Goal: Task Accomplishment & Management: Manage account settings

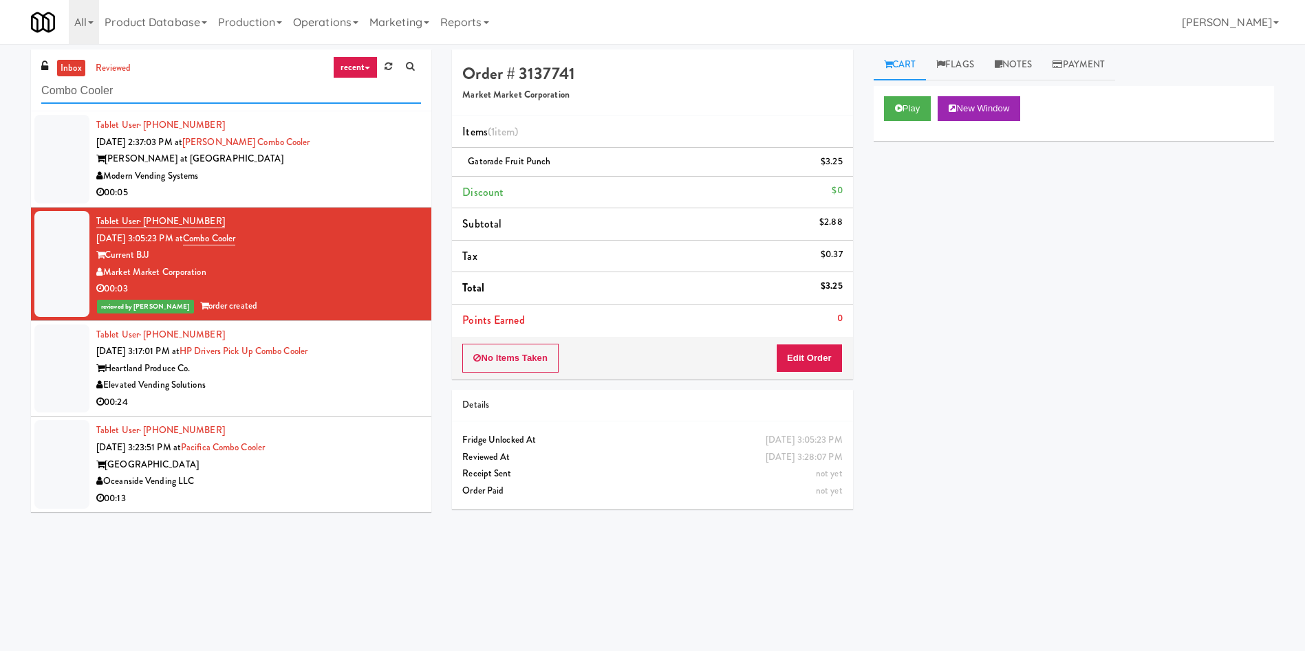
drag, startPoint x: 163, startPoint y: 87, endPoint x: 0, endPoint y: 78, distance: 163.2
click at [0, 78] on div "inbox reviewed recent all unclear take inventory issue suspicious failed recent…" at bounding box center [652, 326] width 1305 height 552
paste input "The Horizons - Cooler #1"
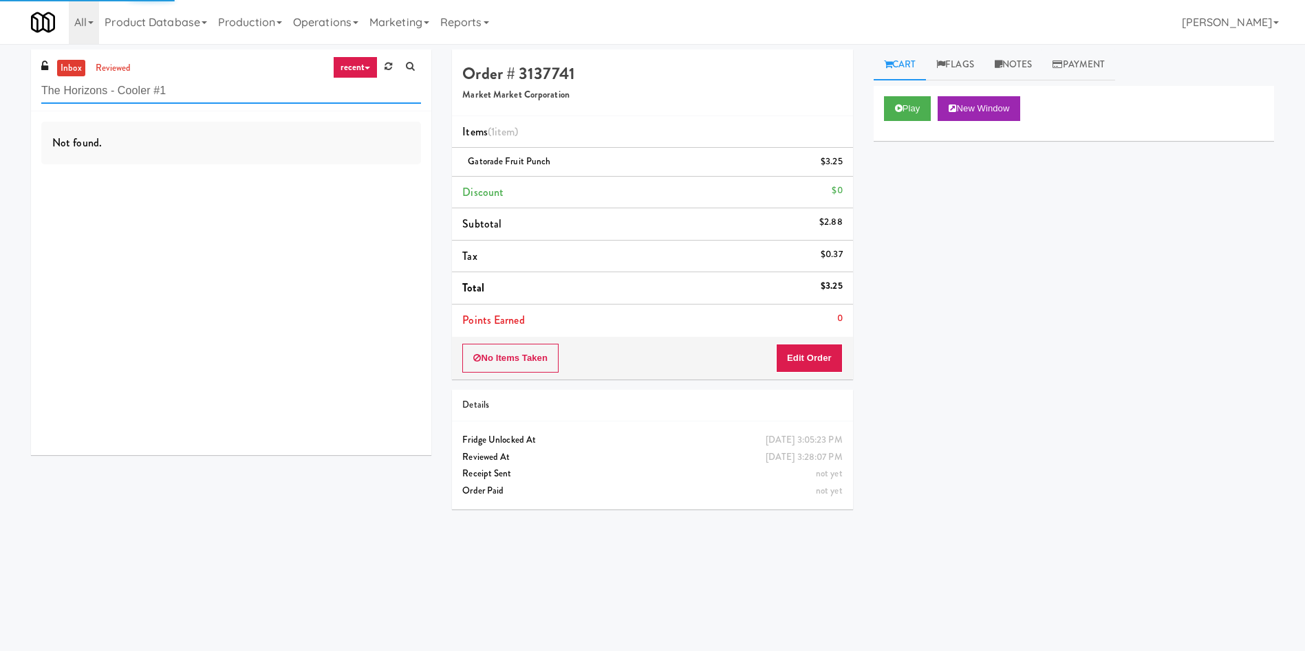
type input "The Horizons - Cooler #1"
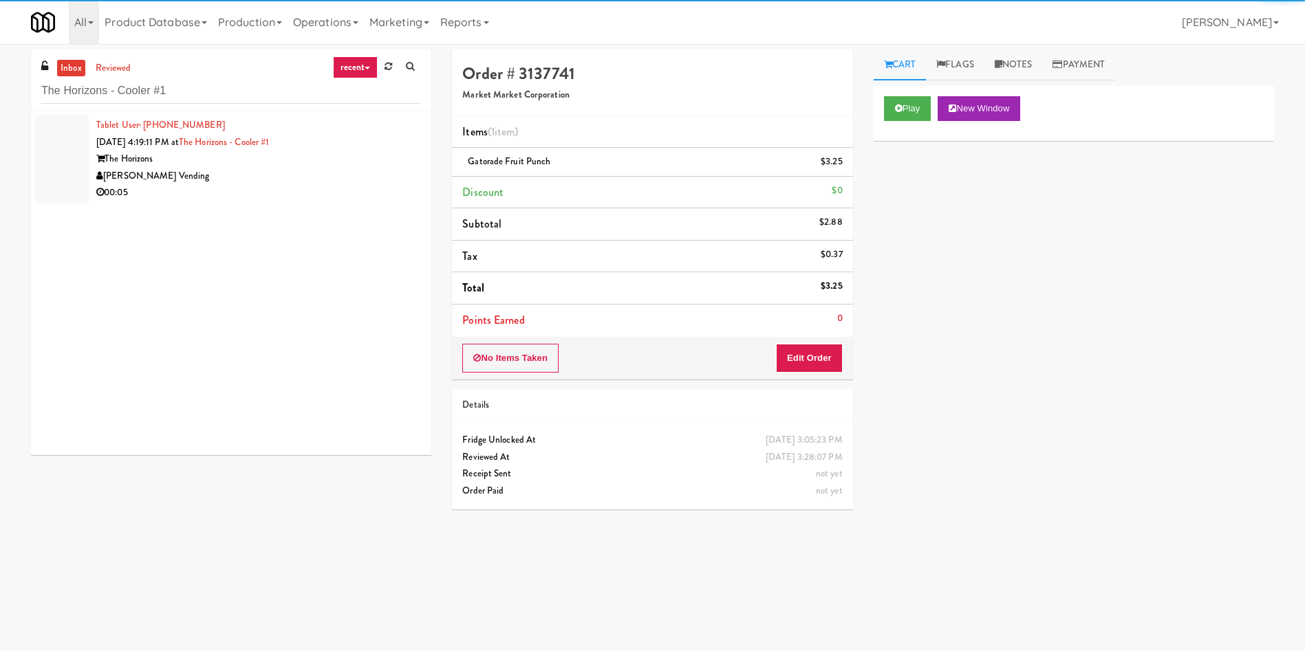
click at [66, 147] on div at bounding box center [61, 159] width 55 height 89
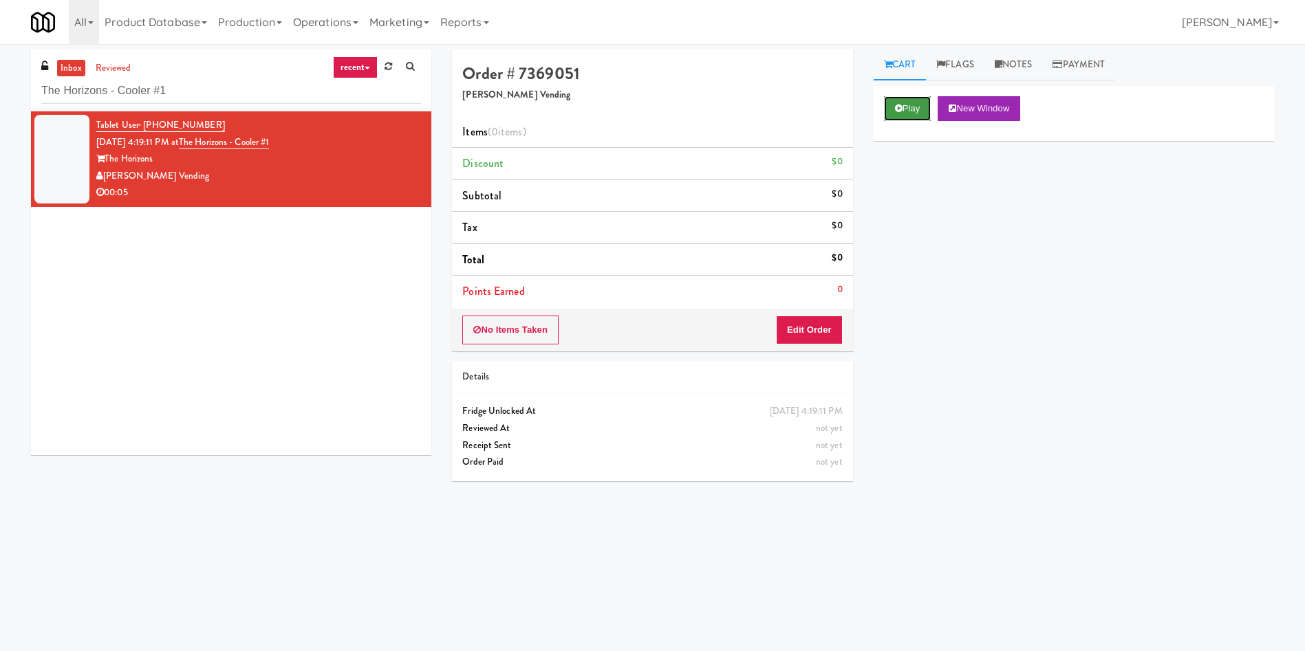
click at [916, 107] on button "Play" at bounding box center [907, 108] width 47 height 25
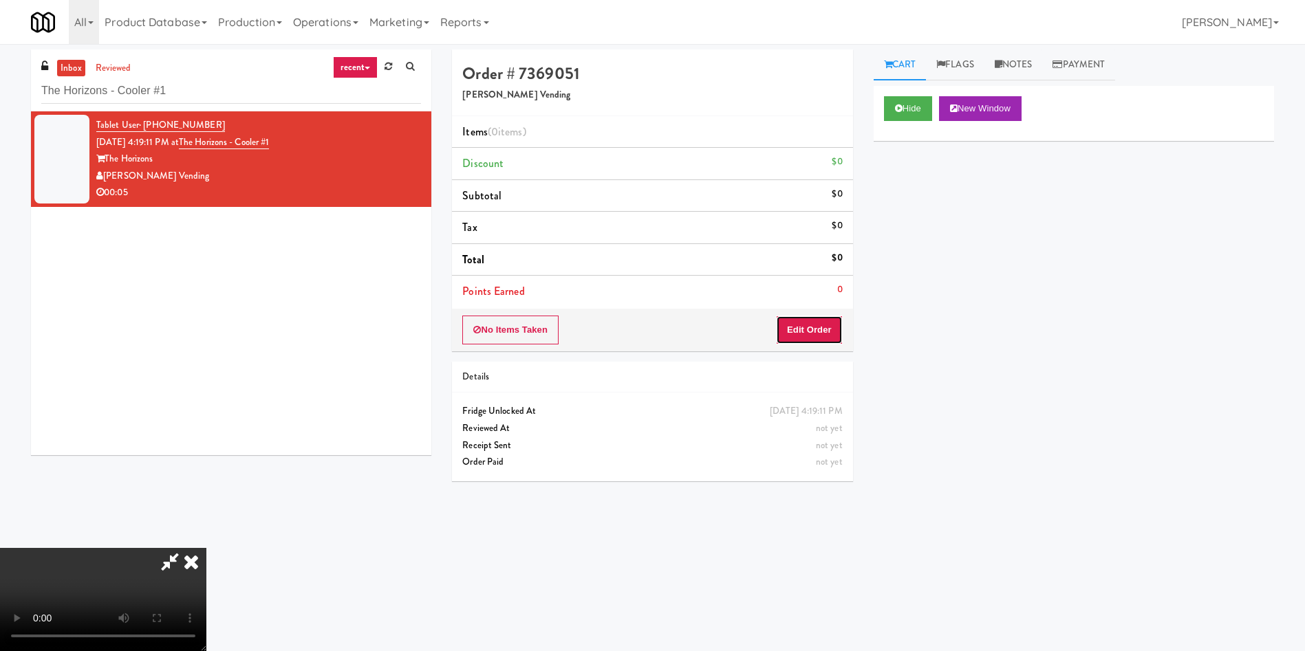
click at [791, 330] on button "Edit Order" at bounding box center [809, 330] width 67 height 29
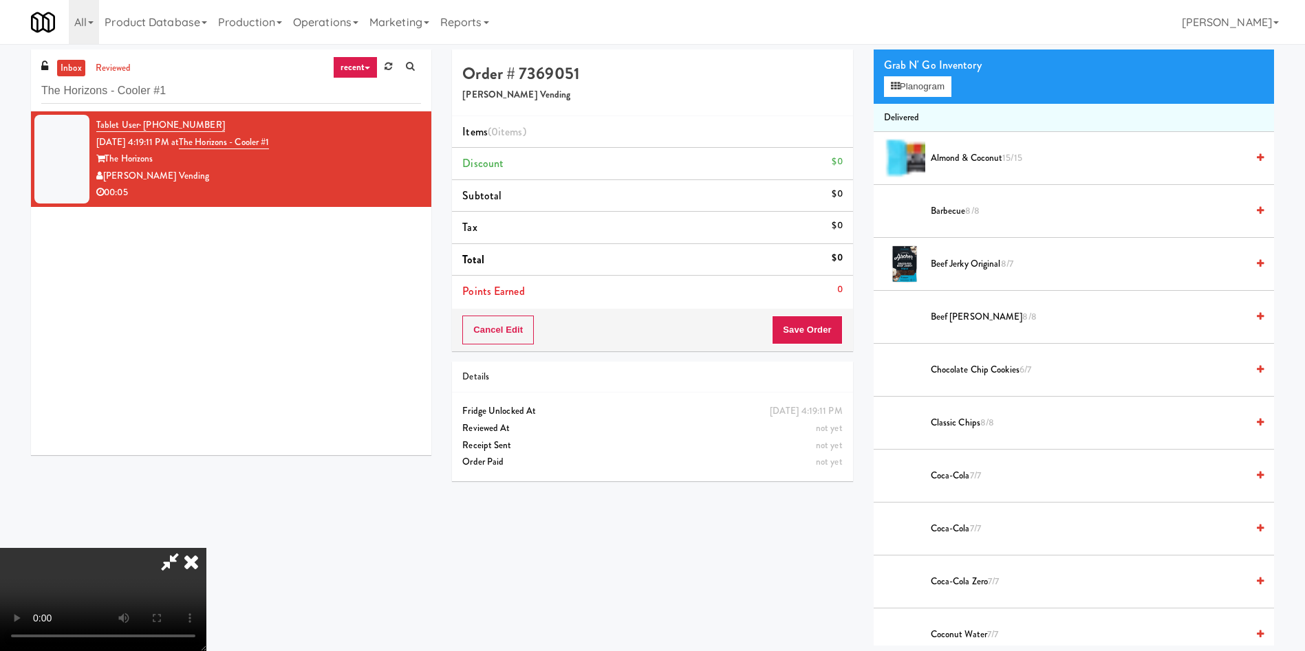
scroll to position [206, 0]
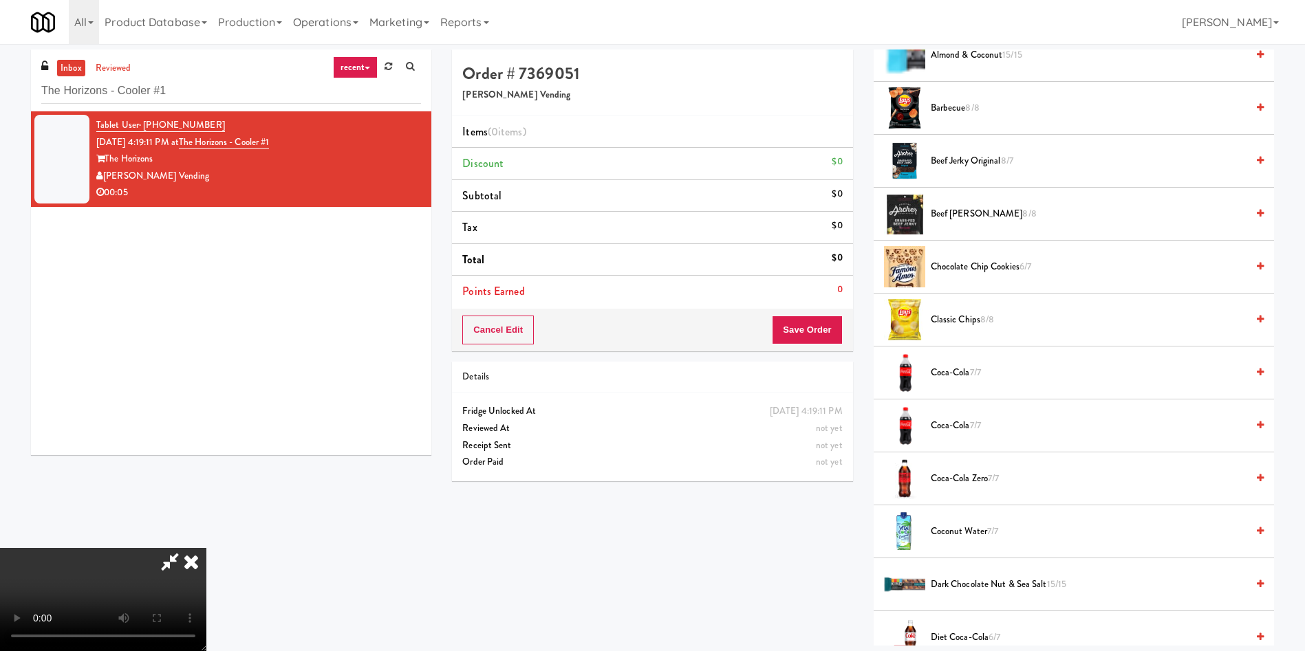
click at [206, 548] on video at bounding box center [103, 599] width 206 height 103
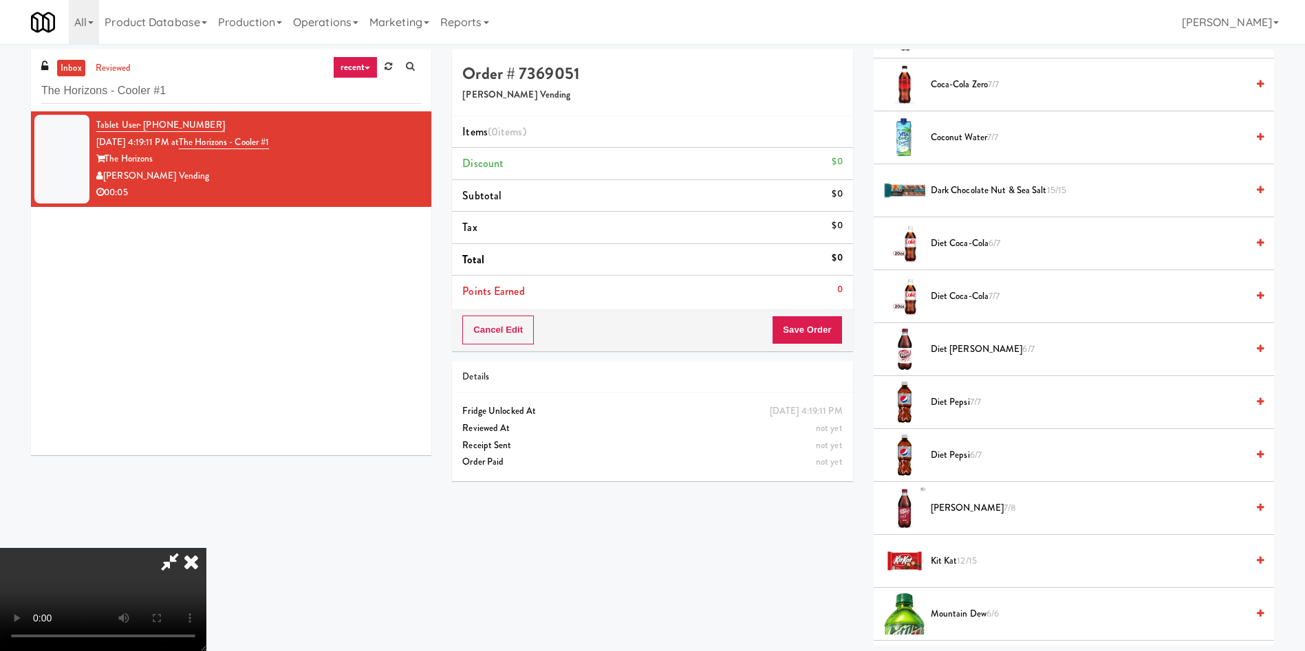
scroll to position [619, 0]
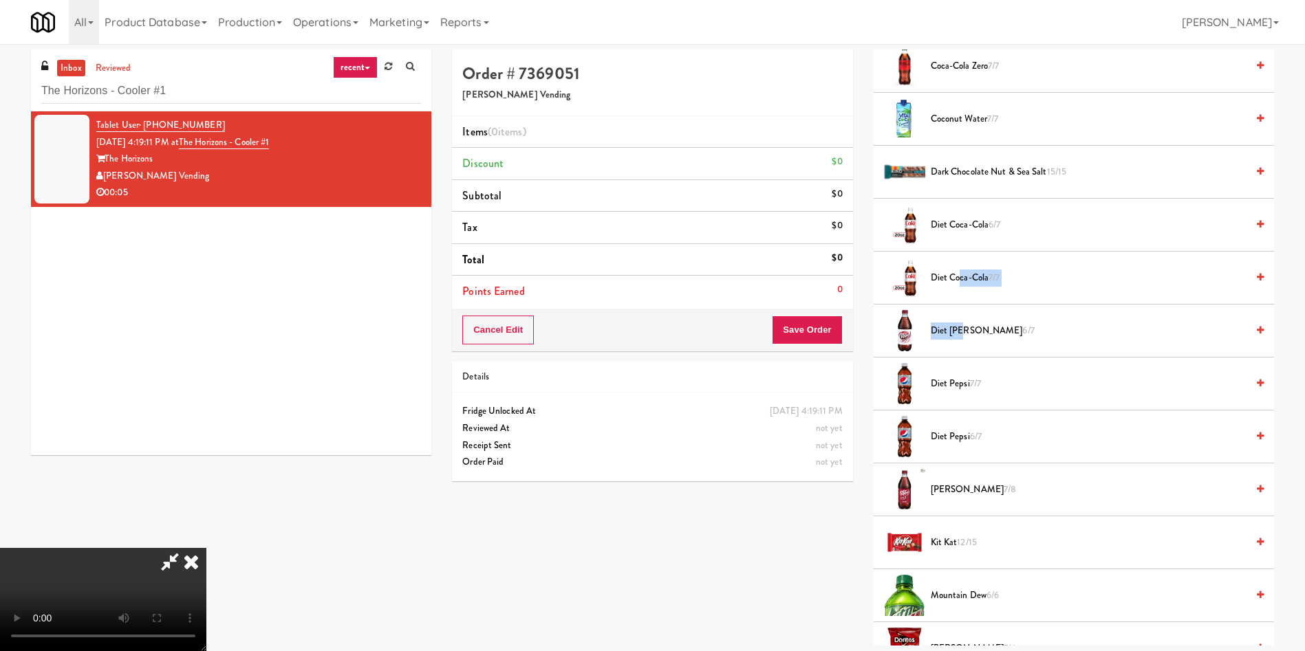
drag, startPoint x: 960, startPoint y: 280, endPoint x: 960, endPoint y: 306, distance: 26.1
click at [960, 306] on ul "Delivered Almond & Coconut 15/15 Barbecue 8/8 Beef Jerky Original 8/7 Beef Jerk…" at bounding box center [1074, 529] width 400 height 1882
click at [965, 332] on span "Diet [PERSON_NAME] 6/7" at bounding box center [1089, 331] width 316 height 17
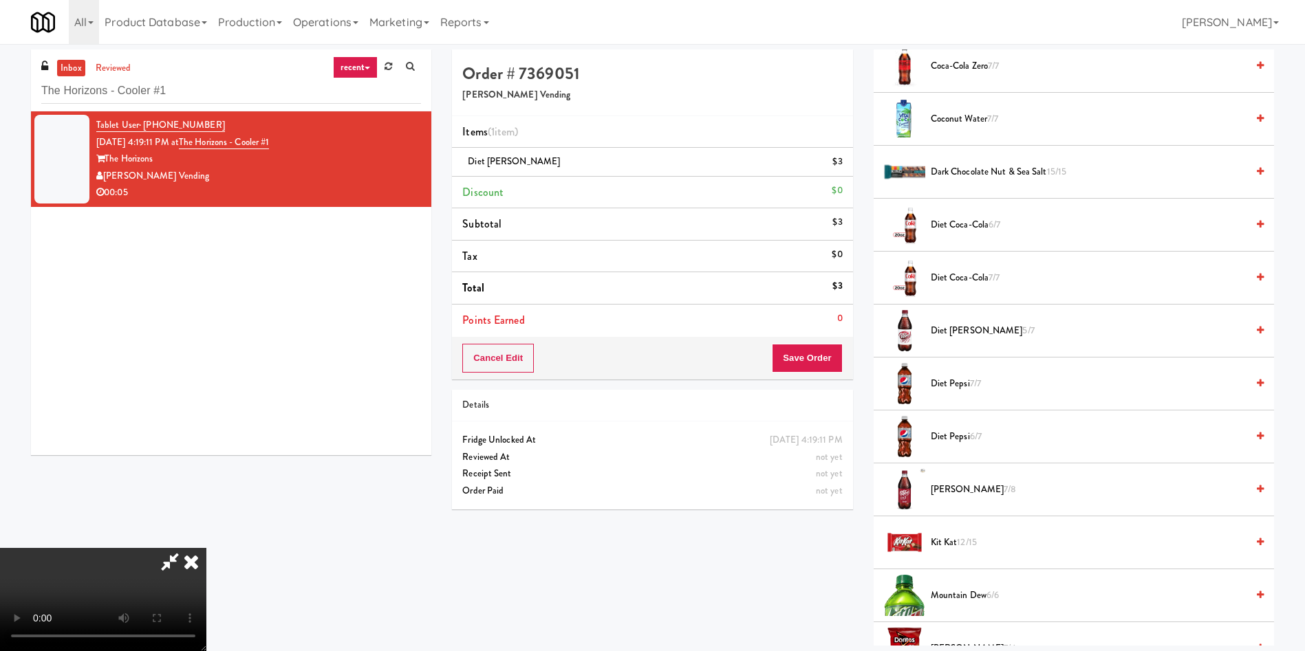
click at [206, 548] on video at bounding box center [103, 599] width 206 height 103
click at [813, 359] on button "Save Order" at bounding box center [807, 358] width 70 height 29
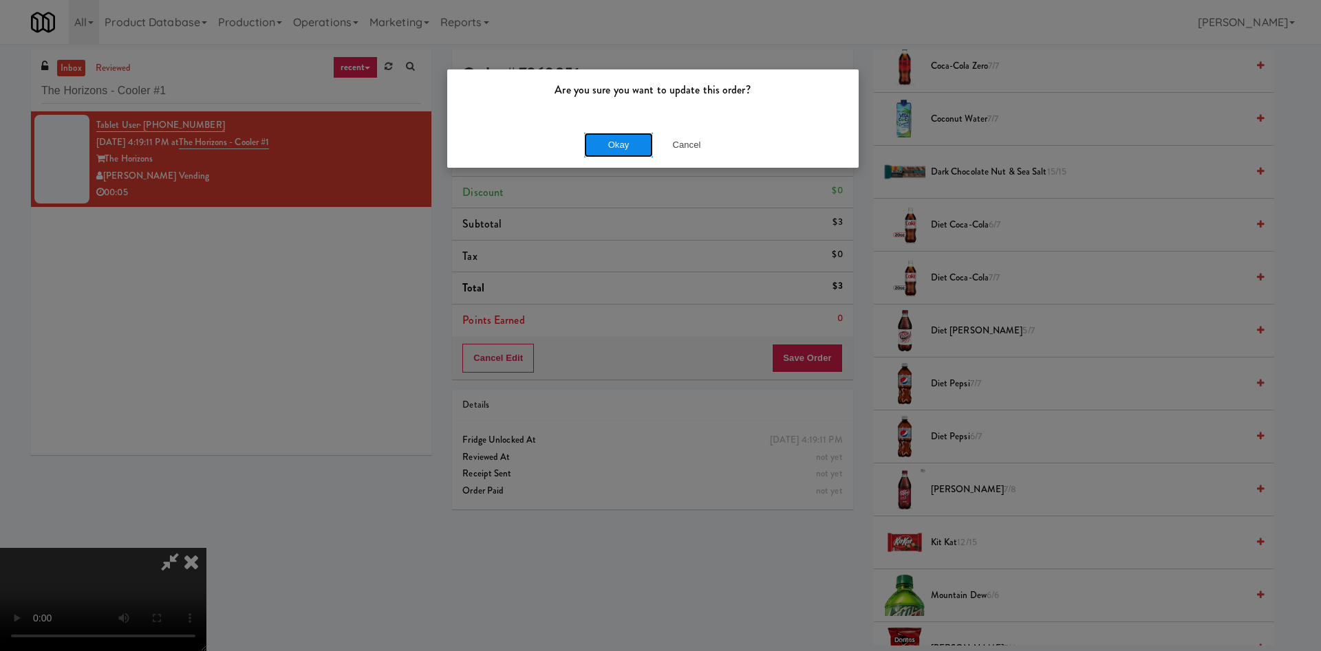
click at [626, 154] on button "Okay" at bounding box center [618, 145] width 69 height 25
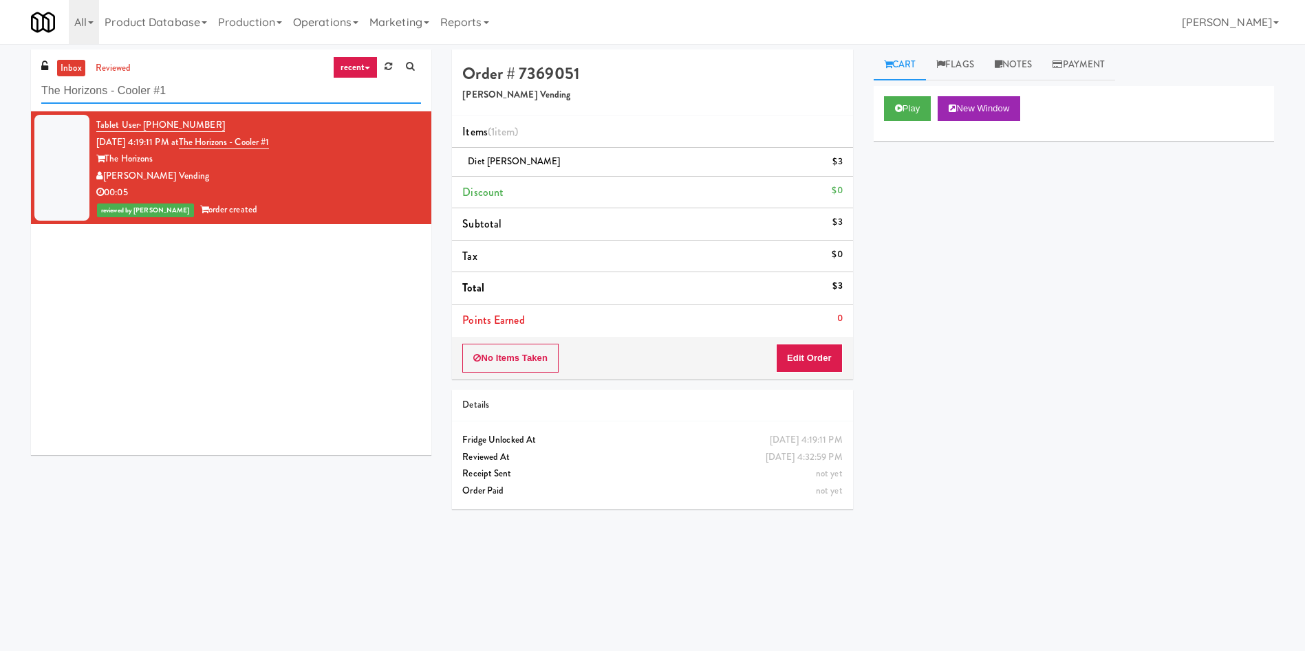
drag, startPoint x: 239, startPoint y: 87, endPoint x: 0, endPoint y: 25, distance: 246.6
click at [0, 44] on body "Are you sure you want to update this order? Okay Cancel Okay Are you sure you w…" at bounding box center [652, 369] width 1305 height 651
paste input "[PERSON_NAME]"
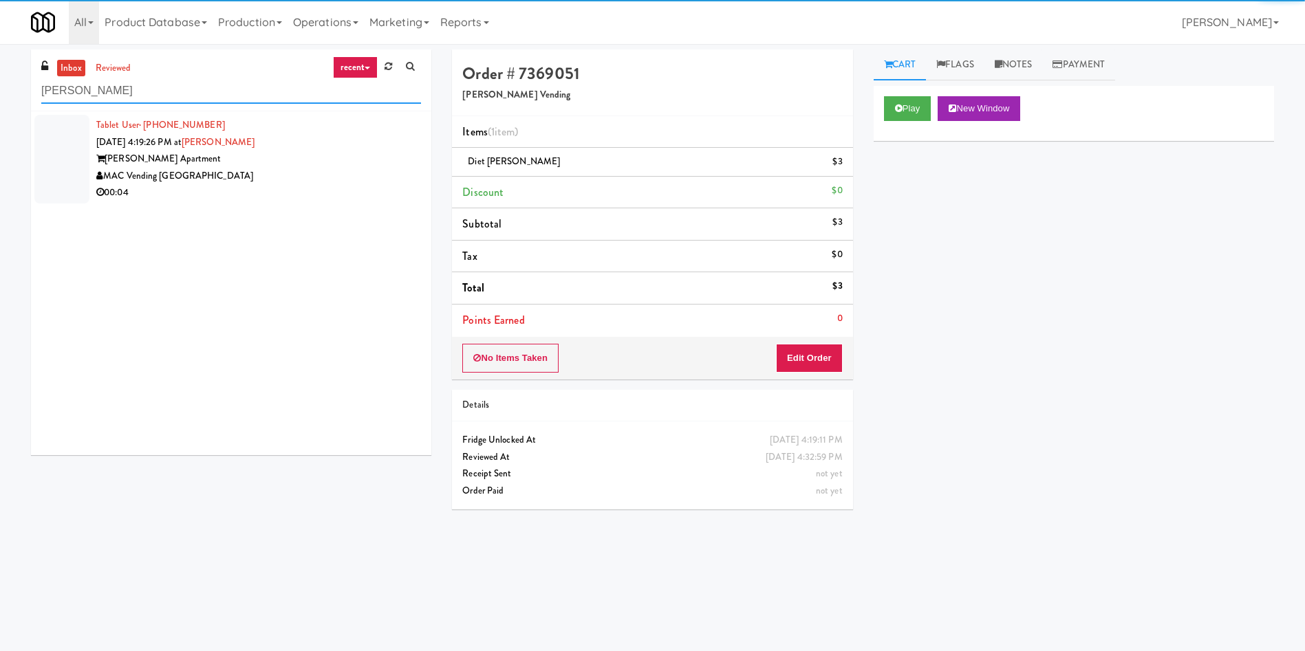
type input "[PERSON_NAME]"
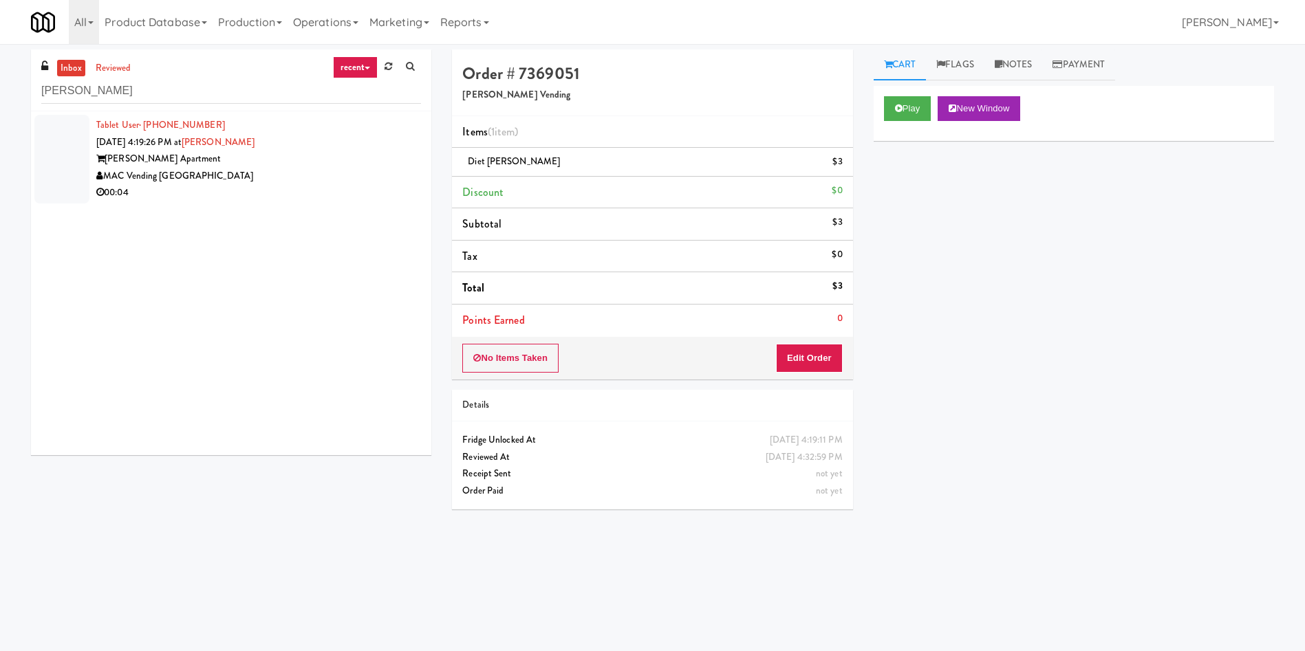
click at [61, 162] on div at bounding box center [61, 159] width 55 height 89
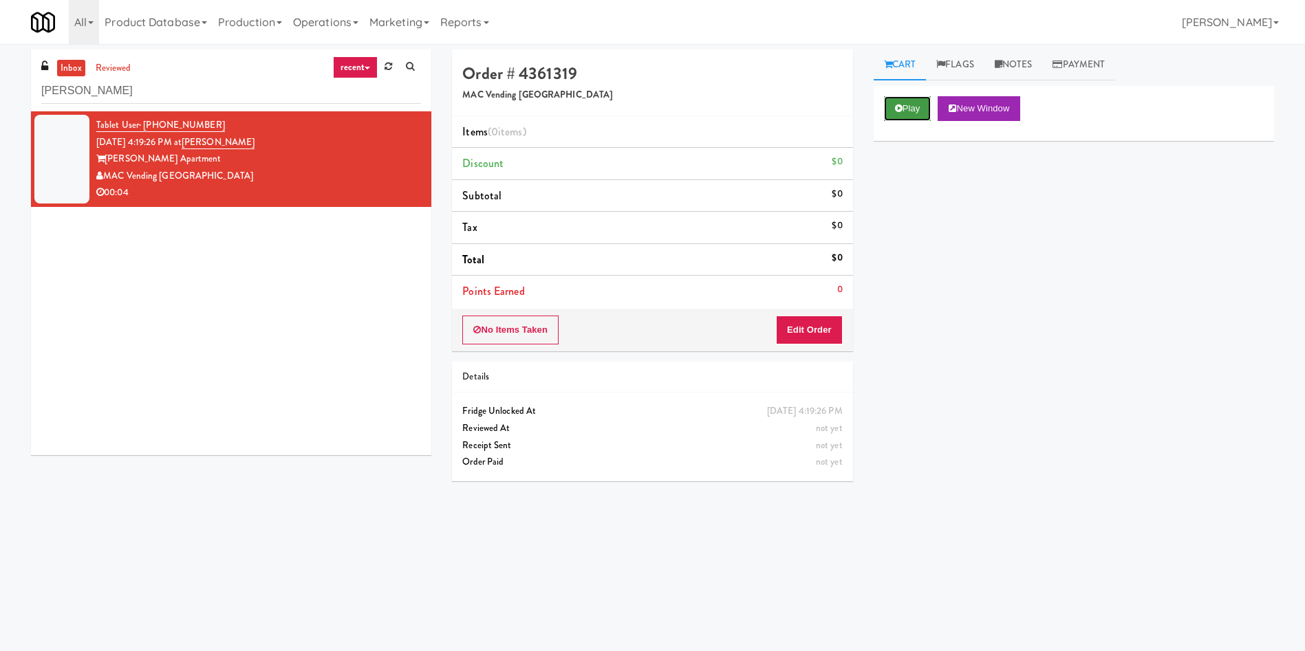
click at [916, 107] on button "Play" at bounding box center [907, 108] width 47 height 25
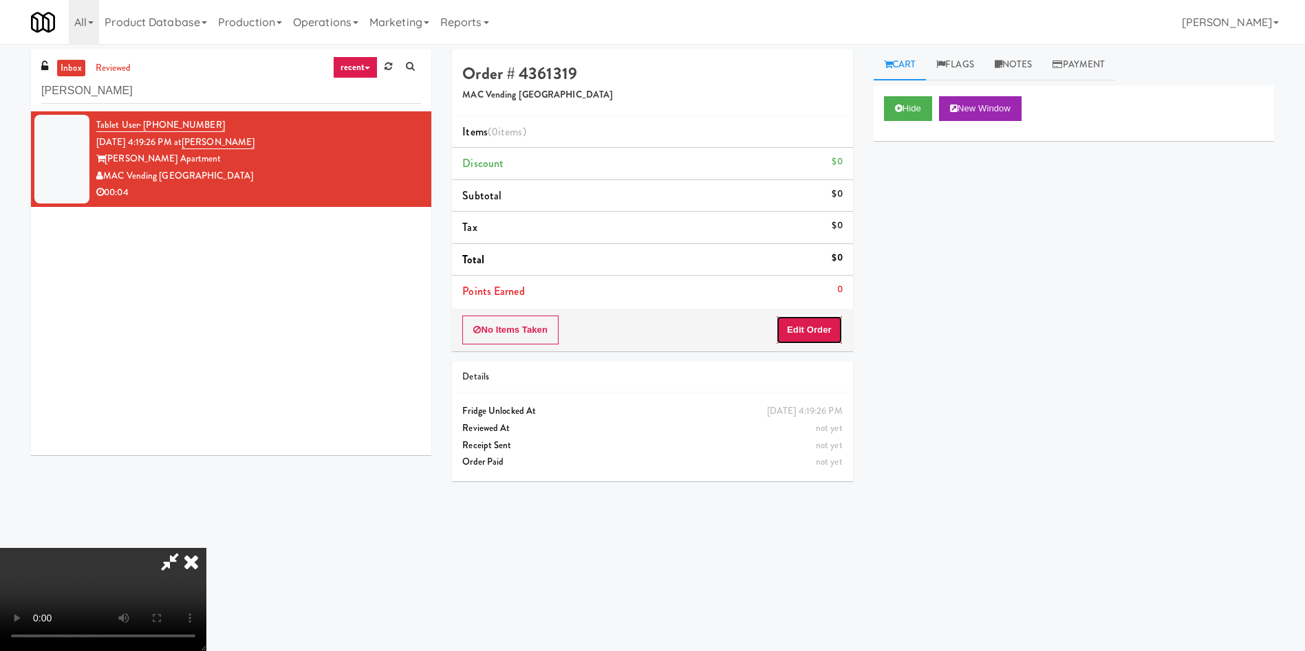
click at [792, 334] on button "Edit Order" at bounding box center [809, 330] width 67 height 29
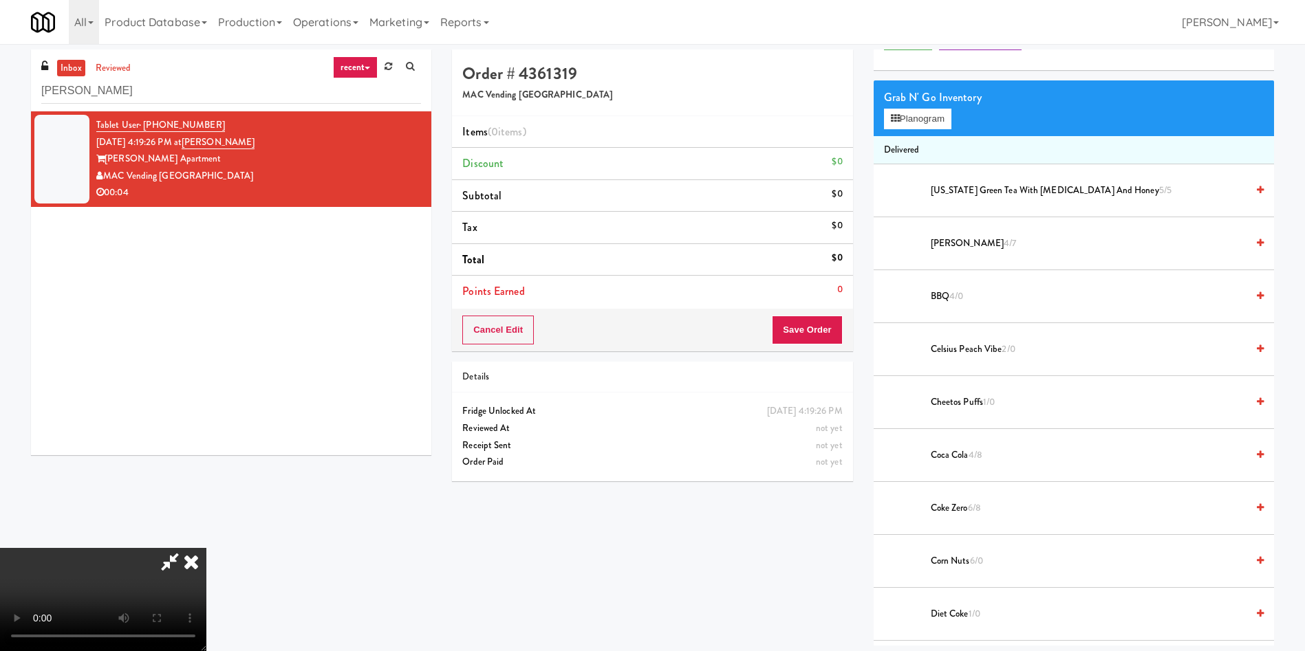
scroll to position [103, 0]
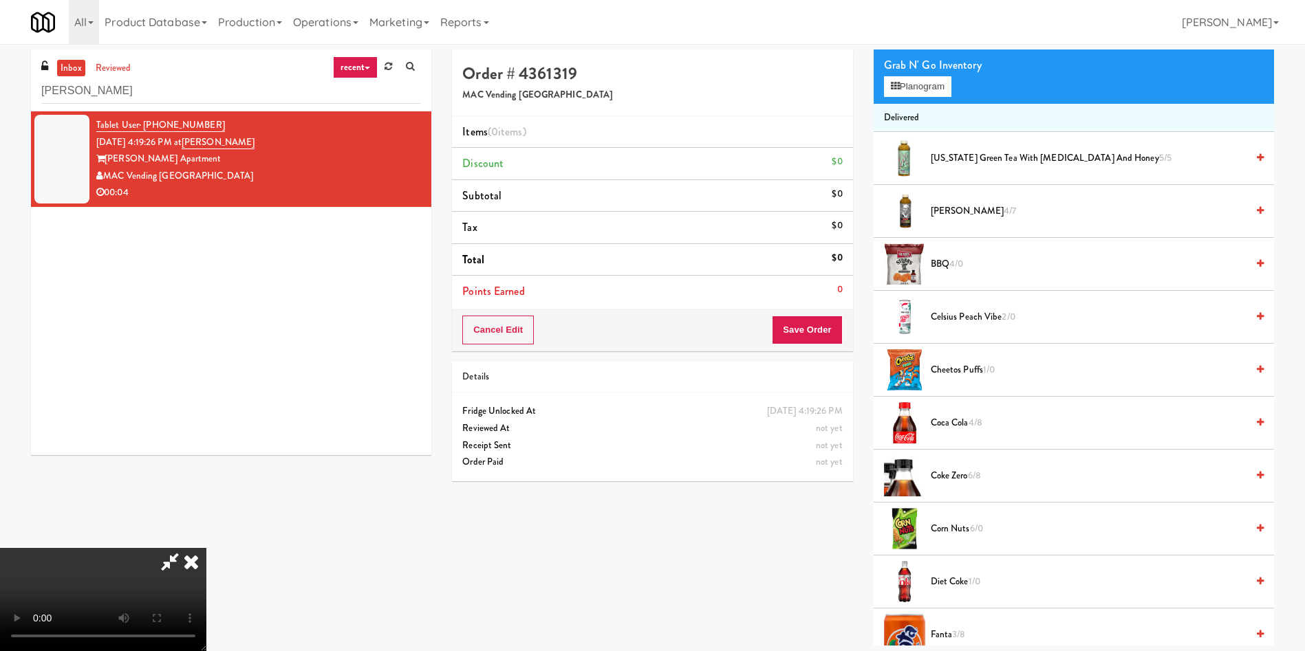
click at [206, 548] on video at bounding box center [103, 599] width 206 height 103
click at [206, 636] on video at bounding box center [103, 599] width 206 height 103
click at [206, 548] on video at bounding box center [103, 599] width 206 height 103
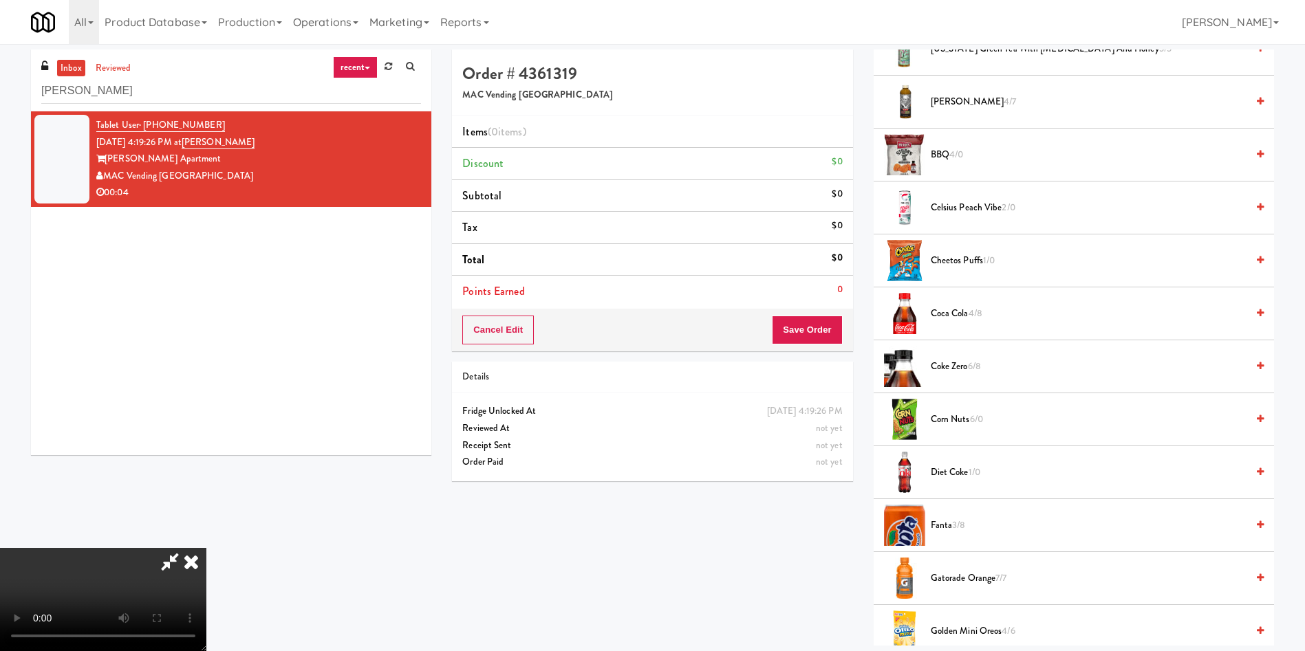
scroll to position [310, 0]
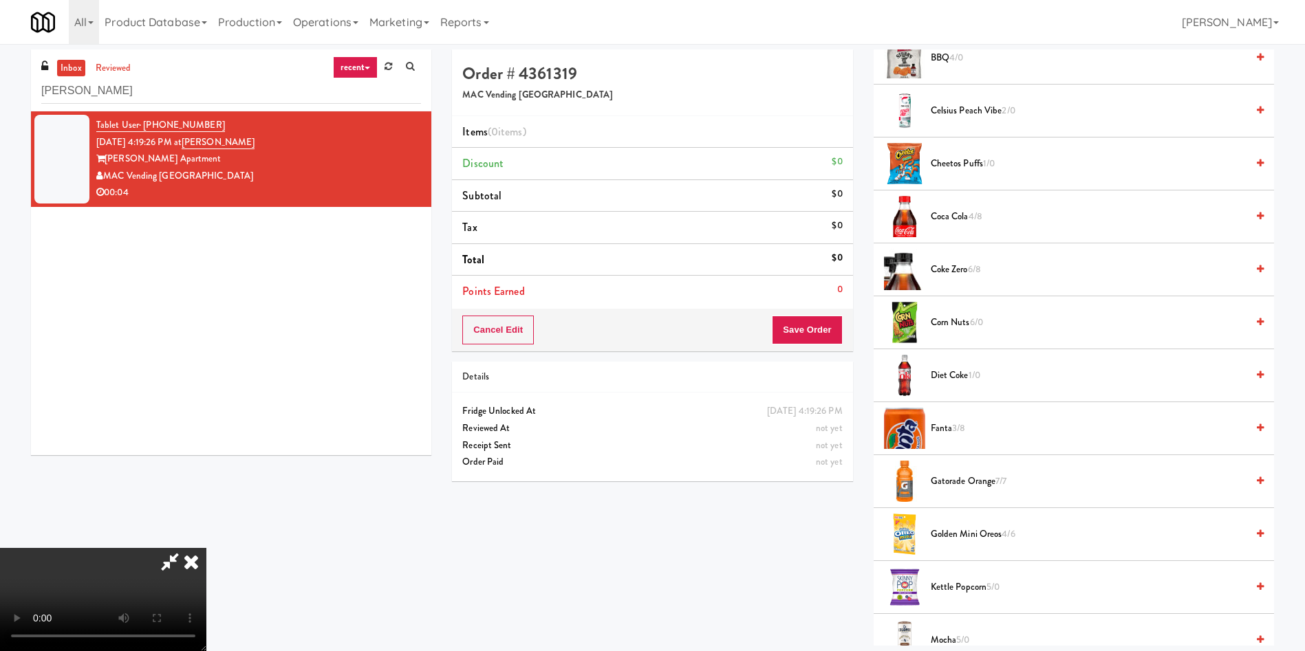
click at [206, 548] on video at bounding box center [103, 599] width 206 height 103
click at [965, 376] on span "Diet Coke 1/0" at bounding box center [1089, 375] width 316 height 17
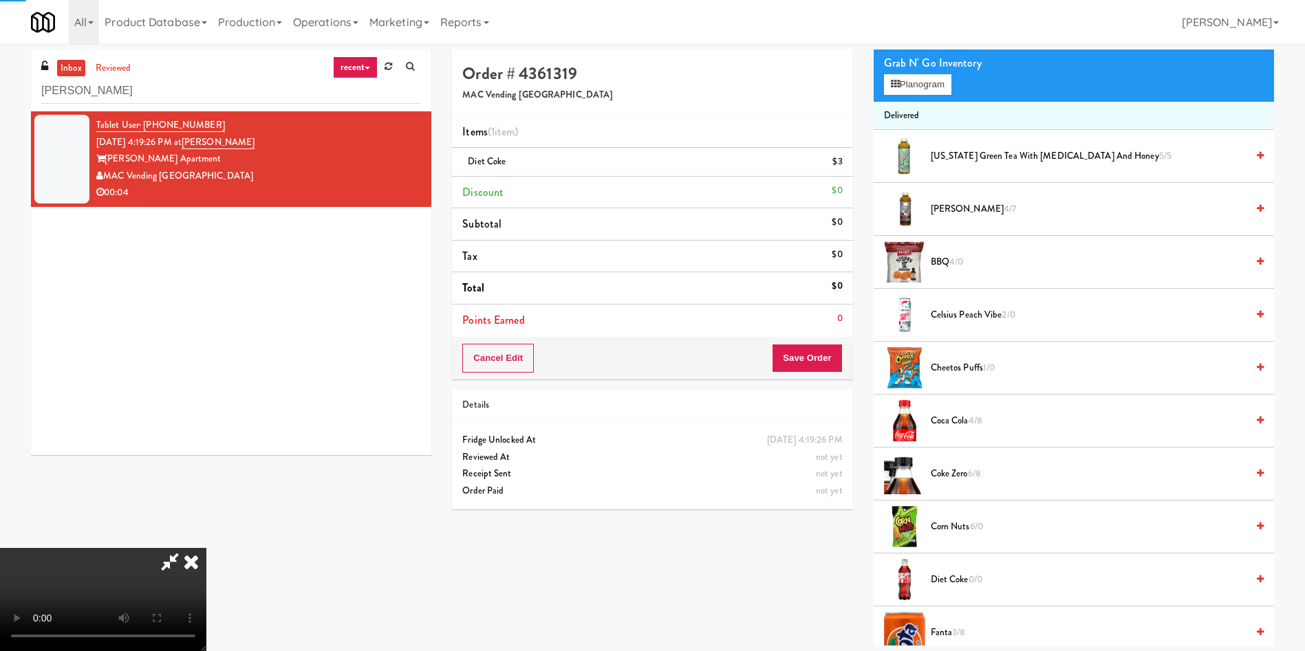
scroll to position [103, 0]
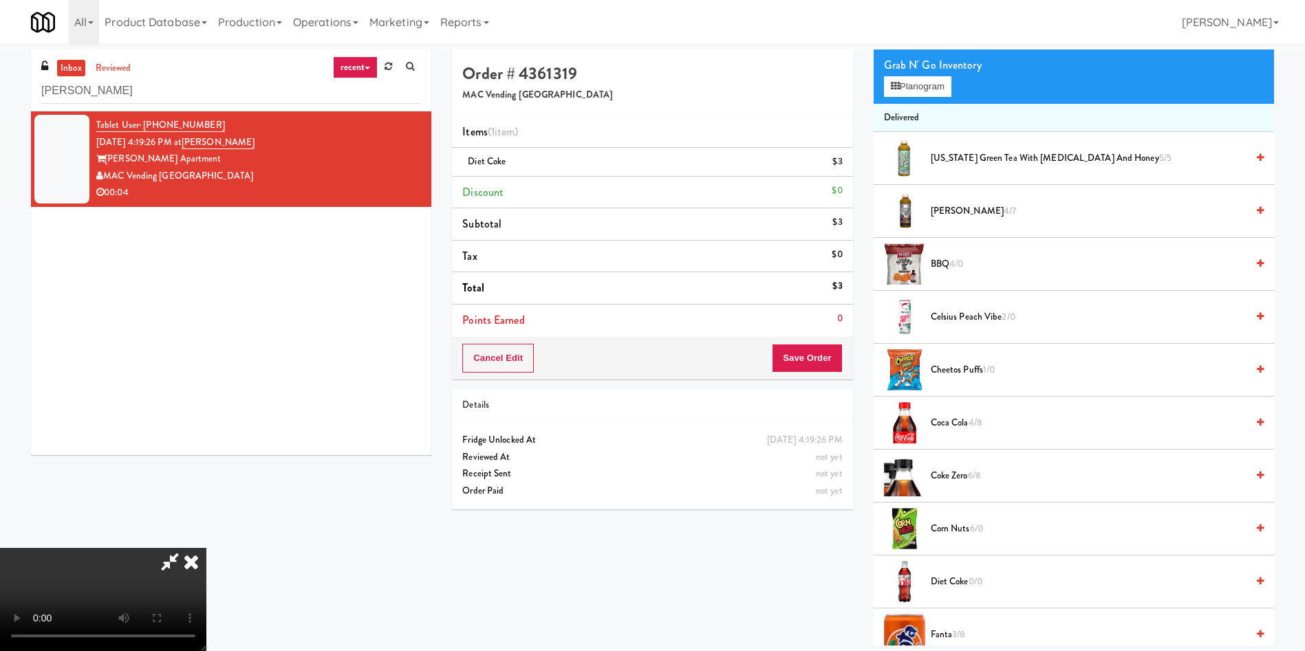
click at [206, 548] on video at bounding box center [103, 599] width 206 height 103
click at [798, 365] on button "Save Order" at bounding box center [807, 358] width 70 height 29
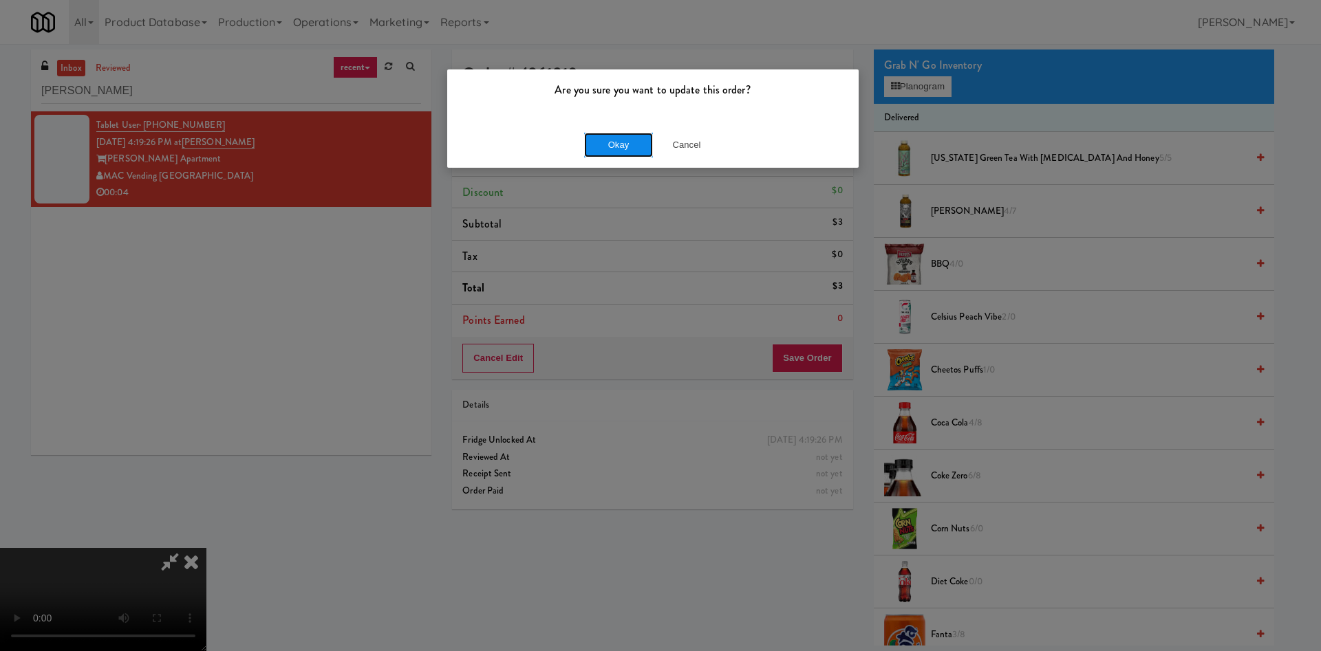
click at [621, 140] on button "Okay" at bounding box center [618, 145] width 69 height 25
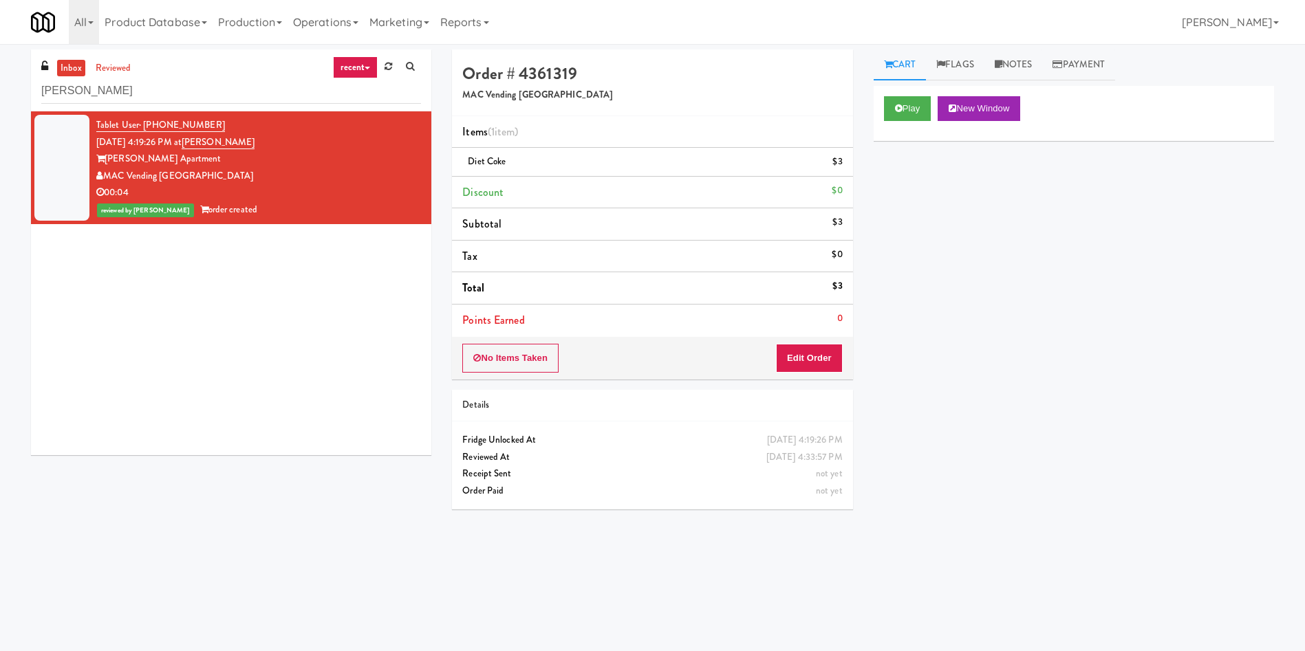
scroll to position [0, 0]
drag, startPoint x: 160, startPoint y: 88, endPoint x: 17, endPoint y: 33, distance: 153.3
click at [5, 44] on body "Are you sure you want to update this order? Okay Cancel Okay Are you sure you w…" at bounding box center [652, 369] width 1305 height 651
paste input "[GEOGRAPHIC_DATA] Ambient"
type input "[GEOGRAPHIC_DATA] Ambient"
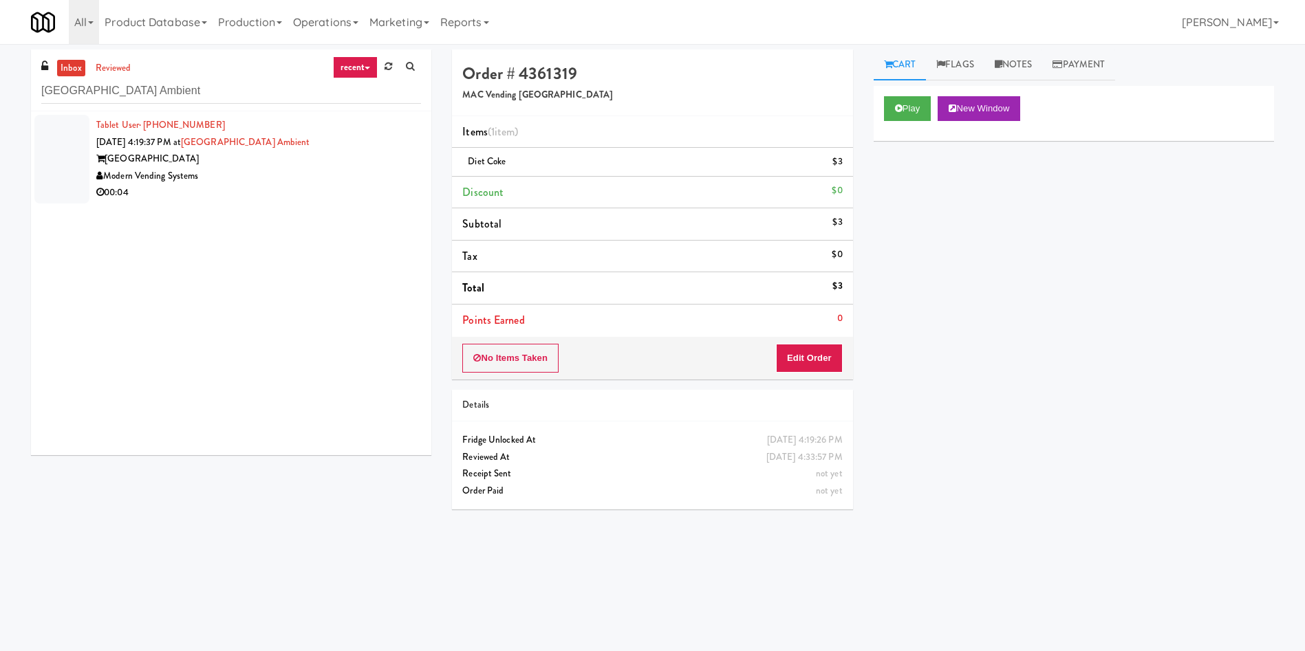
click at [56, 195] on div at bounding box center [61, 159] width 55 height 89
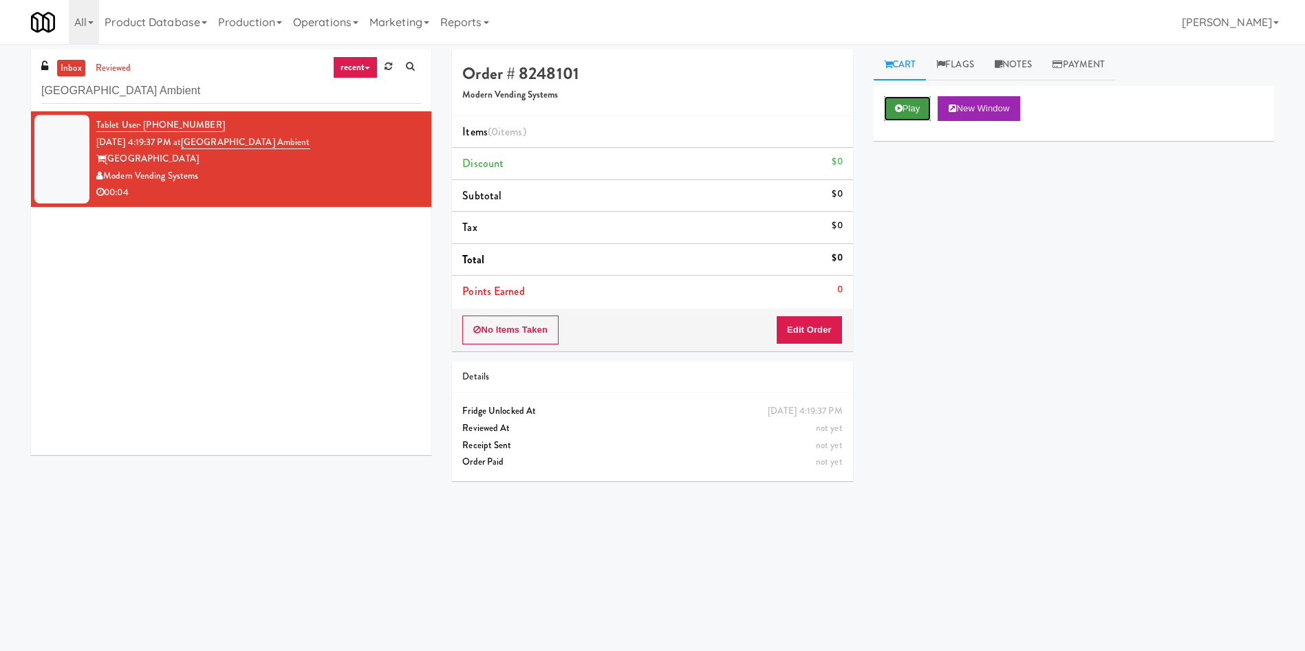
click at [906, 103] on button "Play" at bounding box center [907, 108] width 47 height 25
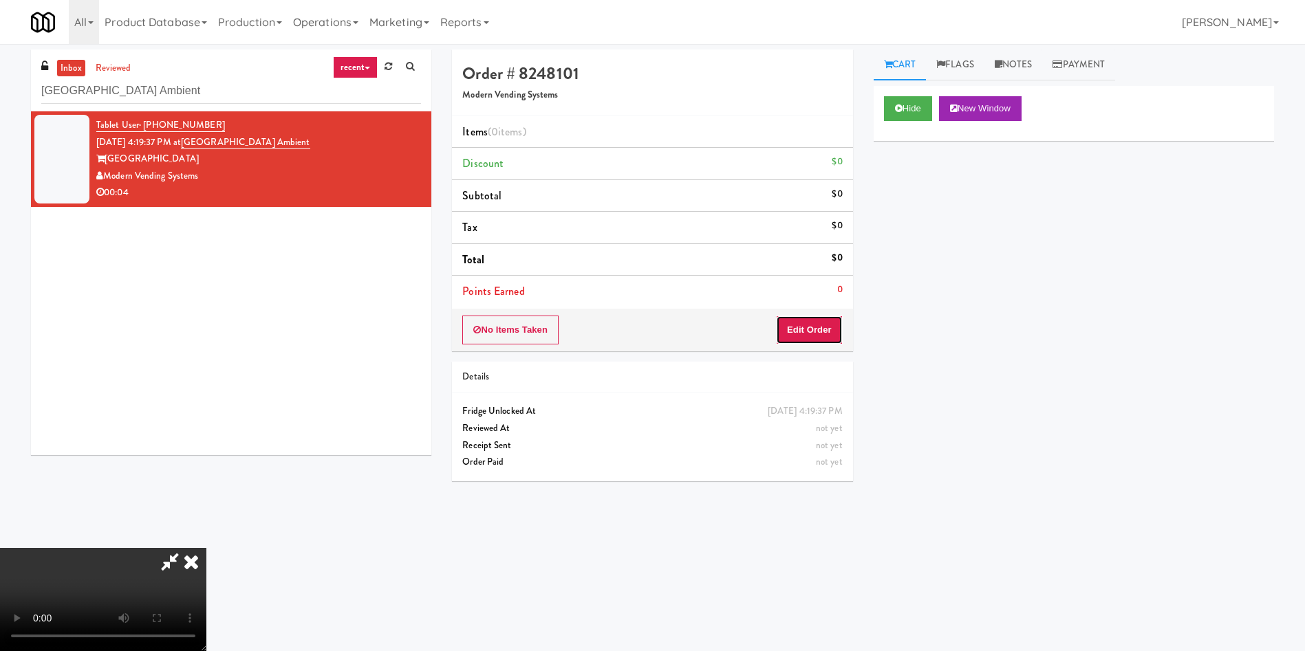
click at [823, 326] on button "Edit Order" at bounding box center [809, 330] width 67 height 29
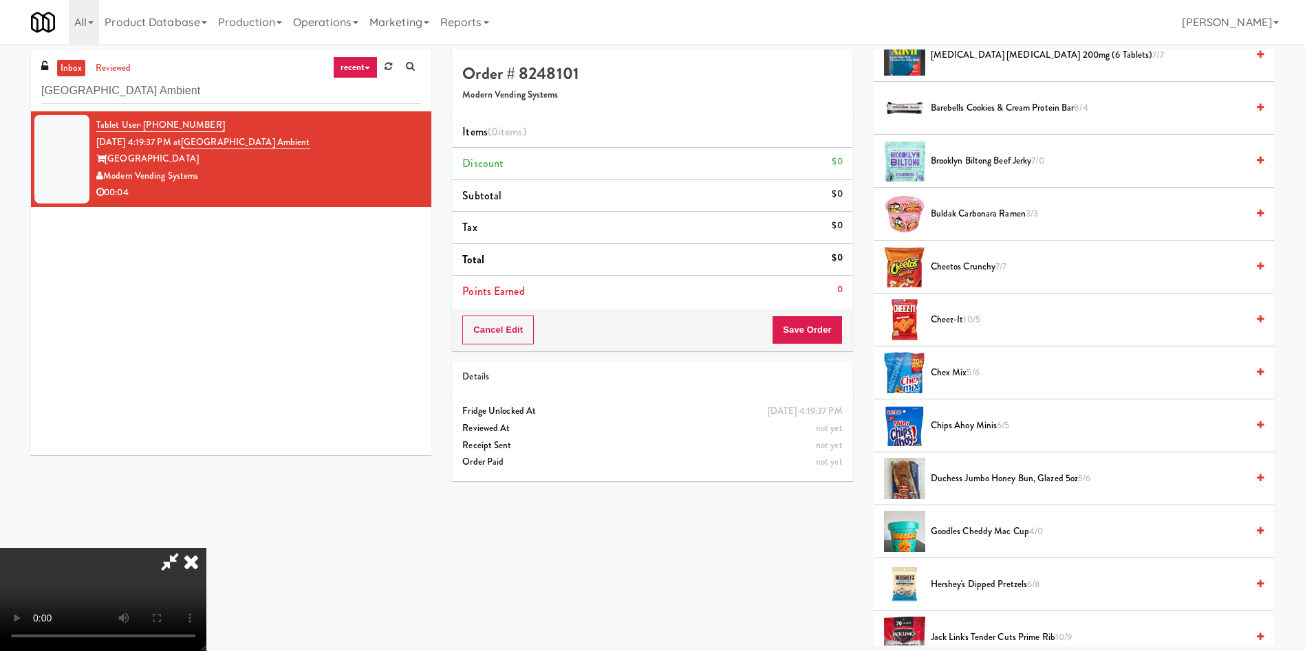
scroll to position [99, 0]
click at [206, 548] on video at bounding box center [103, 599] width 206 height 103
click at [951, 319] on span "Cheez-It 10/5" at bounding box center [1089, 320] width 316 height 17
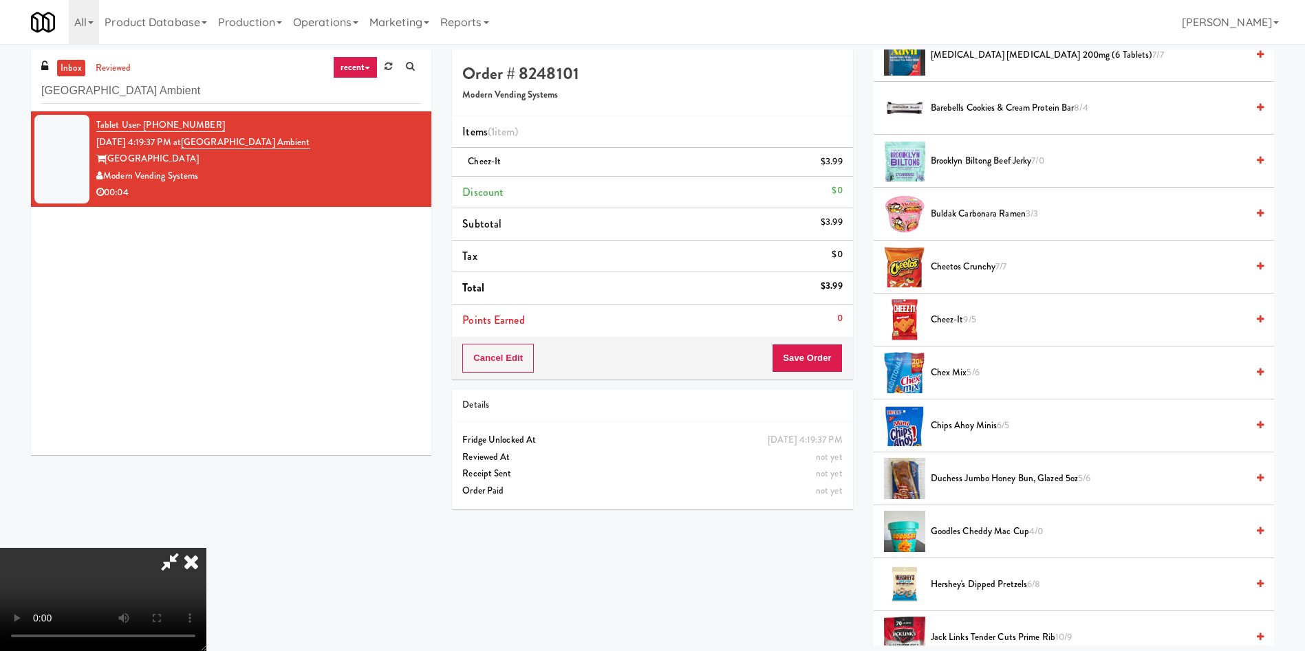
scroll to position [202, 0]
click at [811, 365] on button "Save Order" at bounding box center [807, 358] width 70 height 29
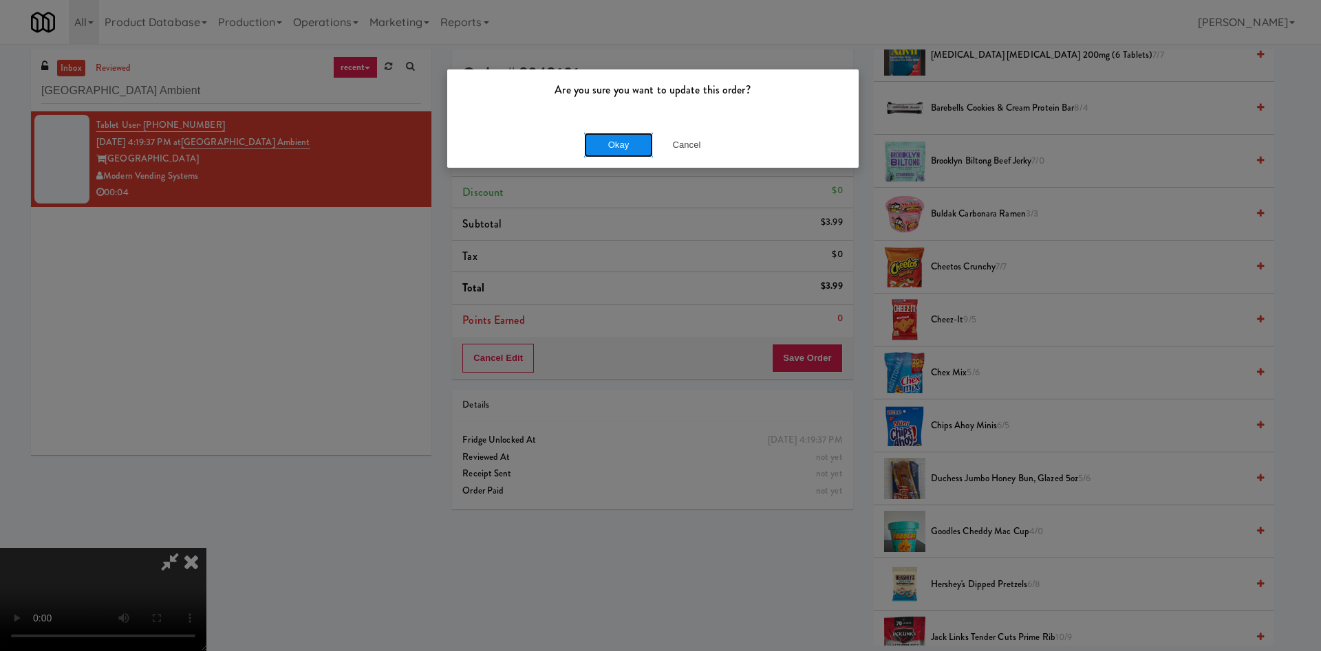
click at [619, 147] on button "Okay" at bounding box center [618, 145] width 69 height 25
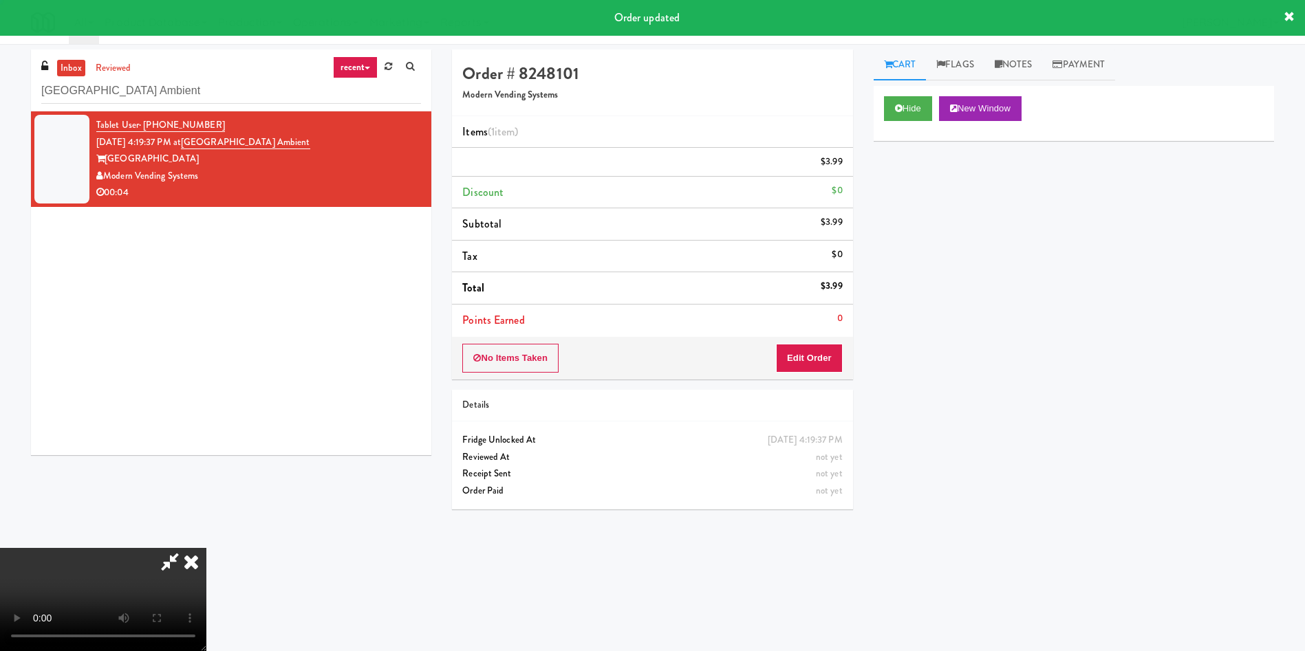
scroll to position [0, 0]
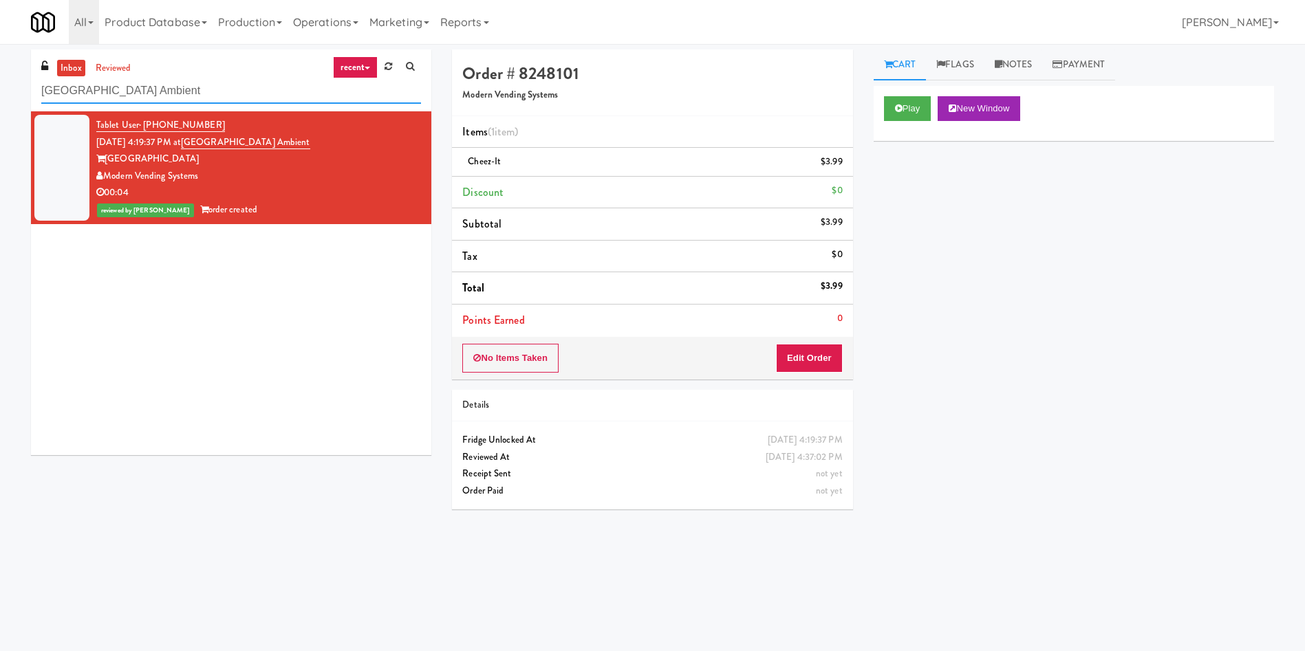
paste input "VOC - Cooler"
drag, startPoint x: 203, startPoint y: 84, endPoint x: 0, endPoint y: 89, distance: 203.0
click at [0, 89] on div "inbox reviewed recent all unclear take inventory issue suspicious failed recent…" at bounding box center [652, 326] width 1305 height 552
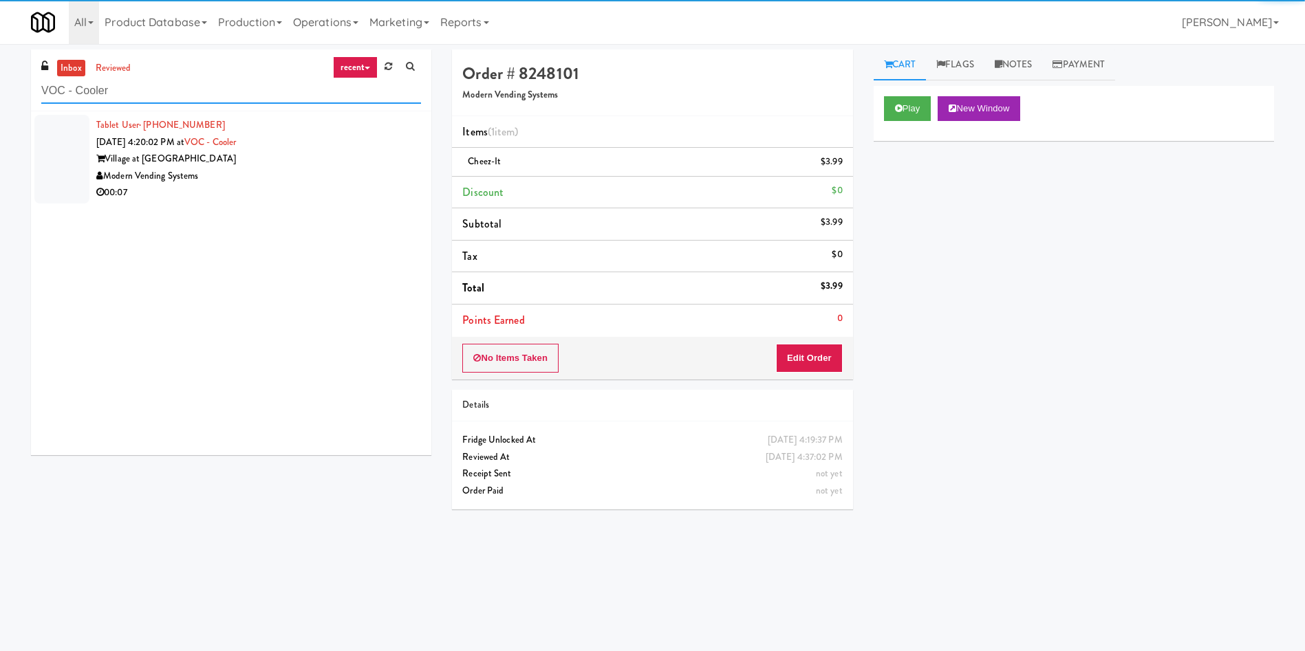
type input "VOC - Cooler"
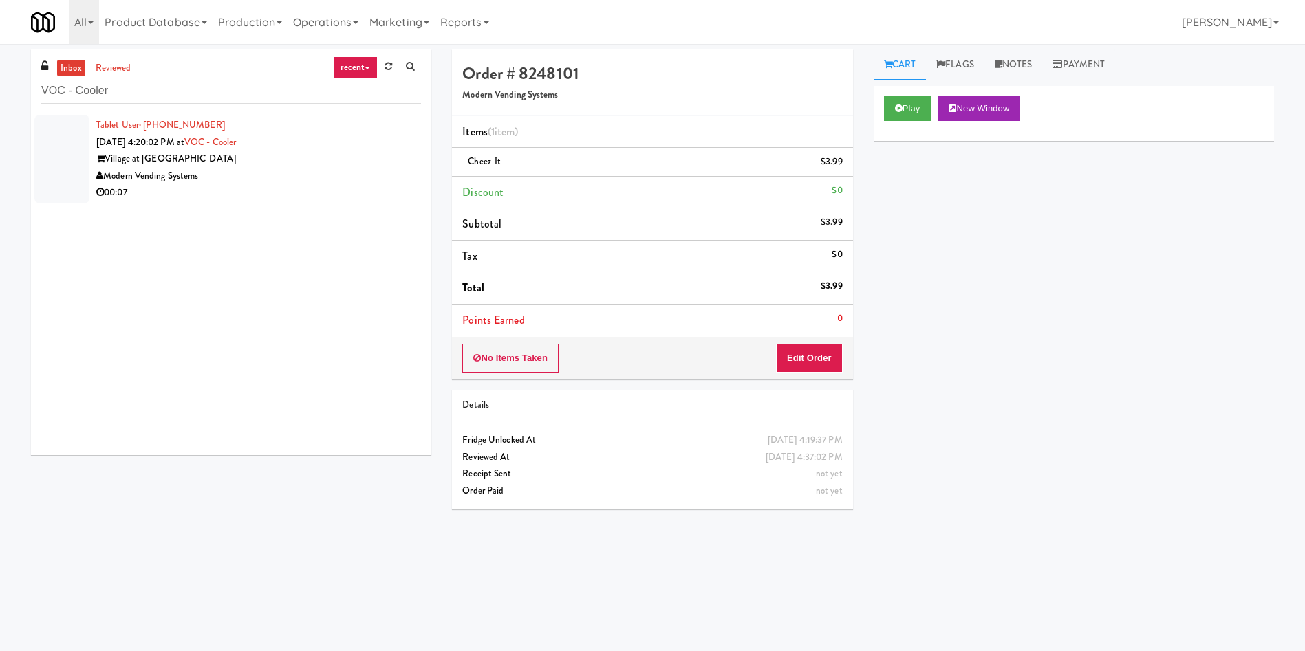
click at [72, 147] on div at bounding box center [61, 159] width 55 height 89
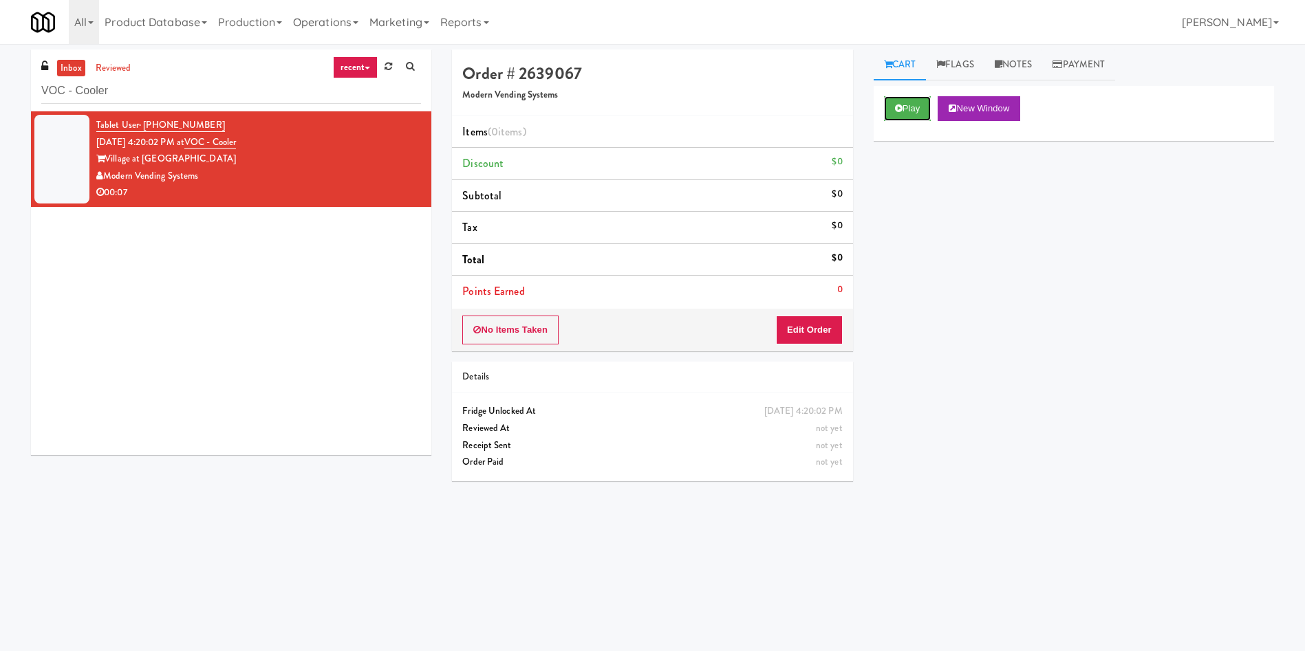
drag, startPoint x: 915, startPoint y: 117, endPoint x: 870, endPoint y: 193, distance: 88.2
click at [914, 116] on button "Play" at bounding box center [907, 108] width 47 height 25
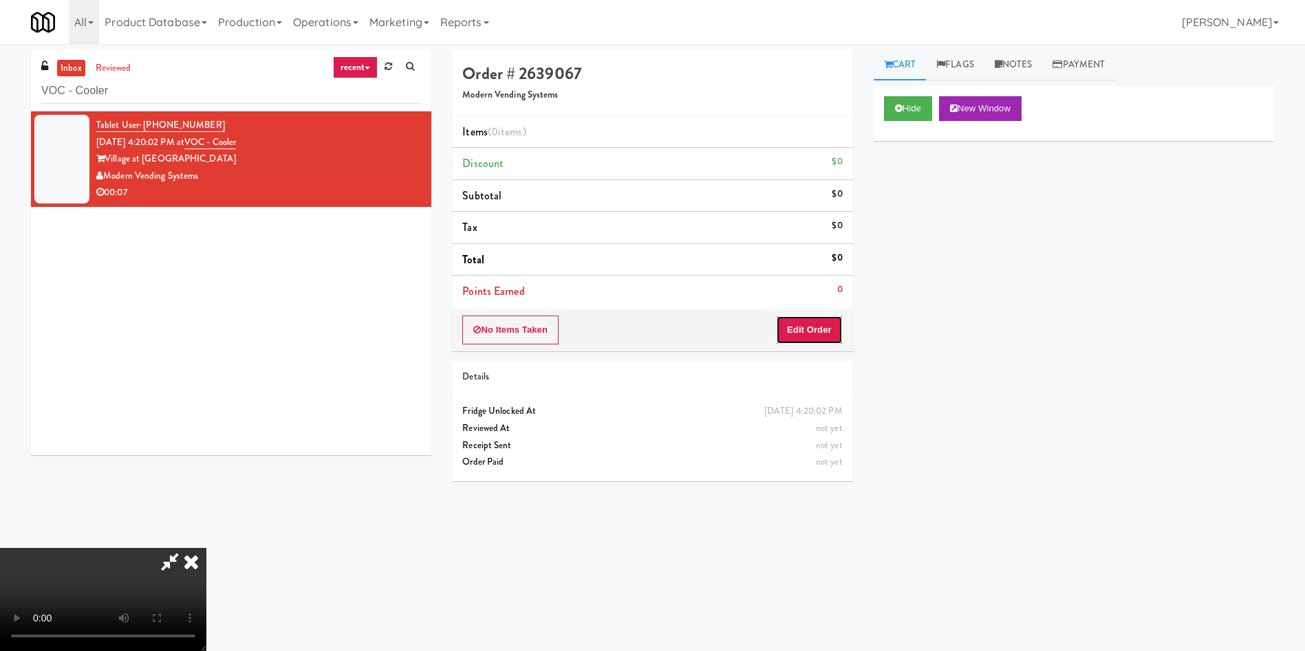
click at [828, 328] on button "Edit Order" at bounding box center [809, 330] width 67 height 29
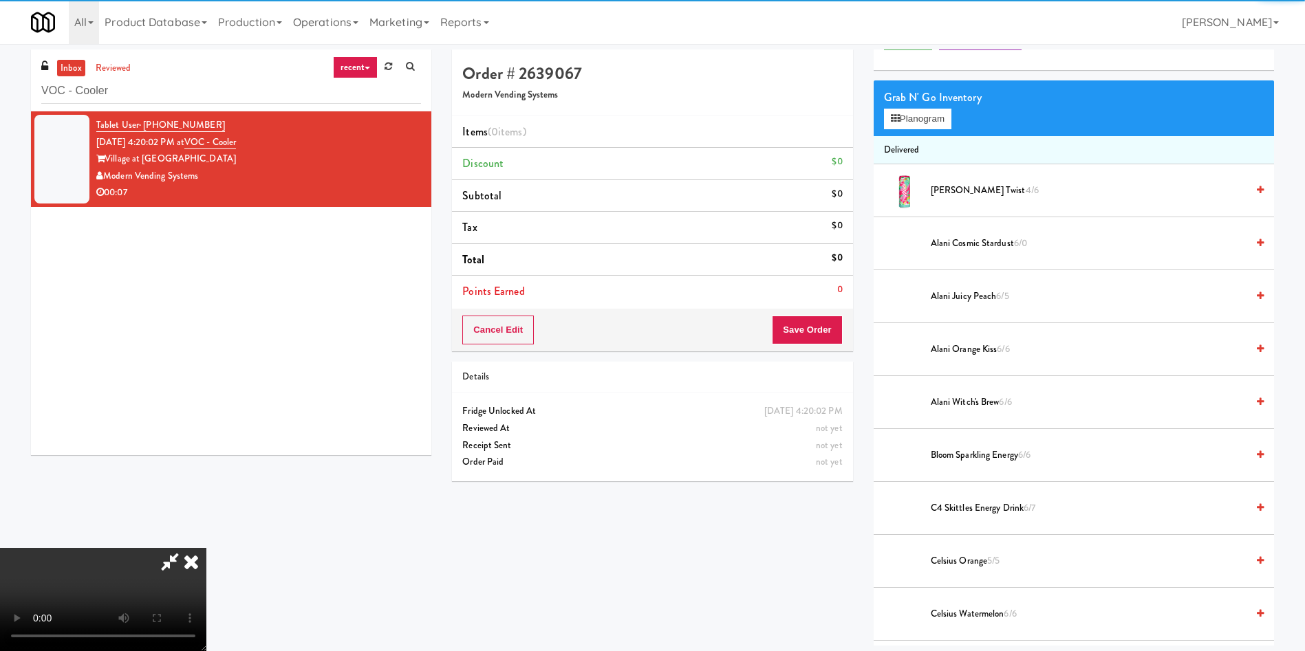
scroll to position [103, 0]
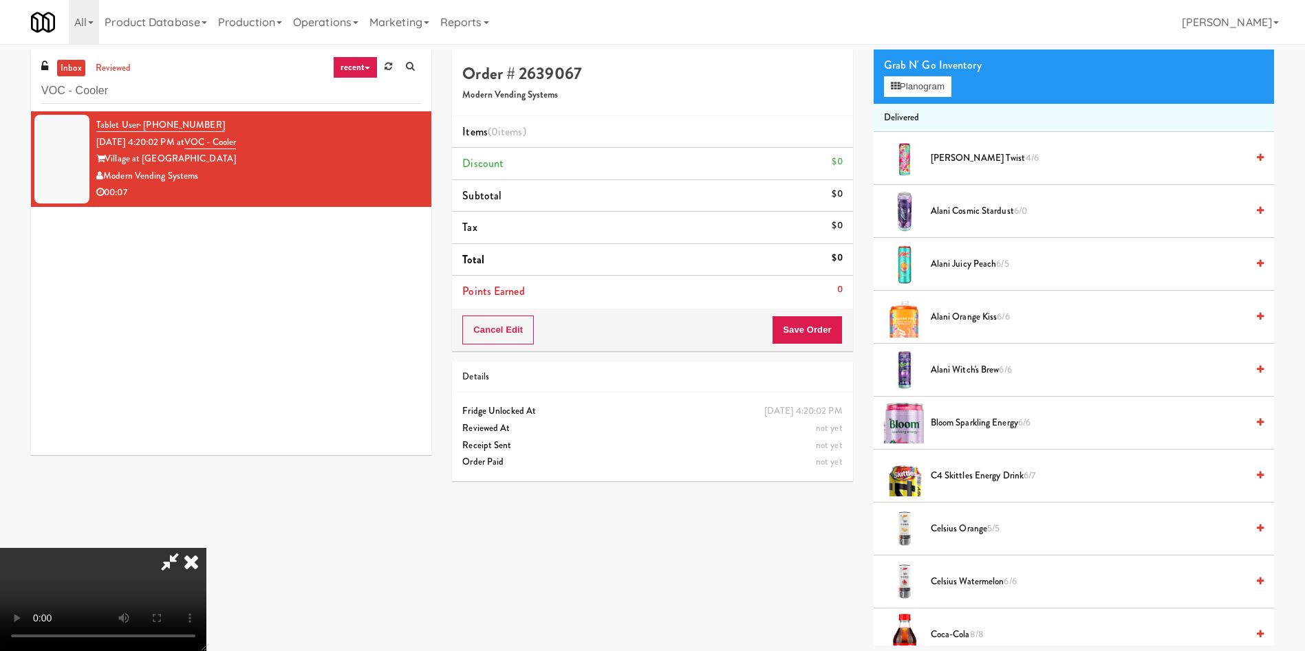
click at [206, 548] on video at bounding box center [103, 599] width 206 height 103
drag, startPoint x: 400, startPoint y: 290, endPoint x: 425, endPoint y: 290, distance: 25.5
click at [206, 548] on video at bounding box center [103, 599] width 206 height 103
click at [928, 87] on button "Planogram" at bounding box center [917, 86] width 67 height 21
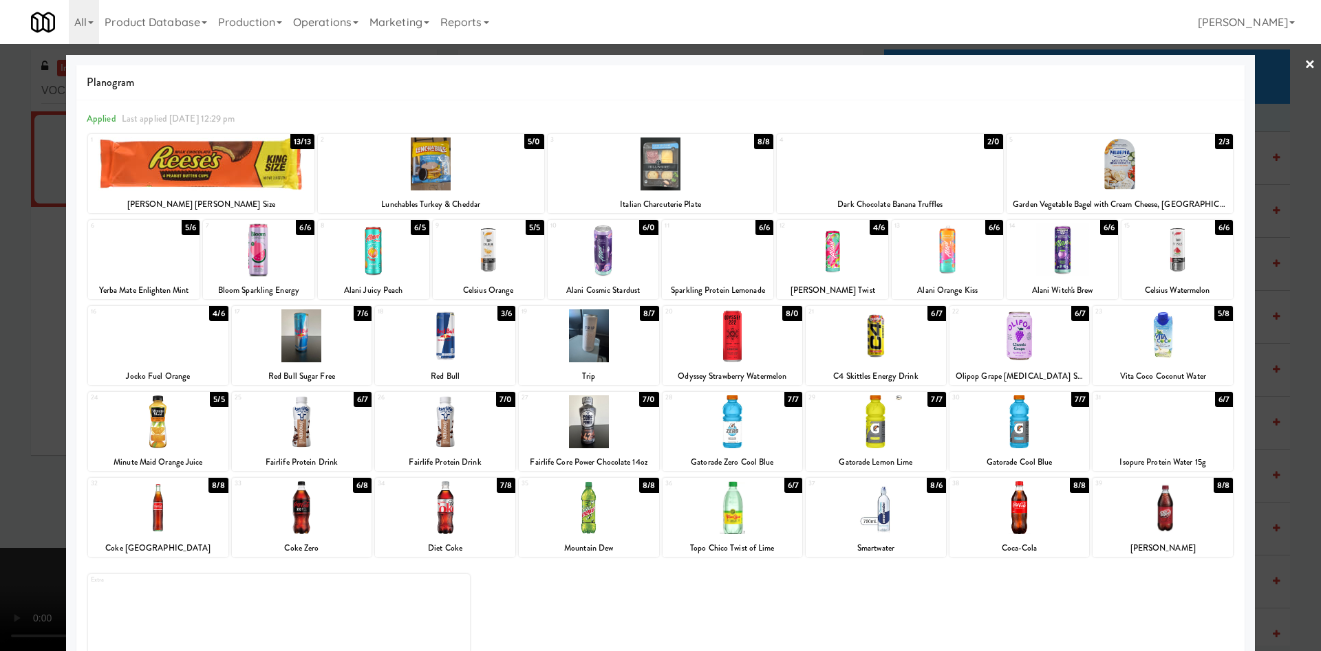
click at [1150, 252] on div at bounding box center [1176, 250] width 111 height 53
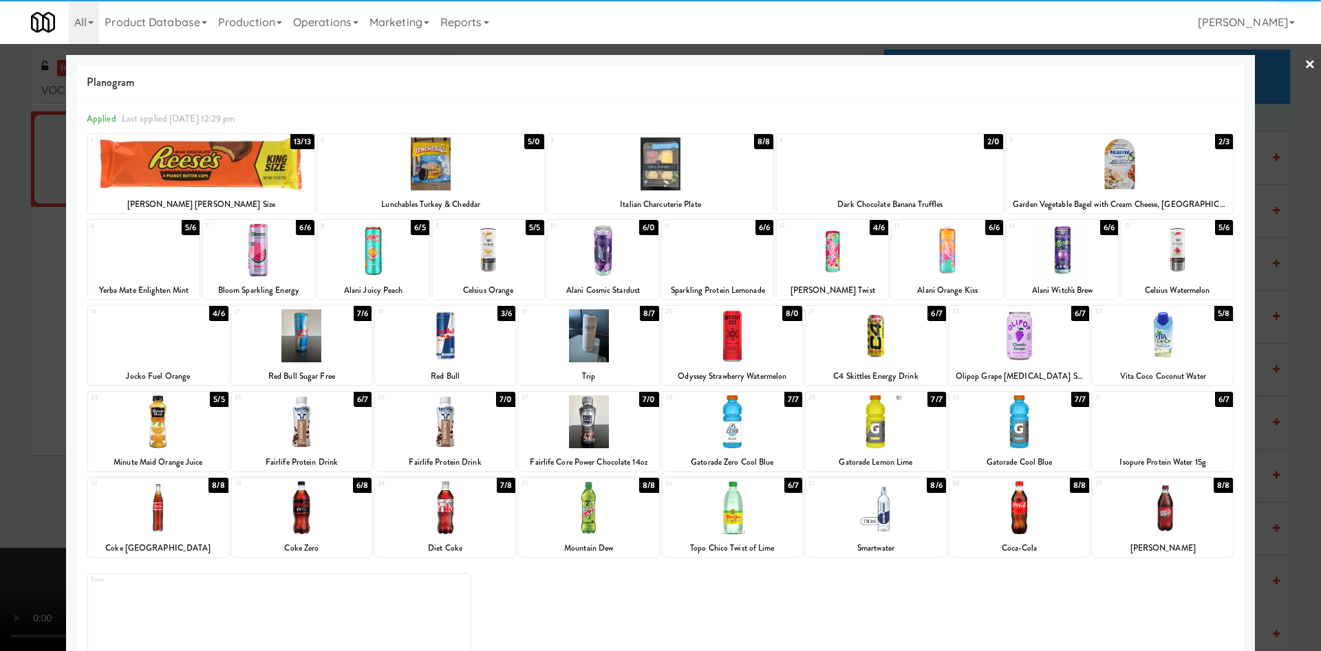
click at [52, 262] on div at bounding box center [660, 325] width 1321 height 651
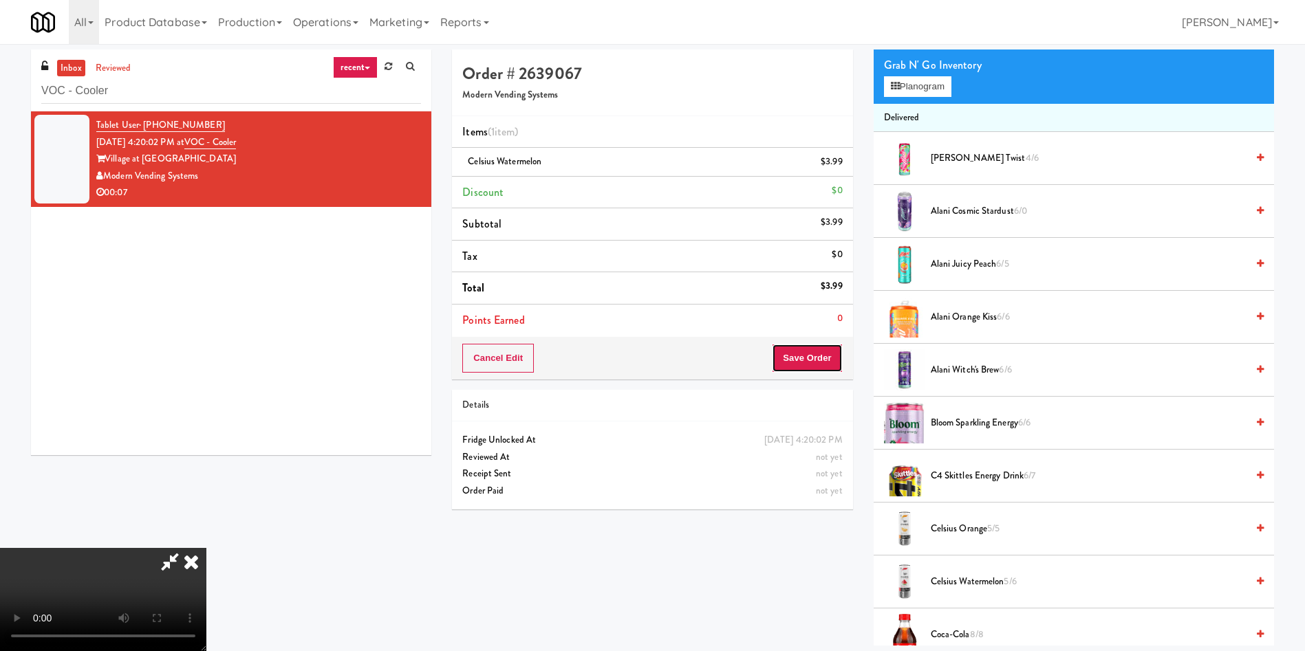
click at [792, 352] on button "Save Order" at bounding box center [807, 358] width 70 height 29
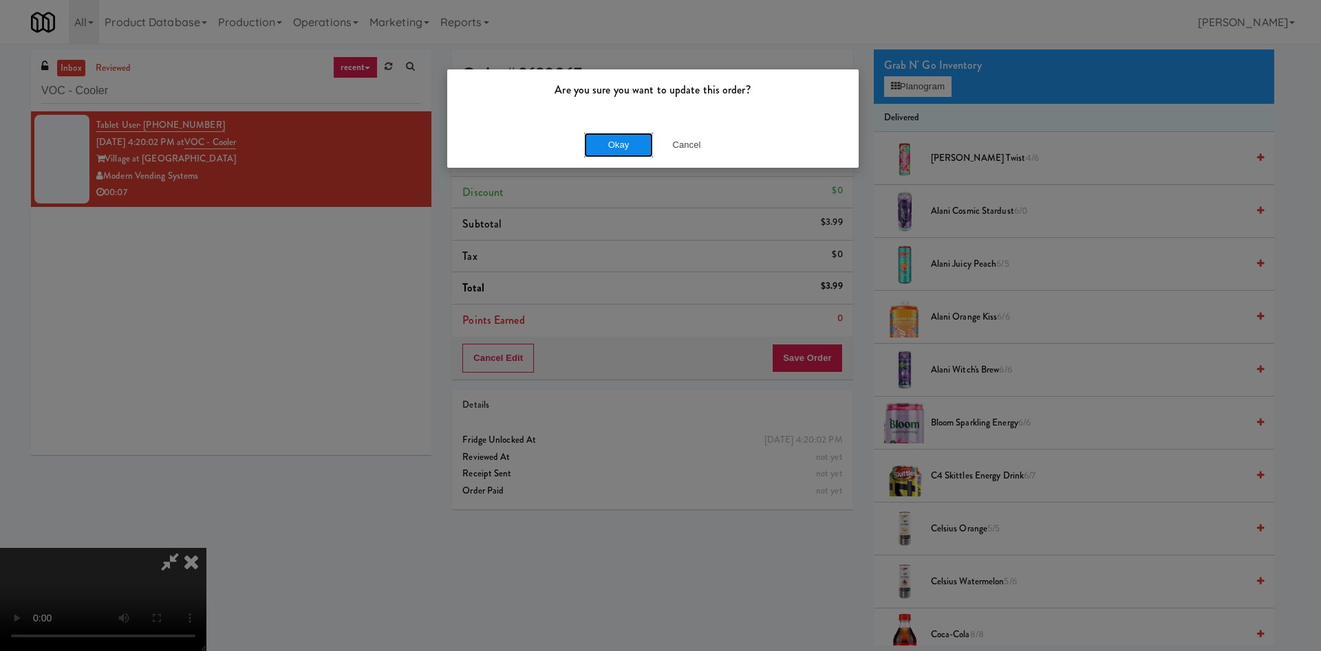
click at [605, 136] on button "Okay" at bounding box center [618, 145] width 69 height 25
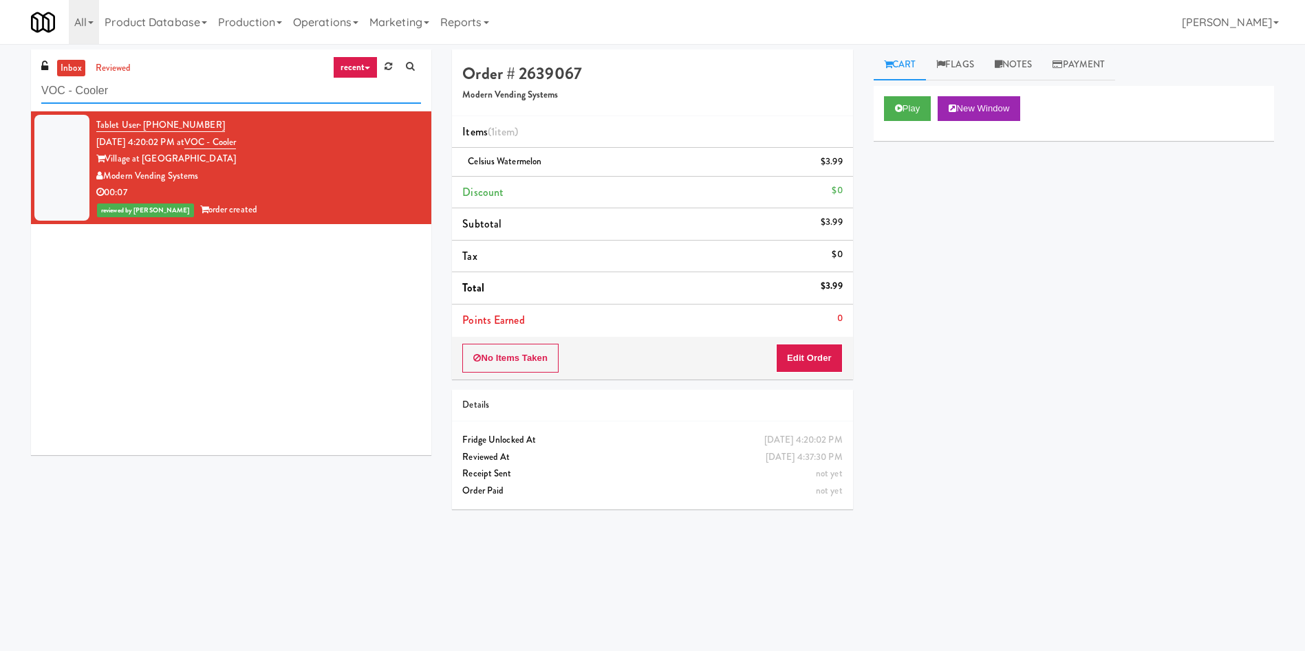
drag, startPoint x: 159, startPoint y: 91, endPoint x: 0, endPoint y: 93, distance: 158.9
click at [0, 93] on div "inbox reviewed recent all unclear take inventory issue suspicious failed recent…" at bounding box center [652, 326] width 1305 height 552
paste input "Route #7"
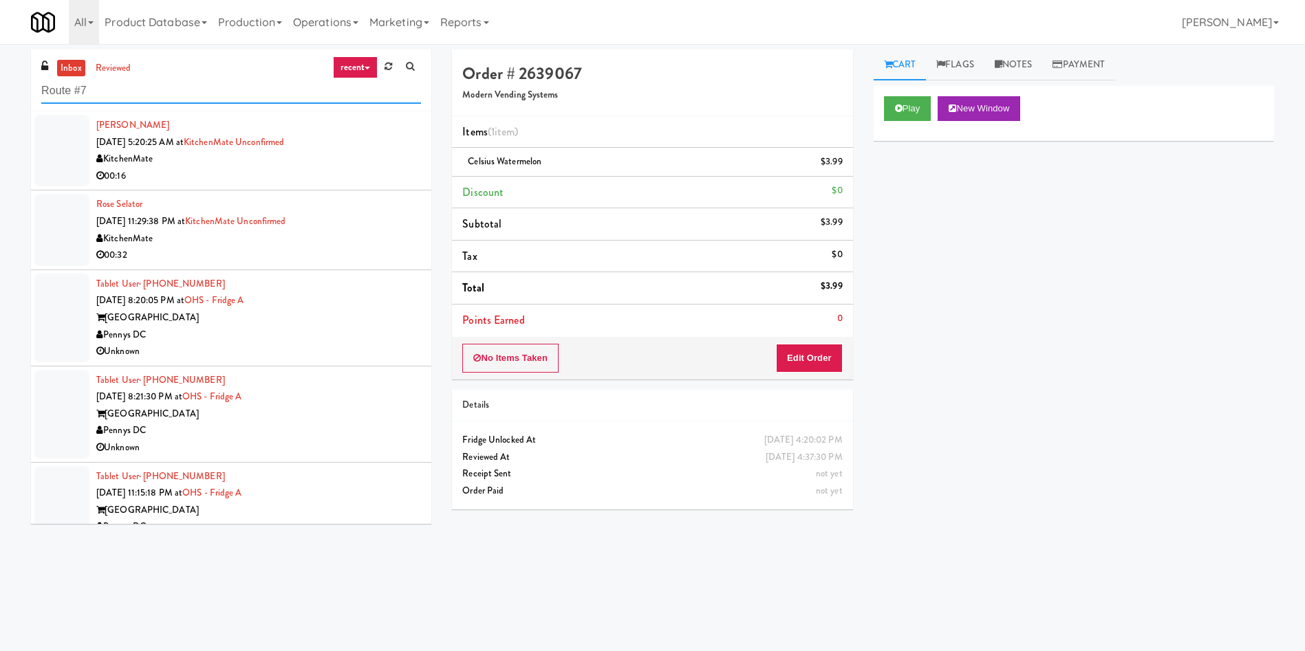
type input "Route #7"
click at [72, 67] on link "inbox" at bounding box center [71, 68] width 28 height 17
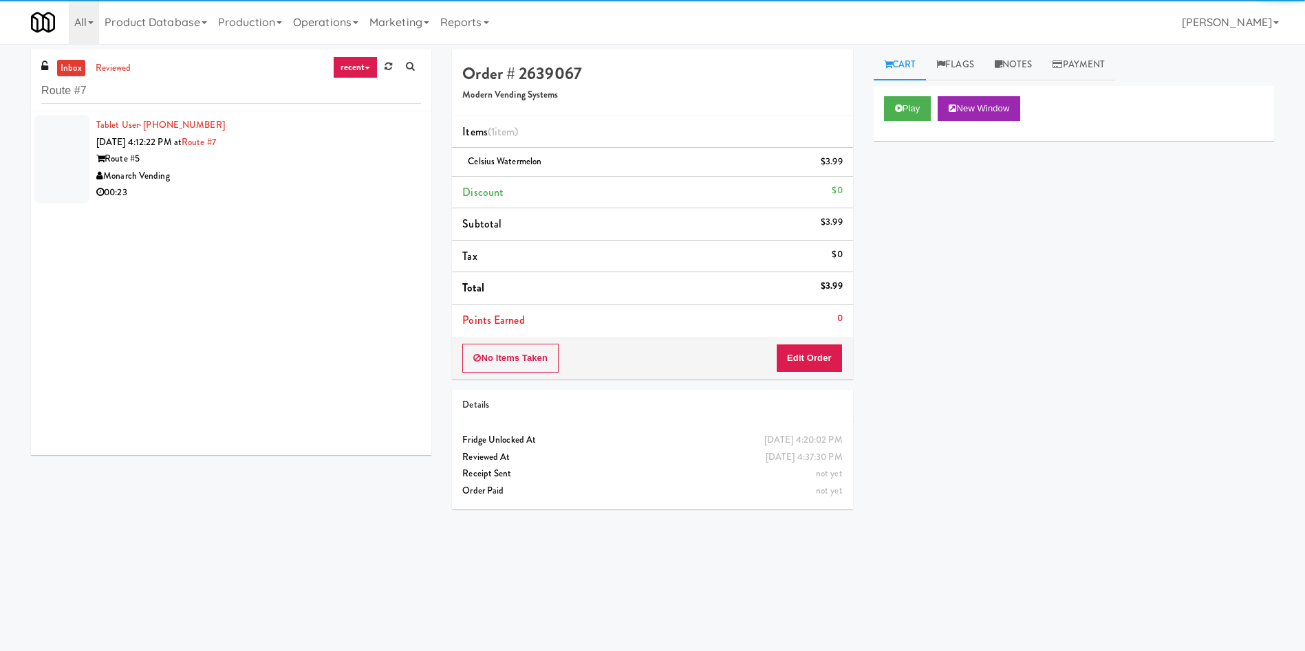
drag, startPoint x: 56, startPoint y: 136, endPoint x: 846, endPoint y: 288, distance: 804.2
click at [61, 140] on div at bounding box center [61, 159] width 55 height 89
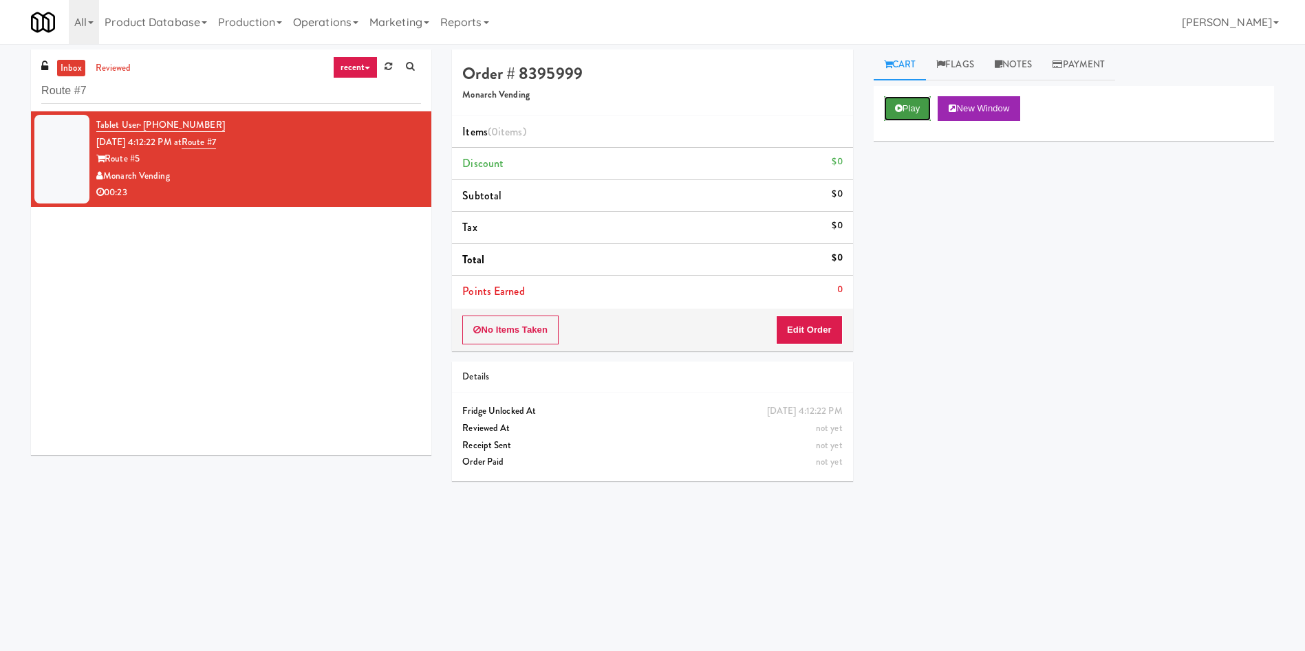
click at [907, 109] on button "Play" at bounding box center [907, 108] width 47 height 25
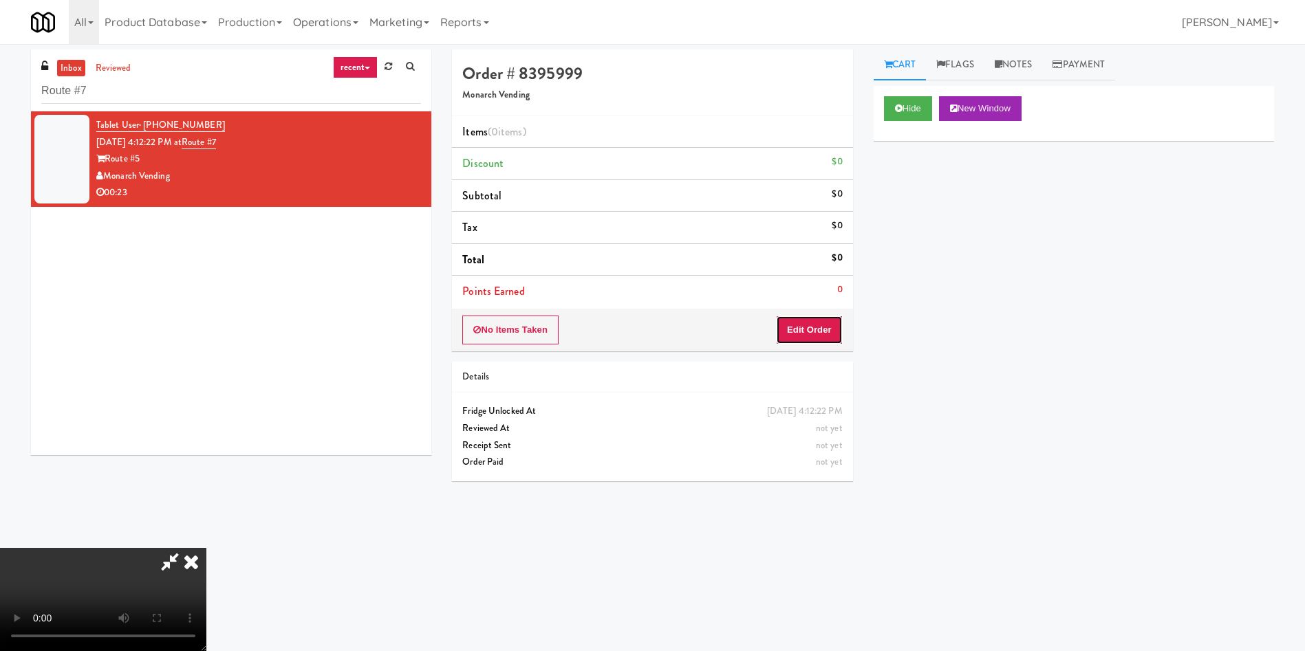
click at [820, 324] on button "Edit Order" at bounding box center [809, 330] width 67 height 29
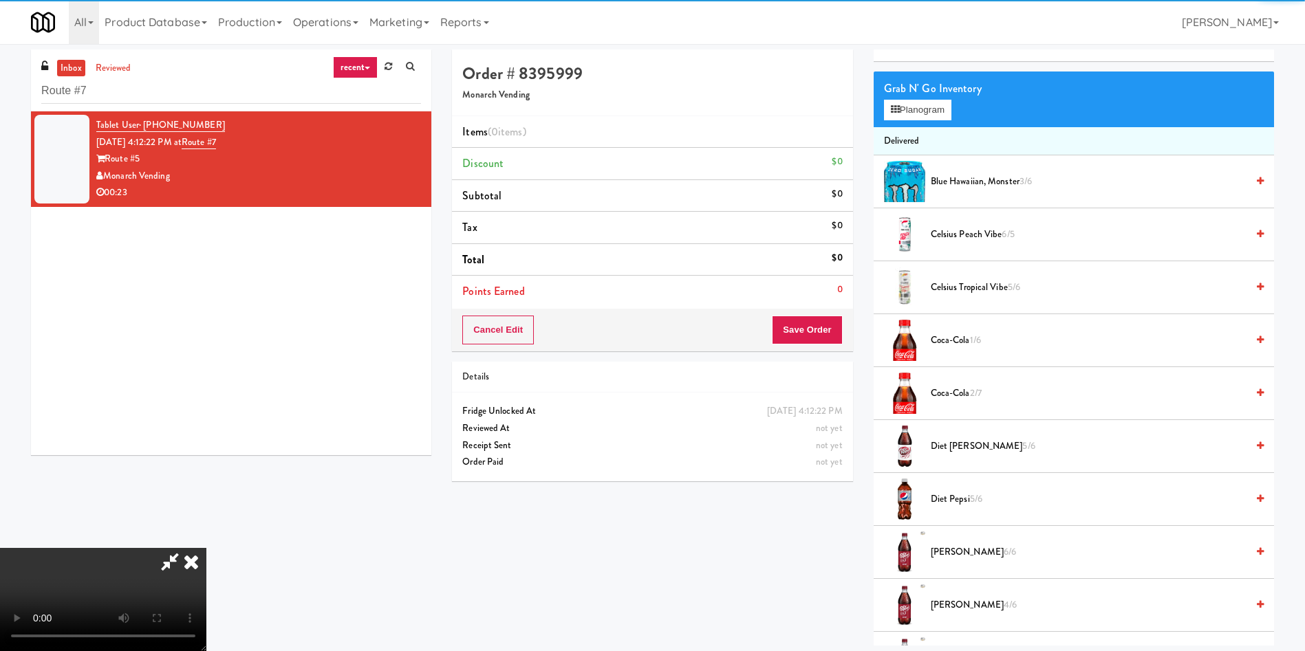
scroll to position [206, 0]
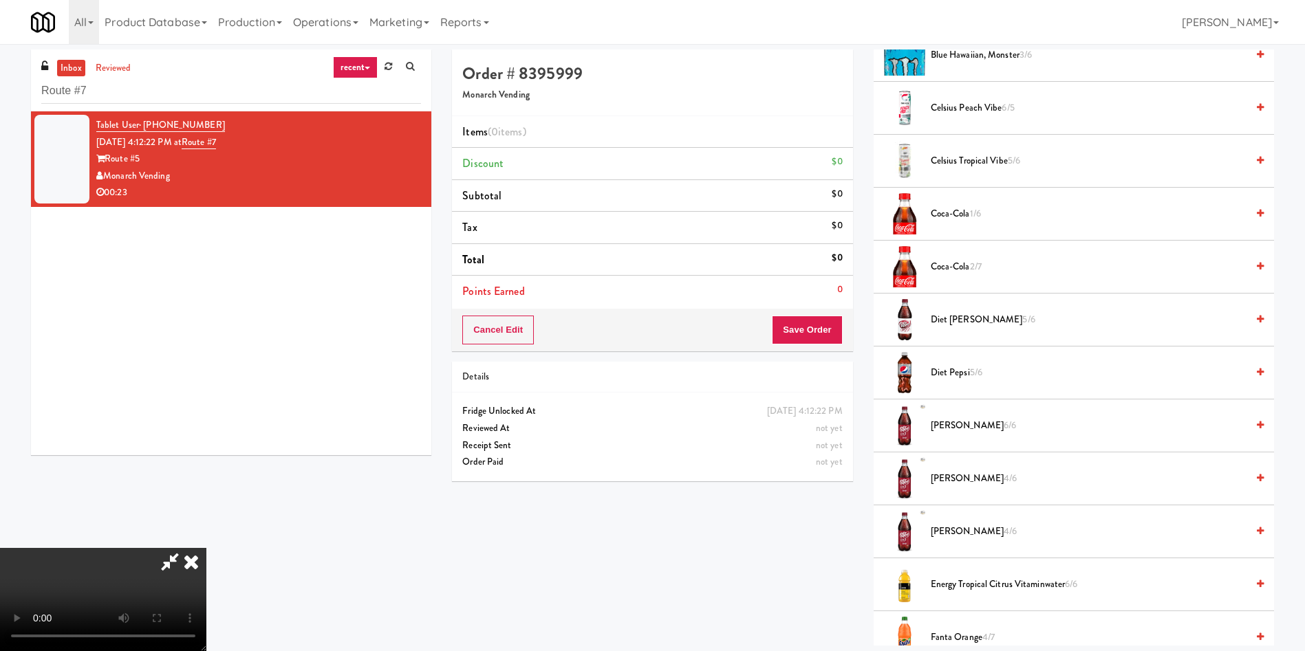
click at [206, 548] on video at bounding box center [103, 599] width 206 height 103
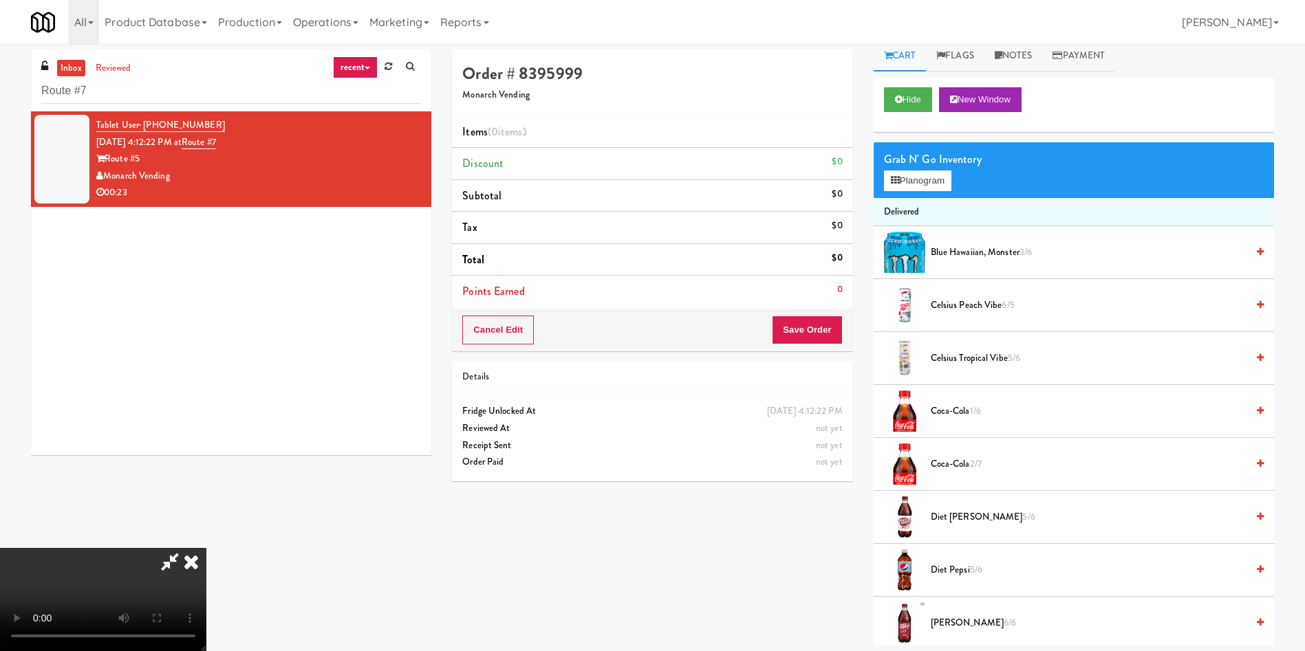
scroll to position [0, 0]
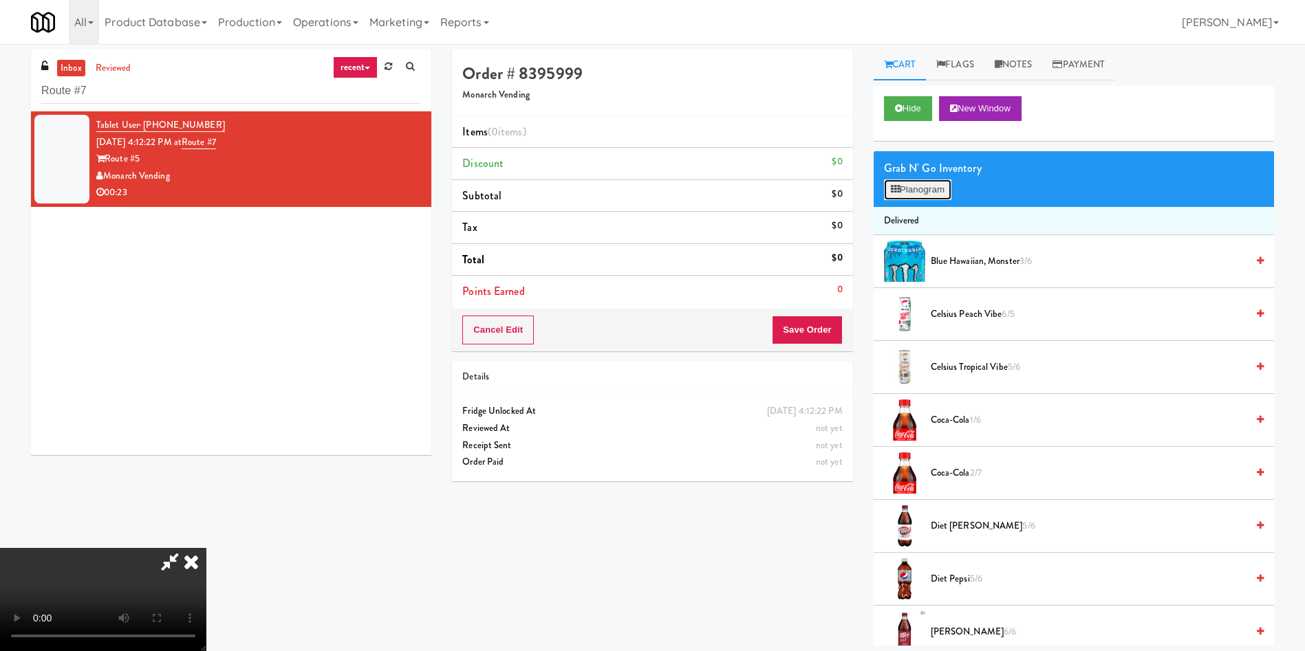
click at [906, 199] on button "Planogram" at bounding box center [917, 190] width 67 height 21
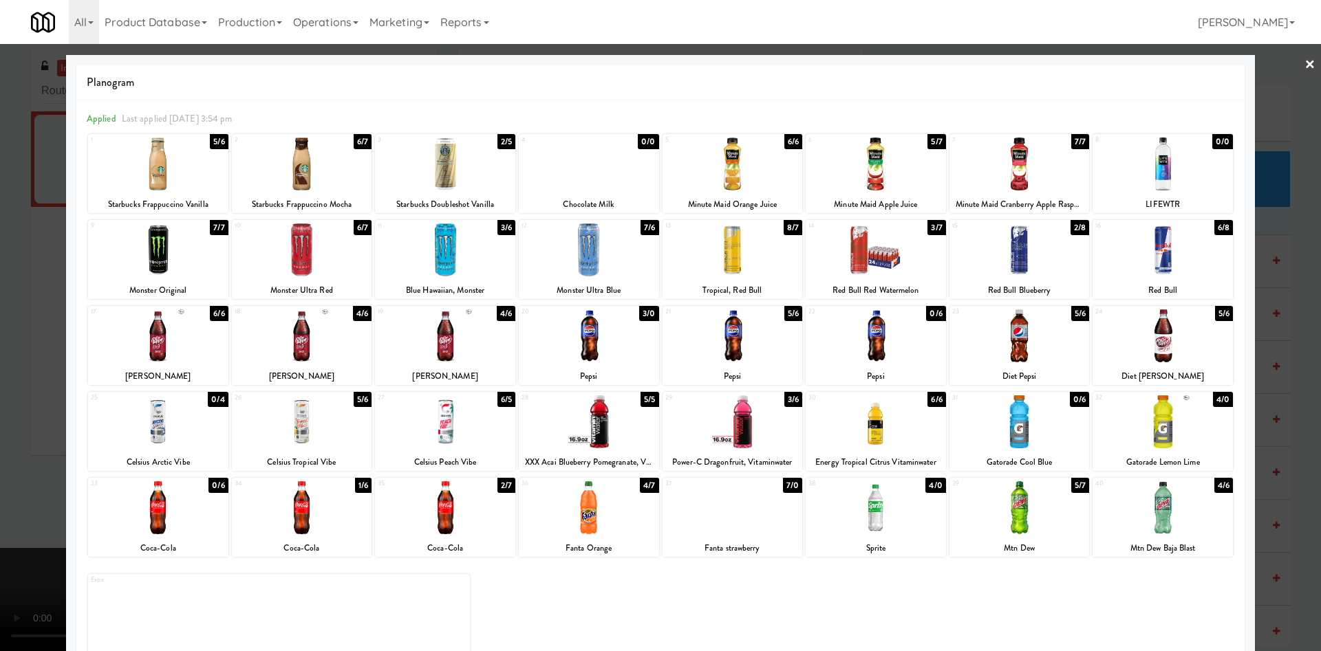
click at [1147, 521] on div at bounding box center [1162, 508] width 140 height 53
click at [50, 321] on div at bounding box center [660, 325] width 1321 height 651
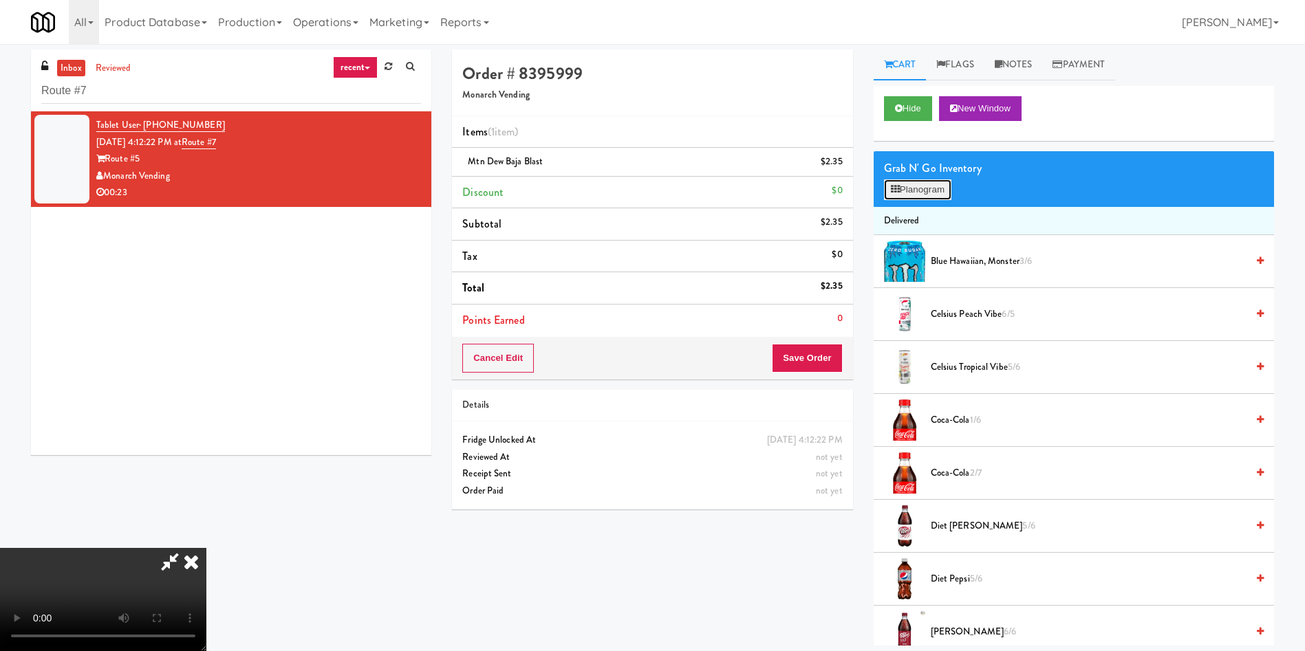
click at [915, 191] on button "Planogram" at bounding box center [917, 190] width 67 height 21
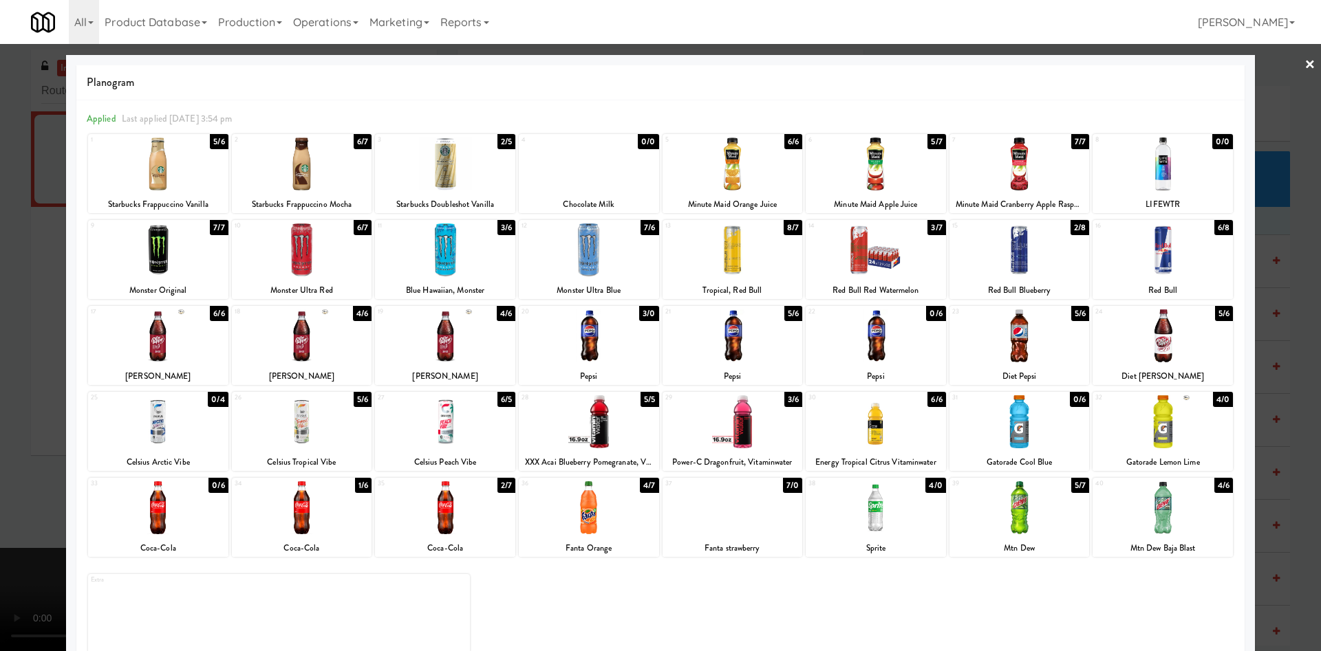
click at [305, 424] on div at bounding box center [302, 422] width 140 height 53
click at [25, 365] on div at bounding box center [660, 325] width 1321 height 651
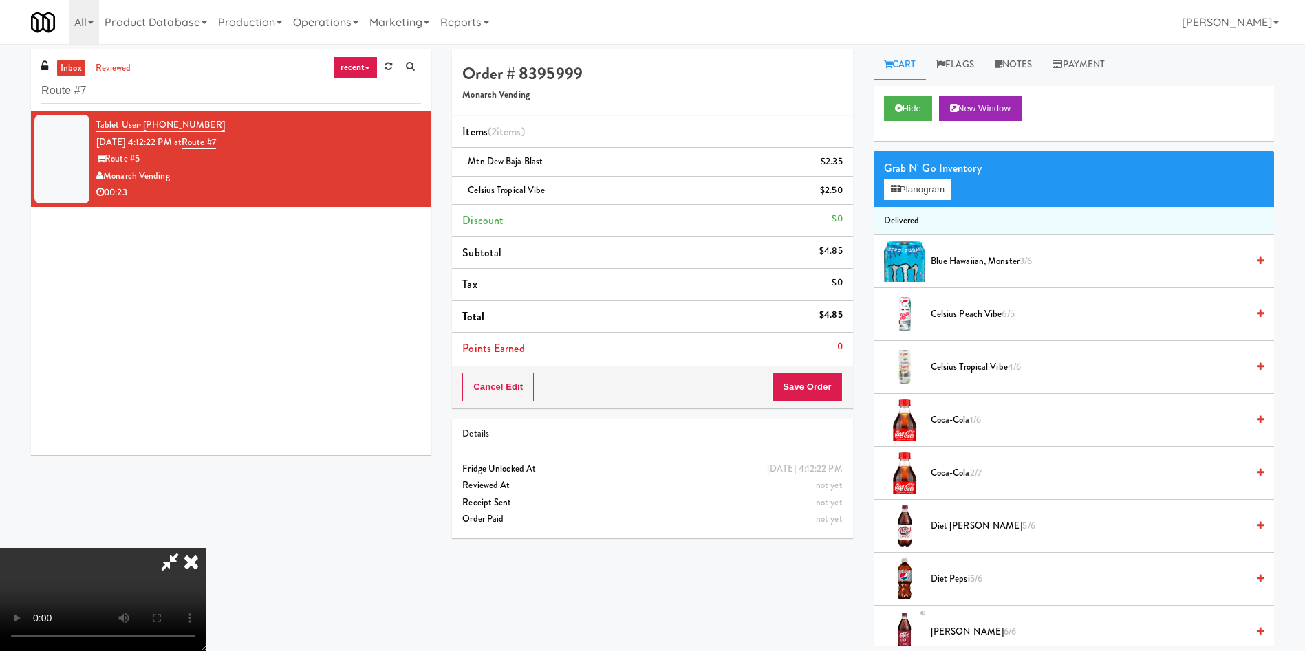
click at [206, 548] on video at bounding box center [103, 599] width 206 height 103
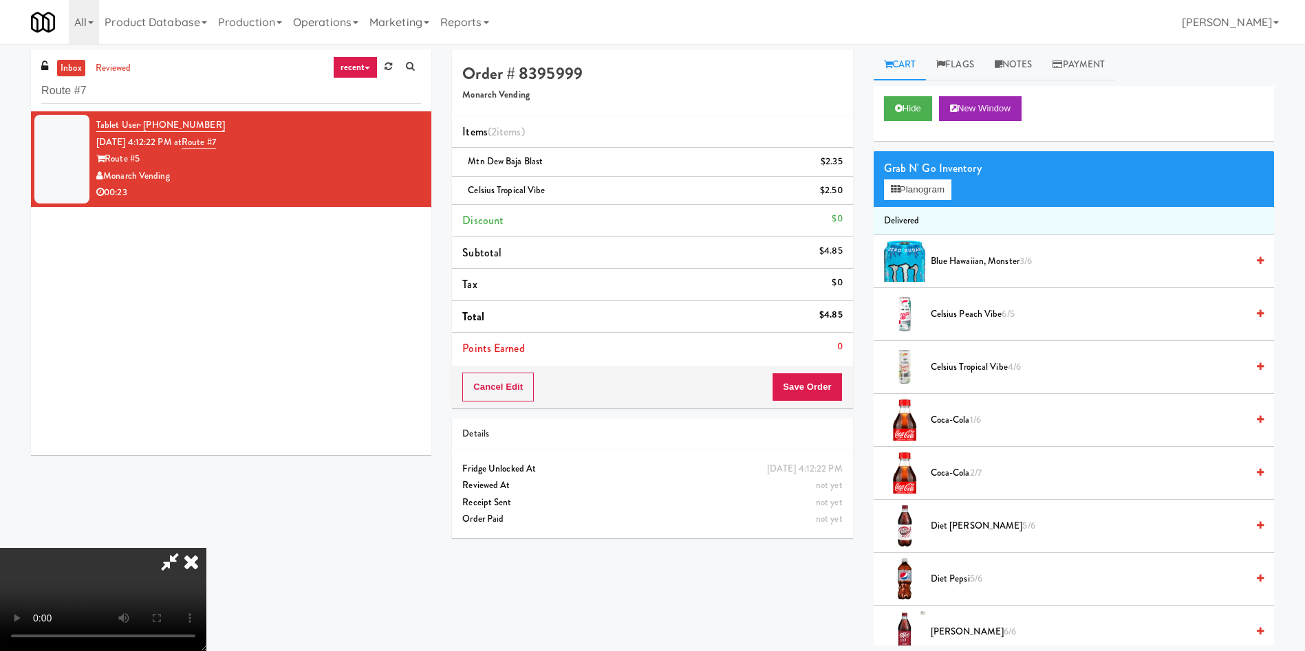
click at [206, 548] on video at bounding box center [103, 599] width 206 height 103
click at [926, 191] on button "Planogram" at bounding box center [917, 190] width 67 height 21
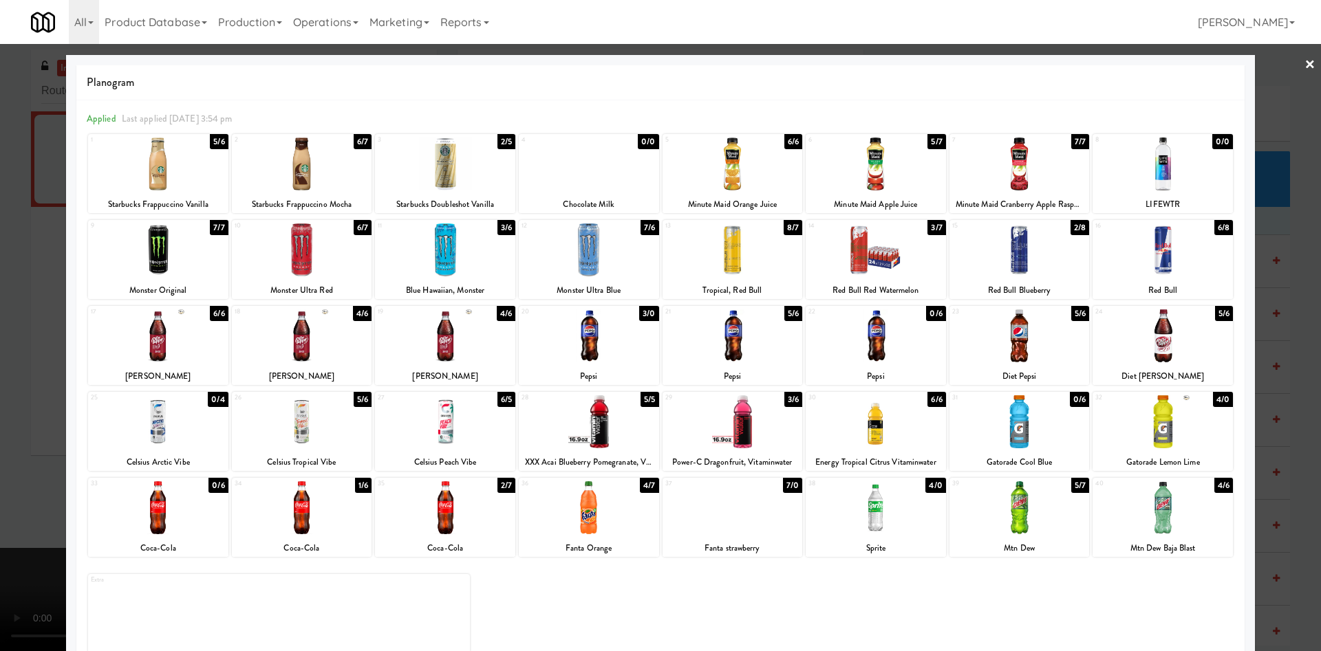
click at [5, 320] on div at bounding box center [660, 325] width 1321 height 651
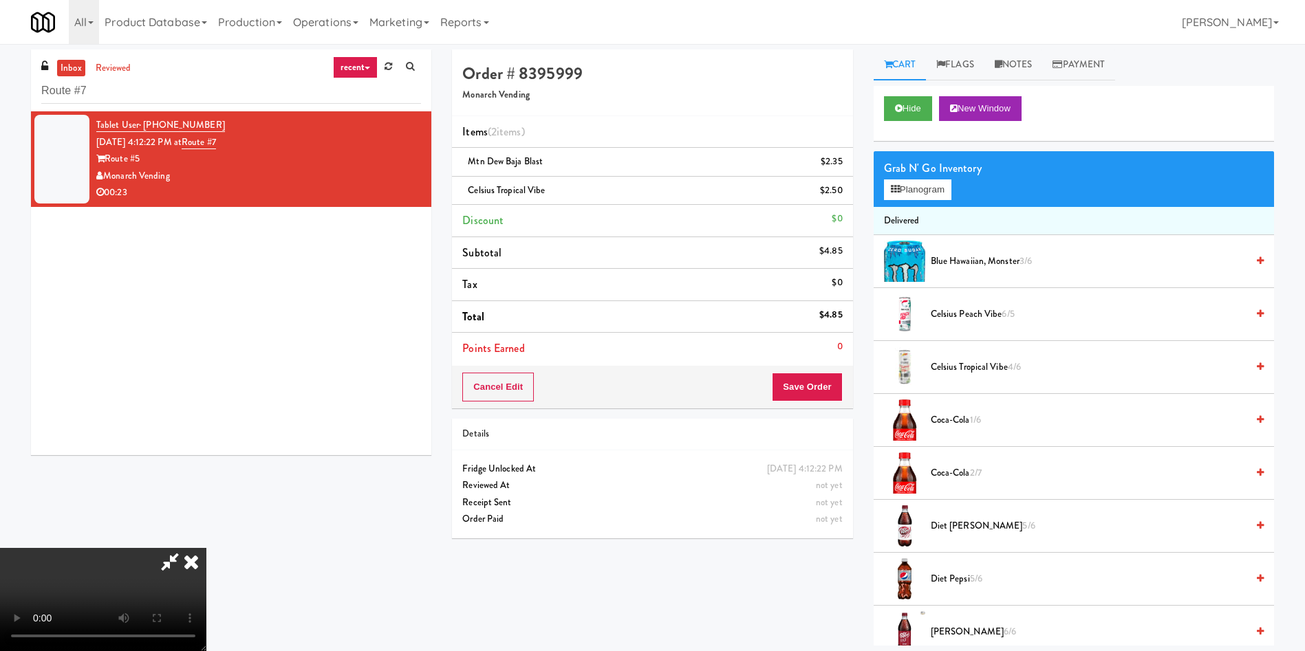
click at [186, 548] on icon at bounding box center [170, 562] width 32 height 28
click at [841, 199] on icon at bounding box center [844, 195] width 7 height 9
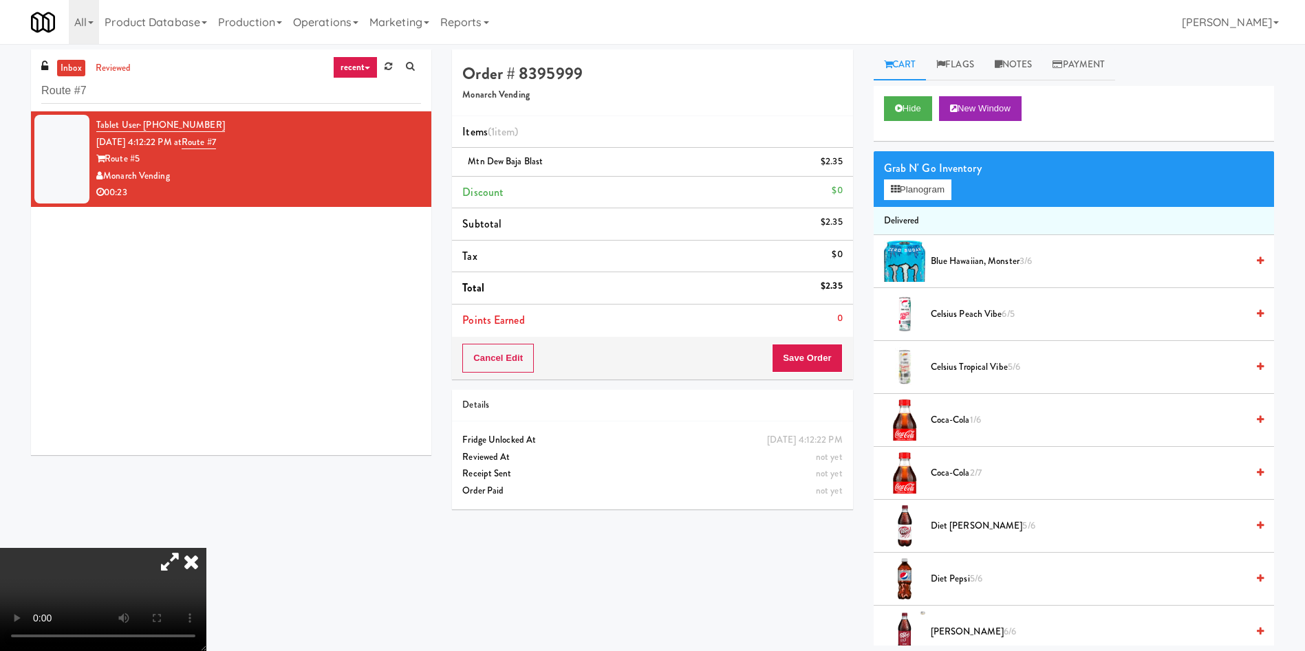
click at [186, 548] on icon at bounding box center [170, 562] width 32 height 28
click at [206, 548] on video at bounding box center [103, 599] width 206 height 103
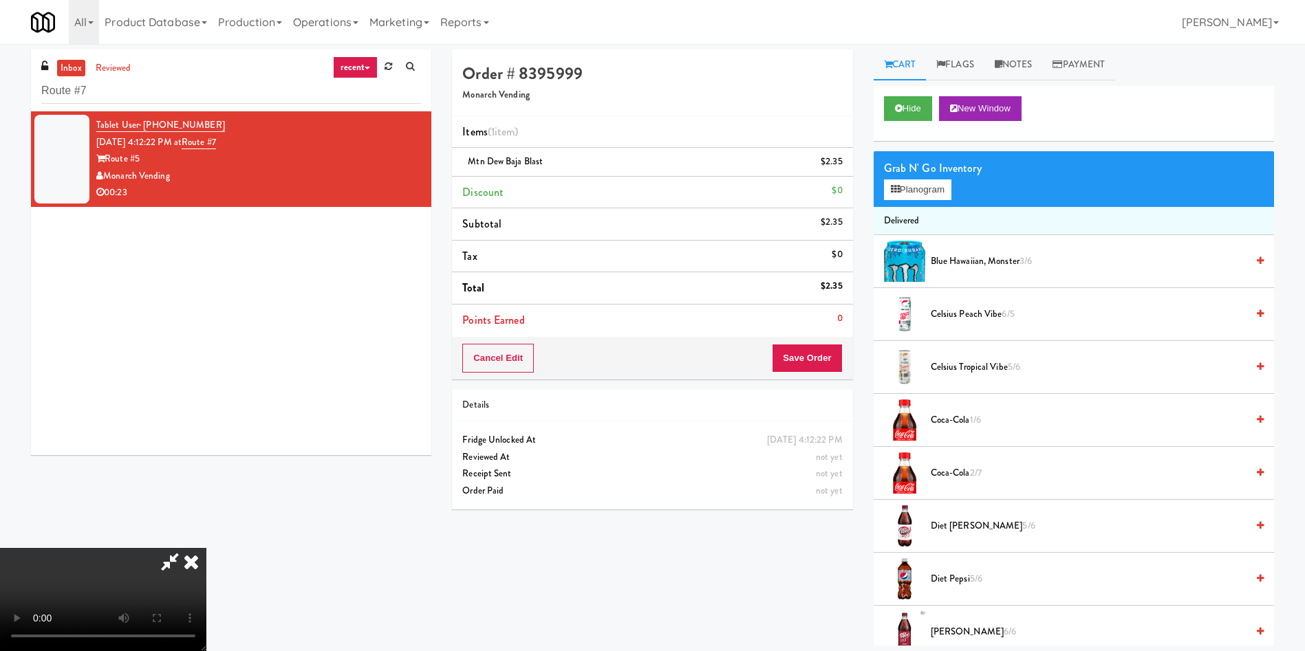
scroll to position [99, 0]
click at [206, 548] on video at bounding box center [103, 599] width 206 height 103
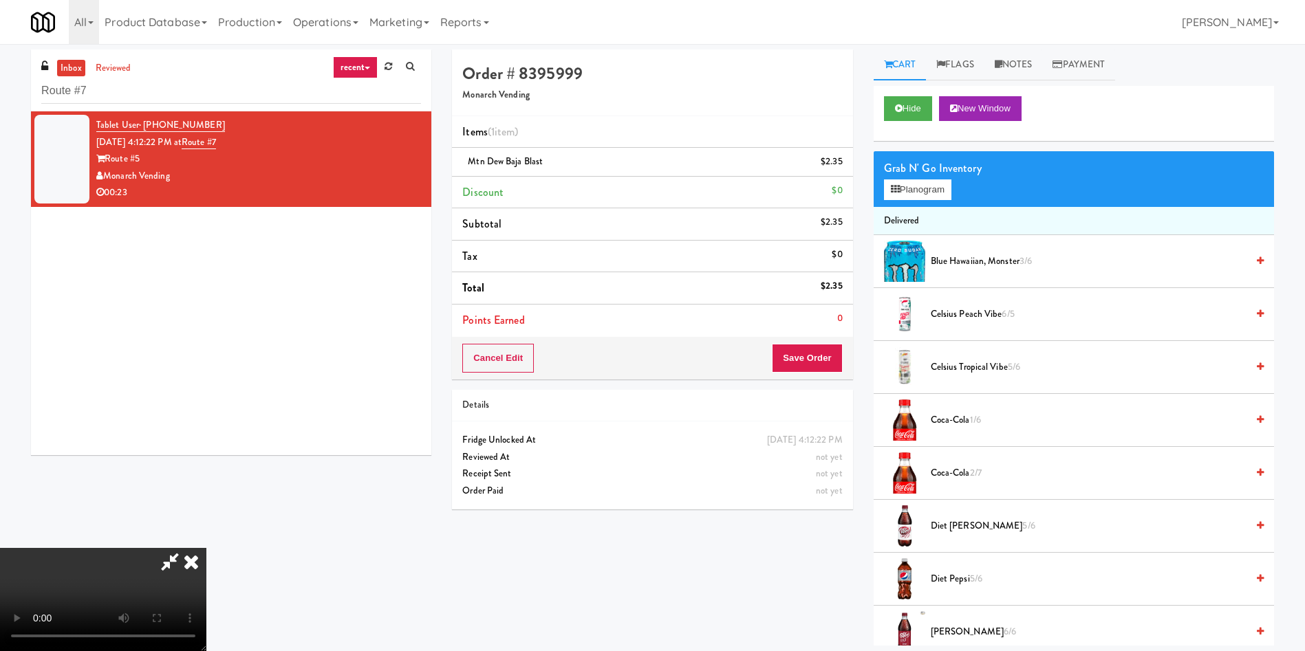
click at [206, 548] on video at bounding box center [103, 599] width 206 height 103
click at [887, 193] on button "Planogram" at bounding box center [917, 190] width 67 height 21
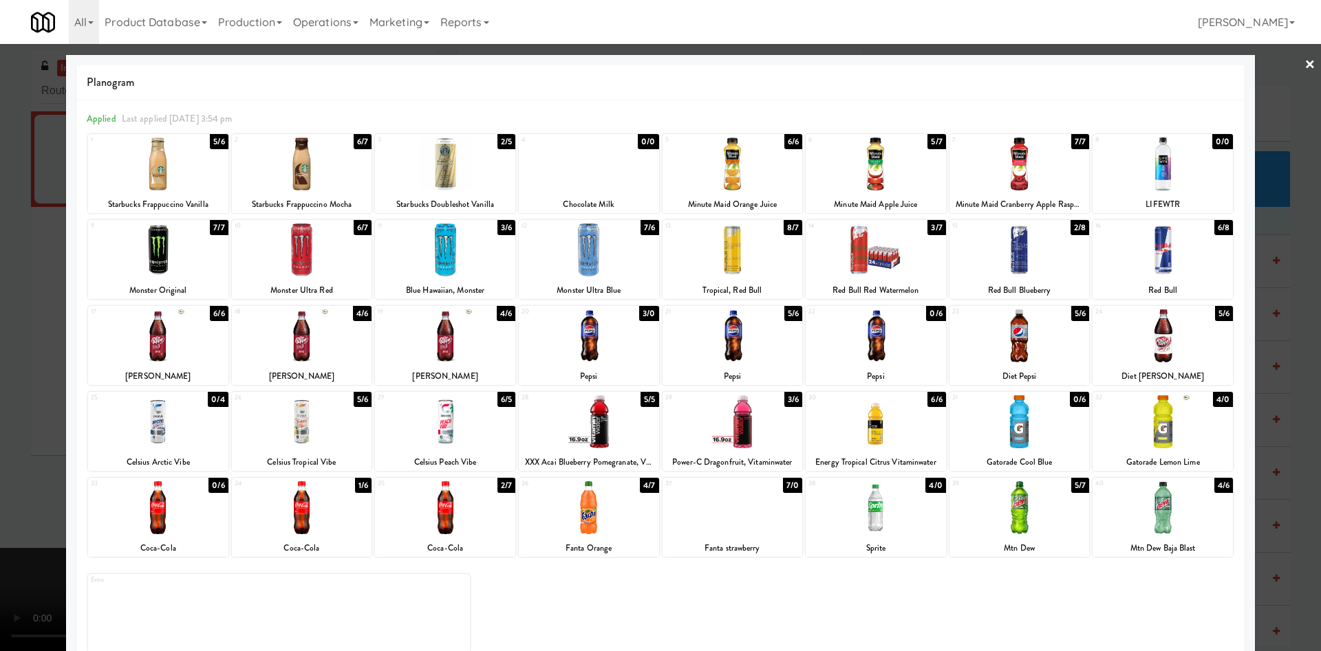
click at [336, 345] on div at bounding box center [302, 336] width 140 height 53
click at [9, 204] on div at bounding box center [660, 325] width 1321 height 651
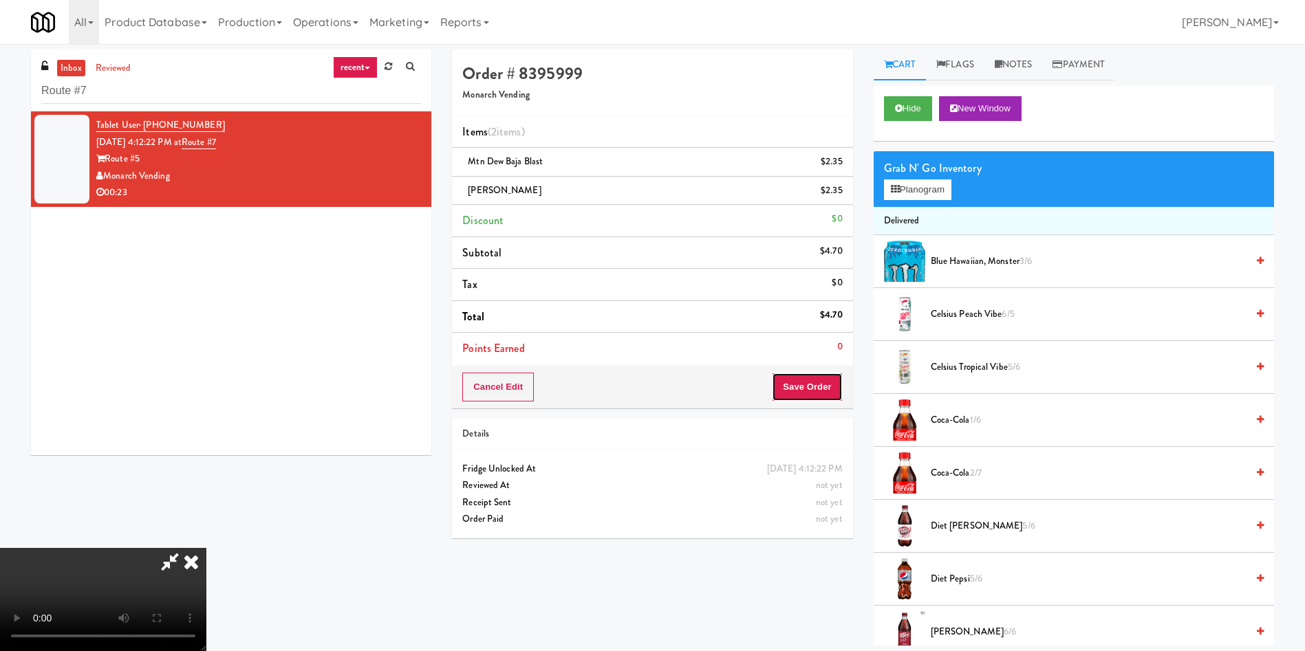
click at [819, 384] on button "Save Order" at bounding box center [807, 387] width 70 height 29
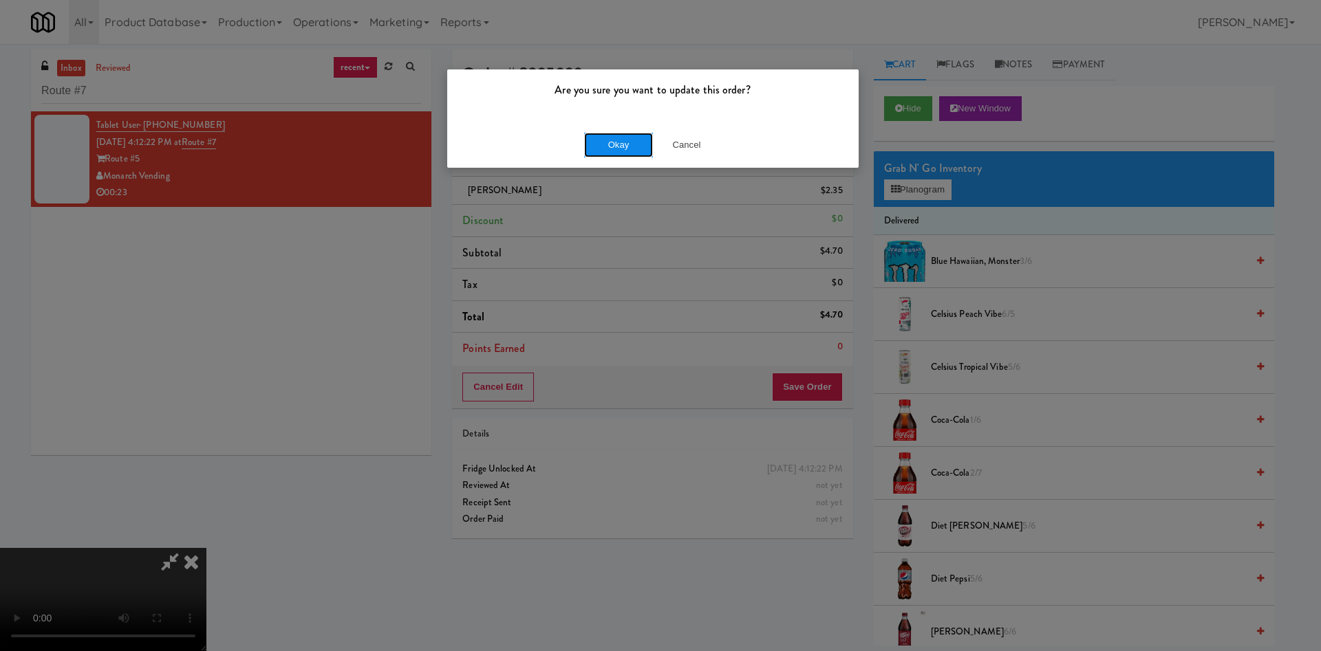
click at [612, 149] on button "Okay" at bounding box center [618, 145] width 69 height 25
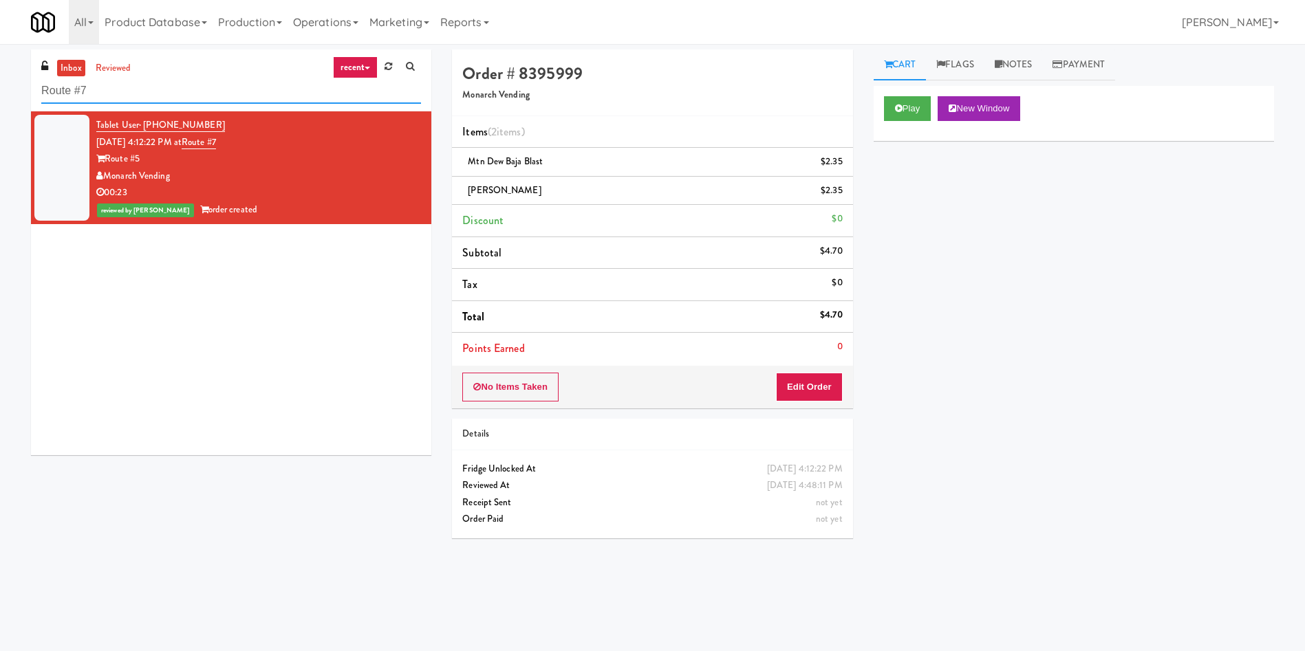
drag, startPoint x: 176, startPoint y: 94, endPoint x: 0, endPoint y: 78, distance: 176.8
click at [0, 78] on div "inbox reviewed recent all unclear take inventory issue suspicious failed recent…" at bounding box center [652, 326] width 1305 height 552
paste input "Laurel (Right)"
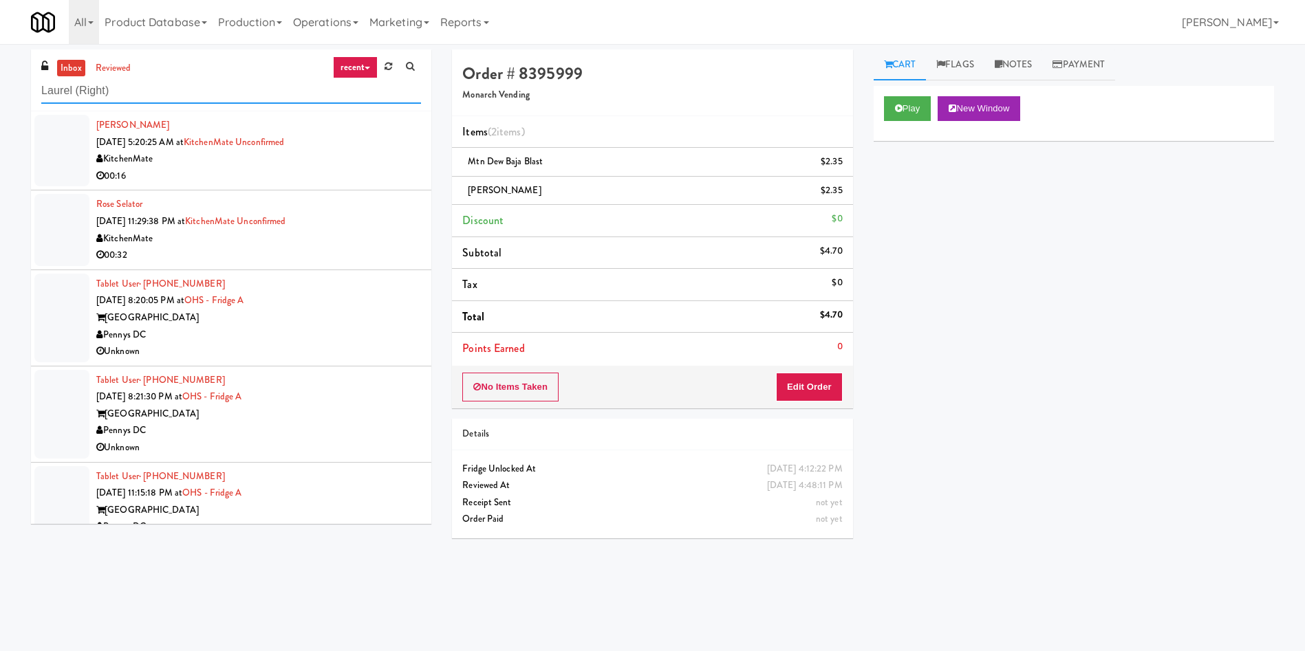
type input "Laurel (Right)"
click at [80, 62] on link "inbox" at bounding box center [71, 68] width 28 height 17
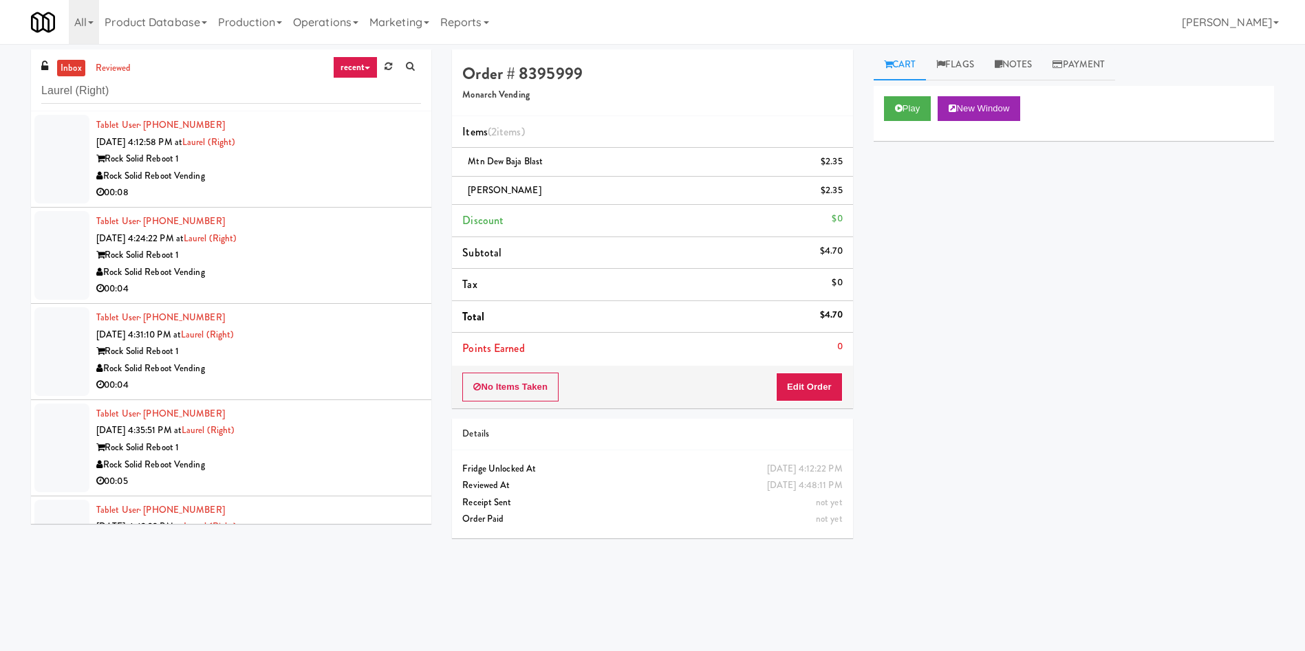
click at [63, 151] on div at bounding box center [61, 159] width 55 height 89
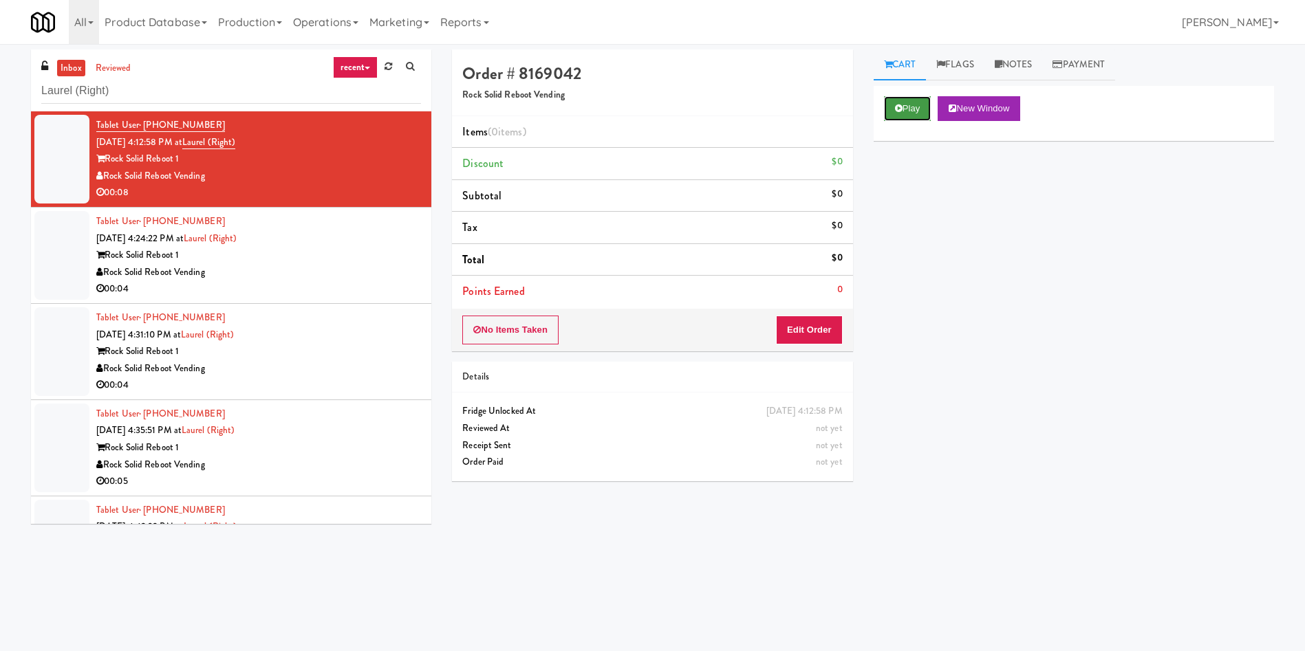
click at [912, 118] on button "Play" at bounding box center [907, 108] width 47 height 25
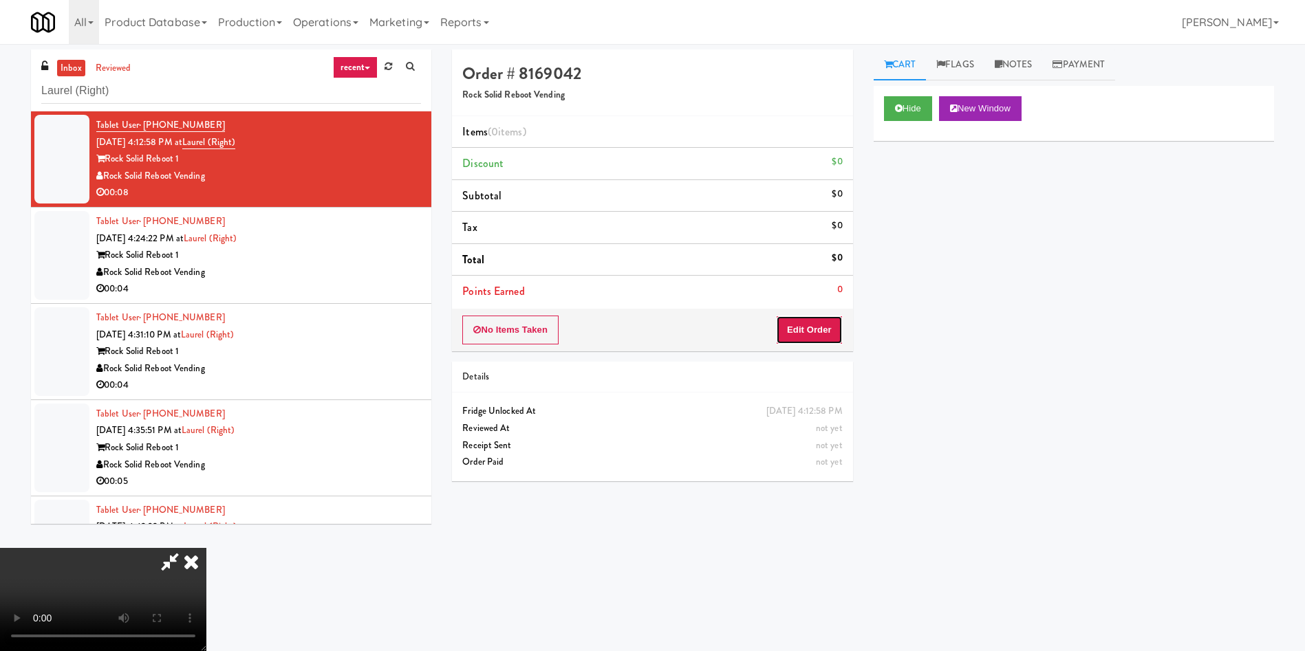
click at [815, 320] on button "Edit Order" at bounding box center [809, 330] width 67 height 29
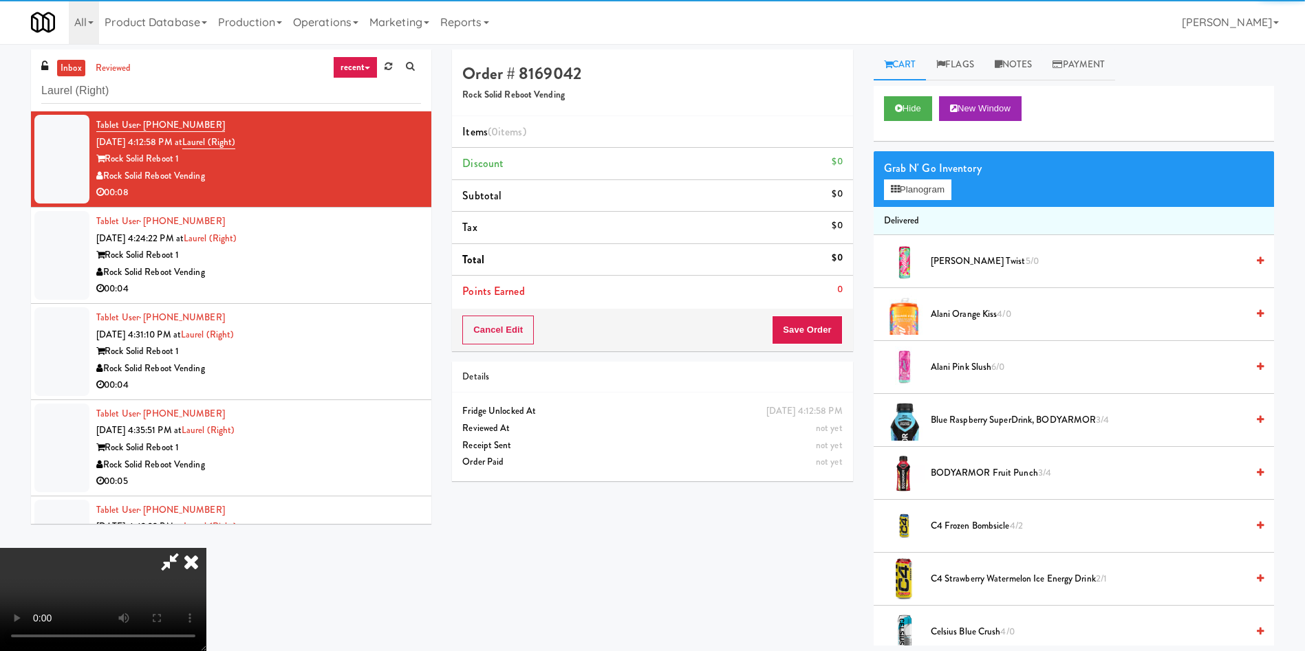
scroll to position [103, 0]
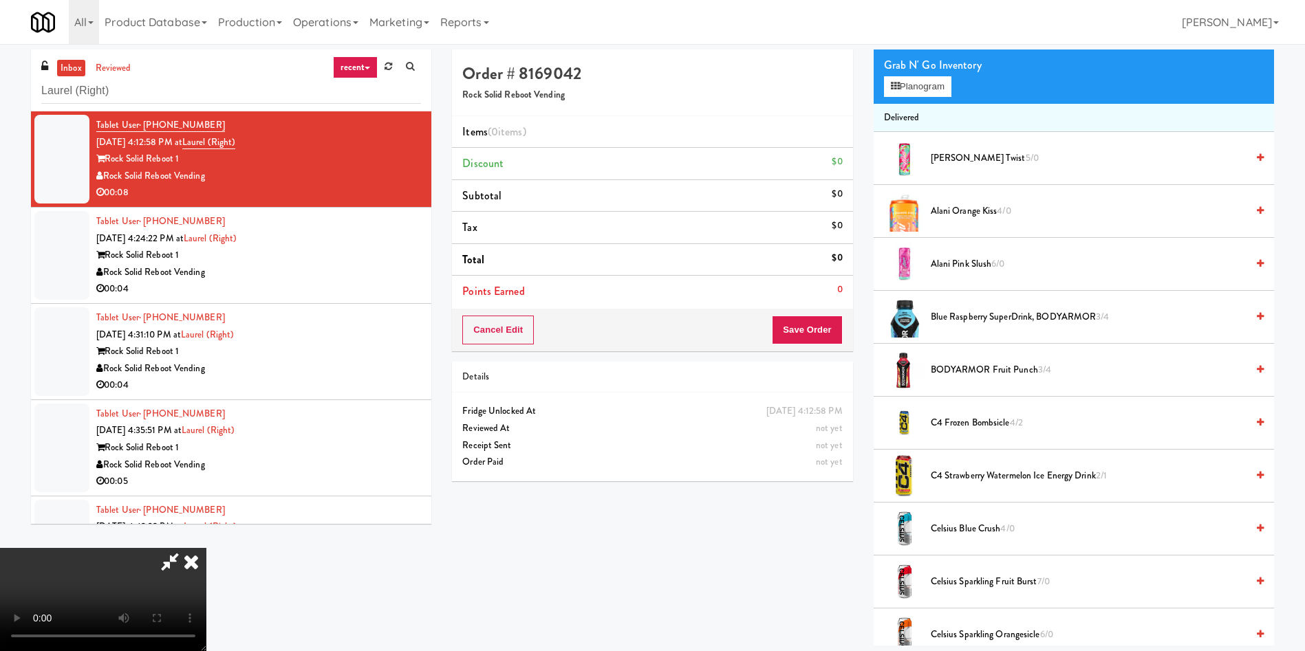
click at [206, 548] on video at bounding box center [103, 599] width 206 height 103
click at [981, 471] on span "C4 Strawberry Watermelon Ice Energy Drink 2/1" at bounding box center [1089, 476] width 316 height 17
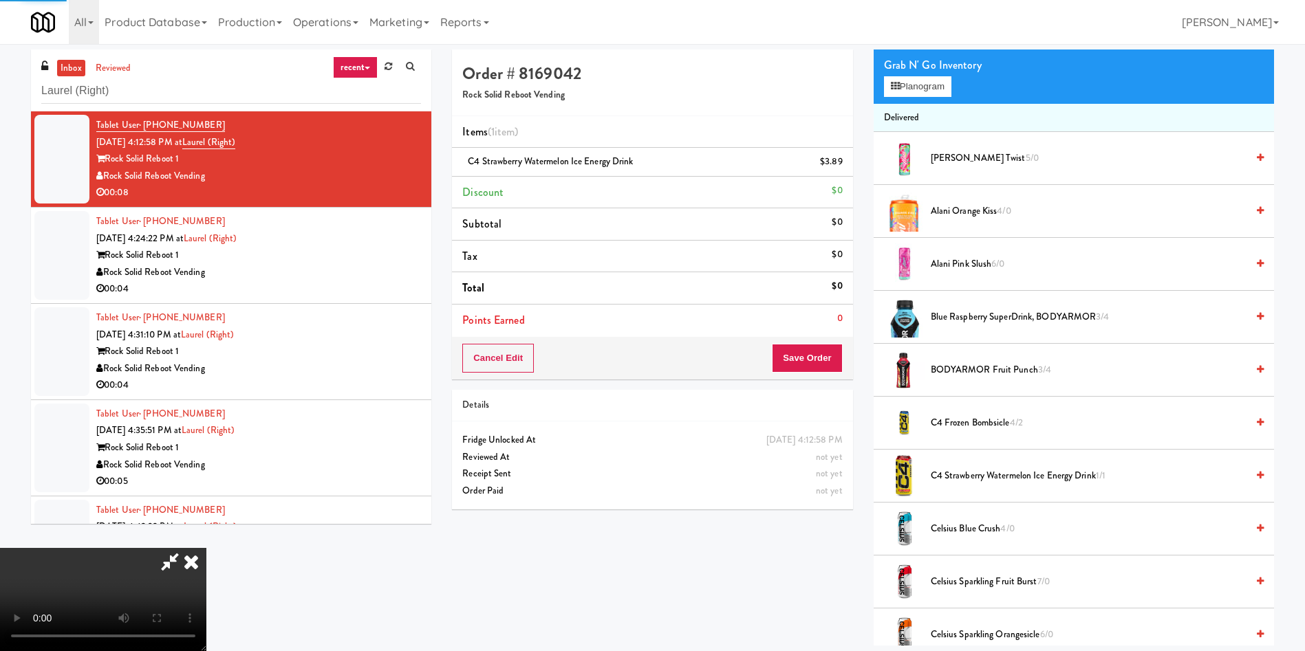
click at [206, 548] on video at bounding box center [103, 599] width 206 height 103
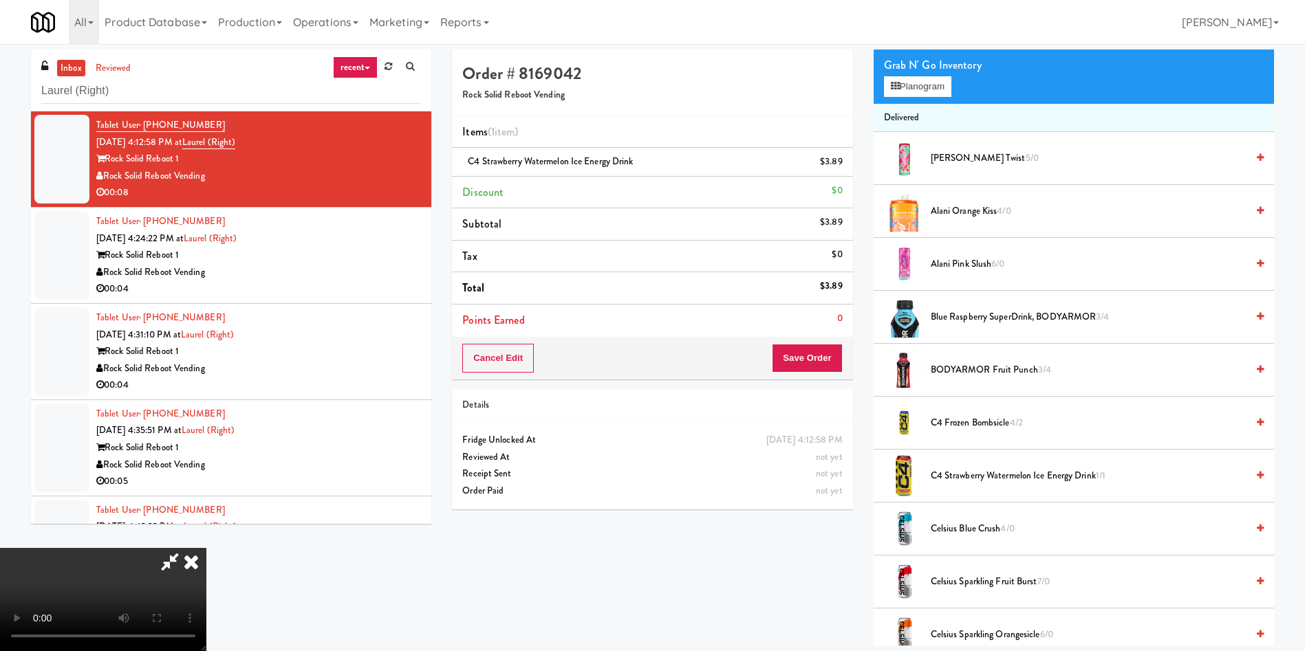
click at [206, 548] on video at bounding box center [103, 599] width 206 height 103
click at [889, 84] on button "Planogram" at bounding box center [917, 86] width 67 height 21
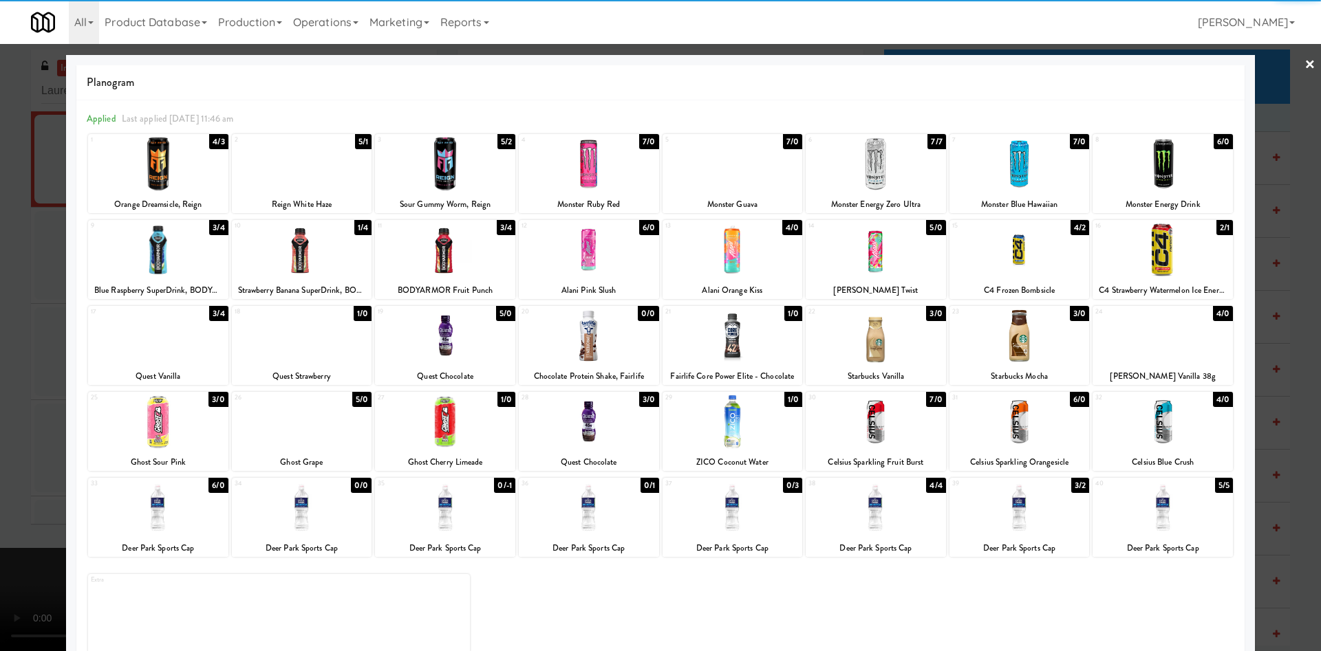
click at [458, 169] on div at bounding box center [445, 164] width 140 height 53
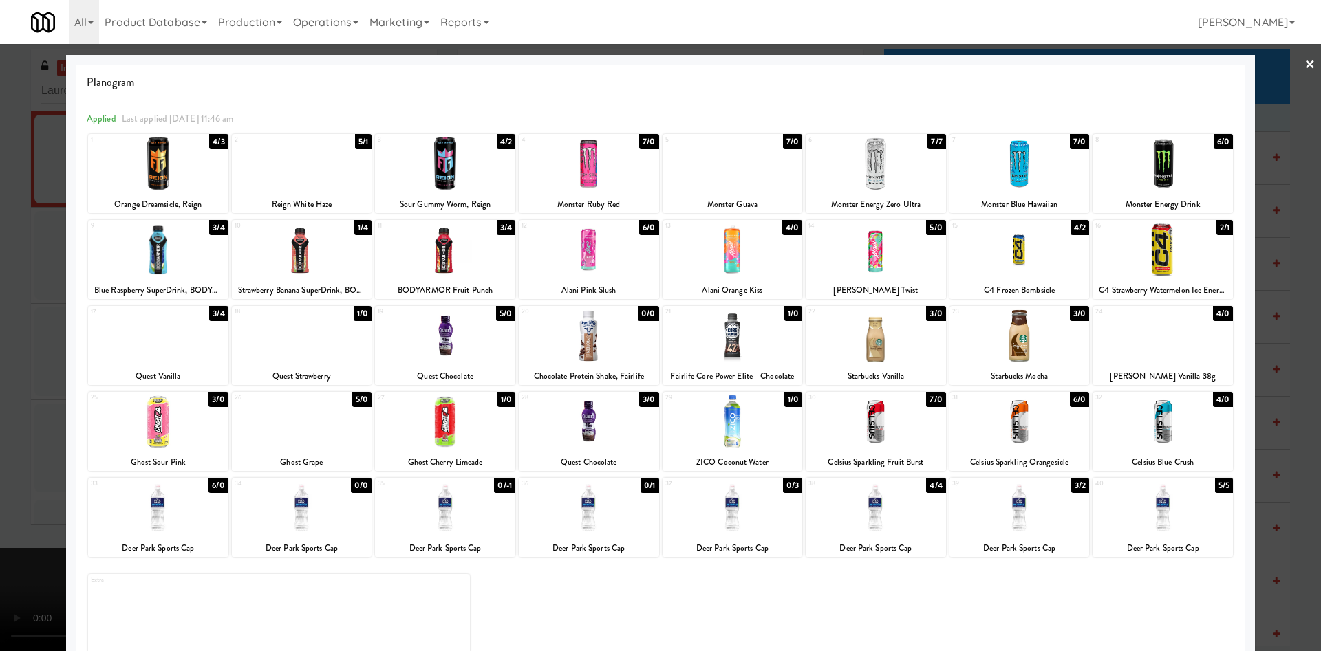
click at [5, 284] on div at bounding box center [660, 325] width 1321 height 651
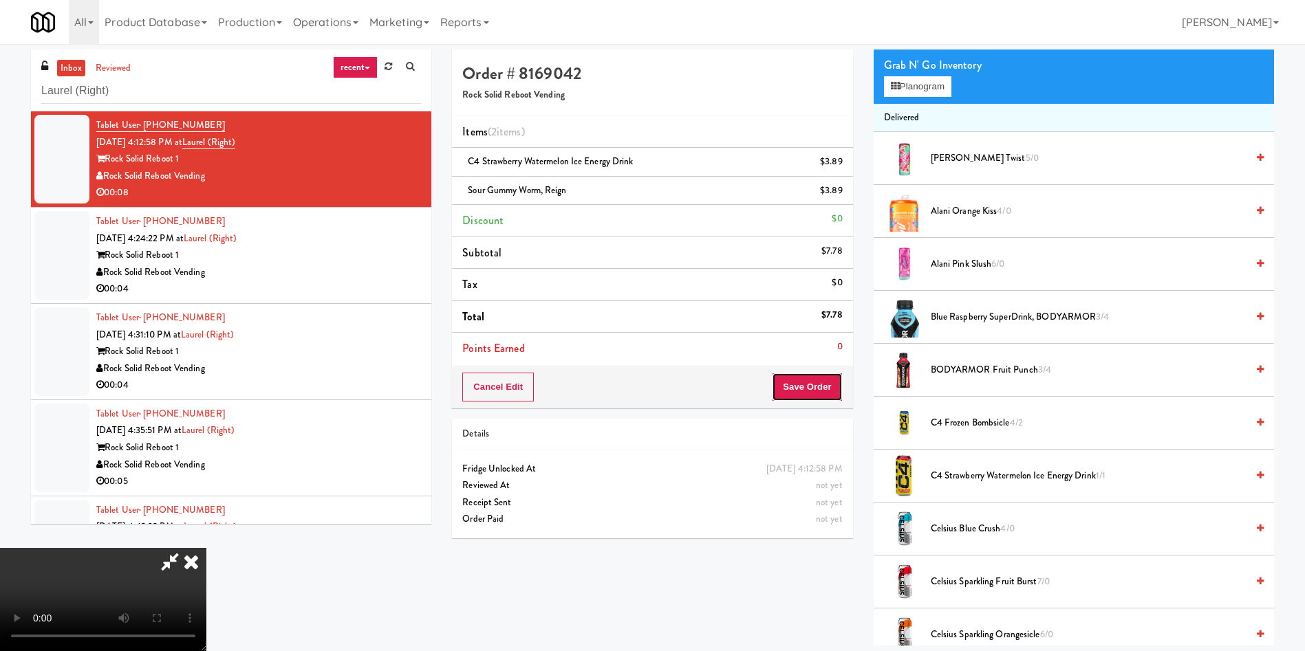
click at [837, 383] on button "Save Order" at bounding box center [807, 387] width 70 height 29
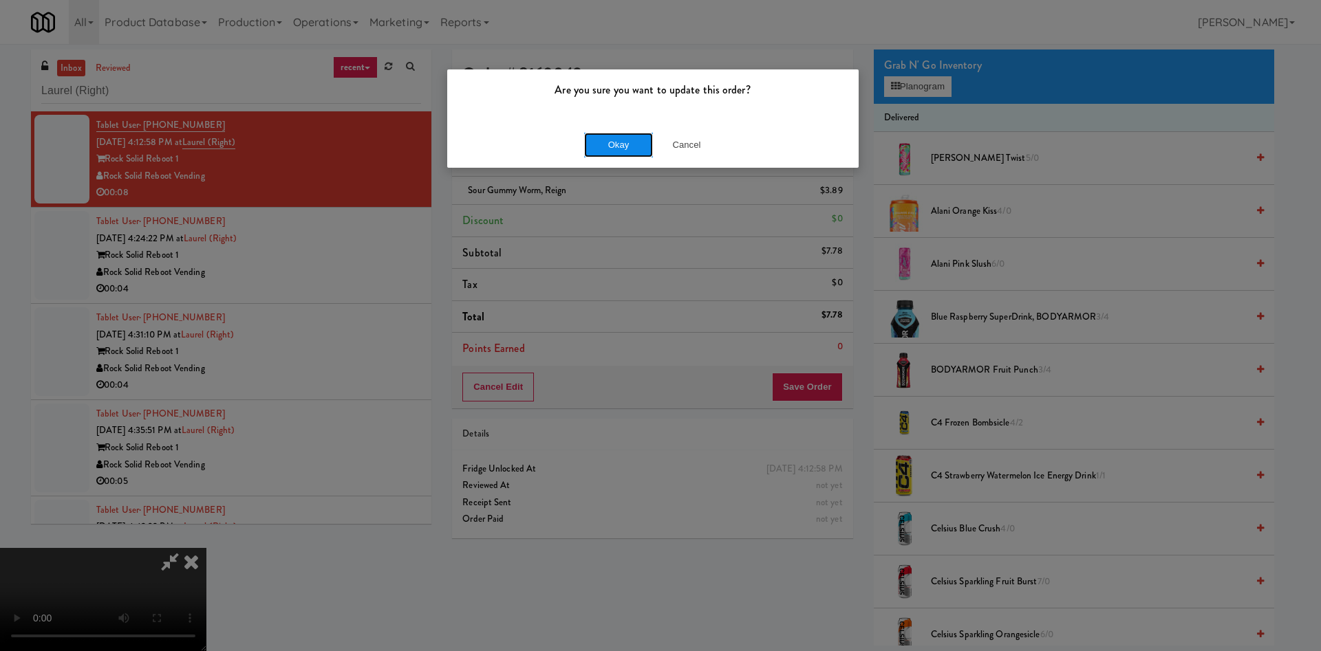
click at [598, 146] on button "Okay" at bounding box center [618, 145] width 69 height 25
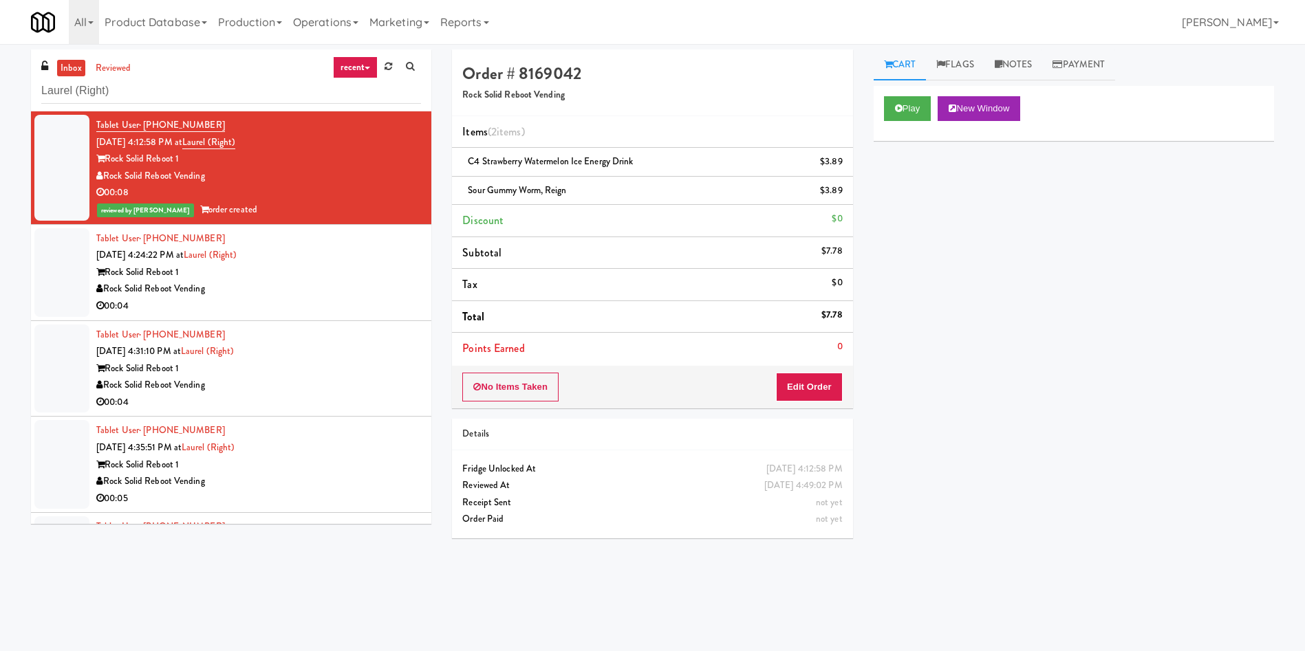
click at [32, 279] on li "Tablet User · (301) 503-9832 [DATE] 4:24:22 PM at [GEOGRAPHIC_DATA] (Right) Roc…" at bounding box center [231, 273] width 400 height 96
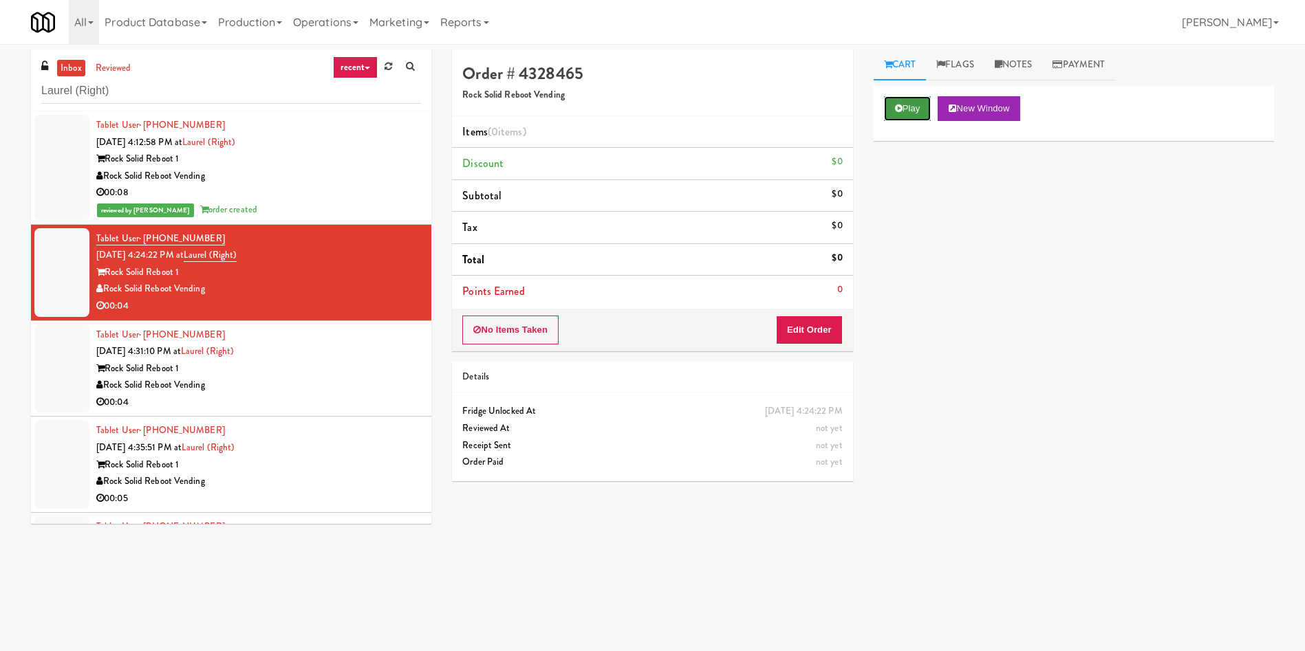
click at [899, 104] on icon at bounding box center [899, 108] width 8 height 9
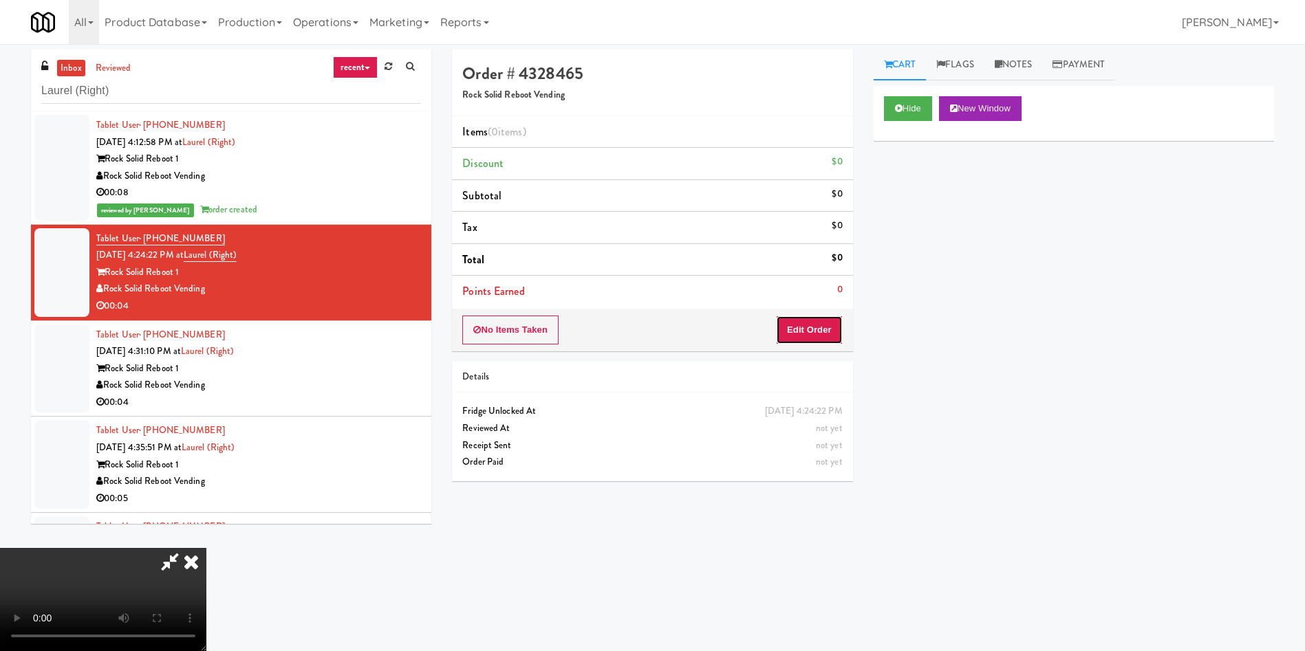
click at [815, 336] on button "Edit Order" at bounding box center [809, 330] width 67 height 29
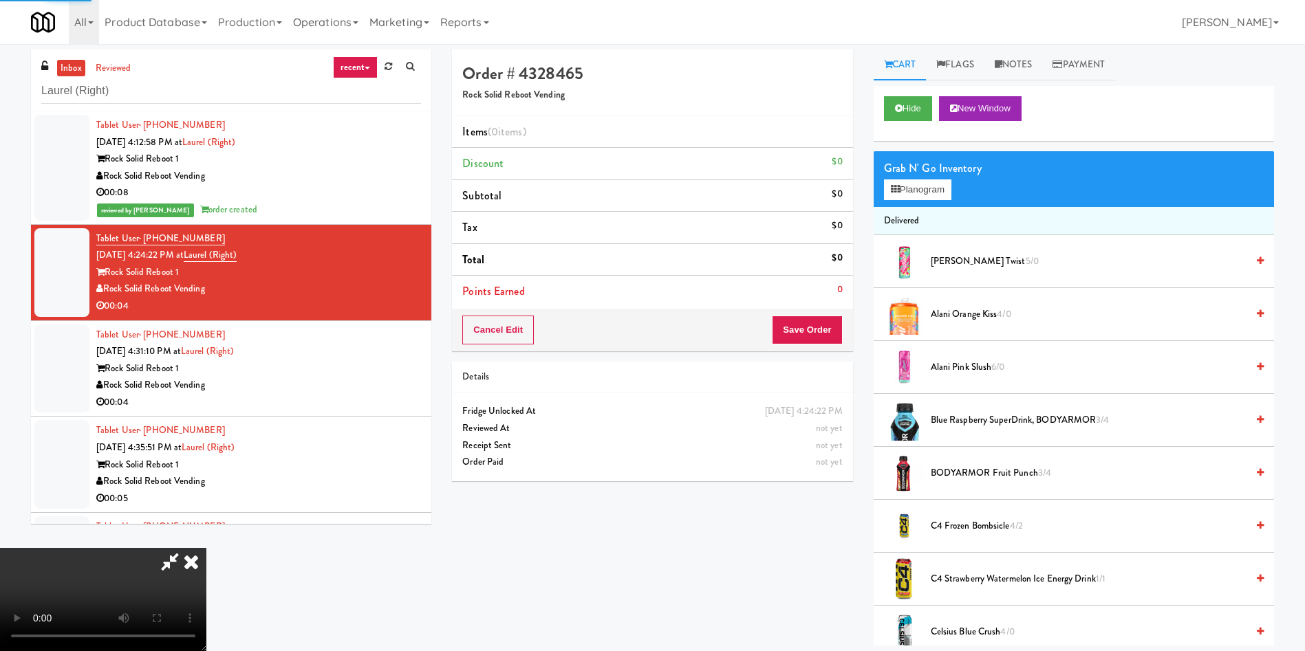
scroll to position [206, 0]
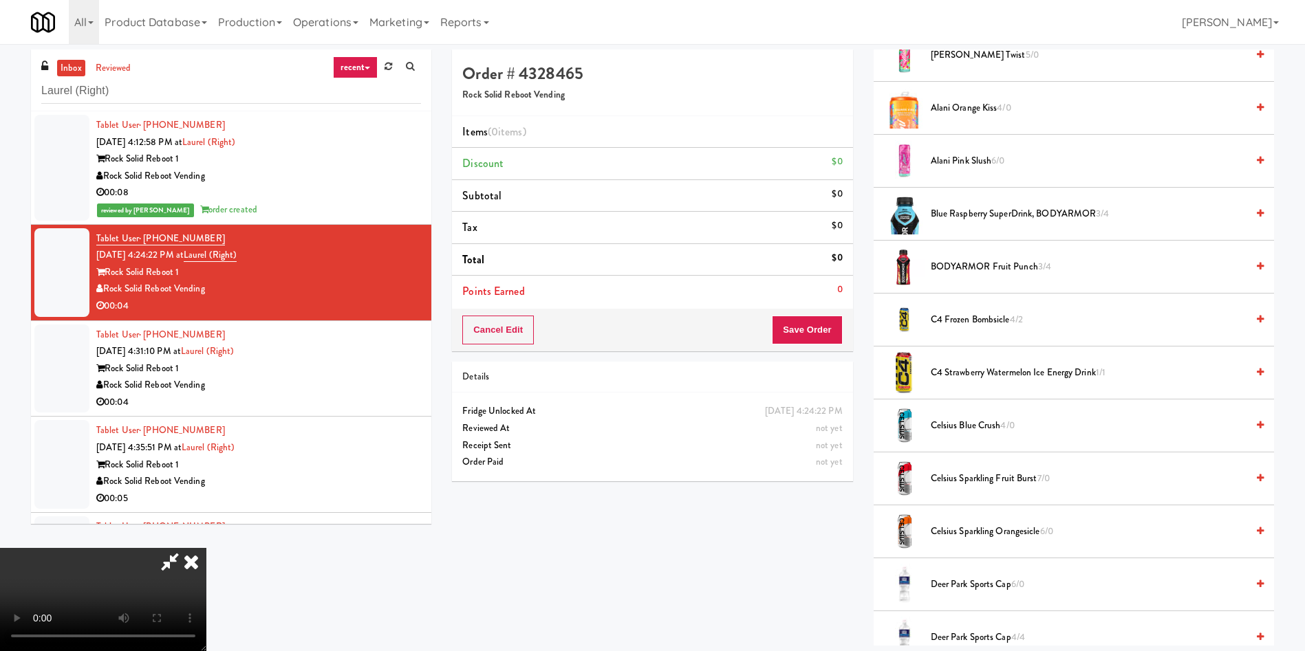
click at [206, 548] on video at bounding box center [103, 599] width 206 height 103
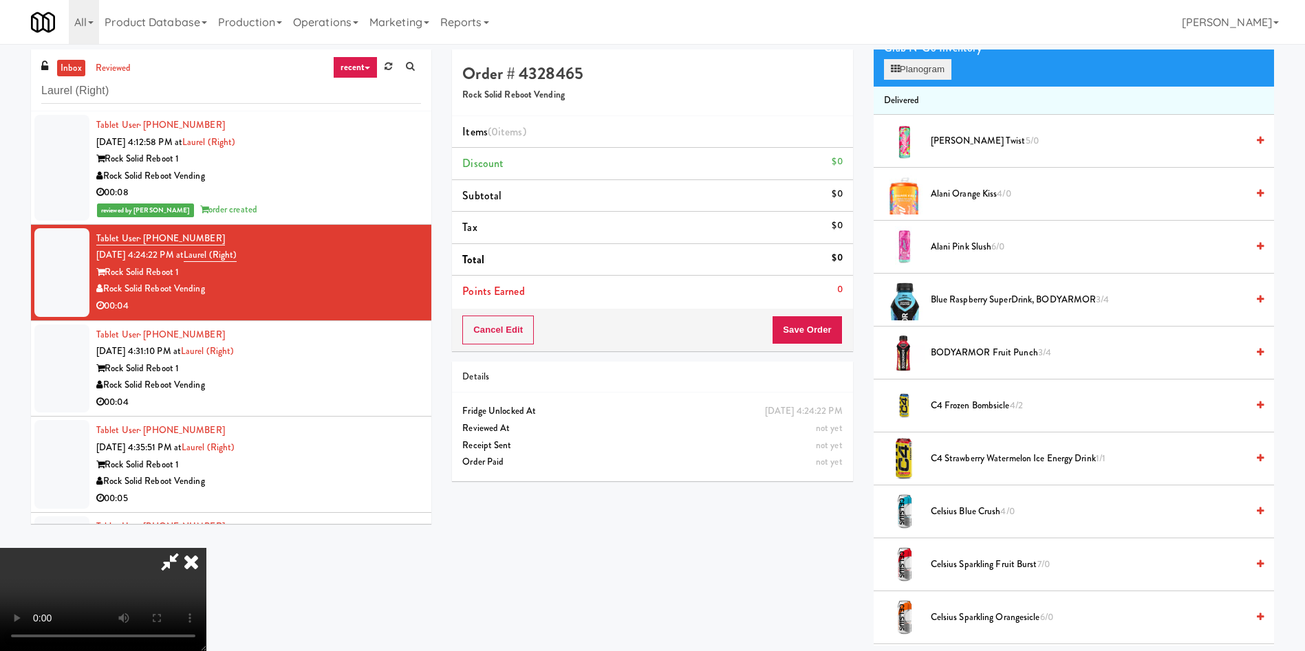
scroll to position [0, 0]
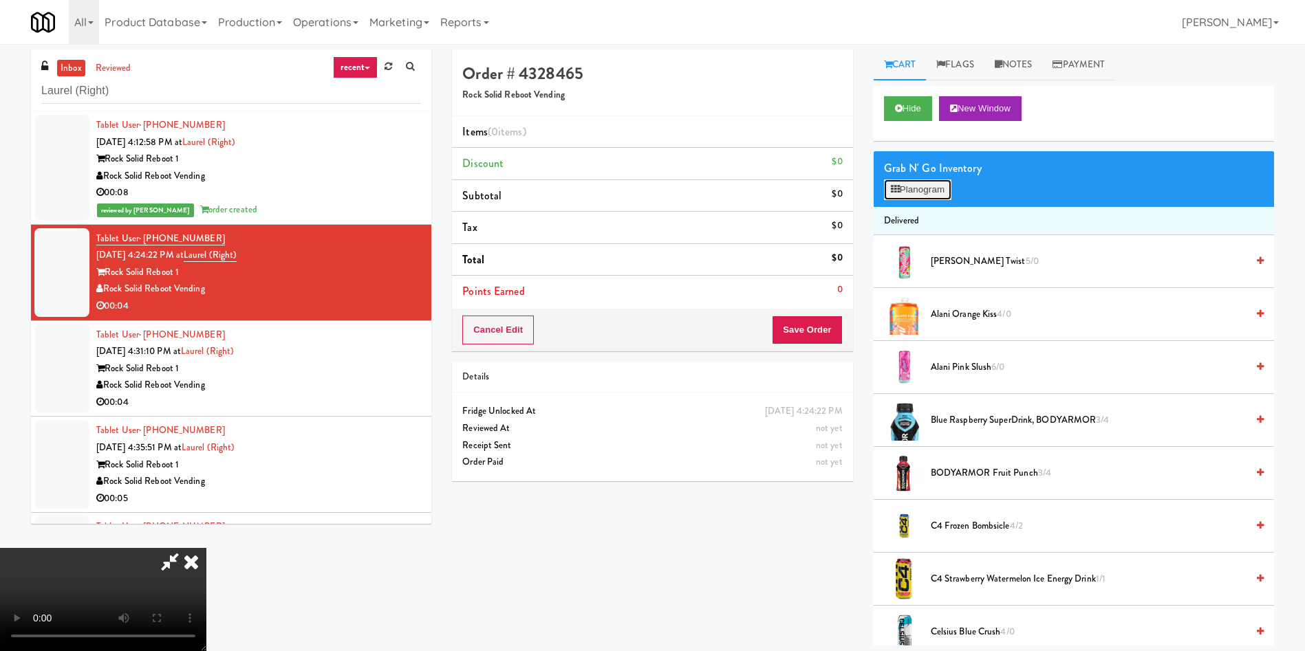
click at [925, 190] on button "Planogram" at bounding box center [917, 190] width 67 height 21
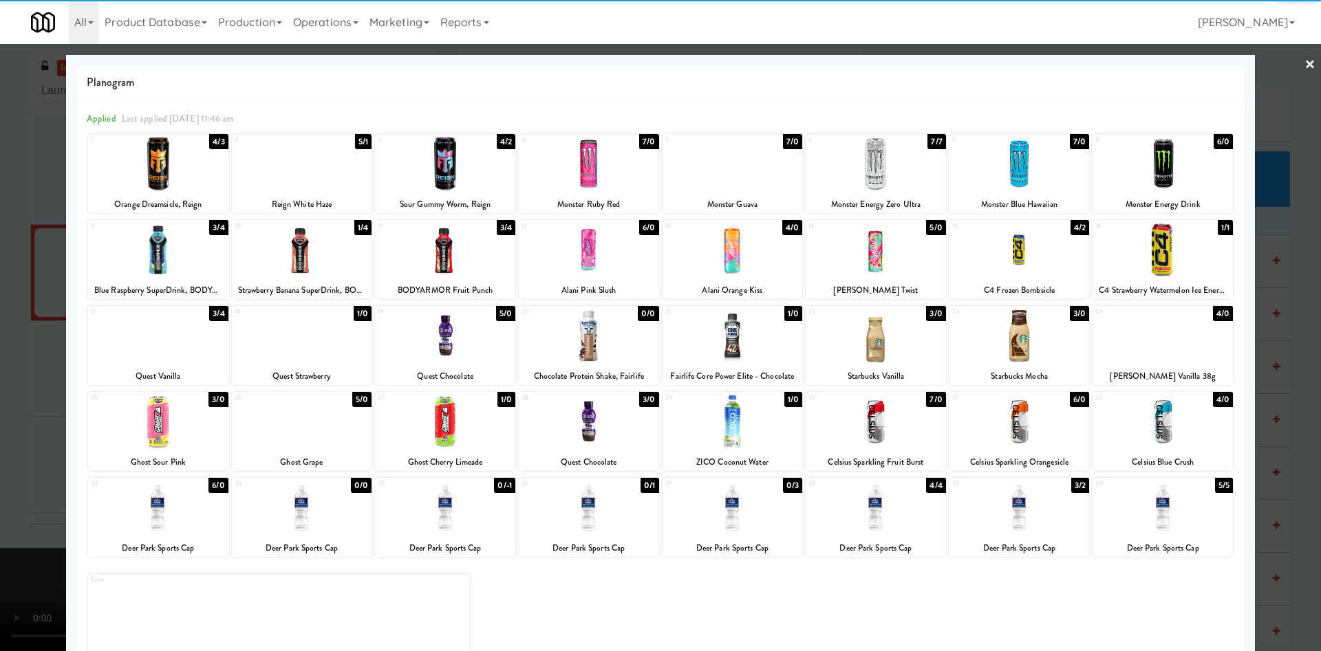
click at [1003, 509] on div at bounding box center [1019, 508] width 140 height 53
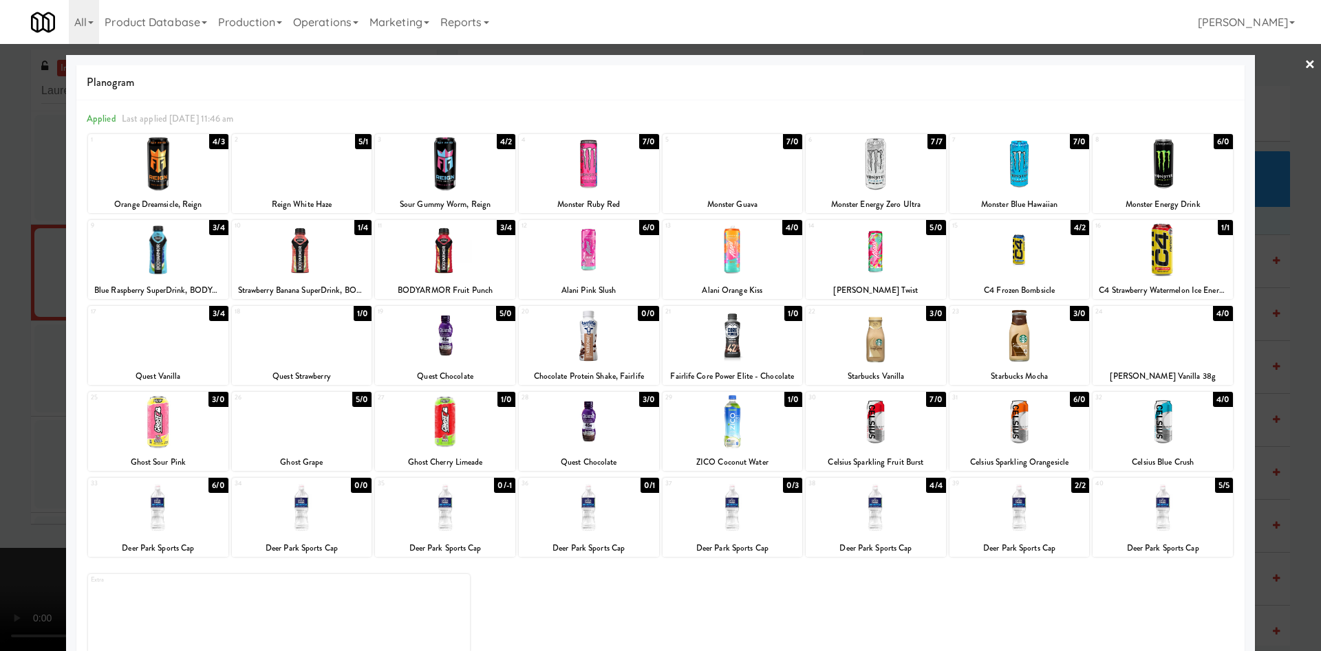
click at [9, 259] on div at bounding box center [660, 325] width 1321 height 651
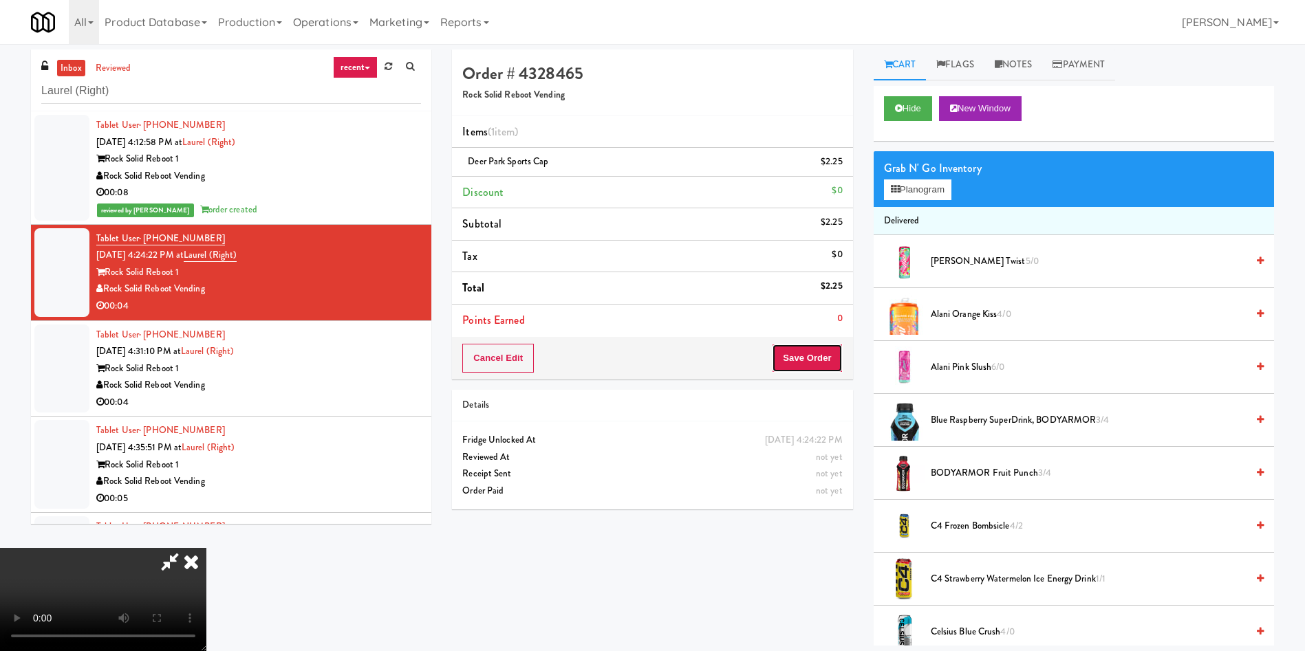
click at [802, 344] on button "Save Order" at bounding box center [807, 358] width 70 height 29
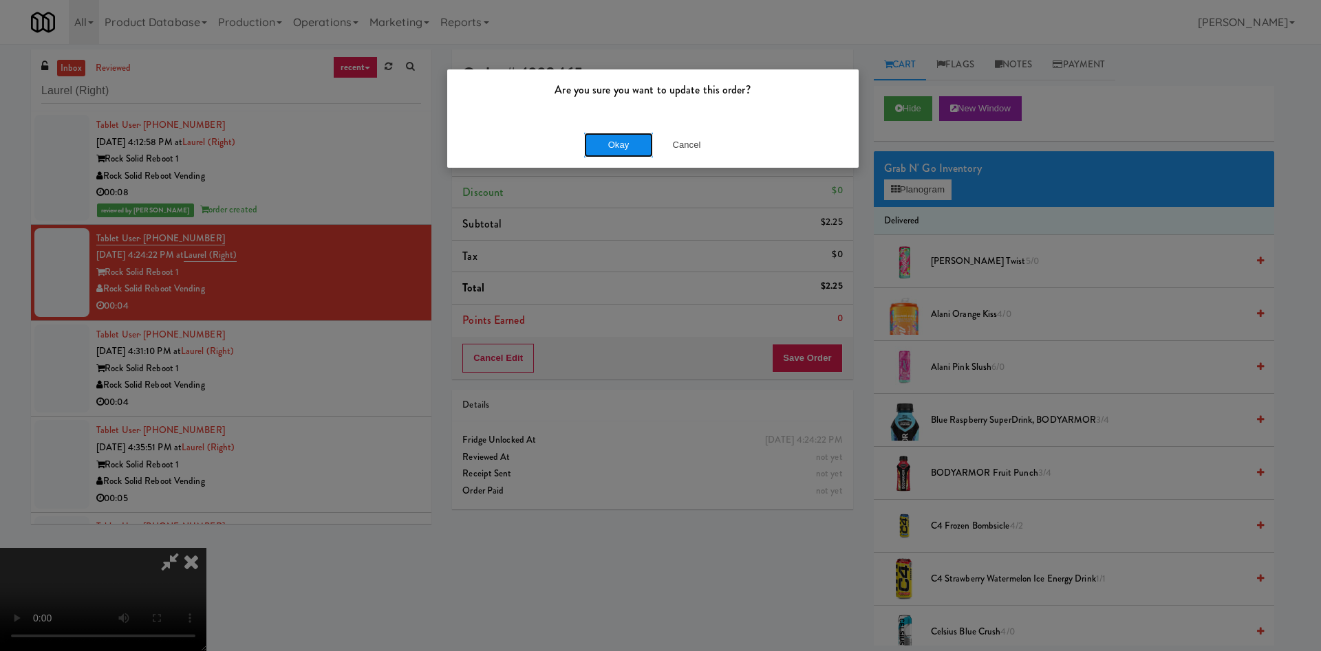
click at [615, 142] on button "Okay" at bounding box center [618, 145] width 69 height 25
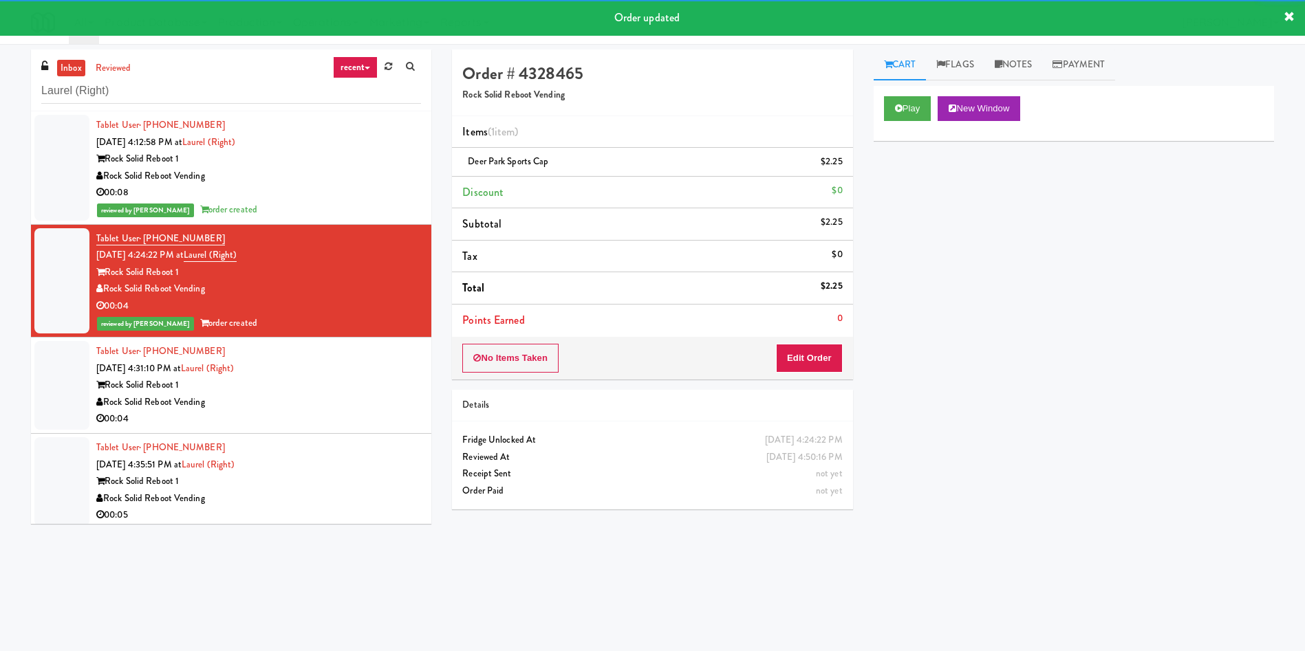
drag, startPoint x: 78, startPoint y: 365, endPoint x: 202, endPoint y: 344, distance: 125.5
click at [79, 364] on div at bounding box center [61, 385] width 55 height 89
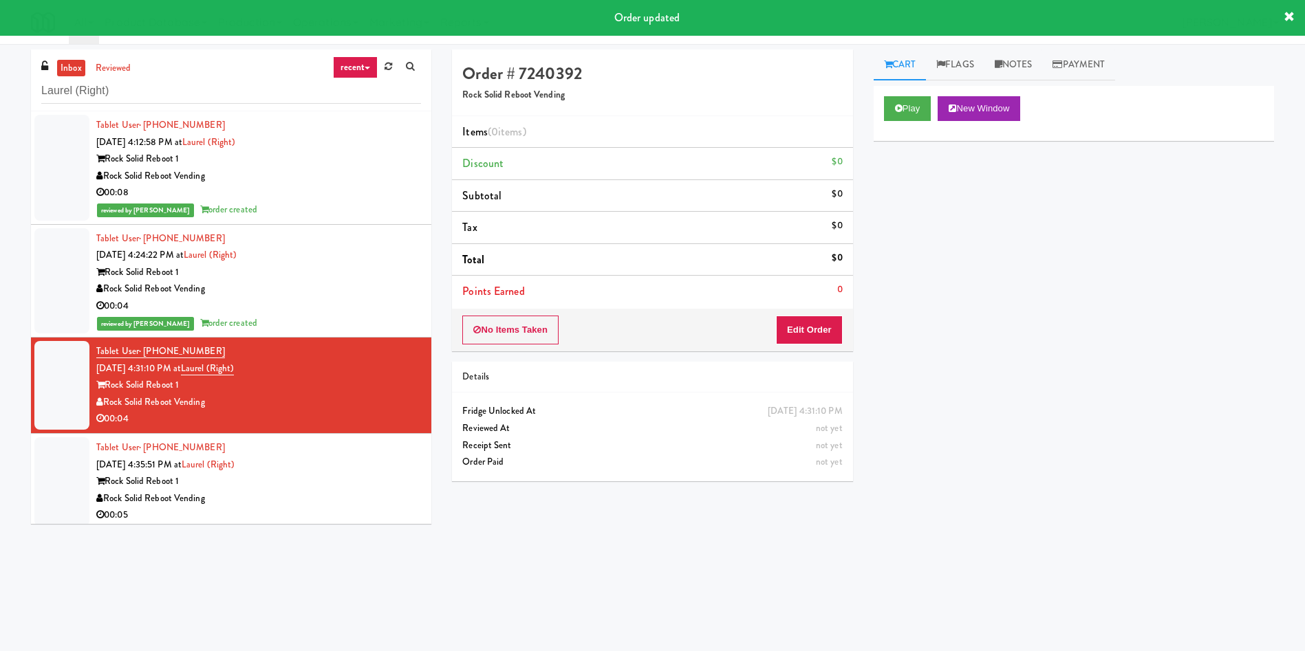
scroll to position [103, 0]
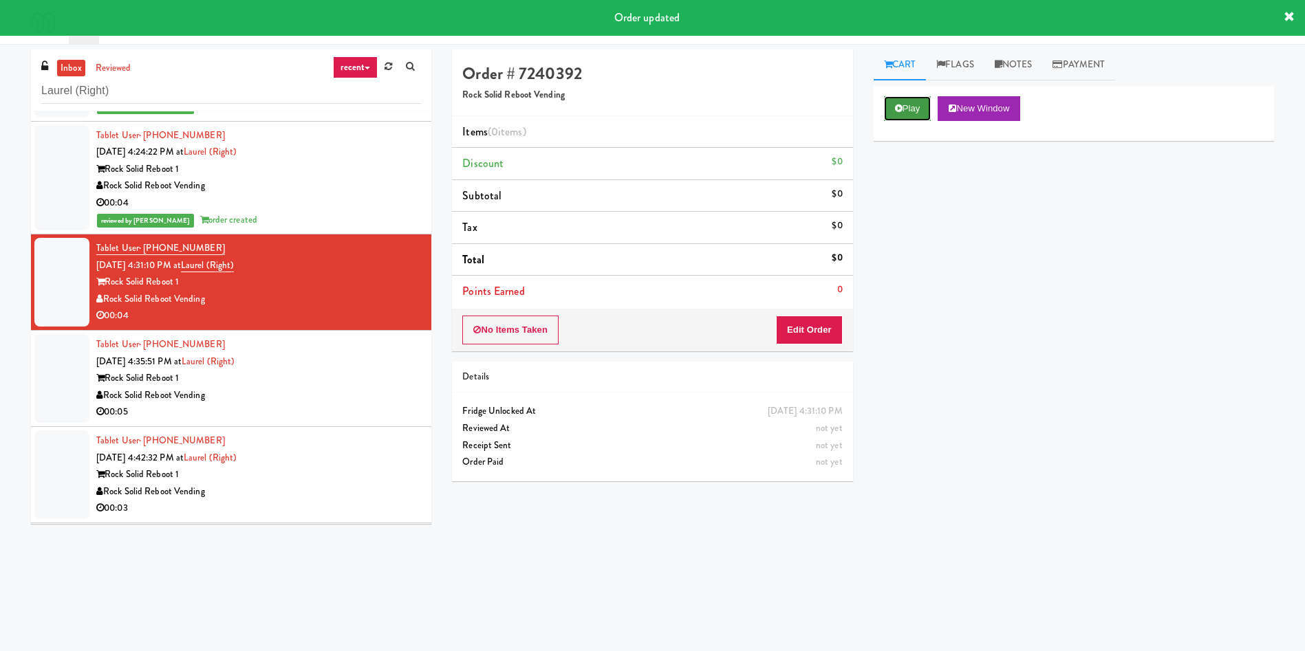
click at [921, 96] on button "Play" at bounding box center [907, 108] width 47 height 25
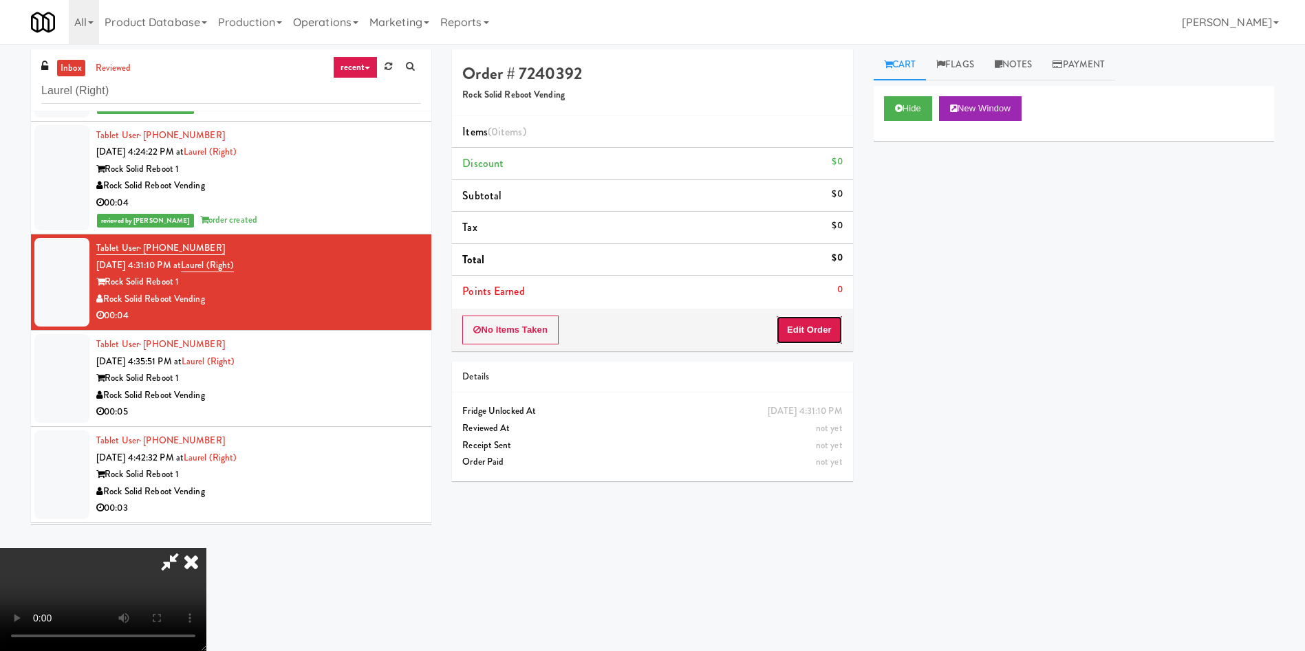
click at [819, 337] on button "Edit Order" at bounding box center [809, 330] width 67 height 29
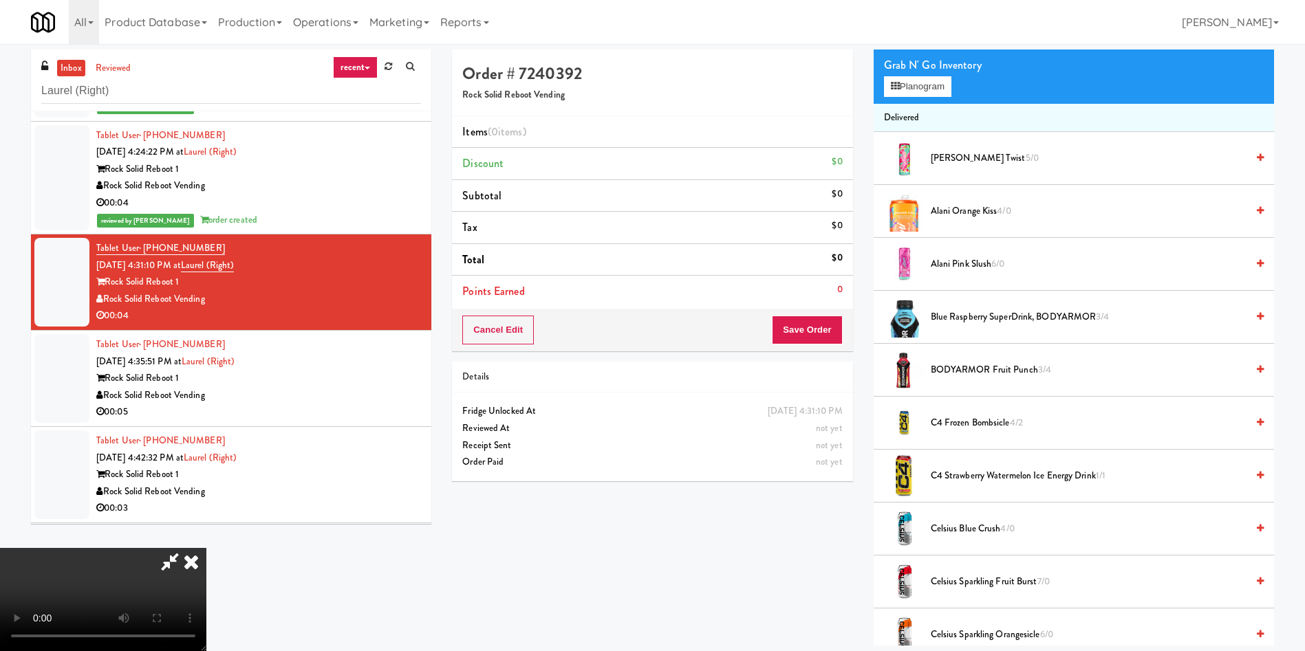
click at [206, 548] on video at bounding box center [103, 599] width 206 height 103
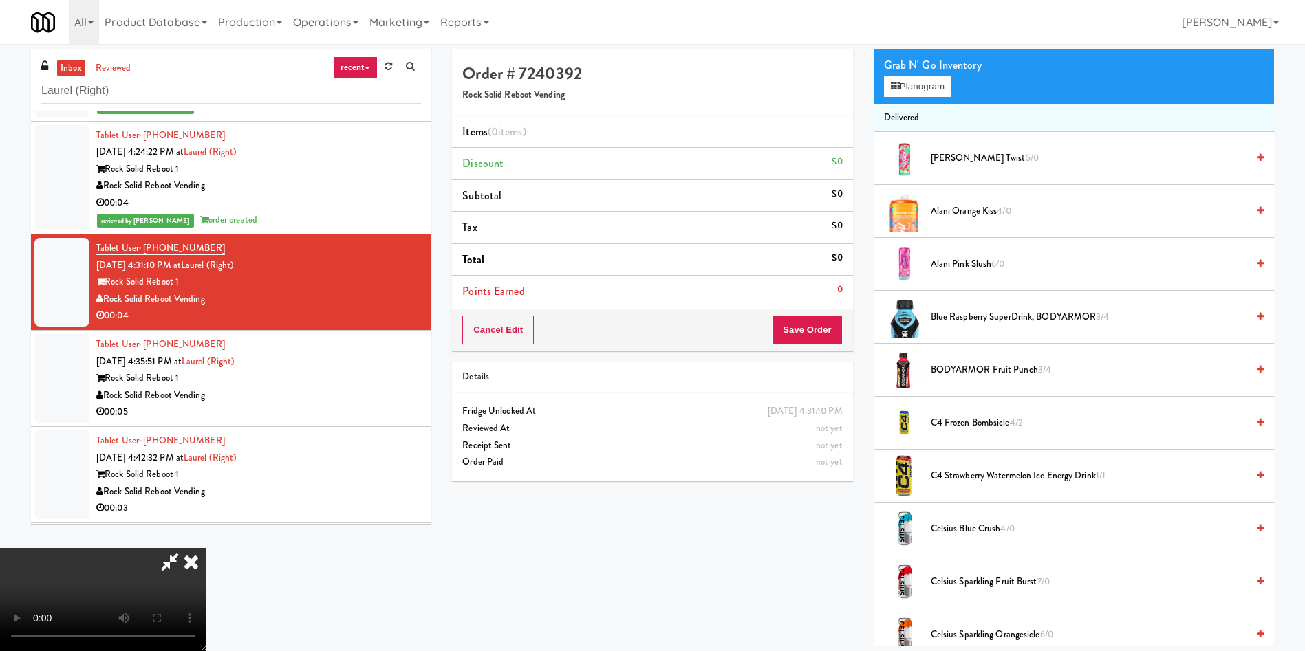
click at [206, 548] on video at bounding box center [103, 599] width 206 height 103
click at [913, 89] on button "Planogram" at bounding box center [917, 86] width 67 height 21
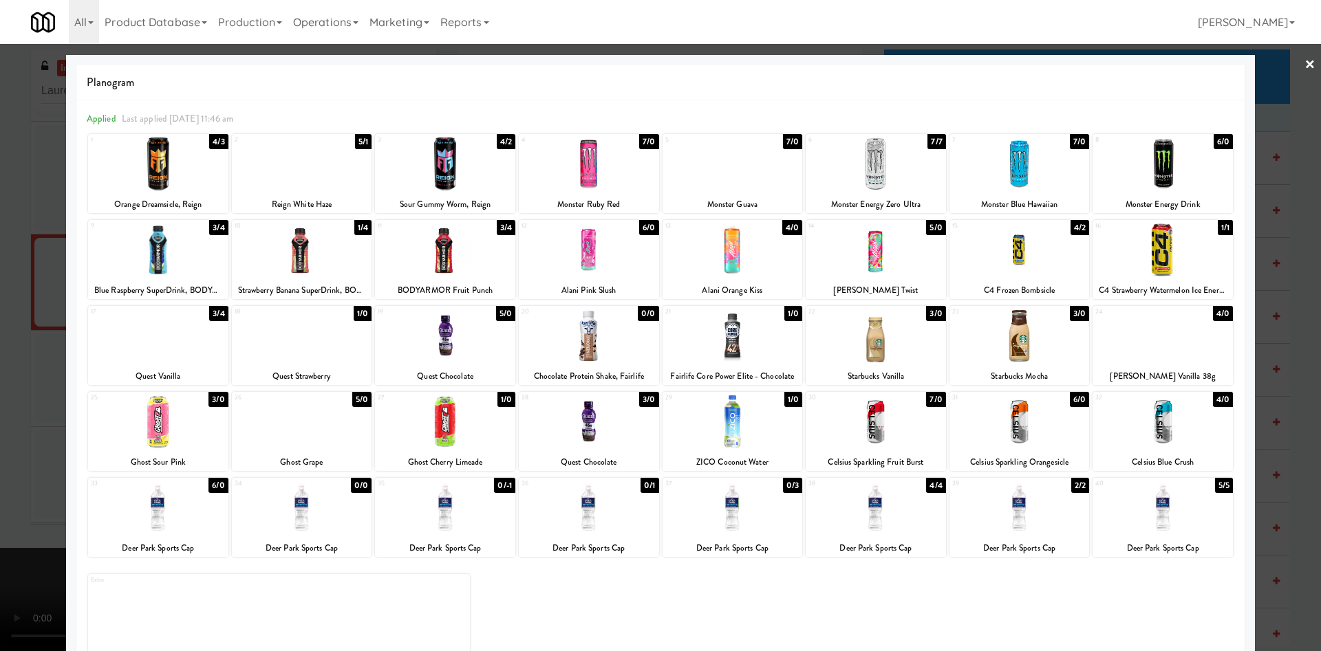
click at [37, 174] on div at bounding box center [660, 325] width 1321 height 651
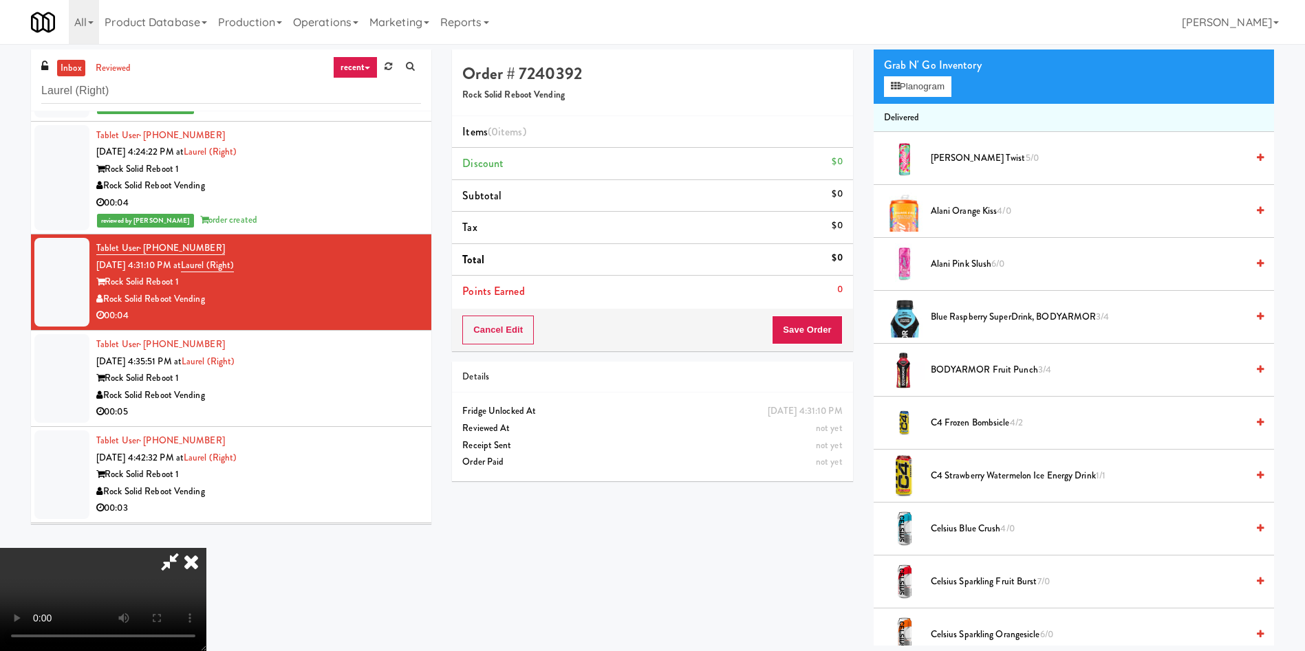
click at [206, 548] on video at bounding box center [103, 599] width 206 height 103
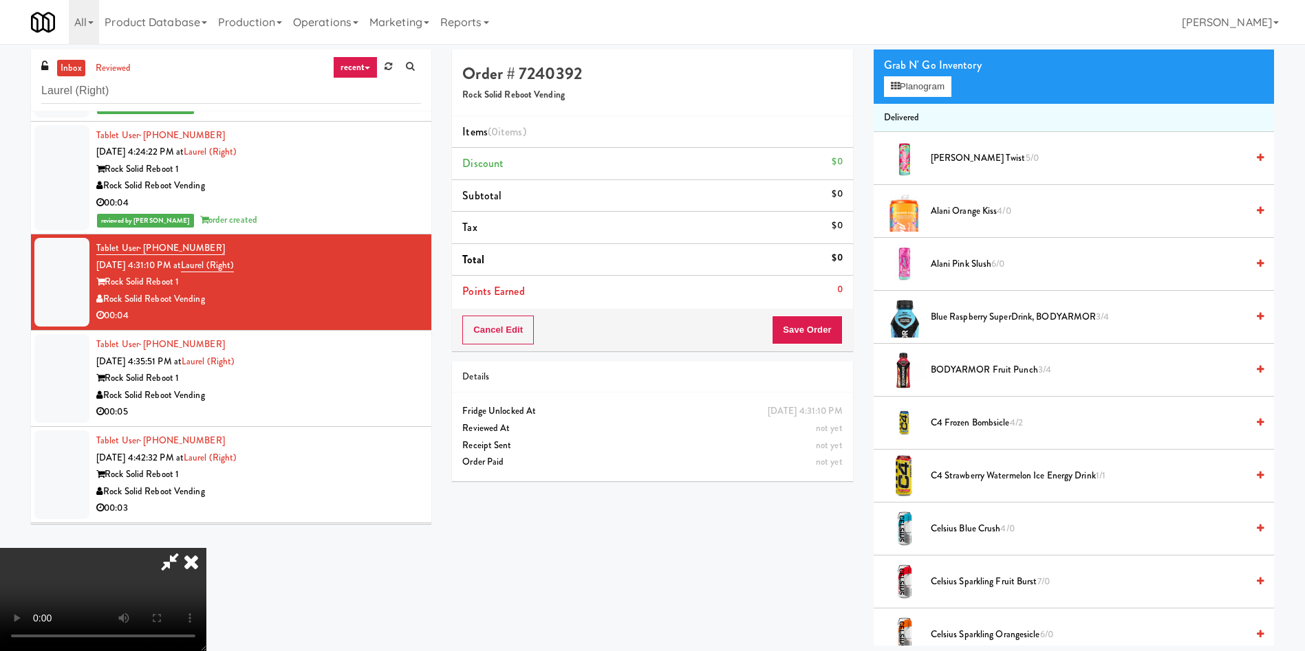
click at [206, 548] on video at bounding box center [103, 599] width 206 height 103
click at [903, 85] on button "Planogram" at bounding box center [917, 86] width 67 height 21
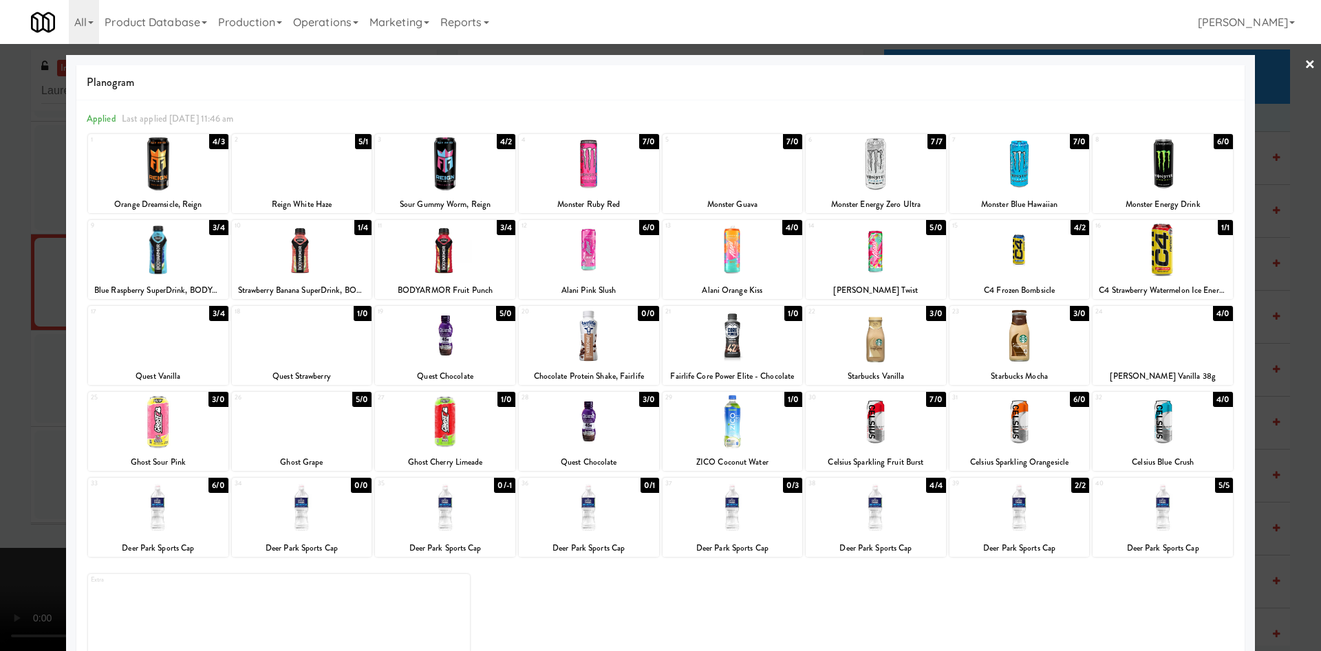
click at [182, 174] on div at bounding box center [158, 164] width 140 height 53
click at [38, 167] on div at bounding box center [660, 325] width 1321 height 651
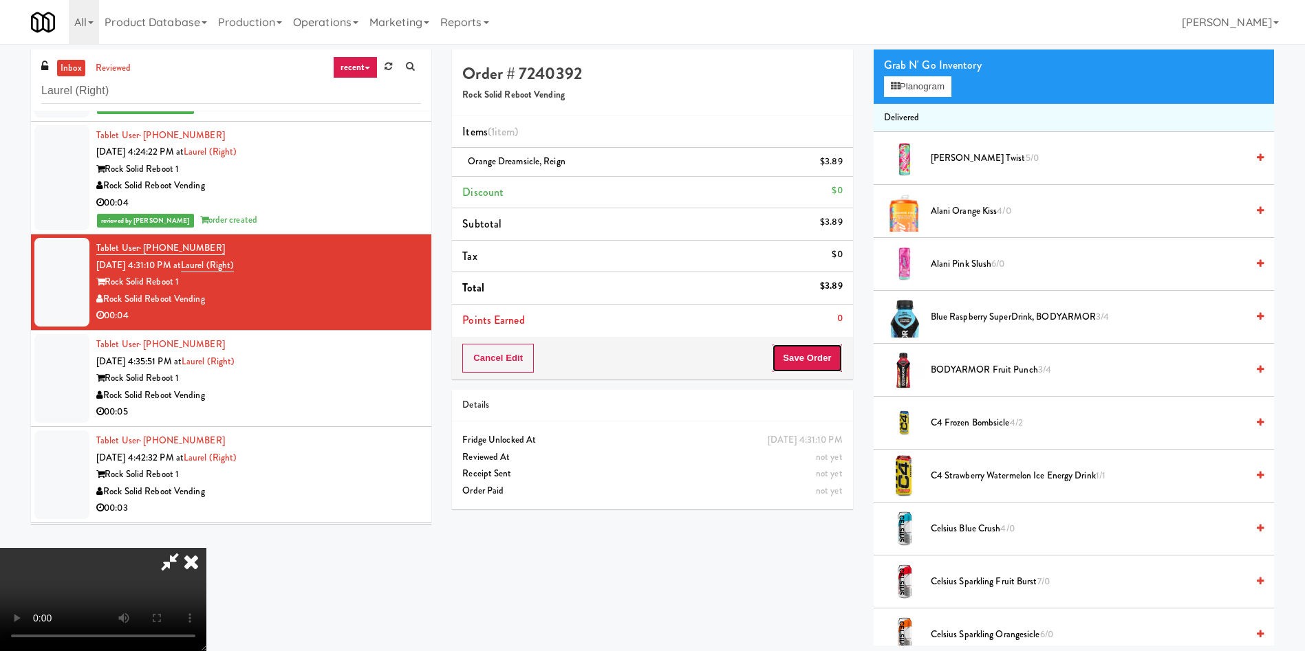
click at [809, 365] on button "Save Order" at bounding box center [807, 358] width 70 height 29
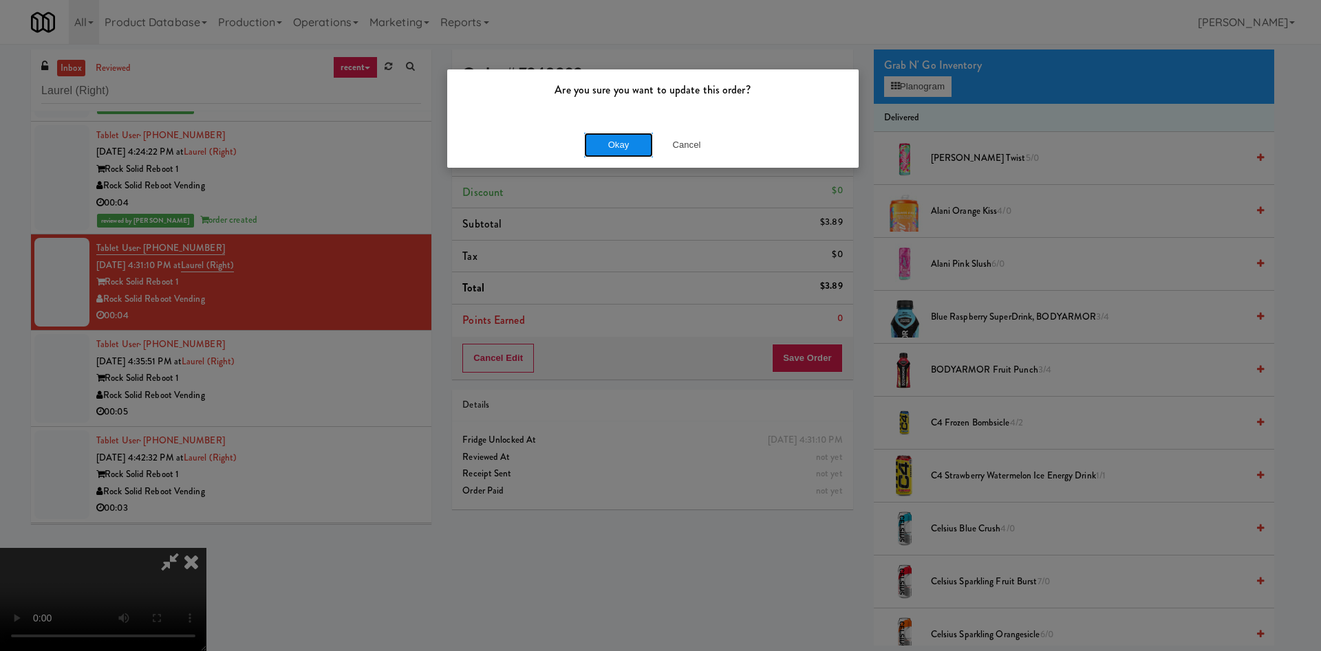
click at [626, 148] on button "Okay" at bounding box center [618, 145] width 69 height 25
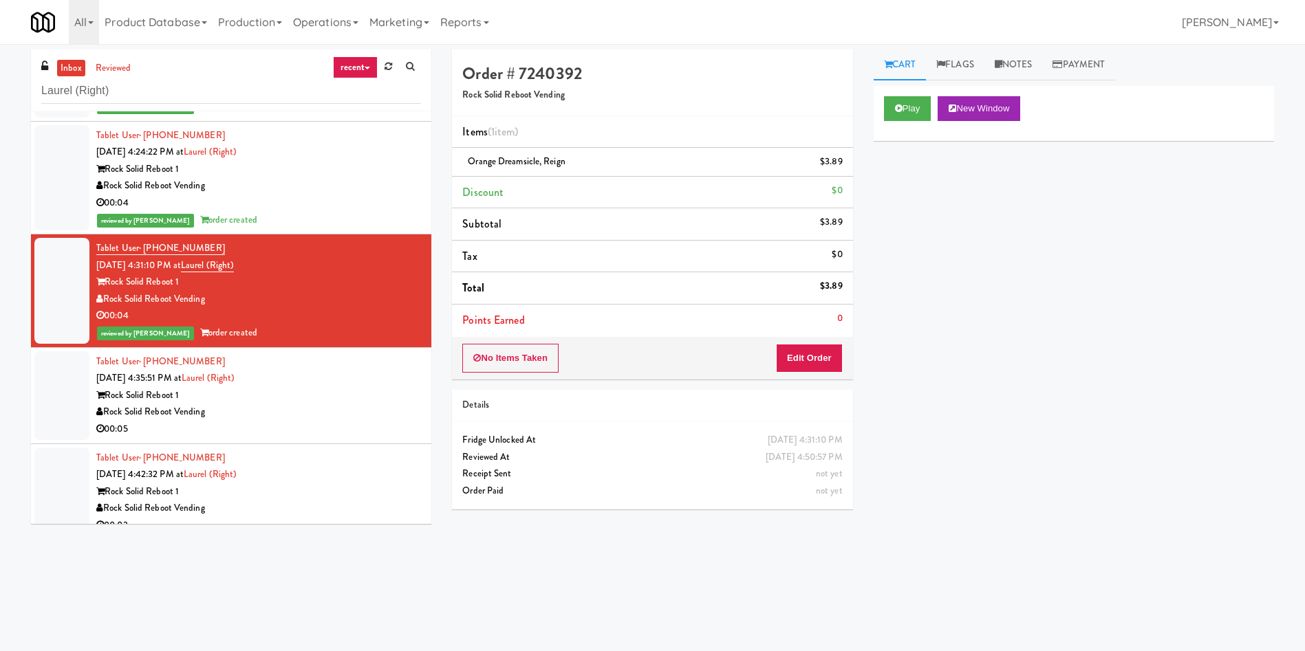
click at [69, 395] on div at bounding box center [61, 396] width 55 height 89
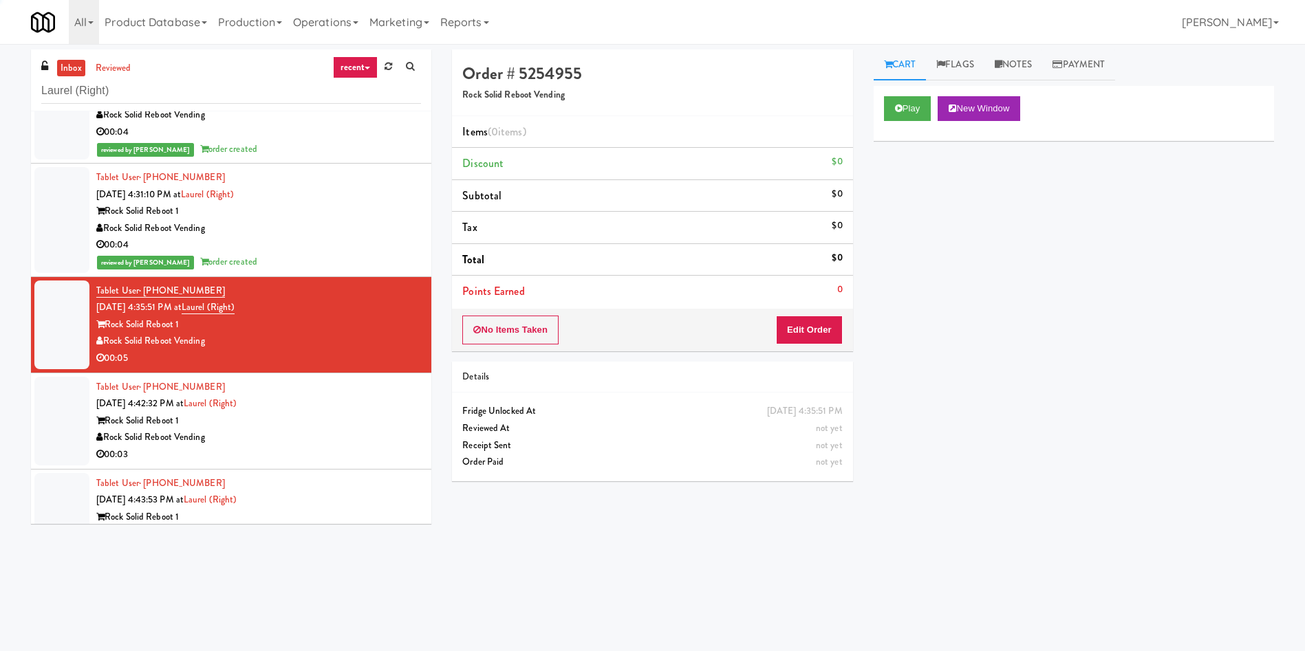
scroll to position [206, 0]
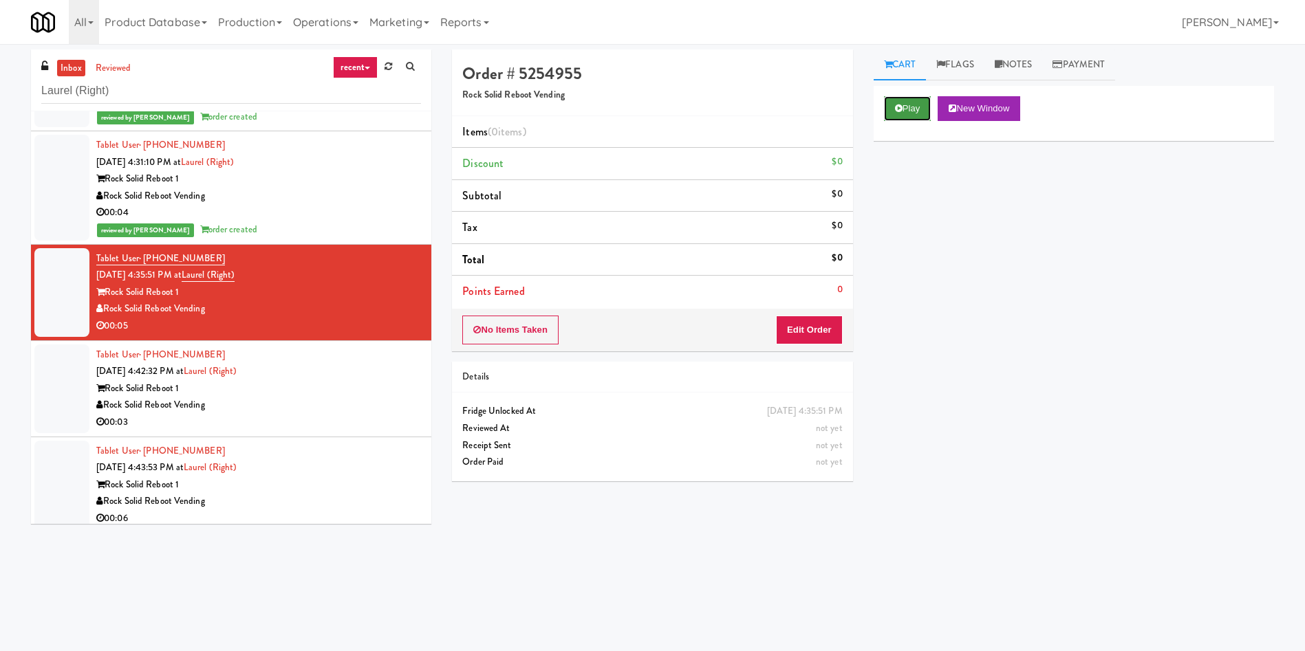
click at [912, 107] on button "Play" at bounding box center [907, 108] width 47 height 25
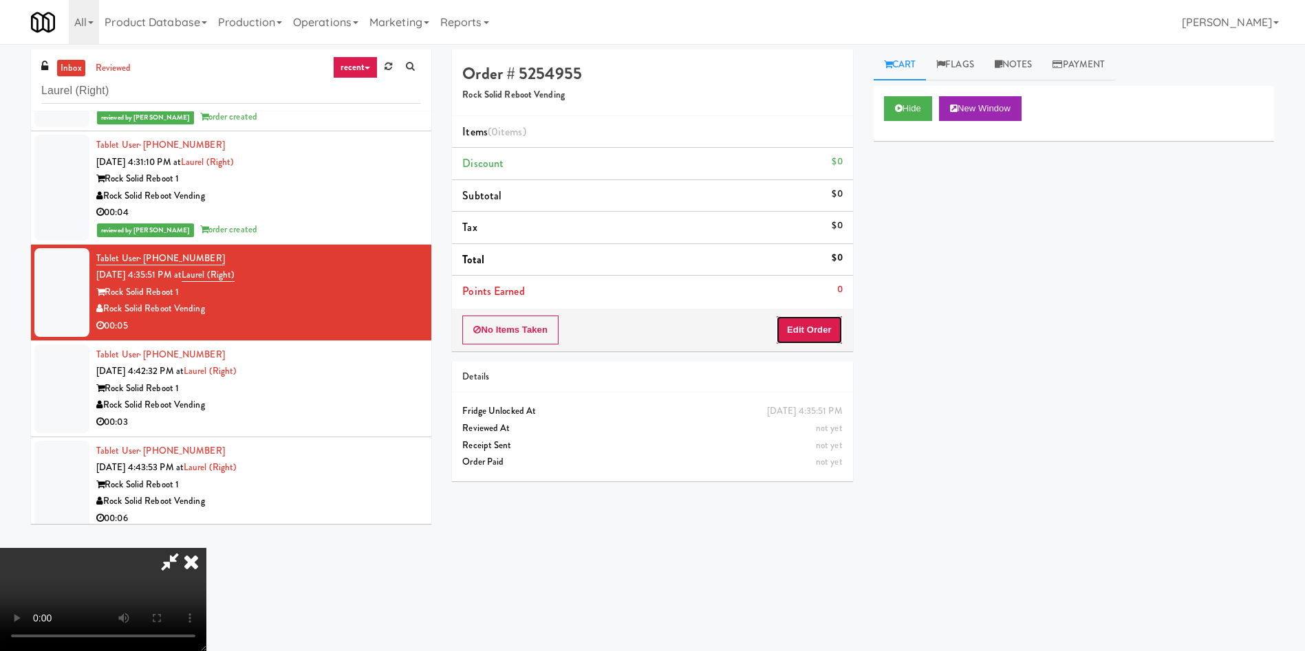
click at [802, 321] on button "Edit Order" at bounding box center [809, 330] width 67 height 29
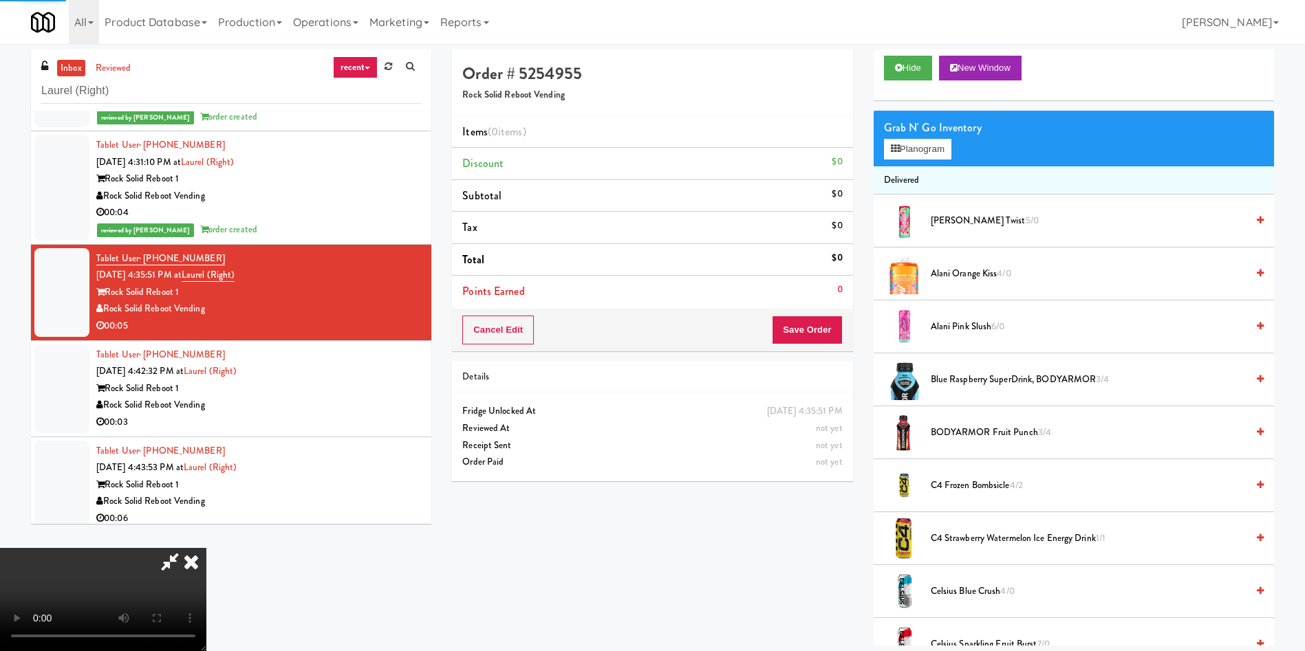
scroll to position [103, 0]
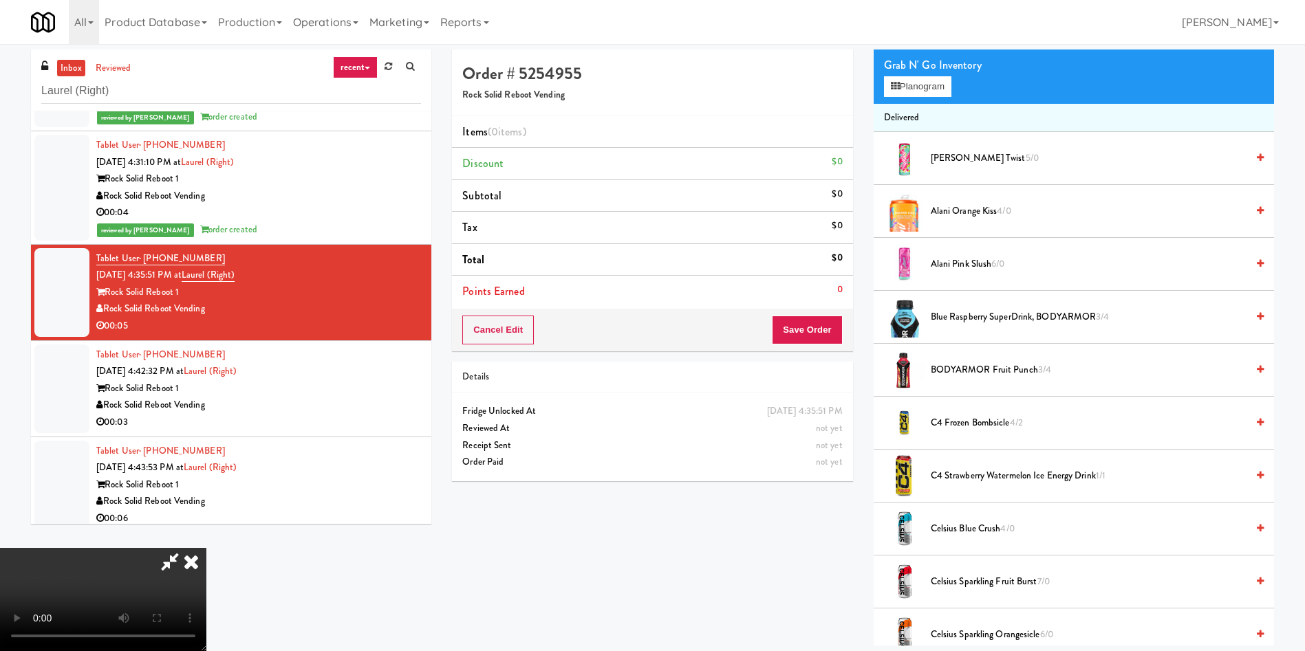
drag, startPoint x: 304, startPoint y: 308, endPoint x: 344, endPoint y: 335, distance: 48.5
click at [206, 548] on video at bounding box center [103, 599] width 206 height 103
drag, startPoint x: 407, startPoint y: 364, endPoint x: 418, endPoint y: 378, distance: 17.6
click at [206, 548] on video at bounding box center [103, 599] width 206 height 103
click at [933, 87] on button "Planogram" at bounding box center [917, 86] width 67 height 21
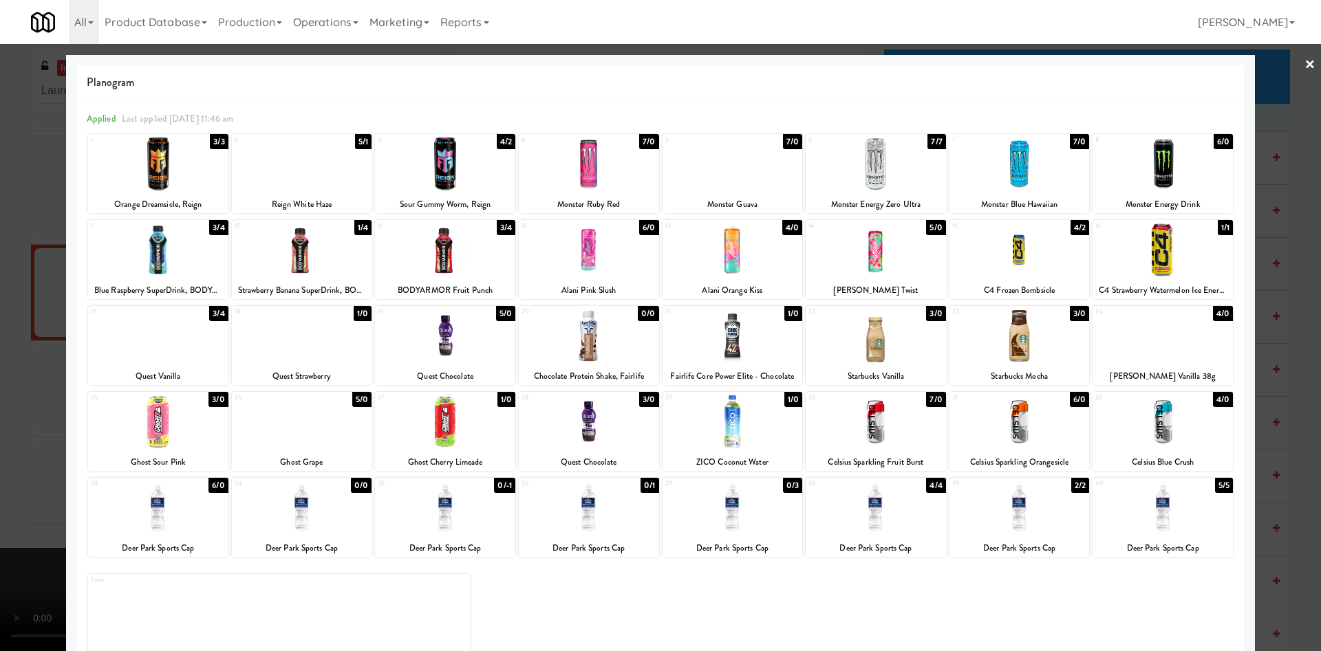
click at [151, 524] on div at bounding box center [158, 508] width 140 height 53
click at [31, 262] on div at bounding box center [660, 325] width 1321 height 651
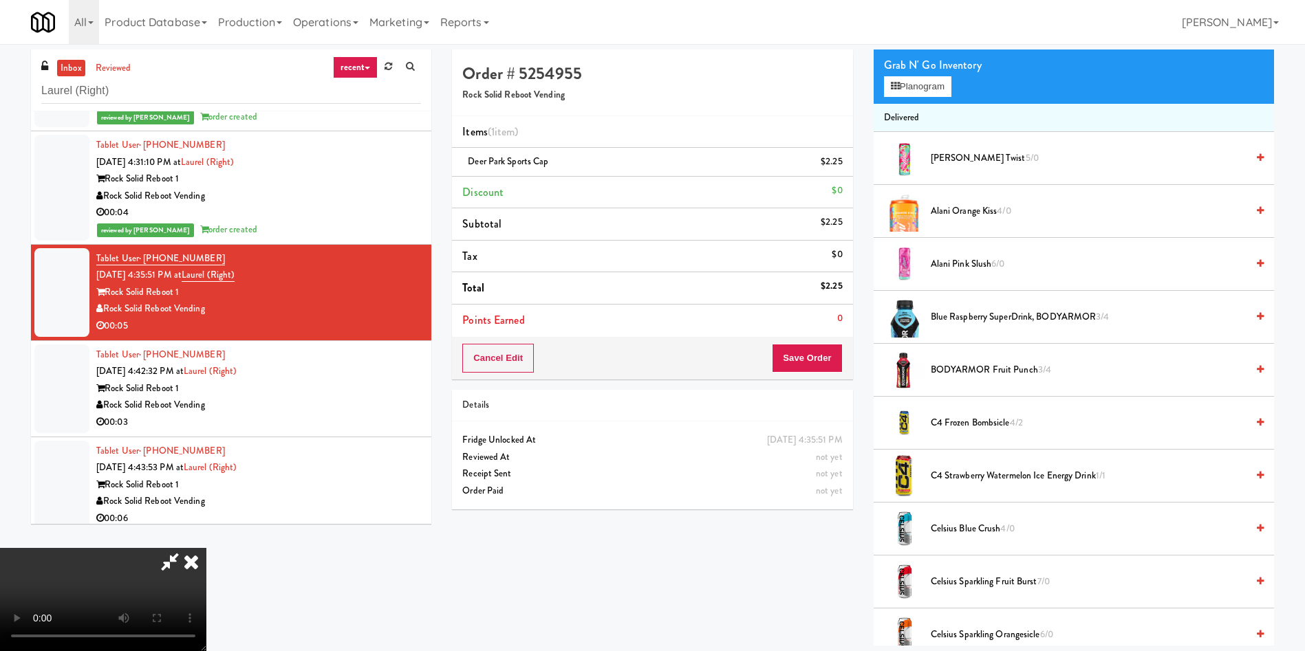
scroll to position [202, 0]
drag, startPoint x: 403, startPoint y: 241, endPoint x: 411, endPoint y: 251, distance: 12.8
click at [206, 548] on video at bounding box center [103, 599] width 206 height 103
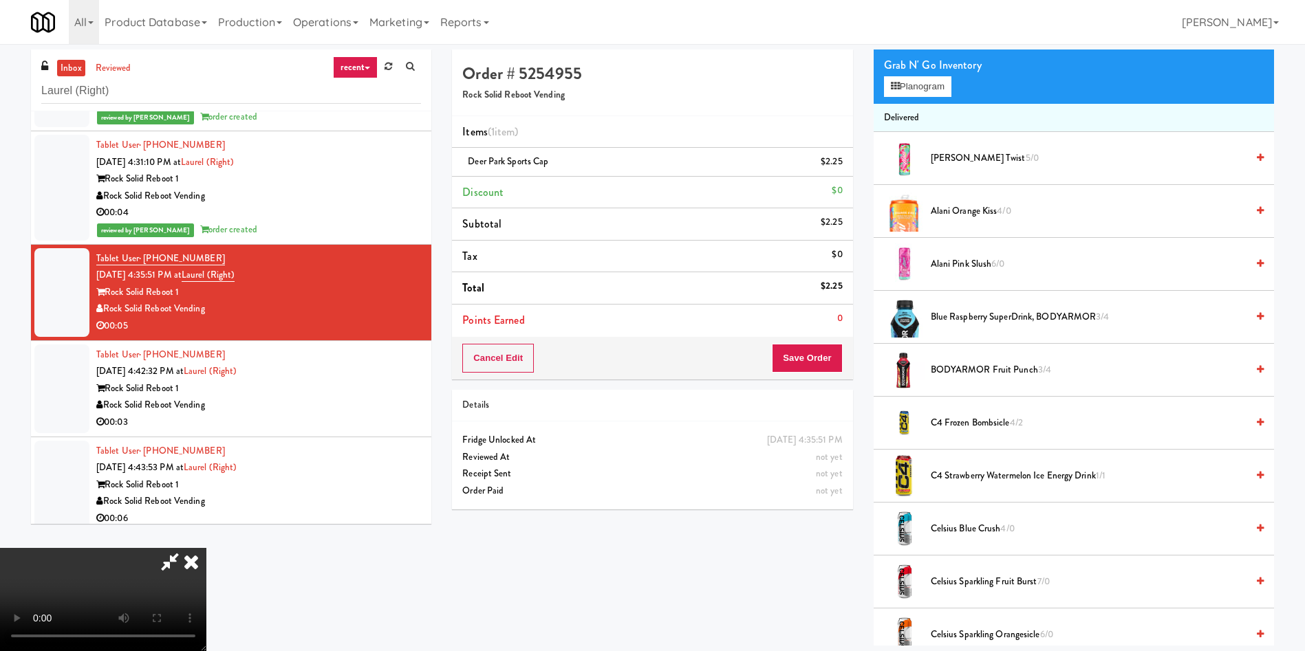
click at [206, 548] on video at bounding box center [103, 599] width 206 height 103
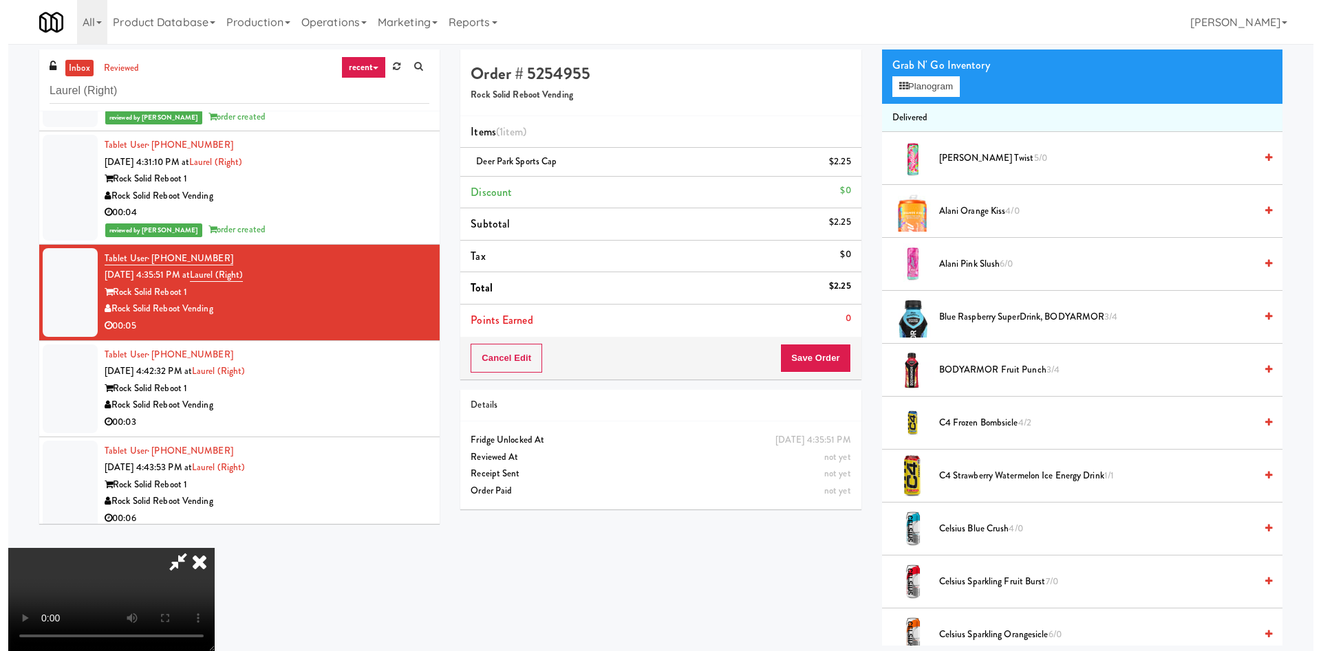
scroll to position [0, 0]
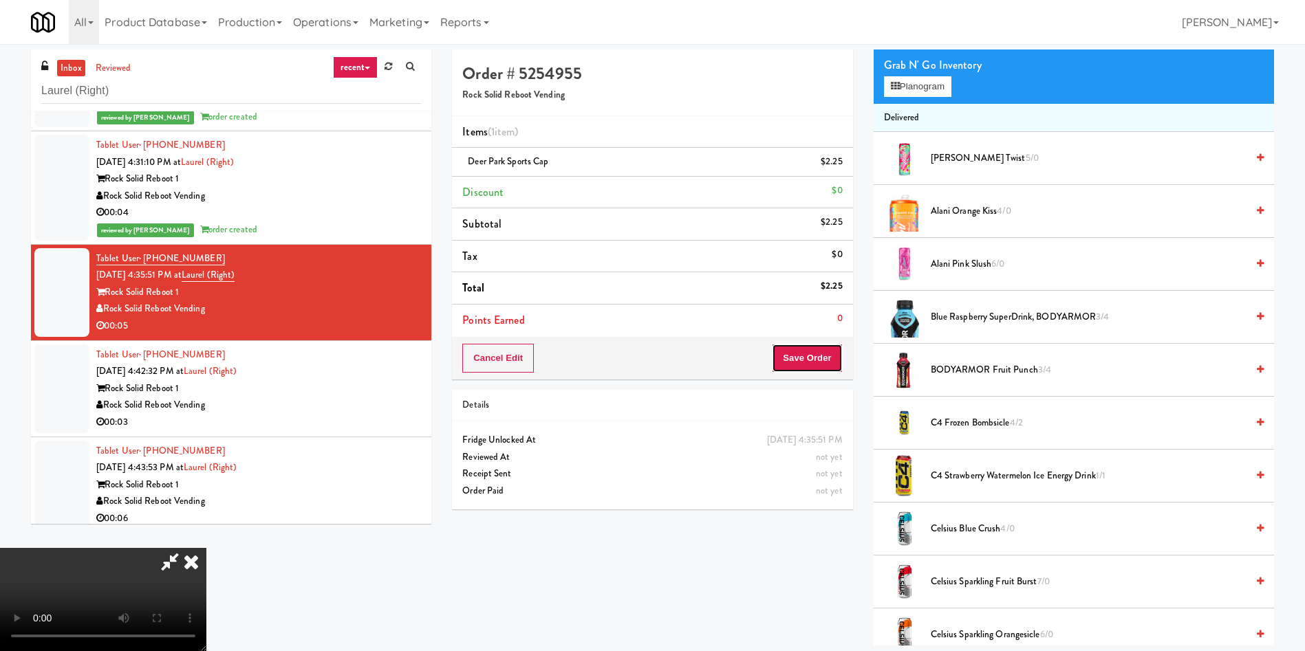
click at [813, 357] on button "Save Order" at bounding box center [807, 358] width 70 height 29
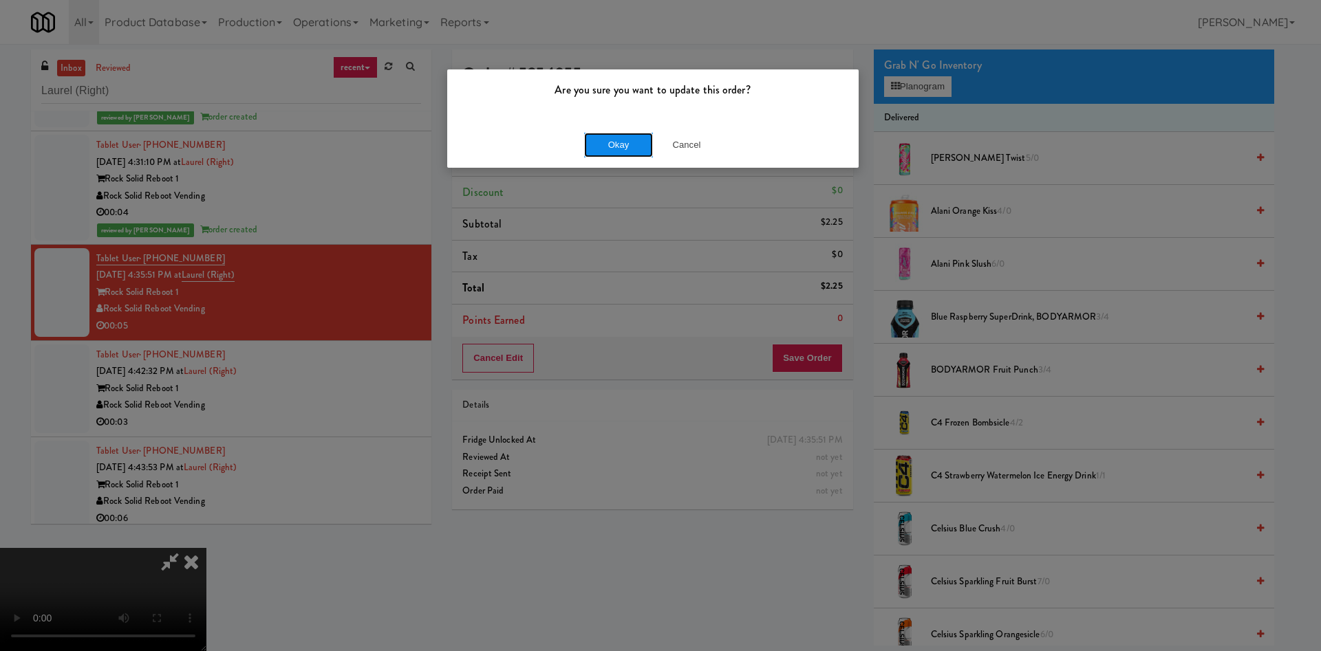
click at [620, 149] on button "Okay" at bounding box center [618, 145] width 69 height 25
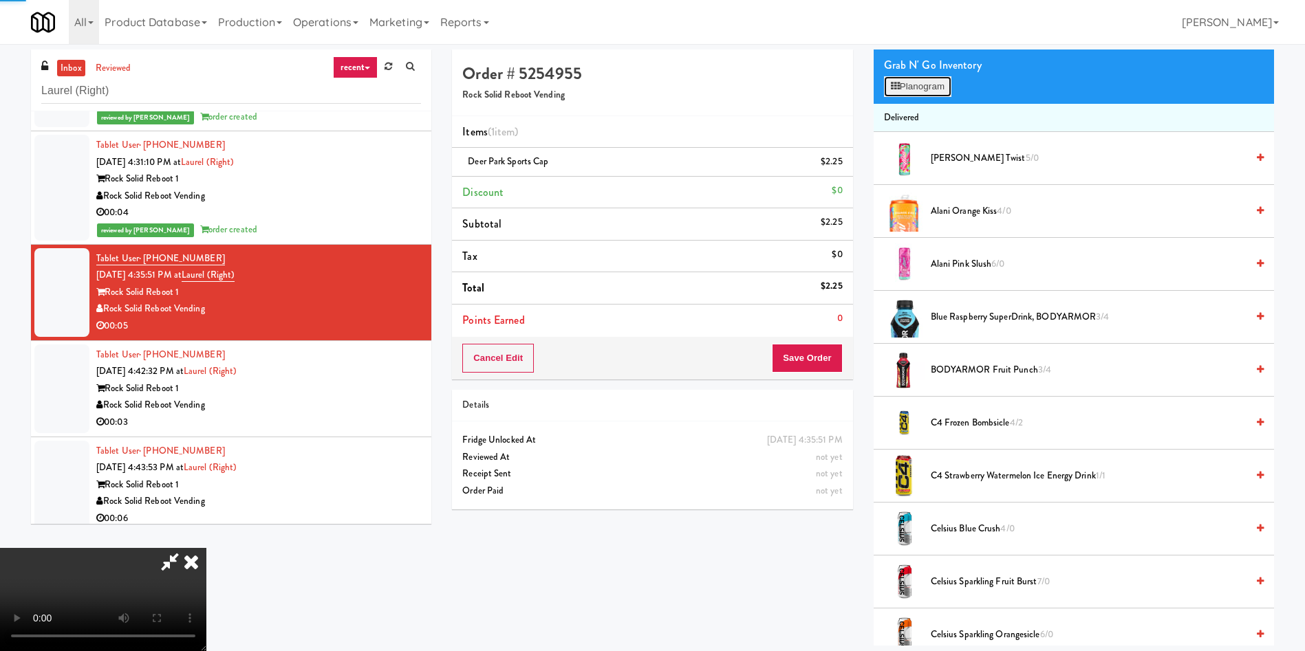
click at [939, 82] on button "Planogram" at bounding box center [917, 86] width 67 height 21
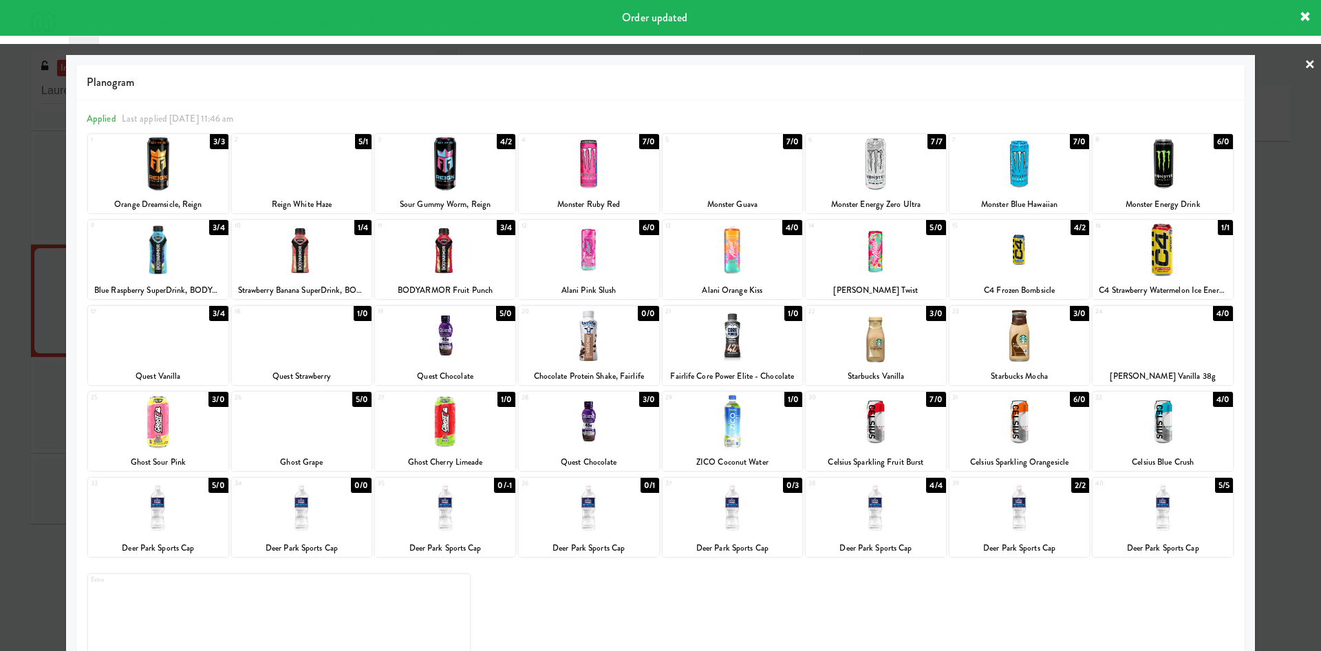
drag, startPoint x: 0, startPoint y: 586, endPoint x: 100, endPoint y: 386, distance: 224.0
click at [14, 569] on div at bounding box center [660, 325] width 1321 height 651
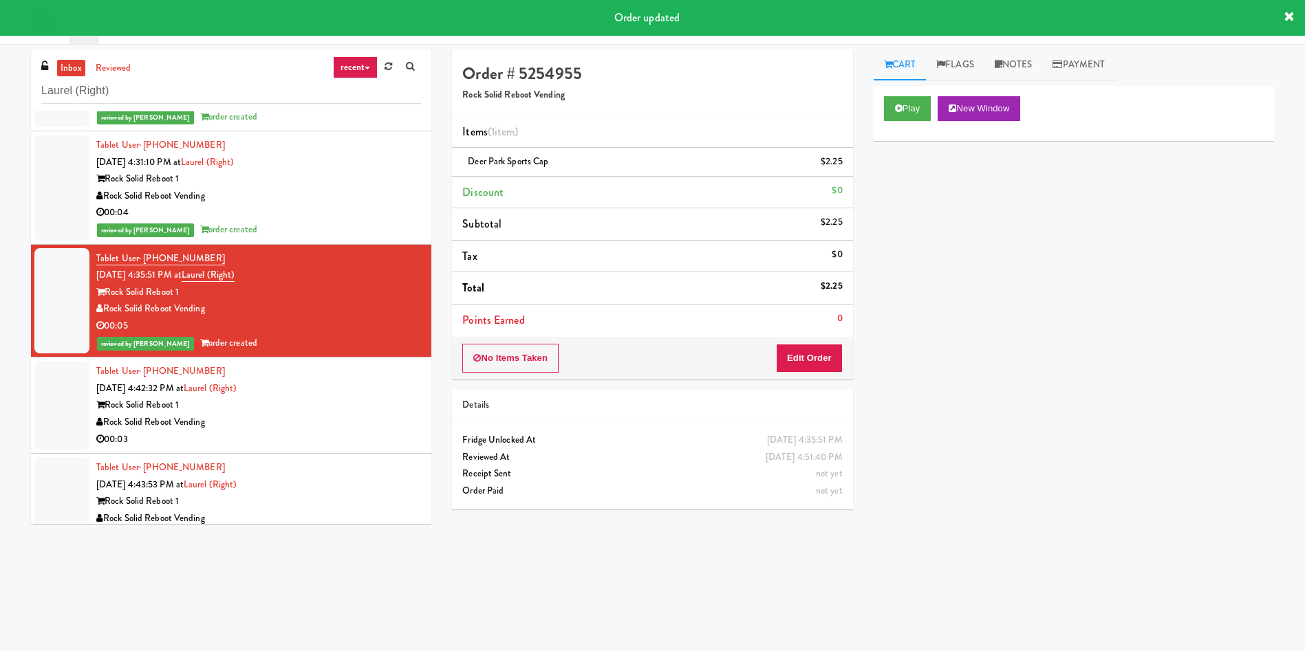
click at [65, 393] on div at bounding box center [61, 405] width 55 height 89
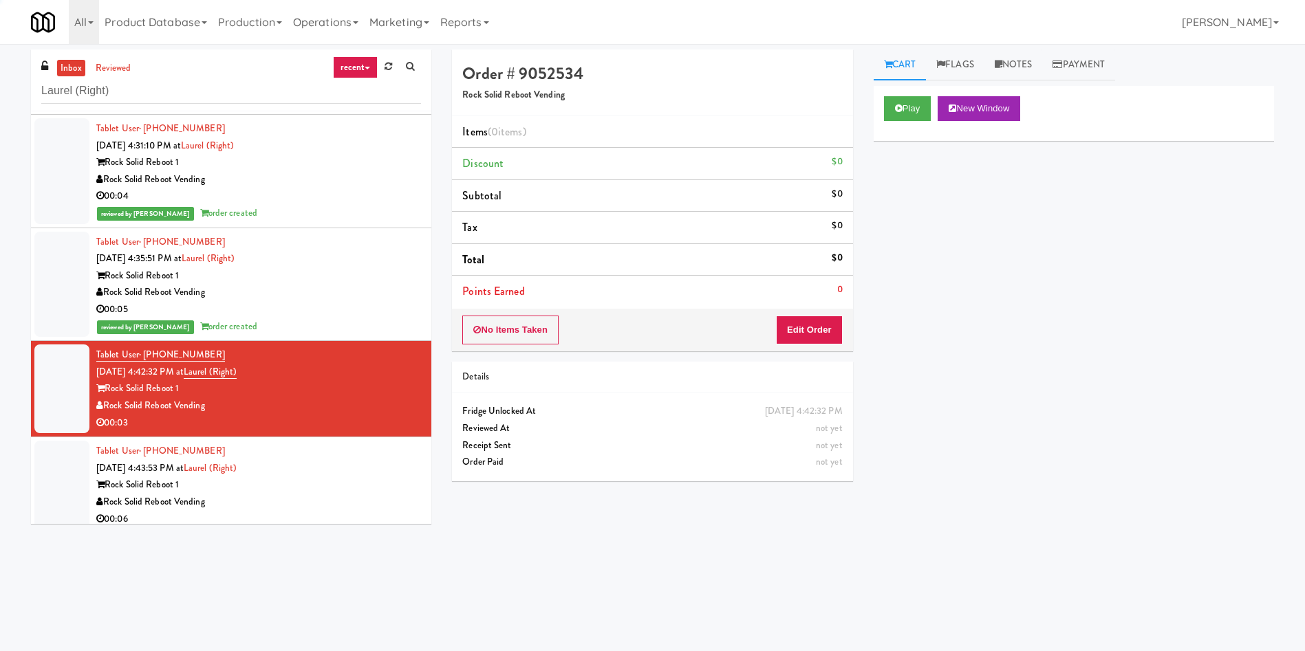
scroll to position [232, 0]
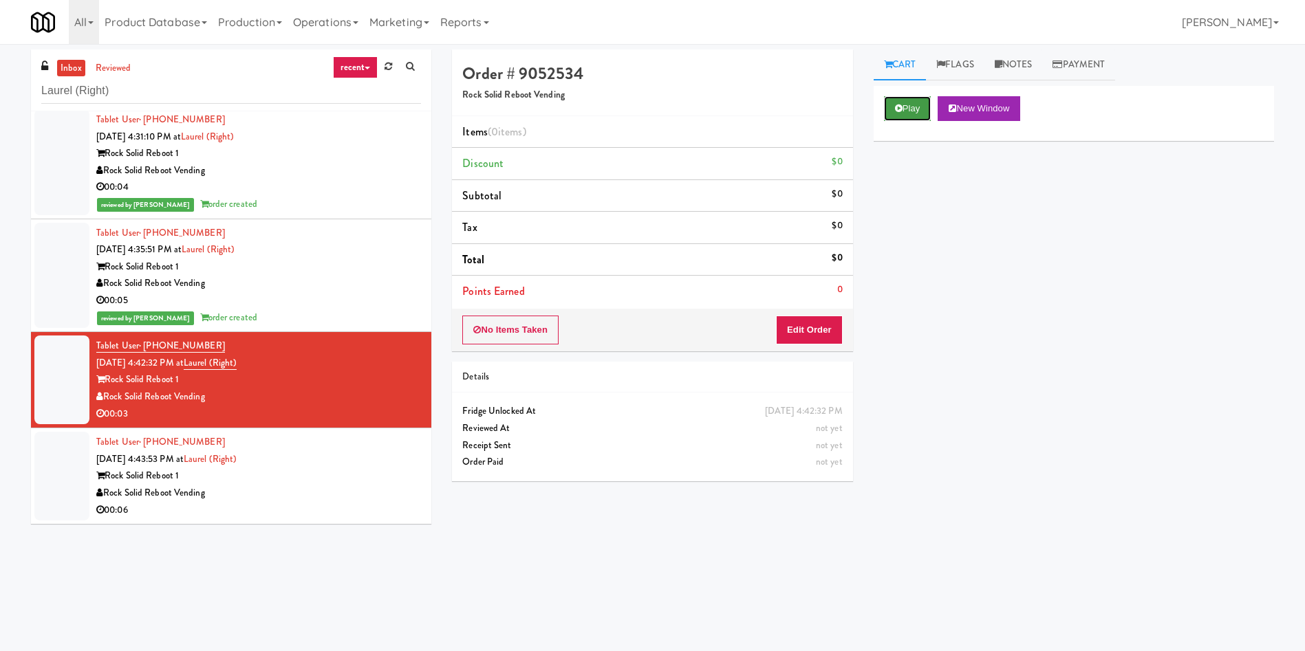
click at [899, 109] on icon at bounding box center [899, 108] width 8 height 9
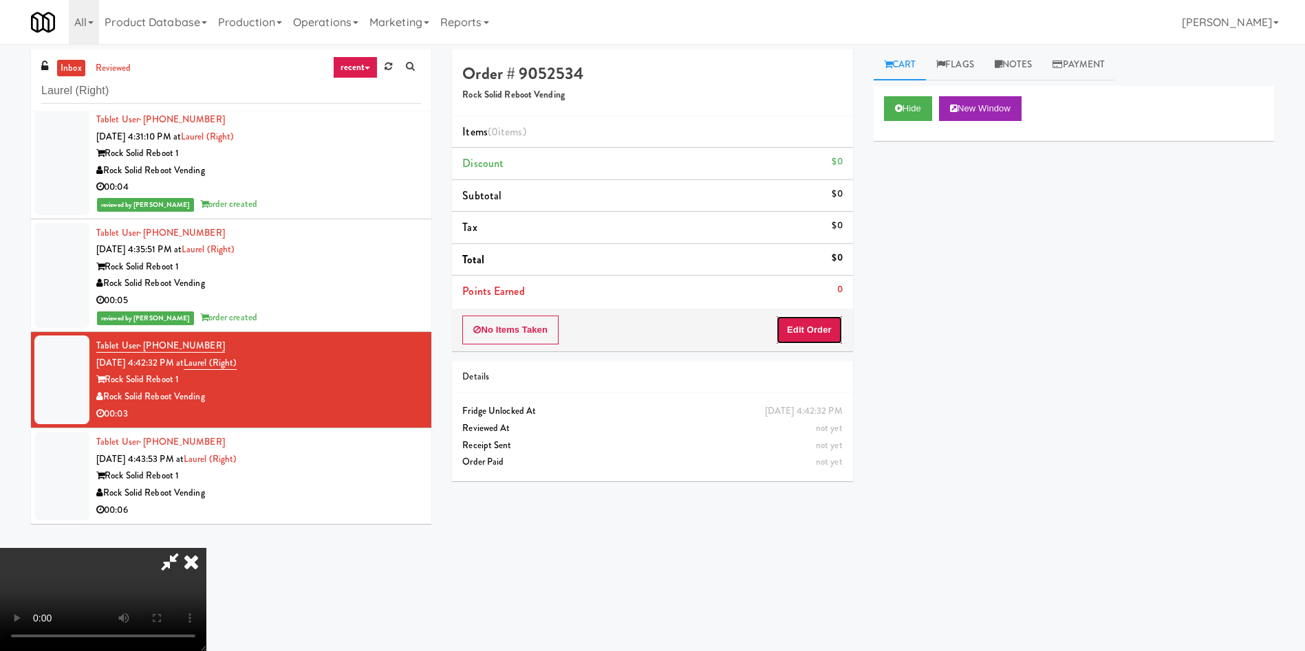
click at [806, 328] on button "Edit Order" at bounding box center [809, 330] width 67 height 29
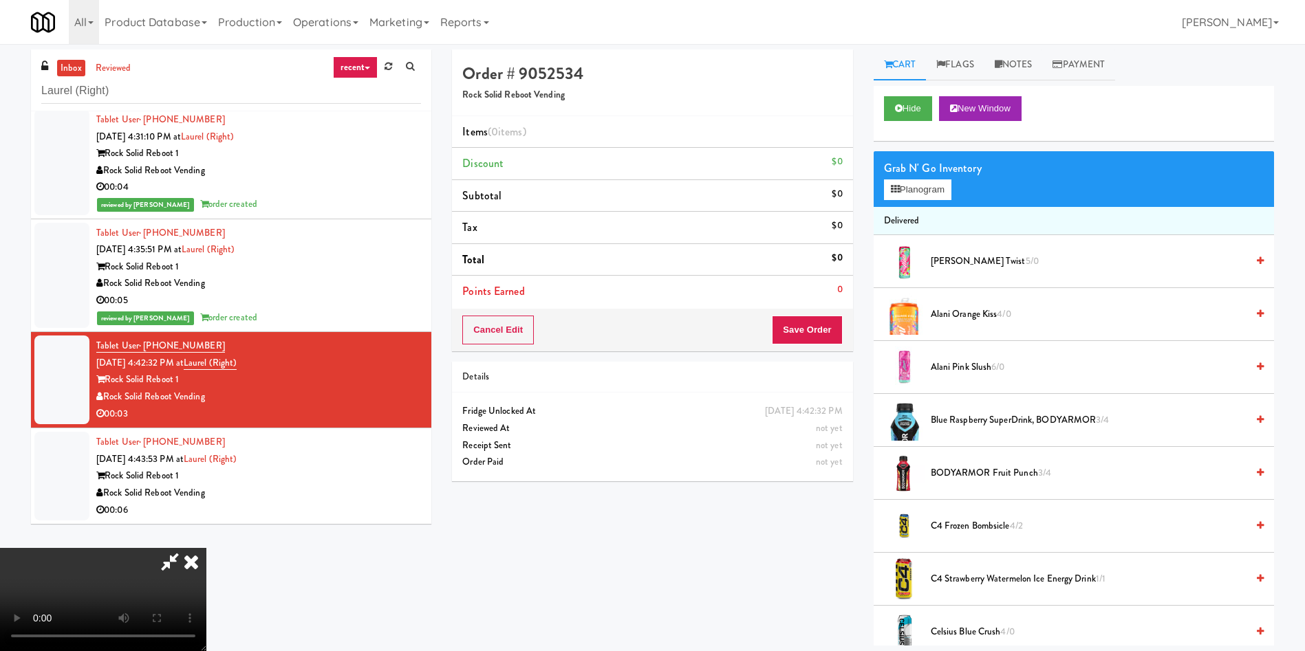
click at [206, 548] on video at bounding box center [103, 599] width 206 height 103
click at [931, 186] on button "Planogram" at bounding box center [917, 190] width 67 height 21
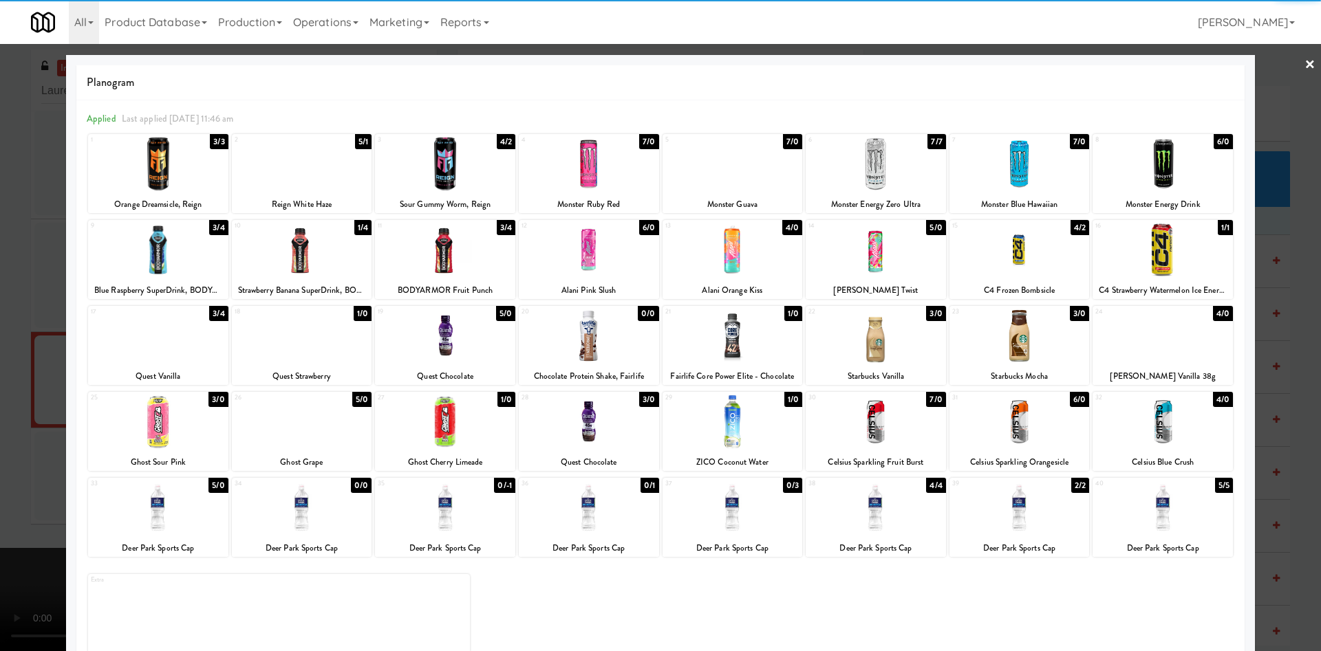
click at [154, 526] on div at bounding box center [158, 508] width 140 height 53
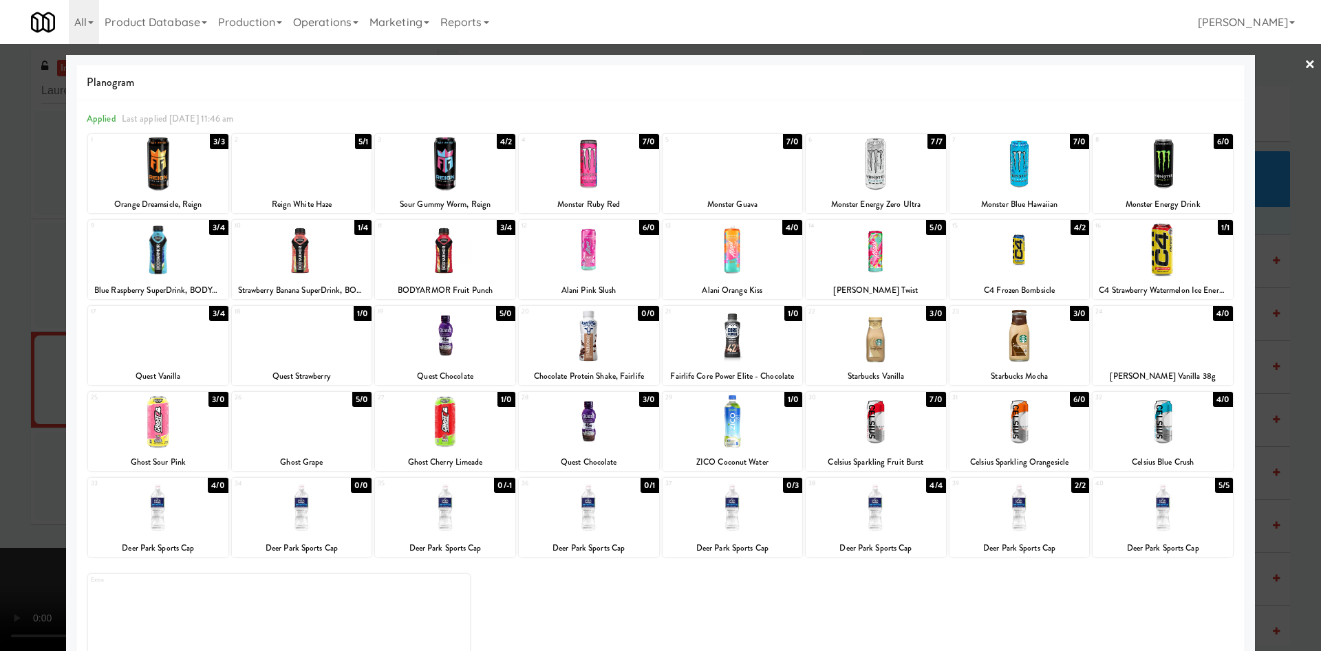
click at [34, 378] on div at bounding box center [660, 325] width 1321 height 651
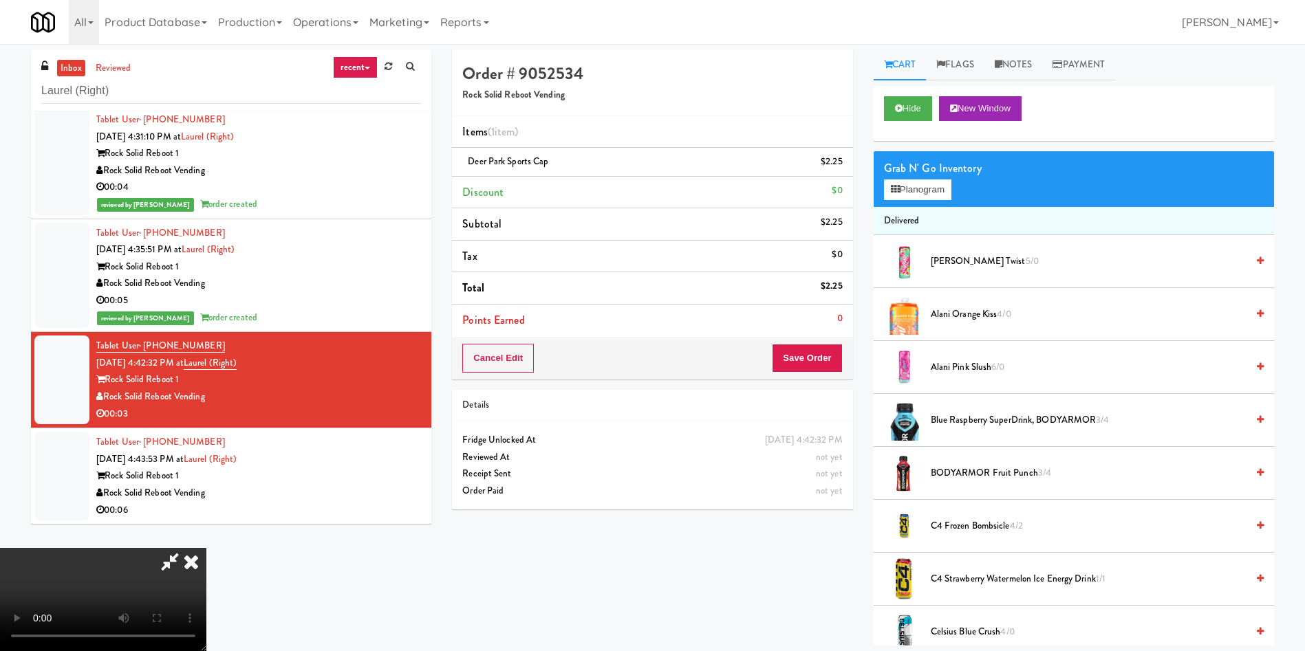
scroll to position [202, 0]
click at [206, 548] on video at bounding box center [103, 599] width 206 height 103
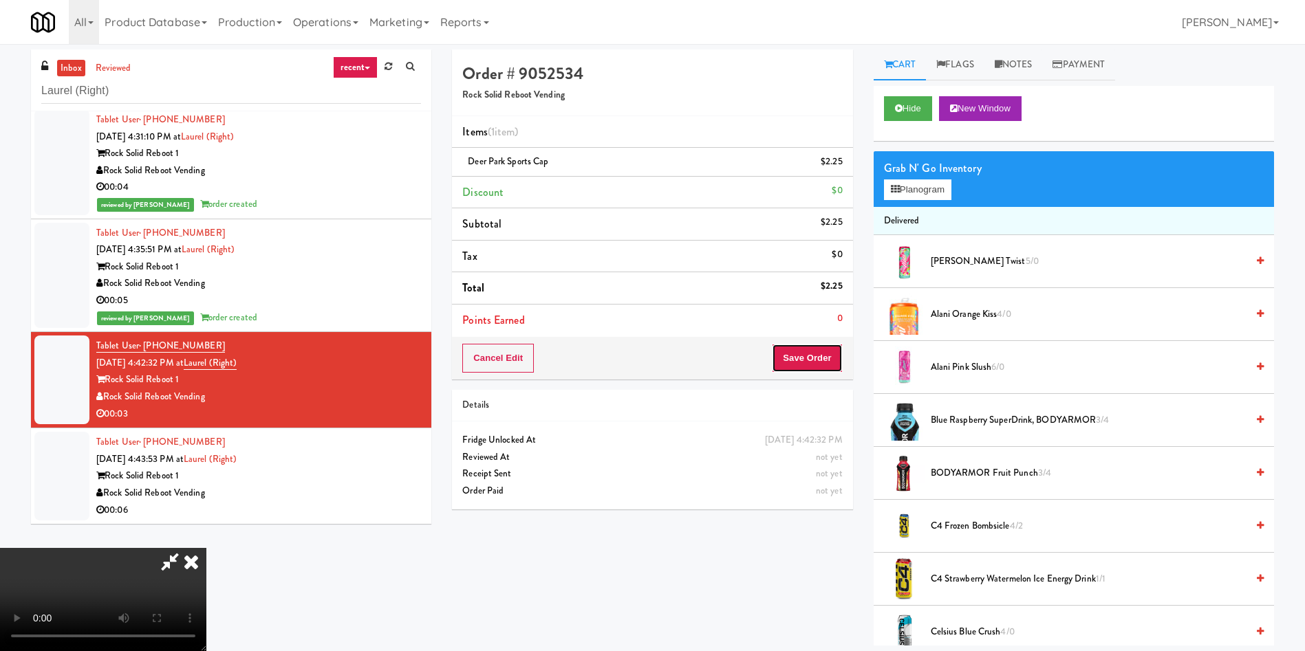
click at [815, 368] on button "Save Order" at bounding box center [807, 358] width 70 height 29
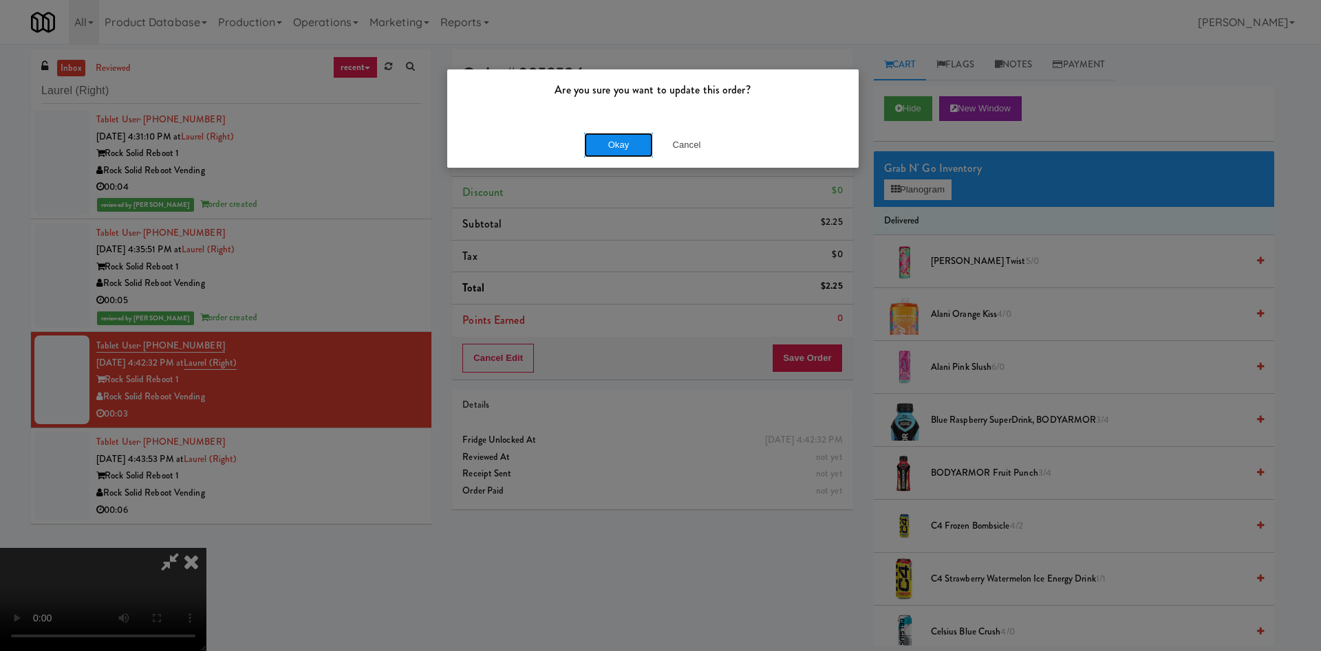
click at [617, 141] on button "Okay" at bounding box center [618, 145] width 69 height 25
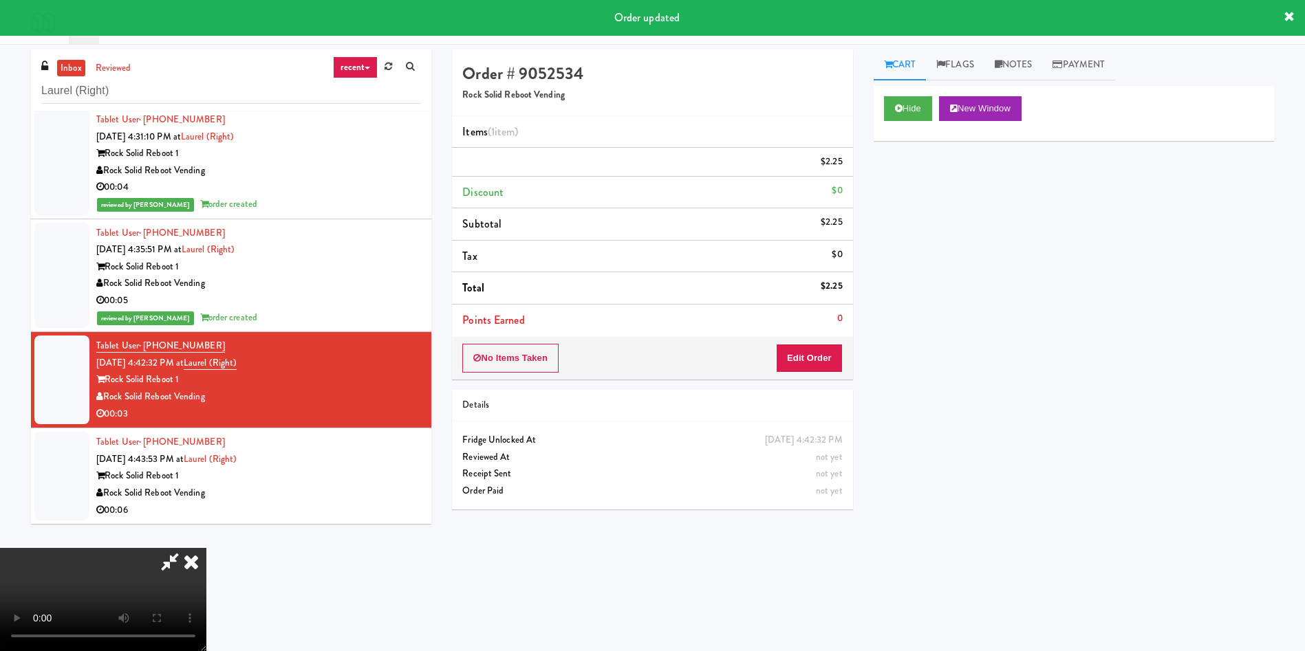
scroll to position [0, 0]
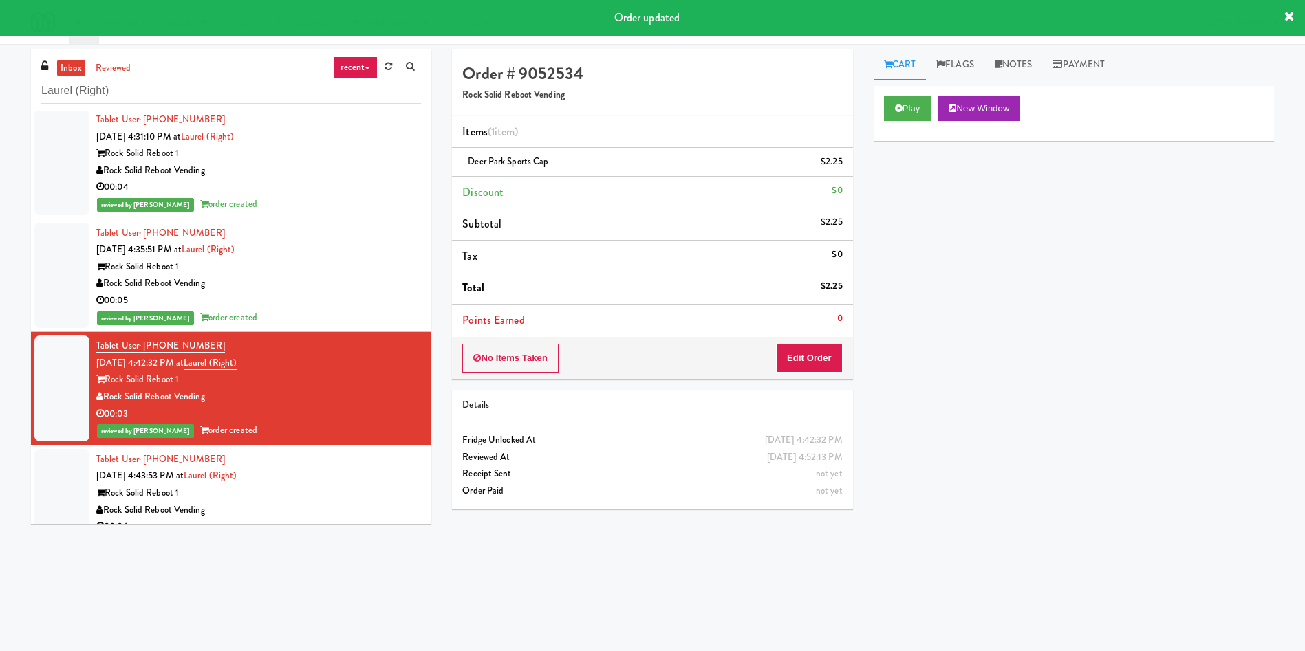
drag, startPoint x: 49, startPoint y: 483, endPoint x: 281, endPoint y: 376, distance: 255.5
click at [55, 484] on div at bounding box center [61, 493] width 55 height 89
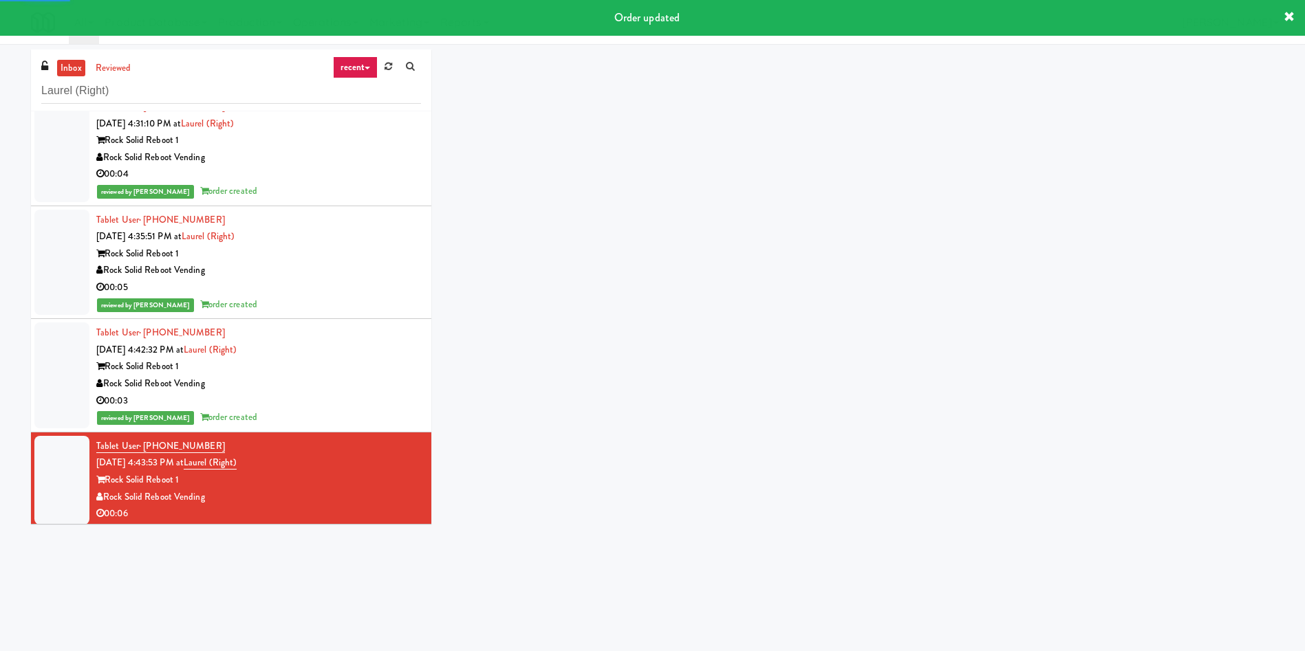
scroll to position [249, 0]
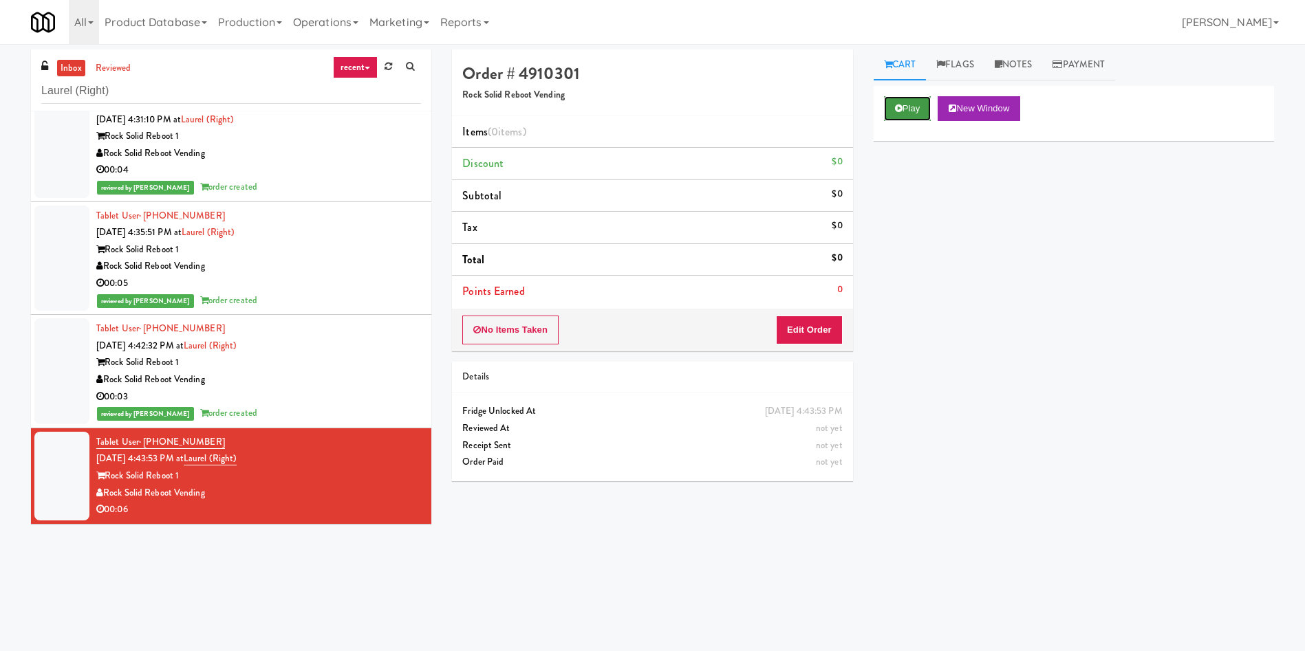
click at [916, 109] on button "Play" at bounding box center [907, 108] width 47 height 25
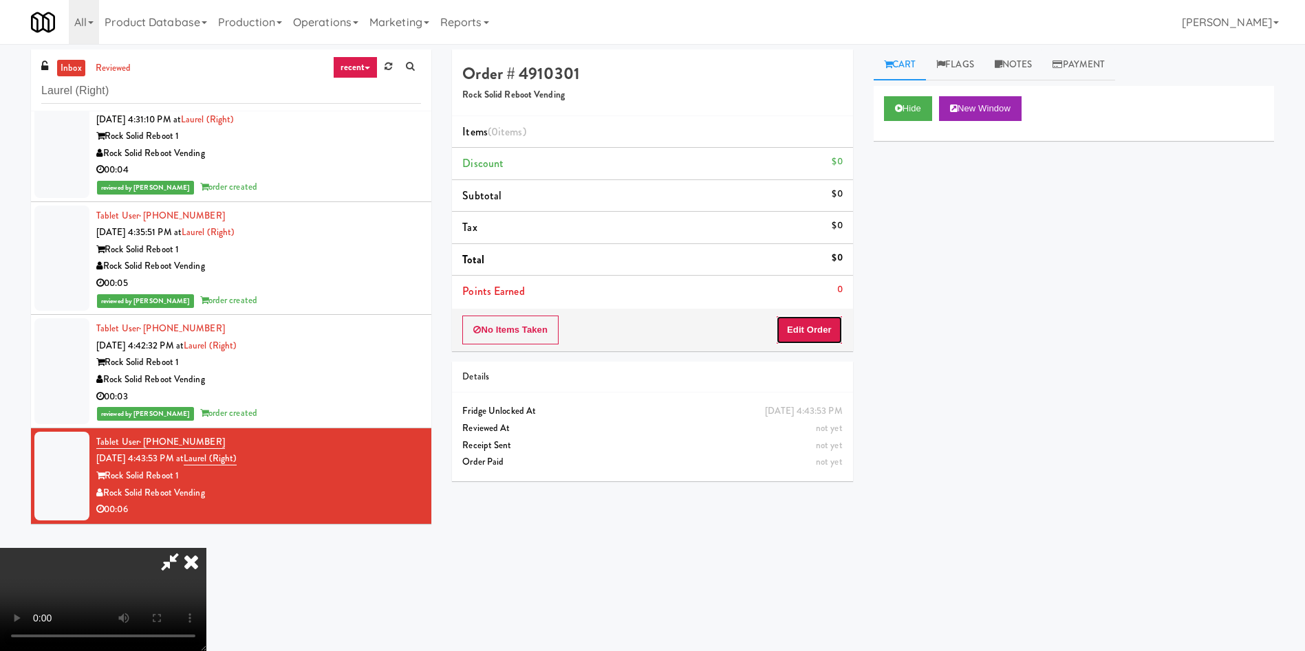
click at [806, 334] on button "Edit Order" at bounding box center [809, 330] width 67 height 29
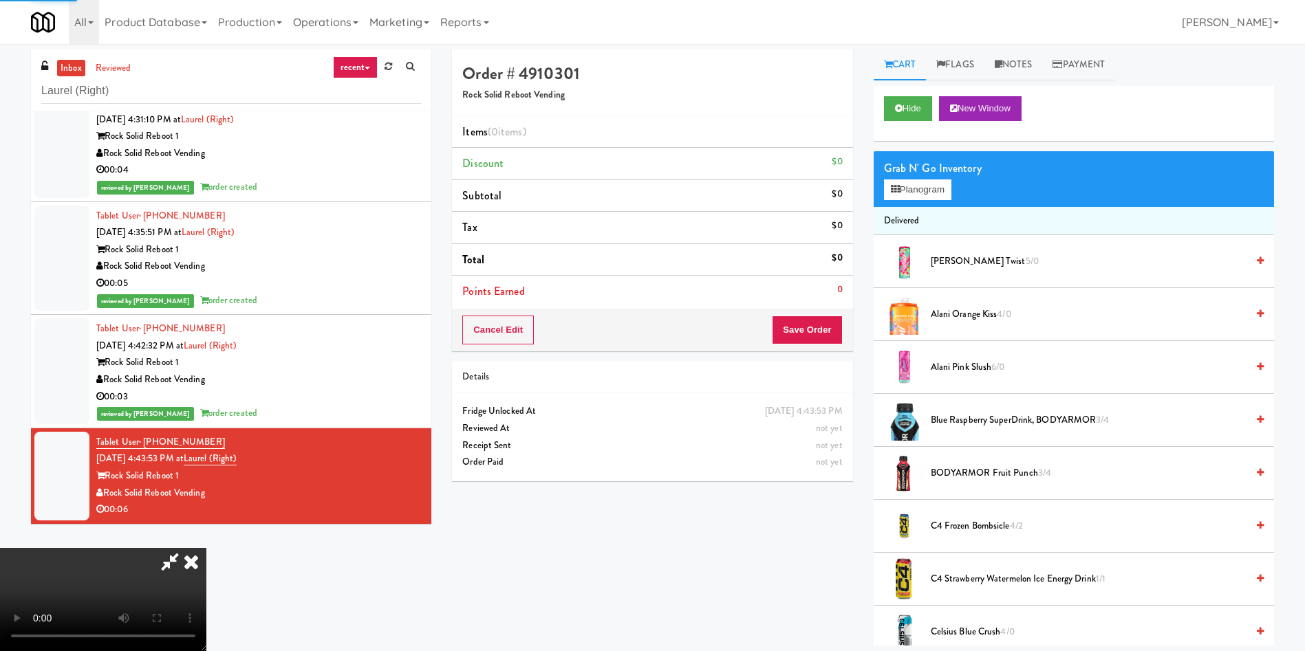
scroll to position [206, 0]
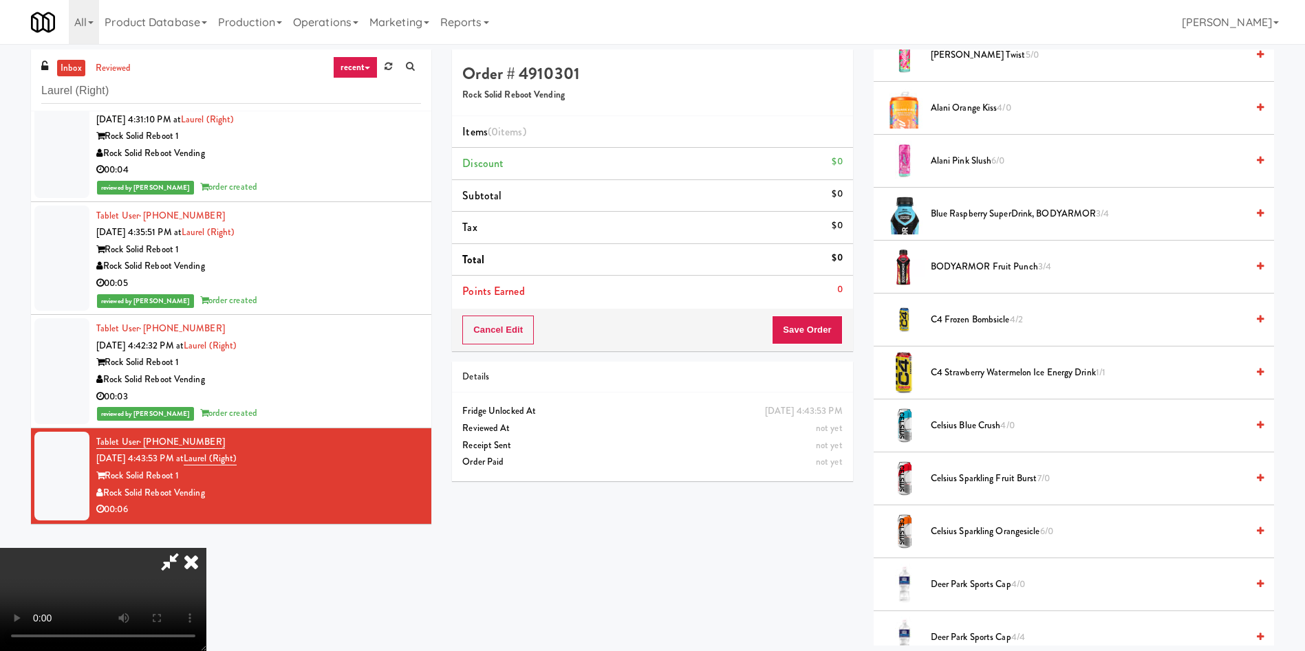
click at [206, 548] on video at bounding box center [103, 599] width 206 height 103
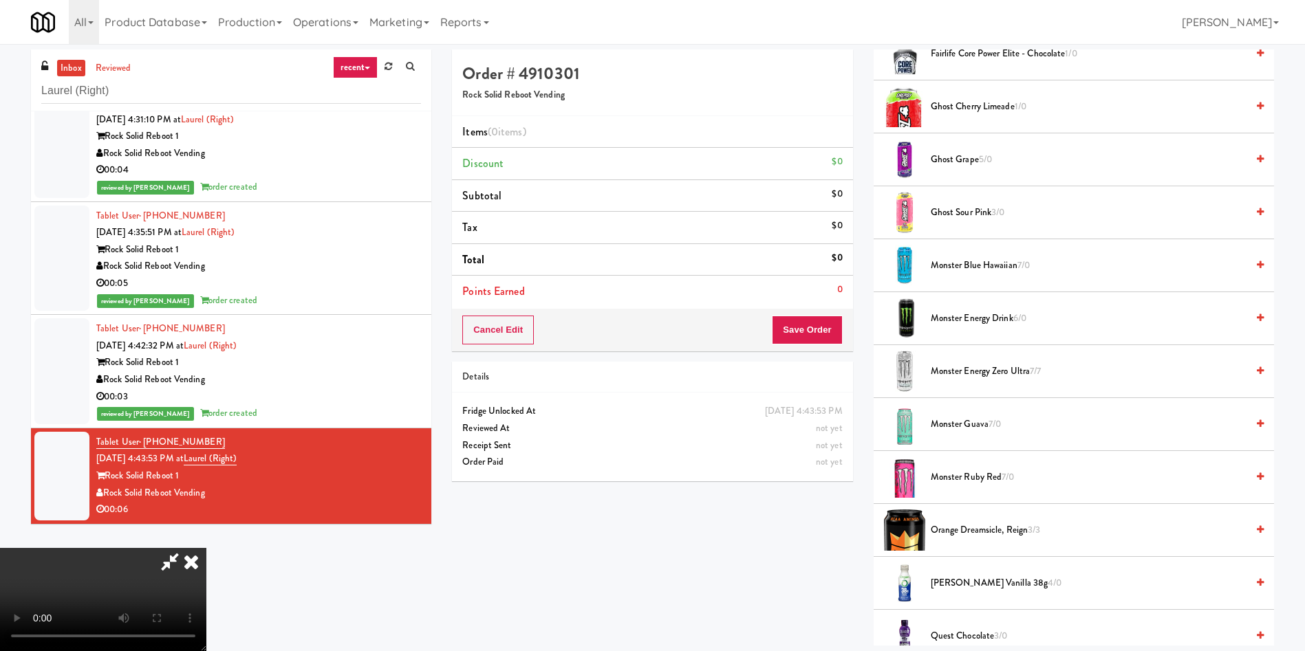
scroll to position [929, 0]
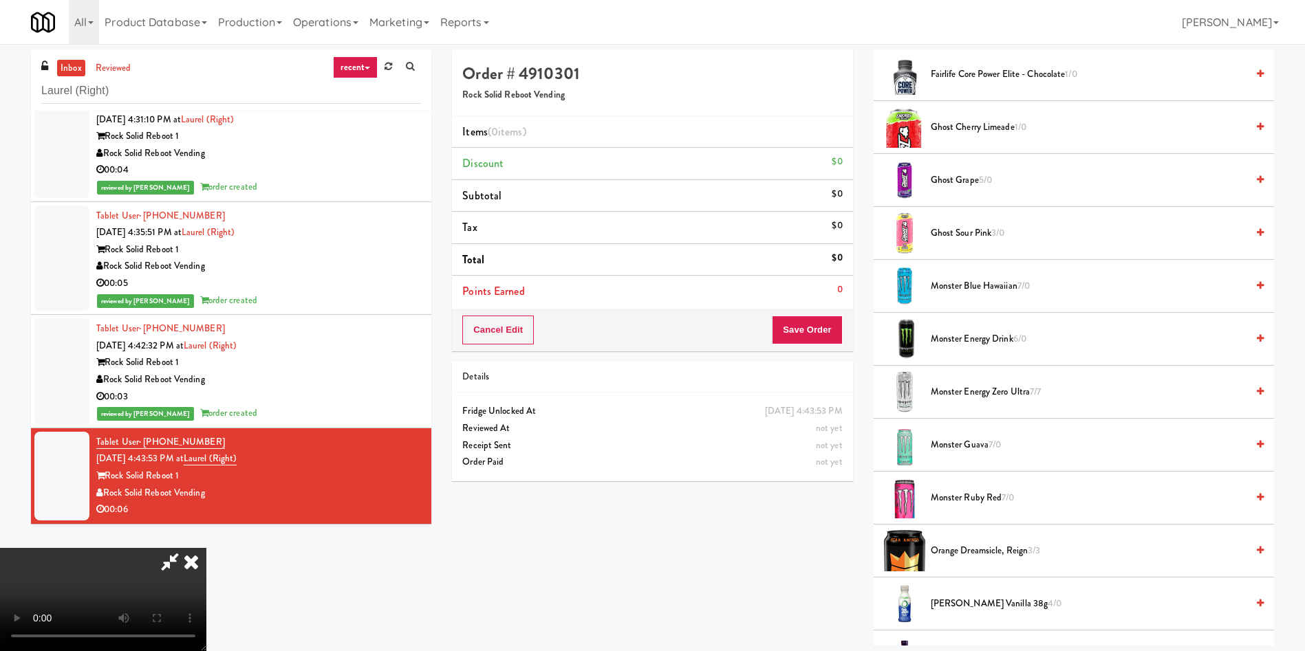
click at [953, 278] on span "Monster Blue Hawaiian 7/0" at bounding box center [1089, 286] width 316 height 17
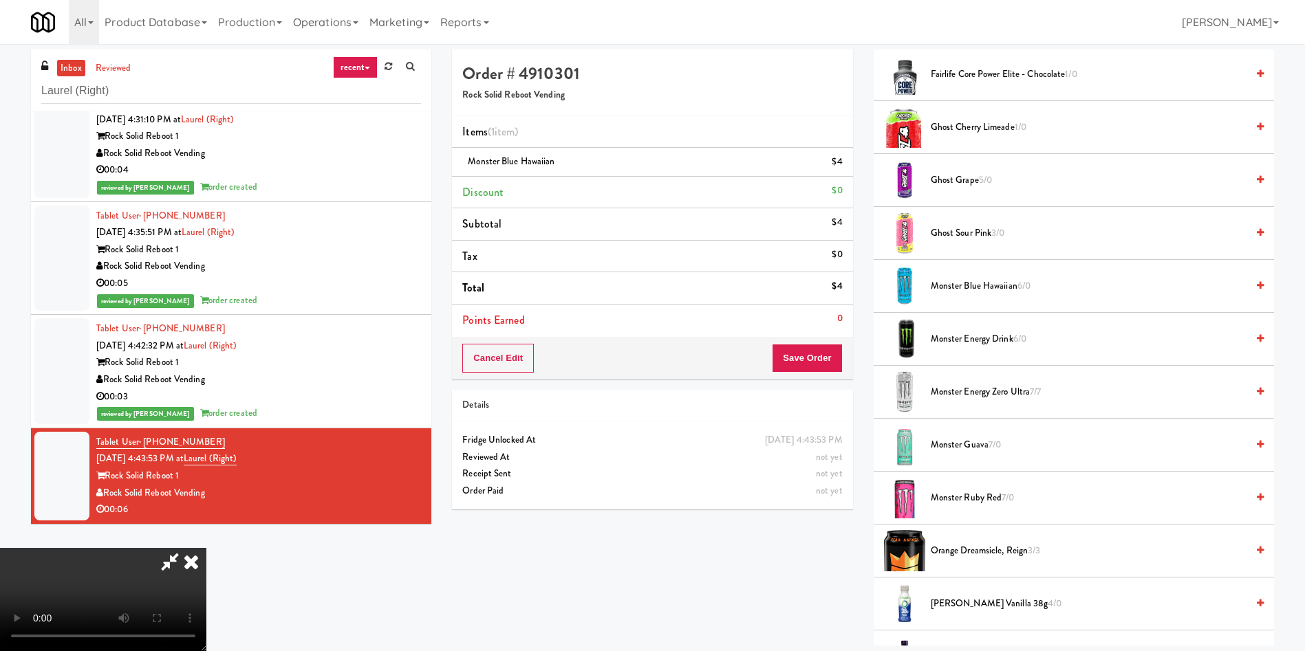
scroll to position [202, 0]
click at [830, 347] on button "Save Order" at bounding box center [807, 358] width 70 height 29
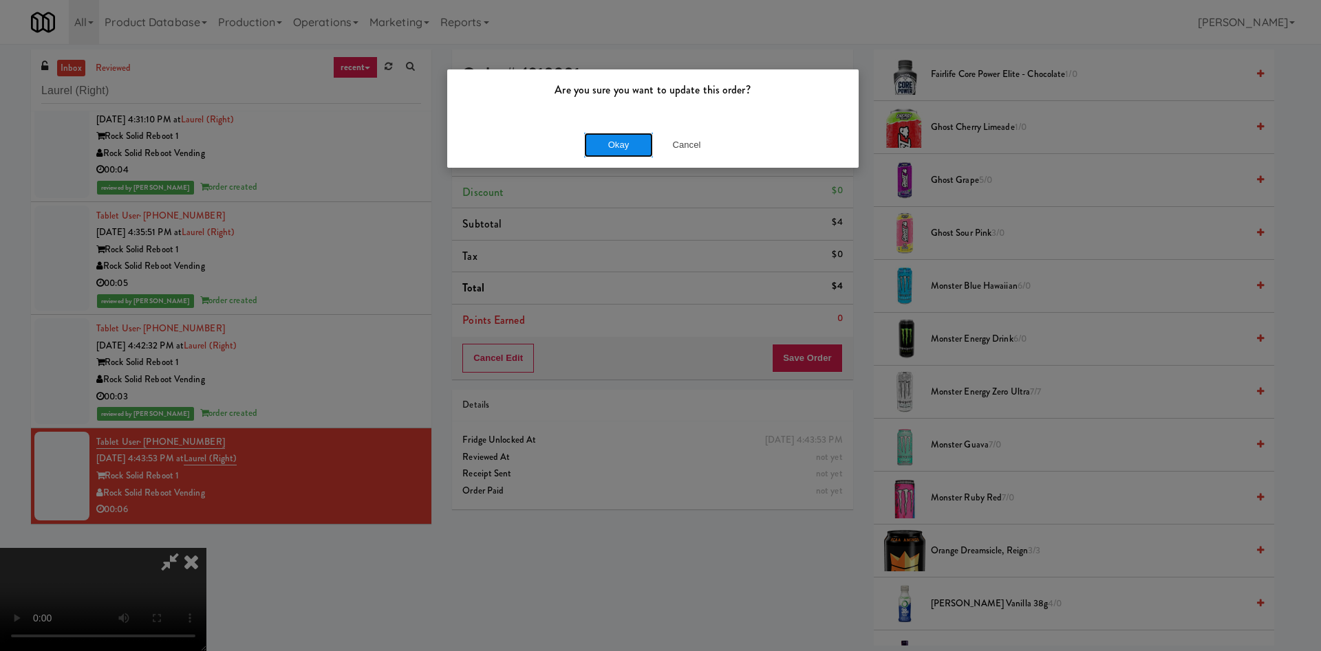
click at [634, 142] on button "Okay" at bounding box center [618, 145] width 69 height 25
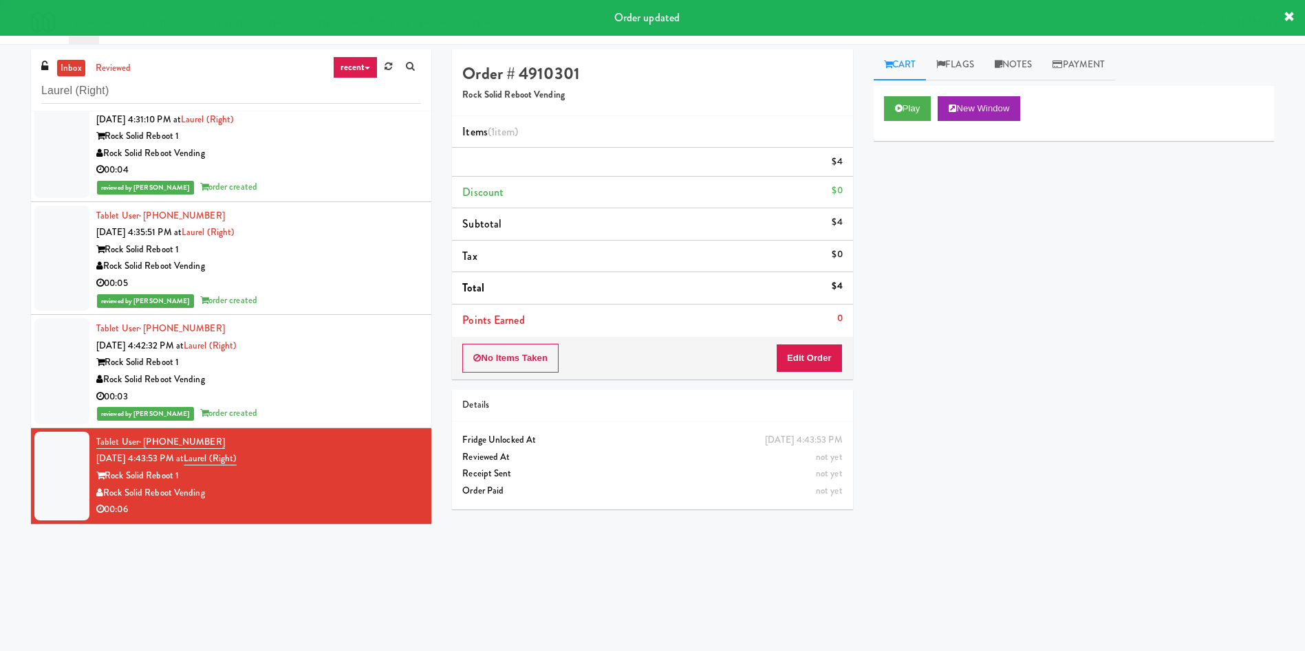
scroll to position [0, 0]
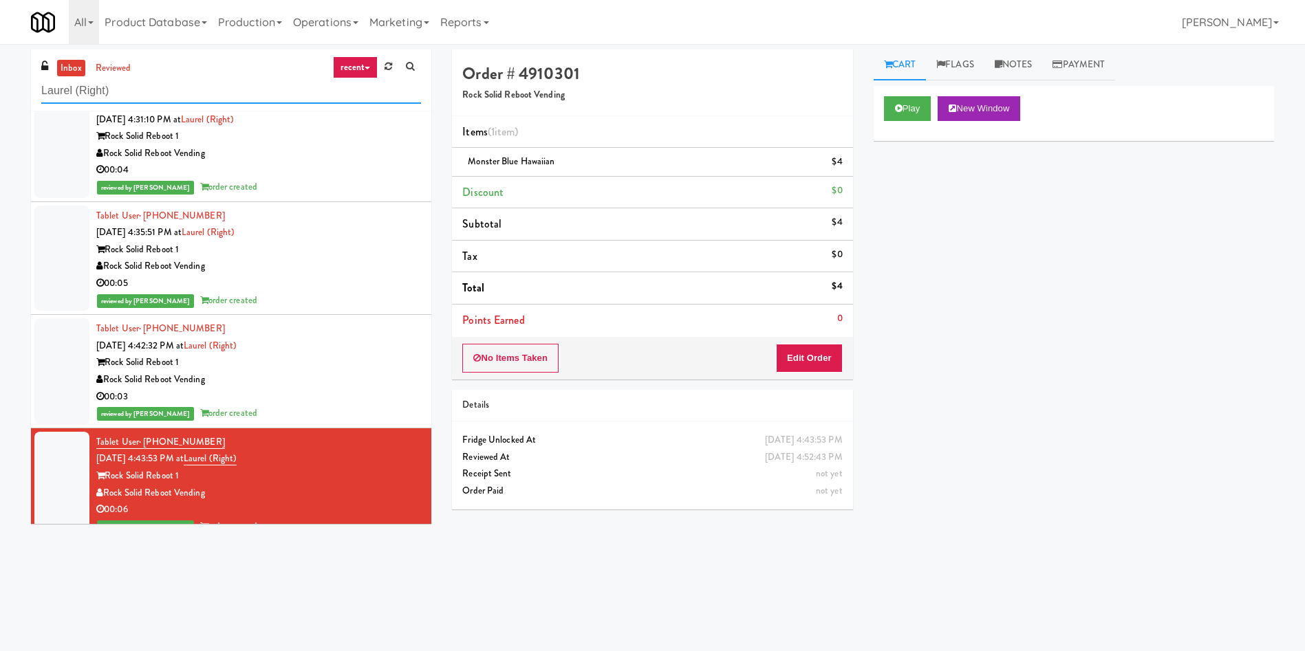
drag, startPoint x: 178, startPoint y: 86, endPoint x: 0, endPoint y: 41, distance: 183.7
click at [0, 44] on body "Are you sure you want to update this order? Okay Cancel Okay Are you sure you w…" at bounding box center [652, 369] width 1305 height 651
paste input "Stonebriar #1 Cooler"
type input "Stonebriar #1 Cooler"
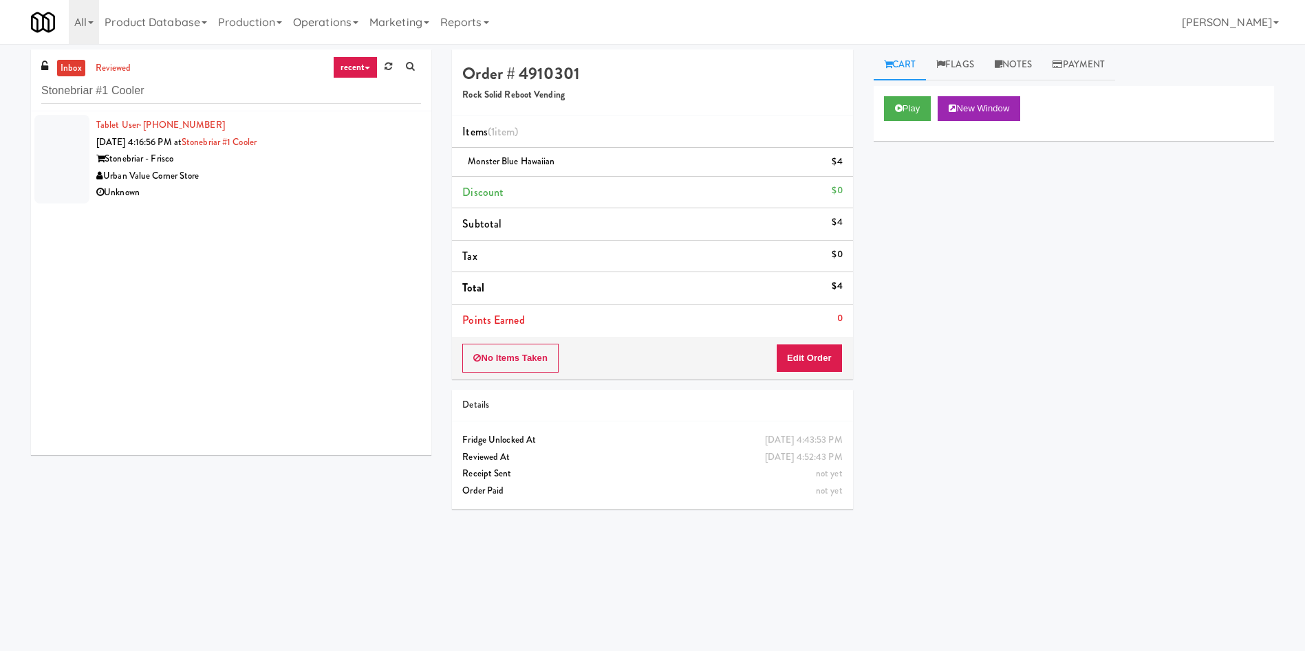
click at [89, 149] on li "Tablet User · (631) 379-5427 [DATE] 4:16:56 PM at [GEOGRAPHIC_DATA] #1 Cooler […" at bounding box center [231, 159] width 400 height 96
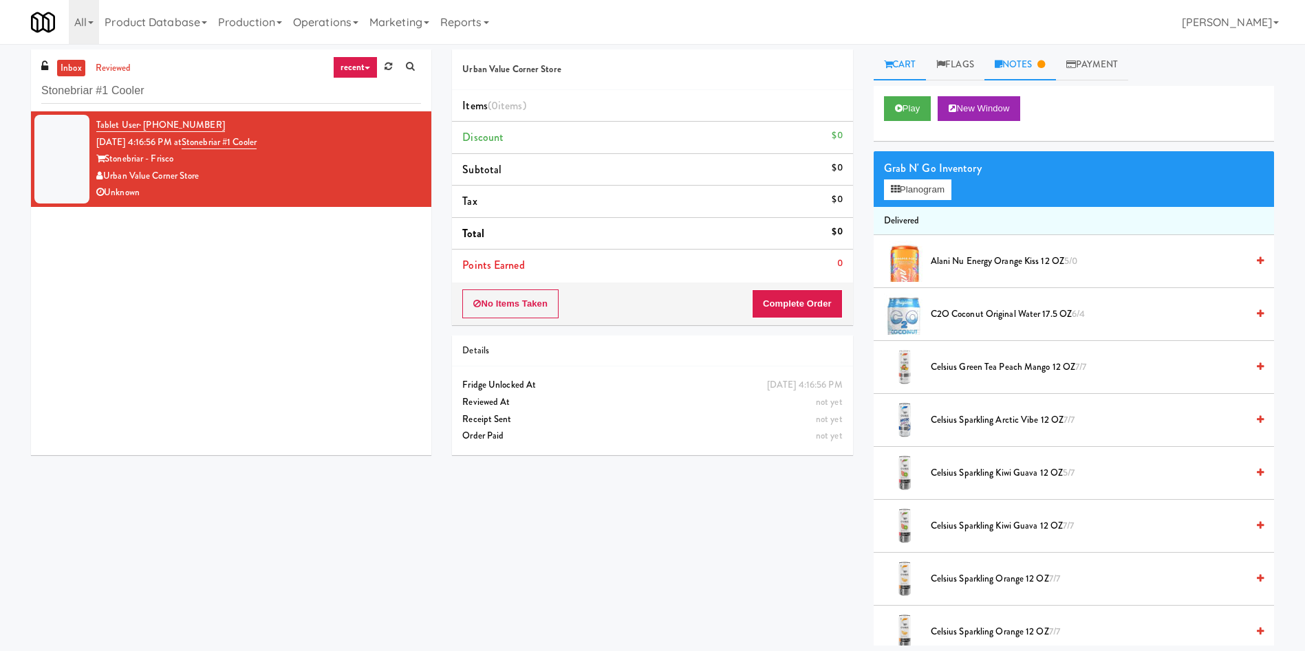
click at [1022, 56] on link "Notes" at bounding box center [1020, 65] width 72 height 31
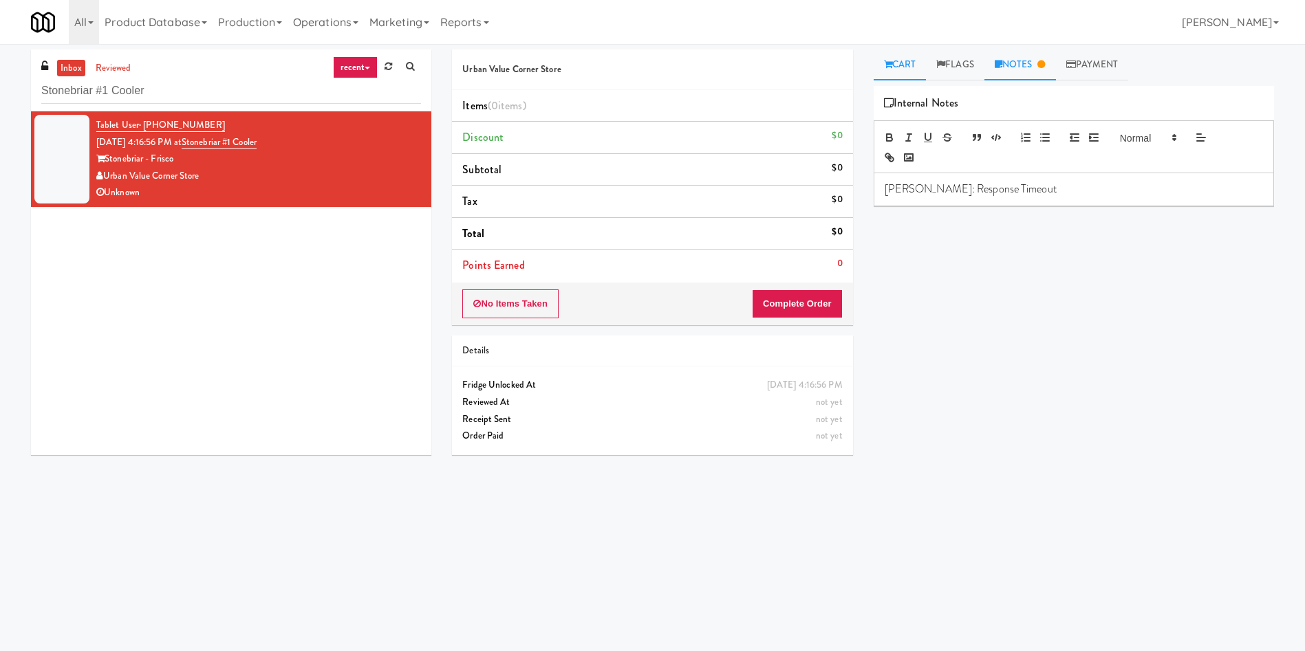
click at [894, 58] on link "Cart" at bounding box center [900, 65] width 53 height 31
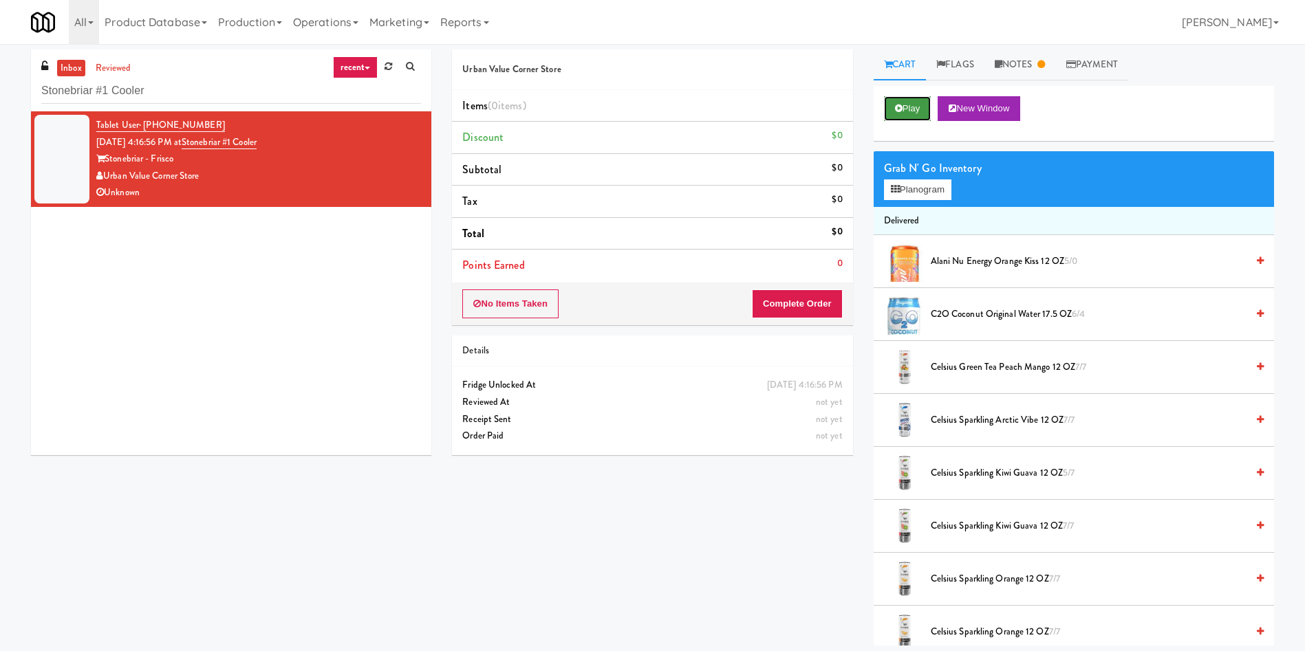
click at [911, 105] on button "Play" at bounding box center [907, 108] width 47 height 25
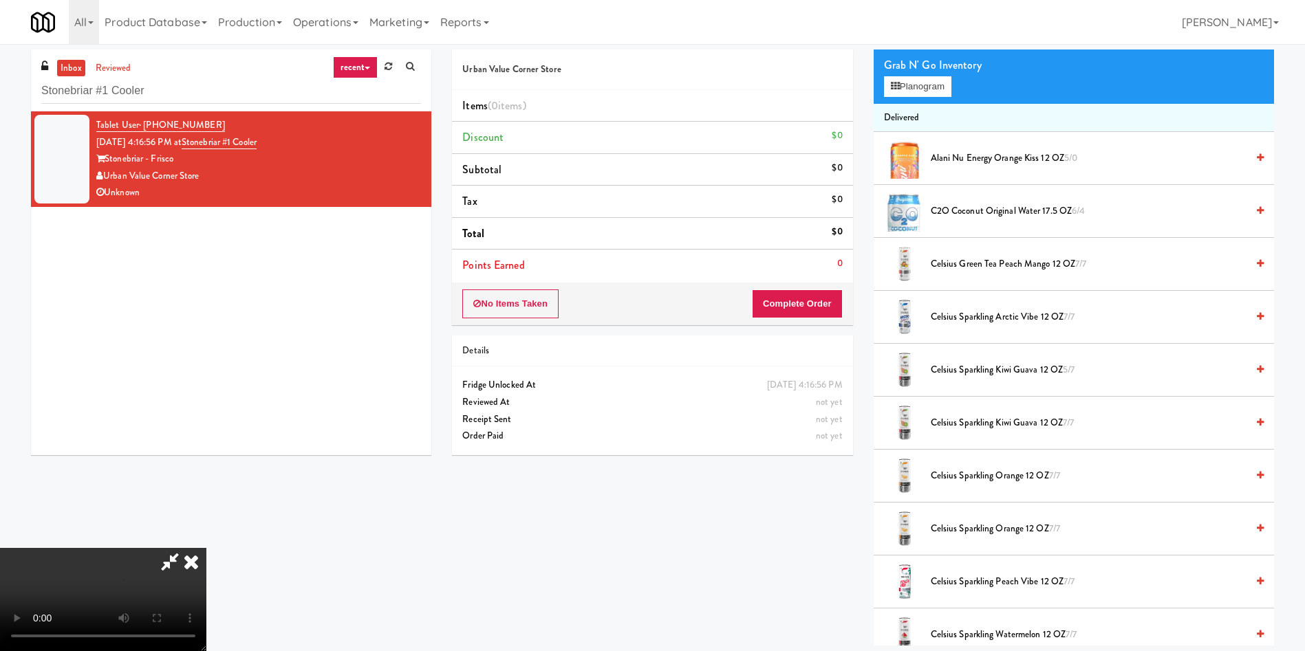
scroll to position [202, 0]
click at [206, 548] on video at bounding box center [103, 599] width 206 height 103
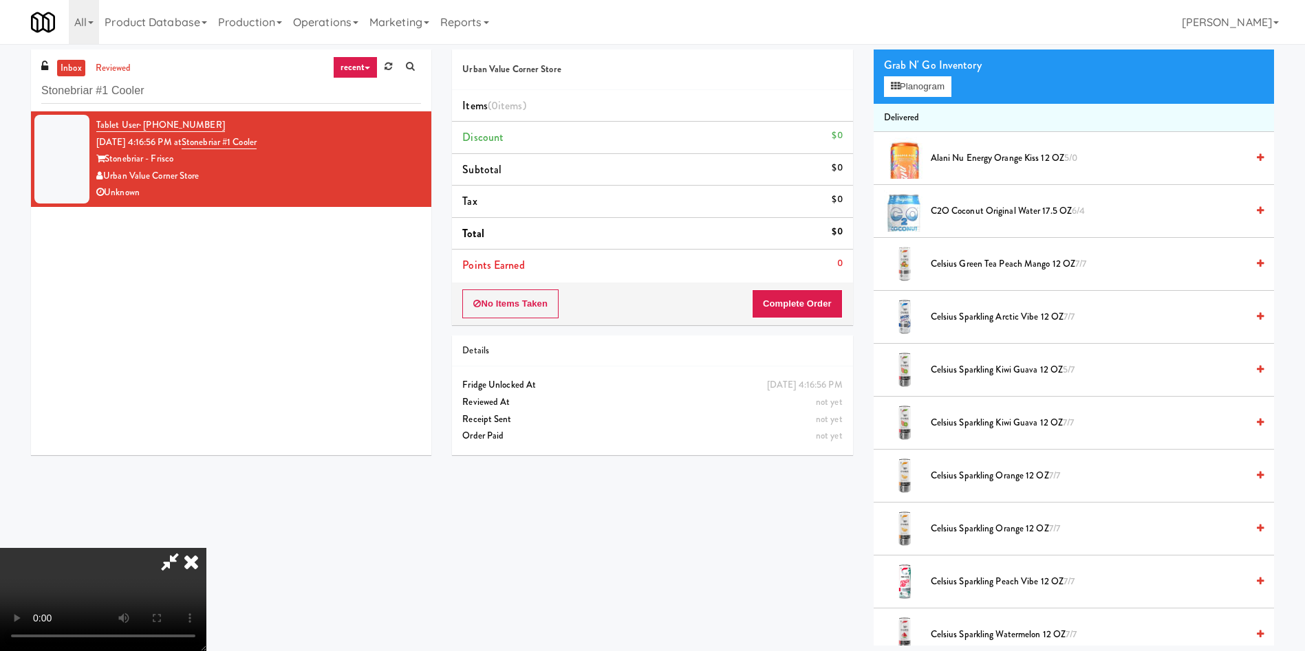
click at [206, 548] on video at bounding box center [103, 599] width 206 height 103
click at [206, 548] on icon at bounding box center [191, 562] width 30 height 28
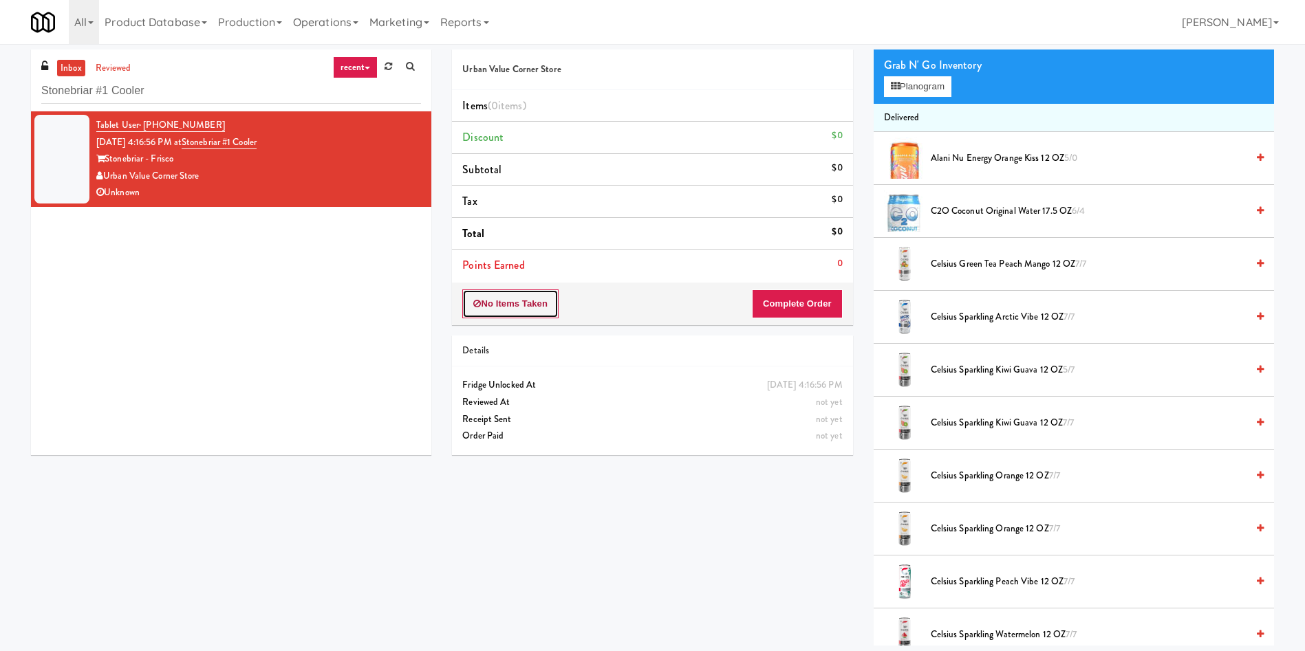
click at [515, 309] on button "No Items Taken" at bounding box center [510, 304] width 96 height 29
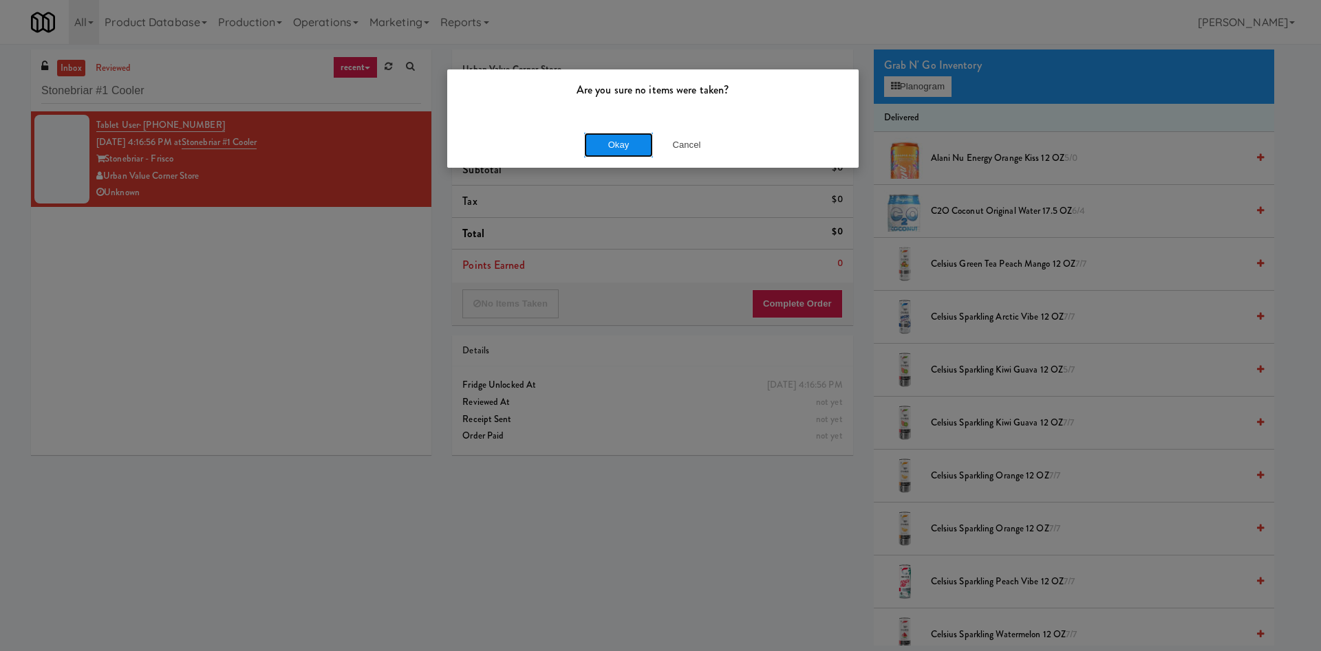
drag, startPoint x: 613, startPoint y: 151, endPoint x: 679, endPoint y: 166, distance: 67.8
click at [620, 151] on button "Okay" at bounding box center [618, 145] width 69 height 25
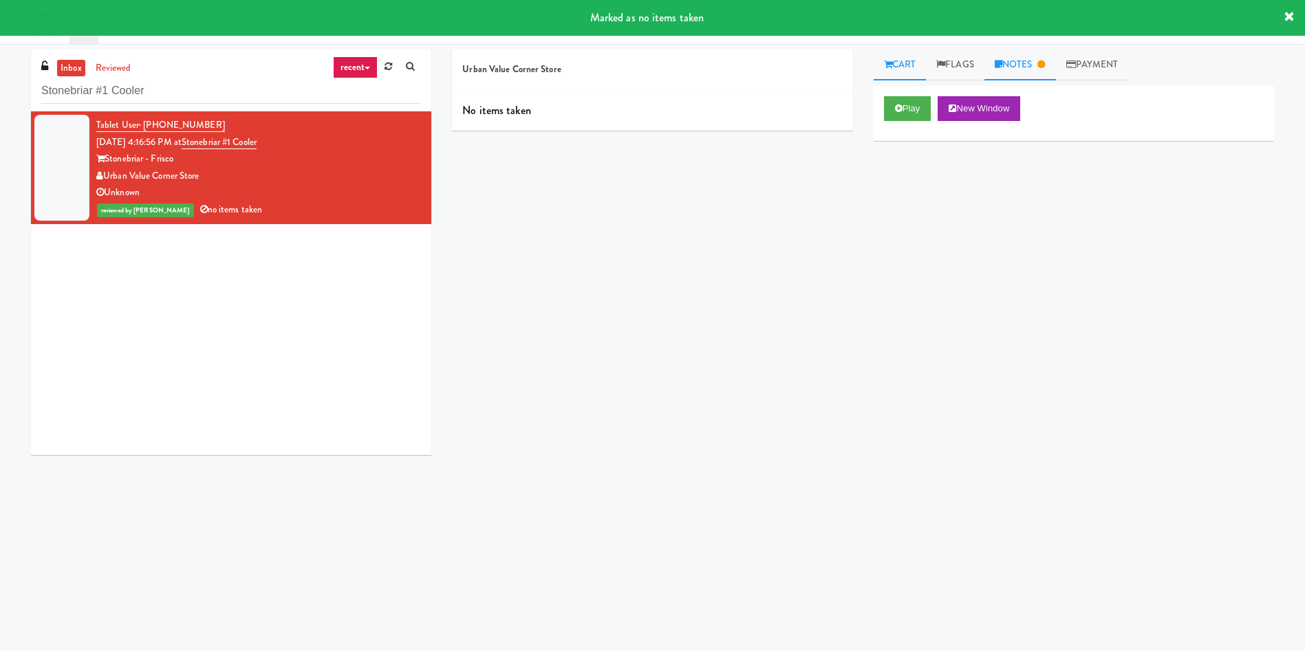
click at [1012, 71] on link "Notes" at bounding box center [1020, 65] width 72 height 31
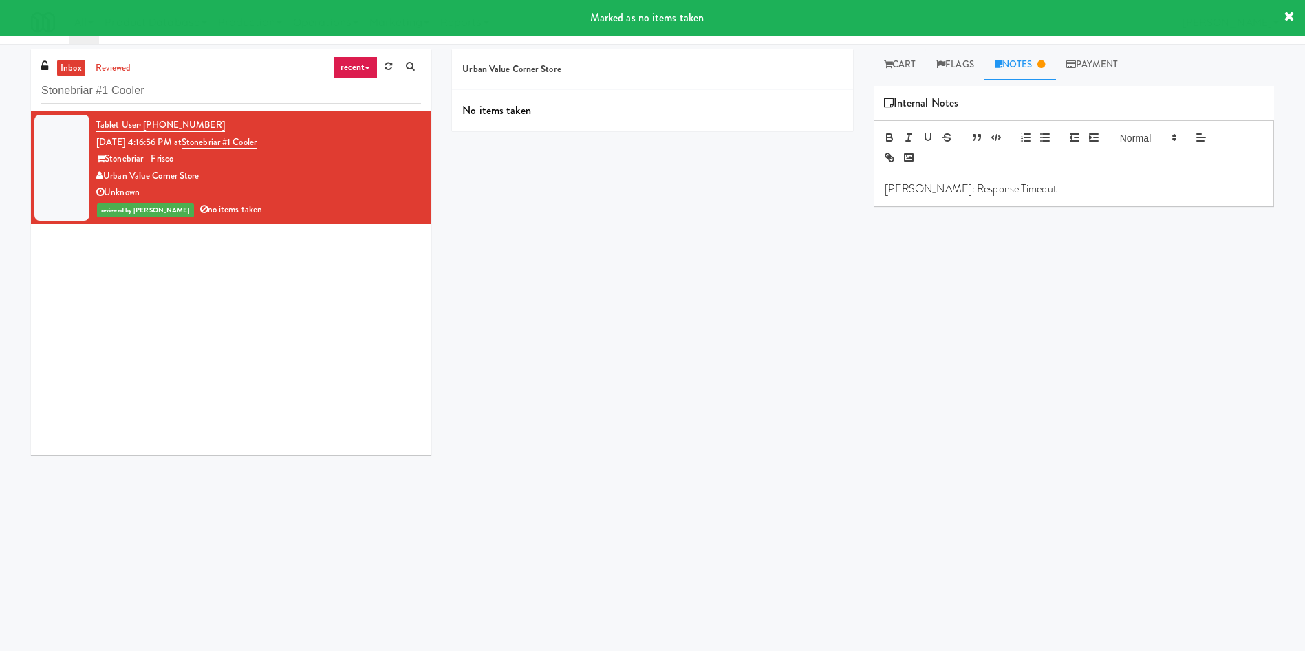
click at [1044, 193] on p "[PERSON_NAME]: Response Timeout" at bounding box center [1074, 189] width 378 height 15
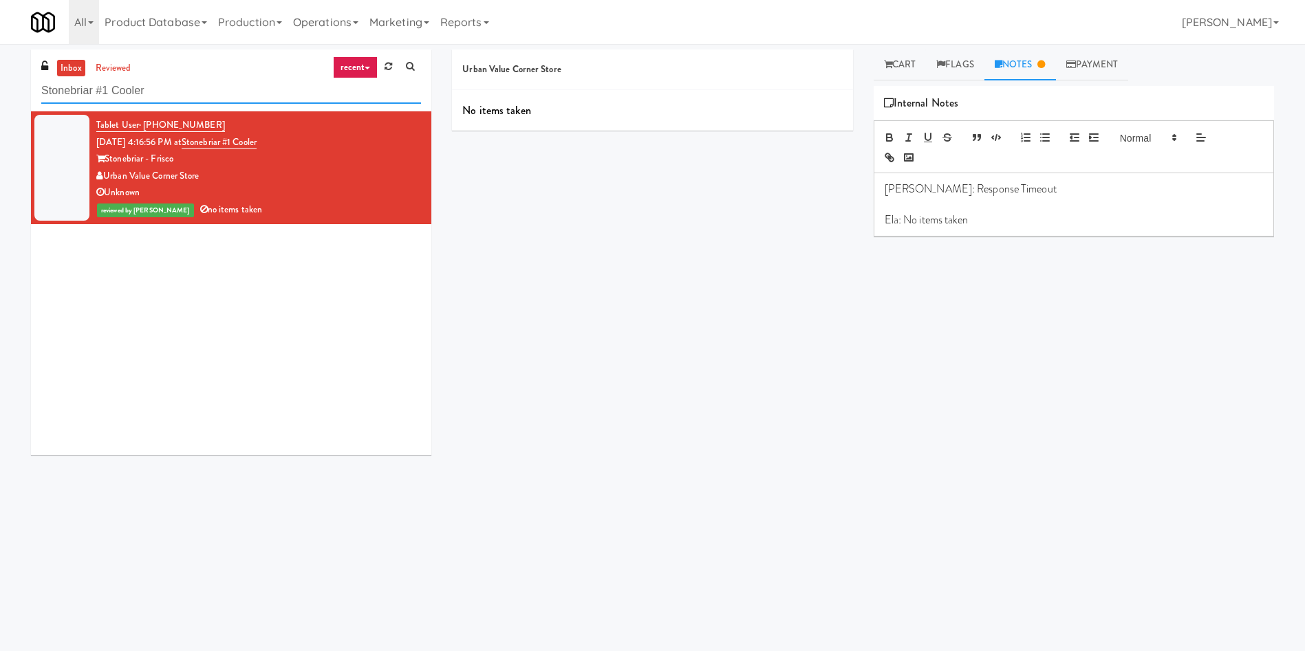
drag, startPoint x: 162, startPoint y: 94, endPoint x: 4, endPoint y: 42, distance: 166.6
click at [0, 44] on body "Are you sure no items were taken? Okay Cancel Okay Are you sure no items were t…" at bounding box center [652, 369] width 1305 height 651
paste input "Ten York - 4th Flo"
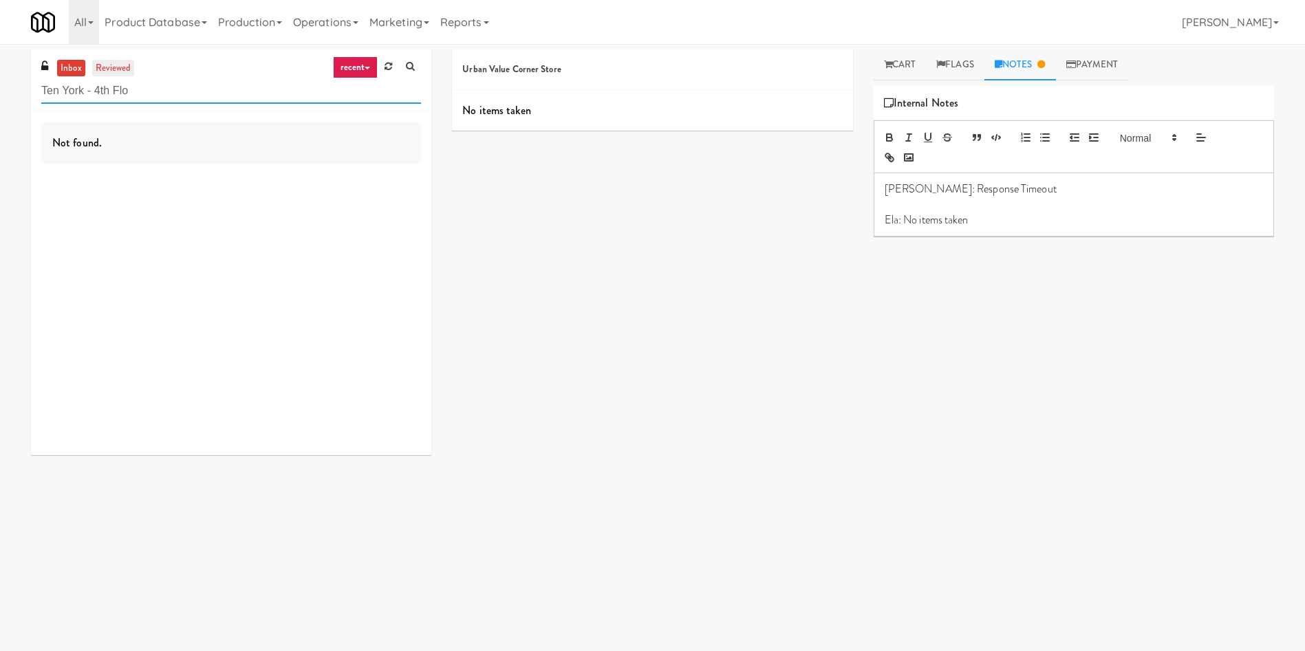
type input "Ten York - 4th Flo"
click at [94, 65] on link "reviewed" at bounding box center [113, 68] width 43 height 17
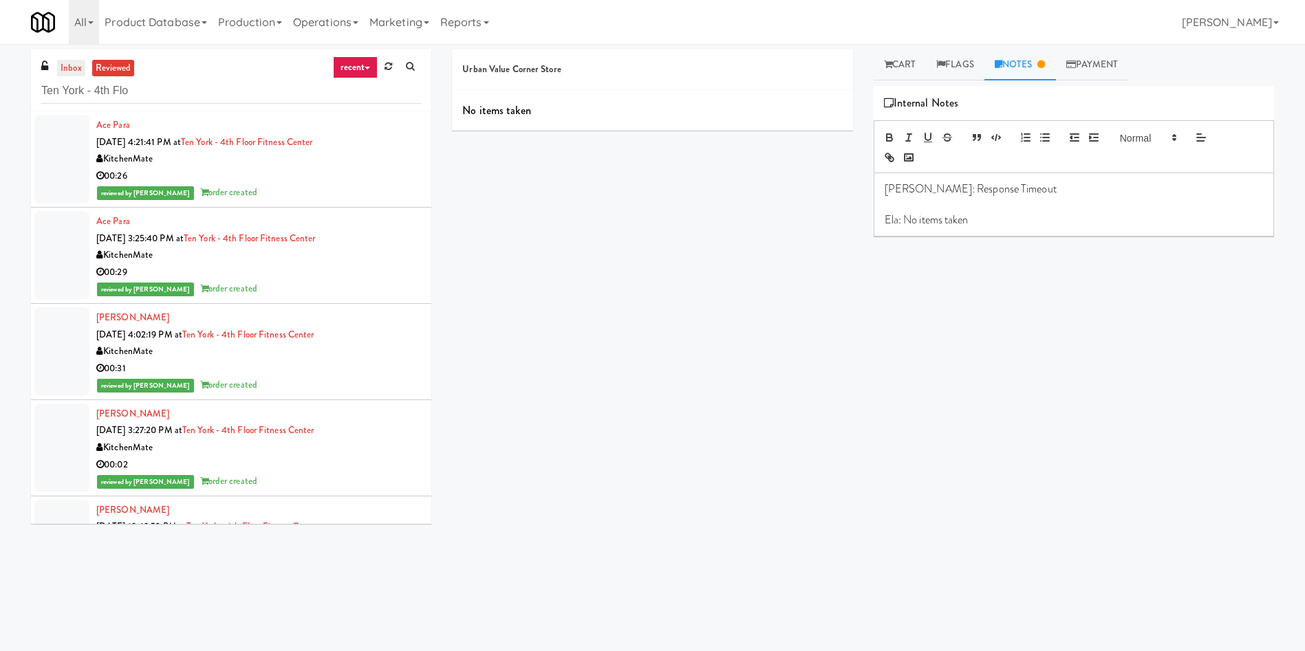
click at [80, 62] on link "inbox" at bounding box center [71, 68] width 28 height 17
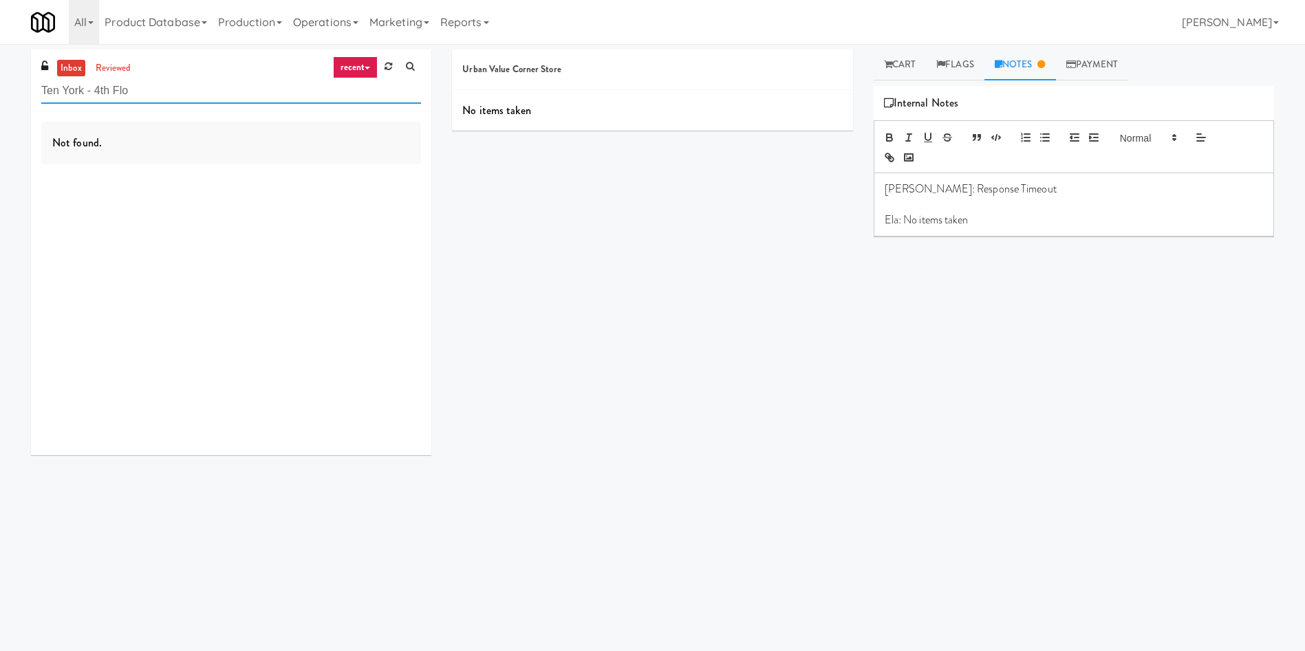
drag, startPoint x: 203, startPoint y: 95, endPoint x: 0, endPoint y: 33, distance: 212.2
click at [0, 44] on body "Are you sure no items were taken? Okay Cancel Okay Are you sure no items were t…" at bounding box center [652, 369] width 1305 height 651
paste input "Snack Cooler (12)"
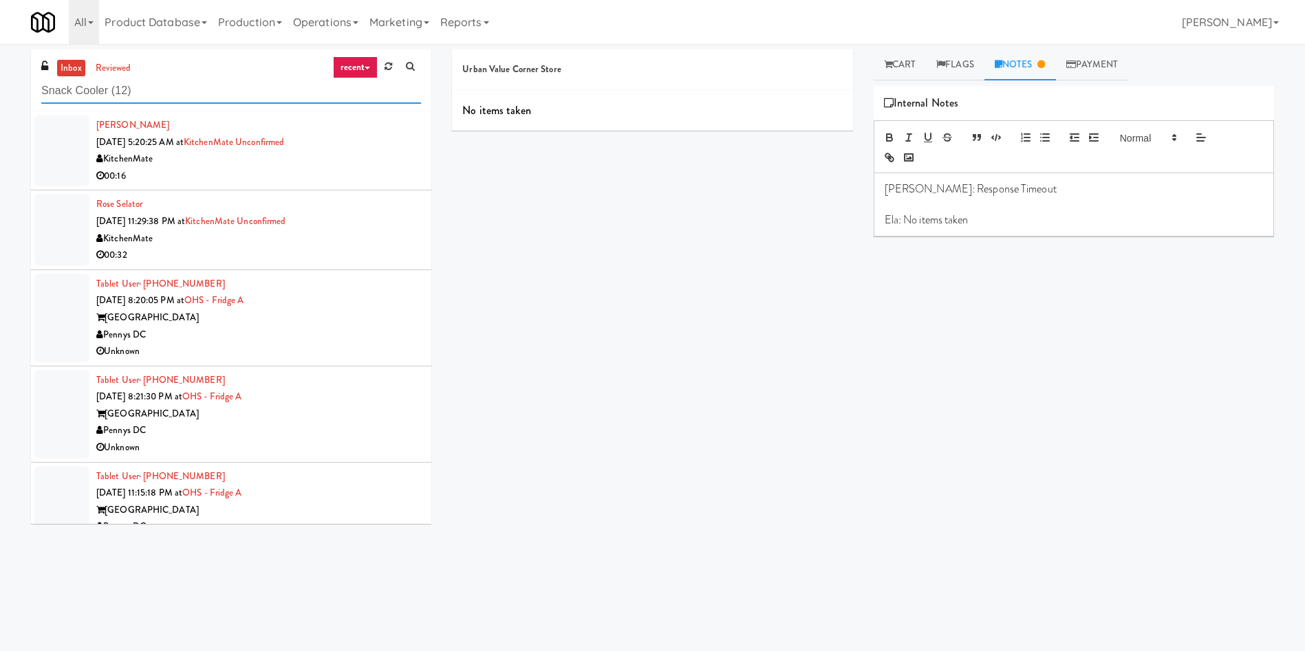
type input "Snack Cooler (12)"
click at [63, 62] on link "inbox" at bounding box center [71, 68] width 28 height 17
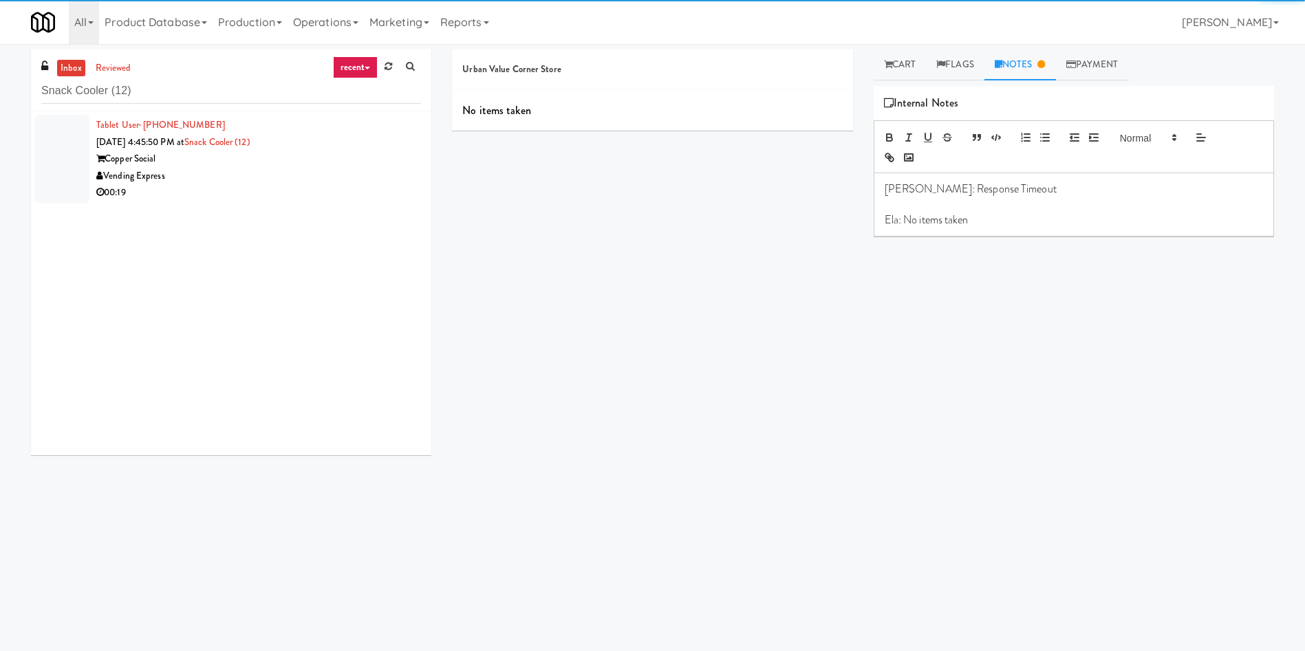
click at [50, 156] on div at bounding box center [61, 159] width 55 height 89
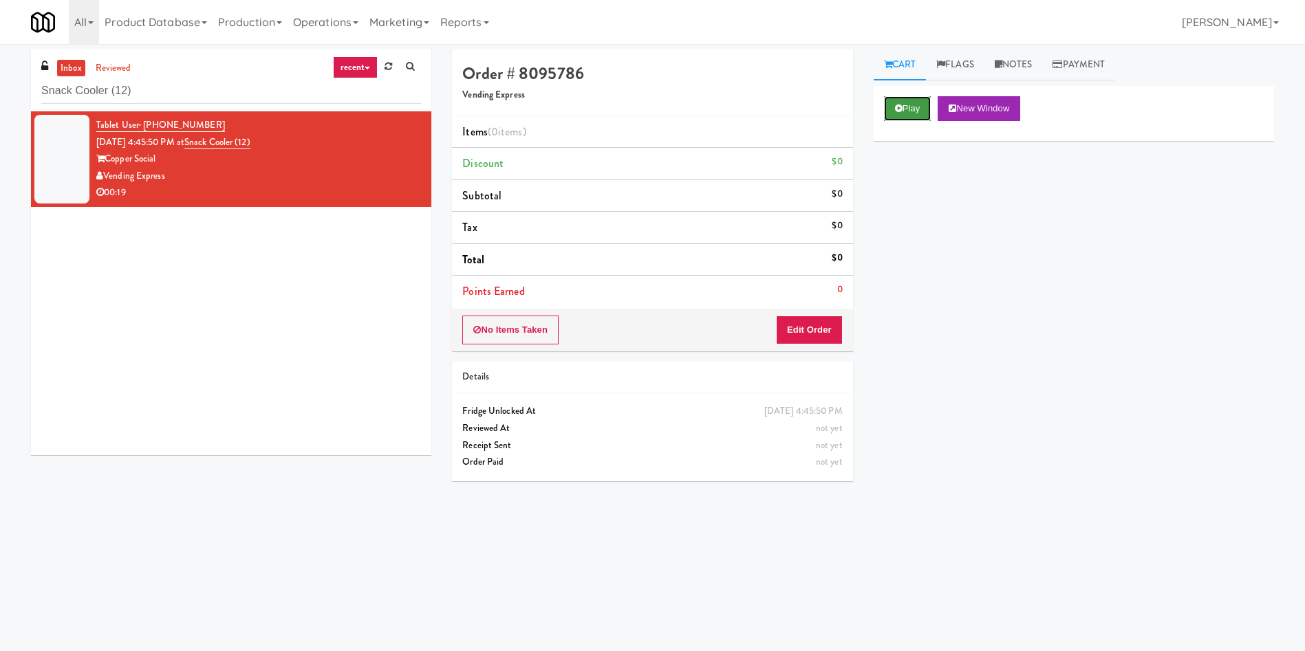
click at [914, 103] on button "Play" at bounding box center [907, 108] width 47 height 25
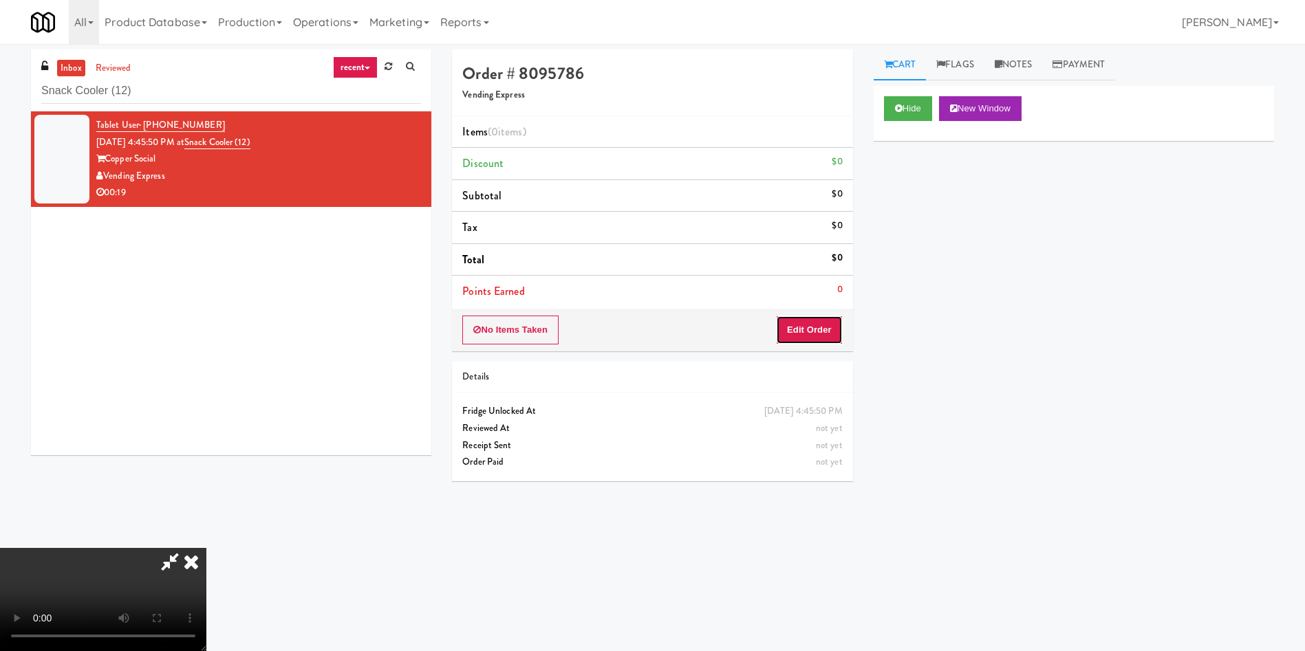
click at [798, 331] on button "Edit Order" at bounding box center [809, 330] width 67 height 29
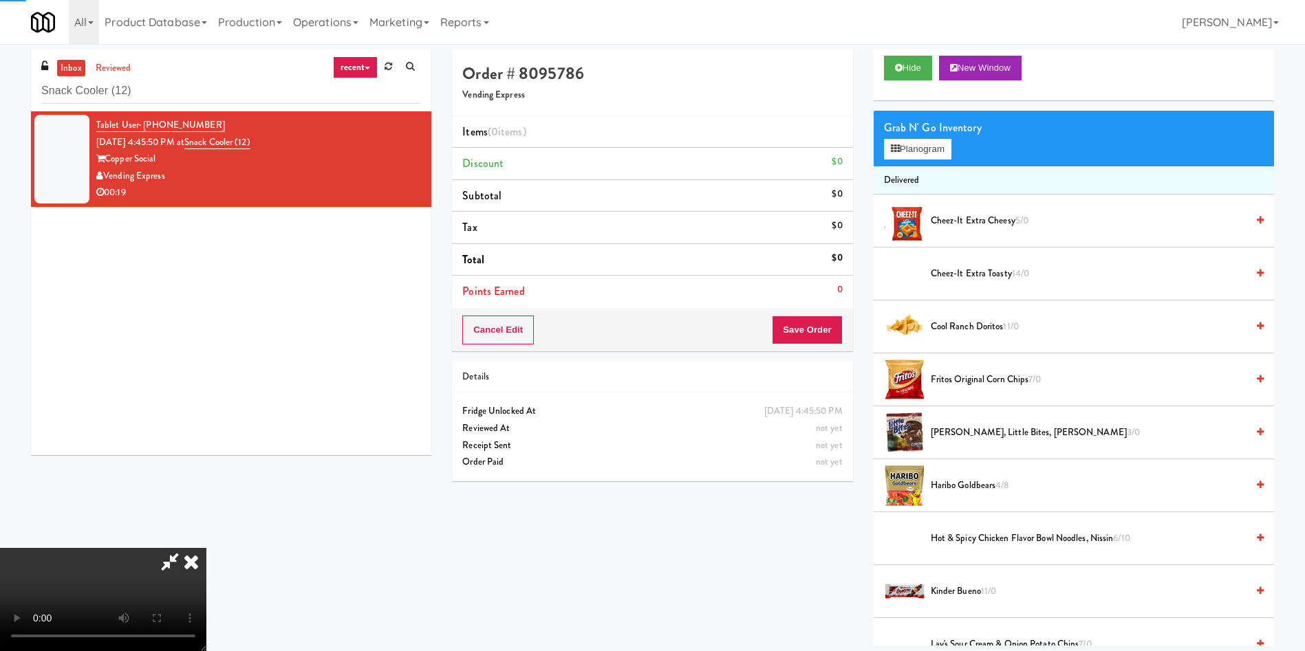
scroll to position [103, 0]
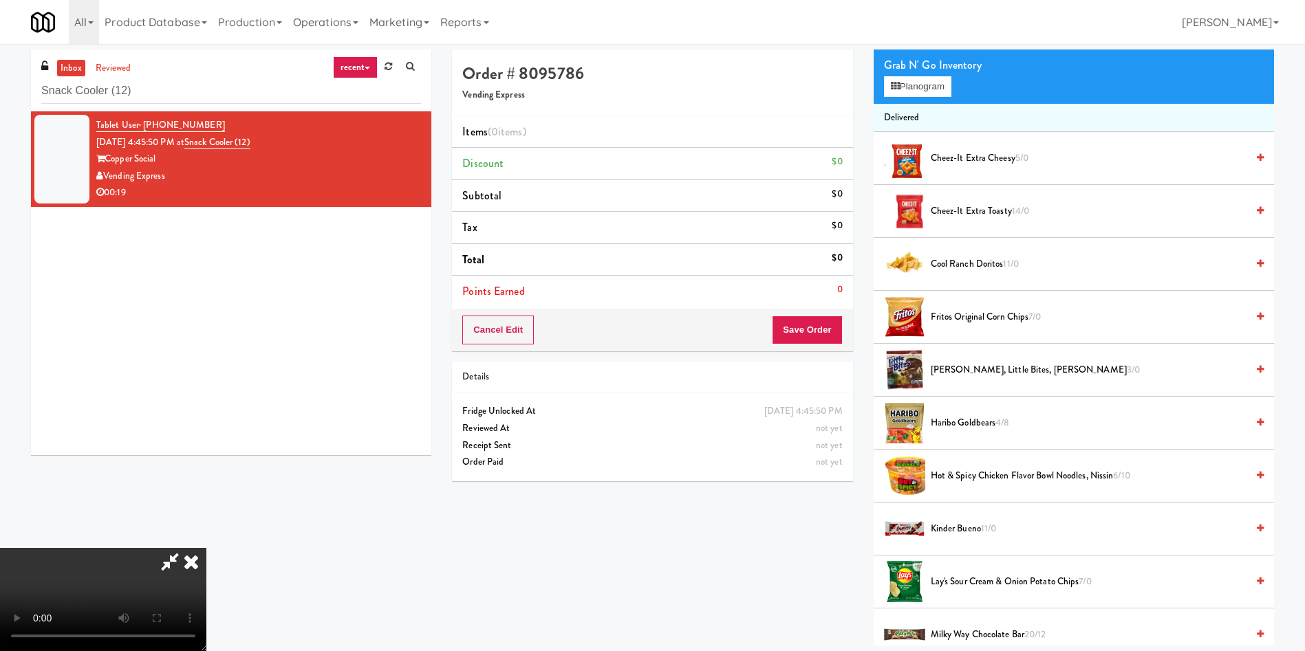
click at [206, 548] on video at bounding box center [103, 599] width 206 height 103
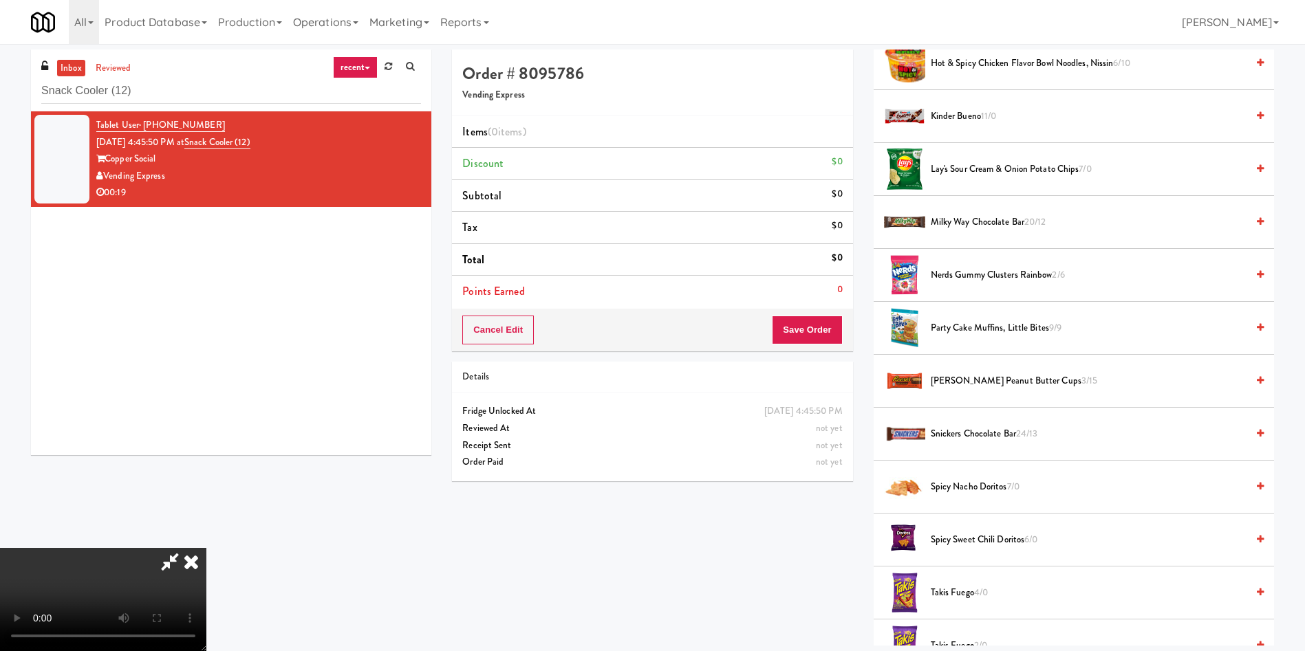
scroll to position [808, 0]
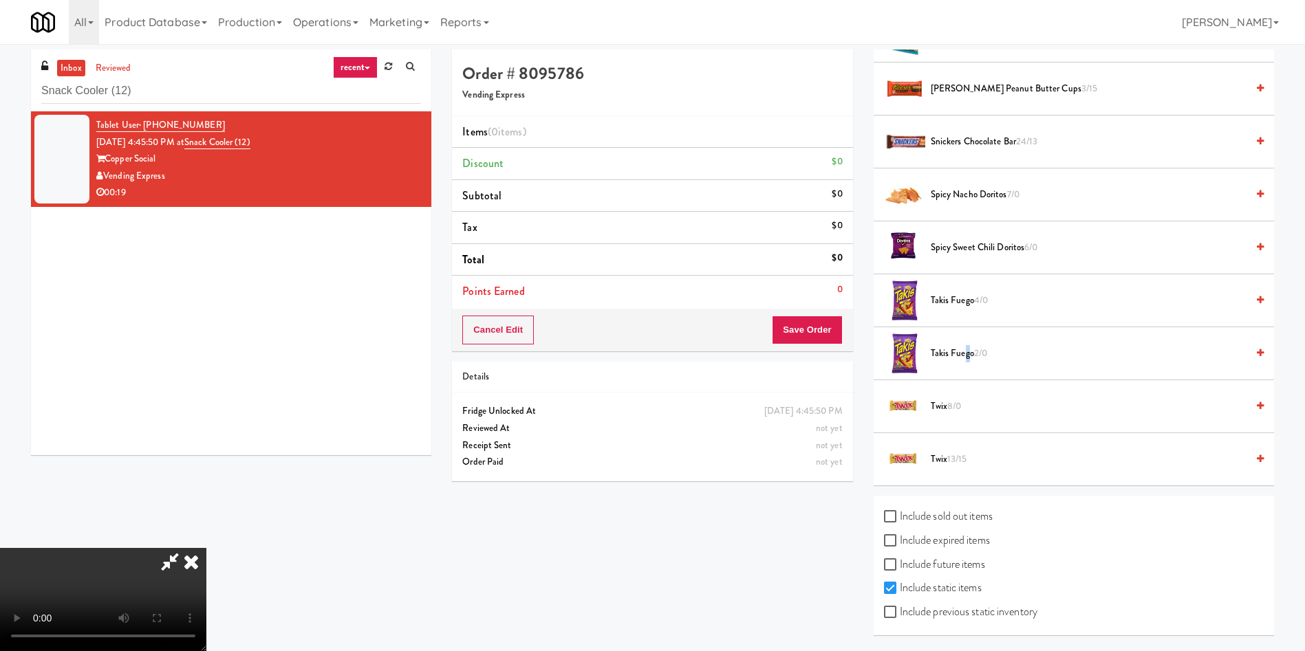
click at [966, 356] on span "Takis Fuego 2/0" at bounding box center [1089, 353] width 316 height 17
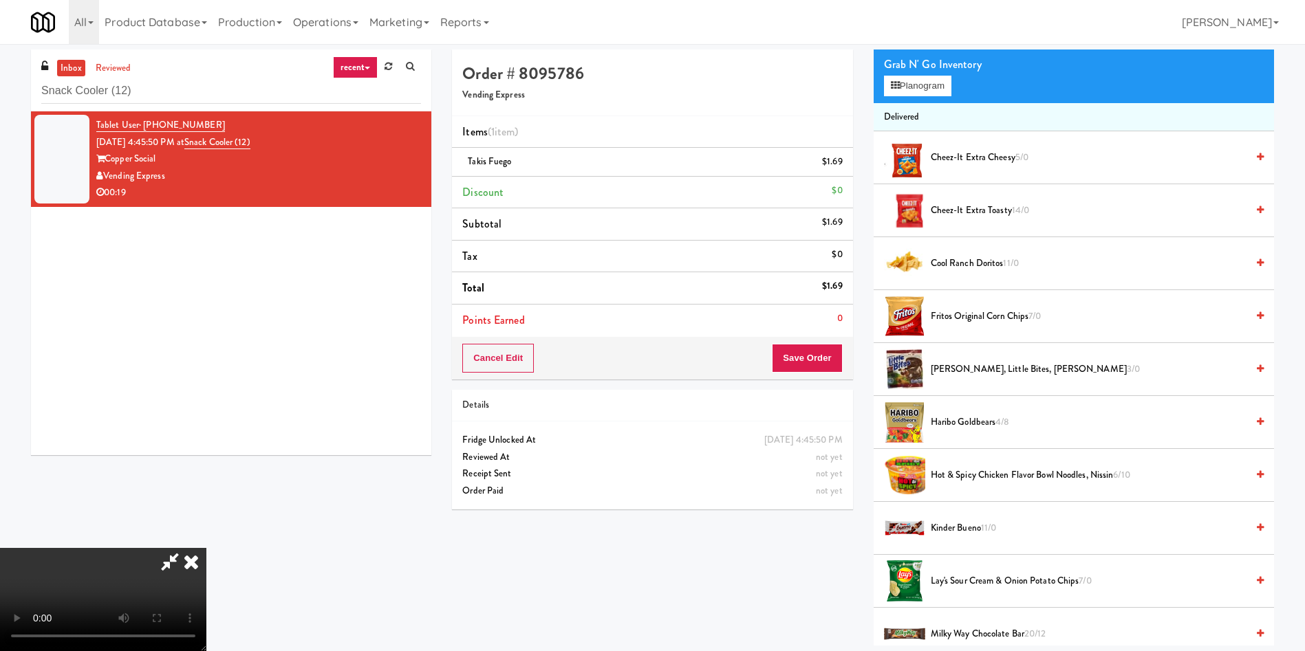
scroll to position [86, 0]
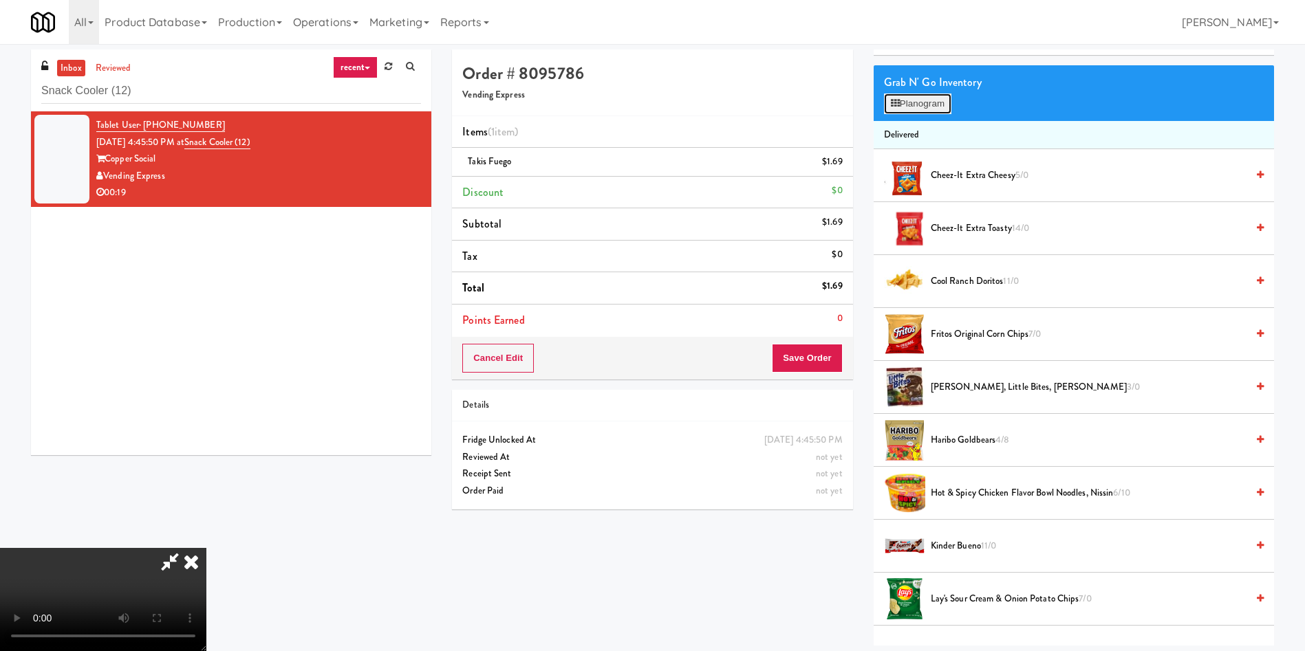
click at [937, 103] on button "Planogram" at bounding box center [917, 104] width 67 height 21
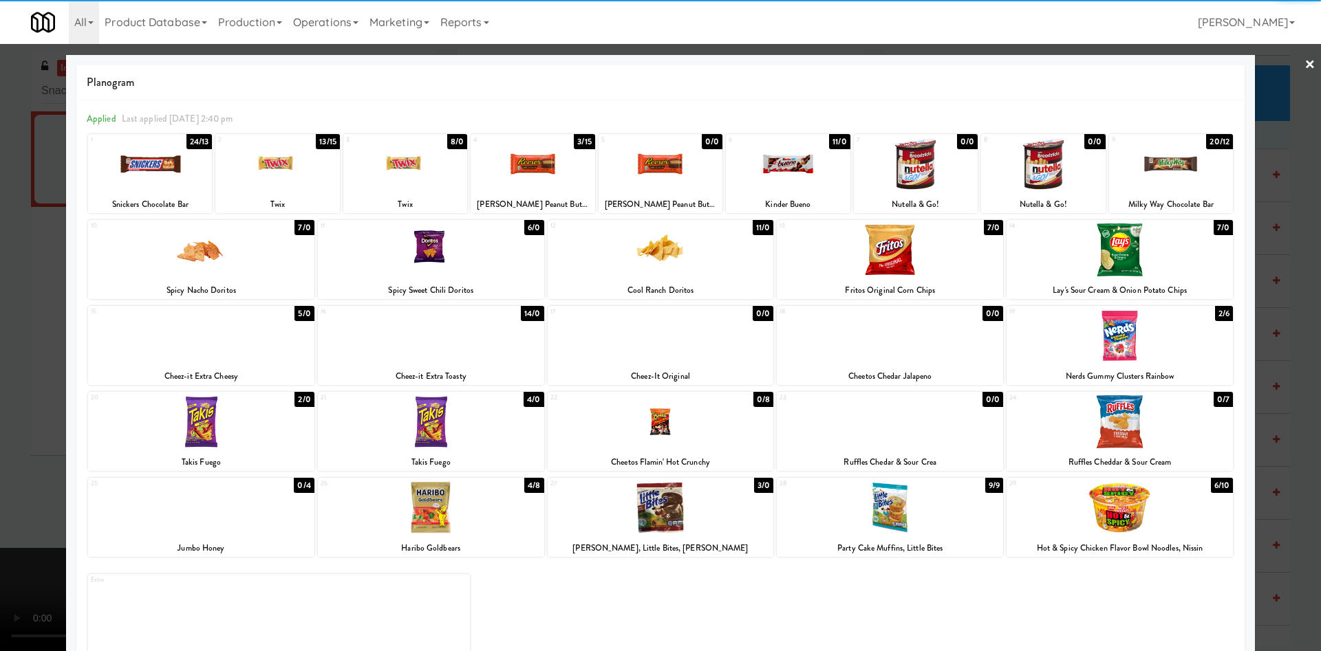
click at [226, 535] on div "25 0/4 Jumbo Honey" at bounding box center [201, 517] width 226 height 79
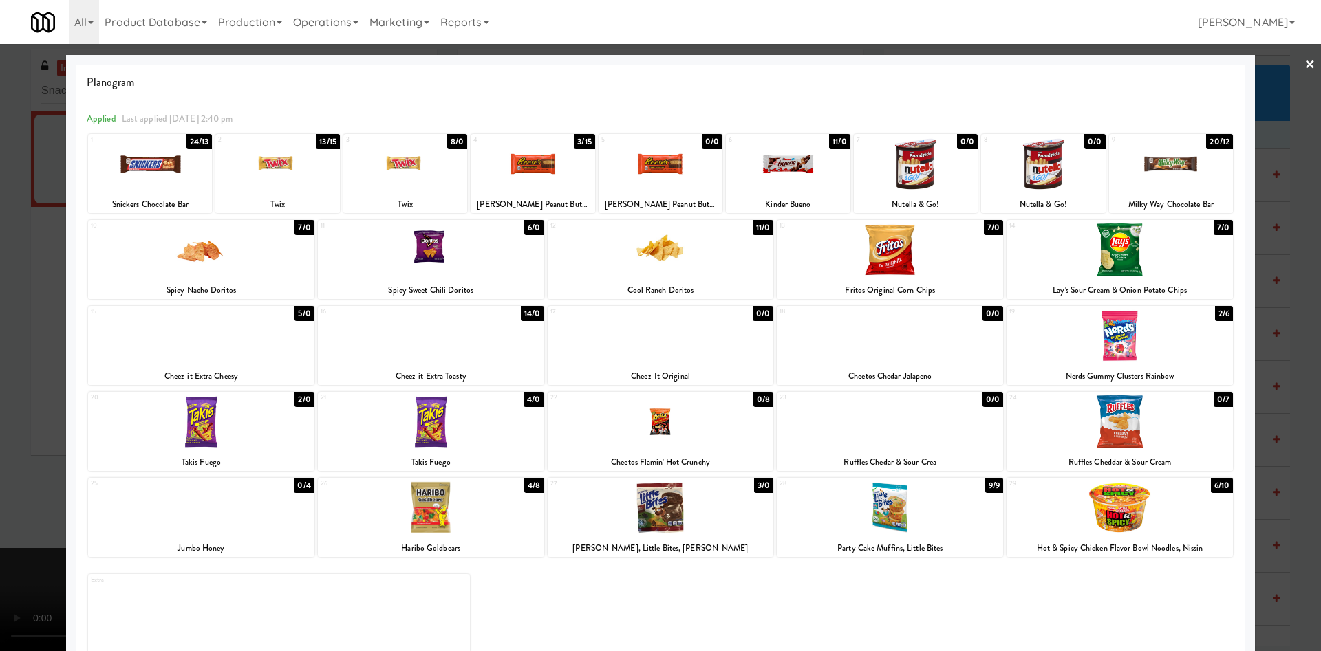
click at [6, 217] on div at bounding box center [660, 325] width 1321 height 651
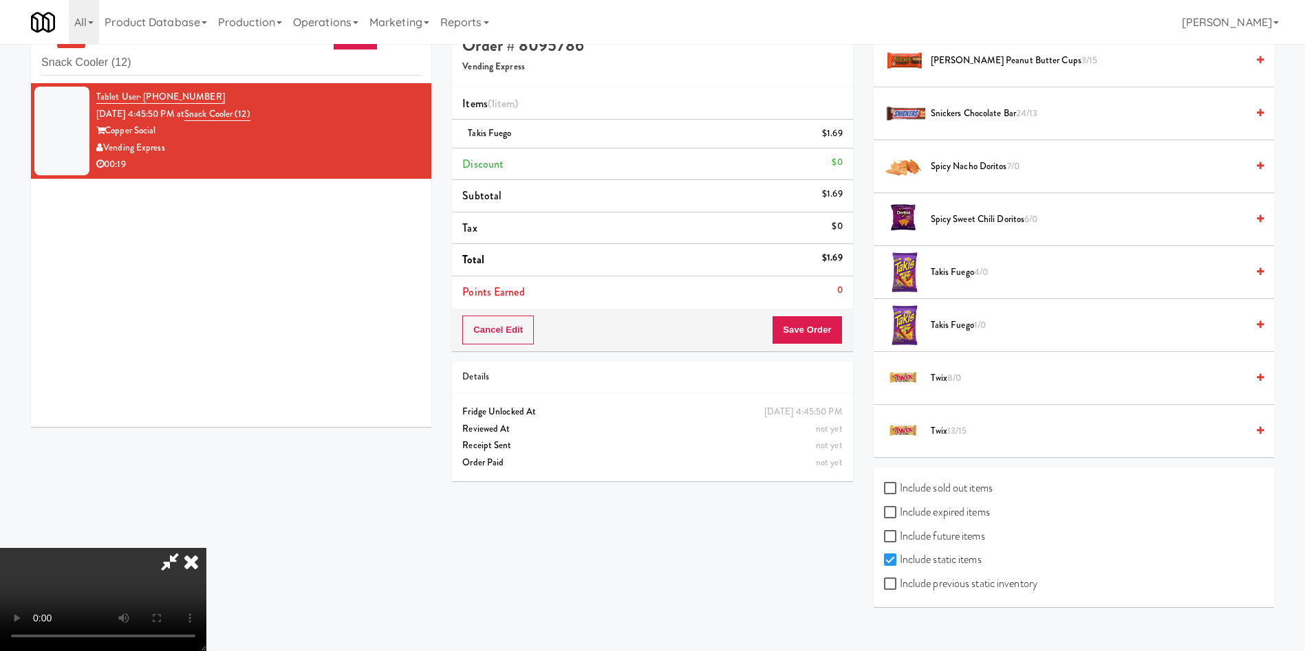
scroll to position [44, 0]
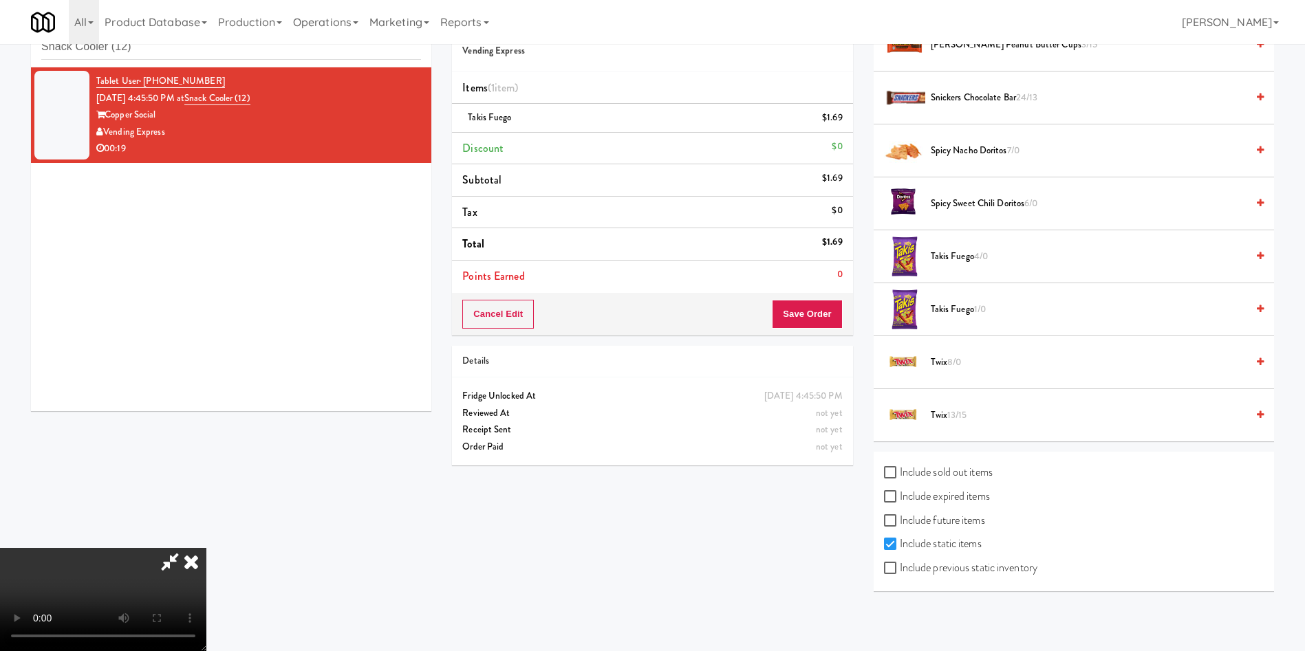
click at [1024, 583] on div "Include sold out items Include expired items Include future items Include stati…" at bounding box center [1074, 522] width 400 height 140
click at [1009, 569] on label "Include previous static inventory" at bounding box center [960, 568] width 153 height 21
click at [900, 569] on input "Include previous static inventory" at bounding box center [892, 568] width 16 height 11
checkbox input "true"
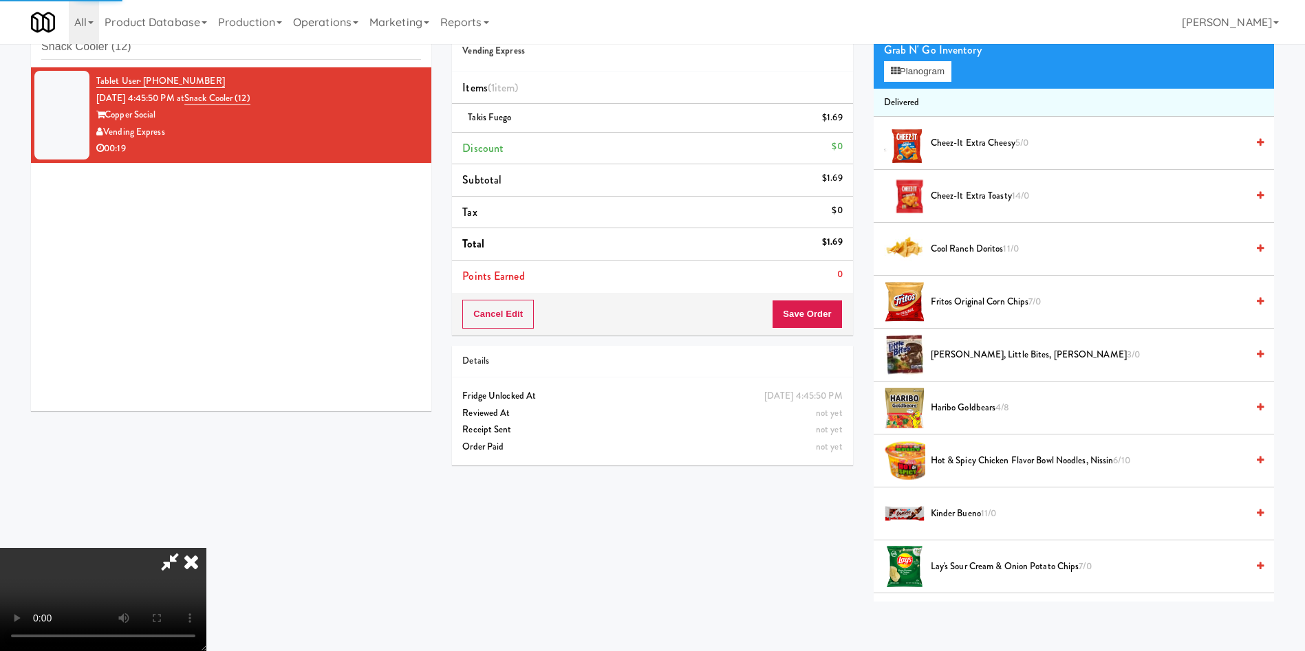
scroll to position [0, 0]
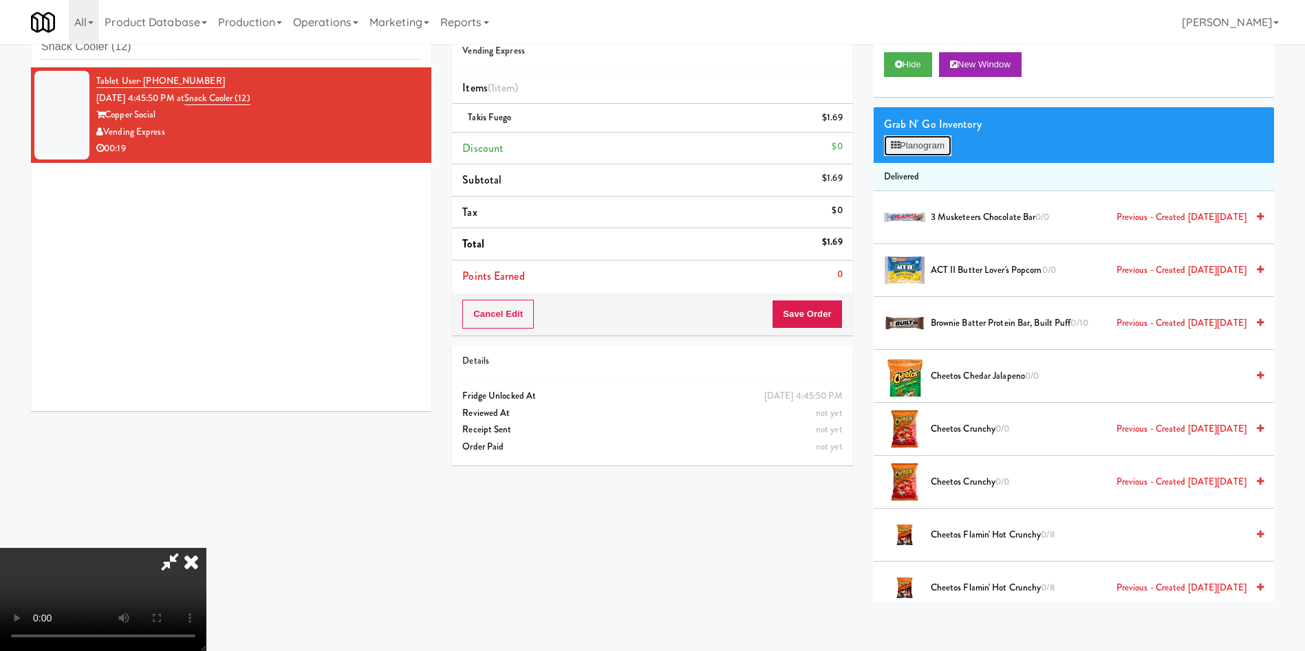
click at [924, 142] on button "Planogram" at bounding box center [917, 146] width 67 height 21
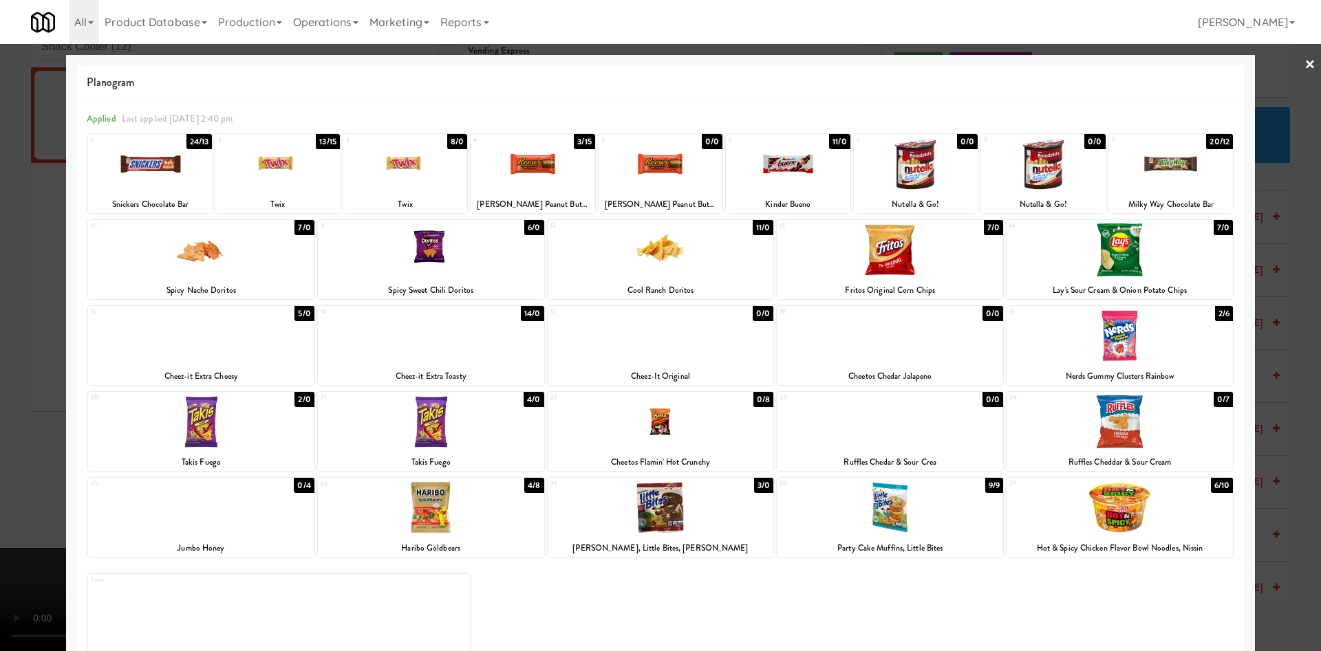
click at [226, 532] on div at bounding box center [201, 508] width 226 height 53
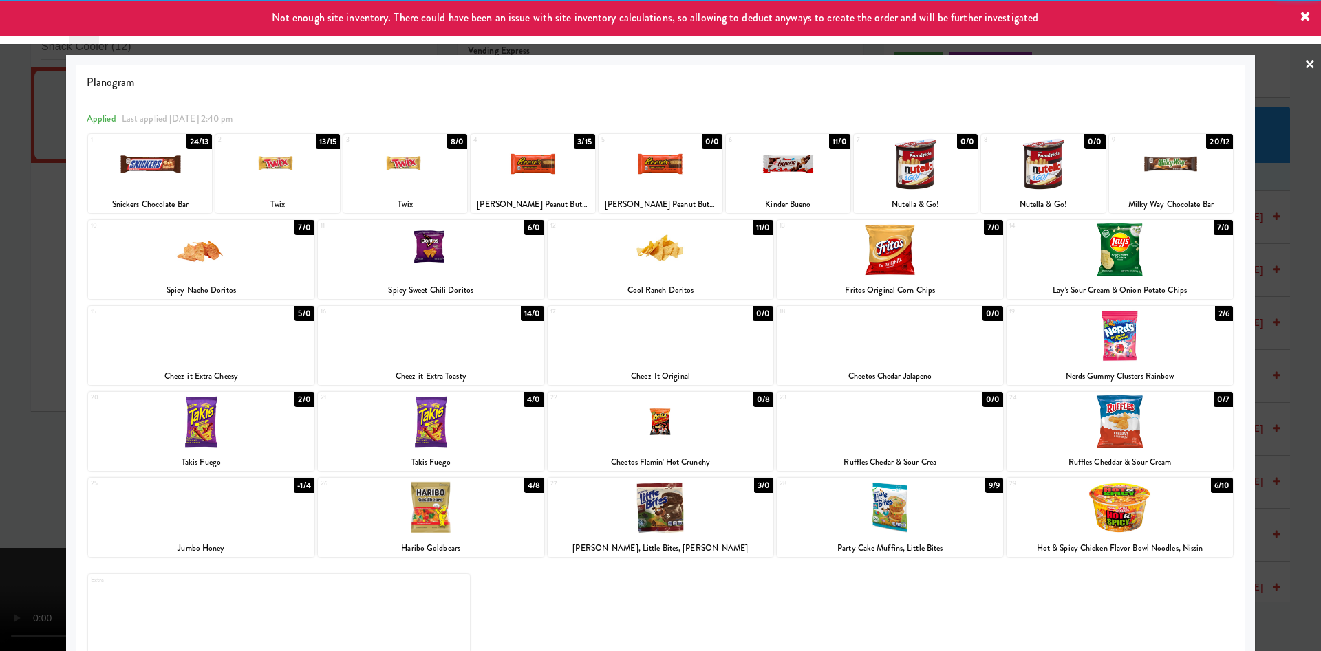
click at [0, 347] on div at bounding box center [660, 325] width 1321 height 651
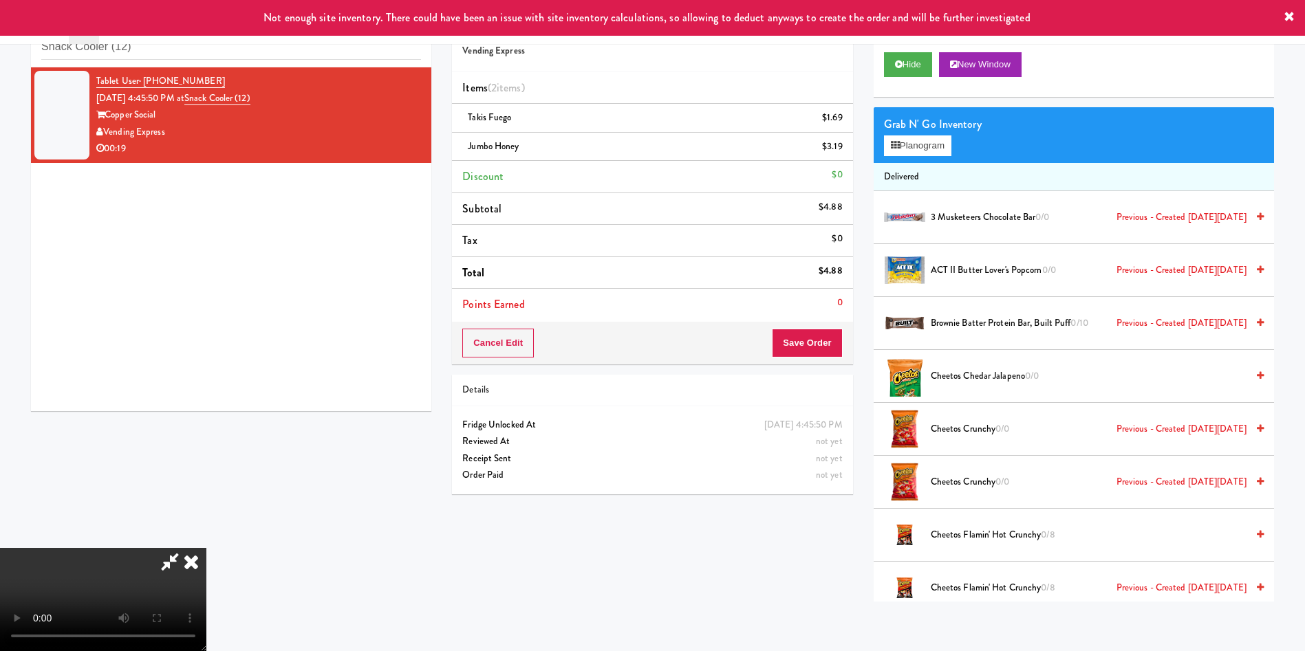
click at [206, 548] on video at bounding box center [103, 599] width 206 height 103
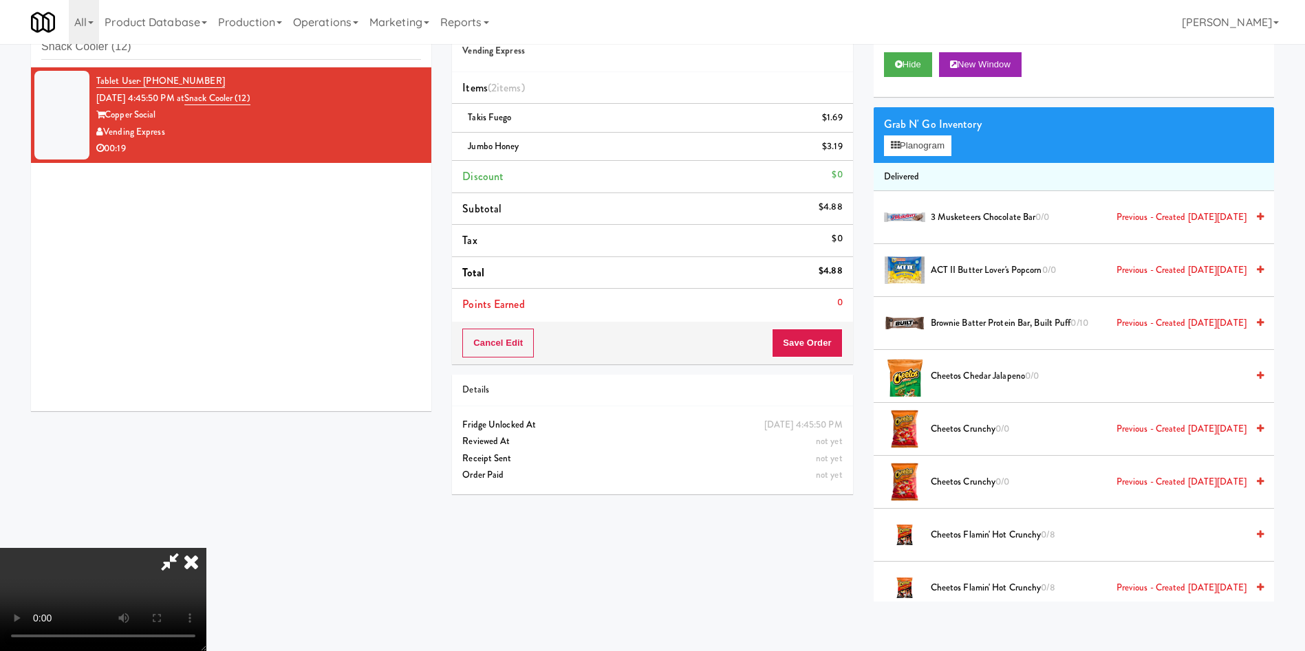
click at [186, 548] on icon at bounding box center [170, 562] width 32 height 28
click at [158, 548] on video at bounding box center [103, 599] width 206 height 103
click at [140, 548] on video at bounding box center [103, 599] width 206 height 103
click at [795, 344] on button "Save Order" at bounding box center [807, 343] width 70 height 29
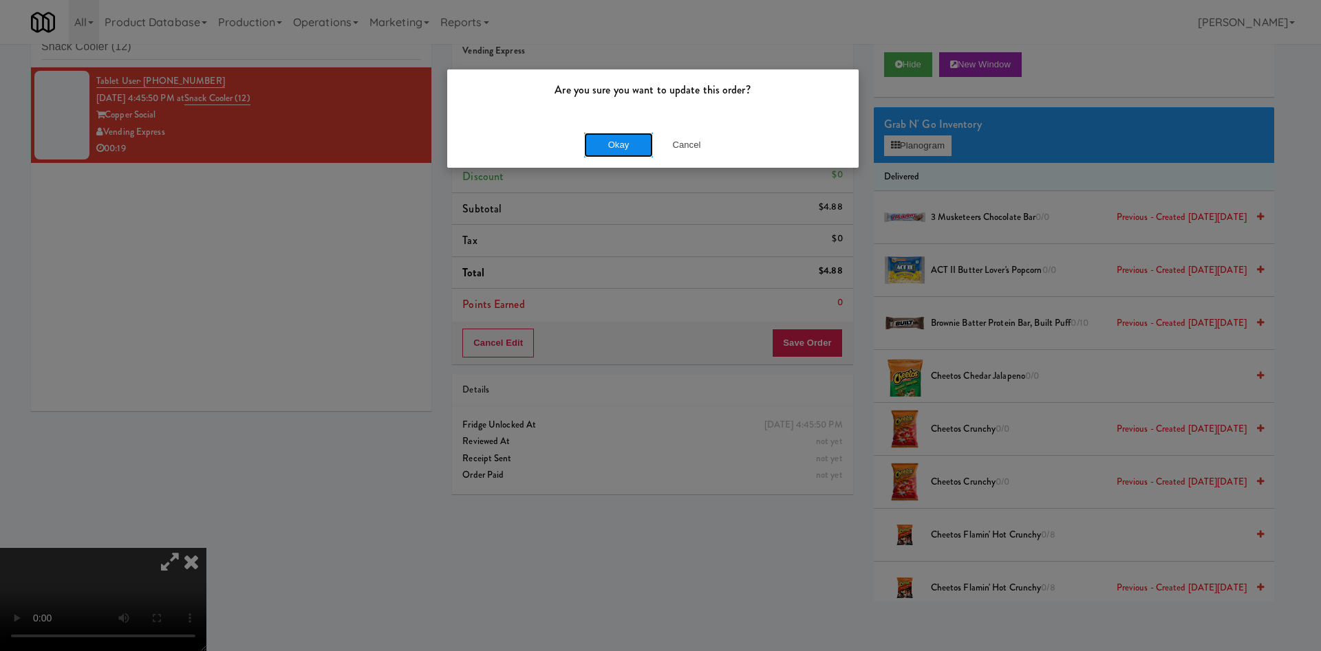
click at [615, 141] on button "Okay" at bounding box center [618, 145] width 69 height 25
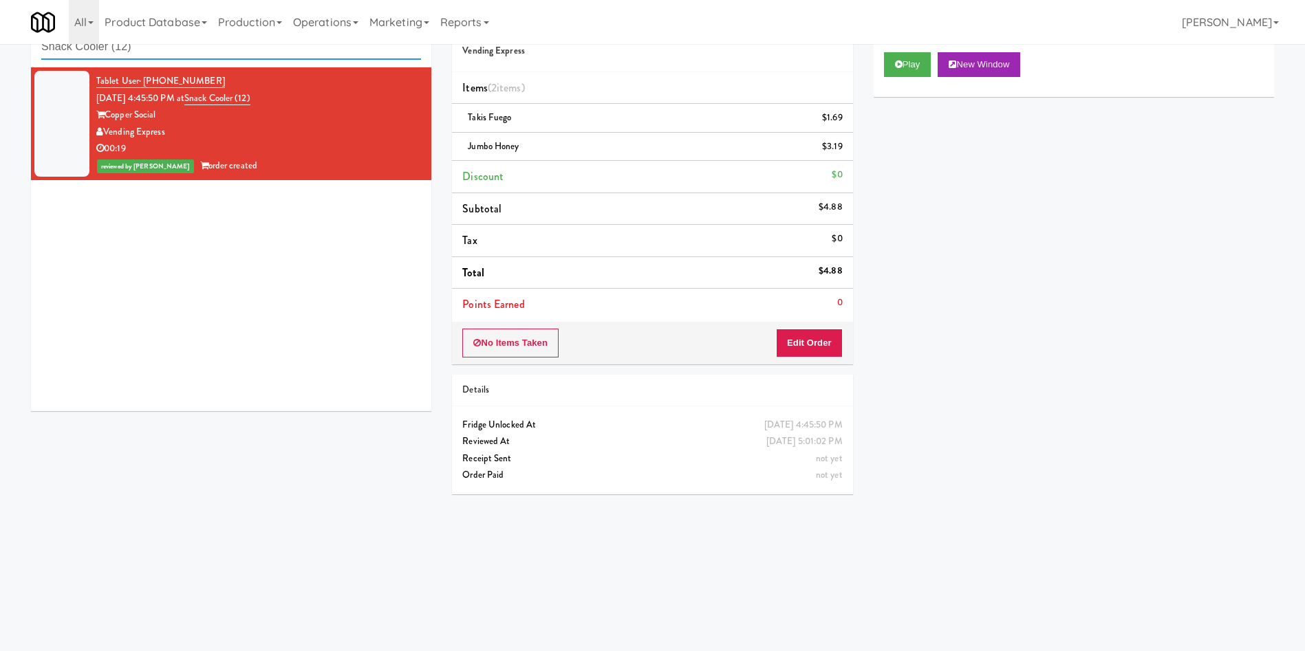
drag, startPoint x: 177, startPoint y: 45, endPoint x: 0, endPoint y: 7, distance: 180.8
click at [0, 7] on body "Are you sure you want to update this order? Okay Cancel Okay Are you sure you w…" at bounding box center [652, 325] width 1305 height 651
paste input "Alameda West - Snack"
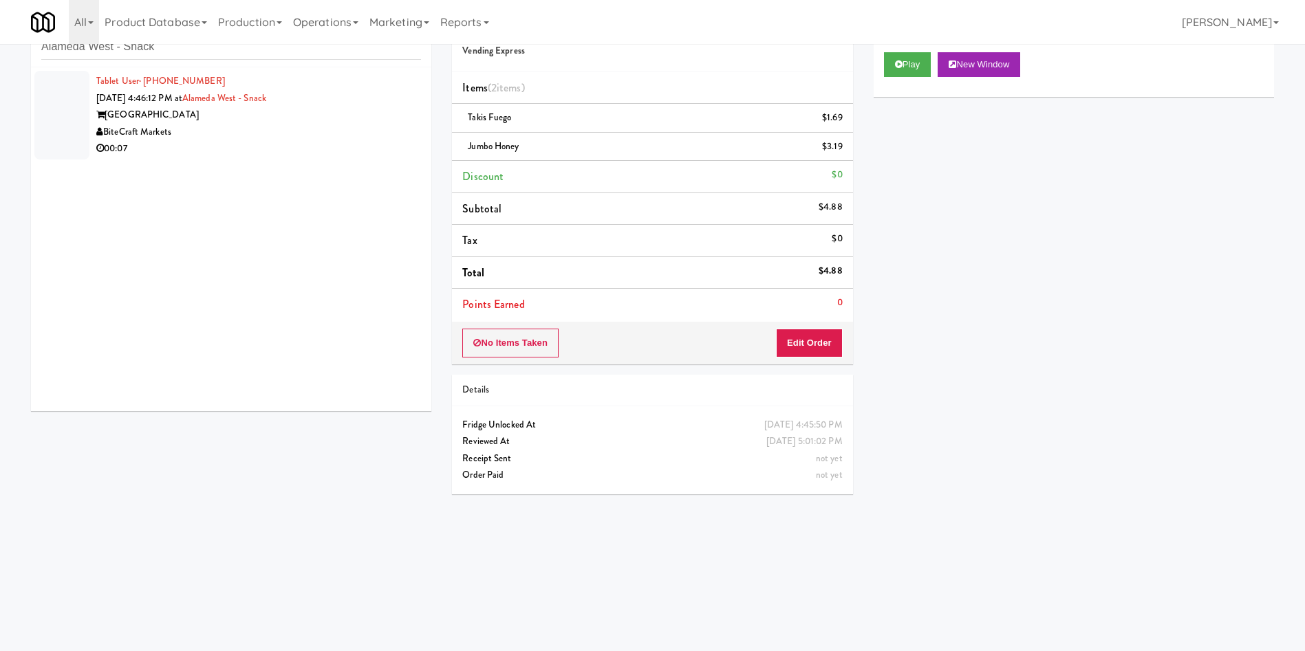
click at [75, 109] on div at bounding box center [61, 115] width 55 height 89
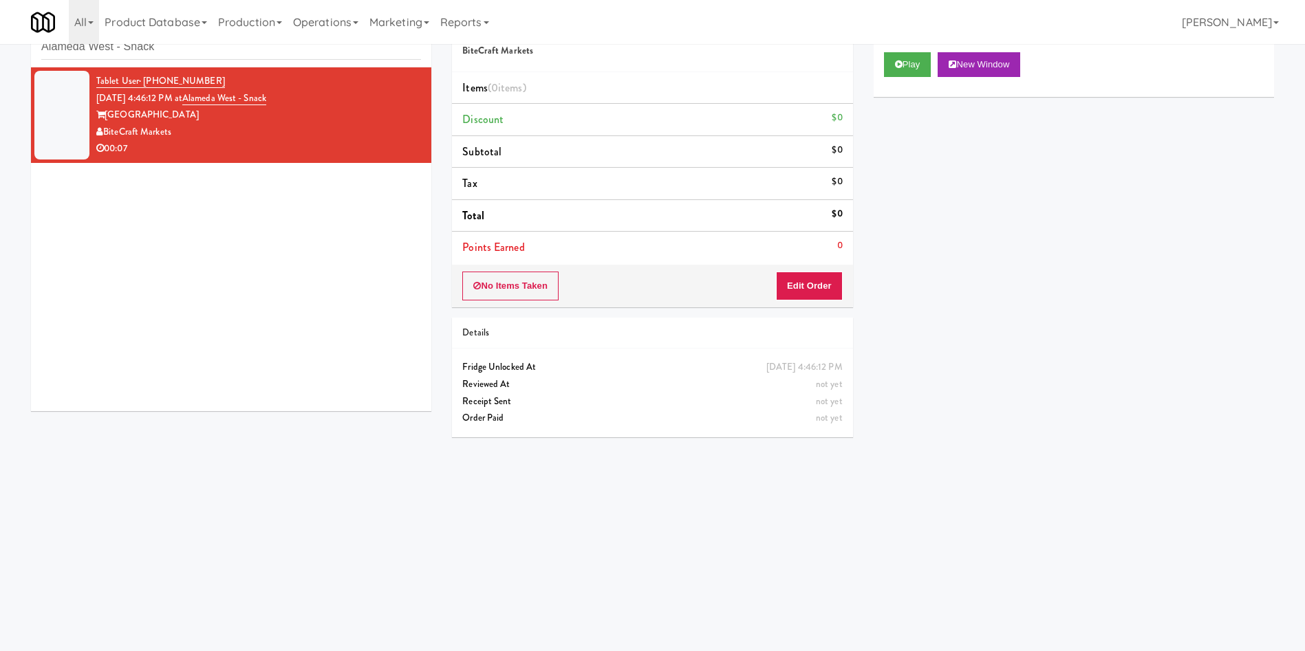
click at [896, 80] on div "Play New Window" at bounding box center [1074, 69] width 400 height 55
drag, startPoint x: 913, startPoint y: 66, endPoint x: 902, endPoint y: 72, distance: 12.6
click at [913, 65] on button "Play" at bounding box center [907, 64] width 47 height 25
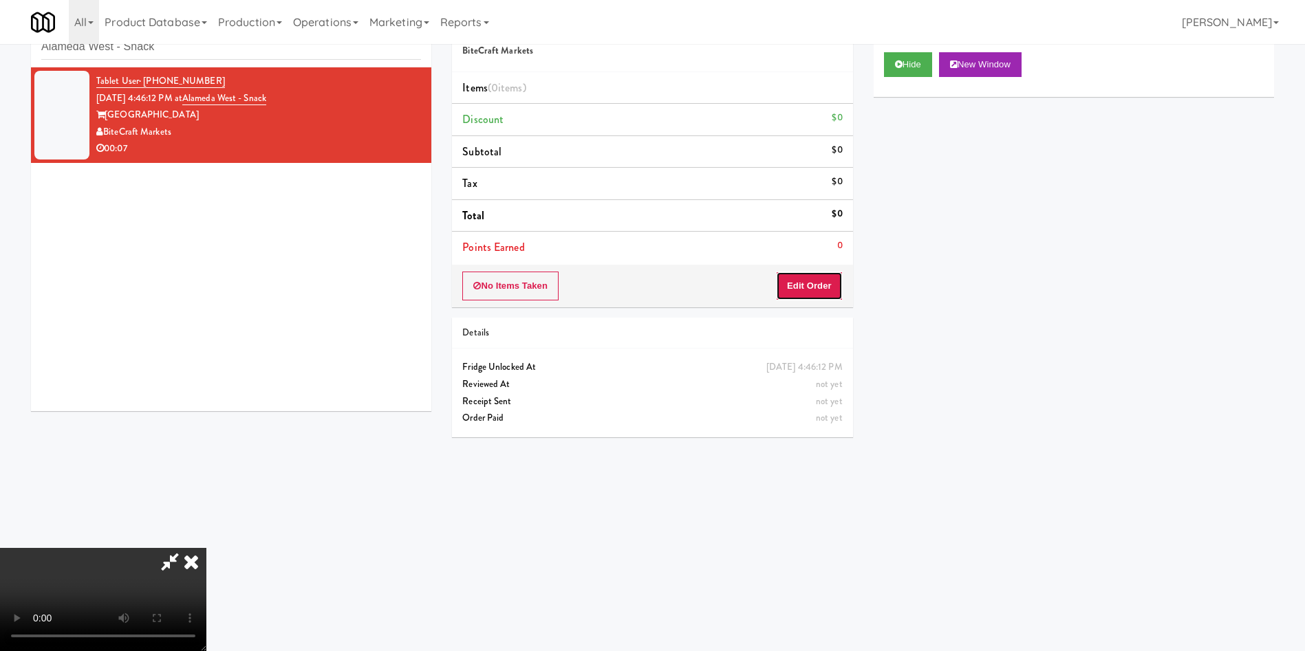
drag, startPoint x: 797, startPoint y: 285, endPoint x: 863, endPoint y: 299, distance: 67.5
click at [797, 284] on button "Edit Order" at bounding box center [809, 286] width 67 height 29
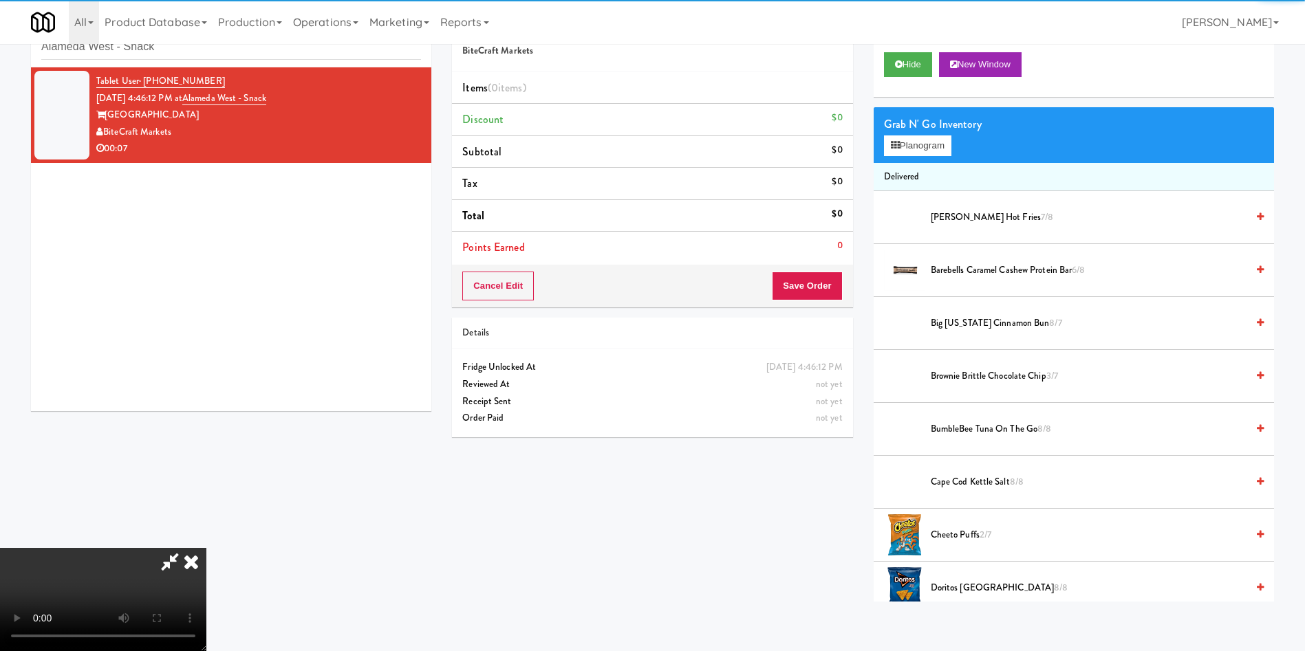
scroll to position [103, 0]
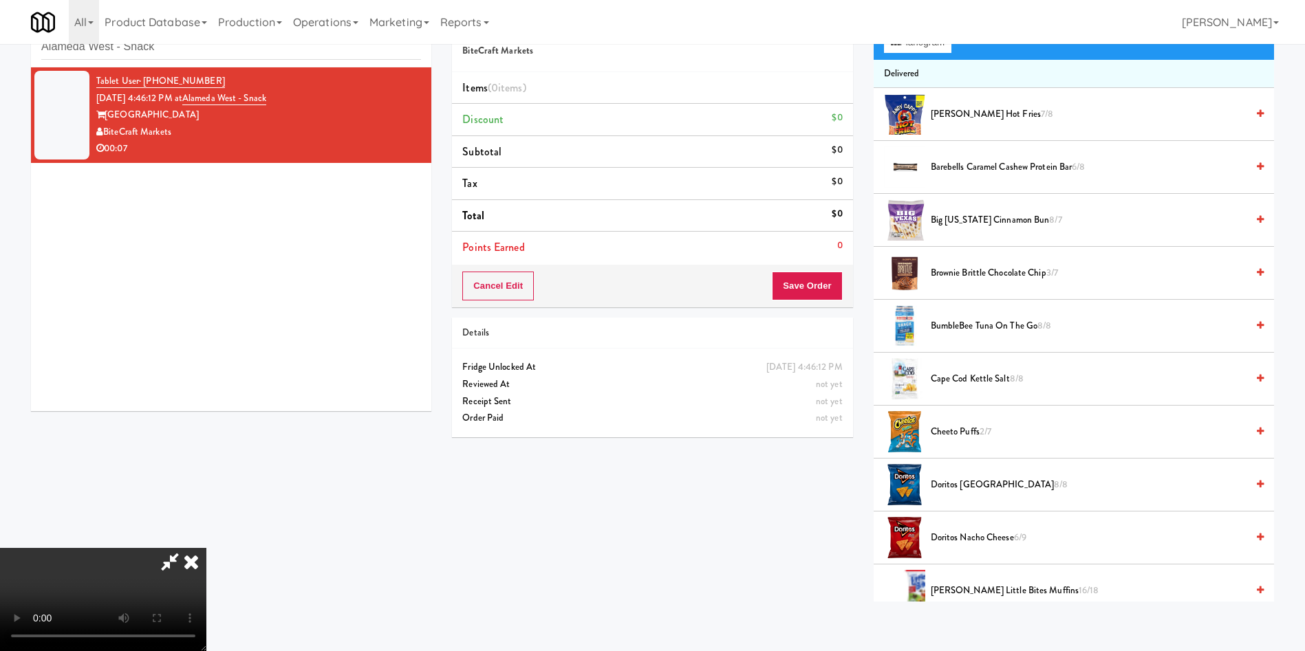
click at [206, 548] on video at bounding box center [103, 599] width 206 height 103
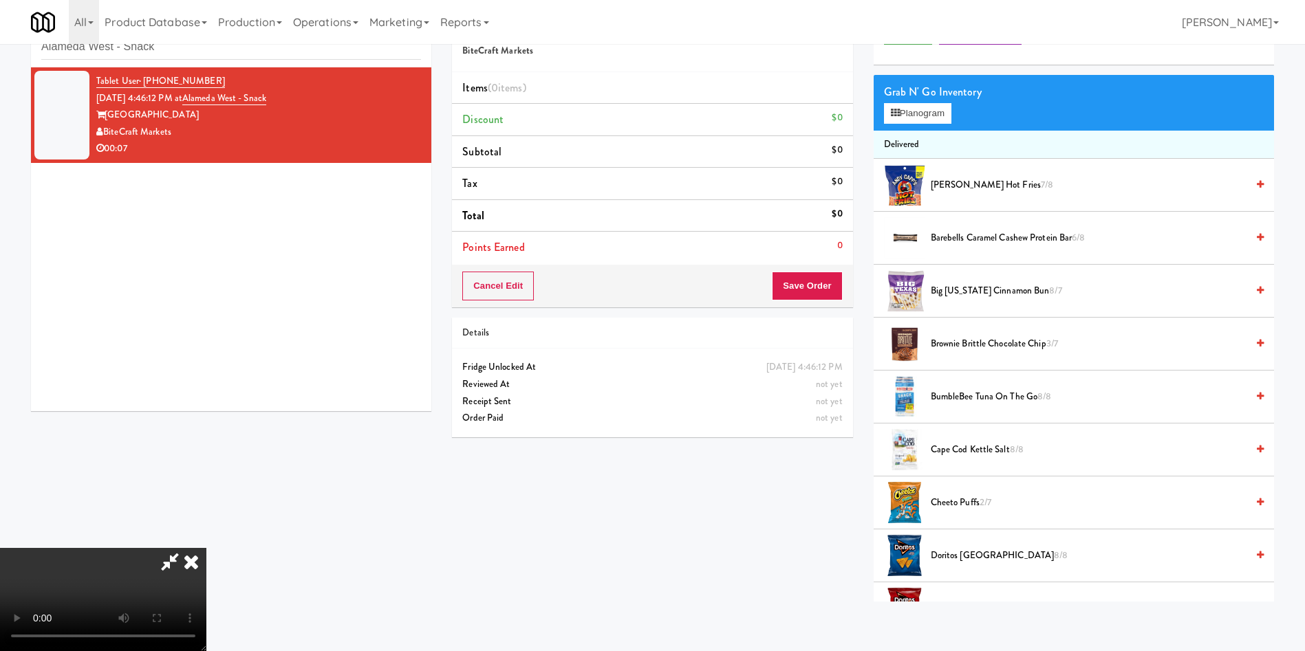
scroll to position [0, 0]
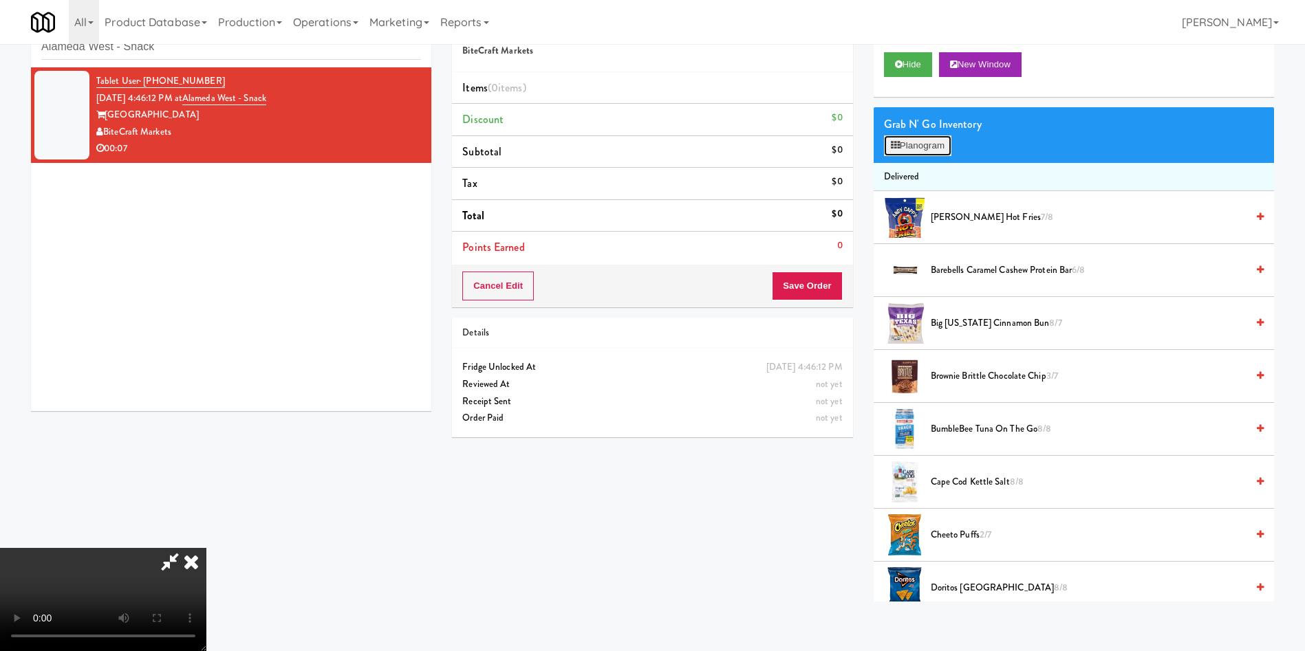
click at [914, 140] on button "Planogram" at bounding box center [917, 146] width 67 height 21
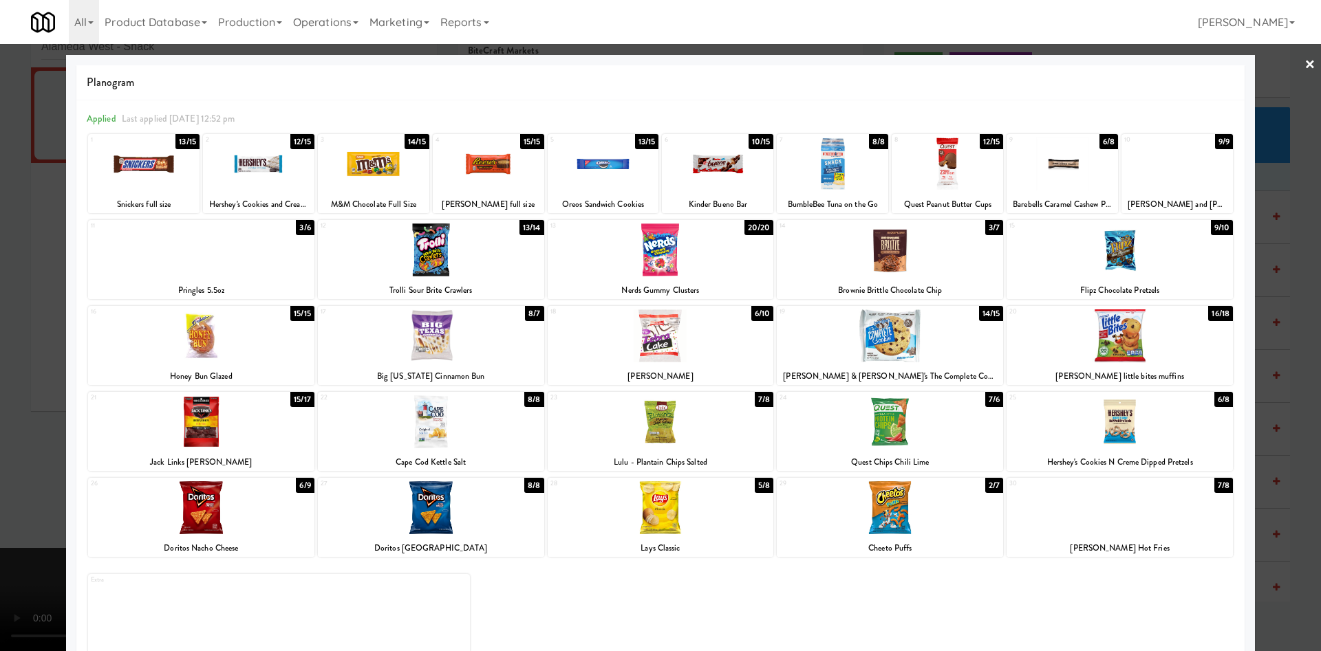
click at [885, 256] on div at bounding box center [890, 250] width 226 height 53
click at [1, 356] on div at bounding box center [660, 325] width 1321 height 651
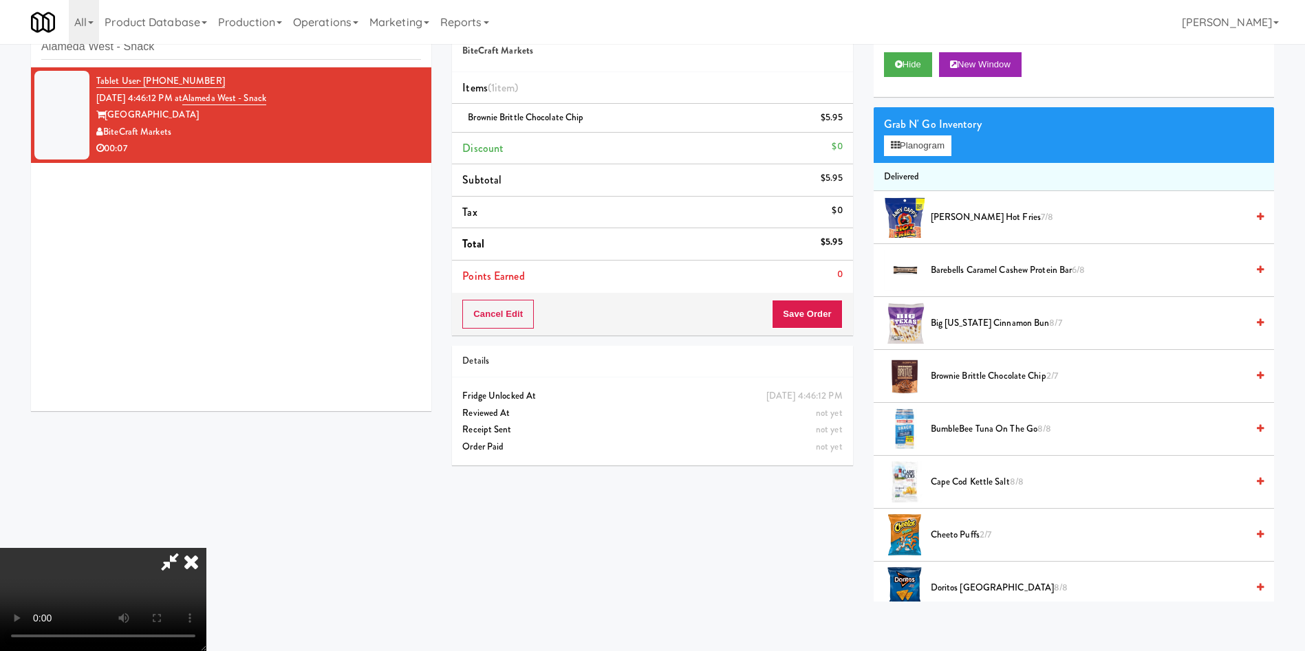
click at [206, 548] on video at bounding box center [103, 599] width 206 height 103
click at [832, 313] on button "Save Order" at bounding box center [807, 314] width 70 height 29
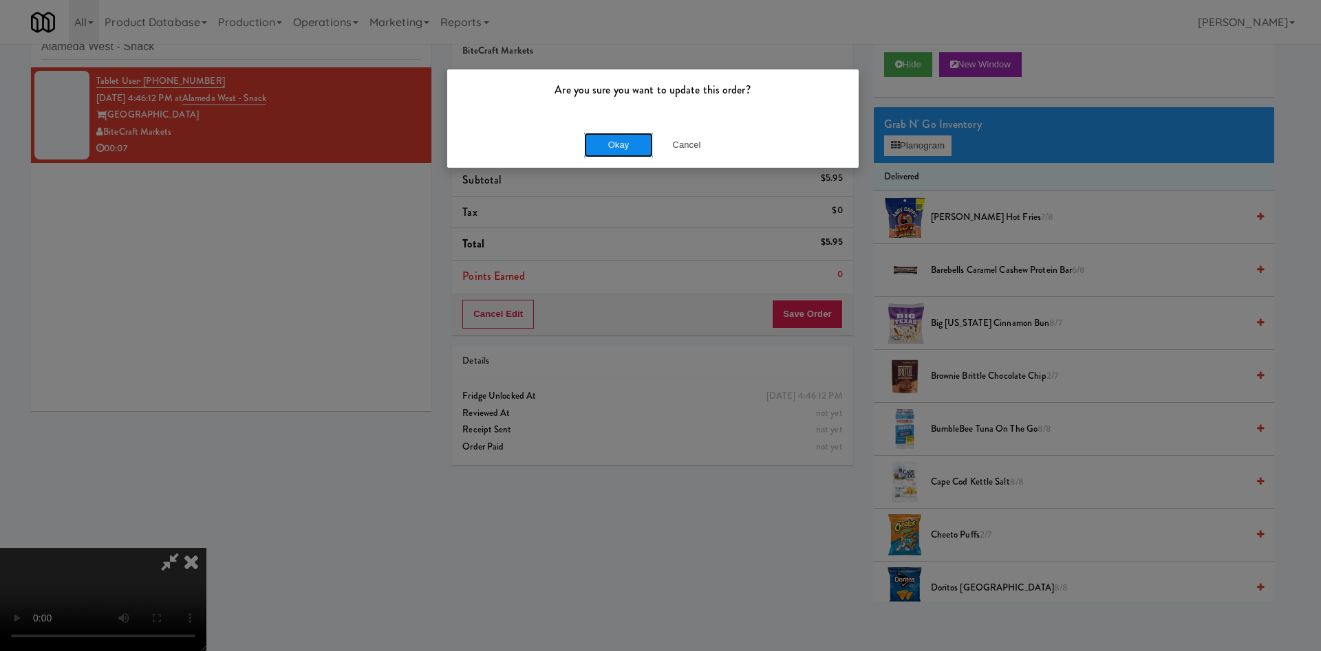
click at [620, 152] on button "Okay" at bounding box center [618, 145] width 69 height 25
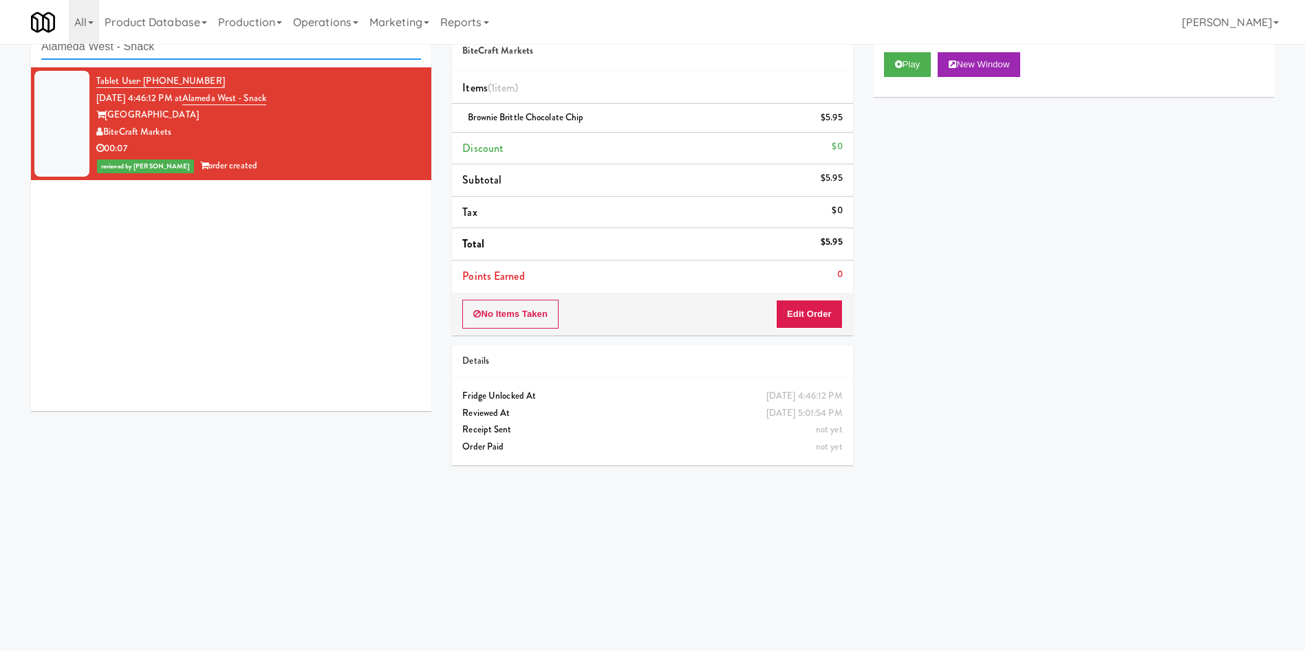
paste input "Staff Dormitory"
drag, startPoint x: 204, startPoint y: 50, endPoint x: 8, endPoint y: -47, distance: 218.7
click at [8, 0] on html "Are you sure you want to update this order? Okay Cancel Okay Are you sure you w…" at bounding box center [652, 281] width 1305 height 651
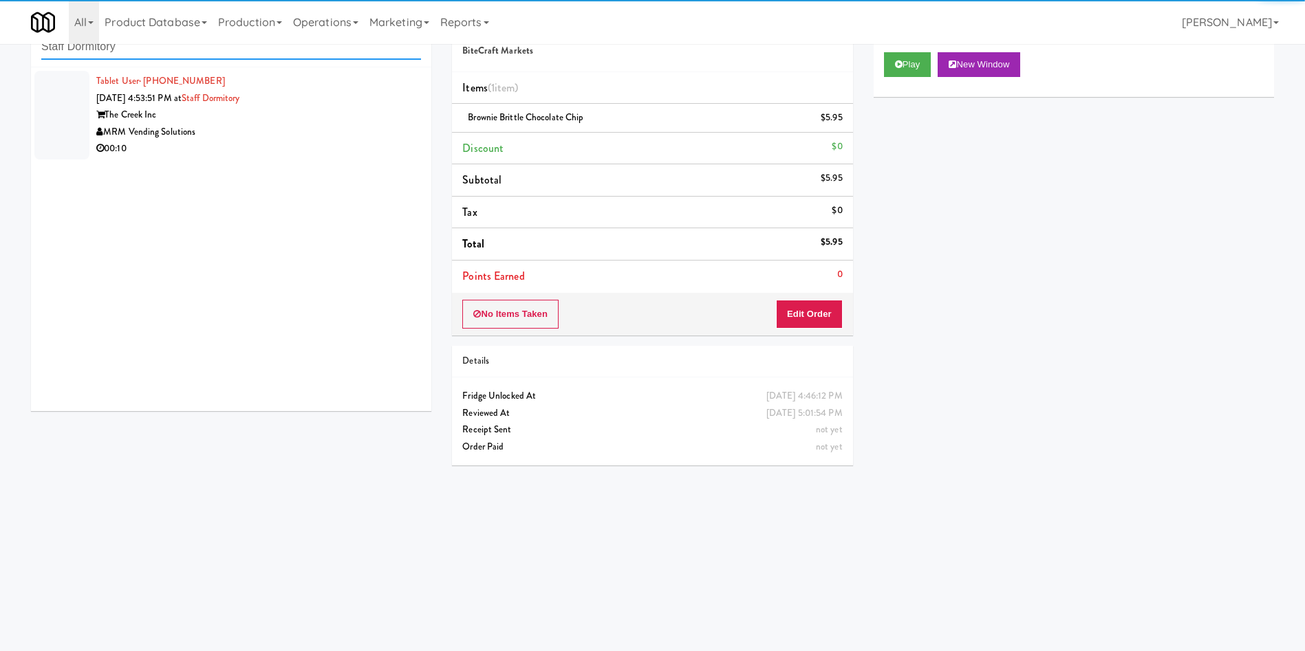
type input "Staff Dormitory"
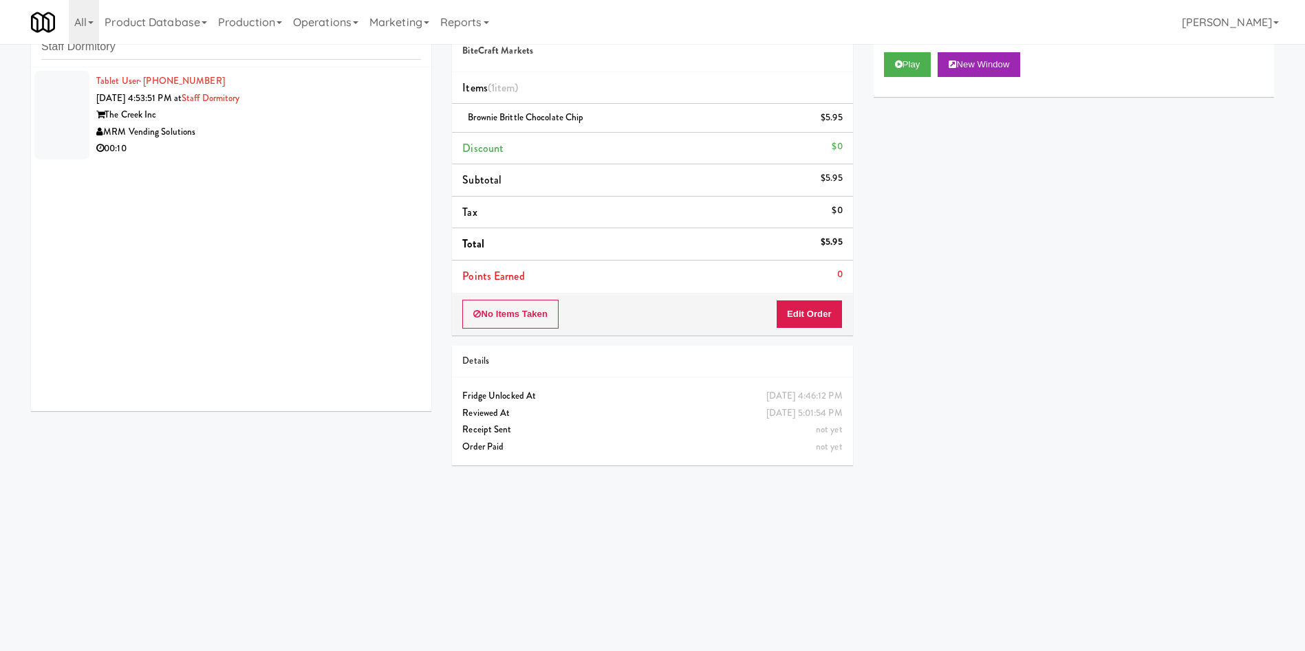
click at [63, 99] on div at bounding box center [61, 115] width 55 height 89
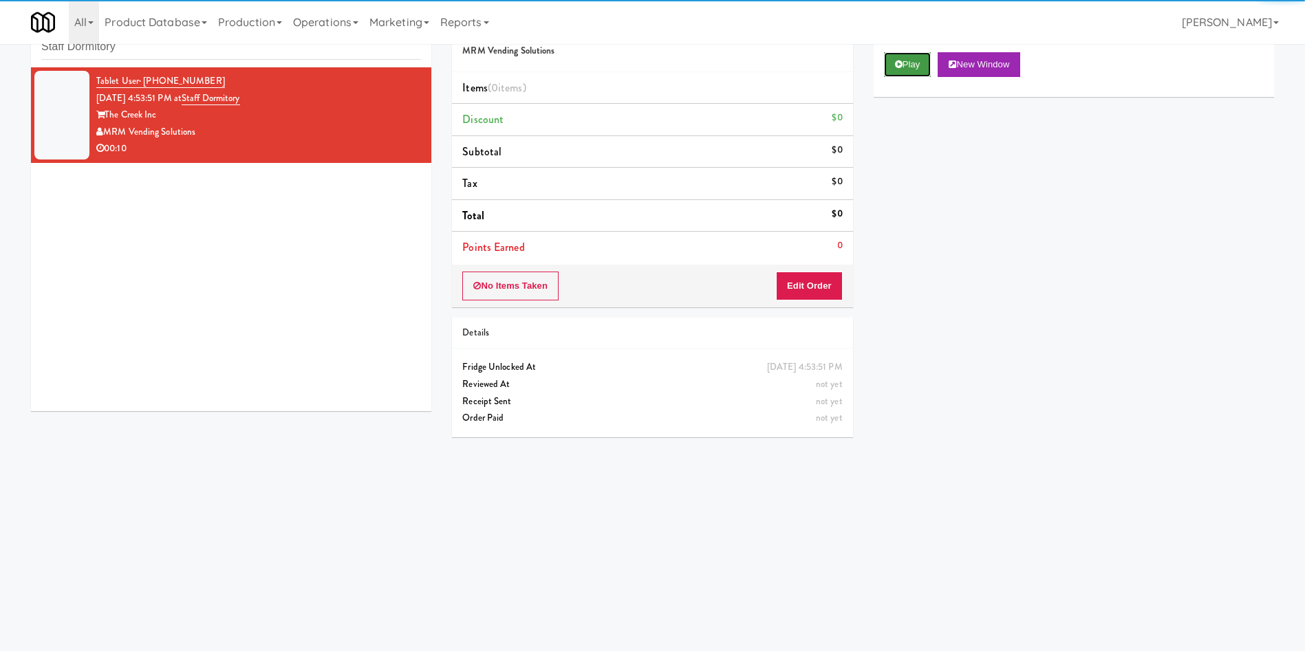
click at [925, 61] on button "Play" at bounding box center [907, 64] width 47 height 25
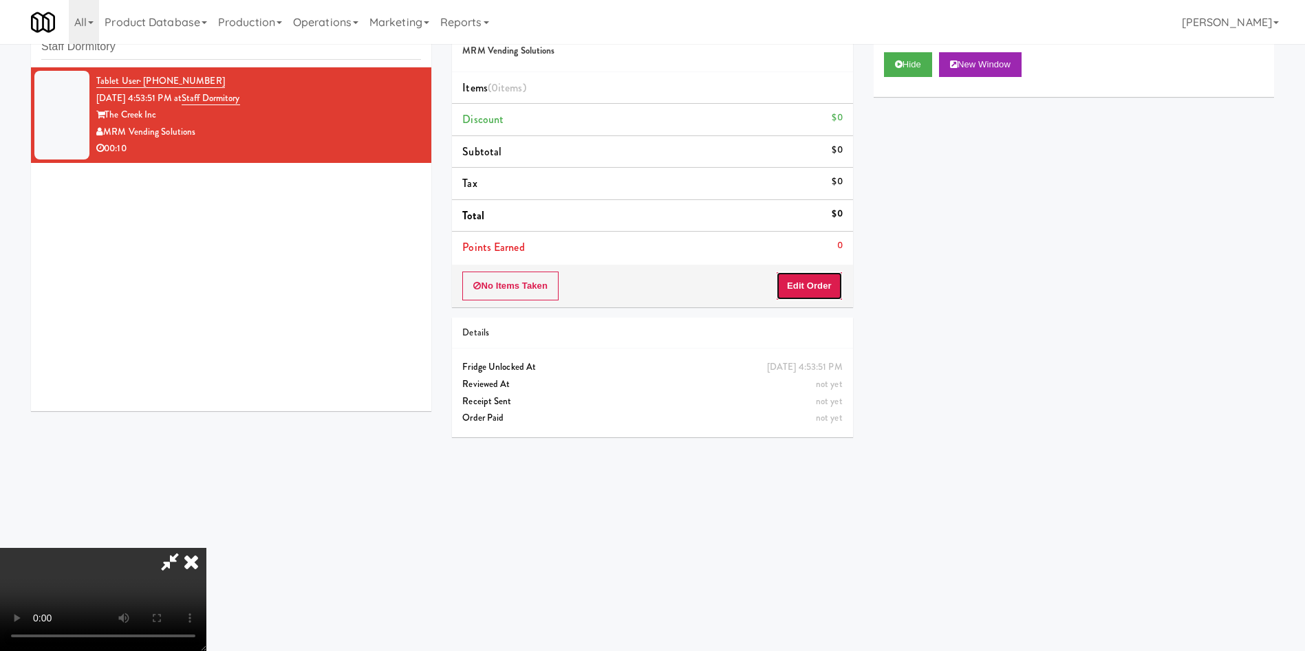
click at [817, 279] on button "Edit Order" at bounding box center [809, 286] width 67 height 29
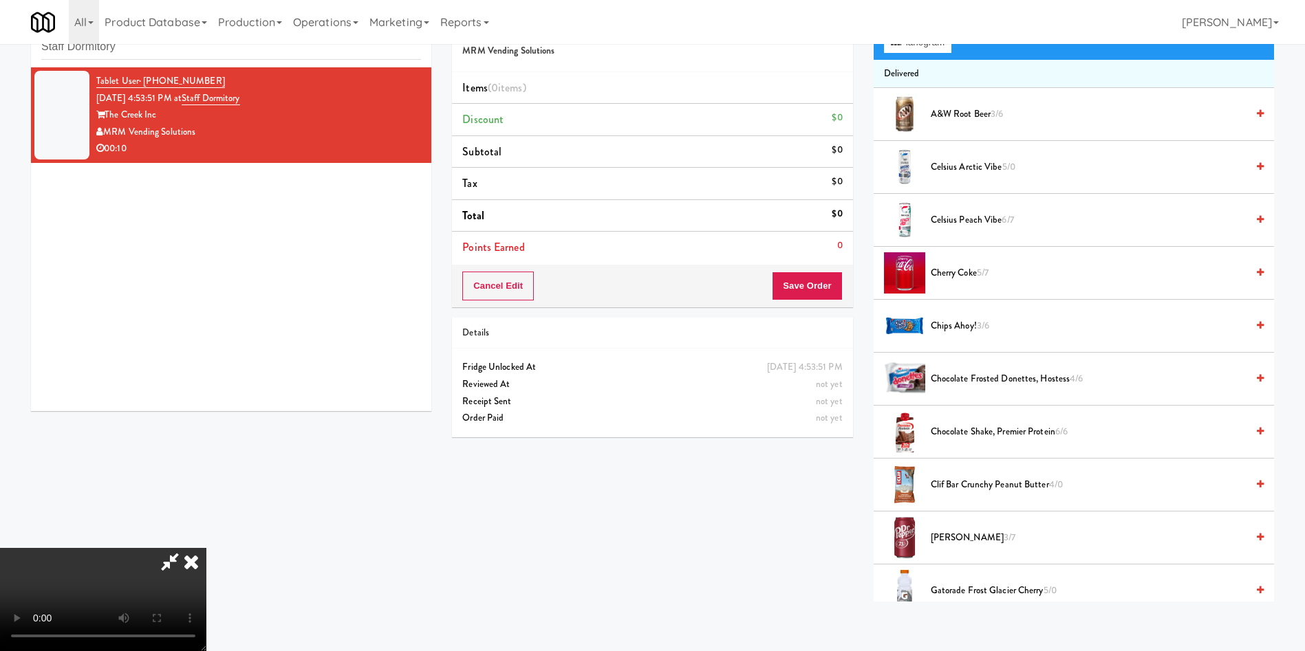
scroll to position [202, 0]
click at [206, 548] on video at bounding box center [103, 599] width 206 height 103
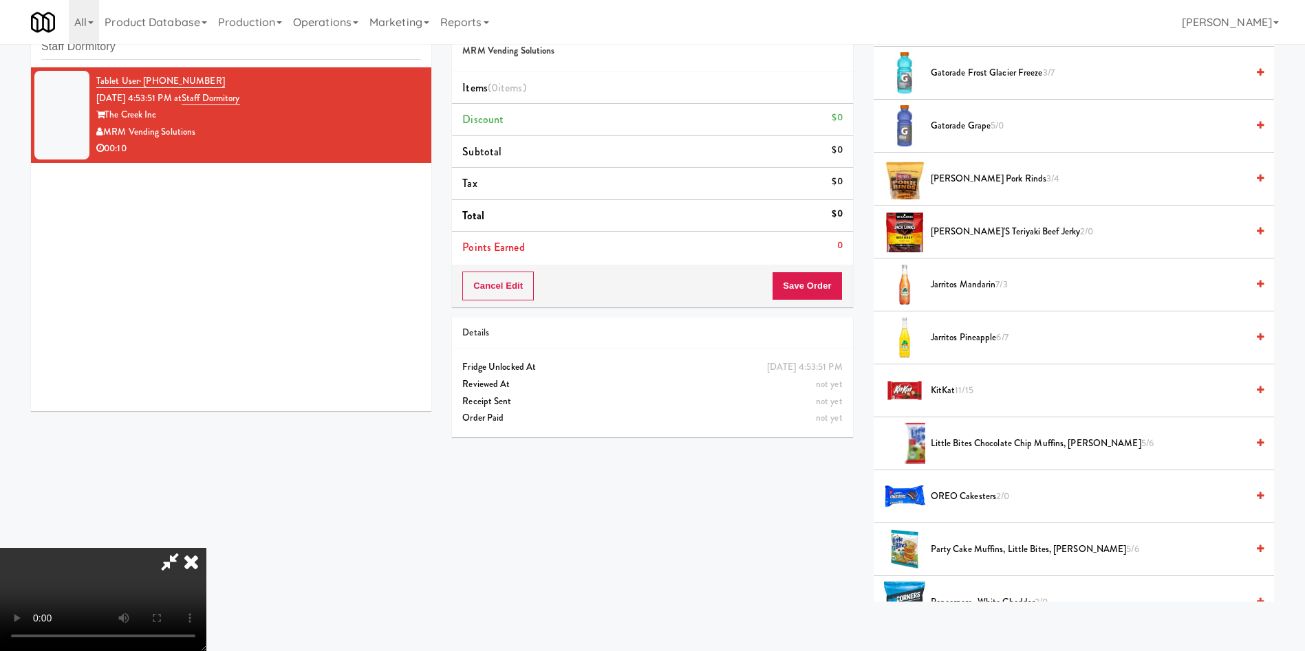
click at [206, 548] on video at bounding box center [103, 599] width 206 height 103
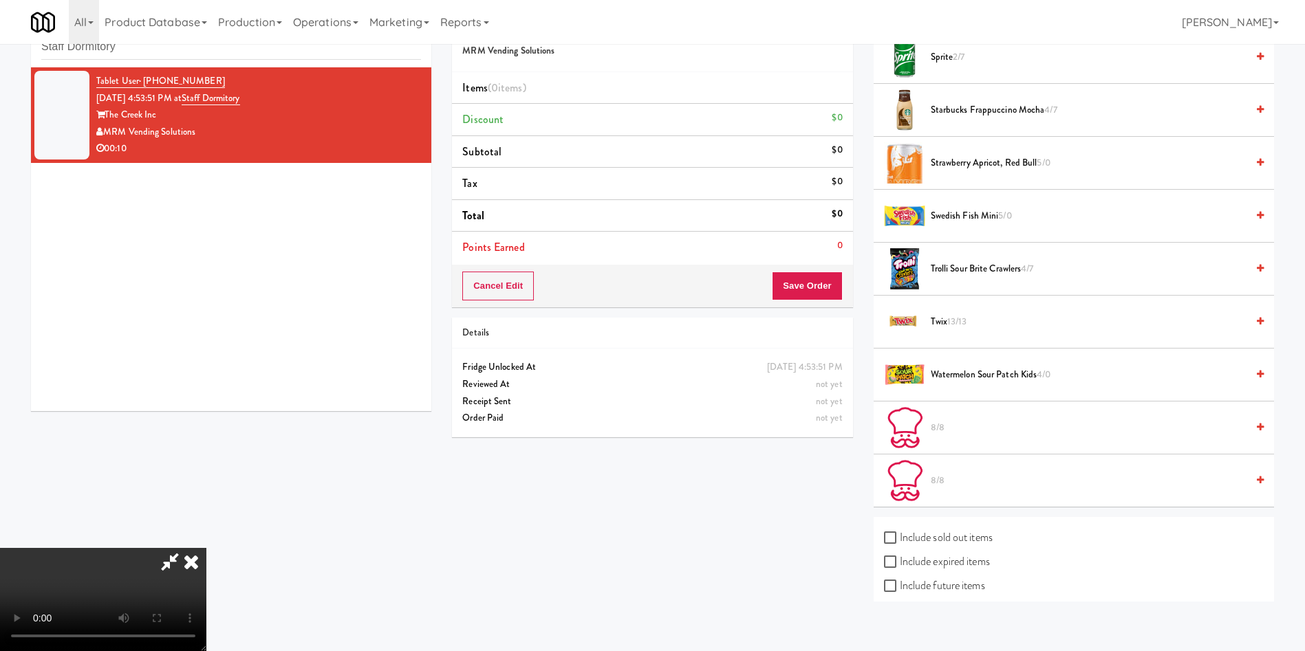
scroll to position [1603, 0]
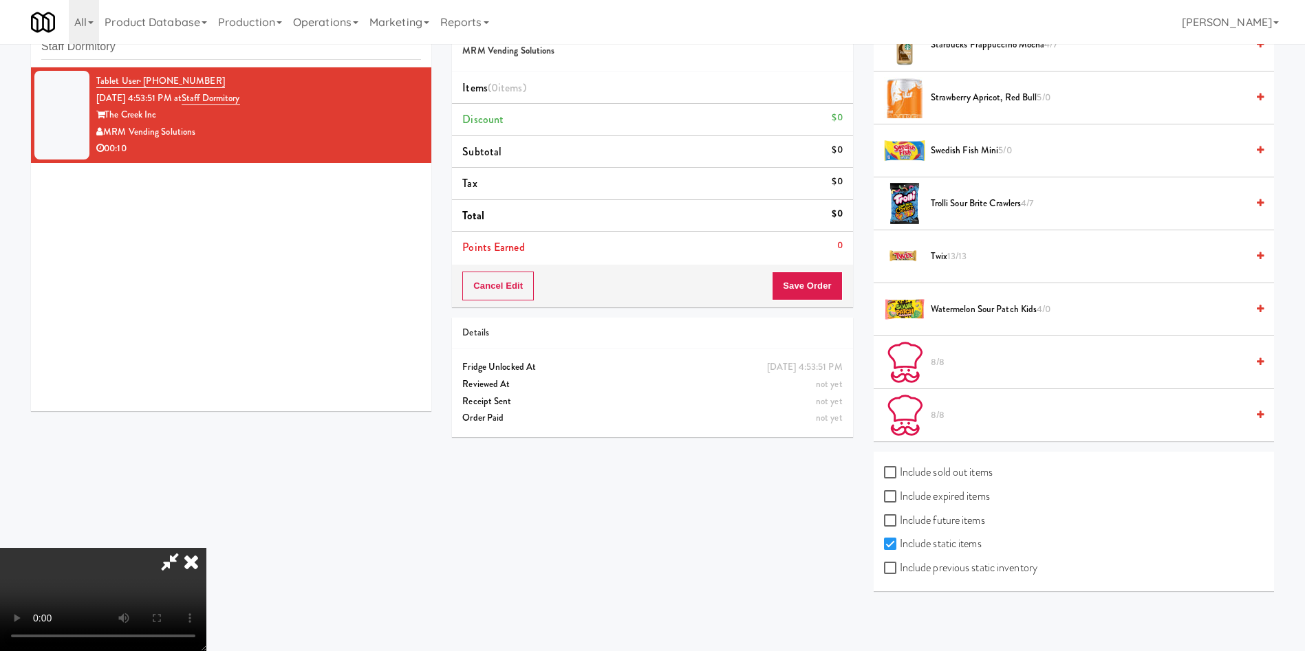
click at [995, 570] on label "Include previous static inventory" at bounding box center [960, 568] width 153 height 21
click at [900, 570] on input "Include previous static inventory" at bounding box center [892, 568] width 16 height 11
checkbox input "true"
click at [206, 548] on video at bounding box center [103, 599] width 206 height 103
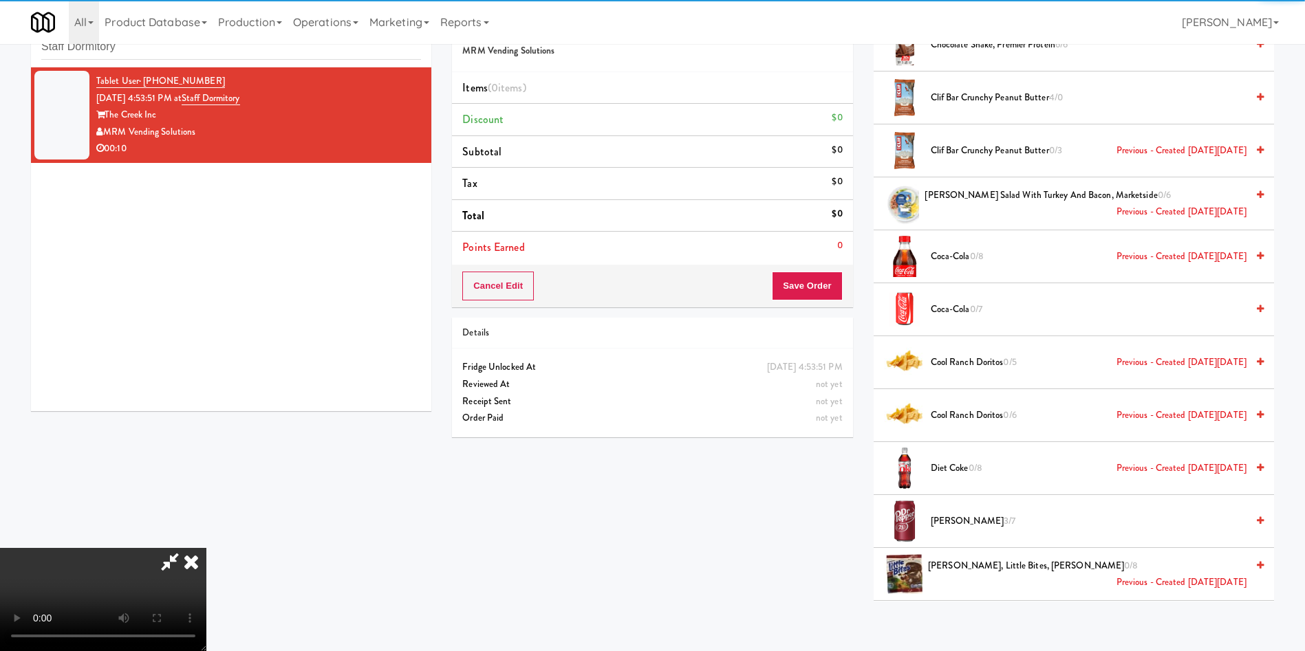
scroll to position [99, 0]
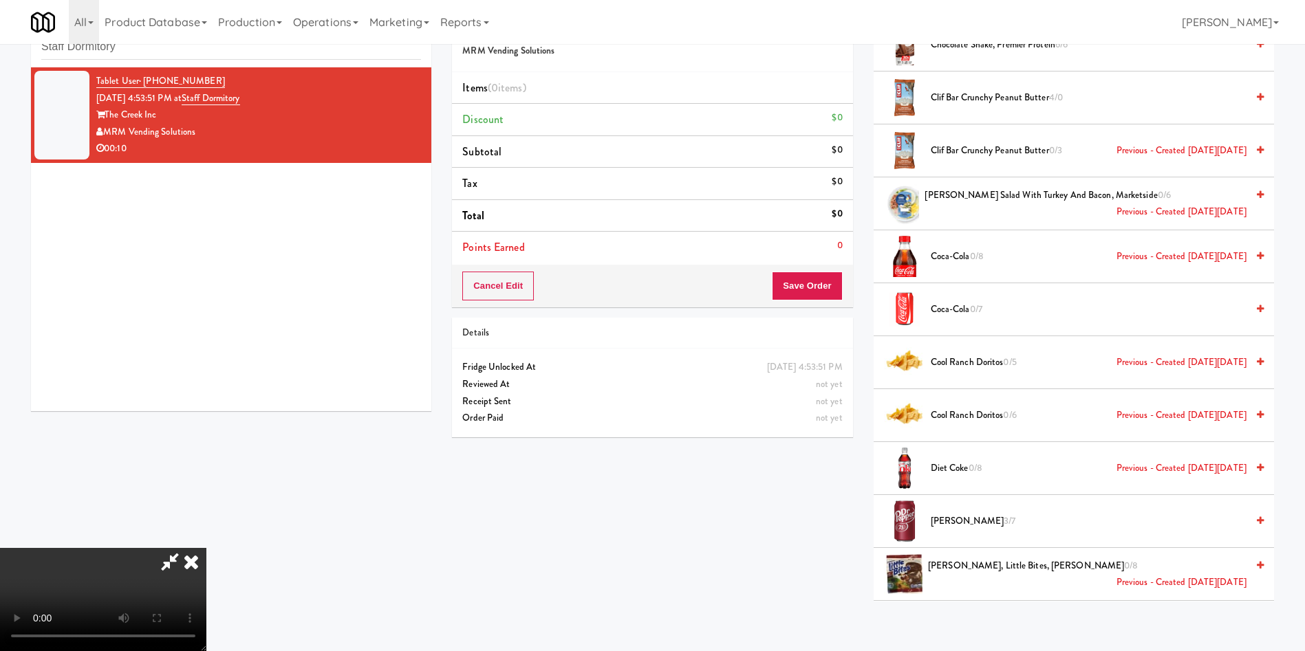
click at [206, 548] on video at bounding box center [103, 599] width 206 height 103
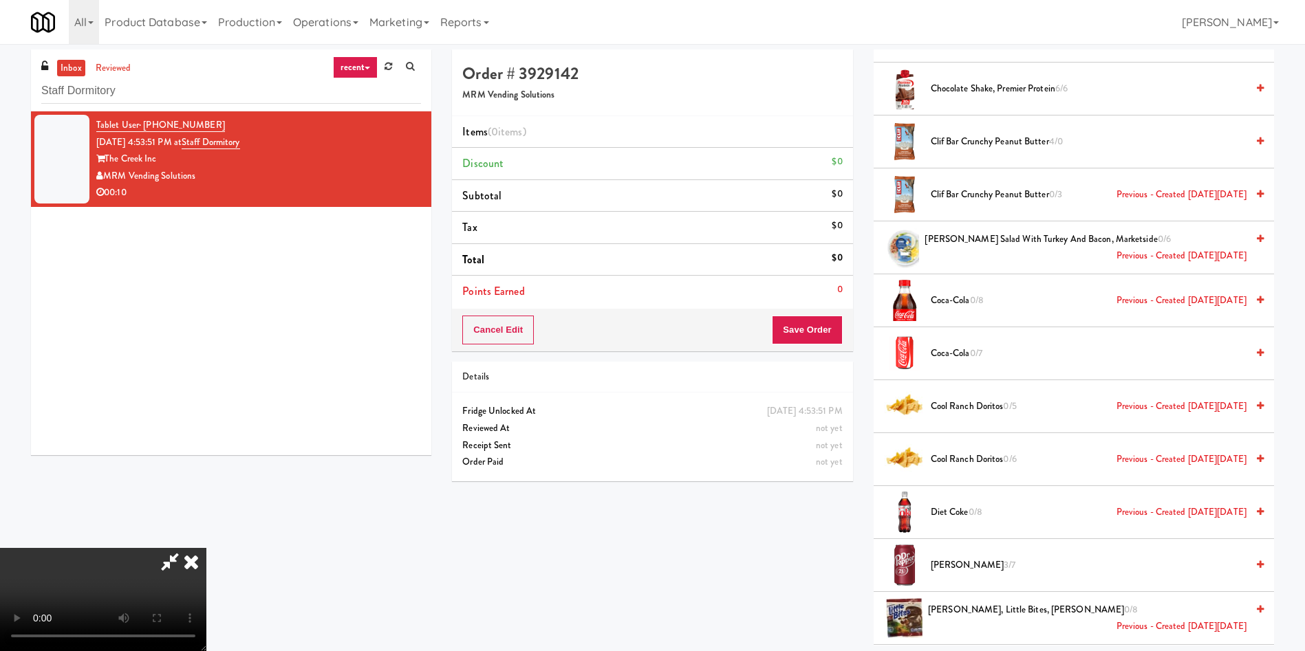
click at [206, 548] on video at bounding box center [103, 599] width 206 height 103
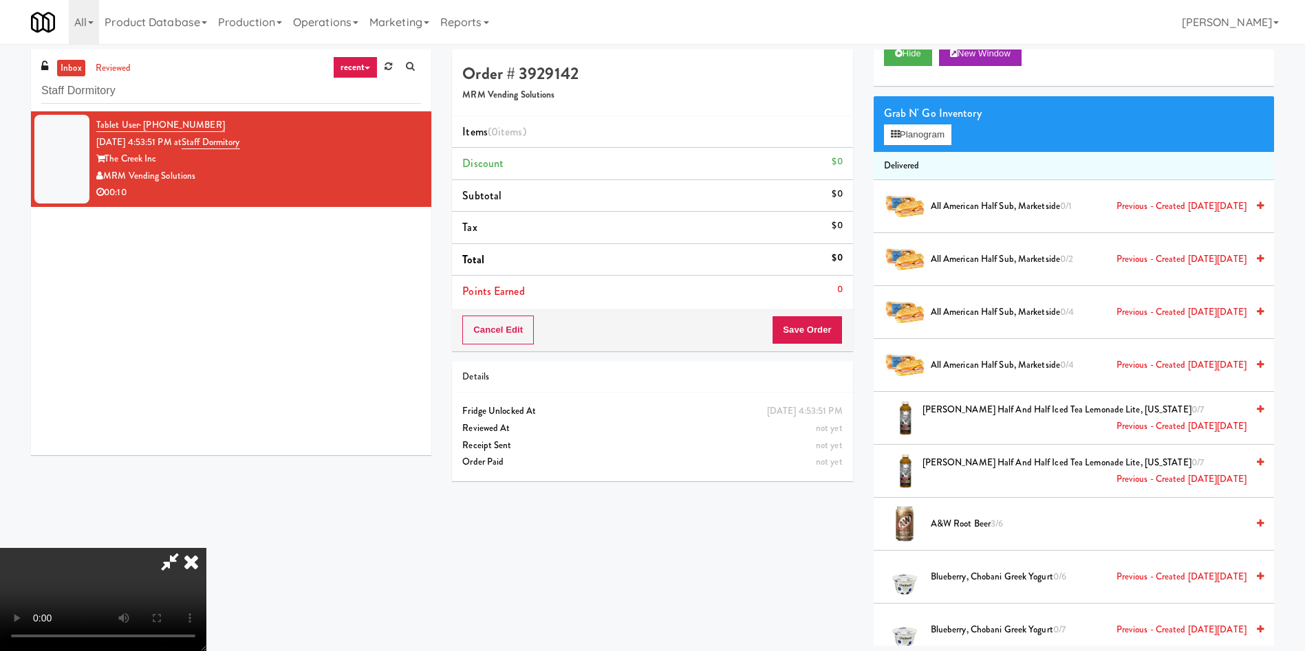
scroll to position [0, 0]
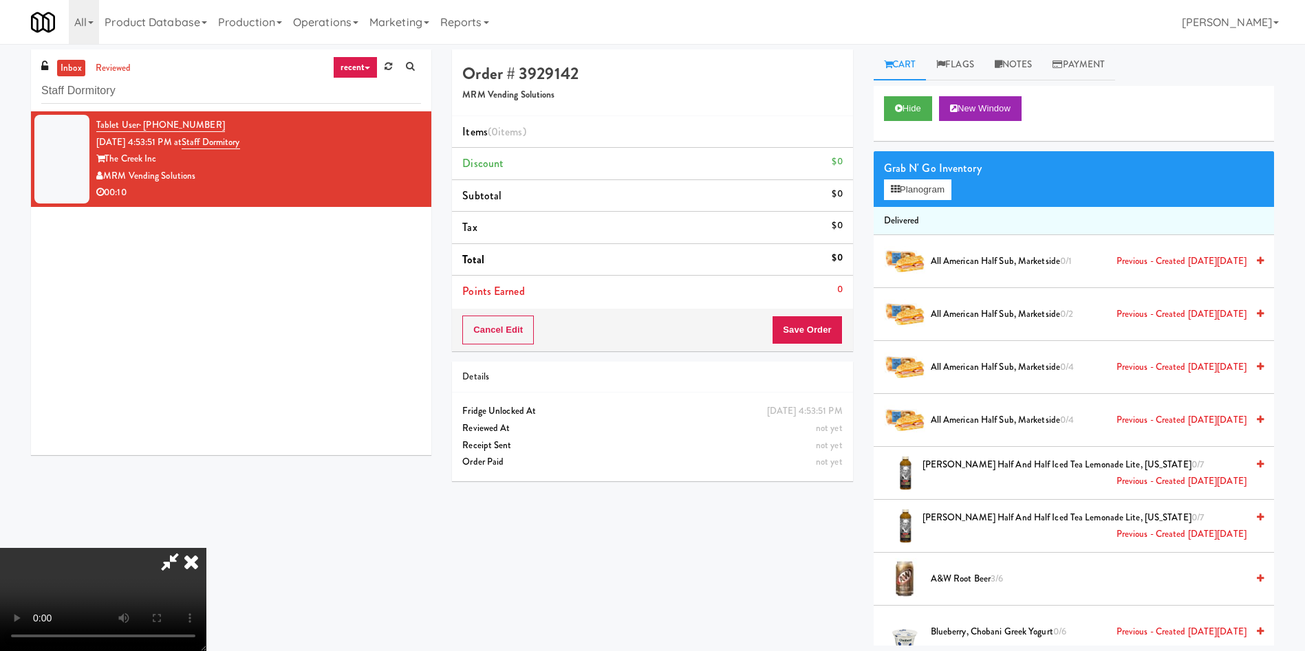
click at [206, 548] on video at bounding box center [103, 599] width 206 height 103
click at [925, 192] on button "Planogram" at bounding box center [917, 190] width 67 height 21
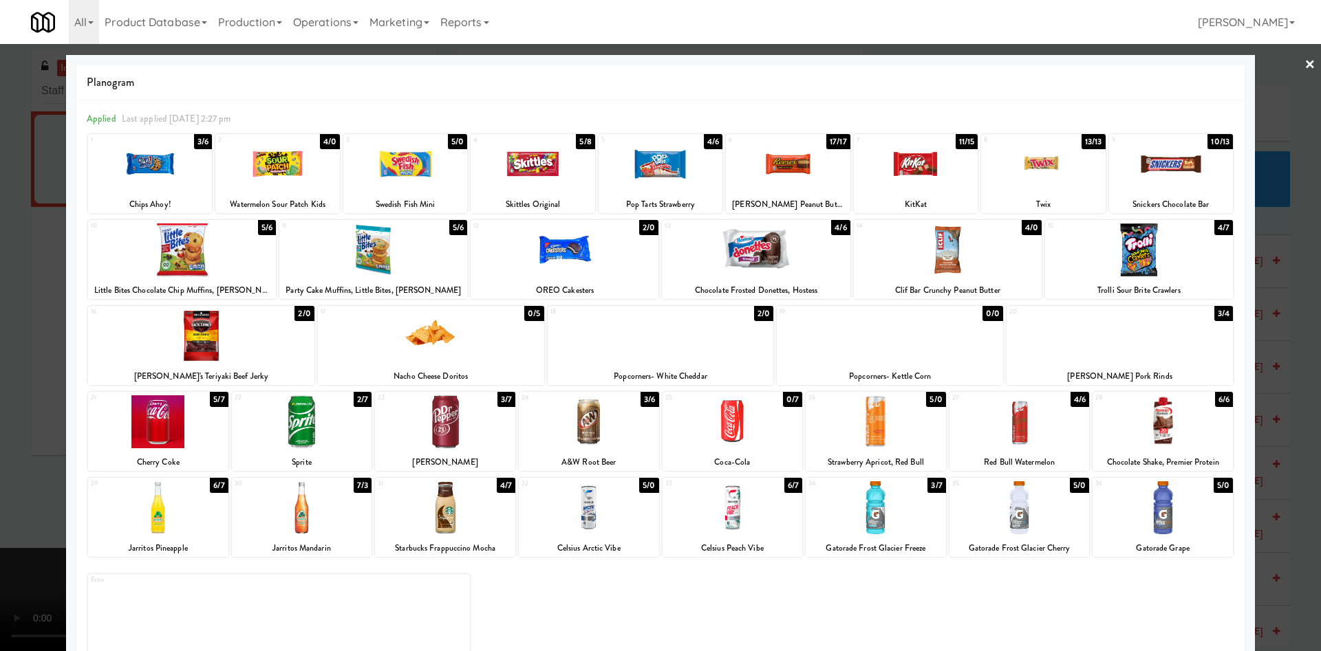
click at [1011, 505] on div at bounding box center [1019, 508] width 140 height 53
click at [874, 495] on div at bounding box center [876, 508] width 140 height 53
click at [26, 246] on div at bounding box center [660, 325] width 1321 height 651
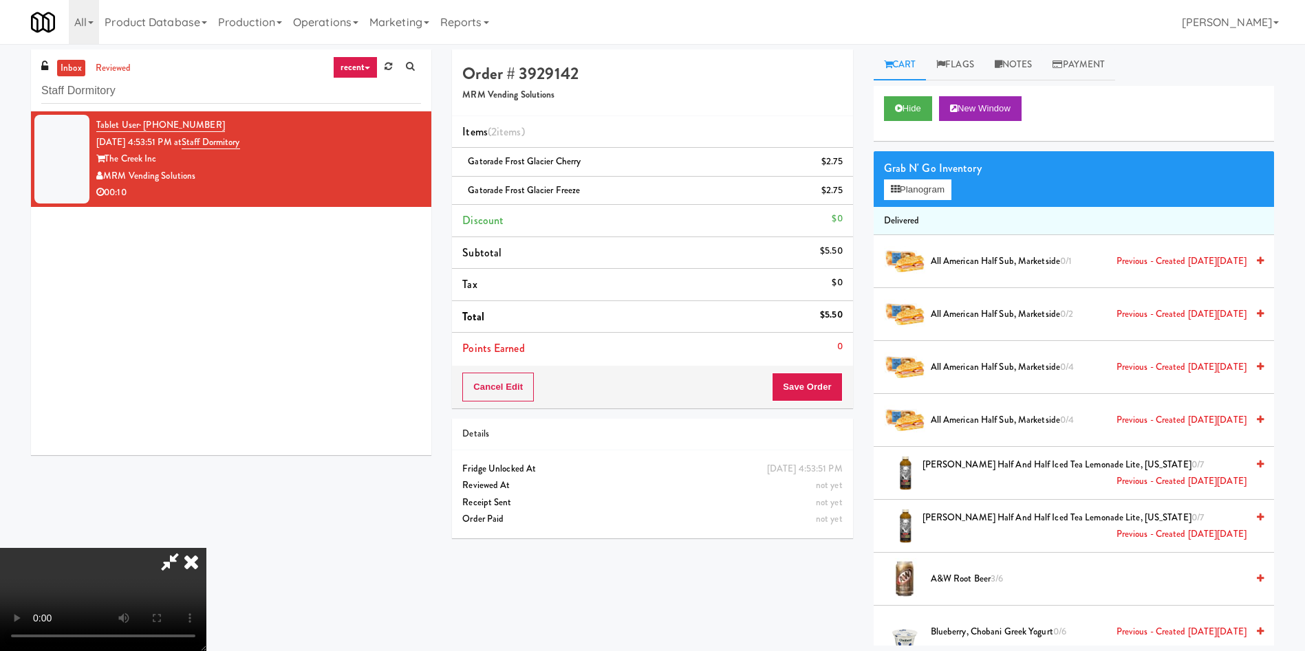
click at [206, 548] on video at bounding box center [103, 599] width 206 height 103
click at [821, 390] on button "Save Order" at bounding box center [807, 387] width 70 height 29
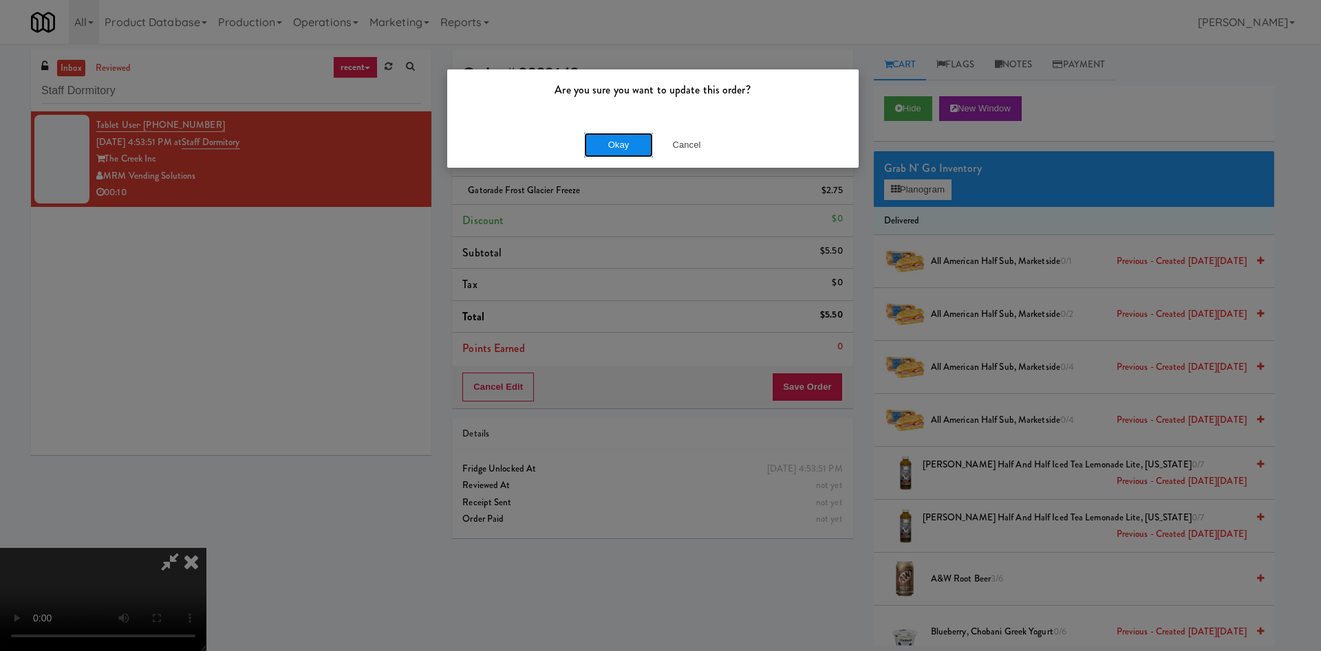
click at [608, 147] on button "Okay" at bounding box center [618, 145] width 69 height 25
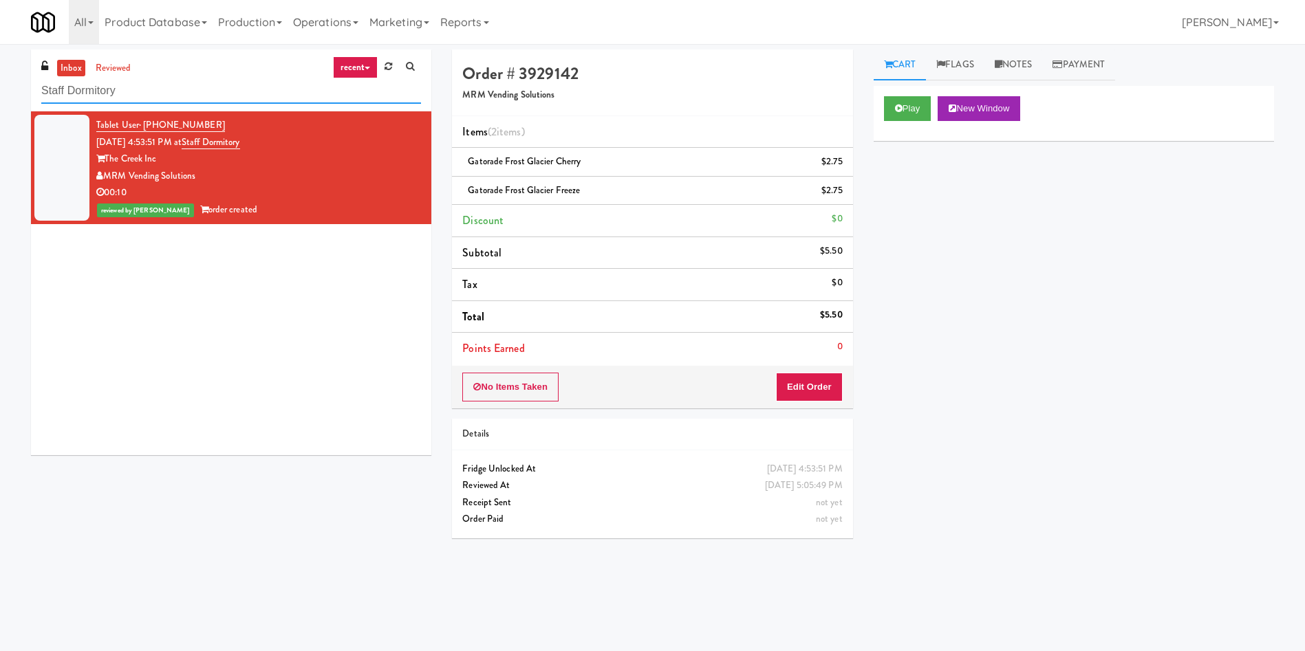
drag, startPoint x: 142, startPoint y: 88, endPoint x: 0, endPoint y: 80, distance: 142.6
click at [0, 80] on div "inbox reviewed recent all unclear take inventory issue suspicious failed recent…" at bounding box center [652, 326] width 1305 height 552
paste input "The Mo - Pant"
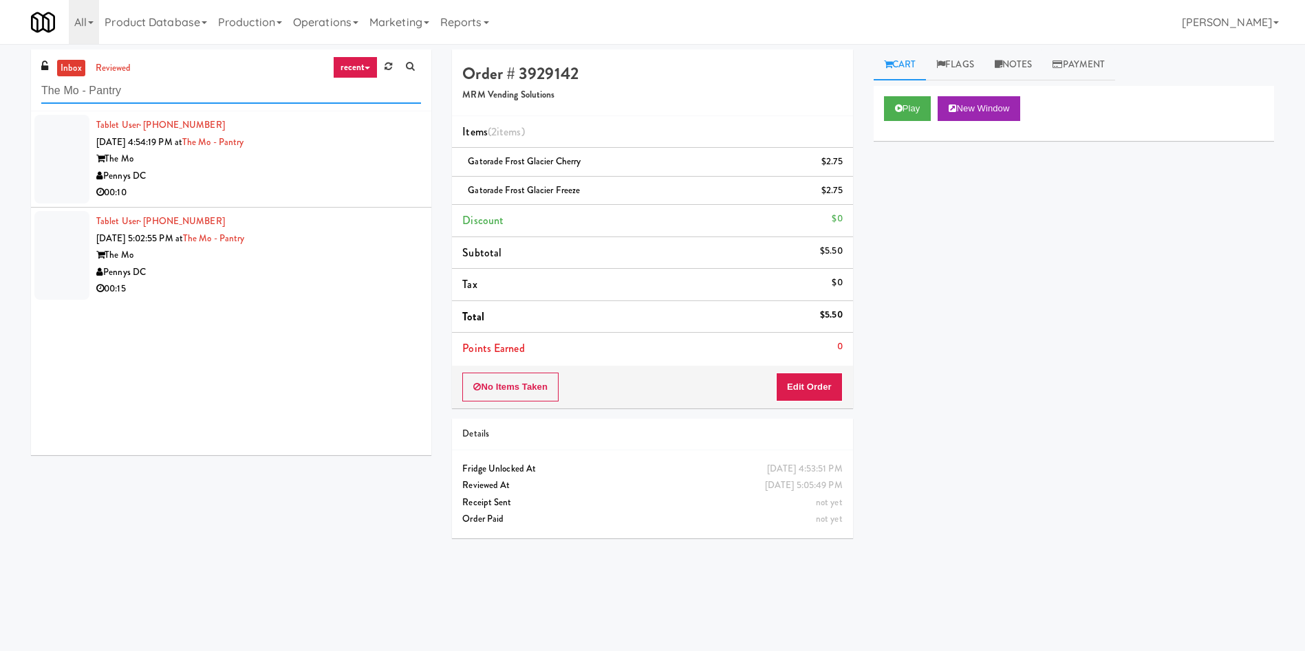
type input "The Mo - Pantry"
click at [83, 168] on div at bounding box center [61, 159] width 55 height 89
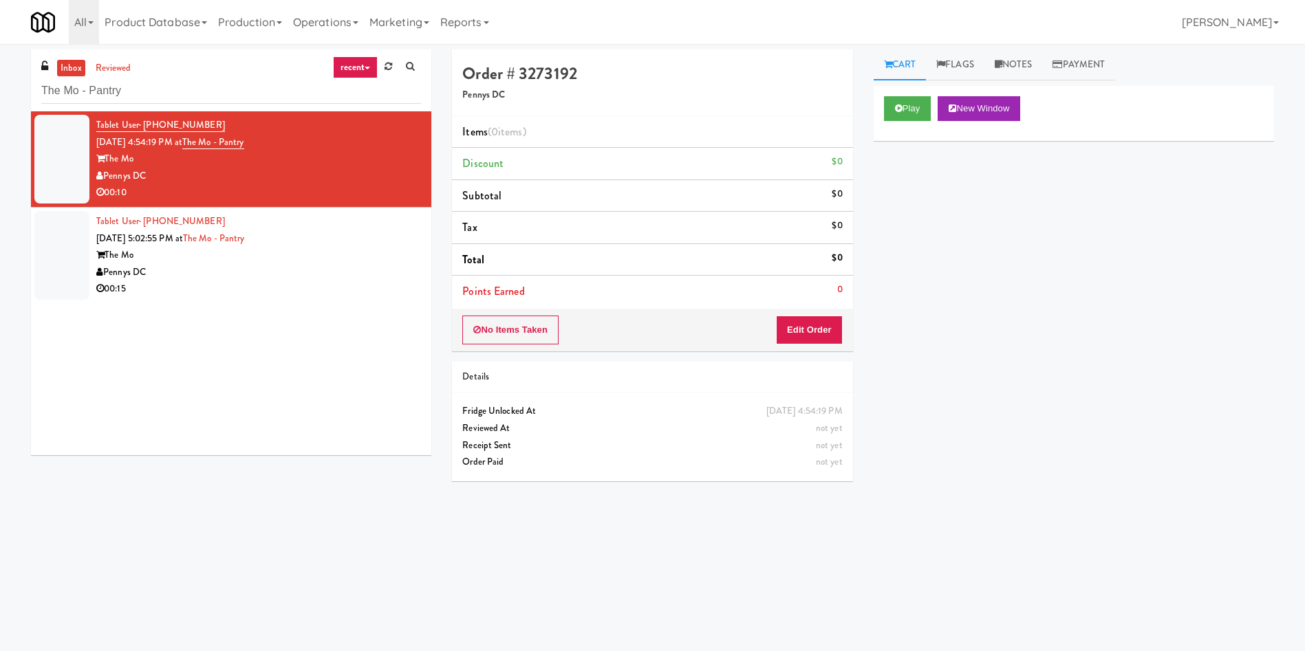
click at [998, 314] on div "Play New Window Primary Flag Clear Flag if unable to determine what was taken o…" at bounding box center [1074, 344] width 400 height 516
click at [1034, 349] on div "Play New Window Primary Flag Clear Flag if unable to determine what was taken o…" at bounding box center [1074, 344] width 400 height 516
click at [907, 112] on button "Play" at bounding box center [907, 108] width 47 height 25
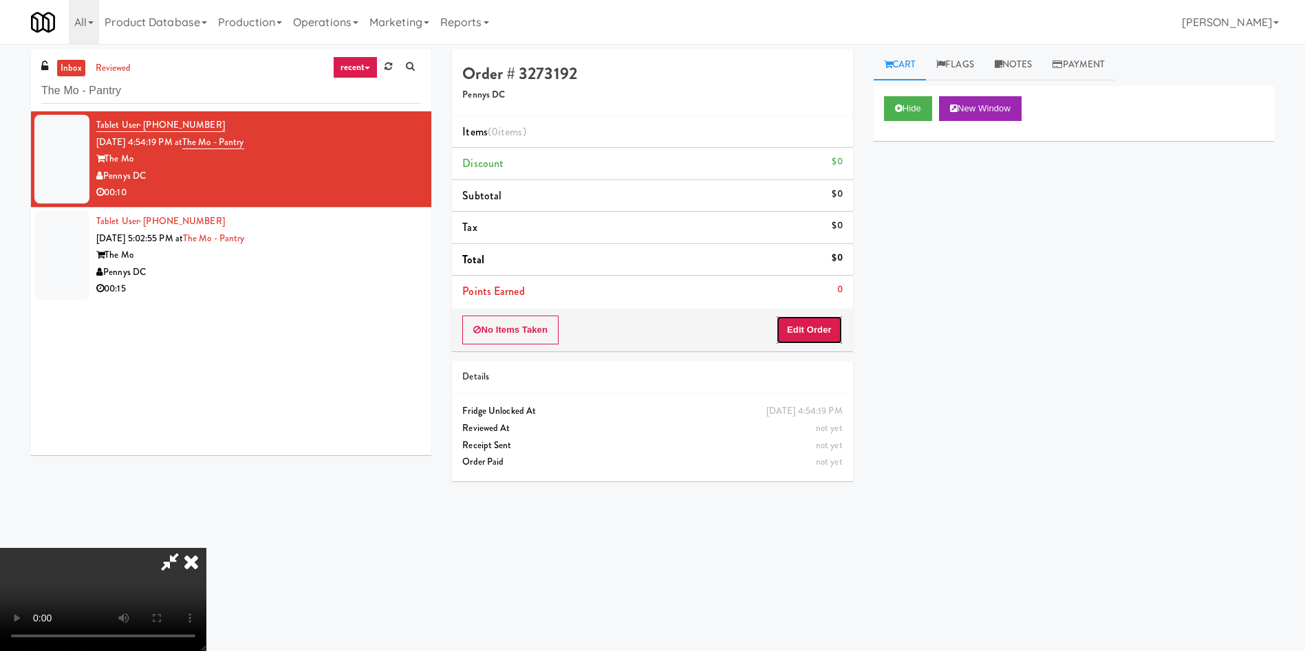
click at [817, 335] on button "Edit Order" at bounding box center [809, 330] width 67 height 29
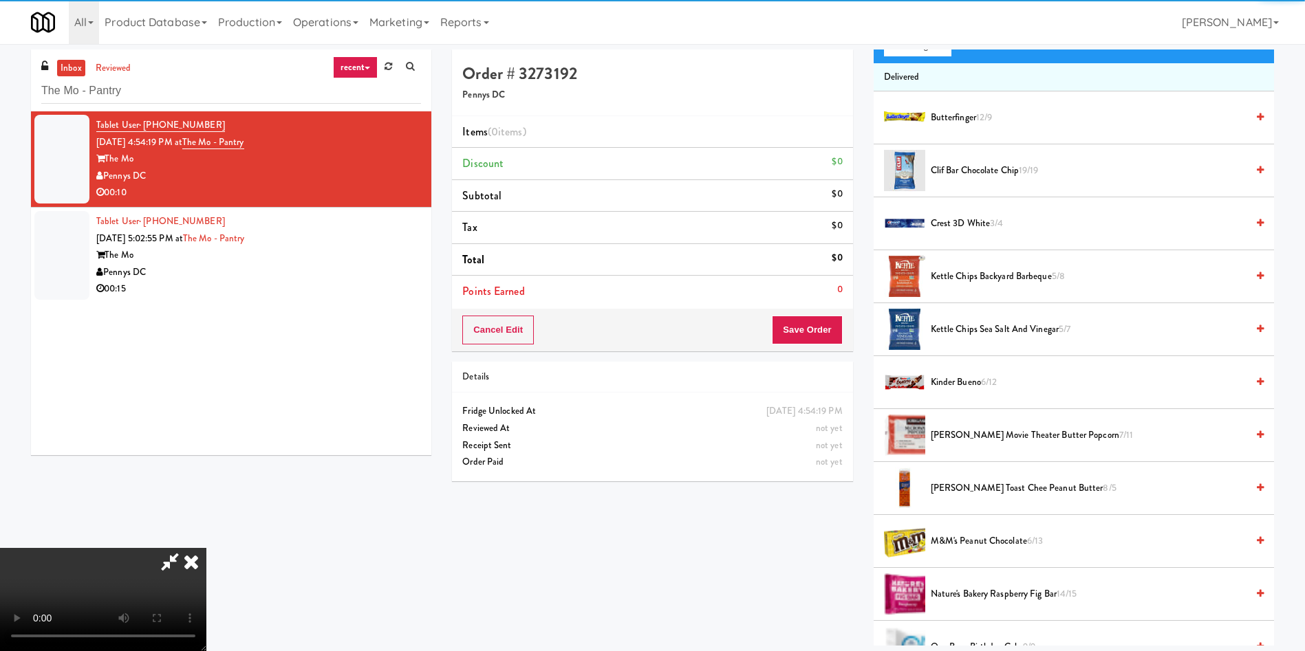
scroll to position [206, 0]
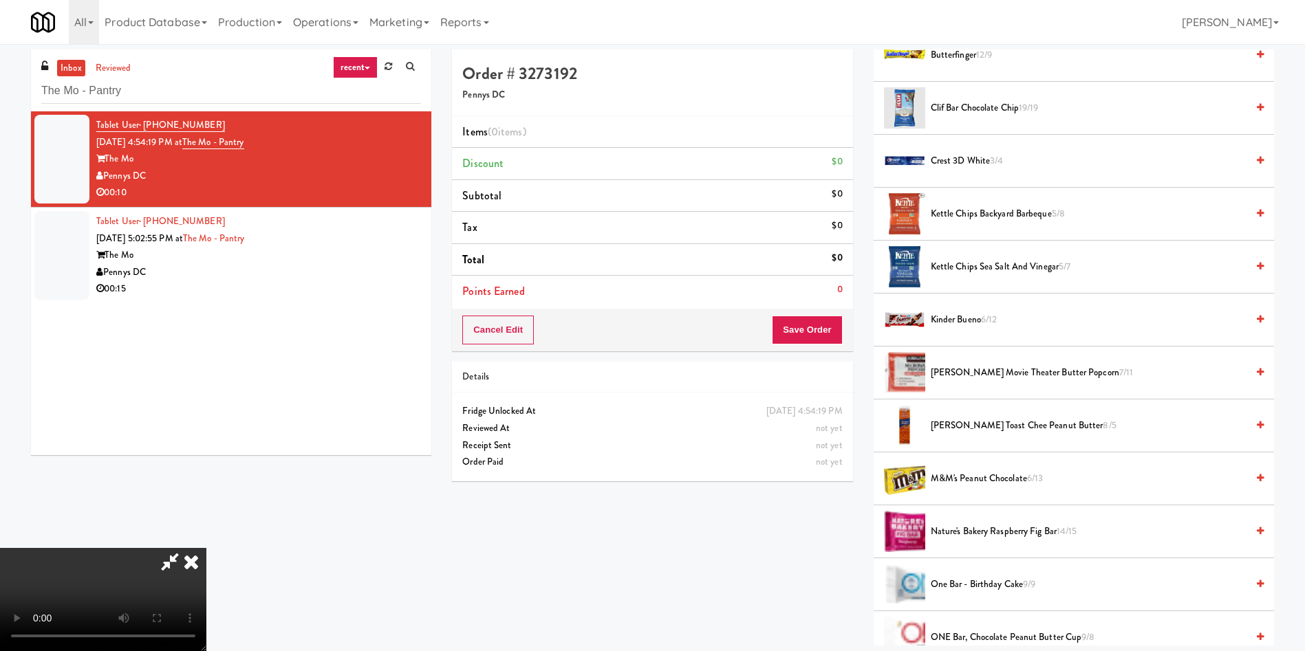
click at [206, 548] on video at bounding box center [103, 599] width 206 height 103
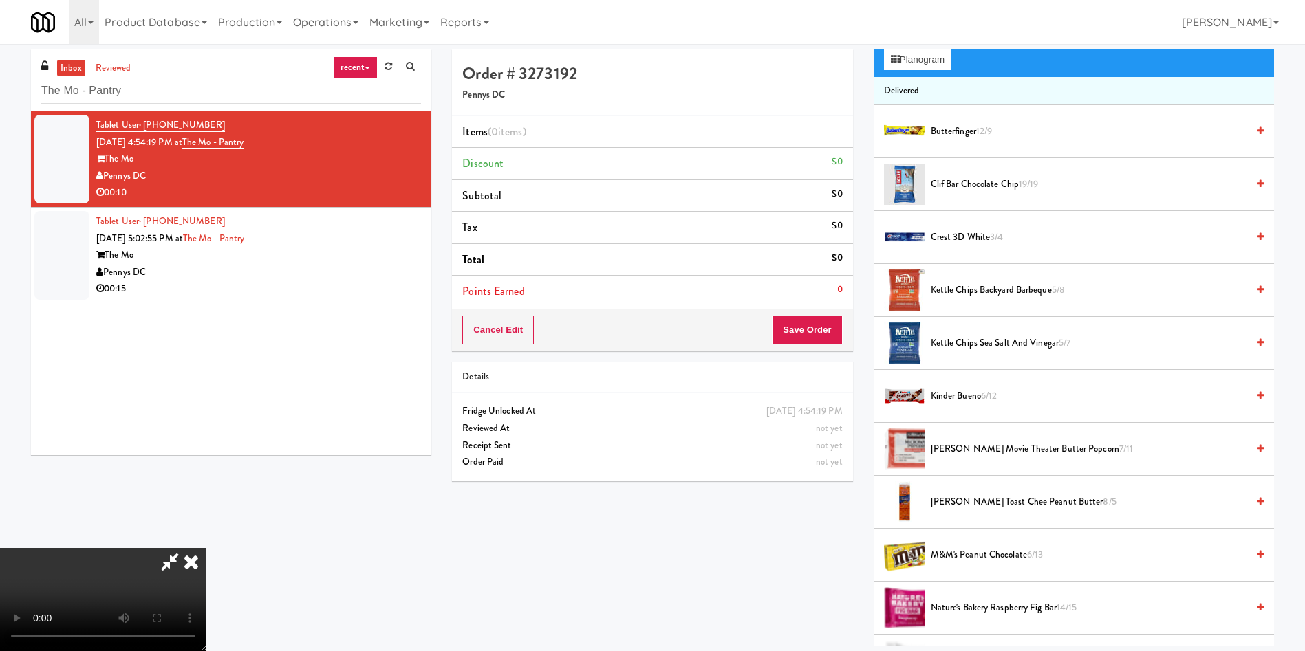
scroll to position [0, 0]
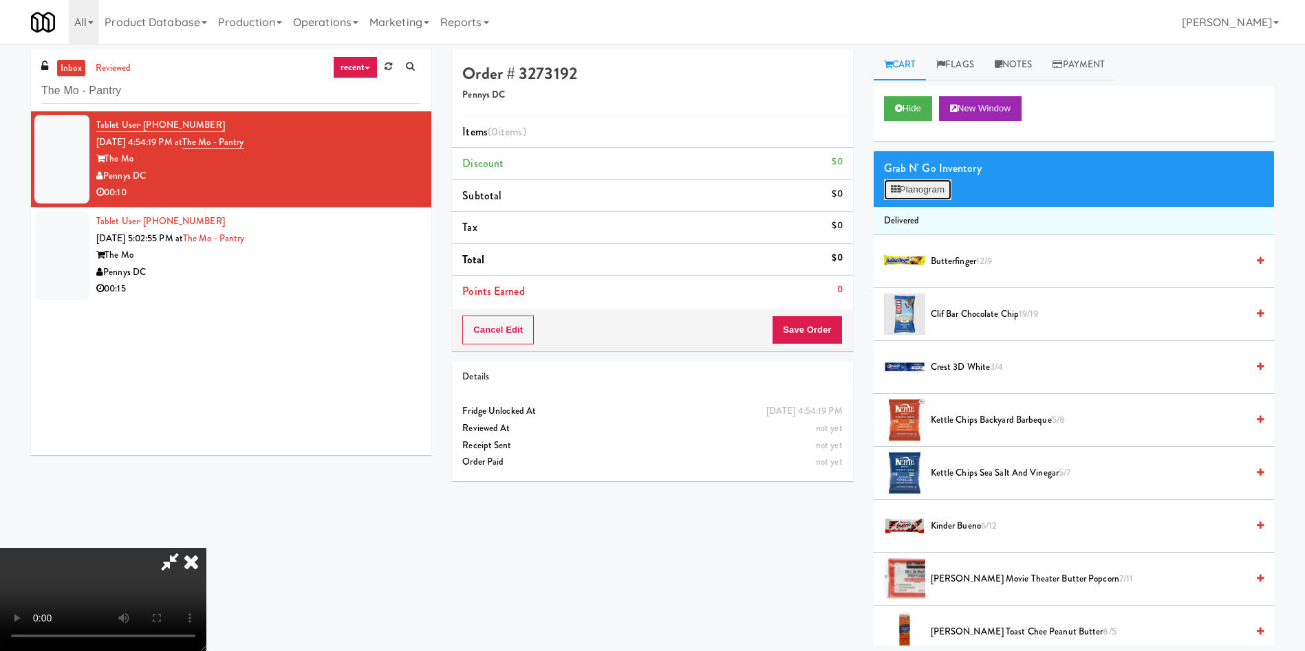
click at [884, 184] on button "Planogram" at bounding box center [917, 190] width 67 height 21
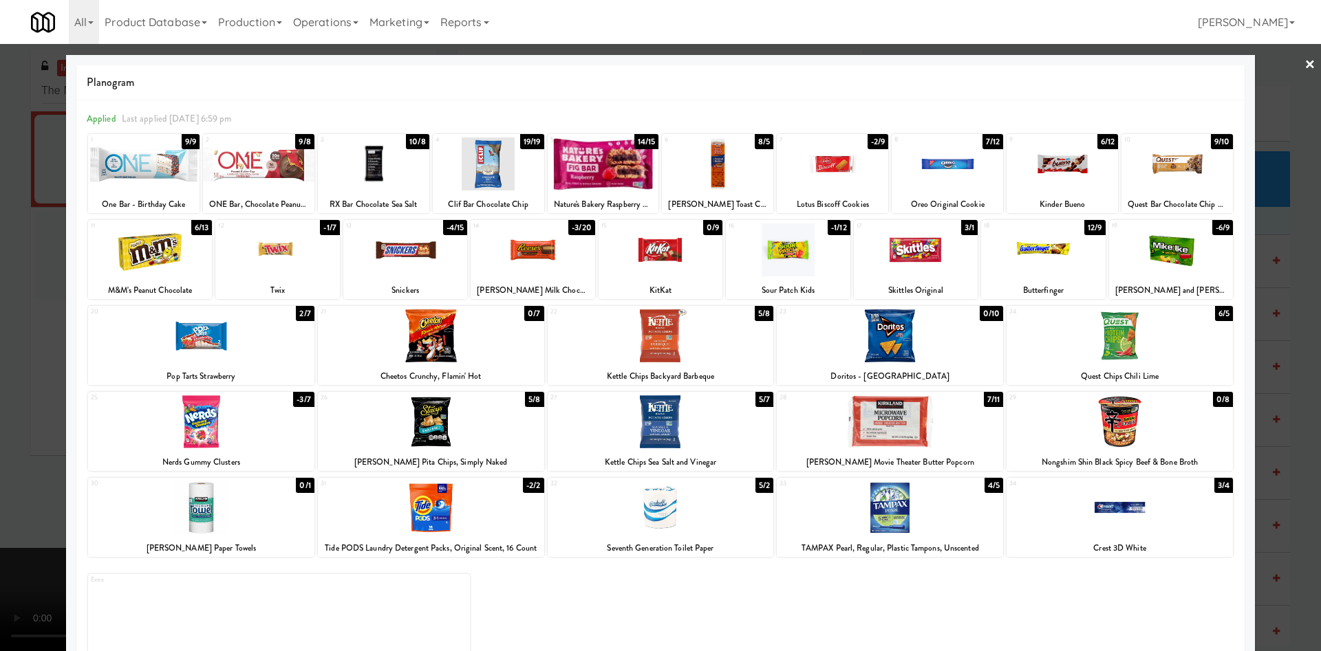
click at [1113, 334] on div at bounding box center [1119, 336] width 226 height 53
click at [30, 334] on div at bounding box center [660, 325] width 1321 height 651
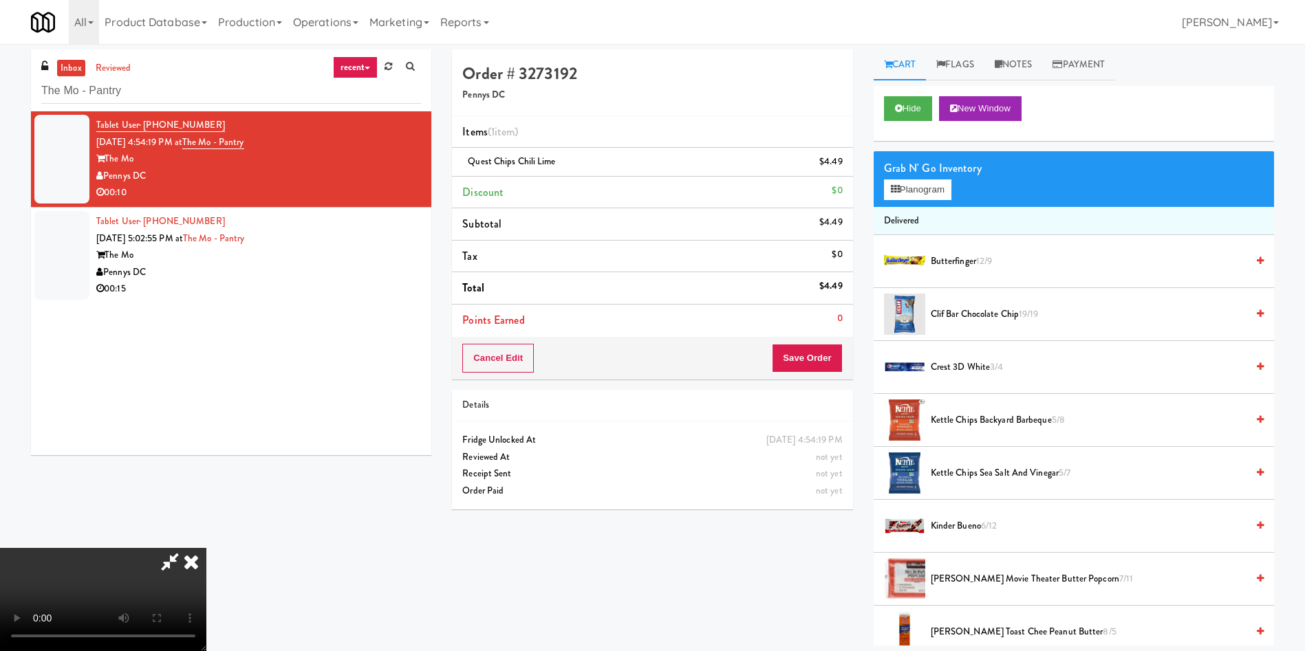
click at [206, 548] on video at bounding box center [103, 599] width 206 height 103
click at [896, 191] on icon at bounding box center [895, 189] width 9 height 9
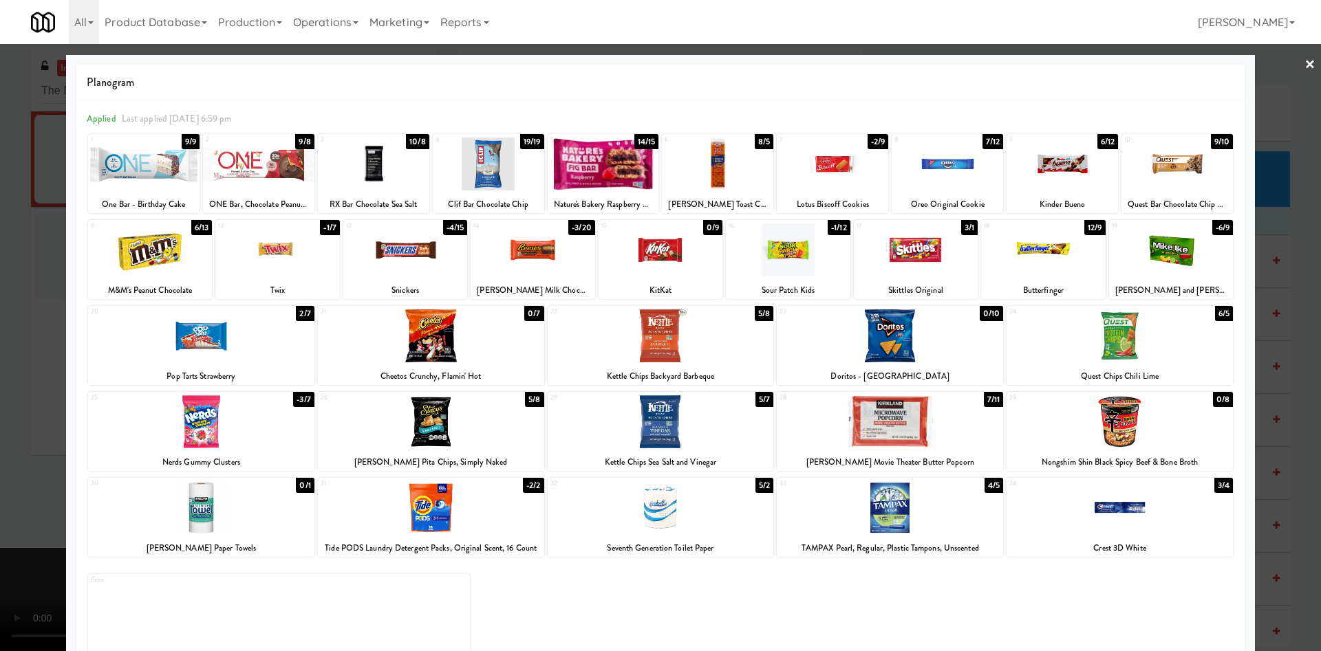
click at [1050, 185] on div at bounding box center [1061, 164] width 111 height 53
drag, startPoint x: 36, startPoint y: 299, endPoint x: 437, endPoint y: 319, distance: 401.5
click at [36, 299] on div at bounding box center [660, 325] width 1321 height 651
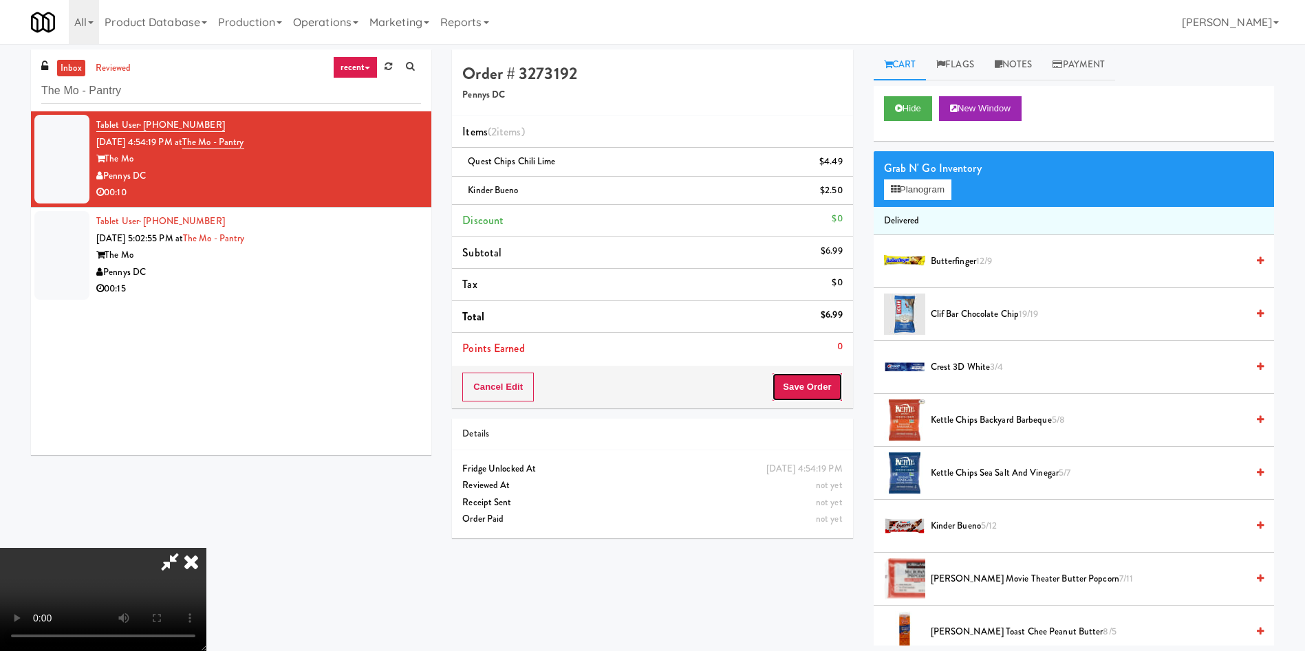
click at [803, 382] on button "Save Order" at bounding box center [807, 387] width 70 height 29
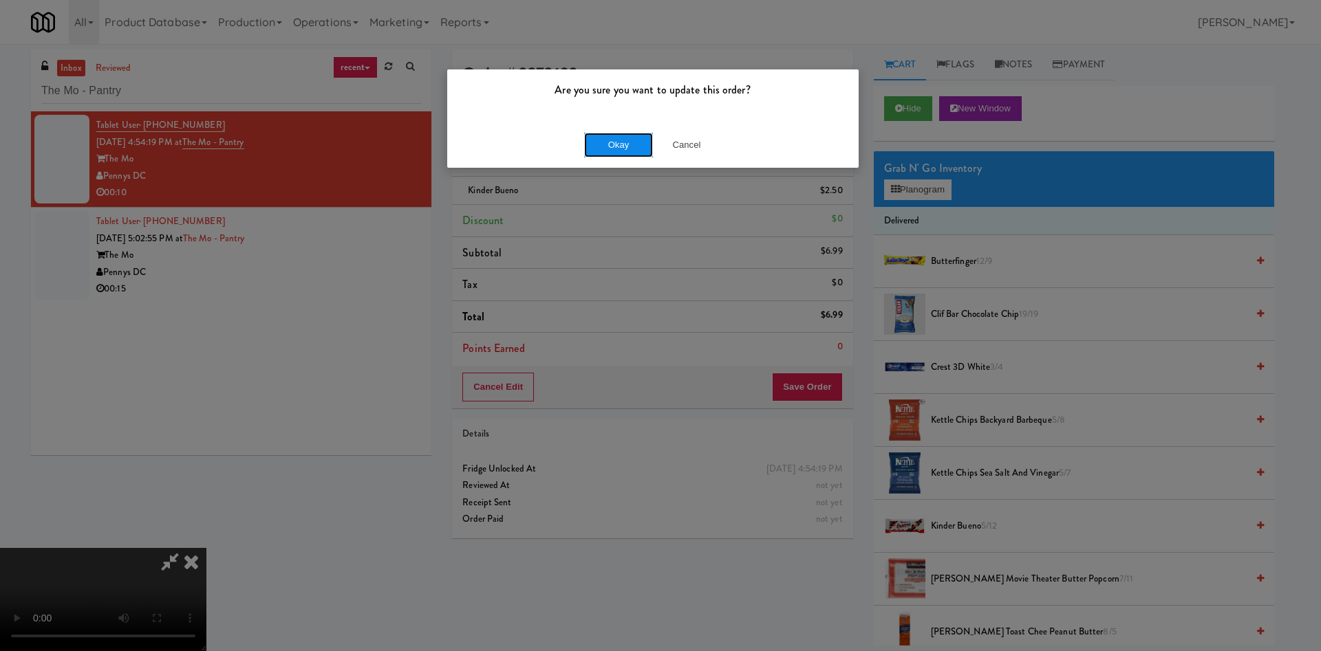
click at [600, 142] on button "Okay" at bounding box center [618, 145] width 69 height 25
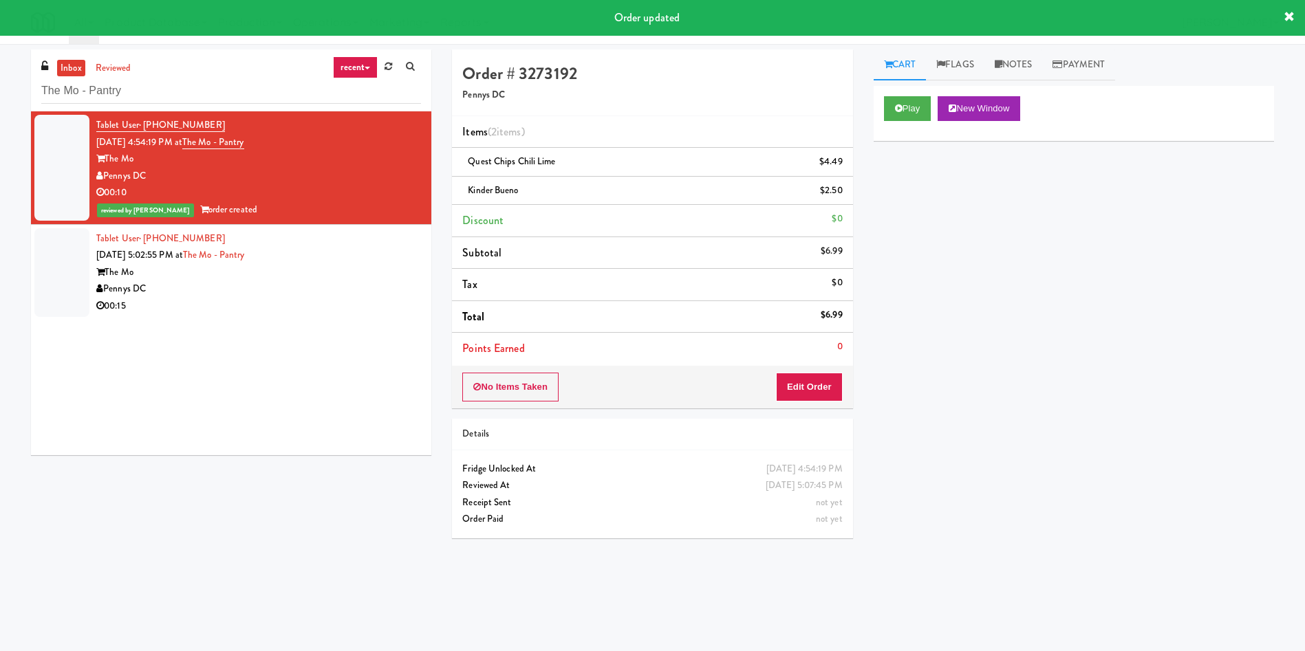
click at [69, 264] on div at bounding box center [61, 272] width 55 height 89
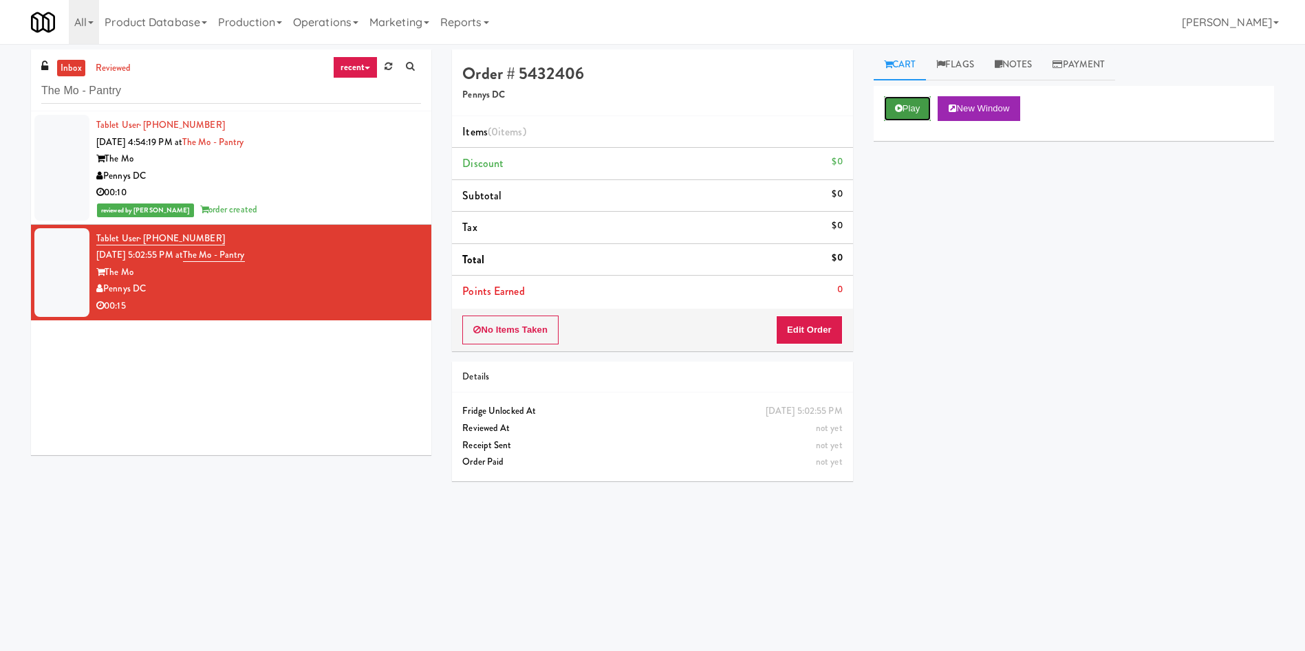
drag, startPoint x: 905, startPoint y: 109, endPoint x: 852, endPoint y: 205, distance: 109.9
click at [905, 109] on button "Play" at bounding box center [907, 108] width 47 height 25
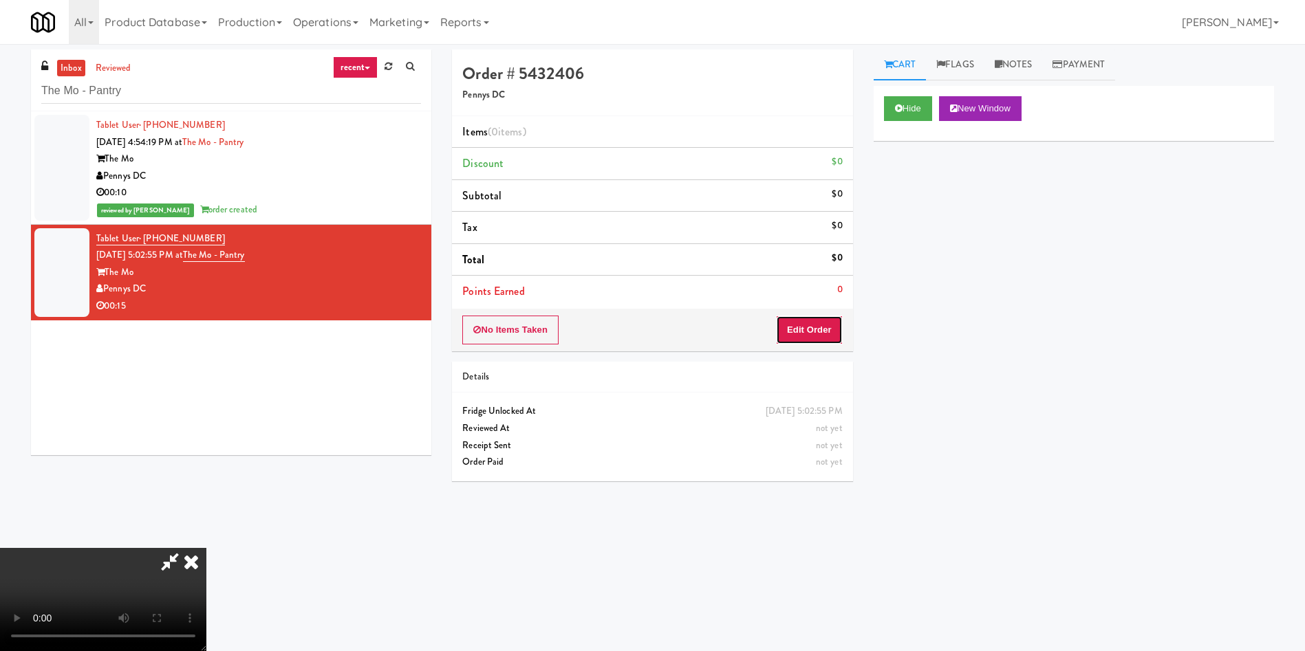
click at [795, 331] on button "Edit Order" at bounding box center [809, 330] width 67 height 29
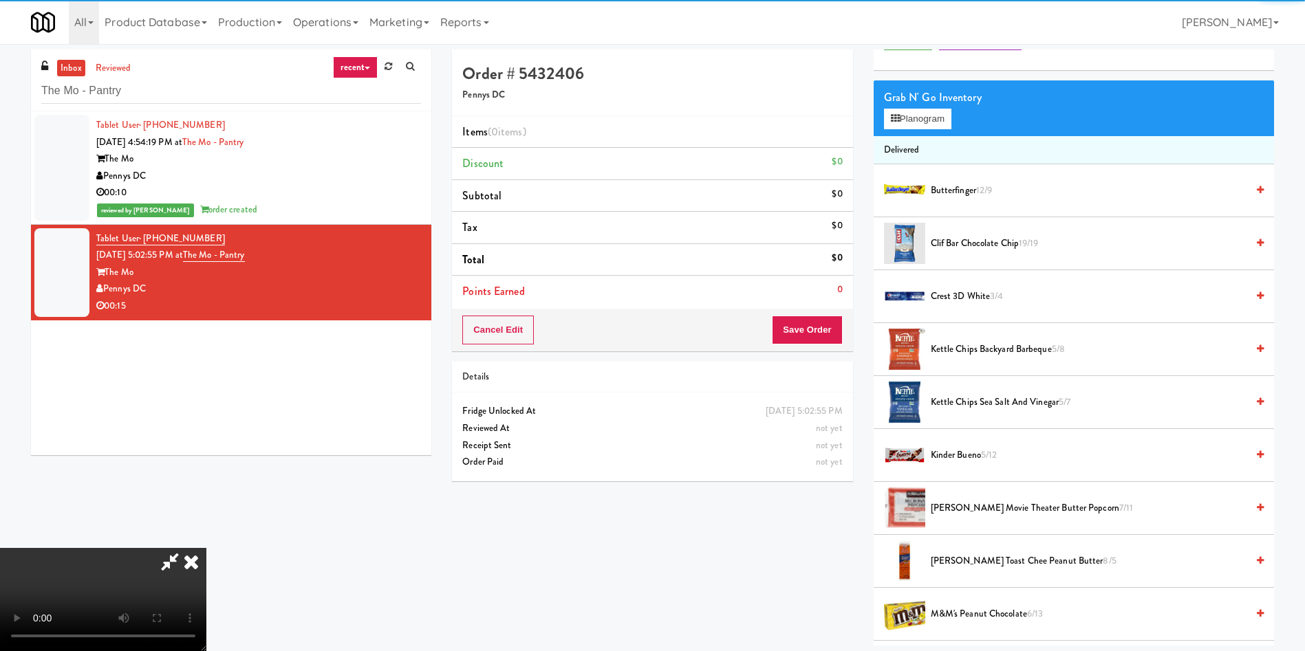
scroll to position [103, 0]
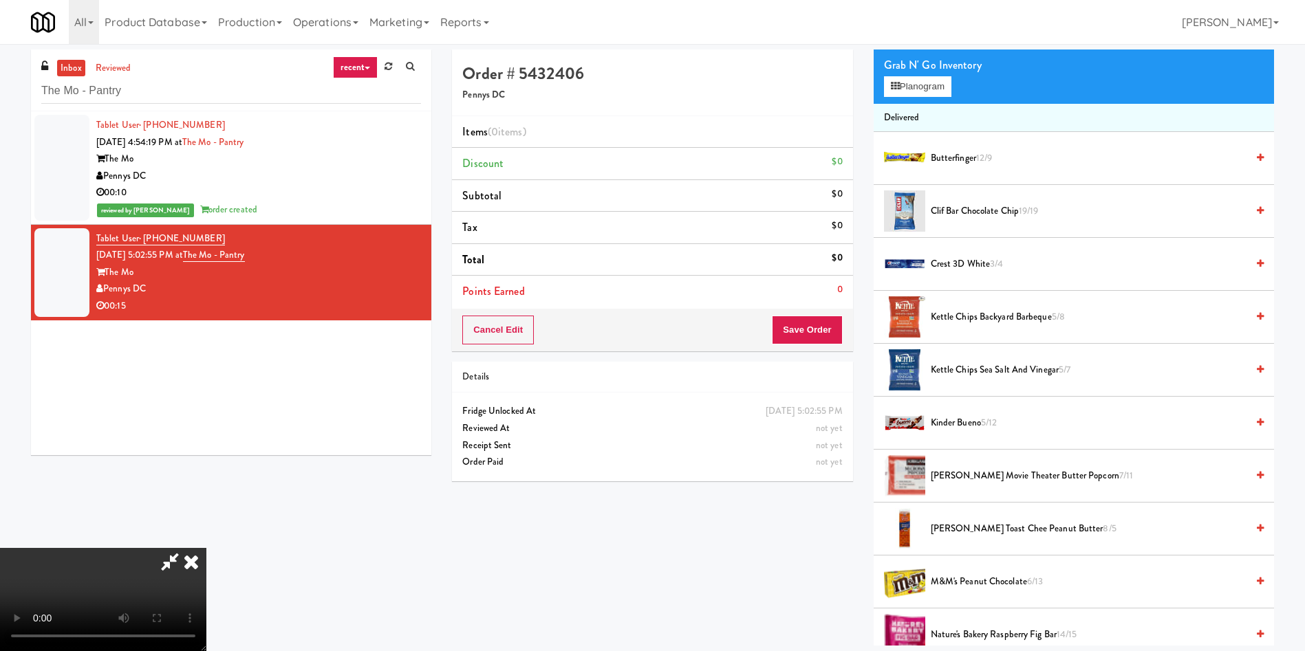
click at [206, 548] on video at bounding box center [103, 599] width 206 height 103
click at [904, 95] on button "Planogram" at bounding box center [917, 86] width 67 height 21
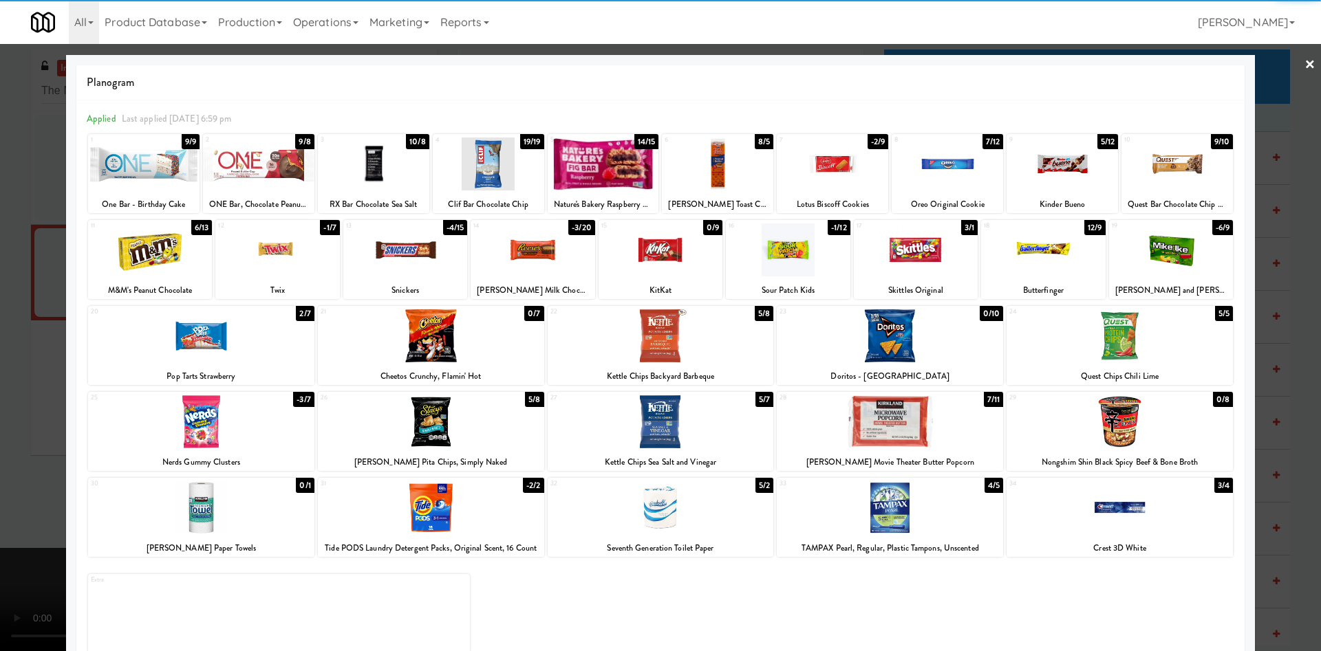
click at [646, 509] on div at bounding box center [661, 508] width 226 height 53
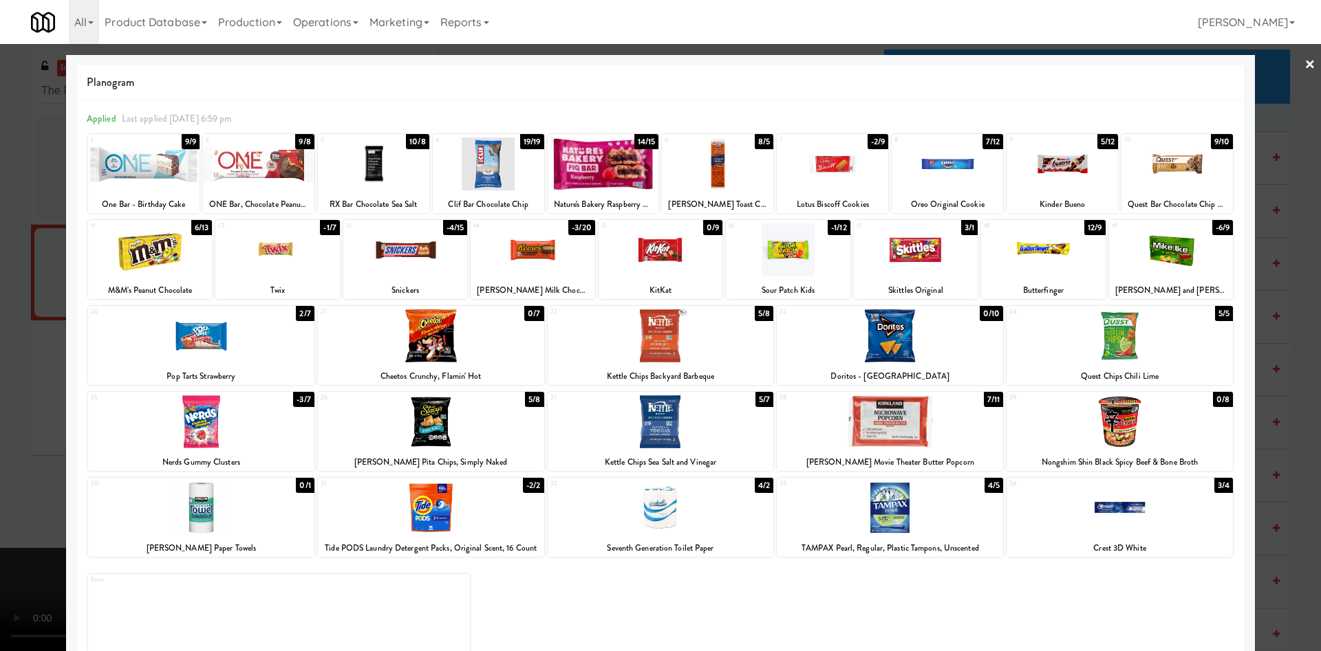
click at [5, 255] on div at bounding box center [660, 325] width 1321 height 651
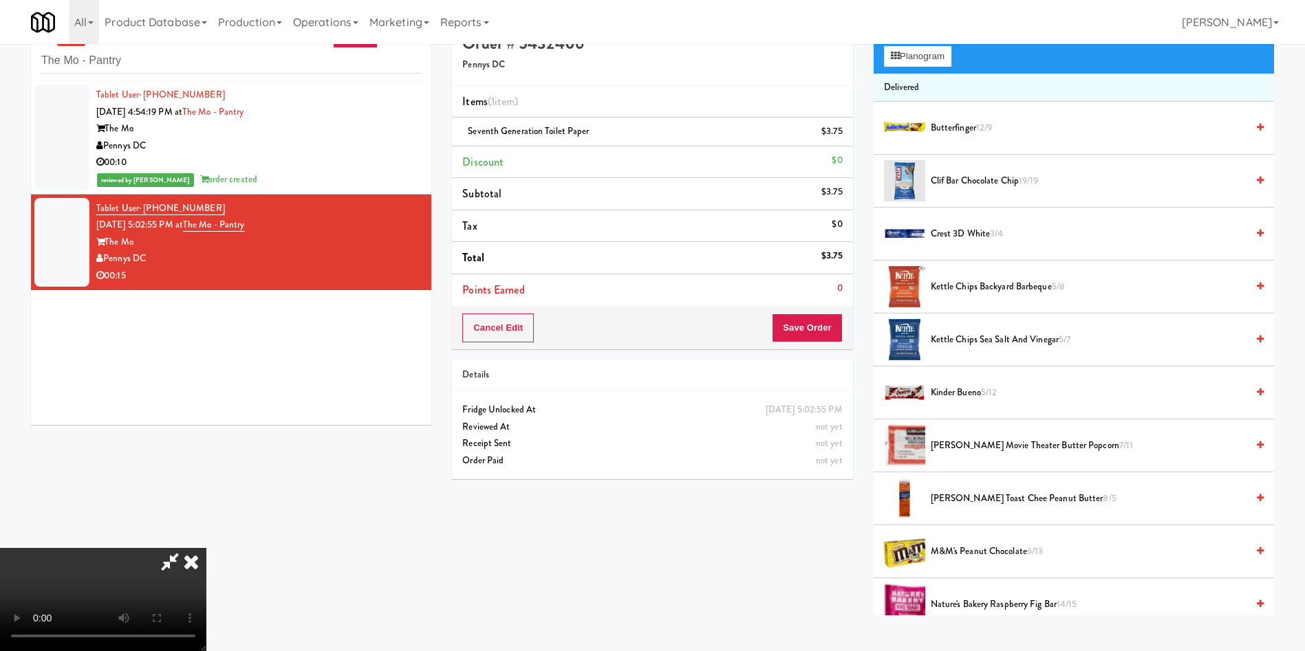
scroll to position [44, 0]
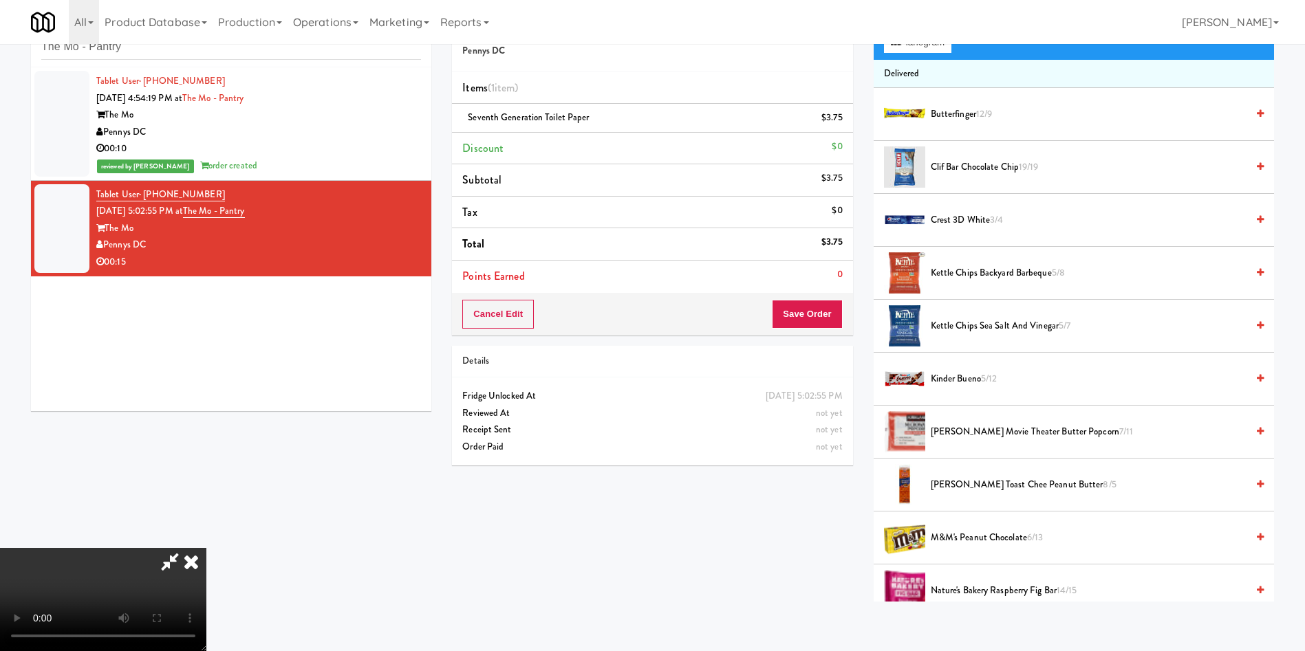
click at [206, 548] on video at bounding box center [103, 599] width 206 height 103
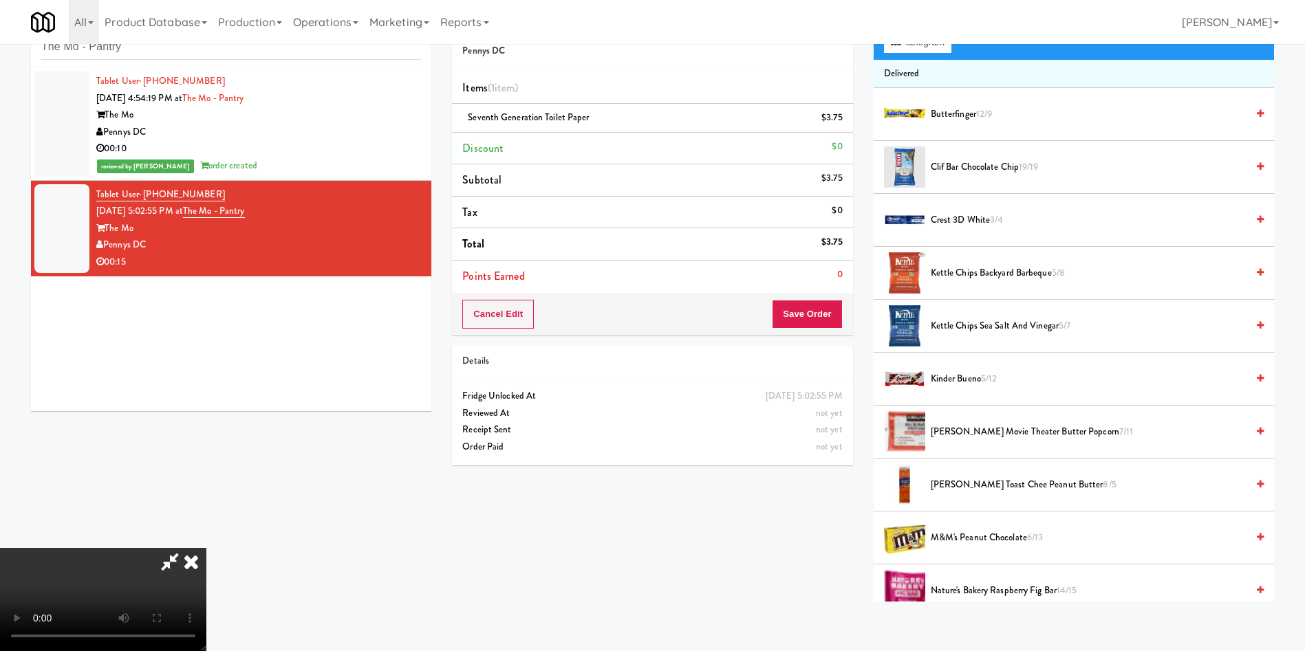
click at [206, 548] on video at bounding box center [103, 599] width 206 height 103
click at [1033, 431] on span "[PERSON_NAME] Movie Theater Butter Popcorn 7/11" at bounding box center [1089, 432] width 316 height 17
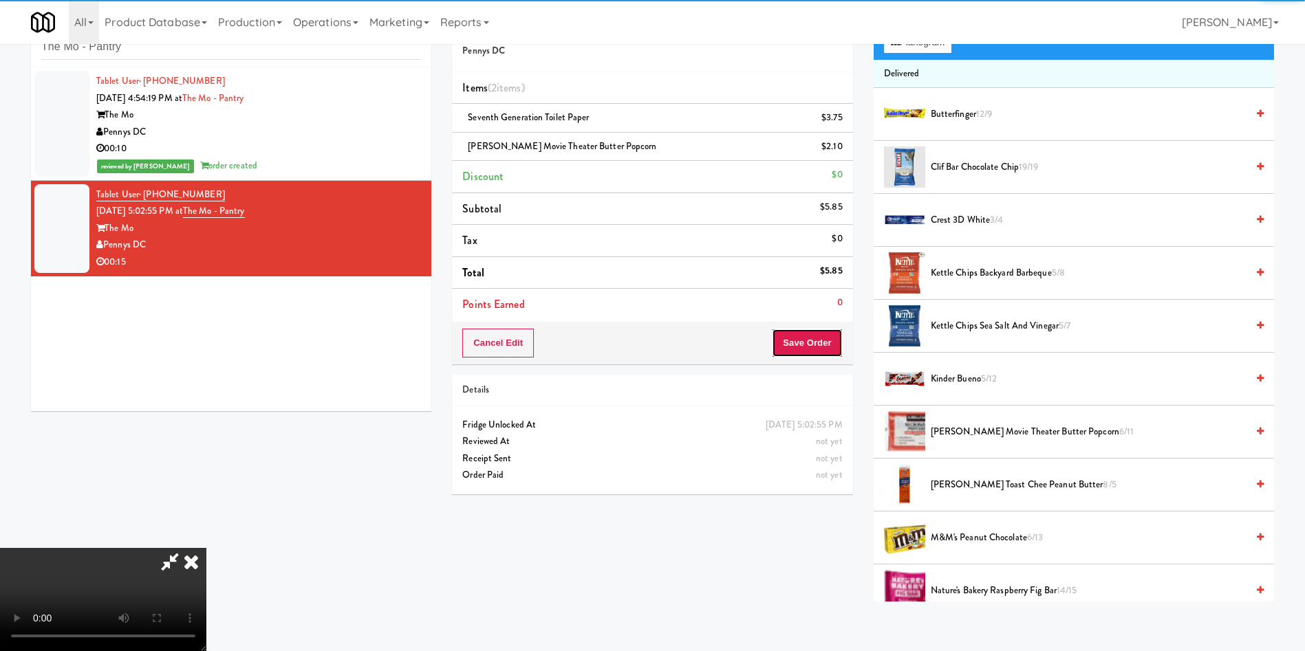
click at [828, 332] on button "Save Order" at bounding box center [807, 343] width 70 height 29
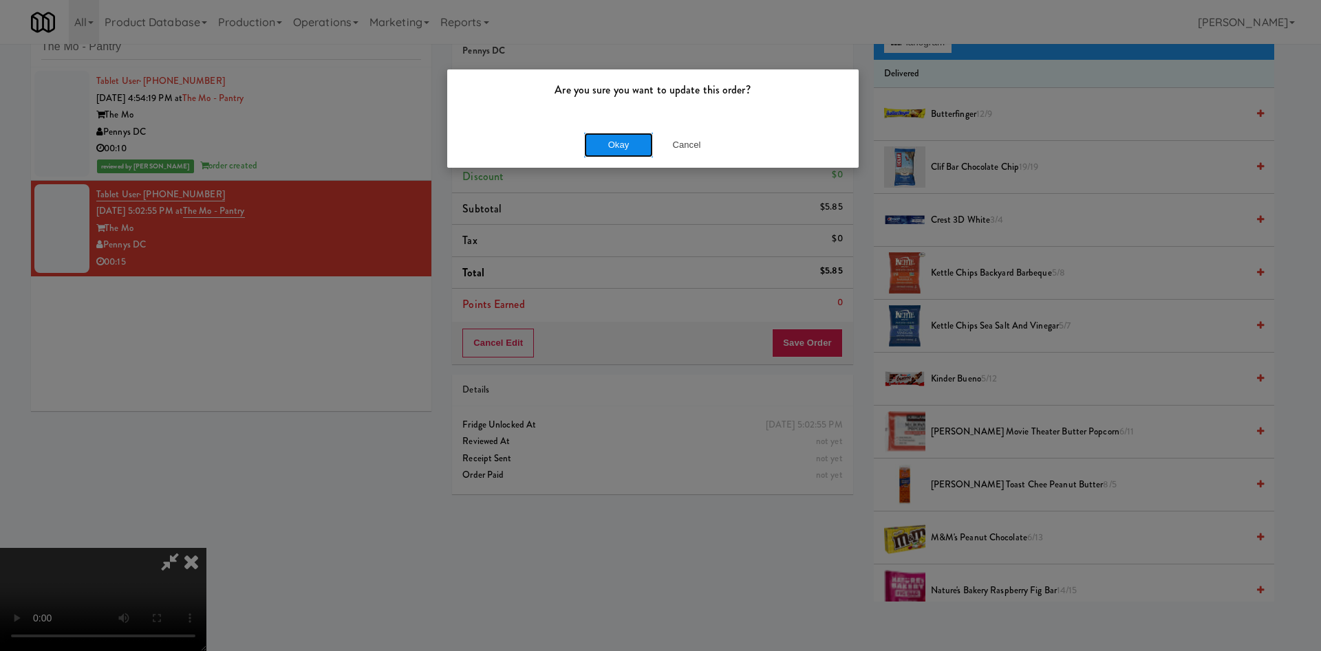
click at [623, 140] on button "Okay" at bounding box center [618, 145] width 69 height 25
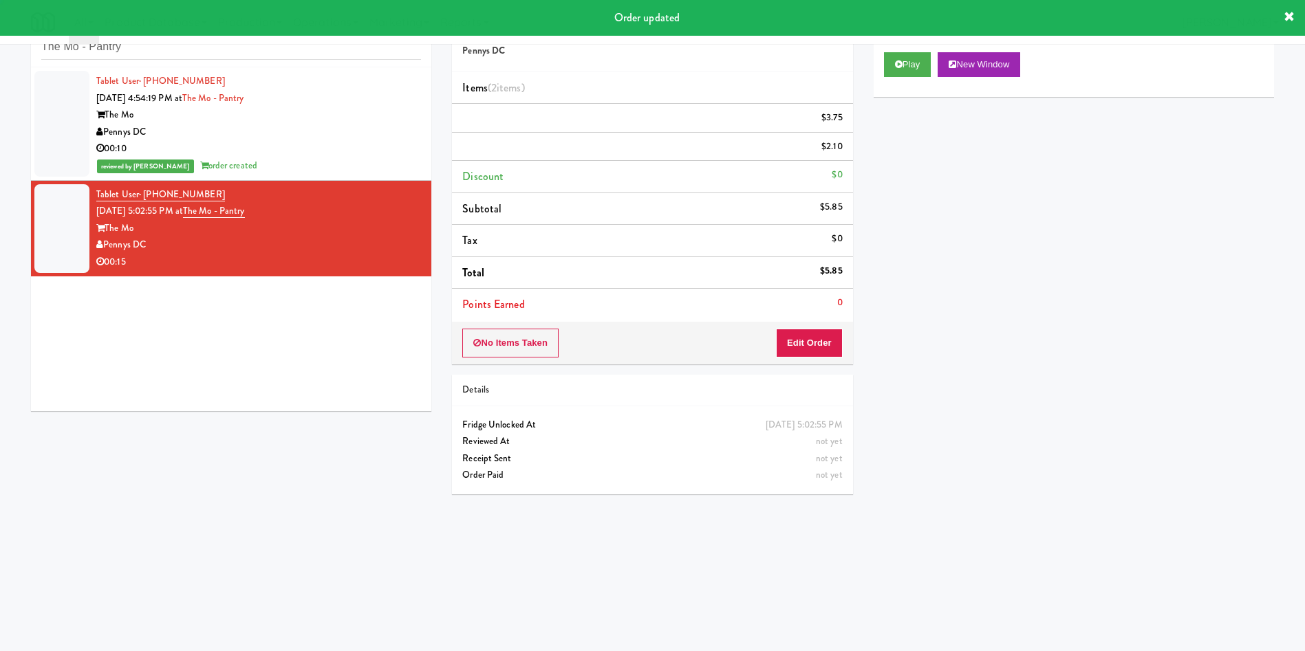
scroll to position [0, 0]
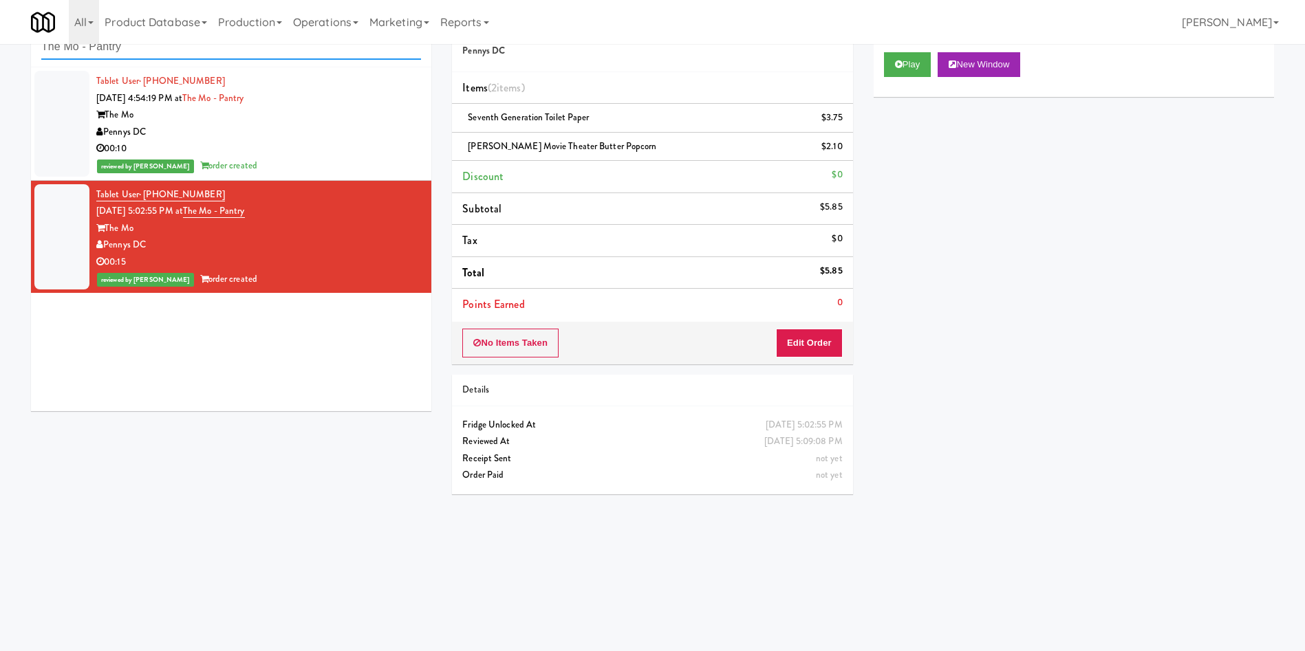
drag, startPoint x: 162, startPoint y: 46, endPoint x: 0, endPoint y: 25, distance: 163.7
click at [0, 25] on body "Are you sure you want to update this order? Okay Cancel Okay Are you sure you w…" at bounding box center [652, 325] width 1305 height 651
paste input "Sophia - Ambient"
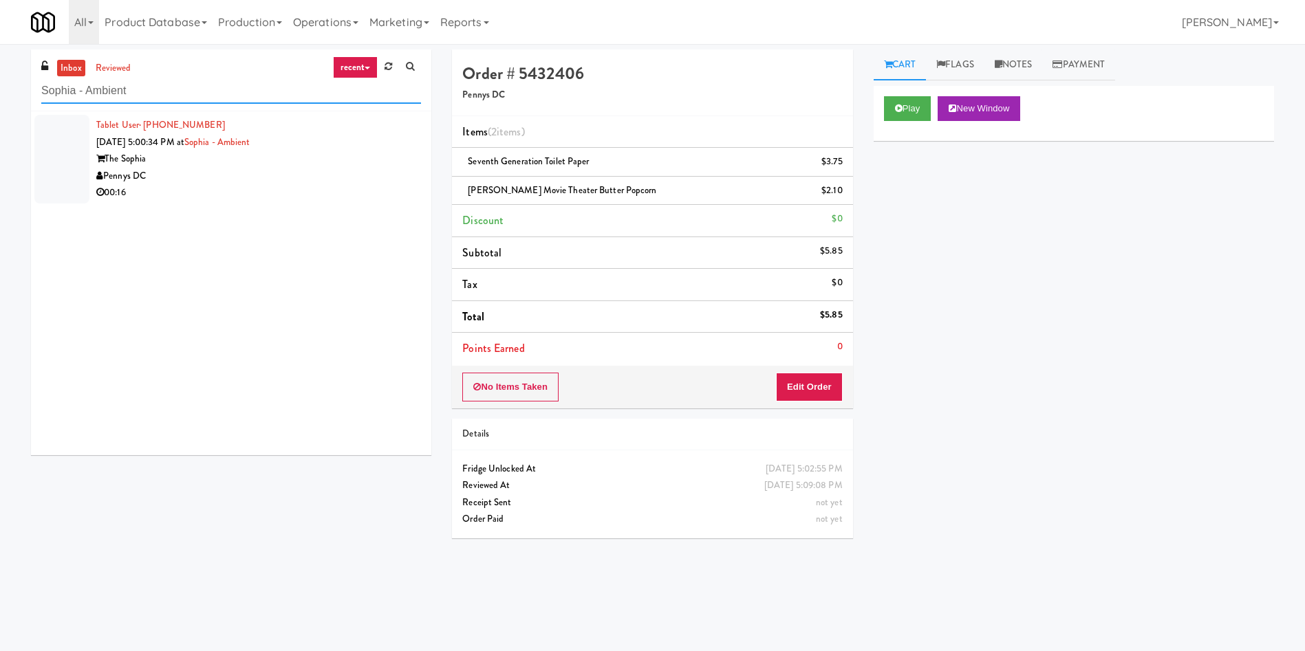
type input "Sophia - Ambient"
click at [66, 172] on div at bounding box center [61, 159] width 55 height 89
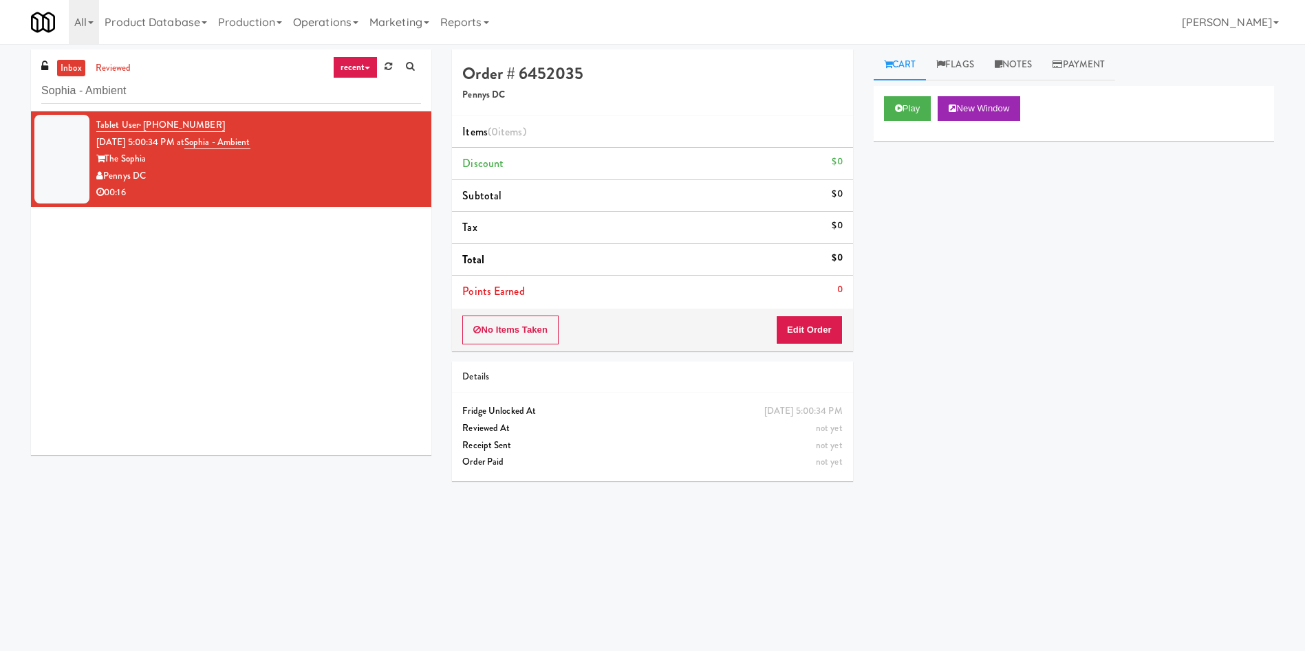
click at [329, 396] on div "Tablet User · (202) 674-0242 [DATE] 5:00:34 PM at [GEOGRAPHIC_DATA] The [PERSON…" at bounding box center [231, 283] width 400 height 344
click at [918, 106] on button "Play" at bounding box center [907, 108] width 47 height 25
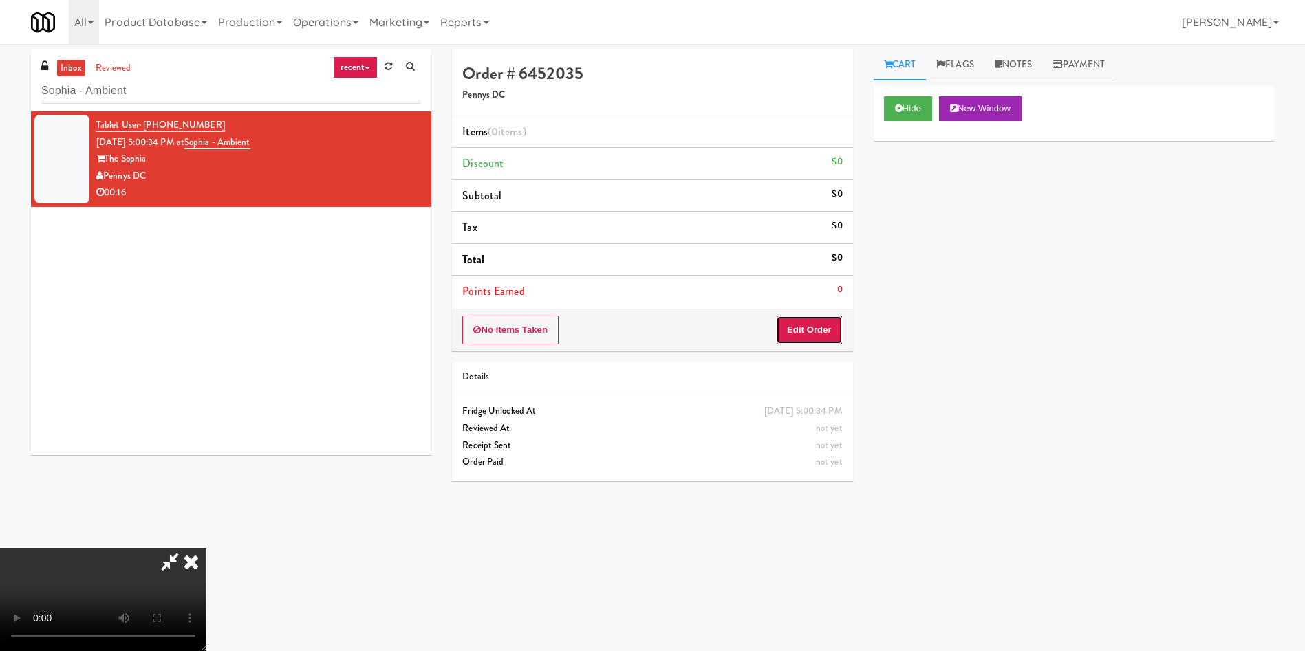
click at [806, 332] on button "Edit Order" at bounding box center [809, 330] width 67 height 29
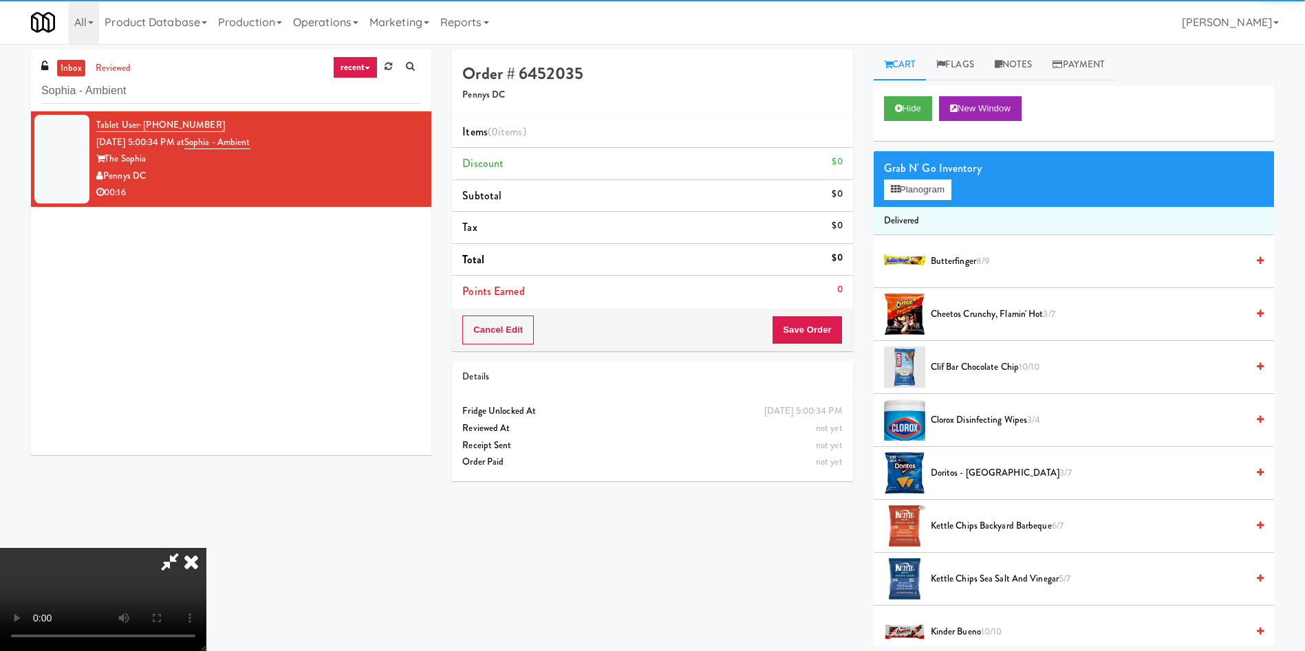
scroll to position [103, 0]
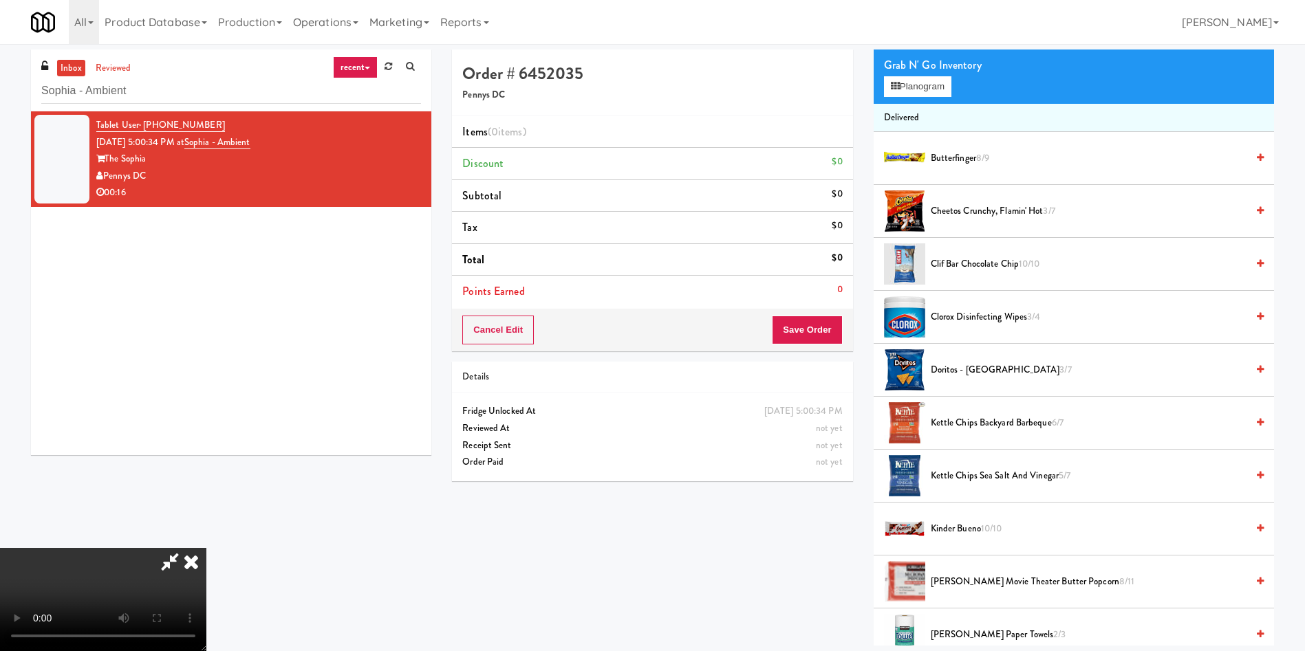
drag, startPoint x: 537, startPoint y: 263, endPoint x: 394, endPoint y: 494, distance: 270.9
click at [206, 548] on video at bounding box center [103, 599] width 206 height 103
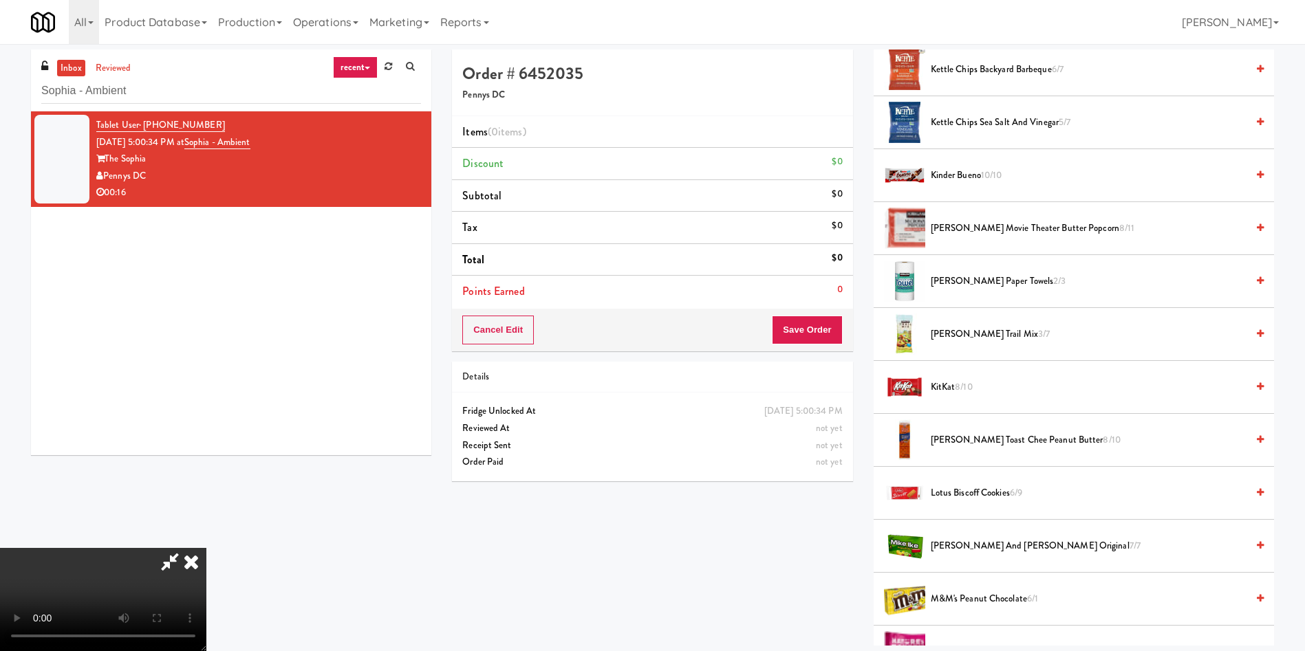
scroll to position [516, 0]
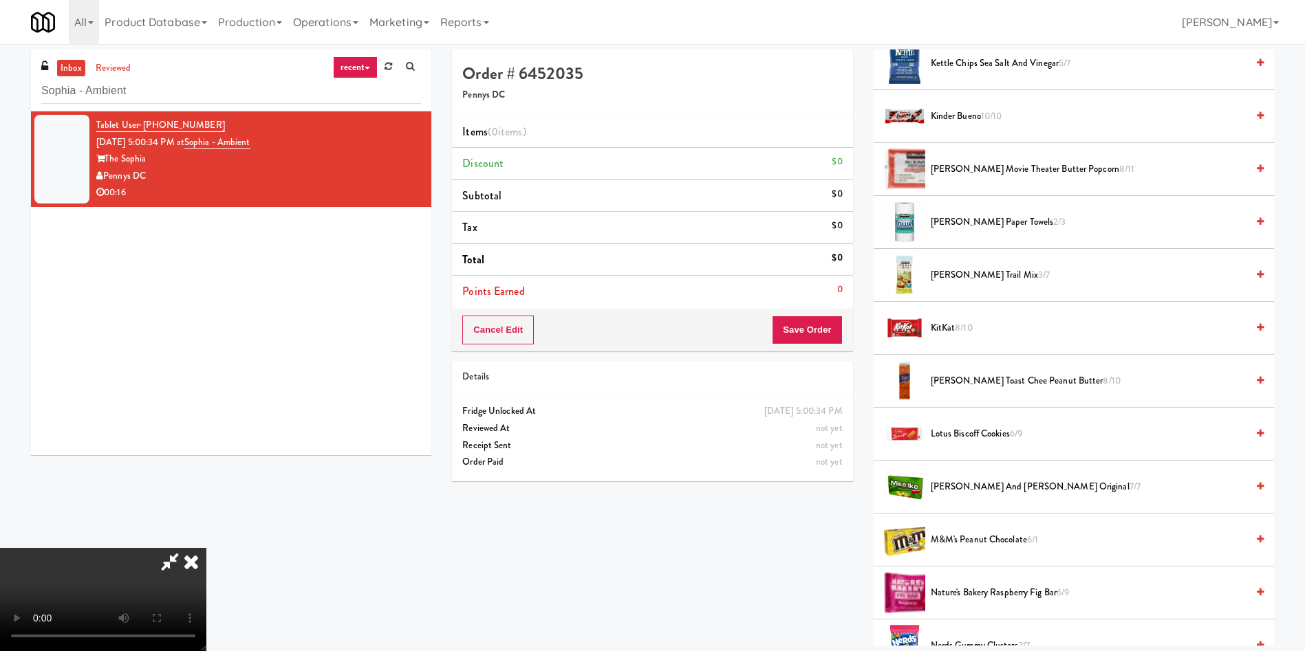
click at [951, 323] on span "KitKat 8/10" at bounding box center [1089, 328] width 316 height 17
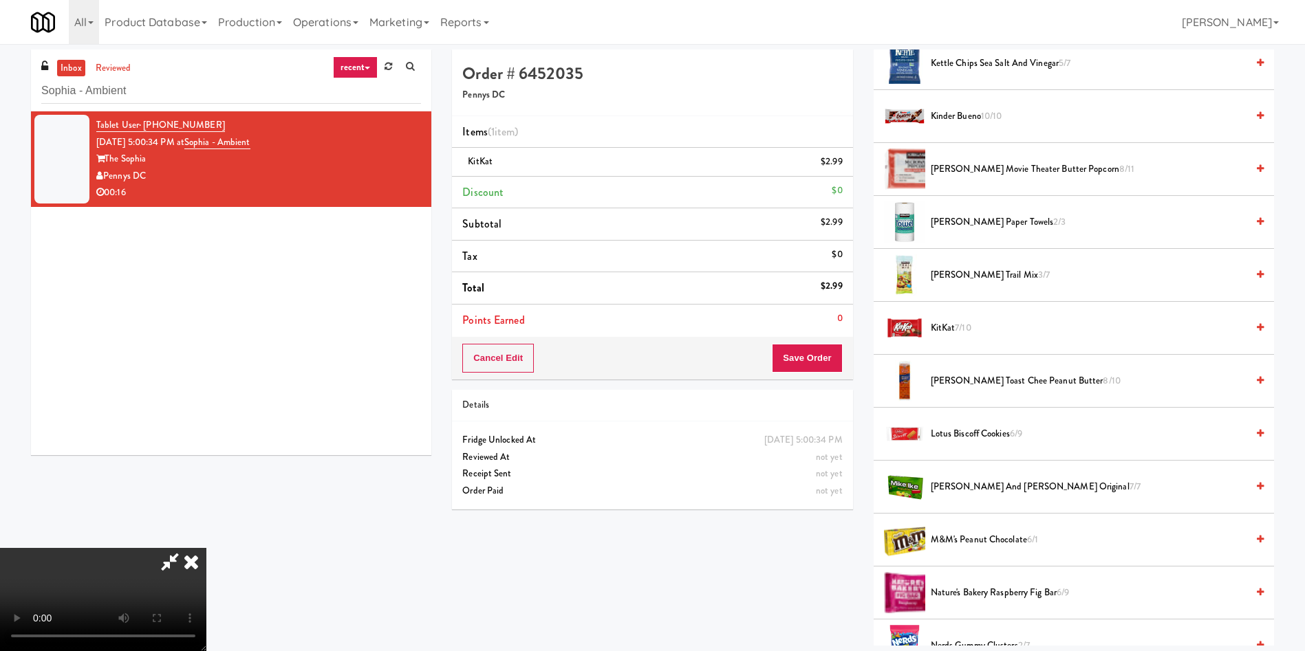
scroll to position [0, 0]
click at [206, 548] on video at bounding box center [103, 599] width 206 height 103
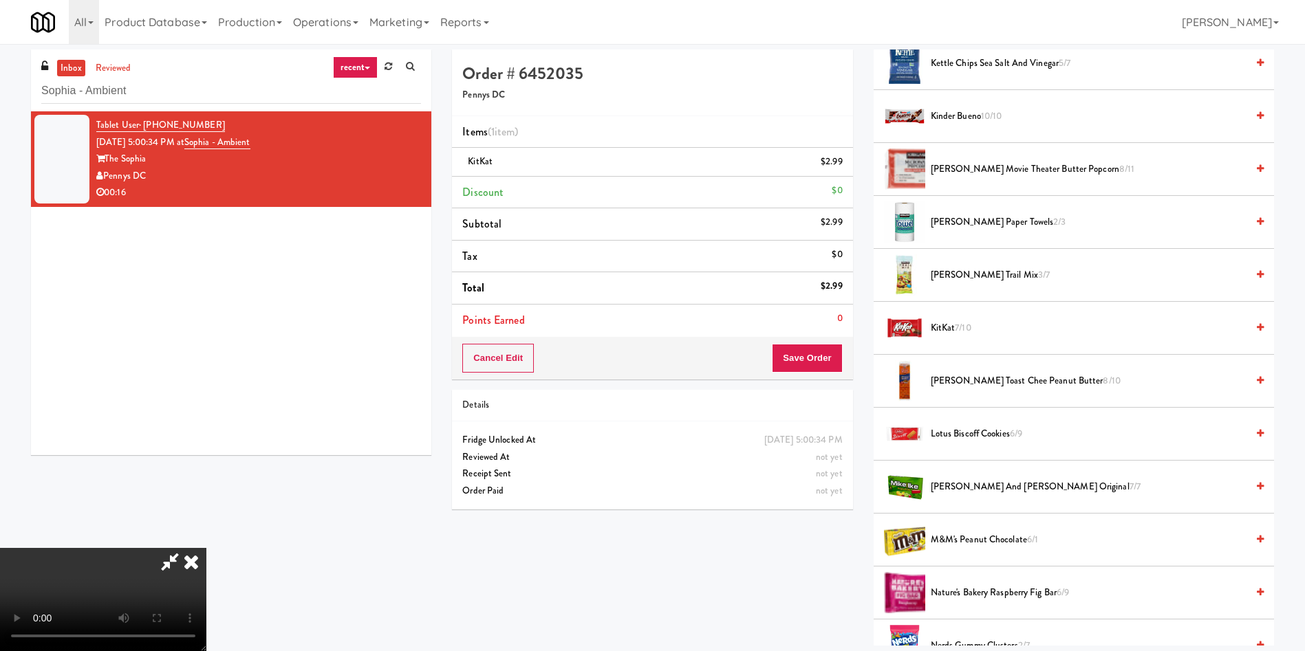
click at [206, 548] on video at bounding box center [103, 599] width 206 height 103
click at [986, 224] on span "[PERSON_NAME] Paper Towels 2/3" at bounding box center [1089, 222] width 316 height 17
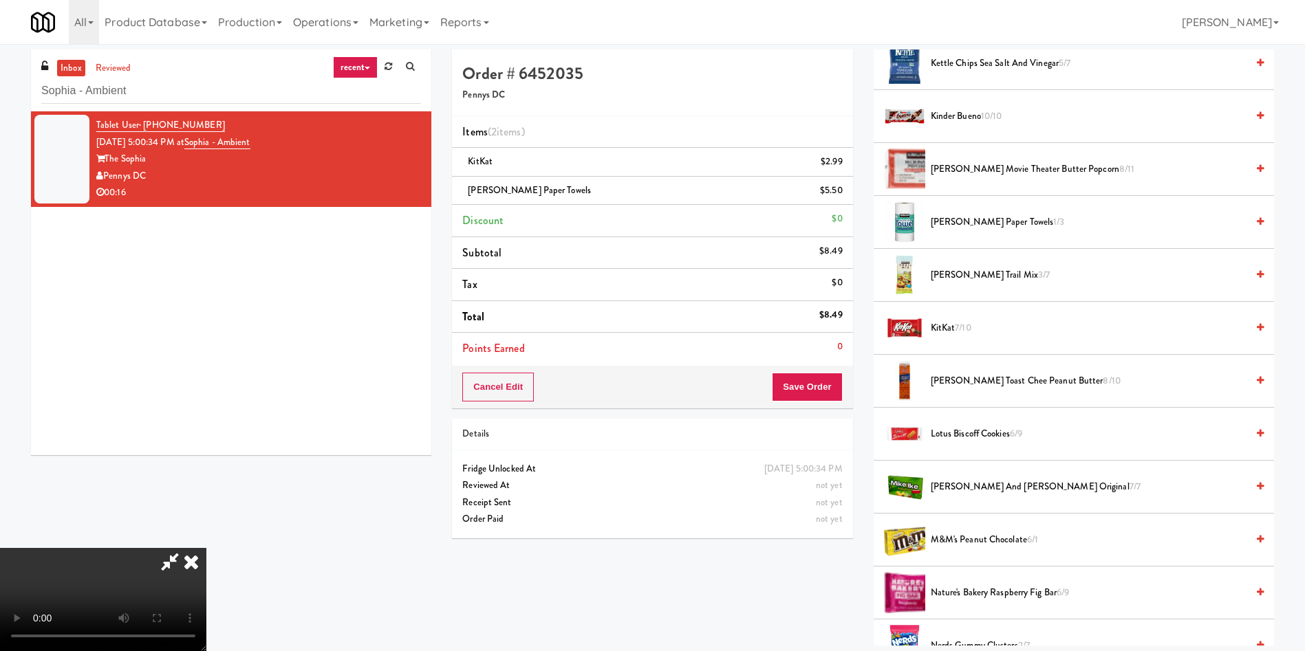
scroll to position [202, 0]
click at [823, 378] on button "Save Order" at bounding box center [807, 387] width 70 height 29
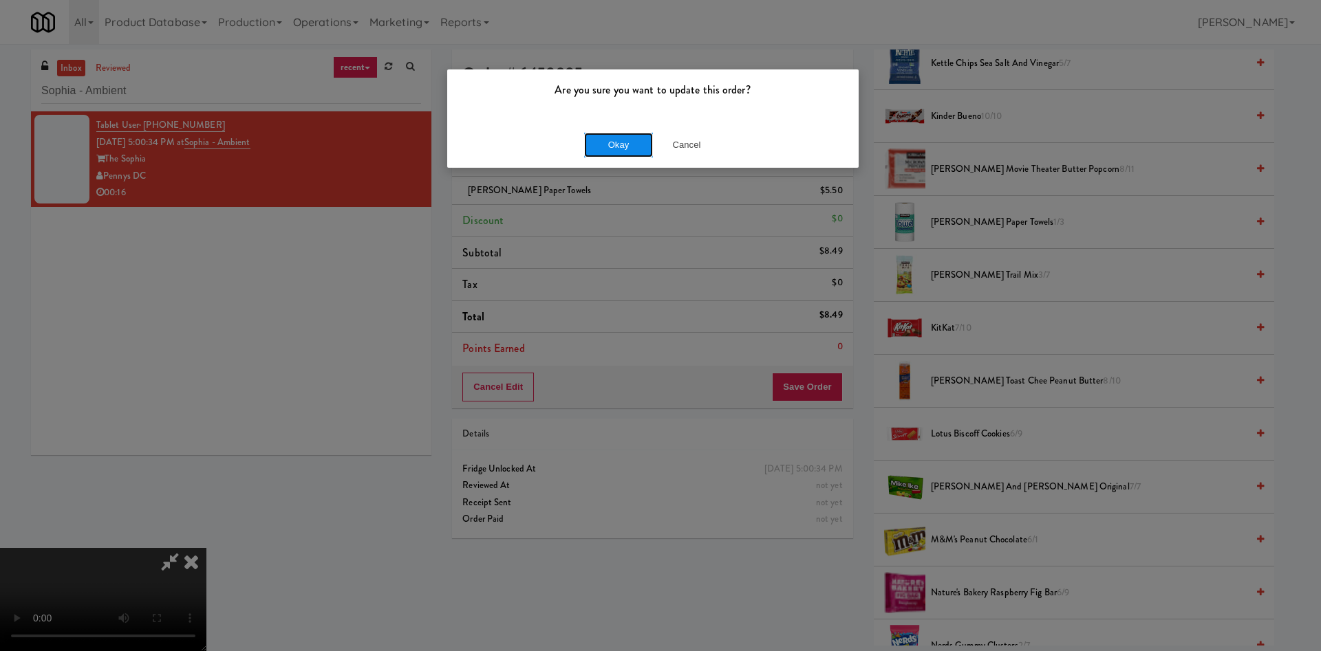
click at [619, 148] on button "Okay" at bounding box center [618, 145] width 69 height 25
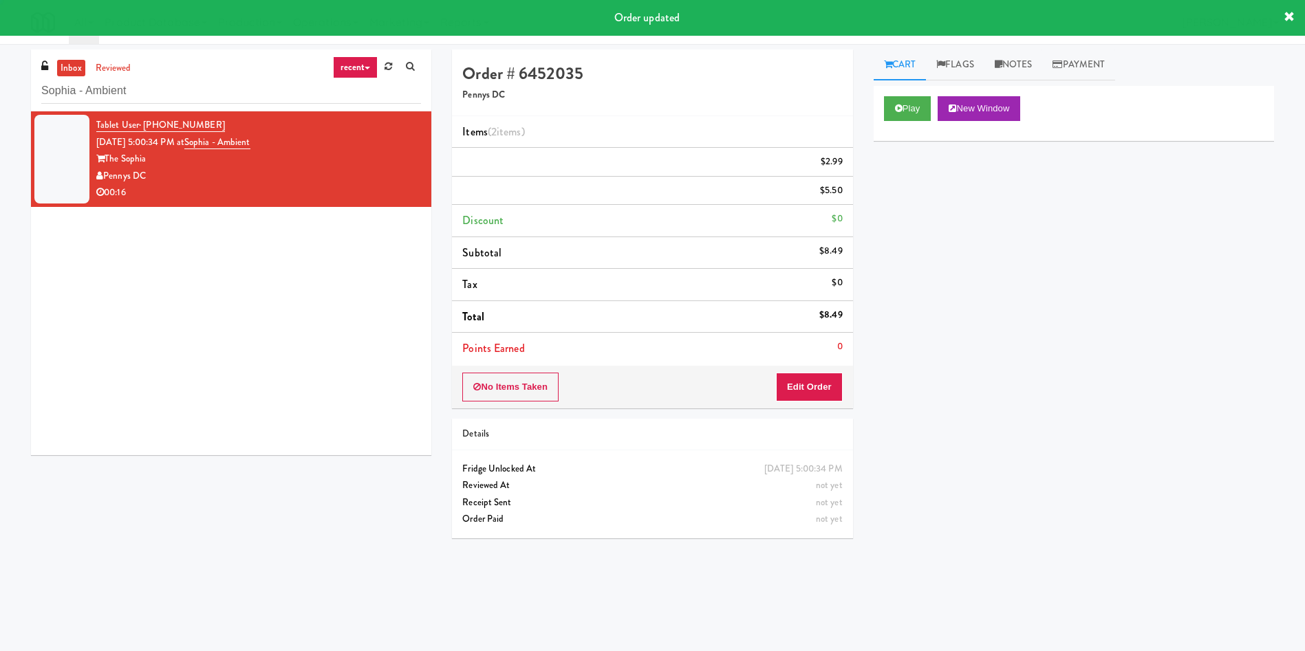
scroll to position [0, 0]
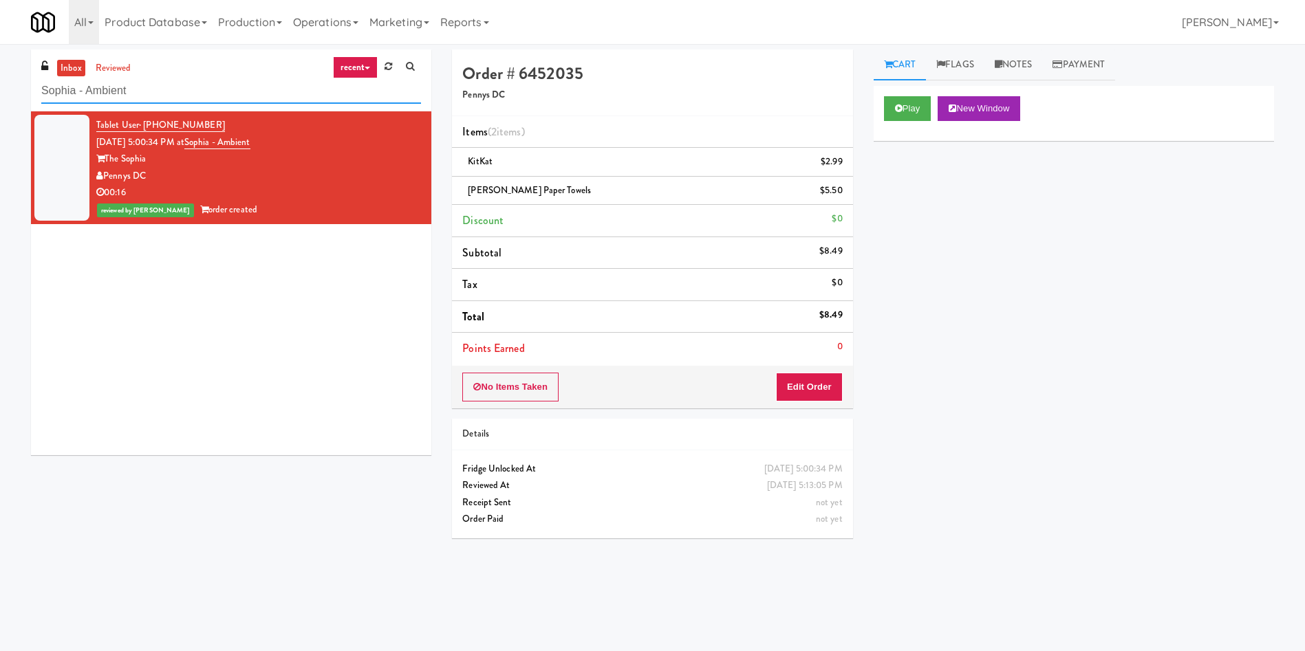
drag, startPoint x: 179, startPoint y: 83, endPoint x: 0, endPoint y: 62, distance: 180.0
click at [0, 62] on div "inbox reviewed recent all unclear take inventory issue suspicious failed recent…" at bounding box center [652, 326] width 1305 height 552
paste input "Avant HP - Cooler - Lef"
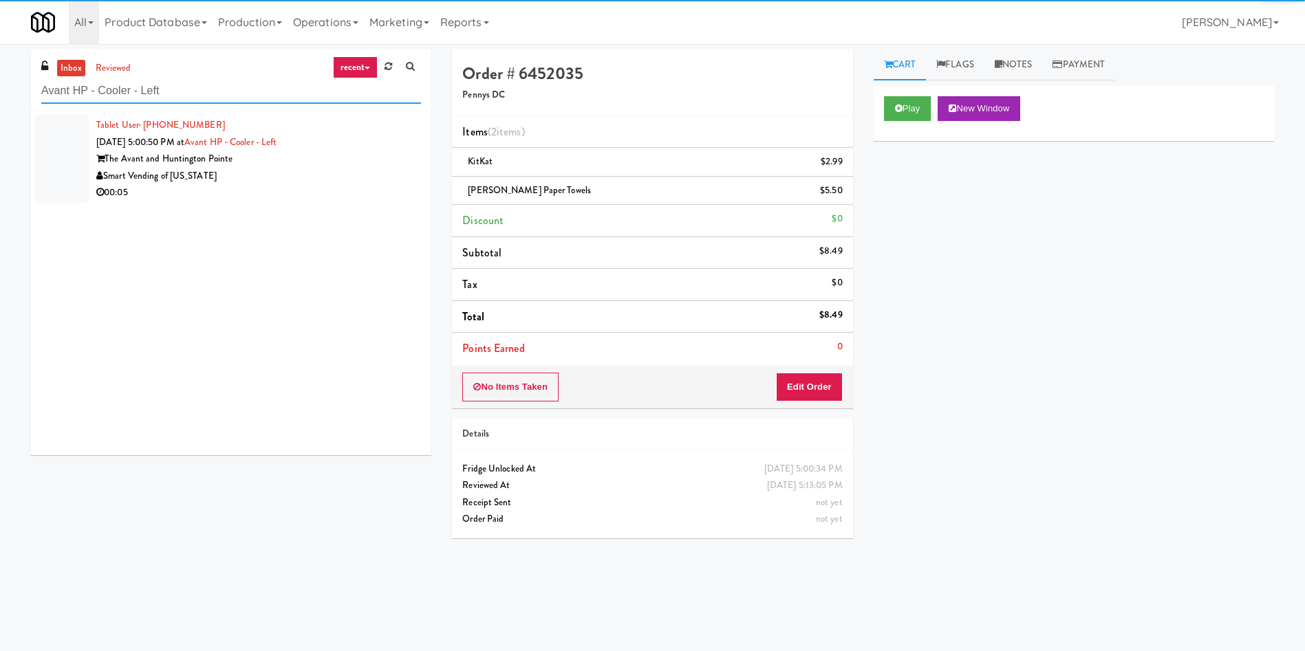
type input "Avant HP - Cooler - Left"
click at [67, 147] on div at bounding box center [61, 159] width 55 height 89
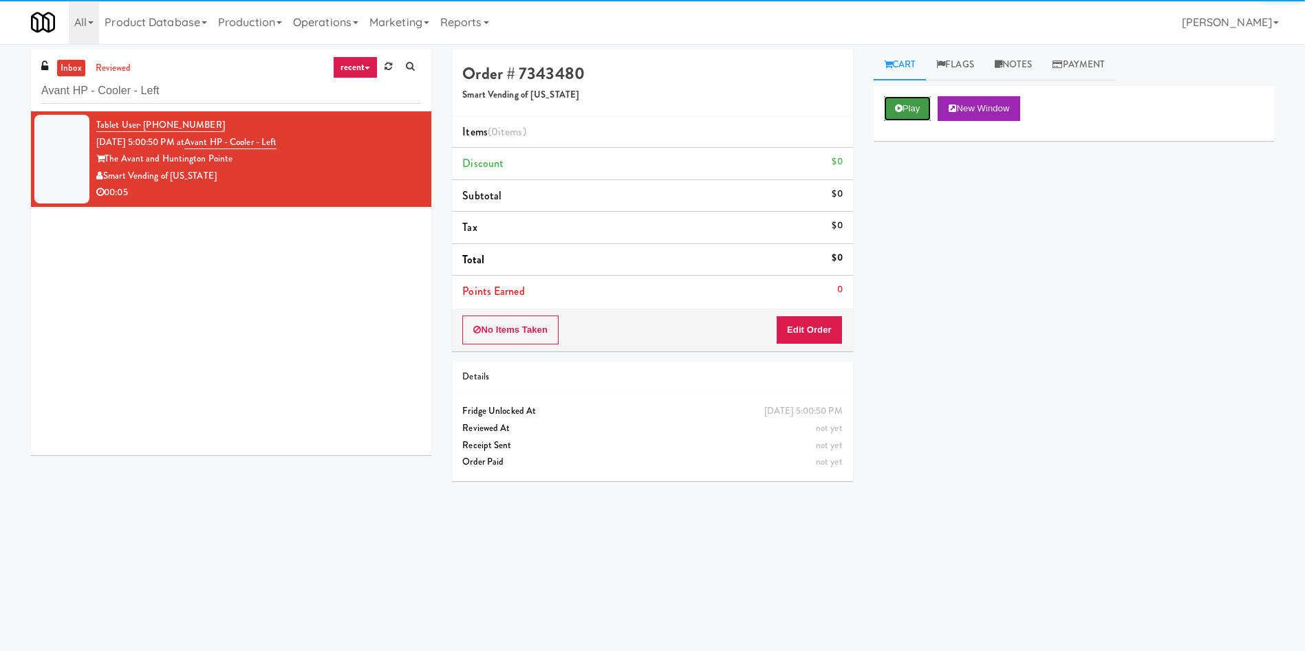
click at [925, 103] on button "Play" at bounding box center [907, 108] width 47 height 25
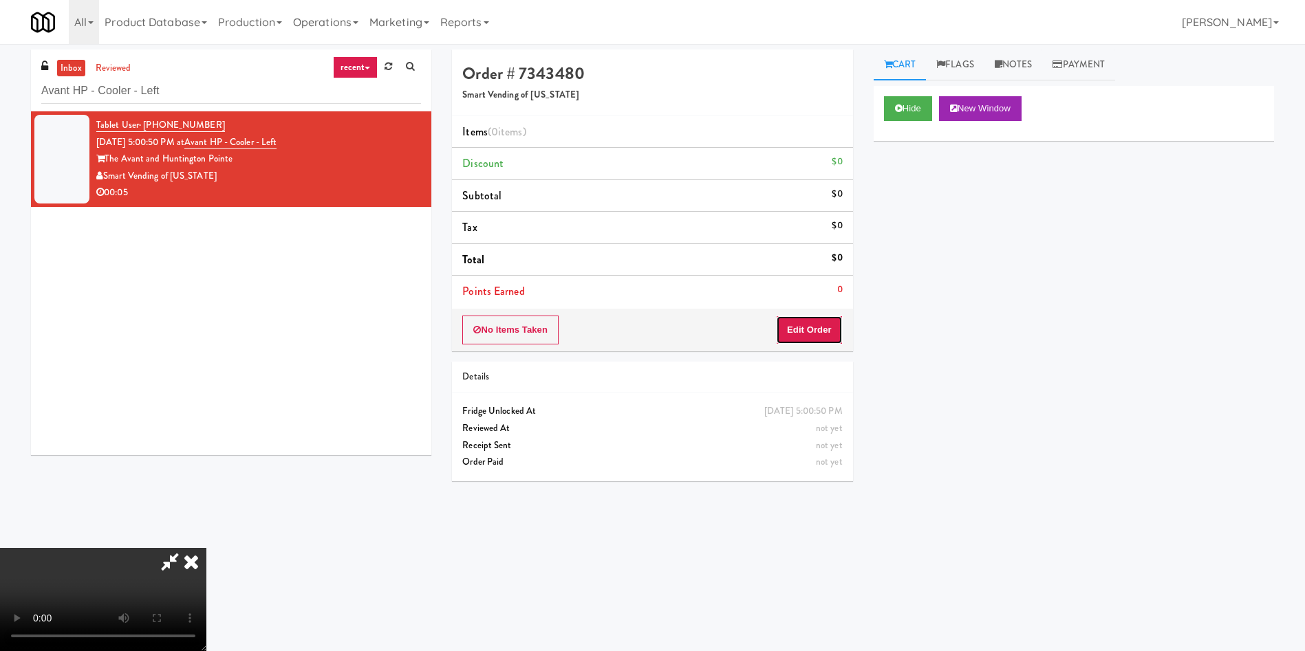
click at [825, 329] on button "Edit Order" at bounding box center [809, 330] width 67 height 29
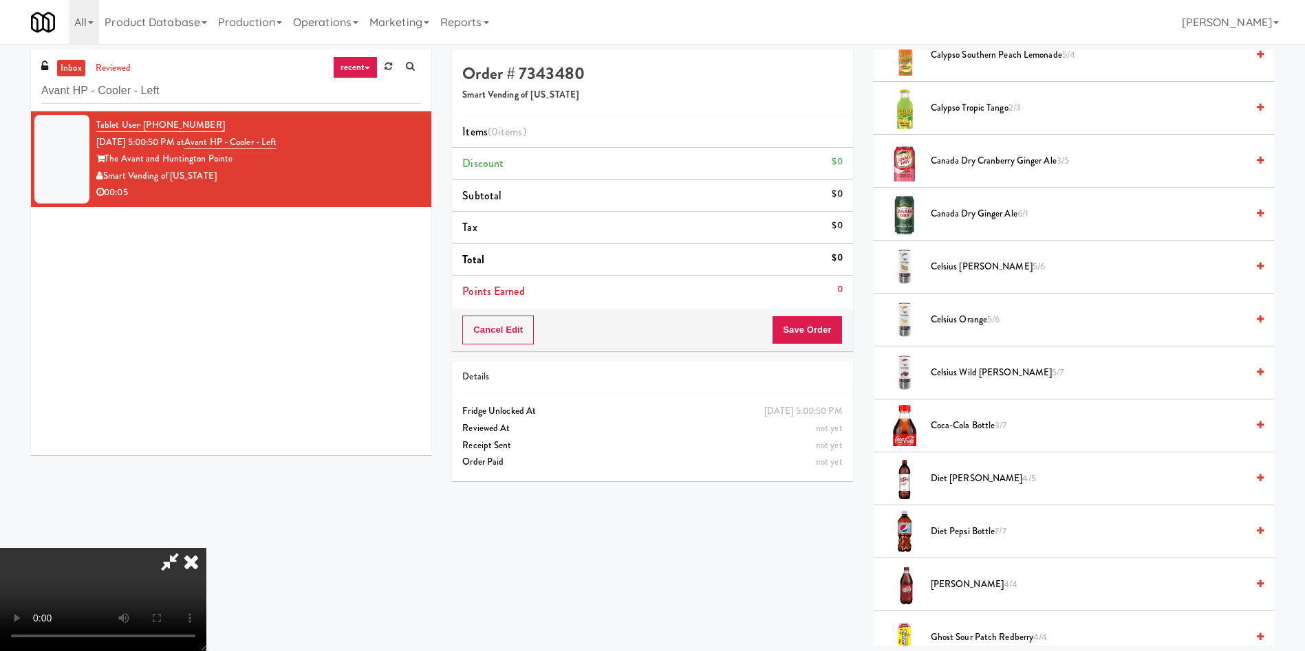
scroll to position [103, 0]
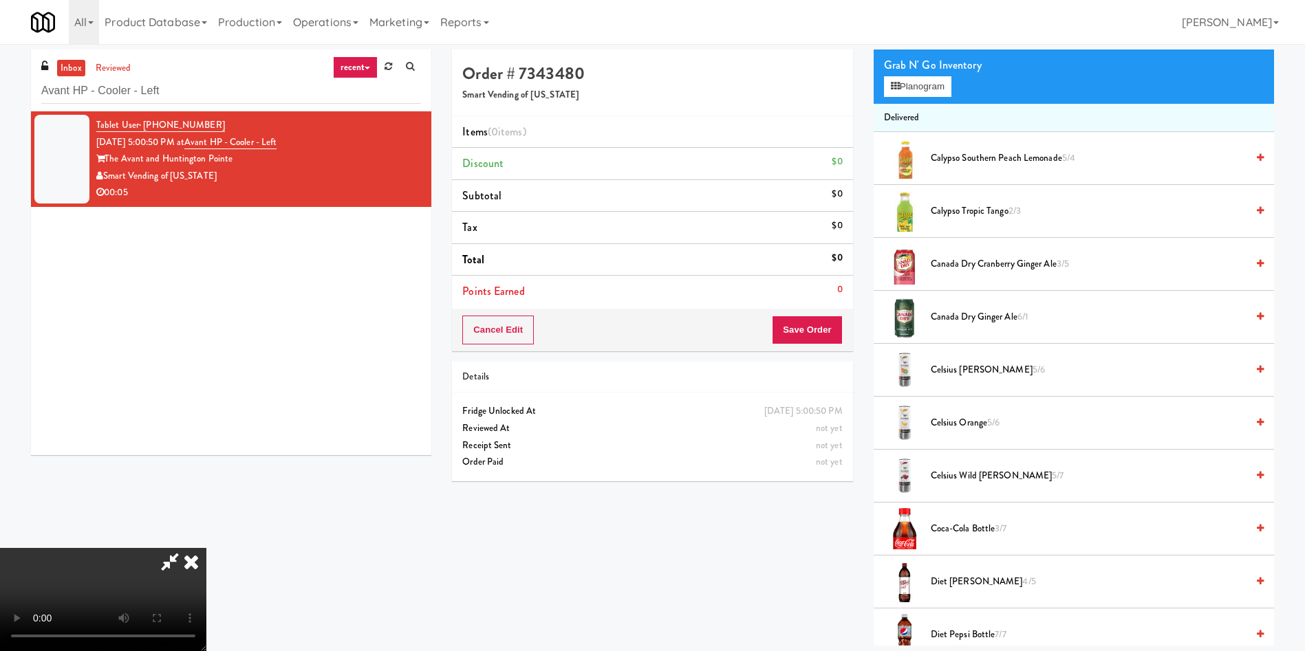
click at [206, 548] on video at bounding box center [103, 599] width 206 height 103
click at [907, 89] on button "Planogram" at bounding box center [917, 86] width 67 height 21
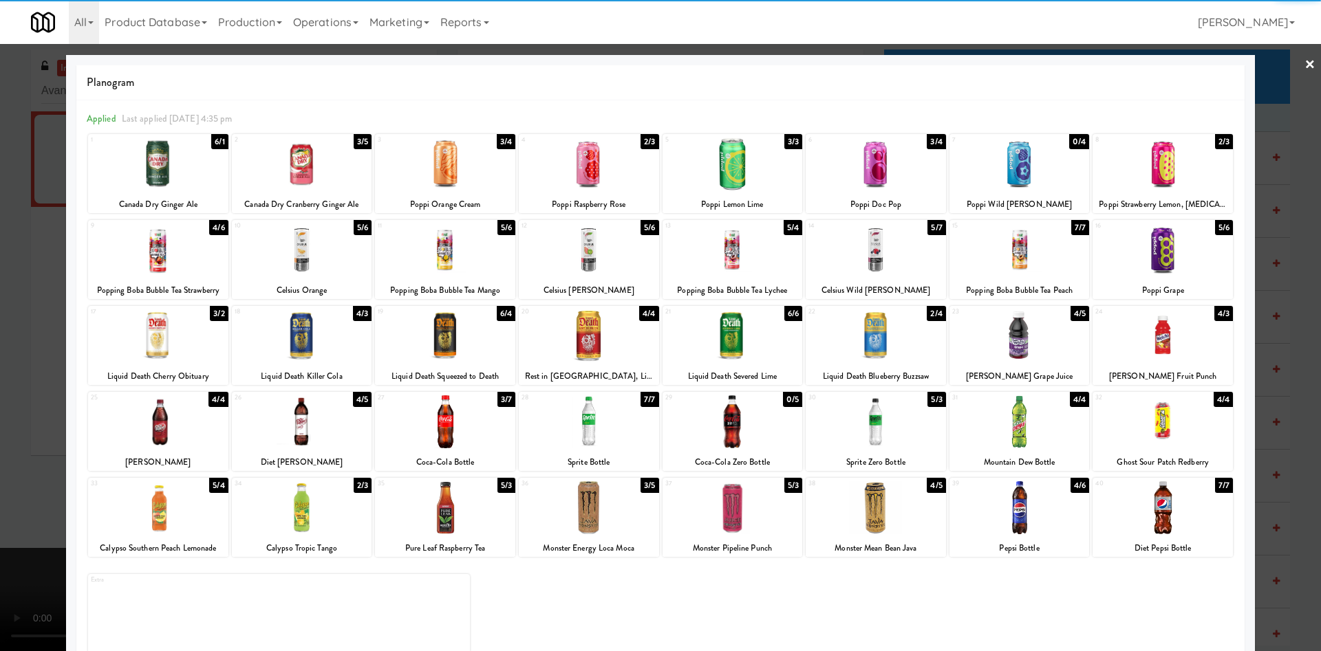
click at [158, 422] on div at bounding box center [158, 422] width 140 height 53
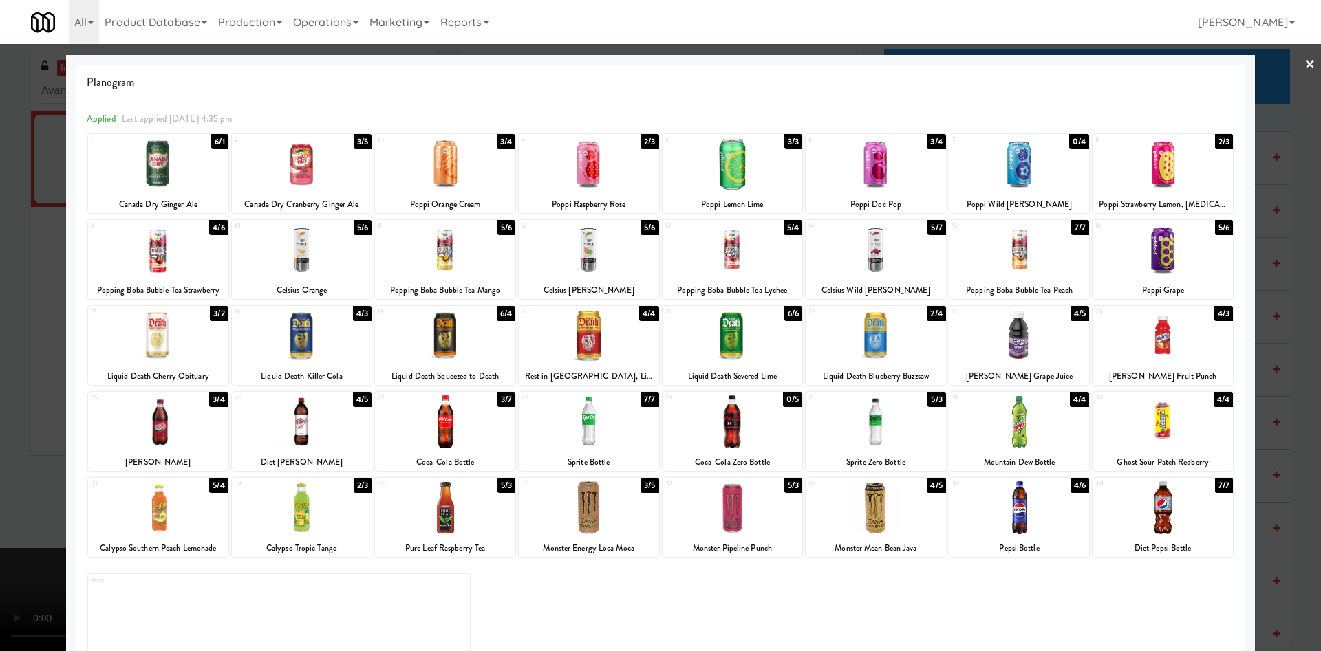
click at [16, 342] on div at bounding box center [660, 325] width 1321 height 651
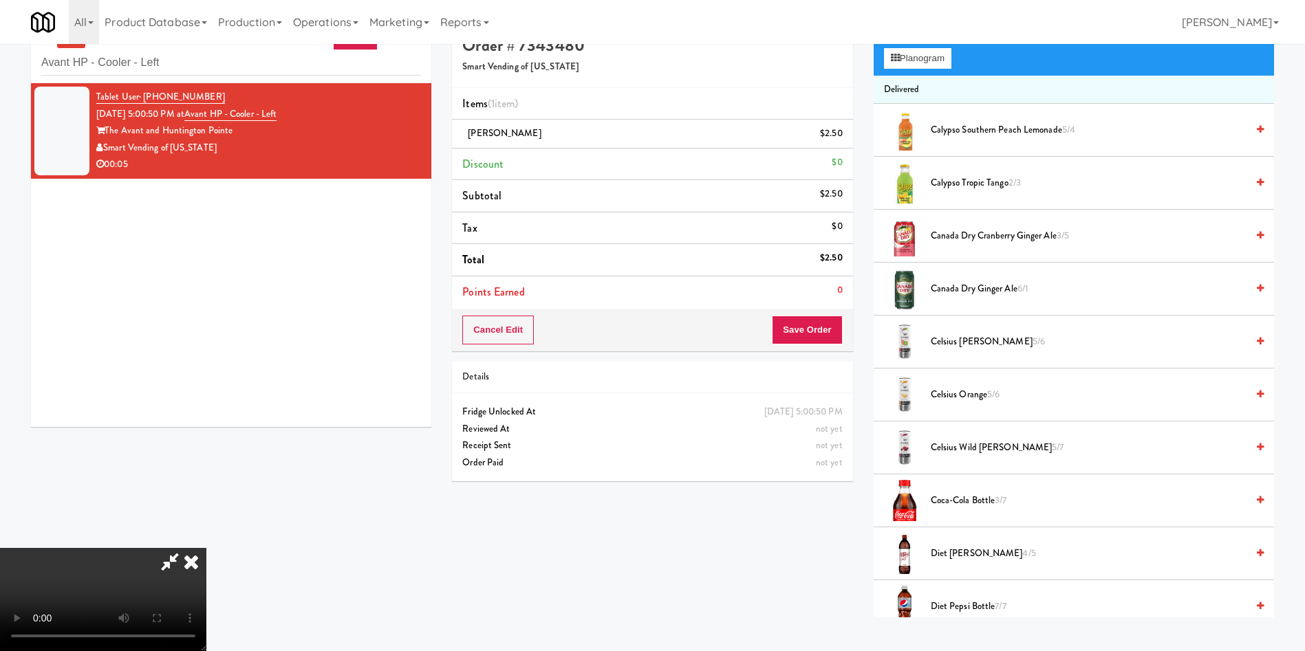
scroll to position [44, 0]
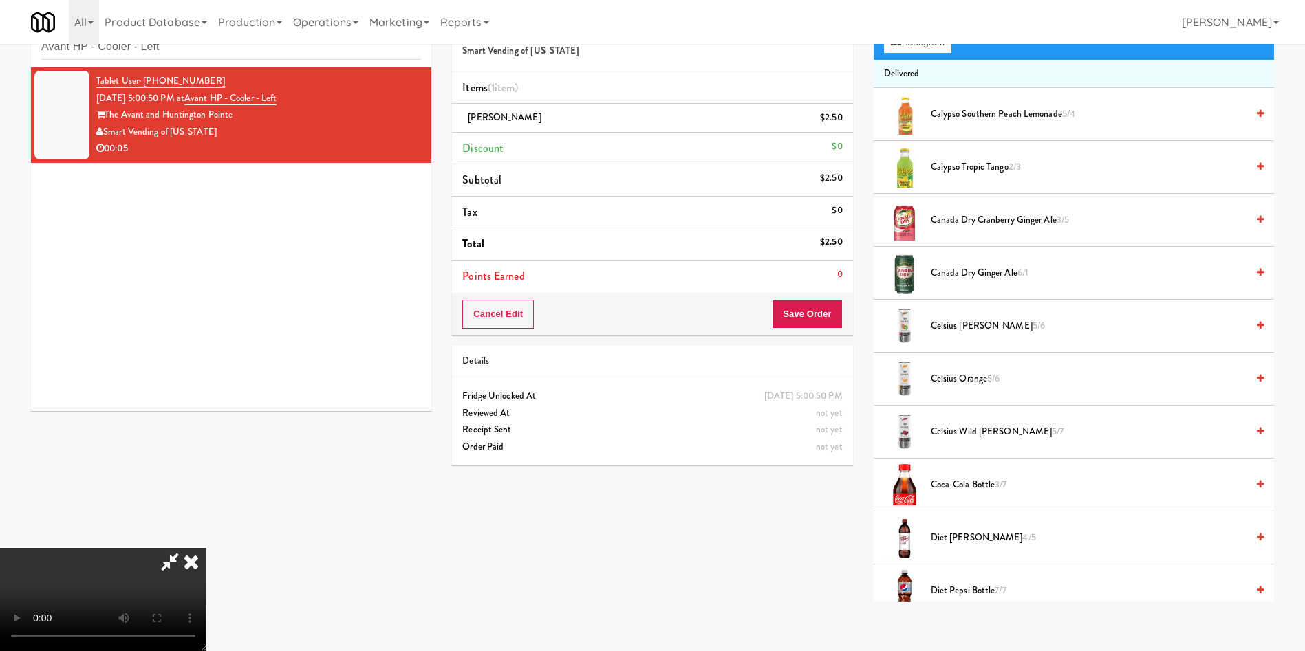
click at [206, 548] on video at bounding box center [103, 599] width 206 height 103
drag, startPoint x: 452, startPoint y: 481, endPoint x: 853, endPoint y: 287, distance: 445.5
click at [206, 548] on video at bounding box center [103, 599] width 206 height 103
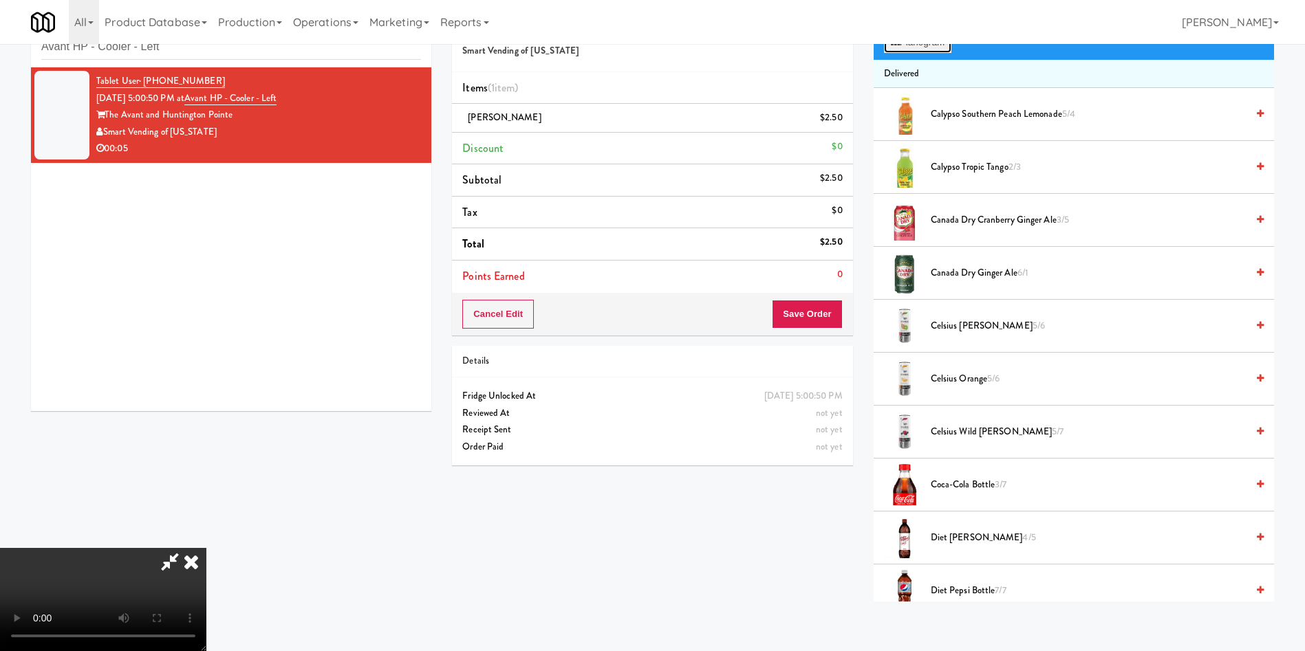
click at [918, 45] on button "Planogram" at bounding box center [917, 42] width 67 height 21
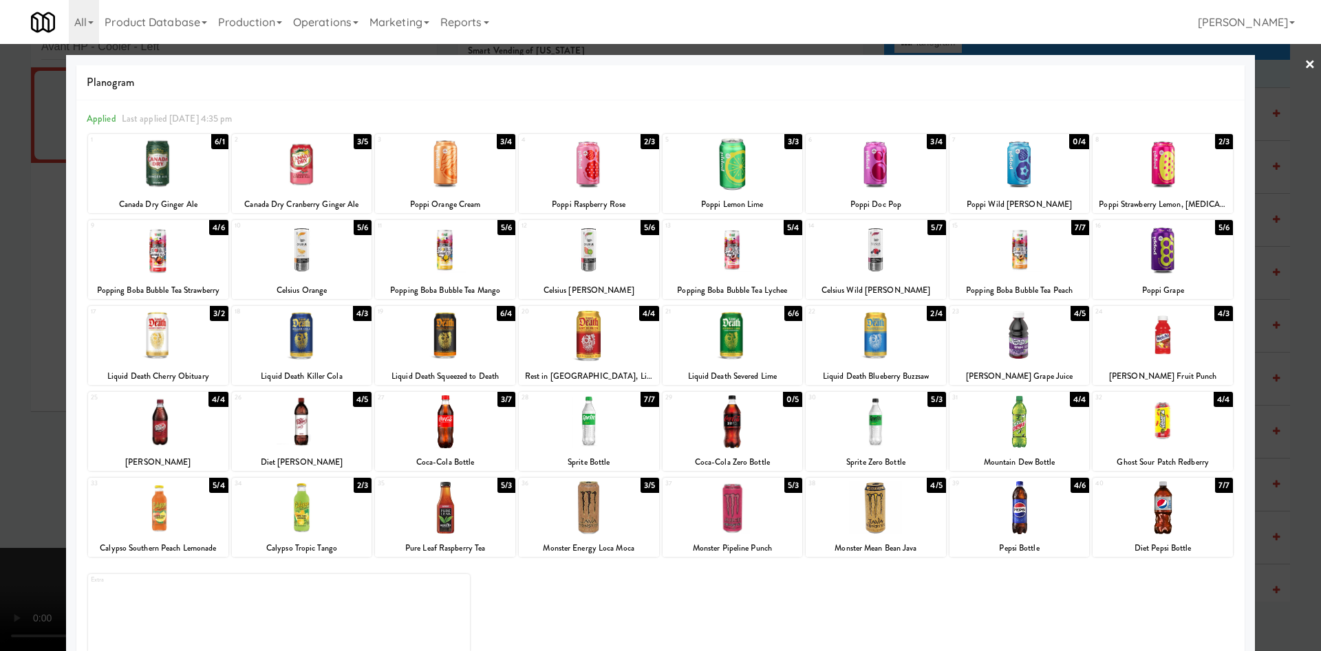
click at [19, 322] on div at bounding box center [660, 325] width 1321 height 651
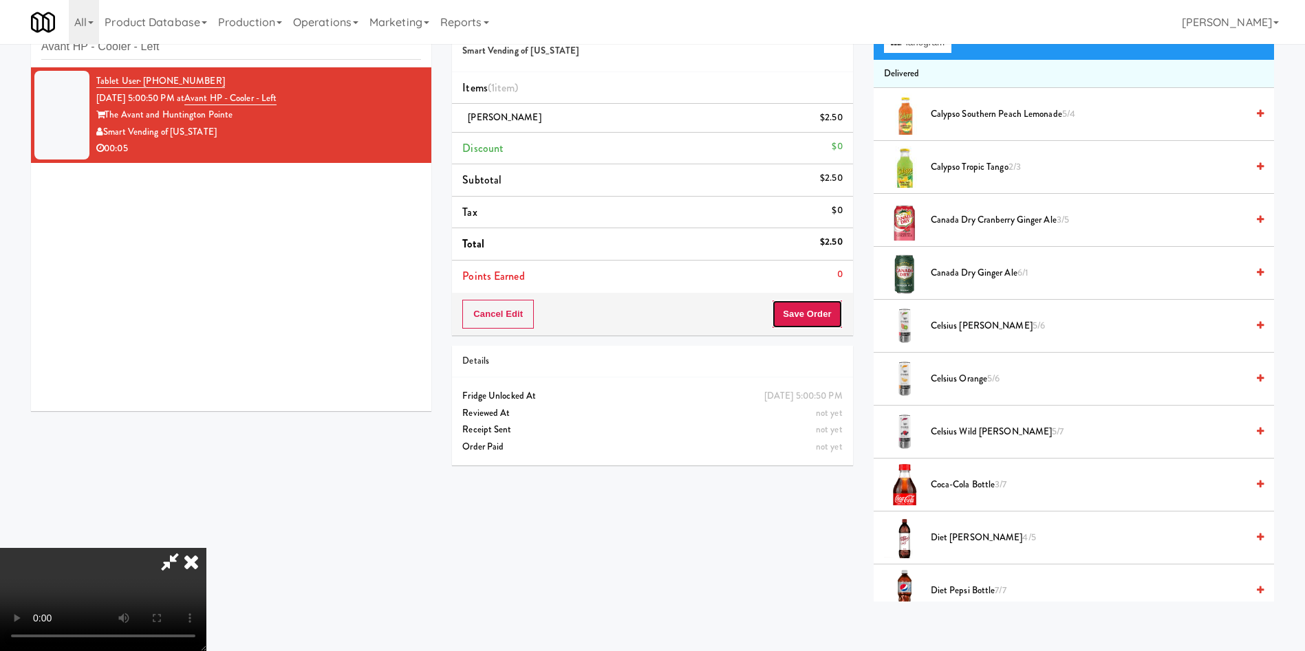
click at [818, 302] on button "Save Order" at bounding box center [807, 314] width 70 height 29
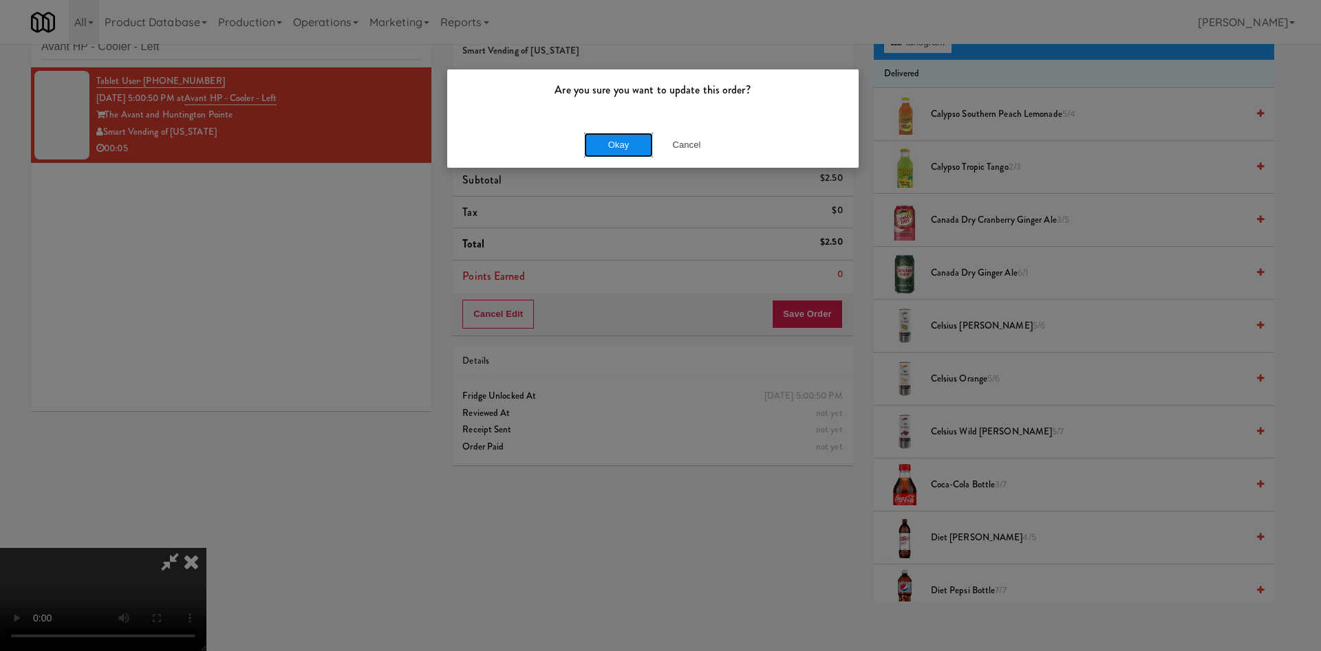
click at [604, 147] on button "Okay" at bounding box center [618, 145] width 69 height 25
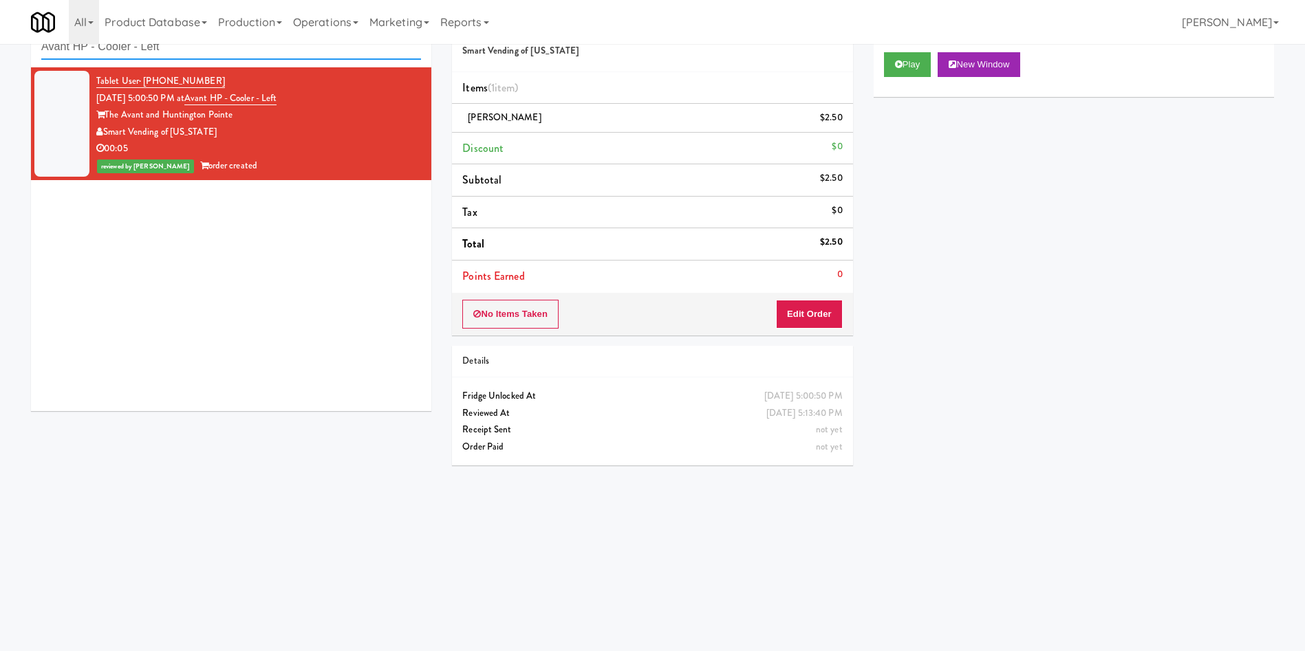
drag, startPoint x: 251, startPoint y: 56, endPoint x: 0, endPoint y: 23, distance: 253.3
click at [0, 23] on body "Are you sure you want to update this order? Okay Cancel Okay Are you sure you w…" at bounding box center [652, 325] width 1305 height 651
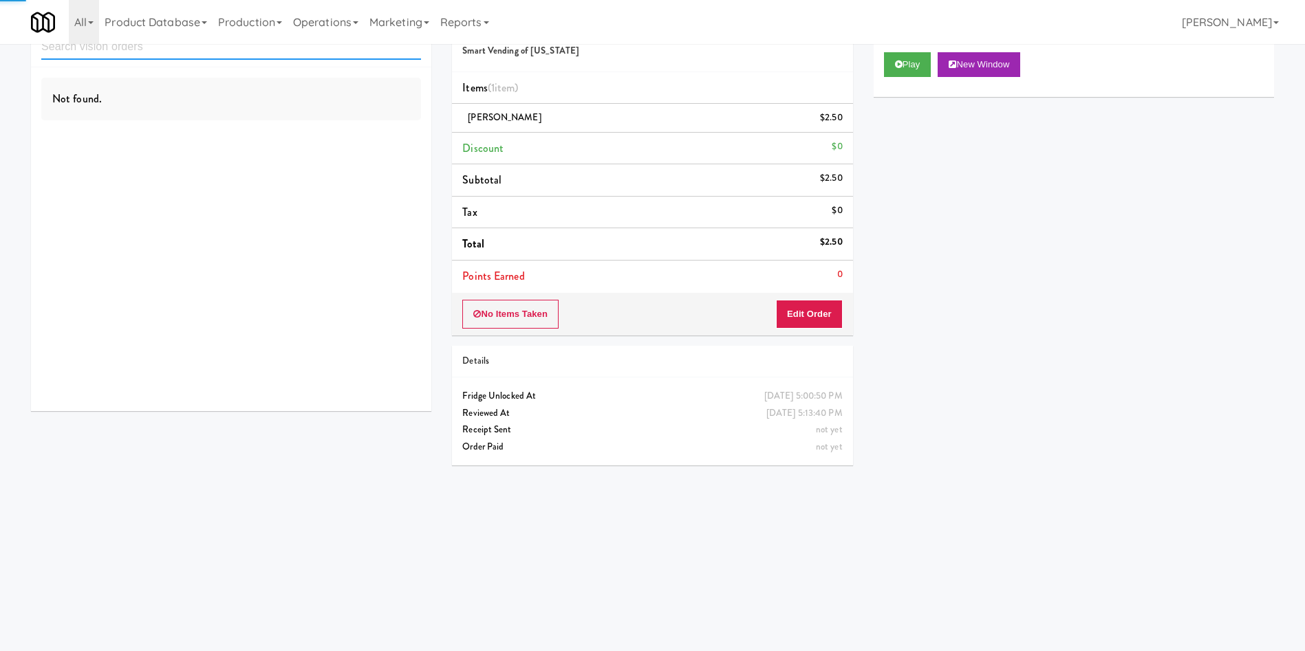
paste input "1331 - Combo Cooler - (Middle)"
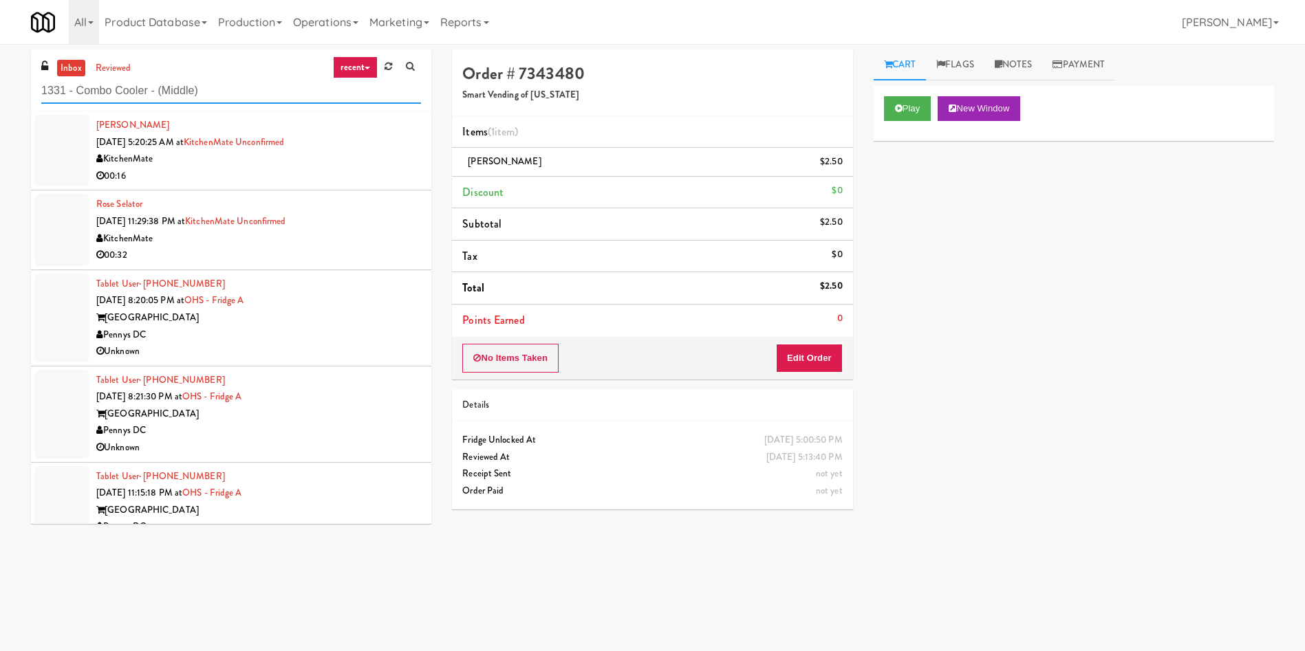
type input "1331 - Combo Cooler - (Middle)"
click at [67, 73] on link "inbox" at bounding box center [71, 68] width 28 height 17
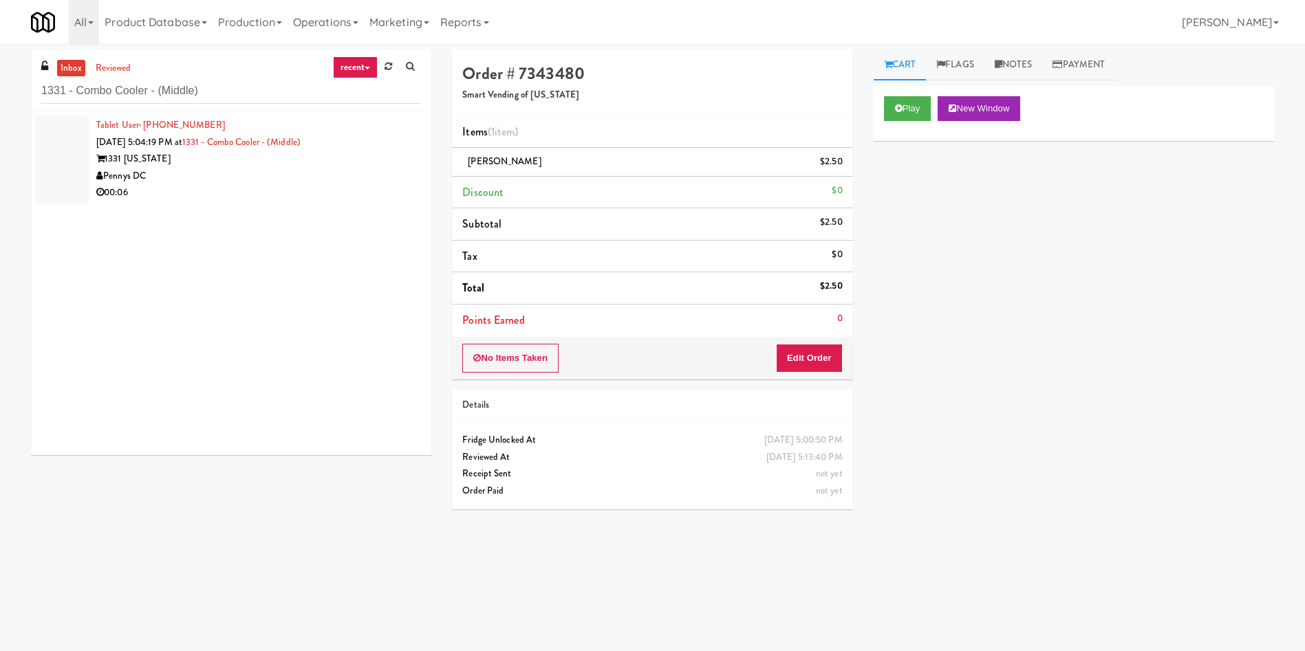
click at [63, 149] on div at bounding box center [61, 159] width 55 height 89
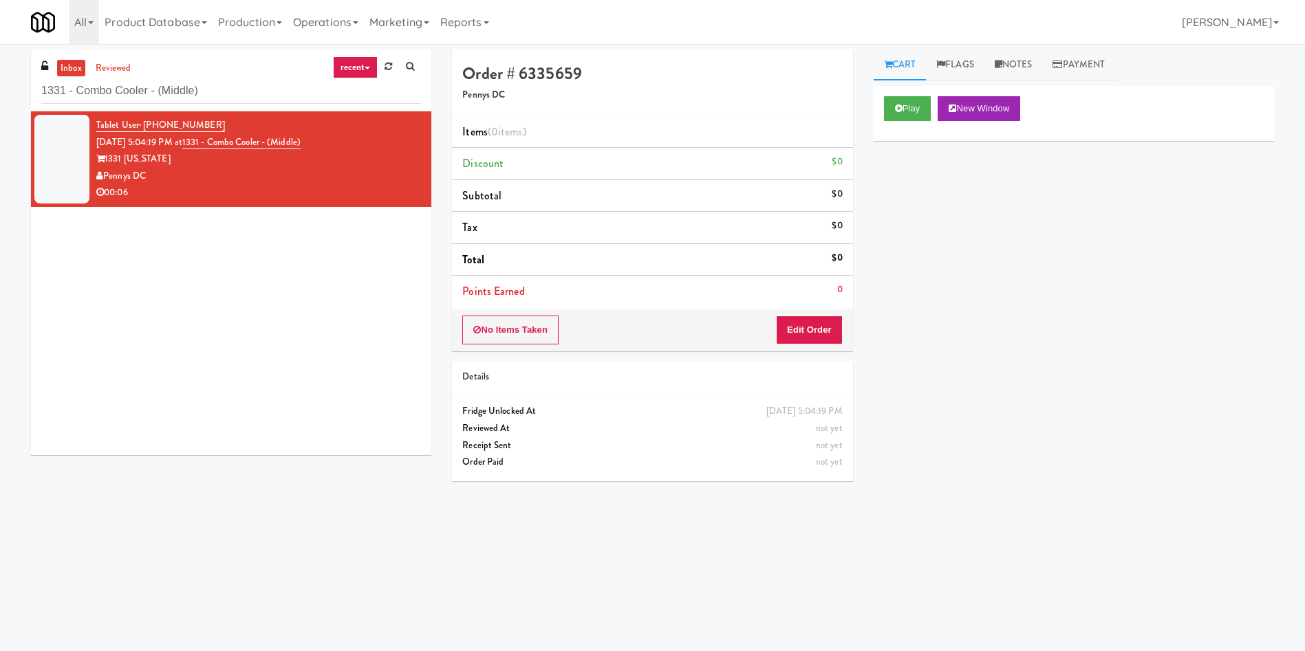
click at [981, 390] on div "Play New Window Primary Flag Clear Flag if unable to determine what was taken o…" at bounding box center [1074, 344] width 400 height 516
drag, startPoint x: 914, startPoint y: 105, endPoint x: 867, endPoint y: 174, distance: 82.8
click at [912, 105] on button "Play" at bounding box center [907, 108] width 47 height 25
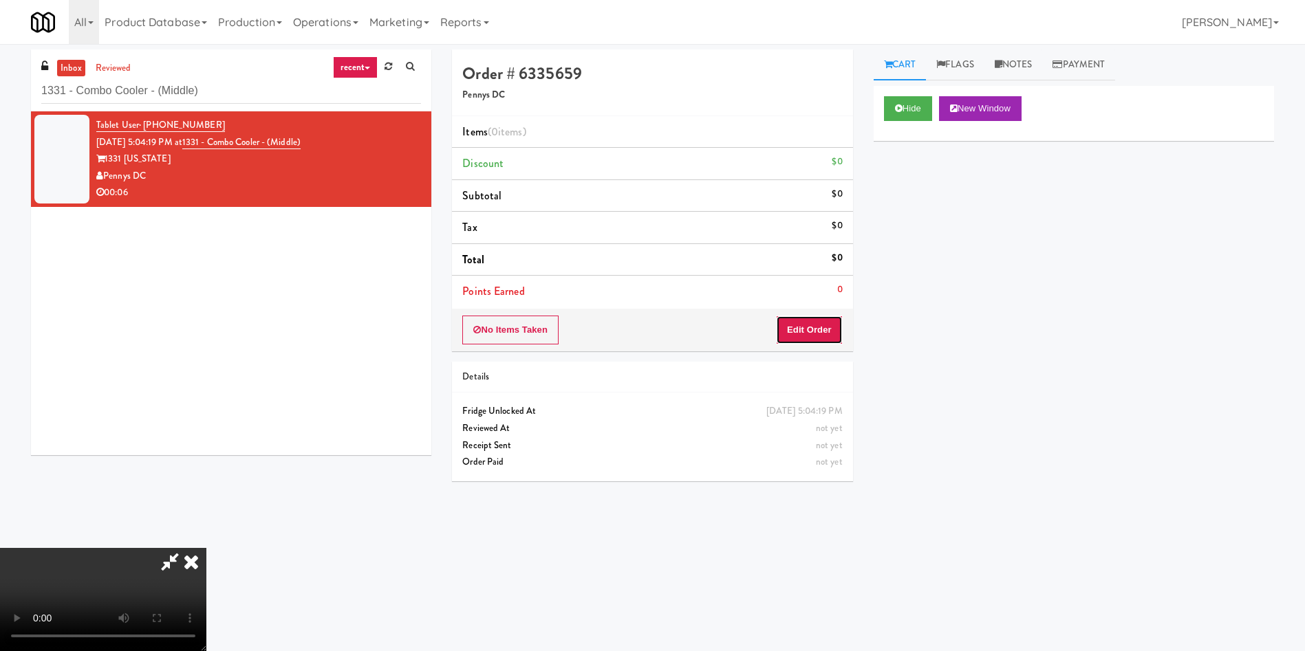
click at [834, 325] on button "Edit Order" at bounding box center [809, 330] width 67 height 29
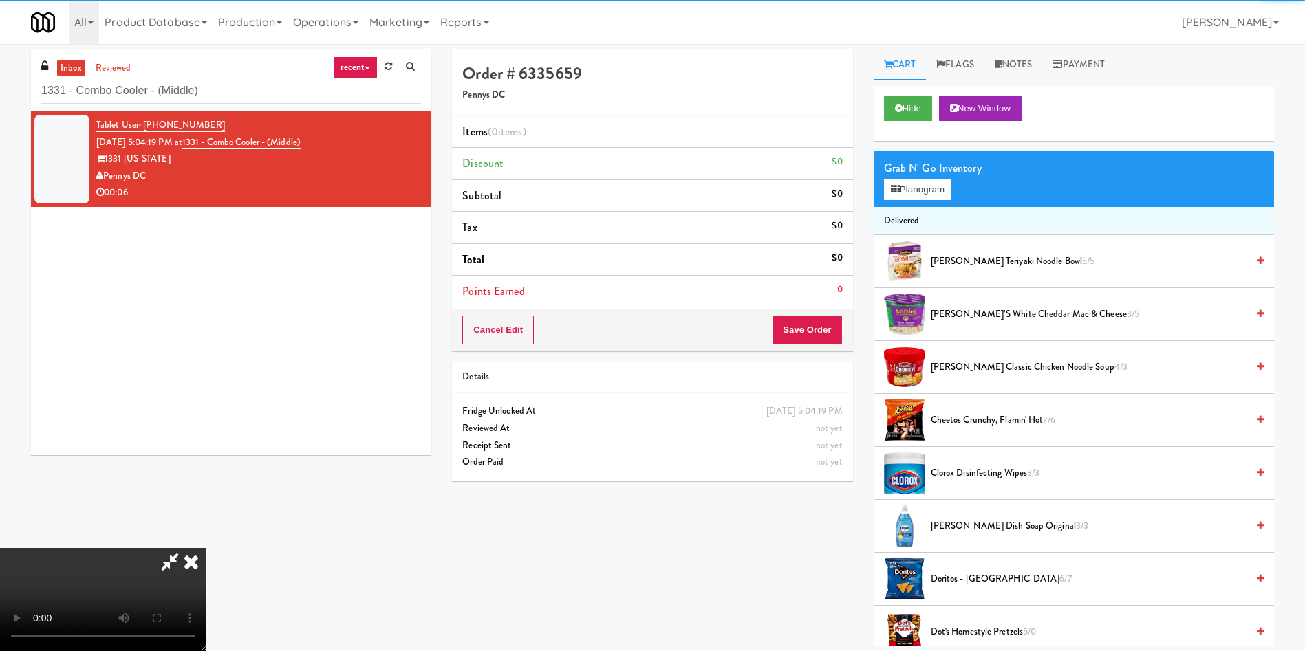
scroll to position [103, 0]
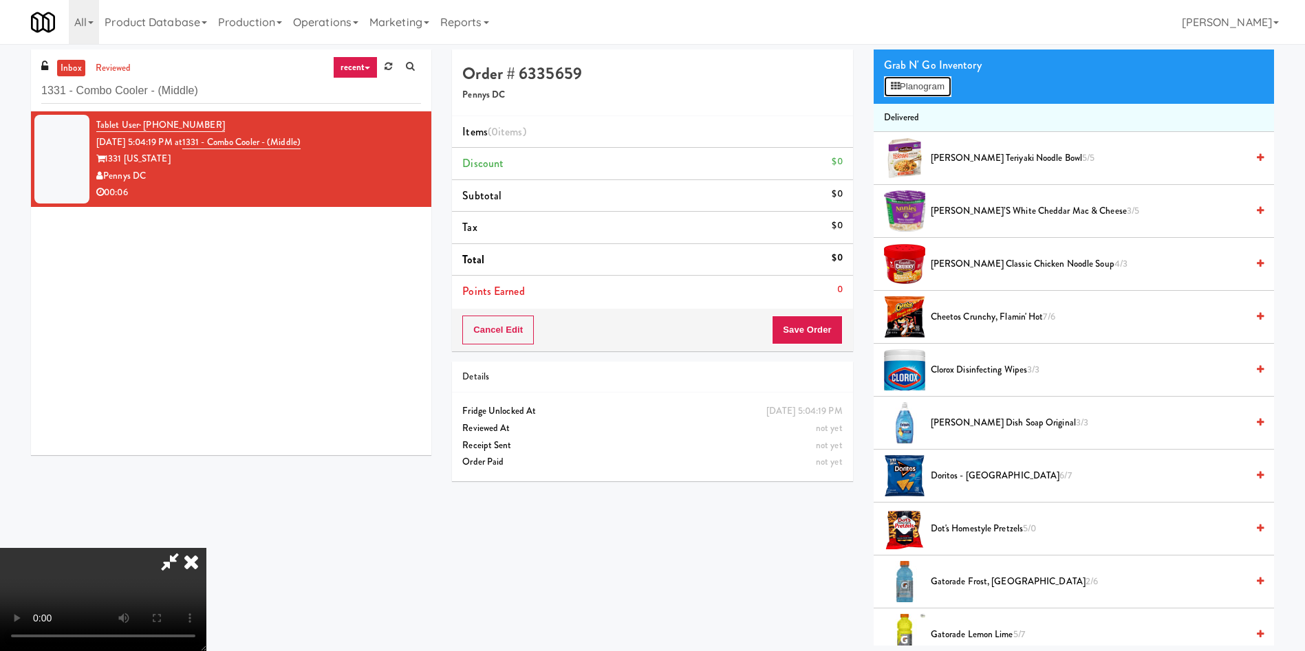
drag, startPoint x: 912, startPoint y: 83, endPoint x: 833, endPoint y: 84, distance: 79.1
click at [901, 82] on button "Planogram" at bounding box center [917, 86] width 67 height 21
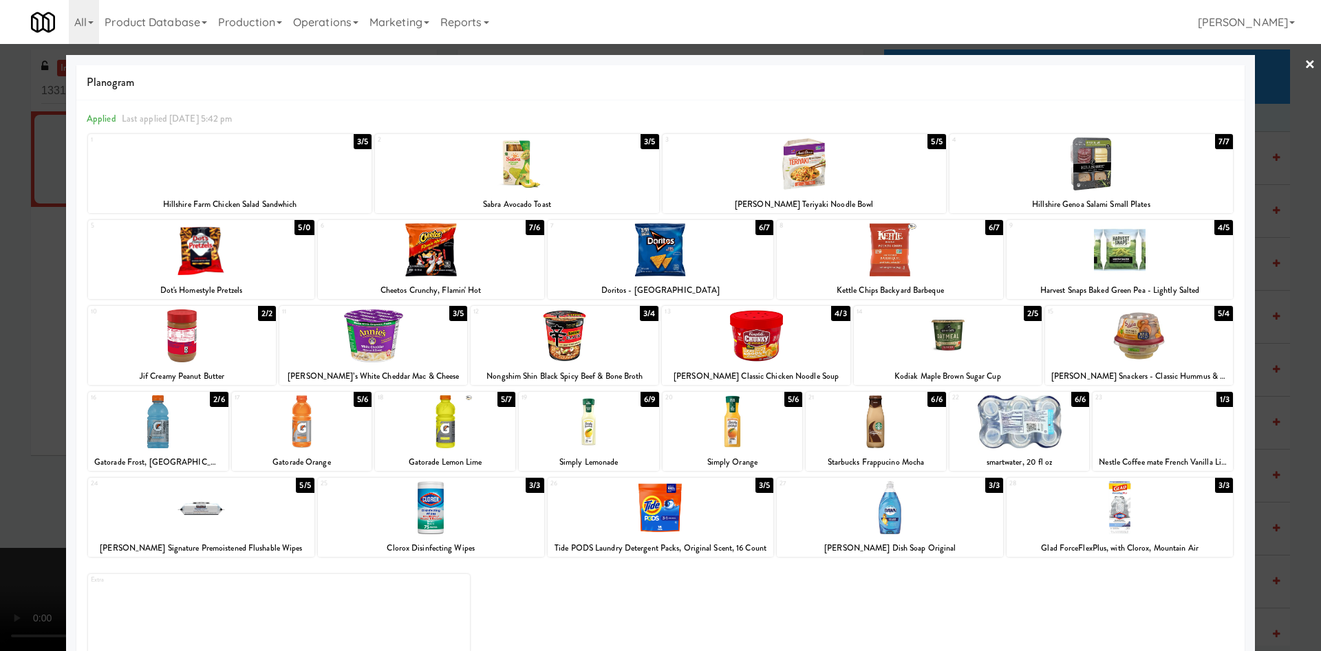
click at [238, 251] on div at bounding box center [201, 250] width 226 height 53
click at [30, 246] on div at bounding box center [660, 325] width 1321 height 651
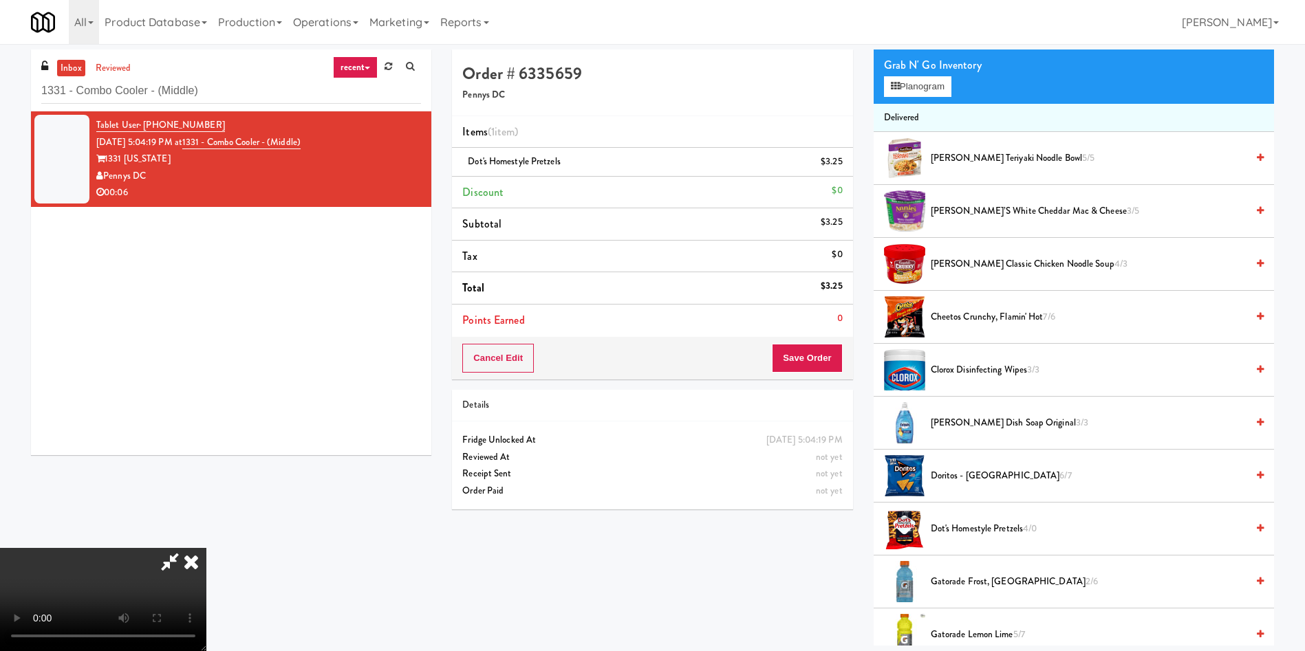
scroll to position [202, 0]
click at [206, 548] on video at bounding box center [103, 599] width 206 height 103
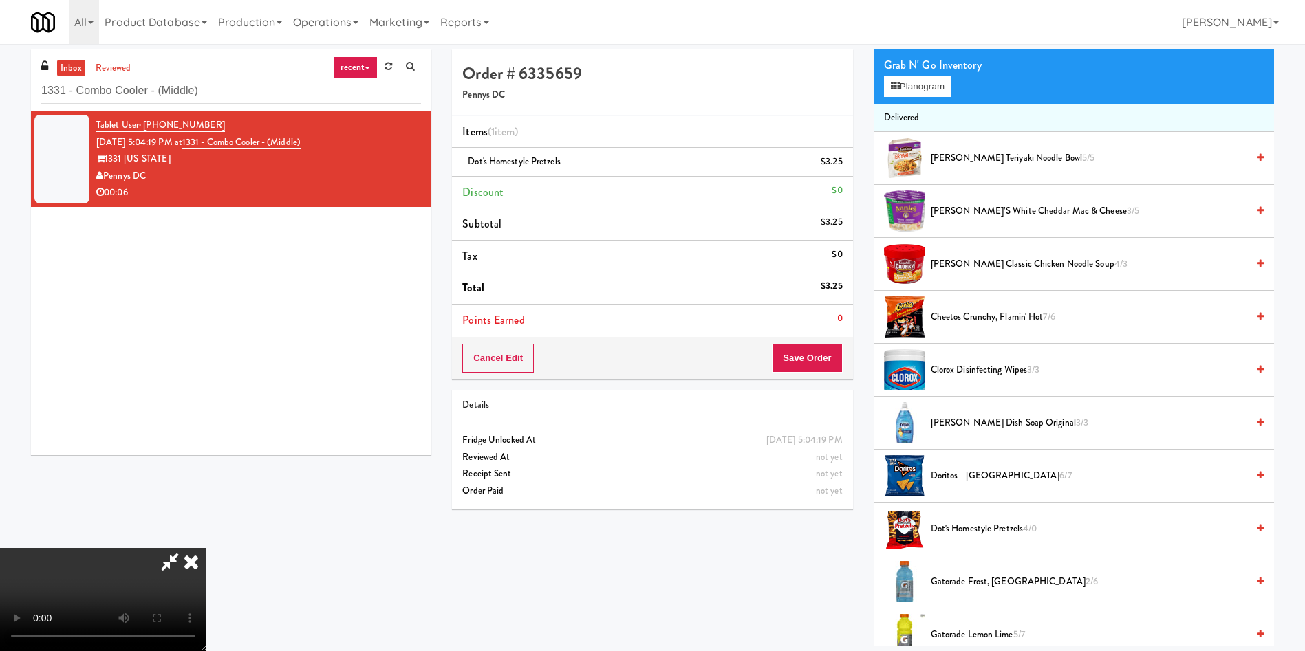
scroll to position [0, 0]
click at [206, 548] on video at bounding box center [103, 599] width 206 height 103
click at [823, 362] on button "Save Order" at bounding box center [807, 358] width 70 height 29
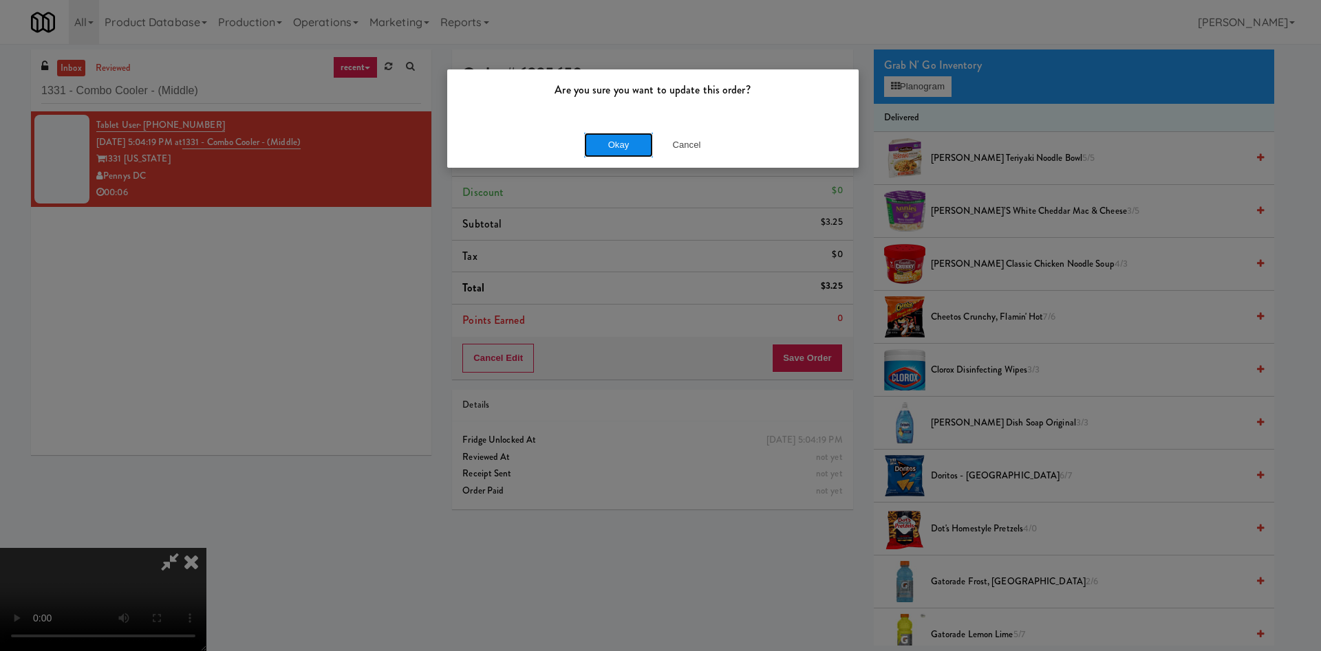
click at [592, 149] on button "Okay" at bounding box center [618, 145] width 69 height 25
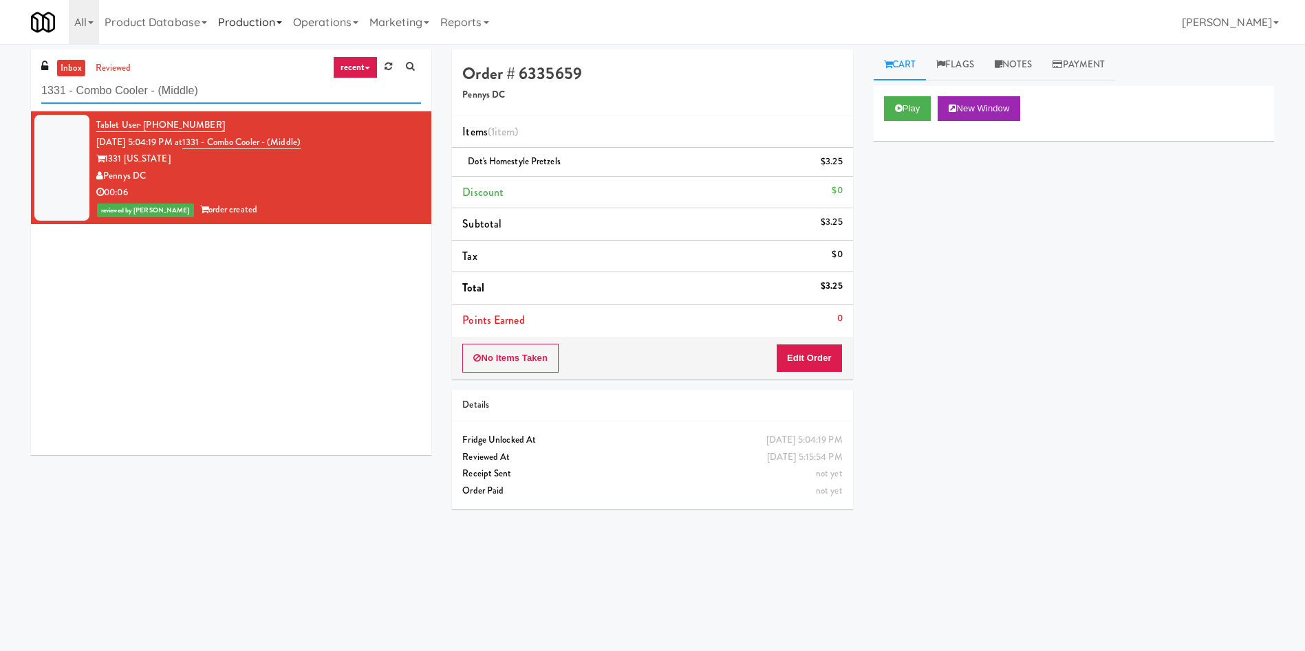
drag, startPoint x: 226, startPoint y: 85, endPoint x: 258, endPoint y: 1, distance: 89.7
click at [1, 44] on body "Are you sure you want to update this order? Okay Cancel Okay Are you sure you w…" at bounding box center [652, 369] width 1305 height 651
paste input "Arapahoe Square Fridge"
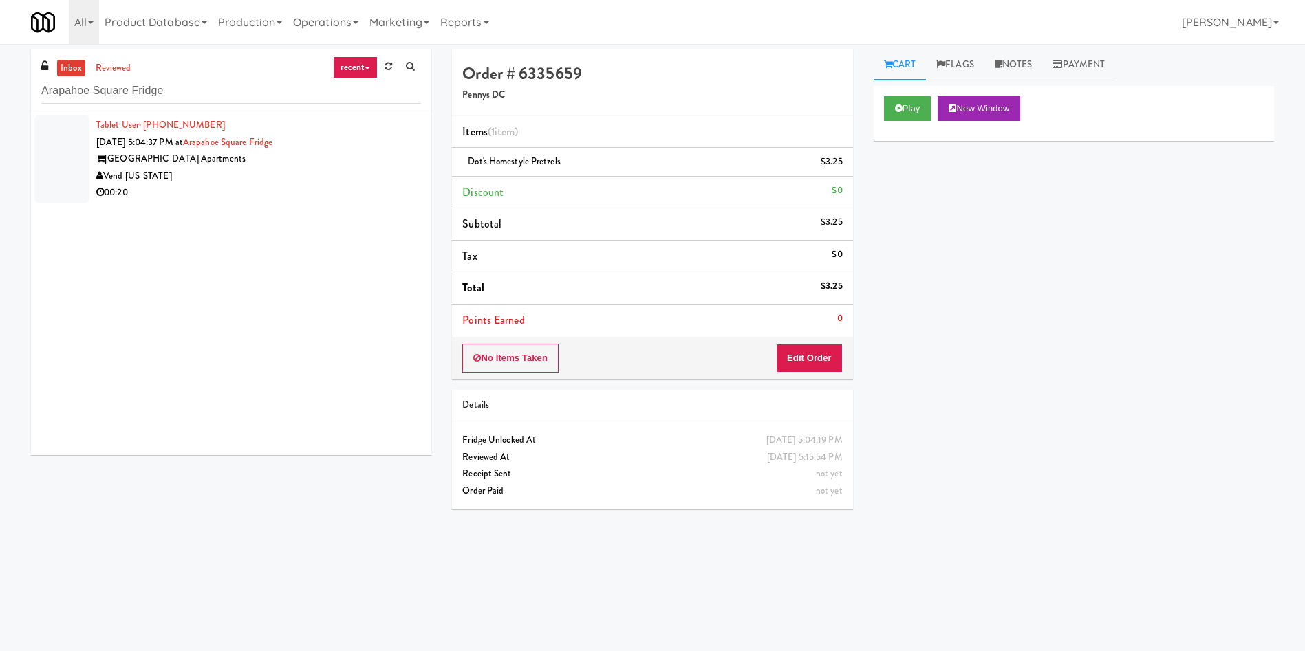
click at [69, 155] on div at bounding box center [61, 159] width 55 height 89
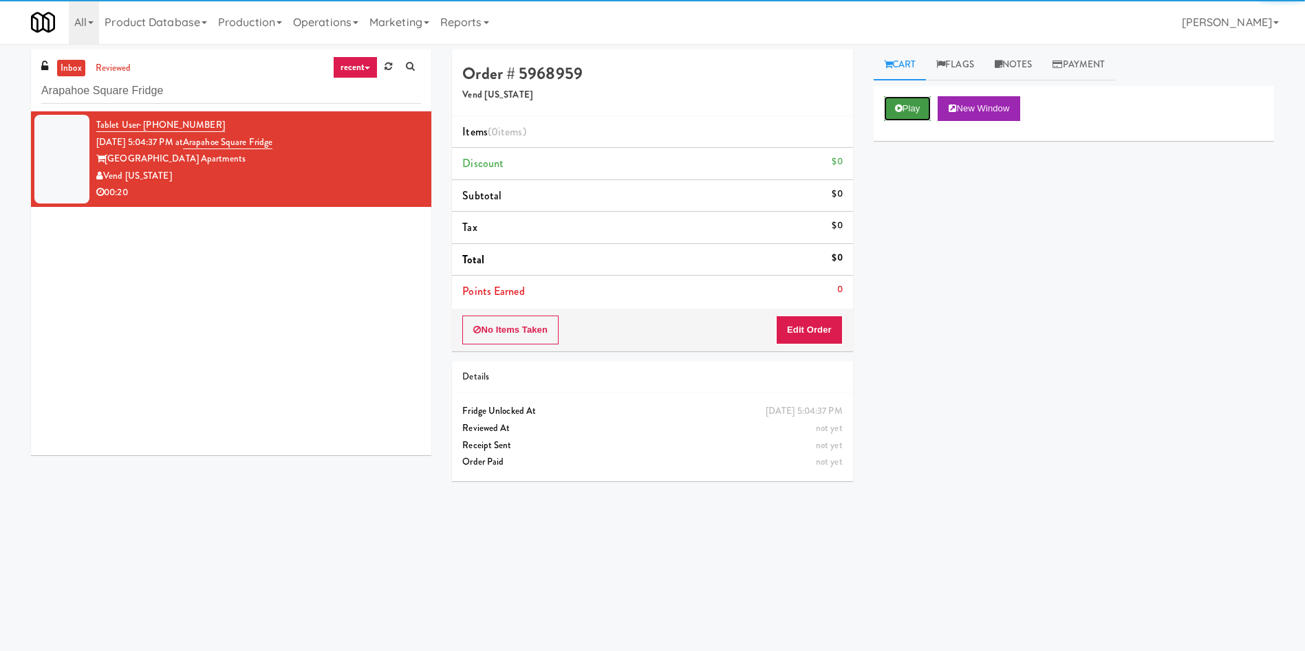
click at [918, 103] on button "Play" at bounding box center [907, 108] width 47 height 25
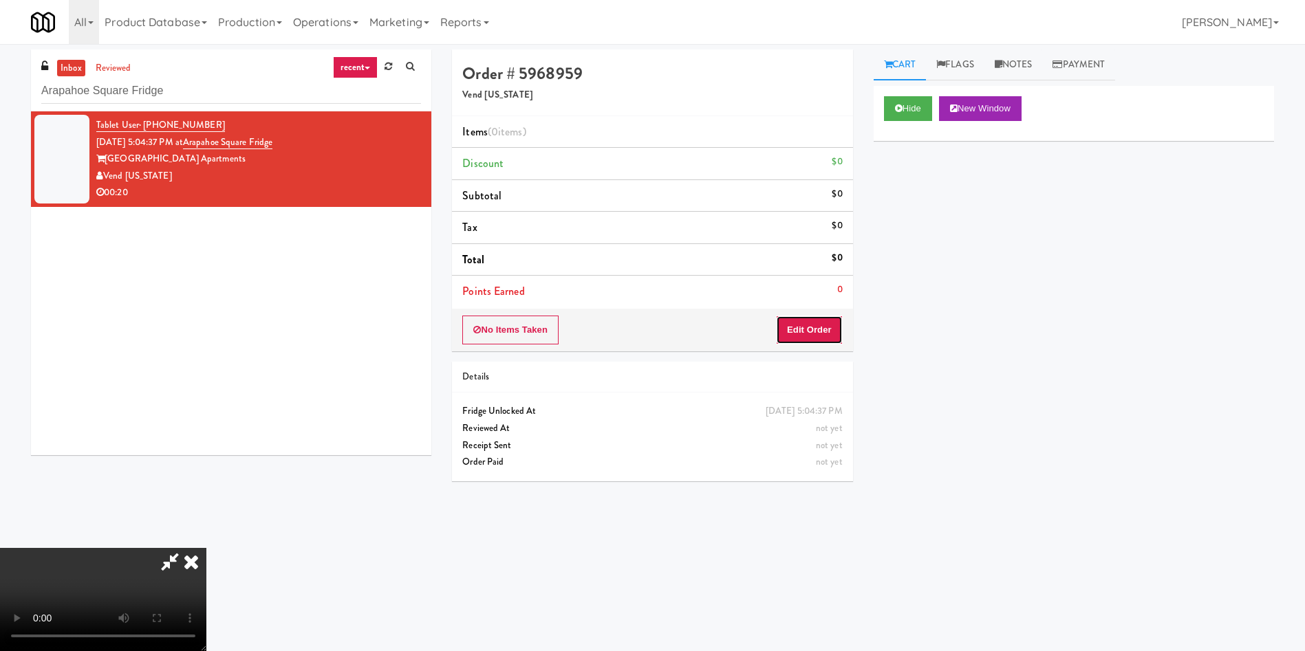
click at [819, 338] on button "Edit Order" at bounding box center [809, 330] width 67 height 29
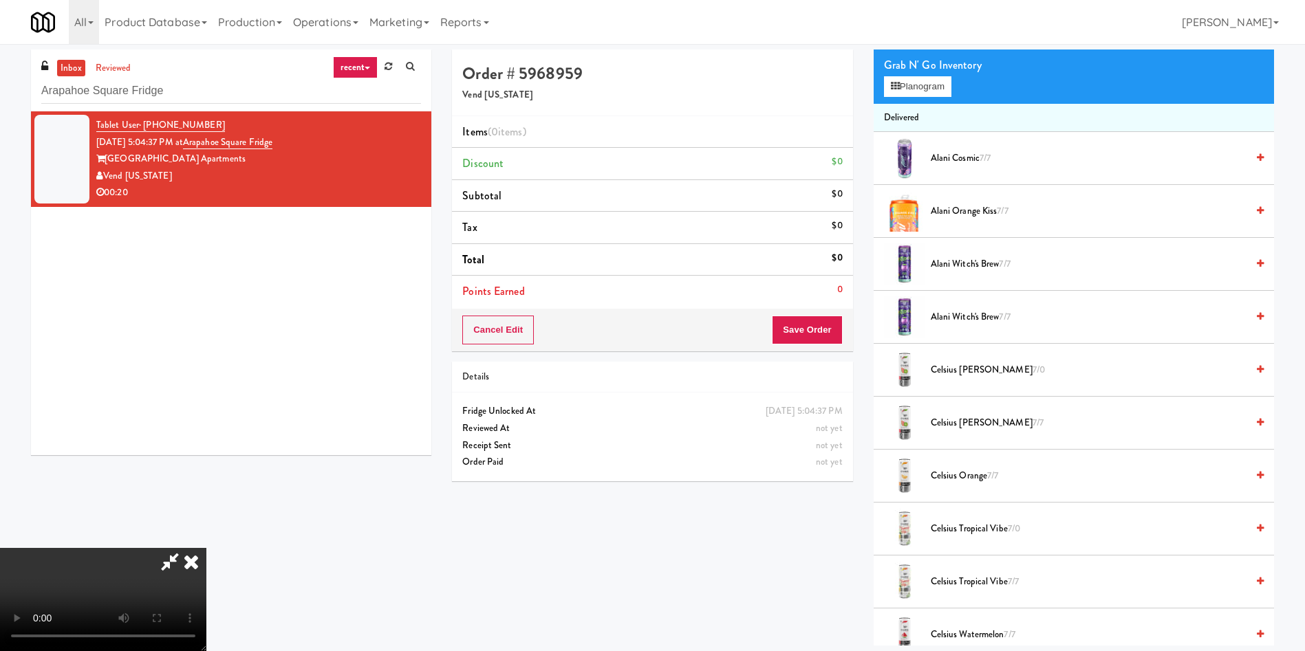
scroll to position [103, 0]
click at [206, 548] on video at bounding box center [103, 599] width 206 height 103
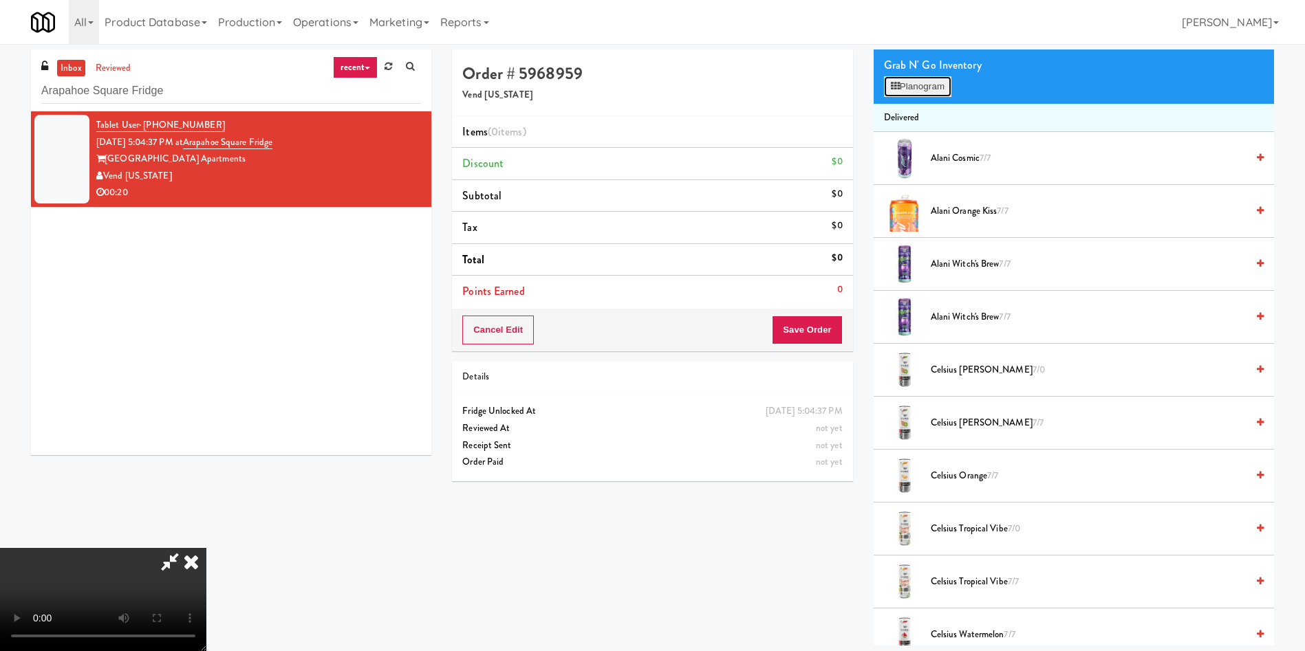
click at [925, 89] on button "Planogram" at bounding box center [917, 86] width 67 height 21
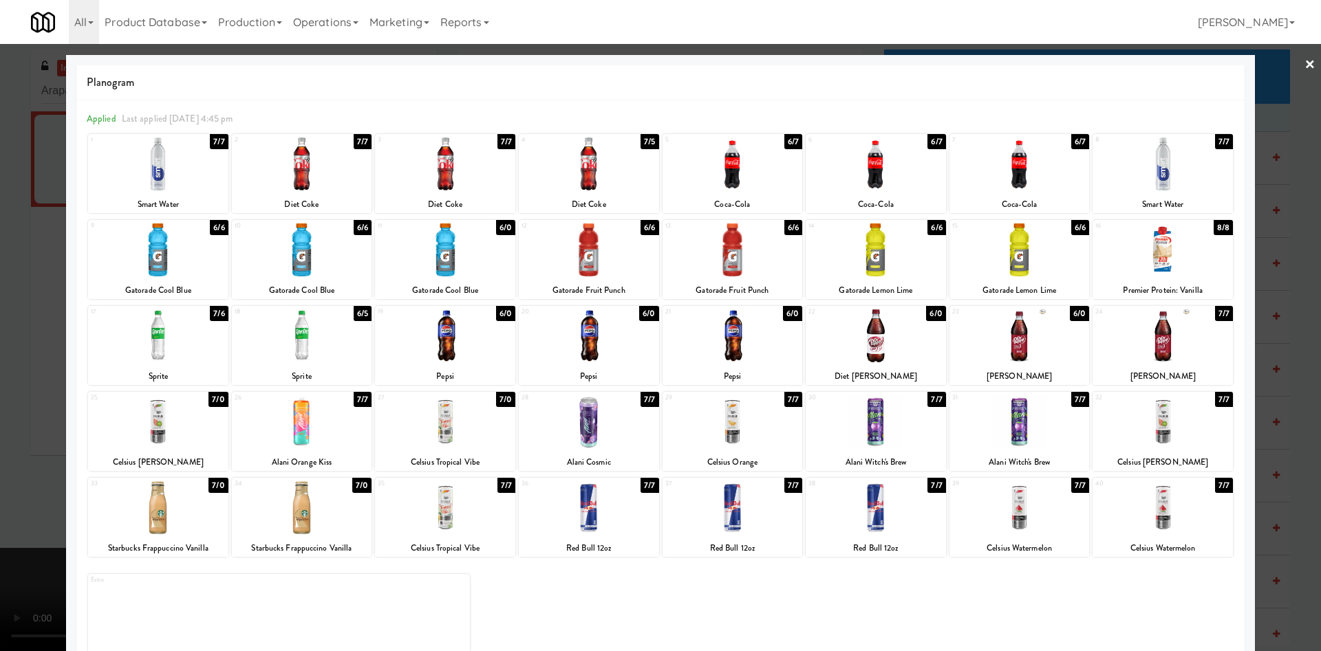
click at [592, 429] on div at bounding box center [589, 422] width 140 height 53
click at [8, 345] on div at bounding box center [660, 325] width 1321 height 651
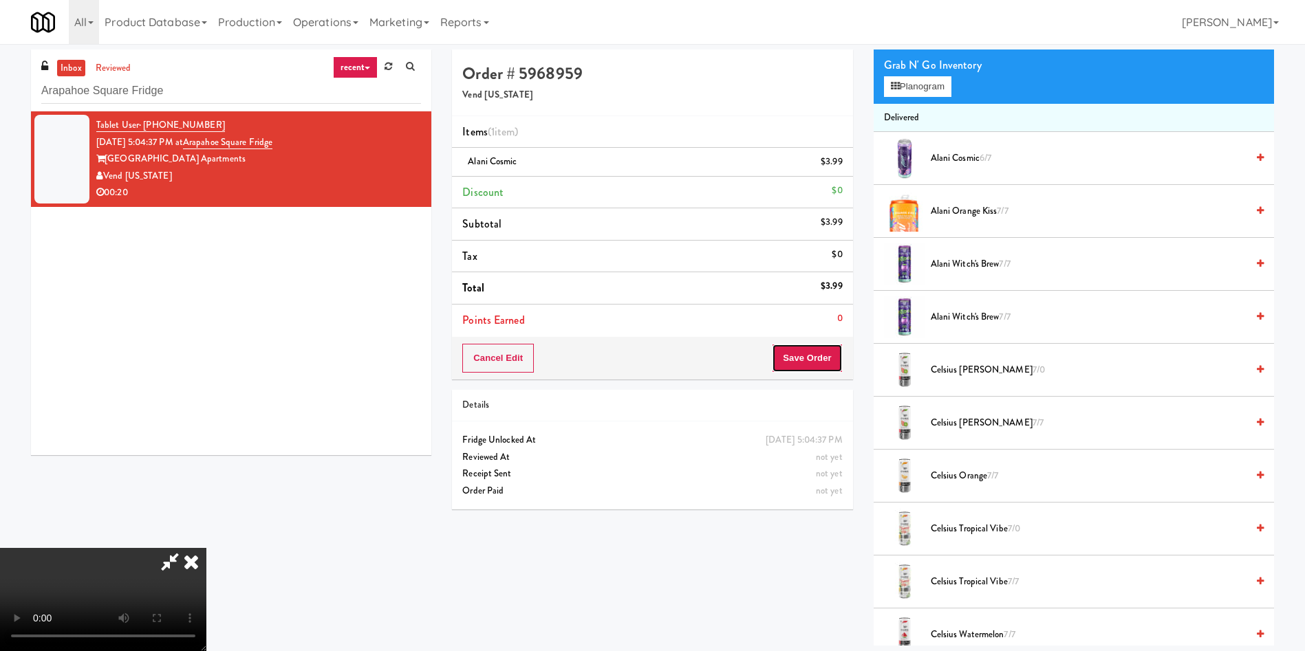
click at [815, 359] on button "Save Order" at bounding box center [807, 358] width 70 height 29
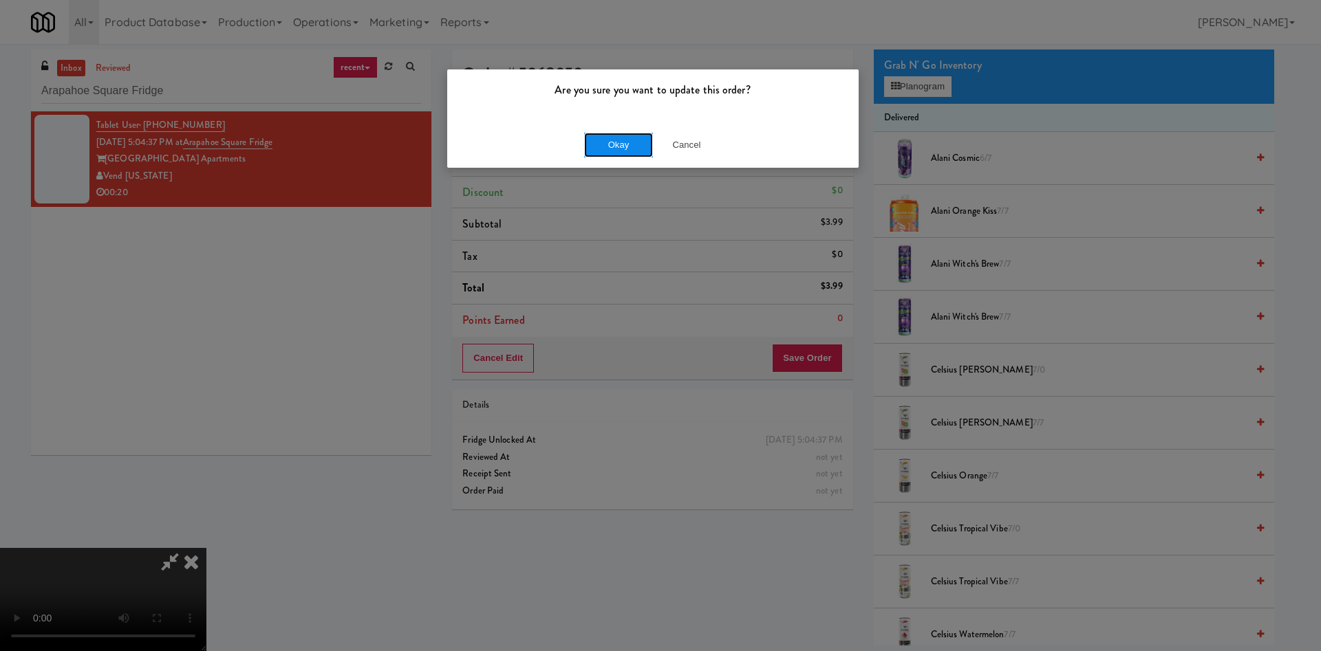
click at [627, 145] on button "Okay" at bounding box center [618, 145] width 69 height 25
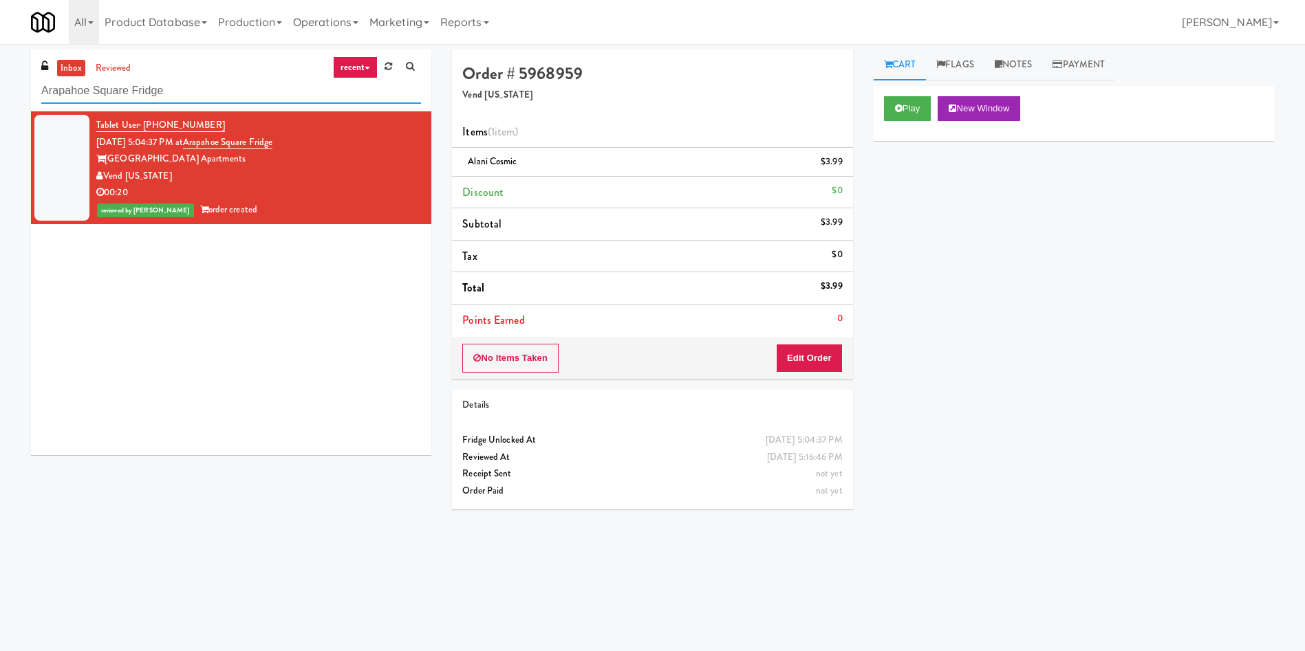
paste input "Balchem Breakroom"
drag, startPoint x: 272, startPoint y: 100, endPoint x: 0, endPoint y: 43, distance: 277.5
click at [0, 44] on body "Are you sure you want to update this order? Okay Cancel Okay Are you sure you w…" at bounding box center [652, 369] width 1305 height 651
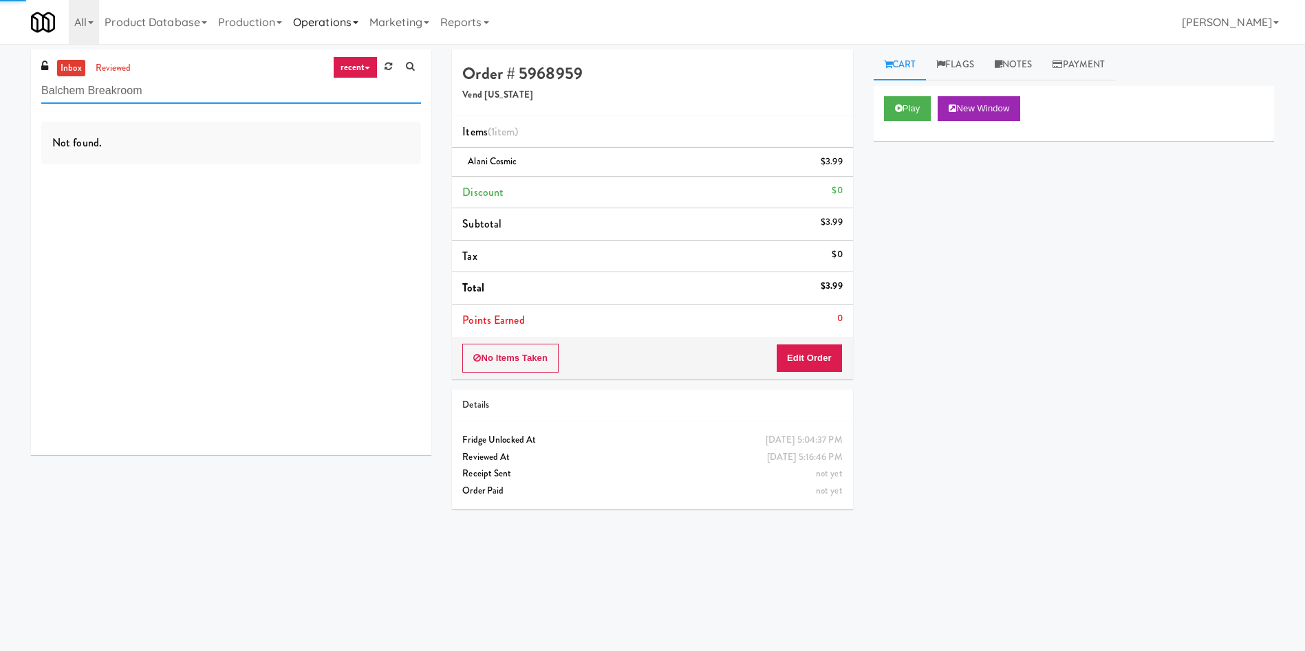
type input "Balchem Breakroom"
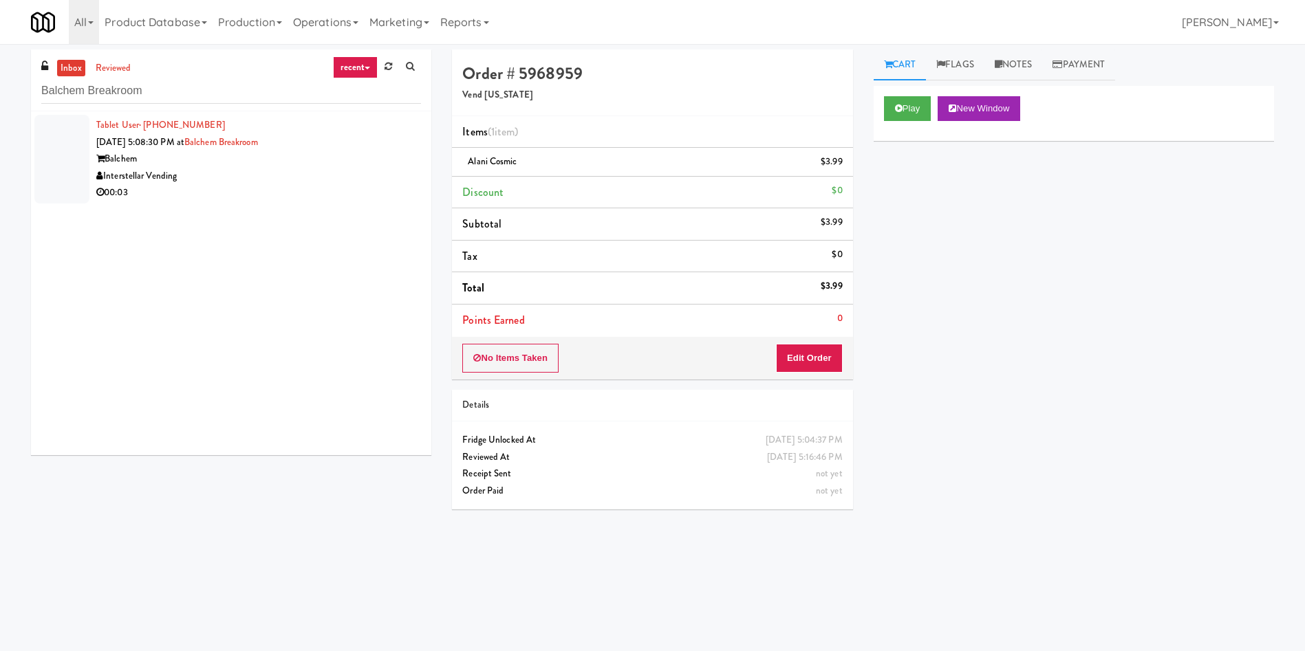
click at [47, 134] on div at bounding box center [61, 159] width 55 height 89
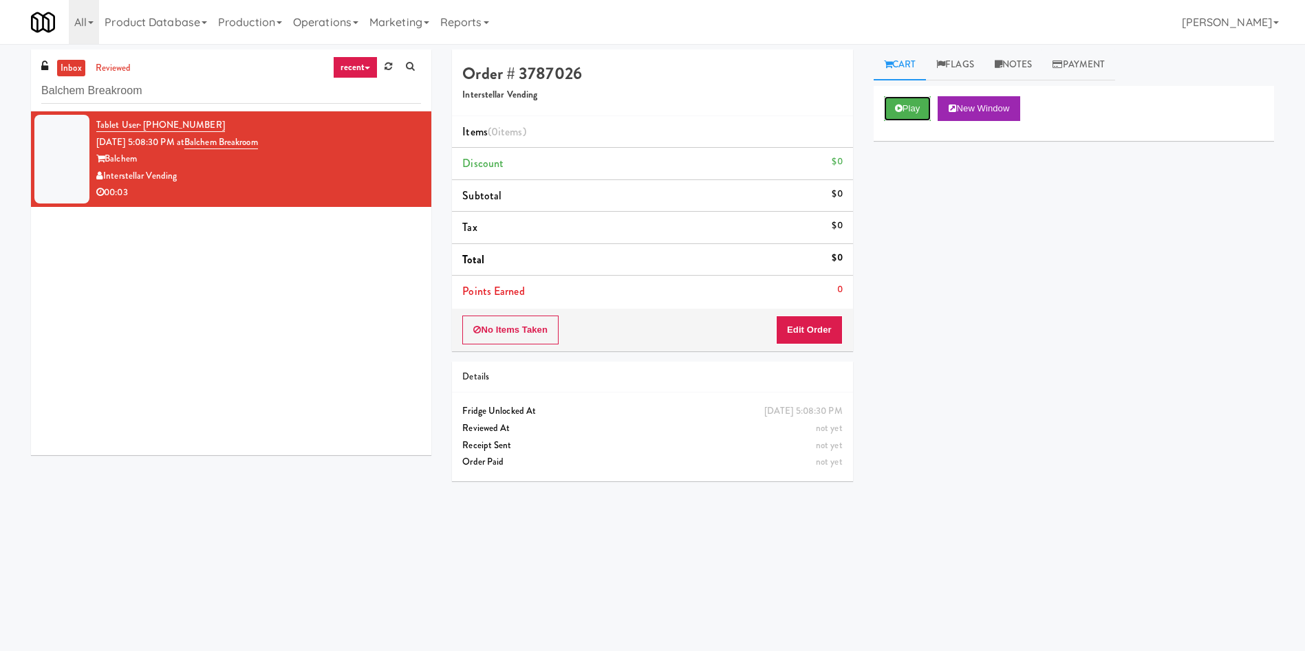
drag, startPoint x: 900, startPoint y: 107, endPoint x: 871, endPoint y: 184, distance: 82.9
click at [901, 107] on icon at bounding box center [899, 108] width 8 height 9
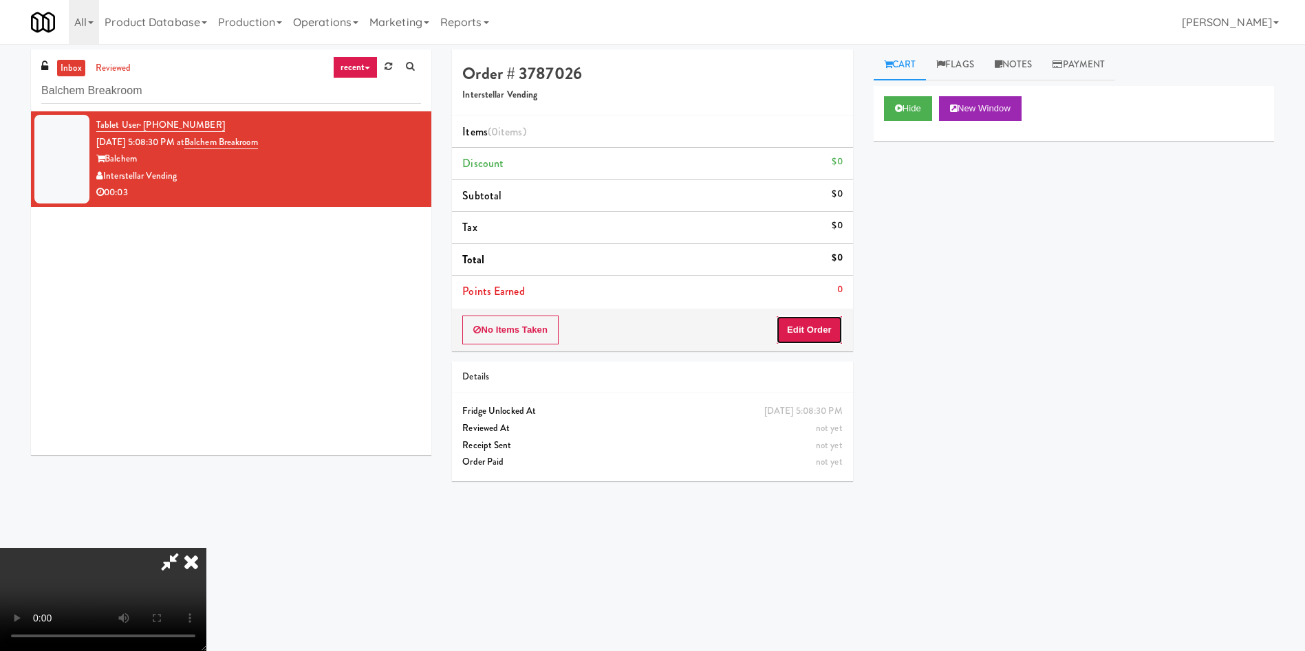
click at [815, 331] on button "Edit Order" at bounding box center [809, 330] width 67 height 29
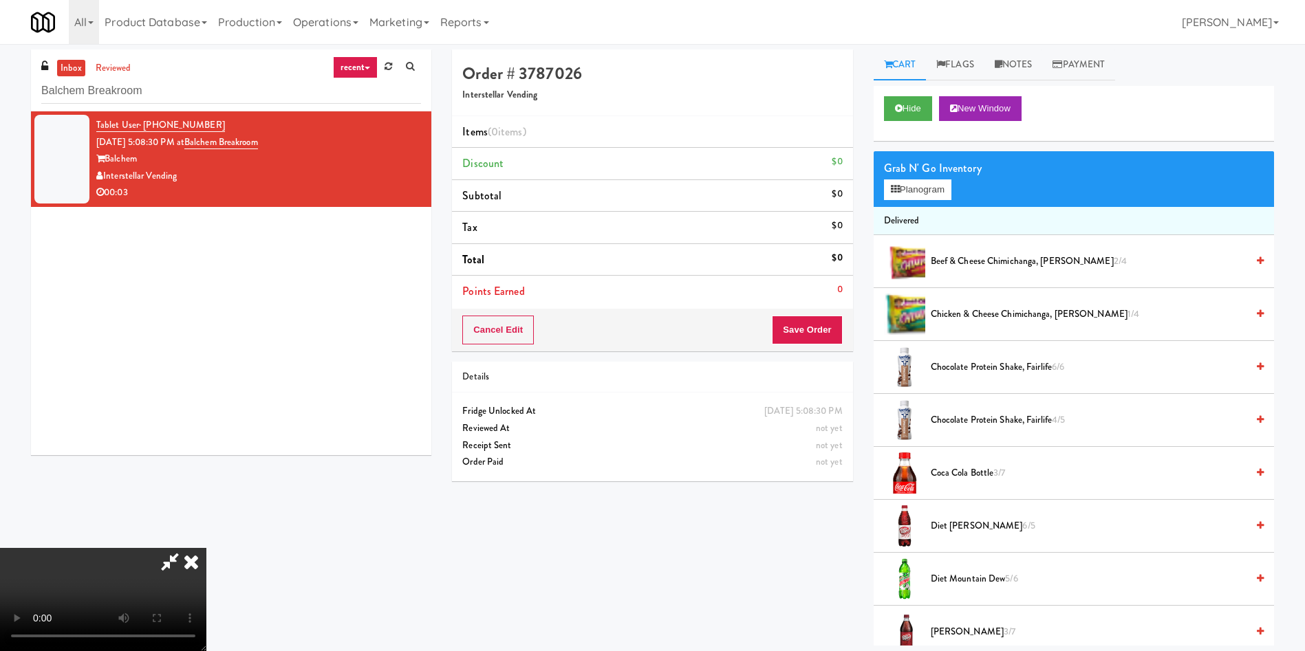
click at [206, 548] on video at bounding box center [103, 599] width 206 height 103
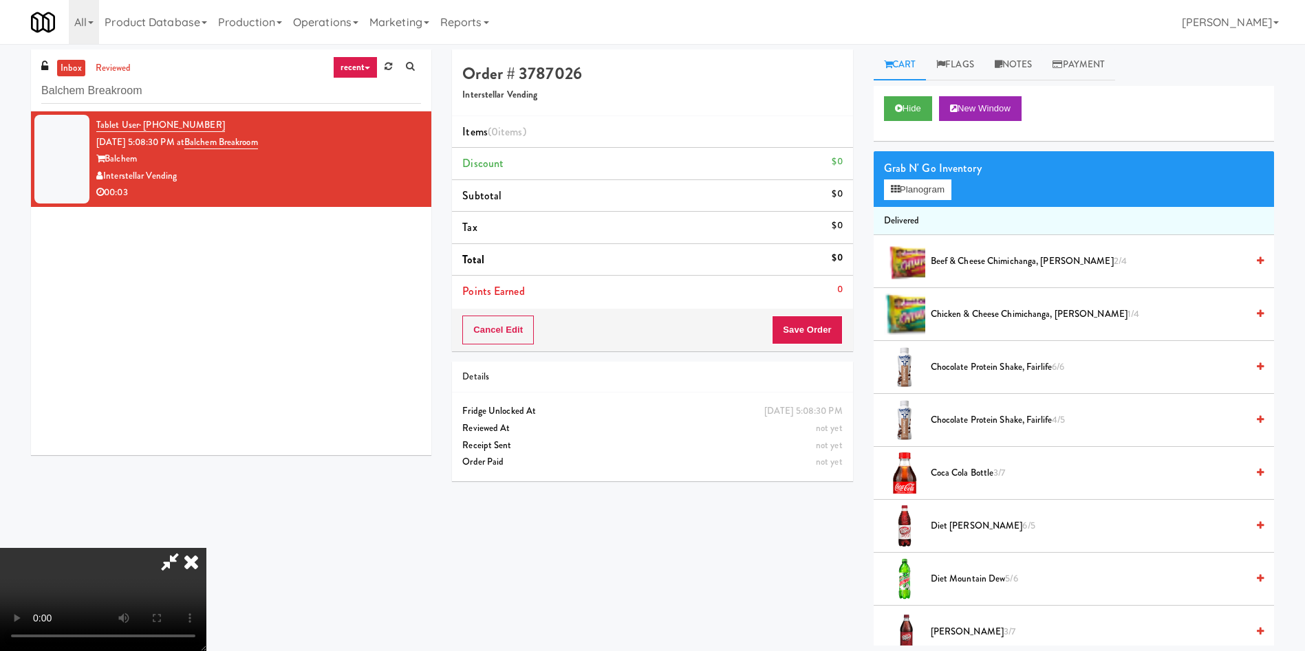
click at [206, 548] on video at bounding box center [103, 599] width 206 height 103
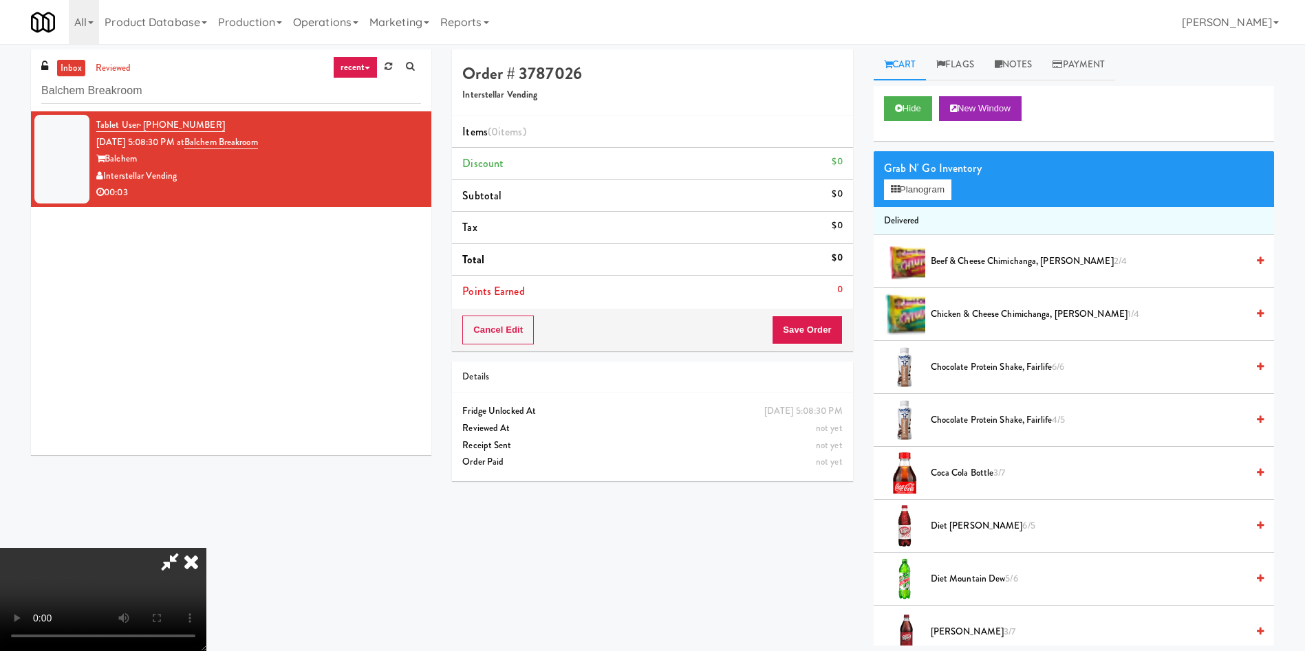
click at [206, 548] on video at bounding box center [103, 599] width 206 height 103
click at [903, 184] on button "Planogram" at bounding box center [917, 190] width 67 height 21
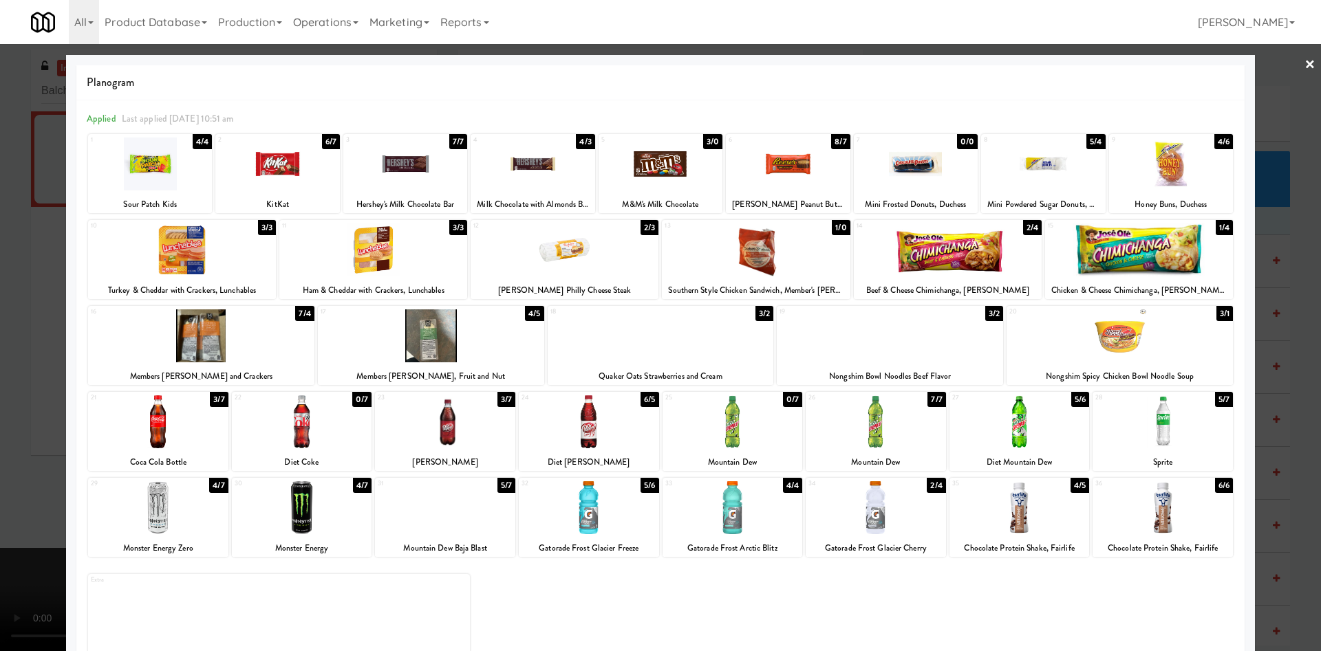
click at [497, 403] on div "3/7" at bounding box center [506, 399] width 18 height 15
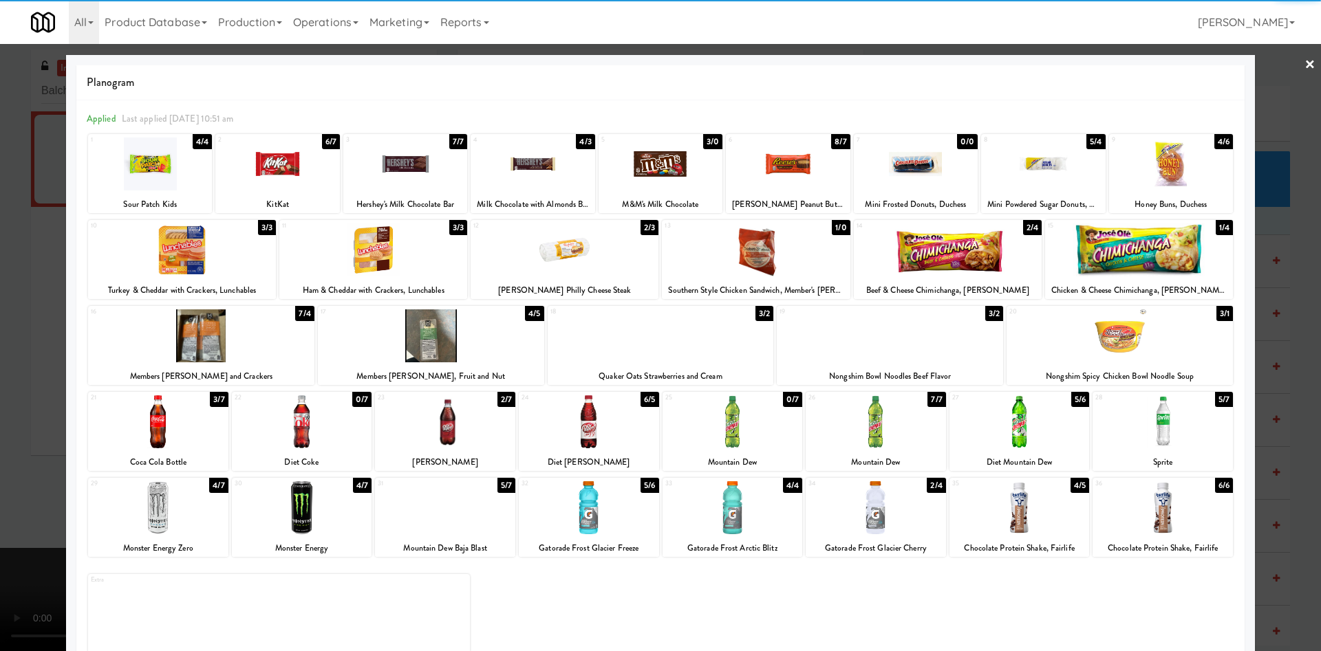
click at [0, 333] on div at bounding box center [660, 325] width 1321 height 651
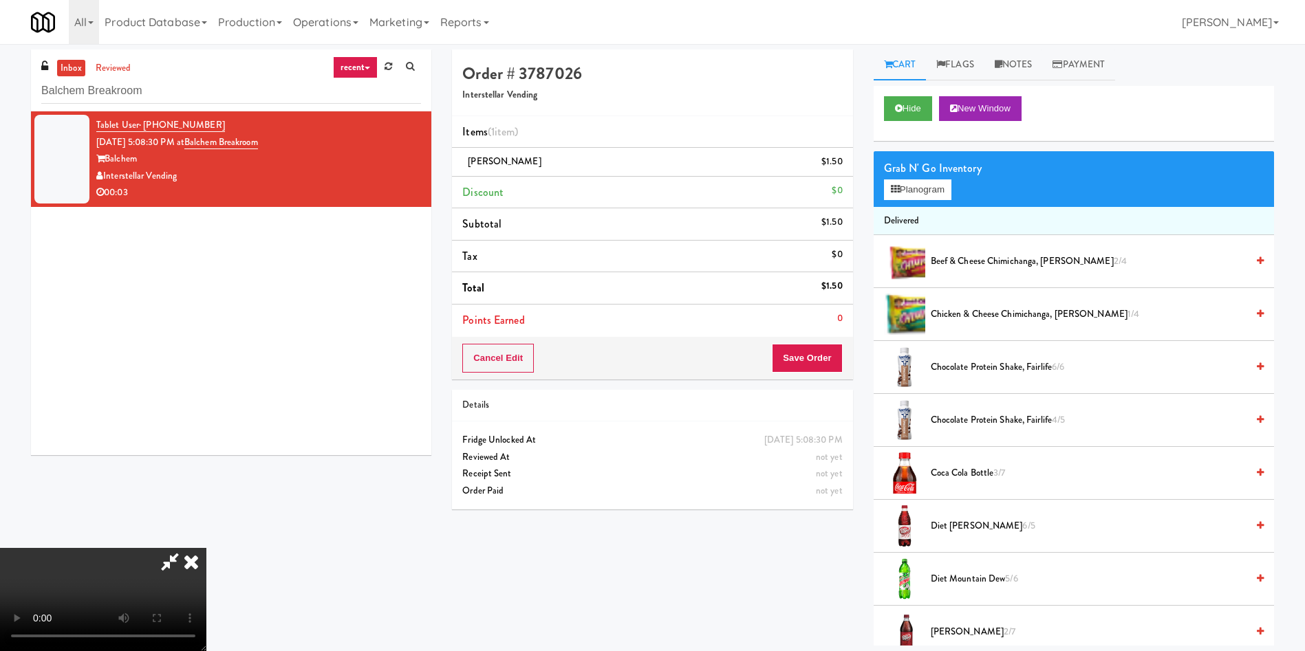
click at [206, 548] on video at bounding box center [103, 599] width 206 height 103
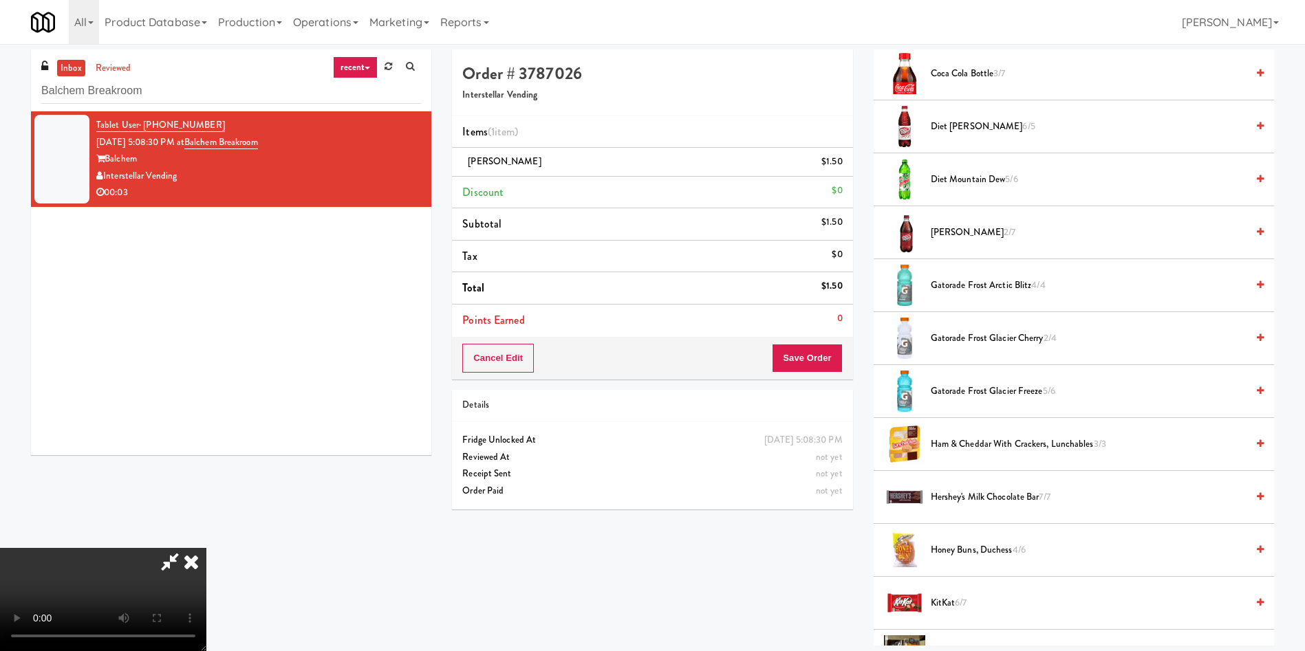
scroll to position [413, 0]
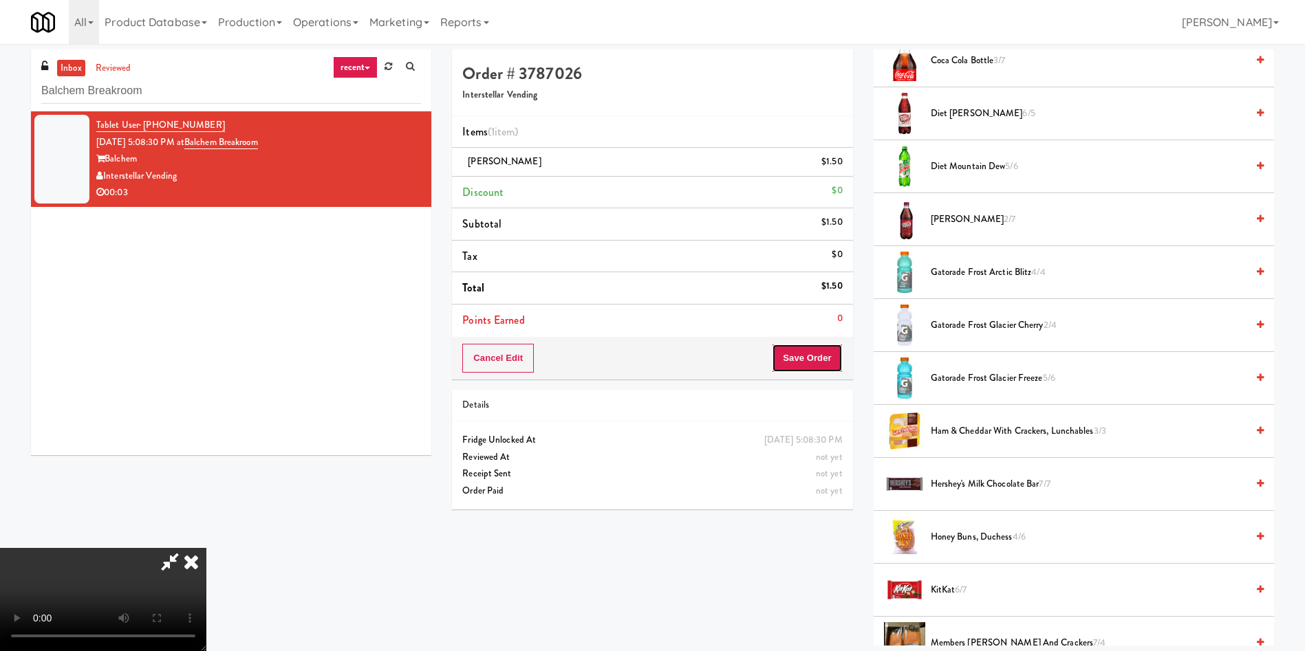
click at [802, 356] on button "Save Order" at bounding box center [807, 358] width 70 height 29
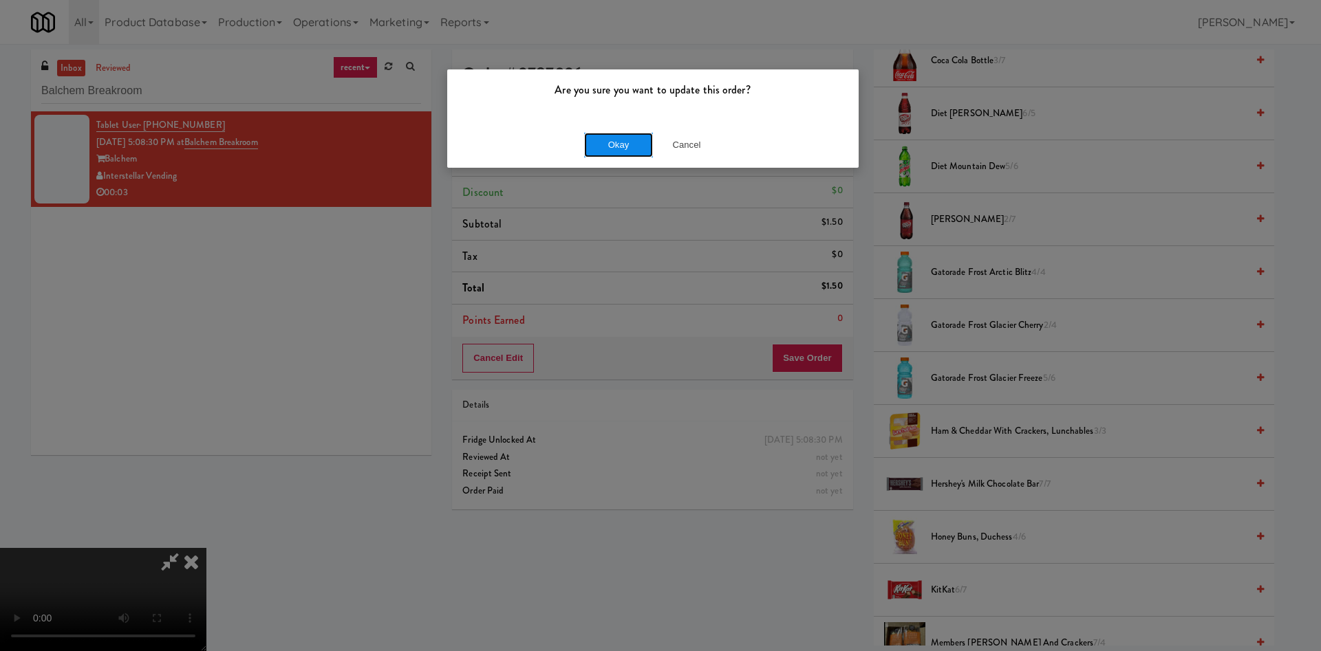
click at [611, 149] on button "Okay" at bounding box center [618, 145] width 69 height 25
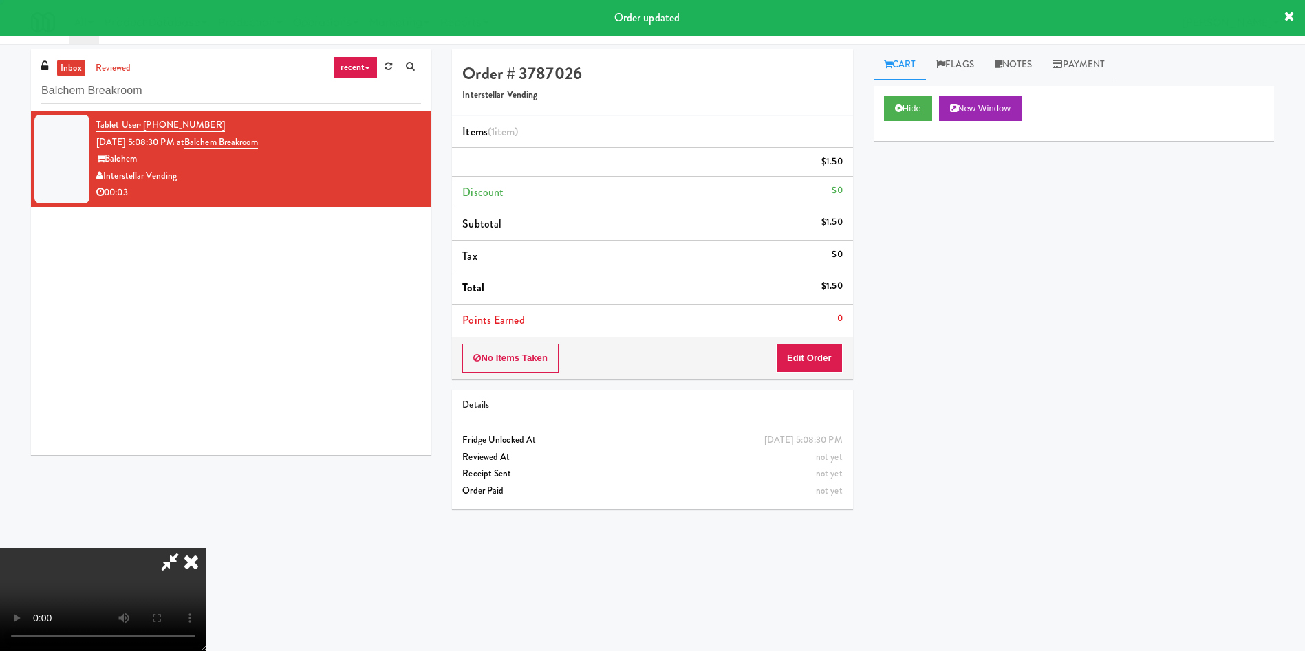
scroll to position [0, 0]
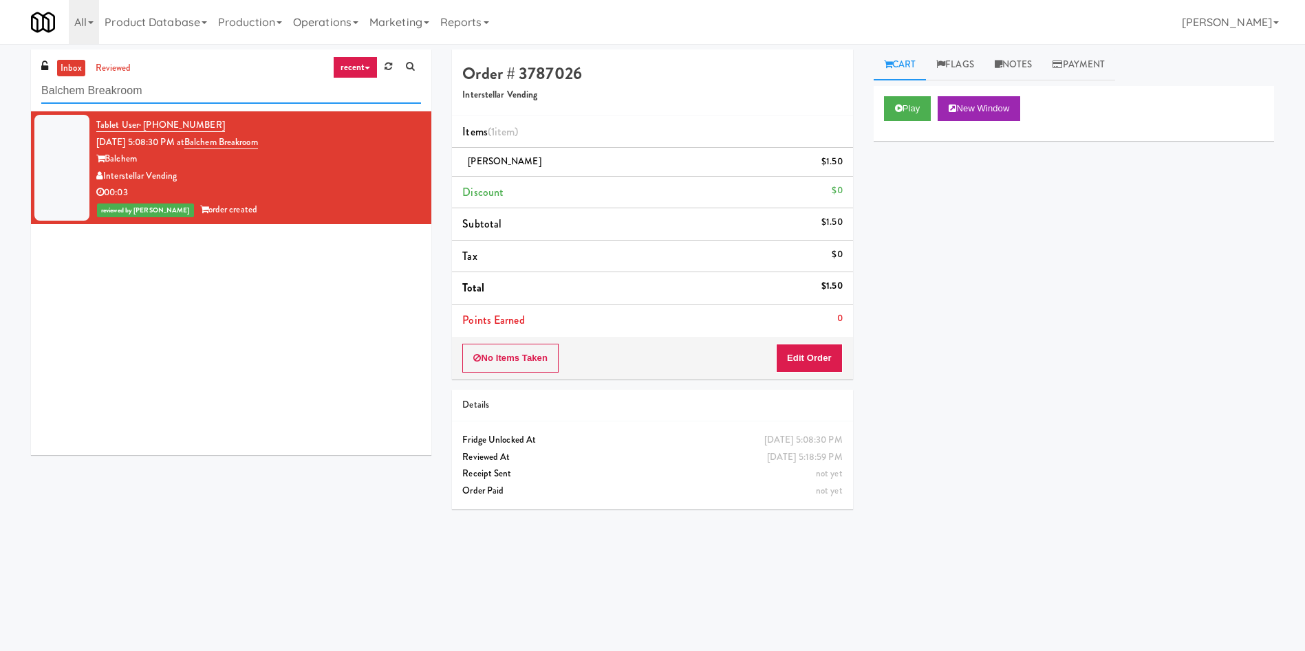
paste input "70 Capitol Yards - Cooler"
drag, startPoint x: 207, startPoint y: 101, endPoint x: 46, endPoint y: 98, distance: 161.0
click at [13, 98] on div "inbox reviewed recent all unclear take inventory issue suspicious failed recent…" at bounding box center [652, 326] width 1305 height 552
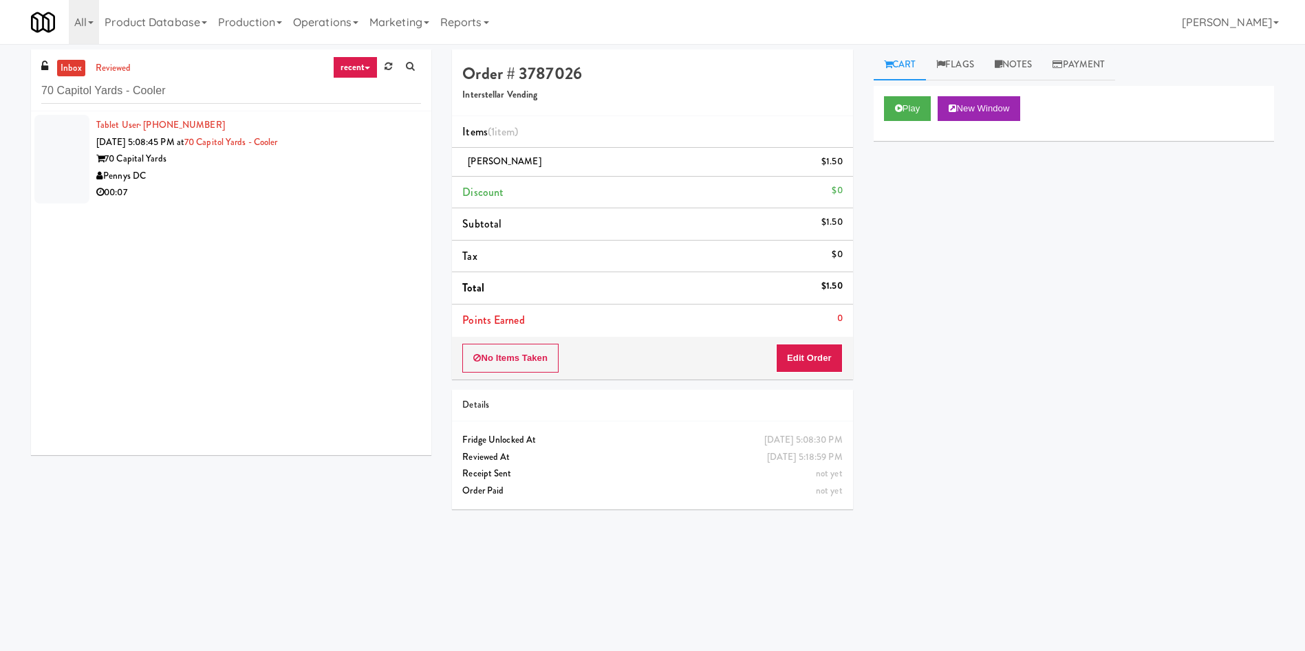
click at [67, 151] on div at bounding box center [61, 159] width 55 height 89
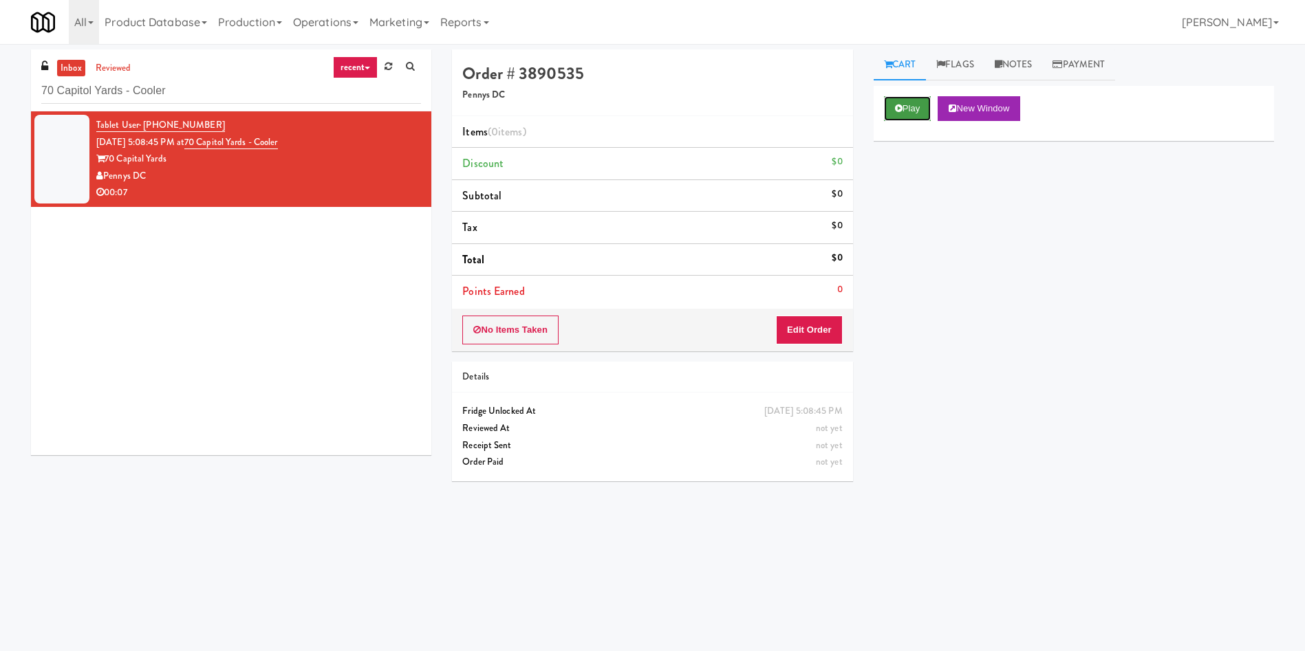
click at [914, 108] on button "Play" at bounding box center [907, 108] width 47 height 25
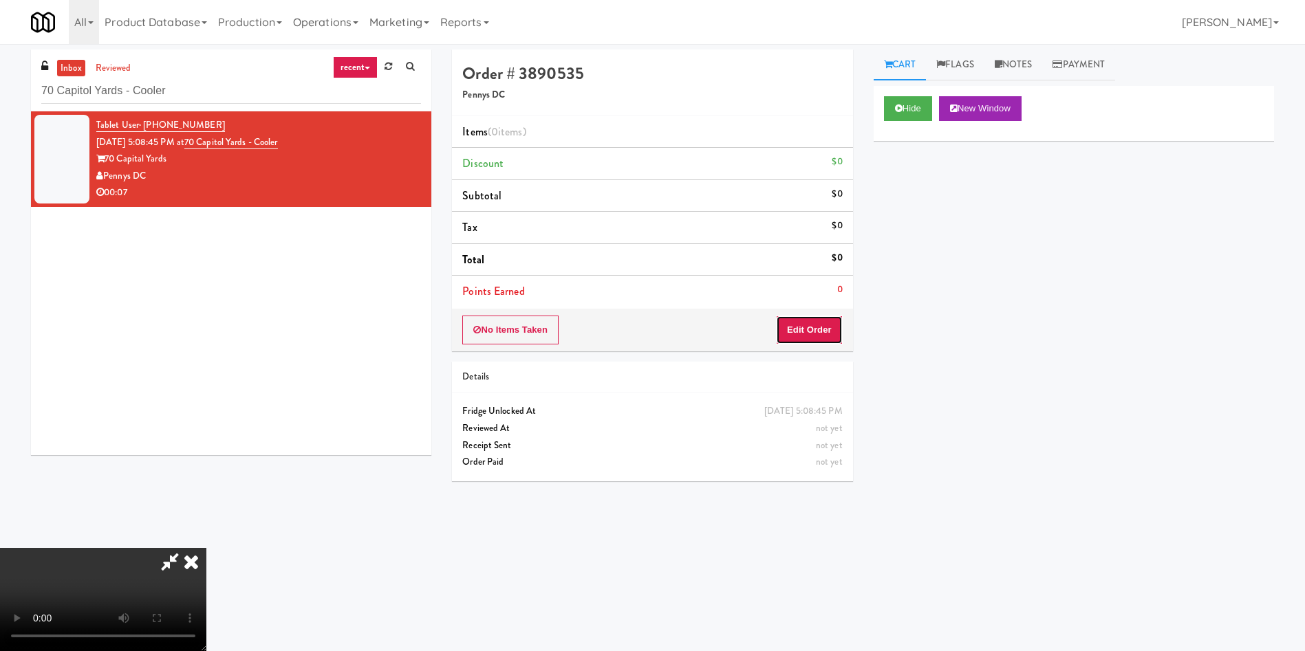
click at [821, 336] on button "Edit Order" at bounding box center [809, 330] width 67 height 29
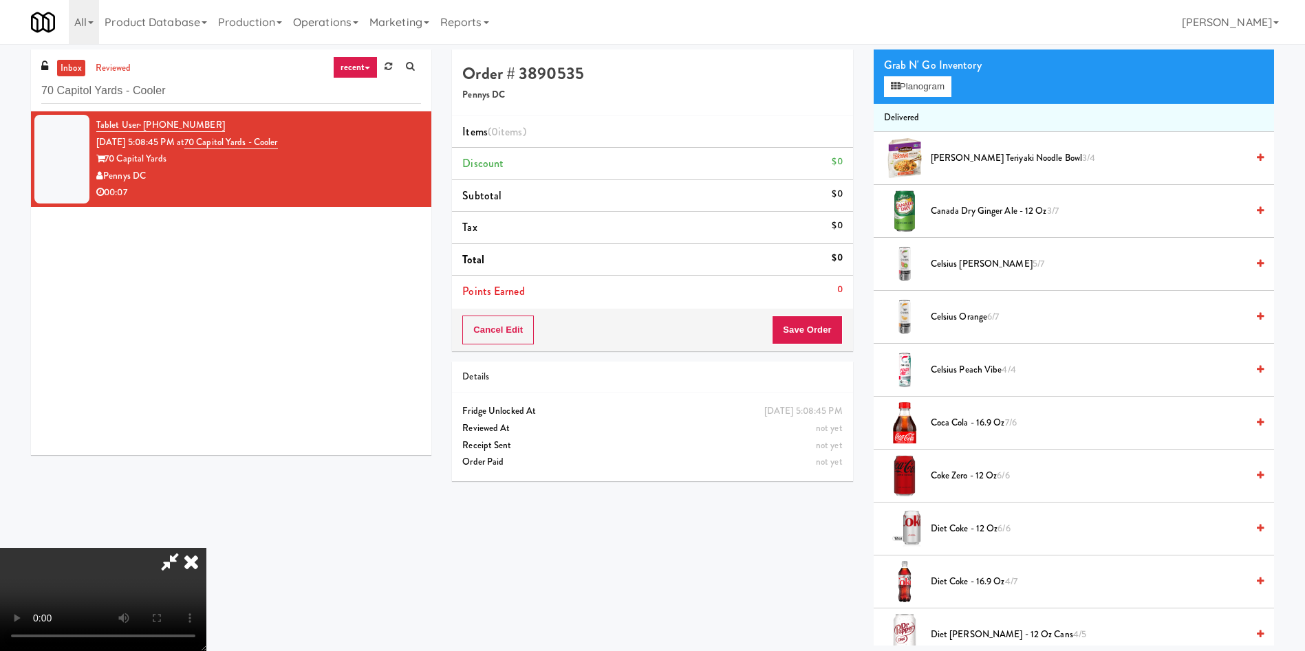
scroll to position [103, 0]
click at [206, 548] on video at bounding box center [103, 599] width 206 height 103
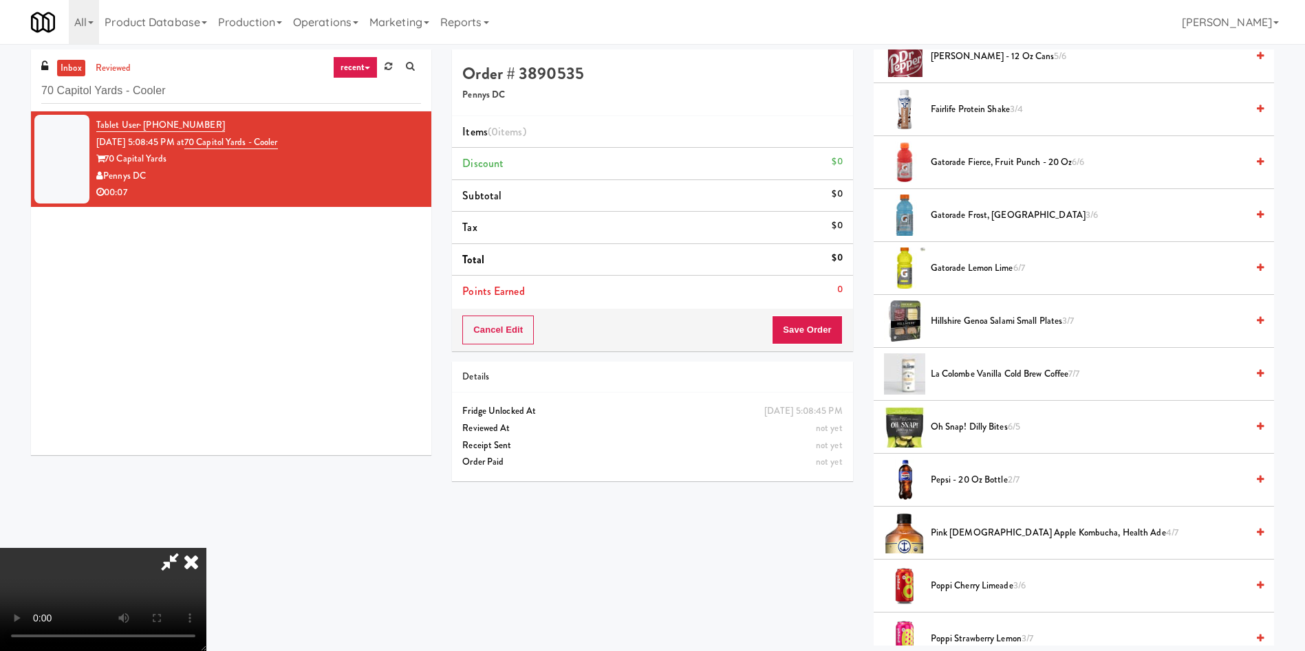
scroll to position [826, 0]
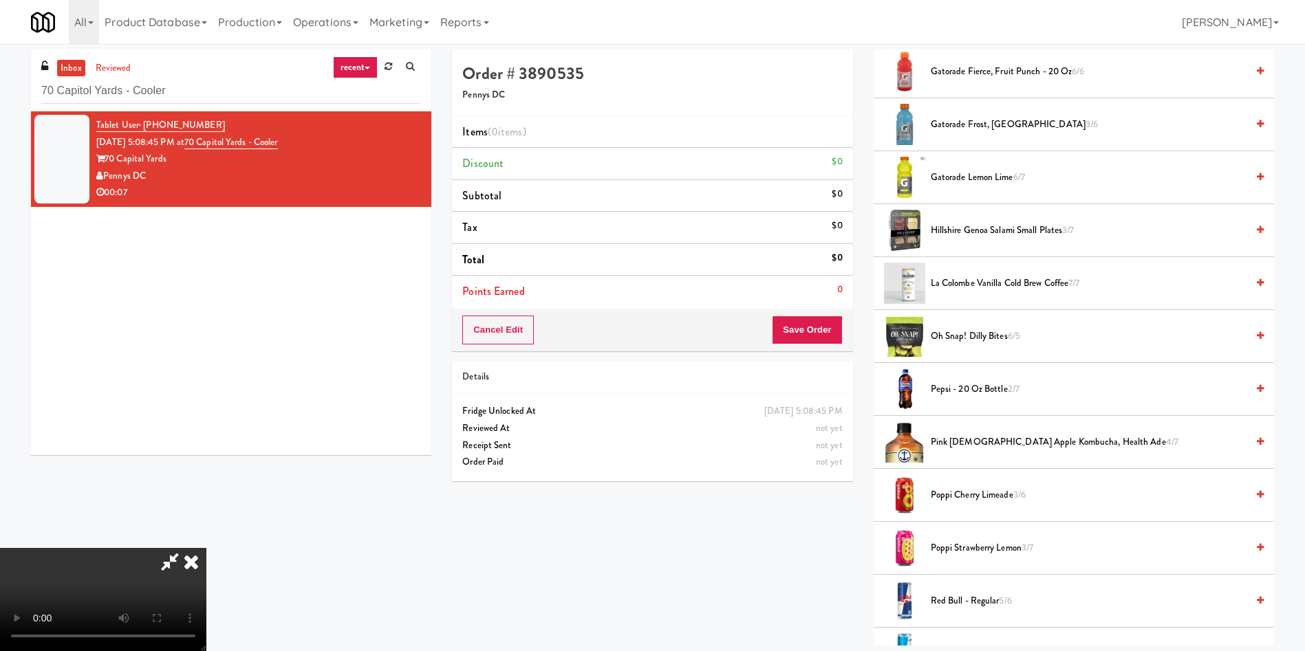
click at [962, 119] on span "Gatorade Frost, Glacier Freeze 3/6" at bounding box center [1089, 124] width 316 height 17
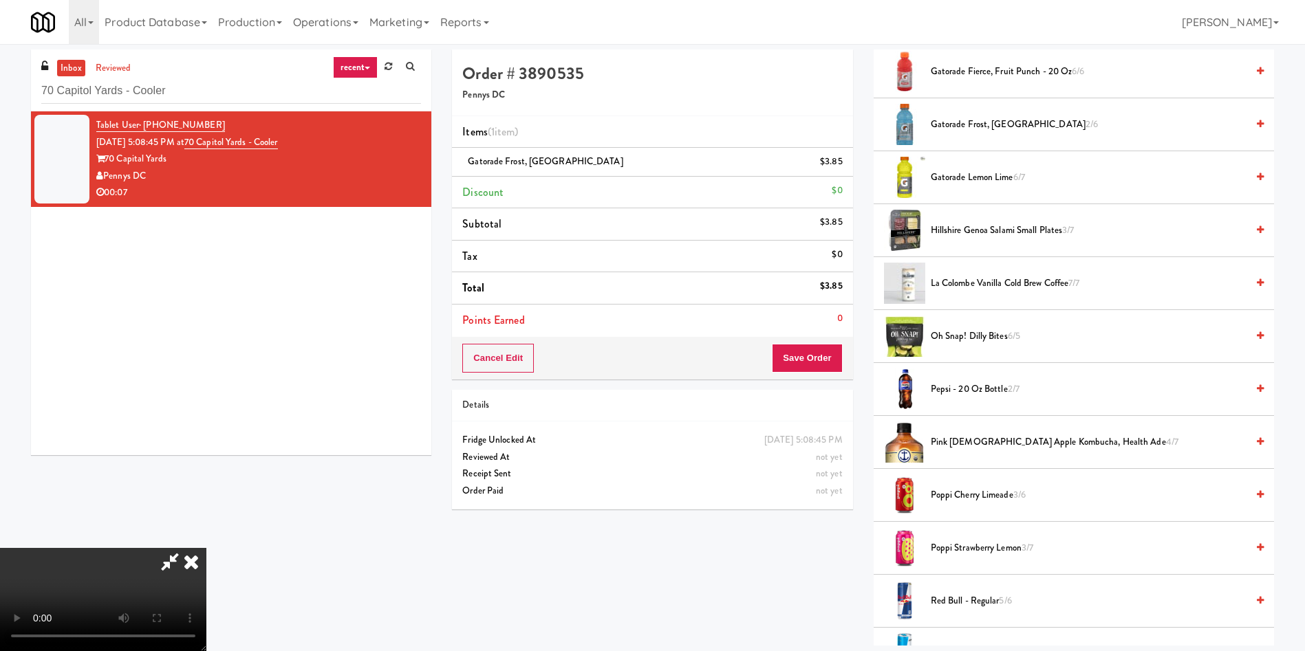
scroll to position [0, 0]
click at [804, 347] on button "Save Order" at bounding box center [807, 358] width 70 height 29
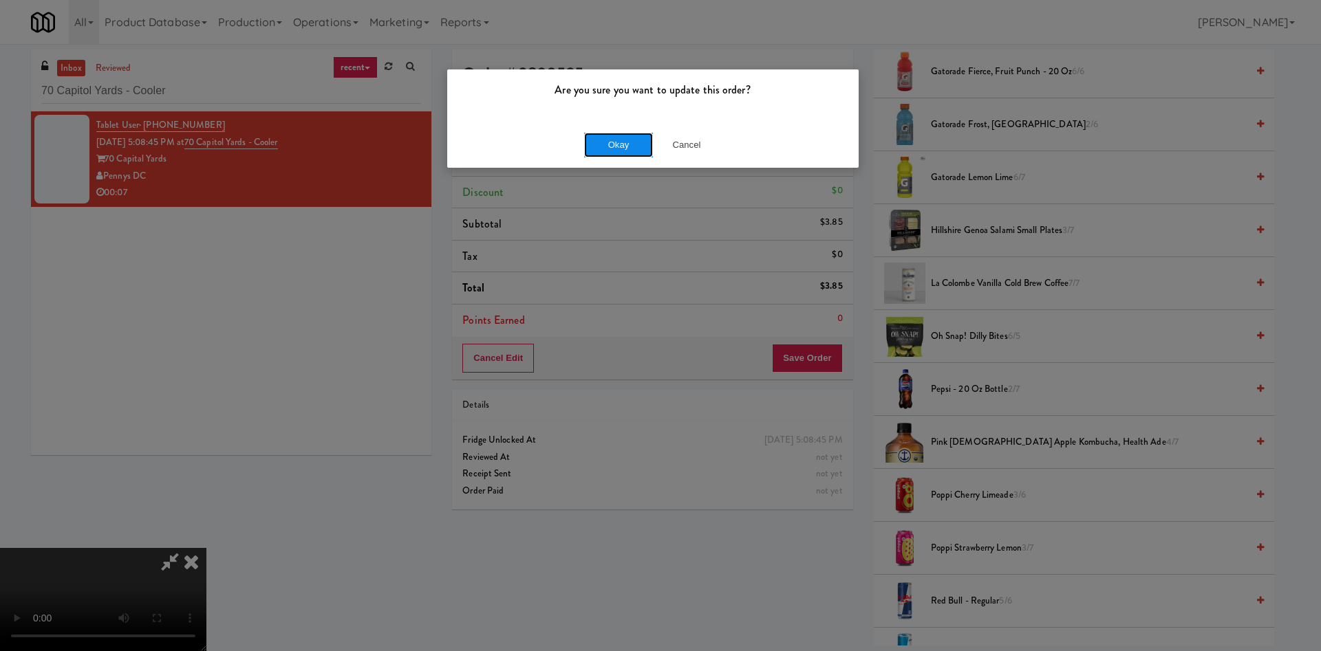
click at [627, 146] on button "Okay" at bounding box center [618, 145] width 69 height 25
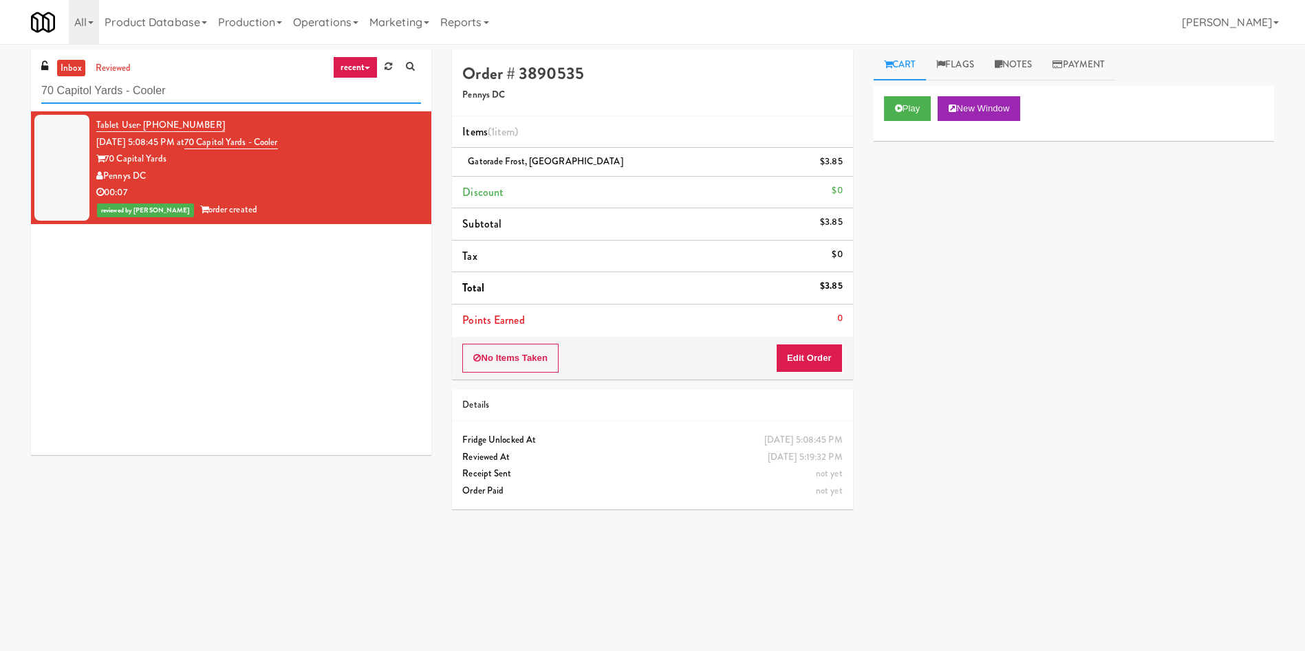
paste input "Gallerie Apartments"
drag, startPoint x: 200, startPoint y: 100, endPoint x: 0, endPoint y: 47, distance: 206.9
click at [0, 47] on div "inbox reviewed recent all unclear take inventory issue suspicious failed recent…" at bounding box center [652, 323] width 1305 height 558
type input "Gallerie Apartments"
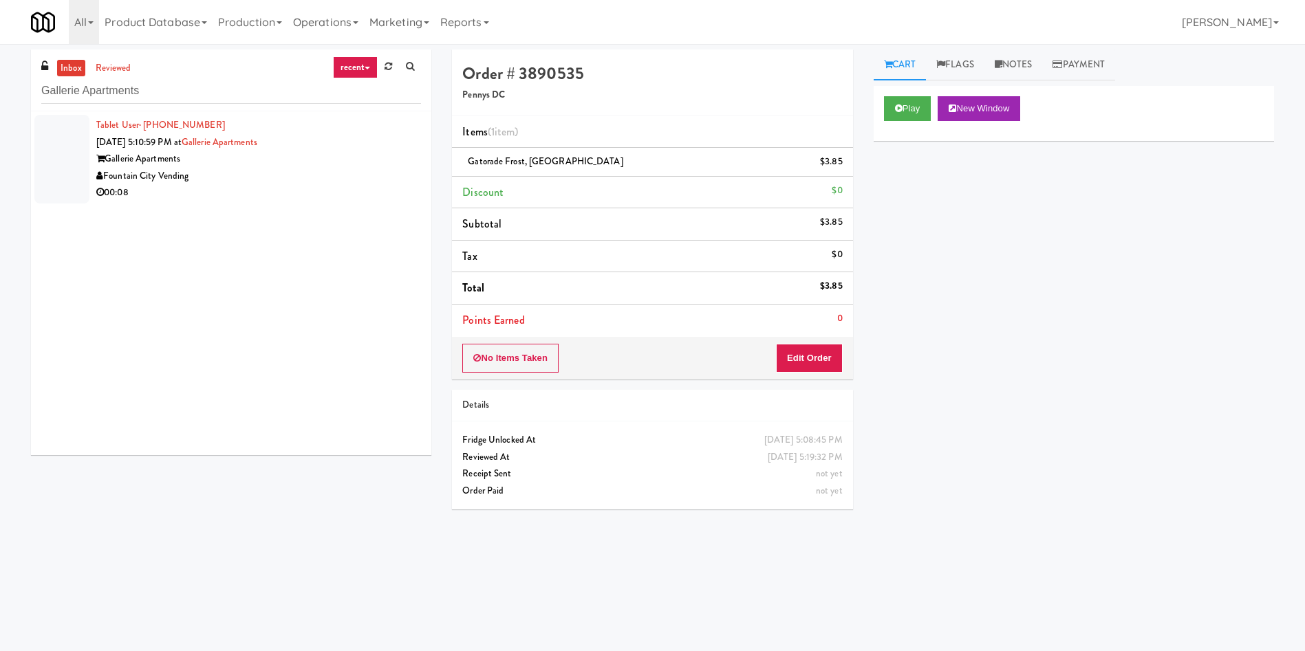
click at [38, 149] on div at bounding box center [61, 159] width 55 height 89
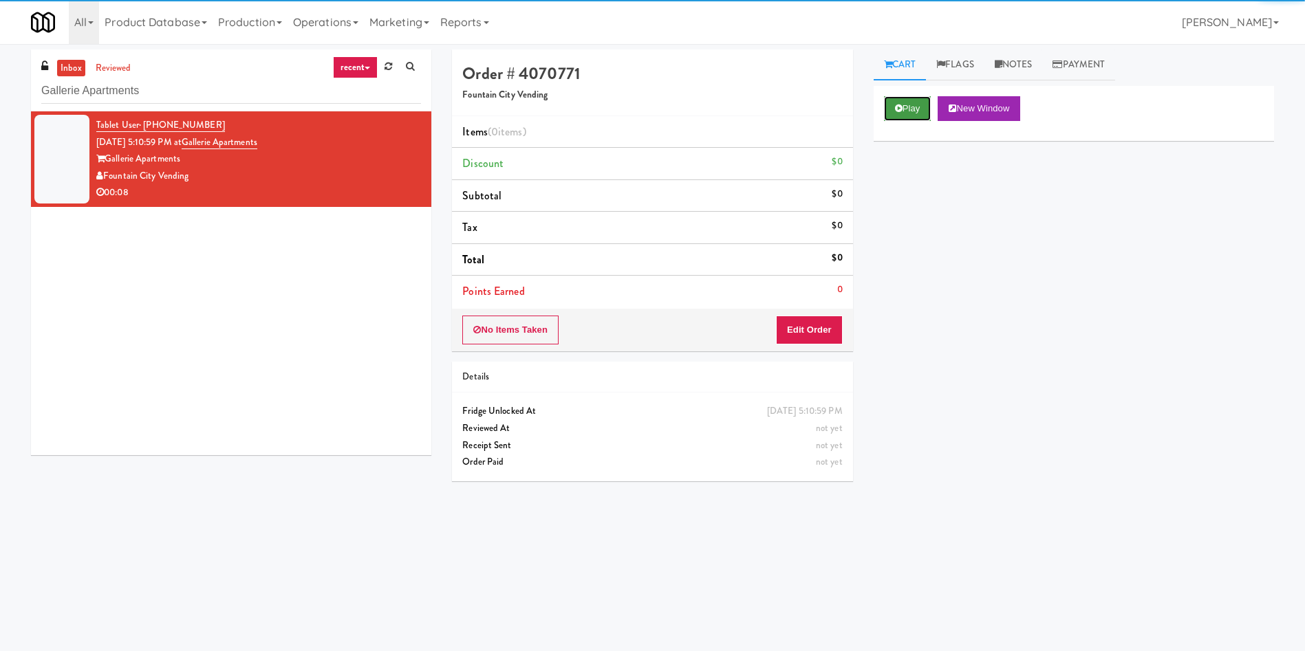
click at [909, 101] on button "Play" at bounding box center [907, 108] width 47 height 25
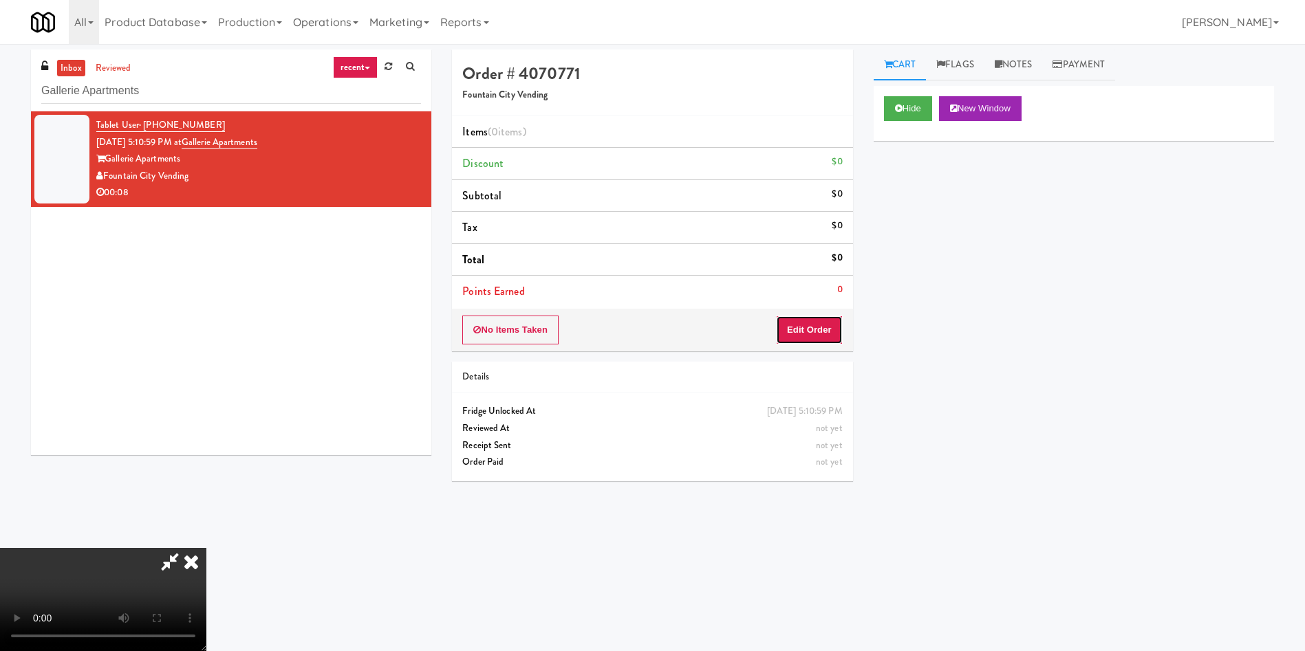
click at [791, 334] on button "Edit Order" at bounding box center [809, 330] width 67 height 29
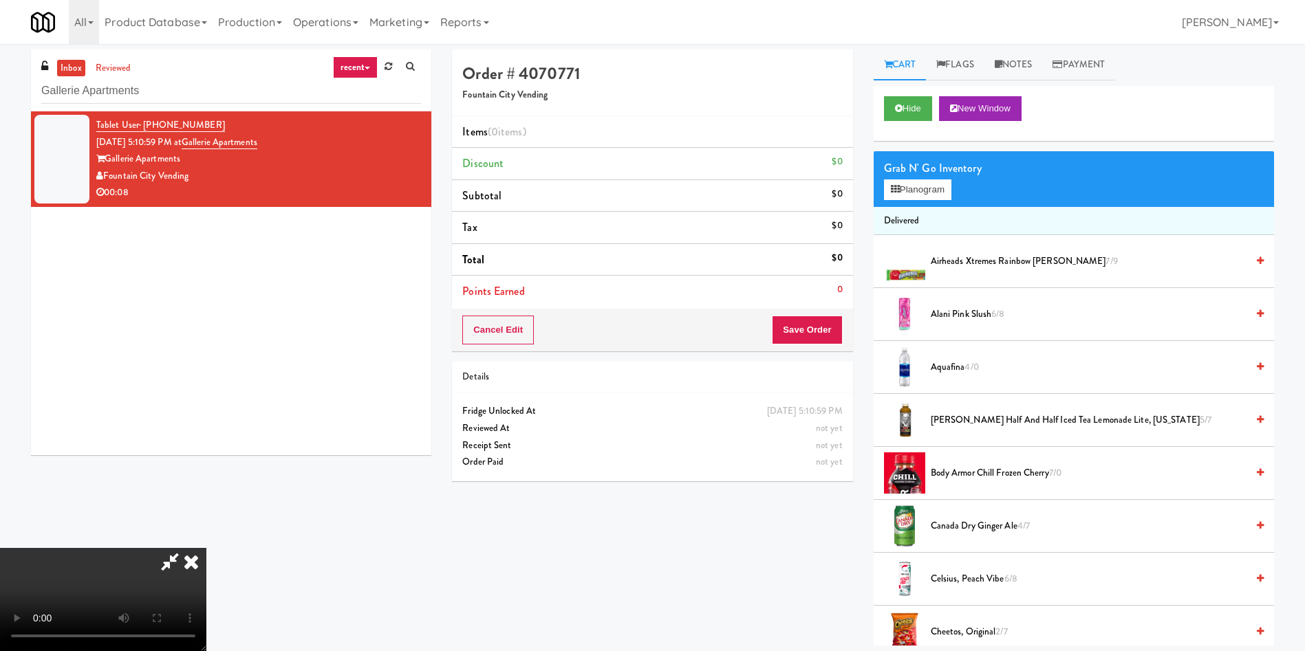
scroll to position [99, 0]
click at [206, 548] on video at bounding box center [103, 599] width 206 height 103
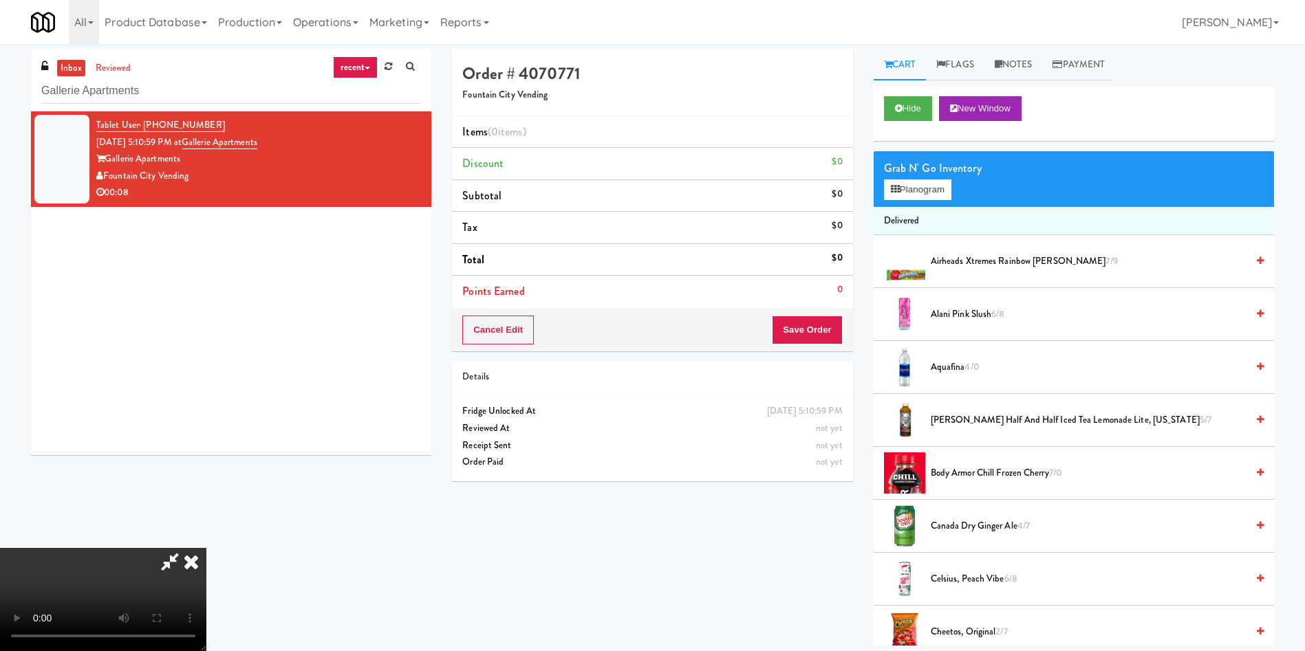
scroll to position [103, 0]
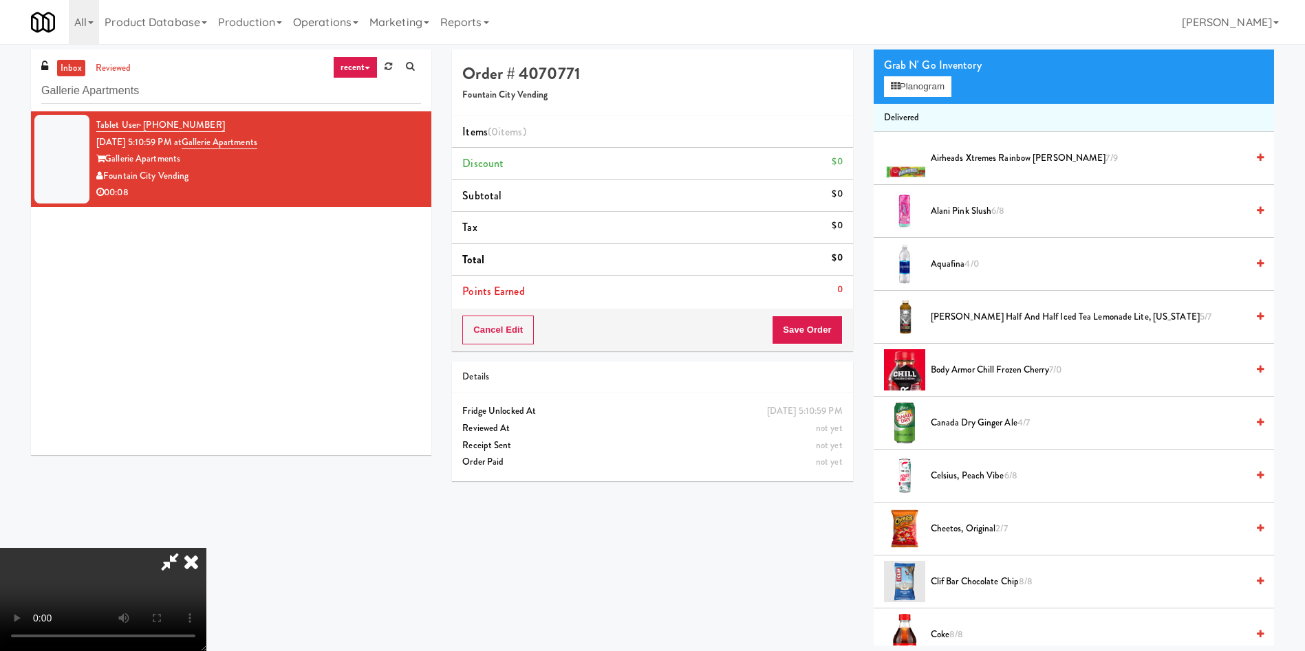
click at [206, 548] on video at bounding box center [103, 599] width 206 height 103
drag, startPoint x: 445, startPoint y: 332, endPoint x: 793, endPoint y: 374, distance: 350.6
click at [206, 548] on video at bounding box center [103, 599] width 206 height 103
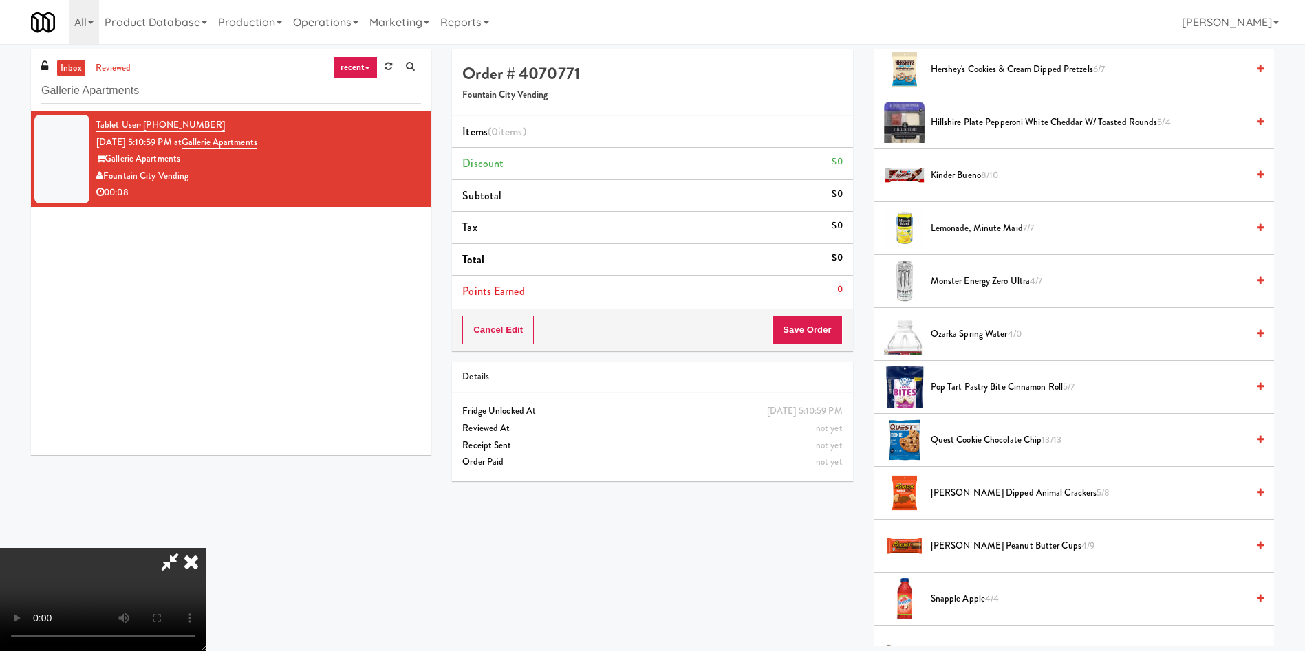
scroll to position [1238, 0]
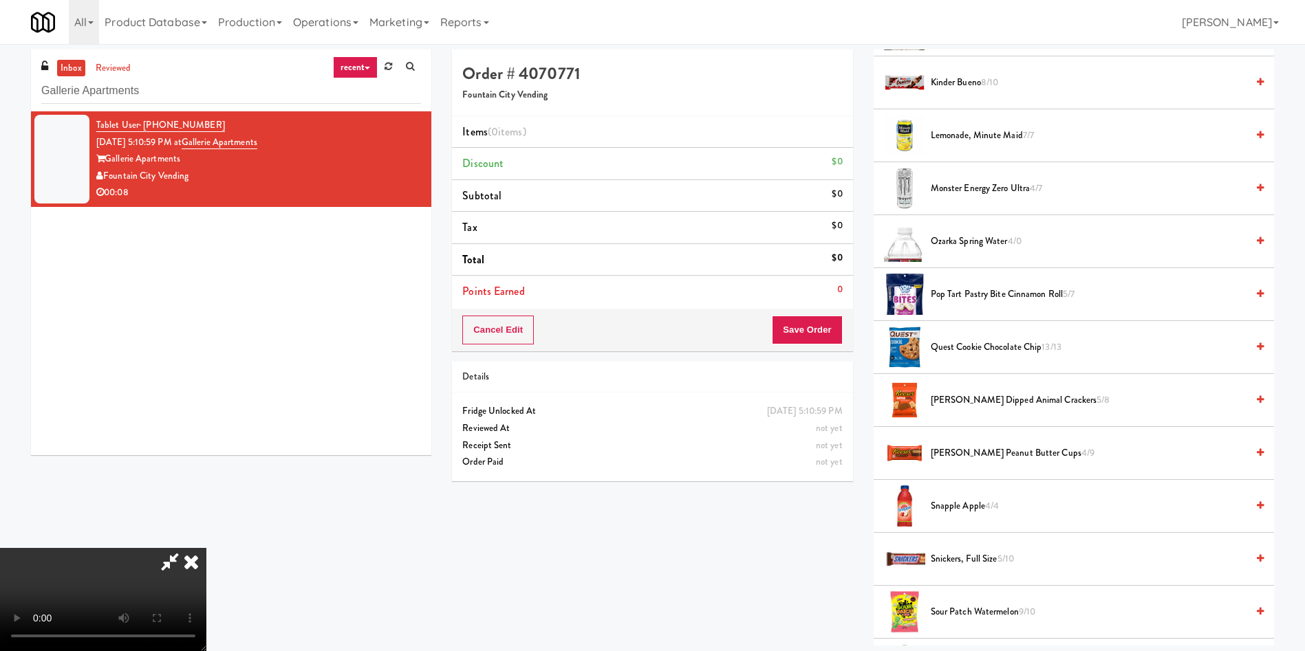
drag, startPoint x: 969, startPoint y: 190, endPoint x: 961, endPoint y: 195, distance: 9.6
click at [969, 190] on span "Monster Energy Zero Ultra 4/7" at bounding box center [1089, 188] width 316 height 17
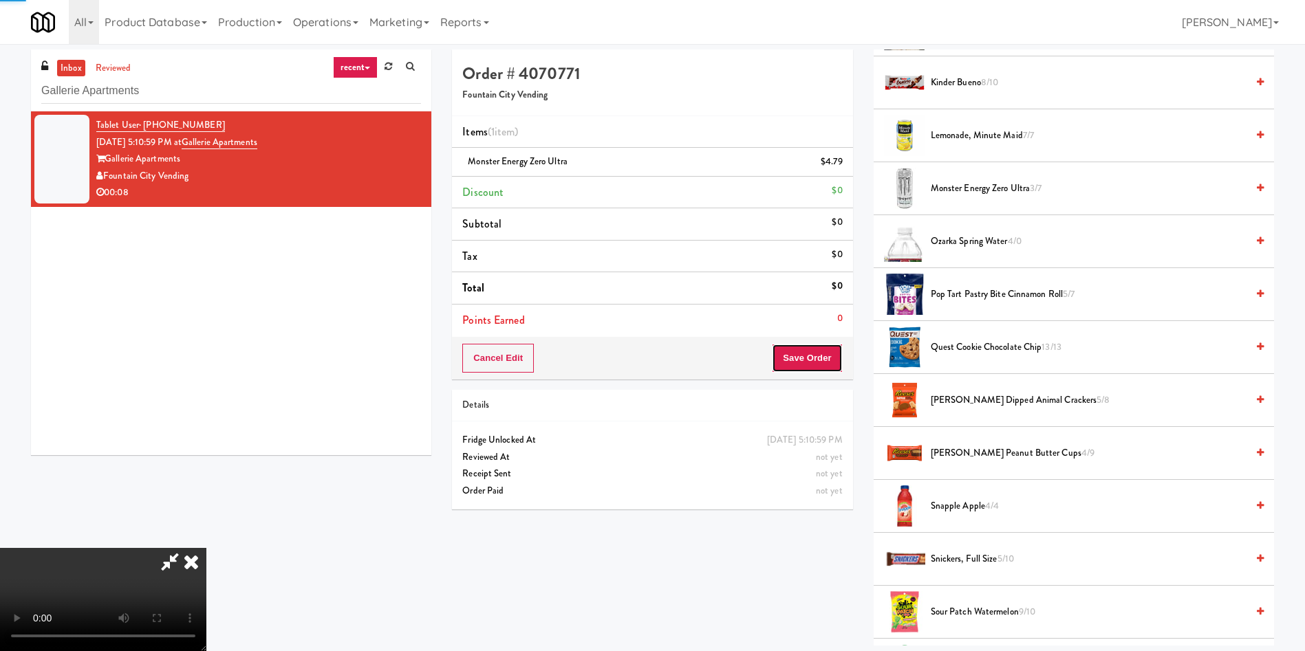
click at [821, 364] on button "Save Order" at bounding box center [807, 358] width 70 height 29
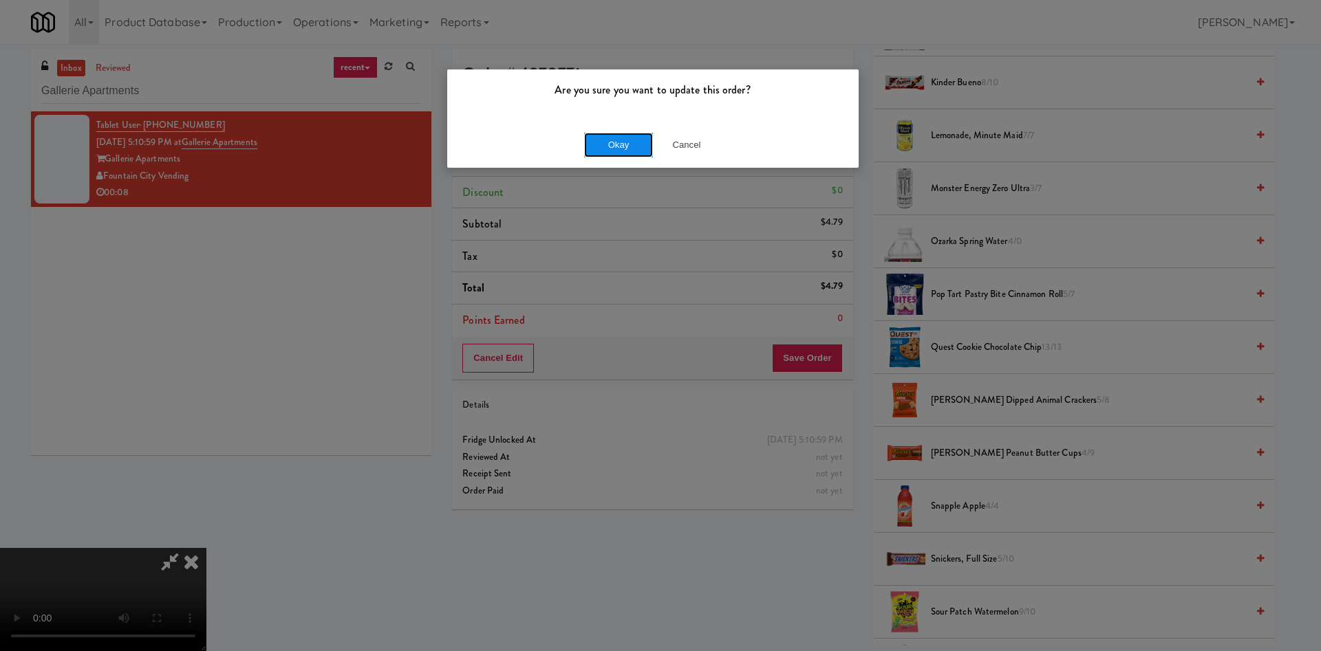
click at [598, 142] on button "Okay" at bounding box center [618, 145] width 69 height 25
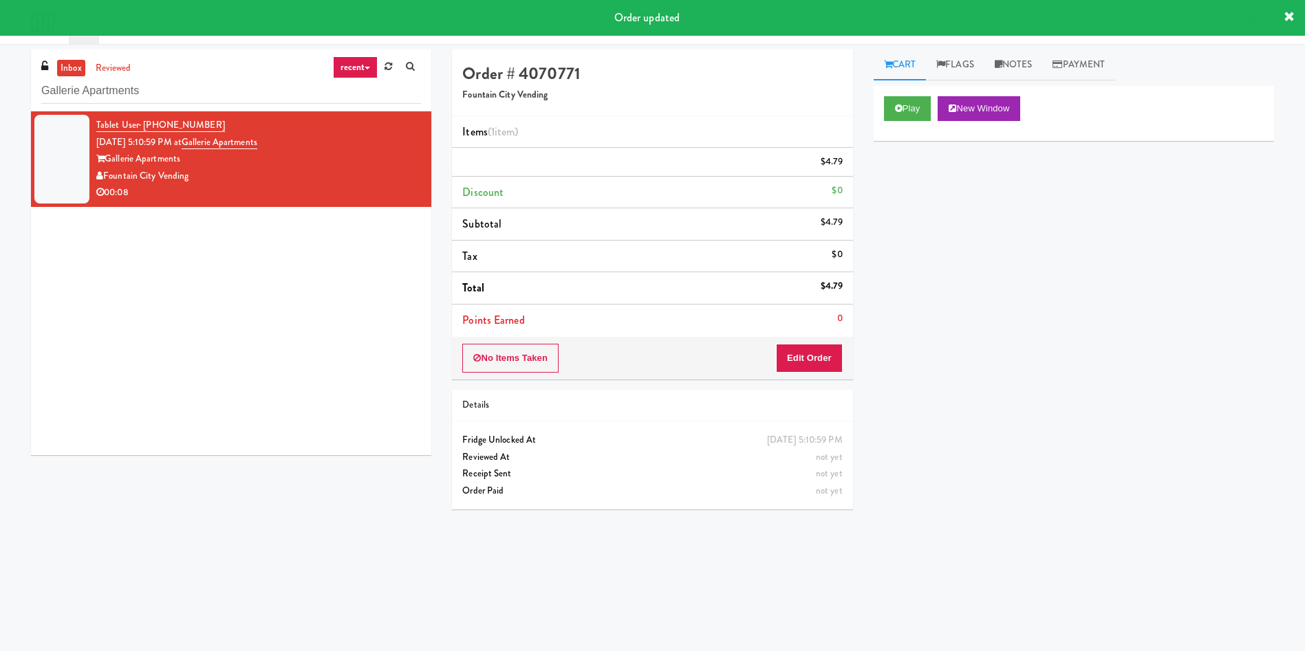
scroll to position [0, 0]
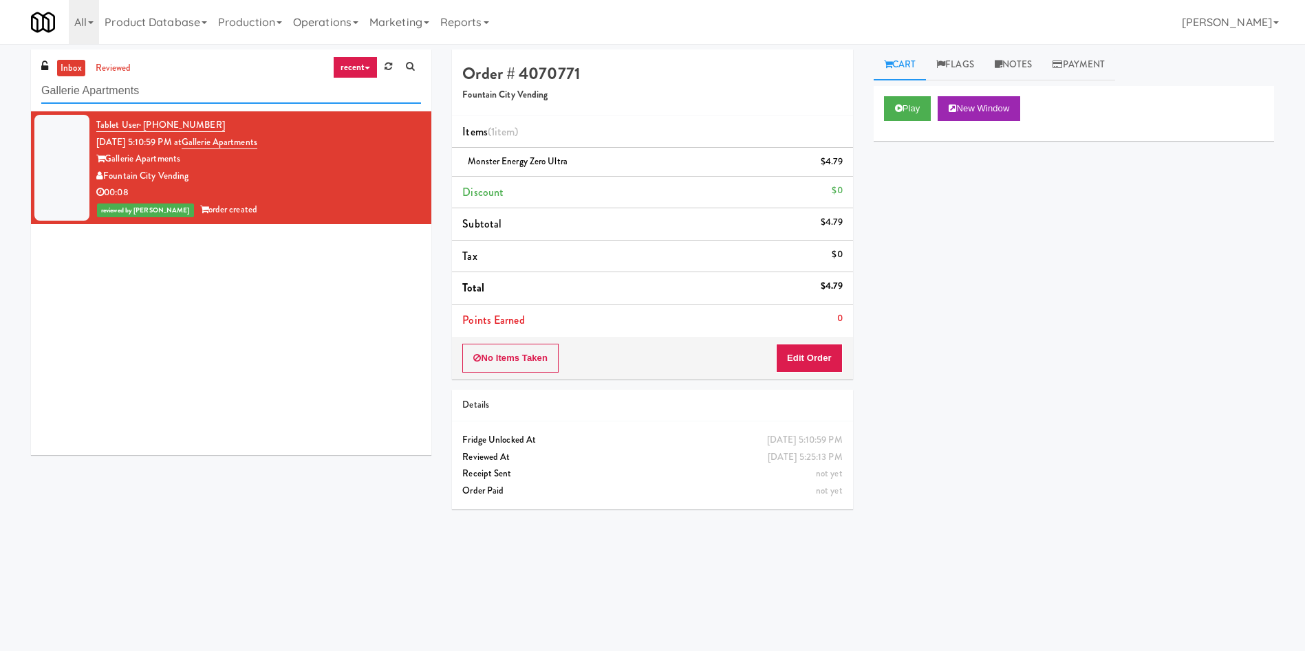
drag, startPoint x: 214, startPoint y: 81, endPoint x: 25, endPoint y: 6, distance: 203.5
click at [1, 50] on div "inbox reviewed recent all unclear take inventory issue suspicious failed recent…" at bounding box center [652, 326] width 1305 height 552
paste input "Eleven55 - Pantry"
type input "Eleven55 - Pantry"
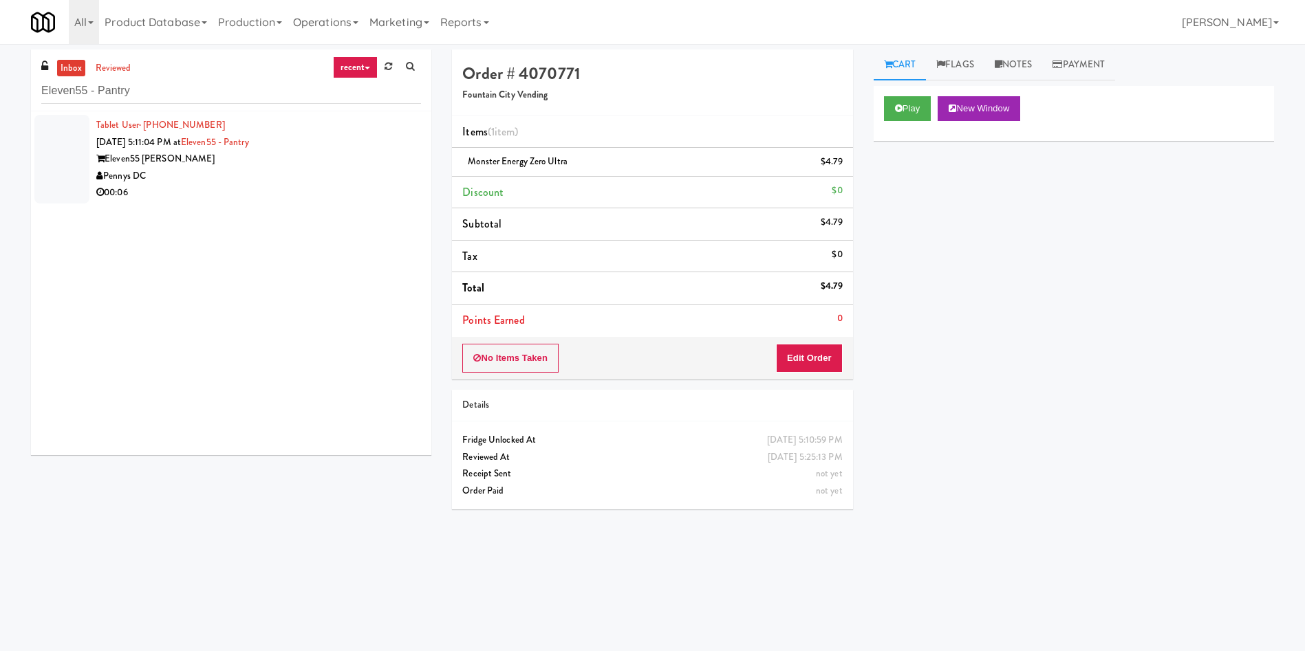
click at [75, 136] on div at bounding box center [61, 159] width 55 height 89
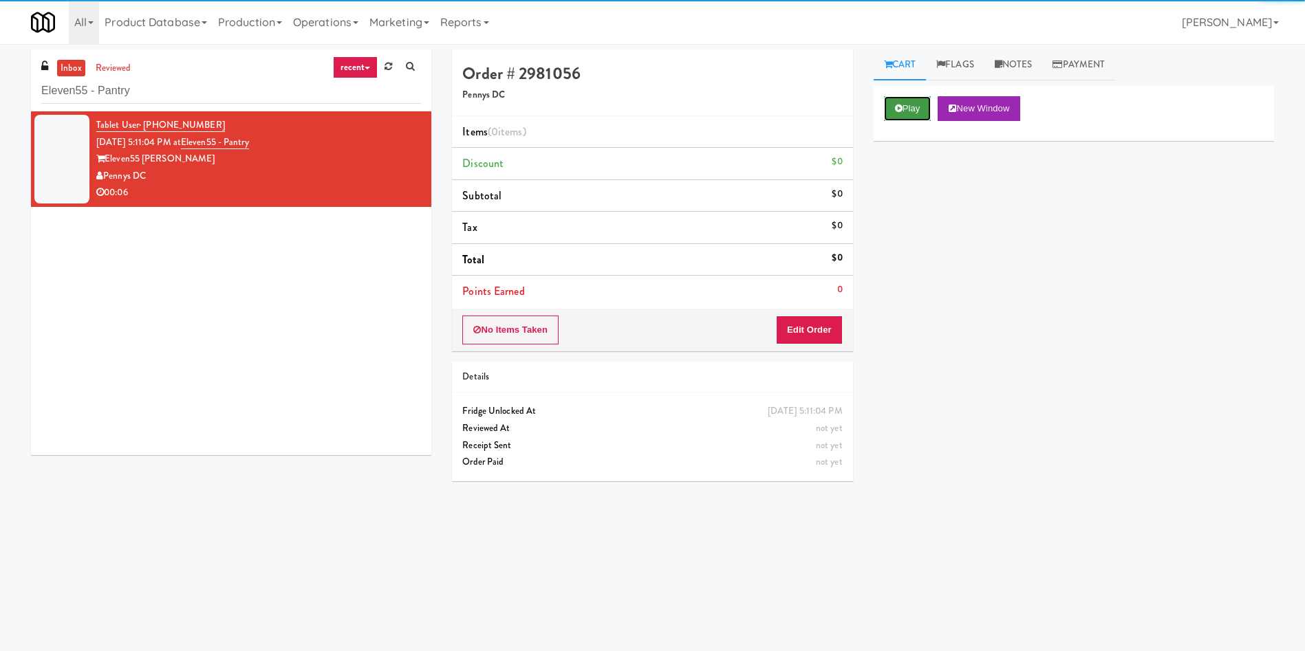
click at [908, 98] on button "Play" at bounding box center [907, 108] width 47 height 25
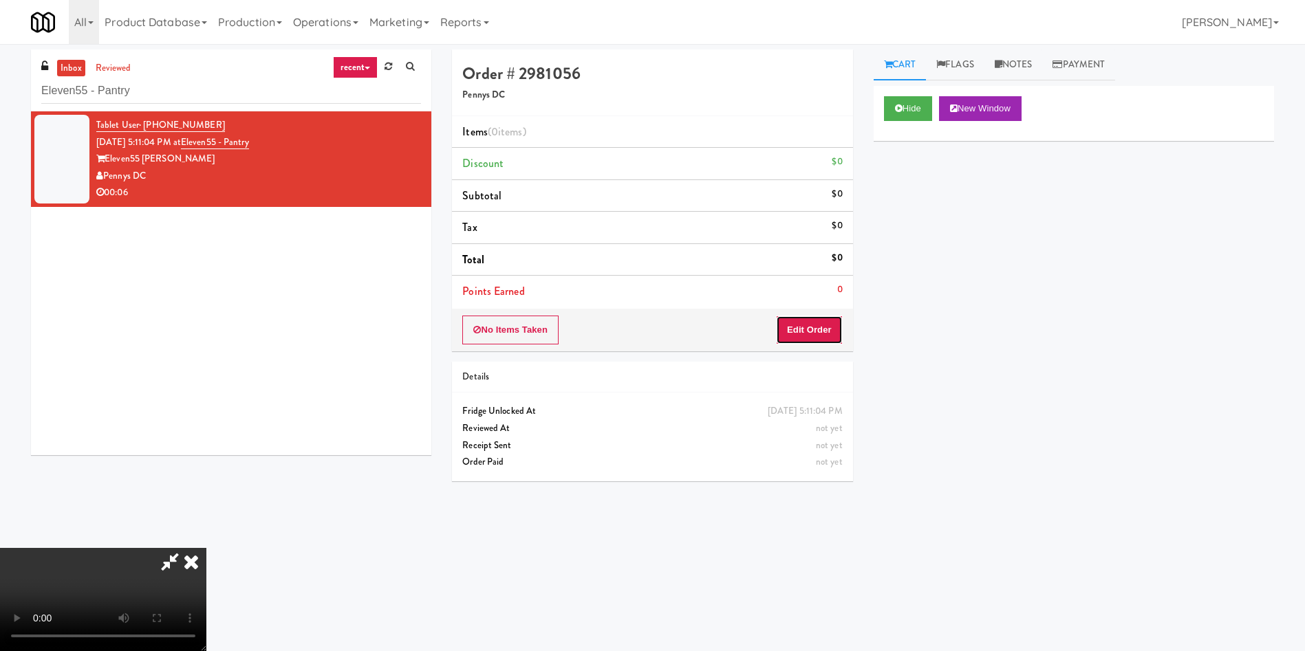
click at [820, 327] on button "Edit Order" at bounding box center [809, 330] width 67 height 29
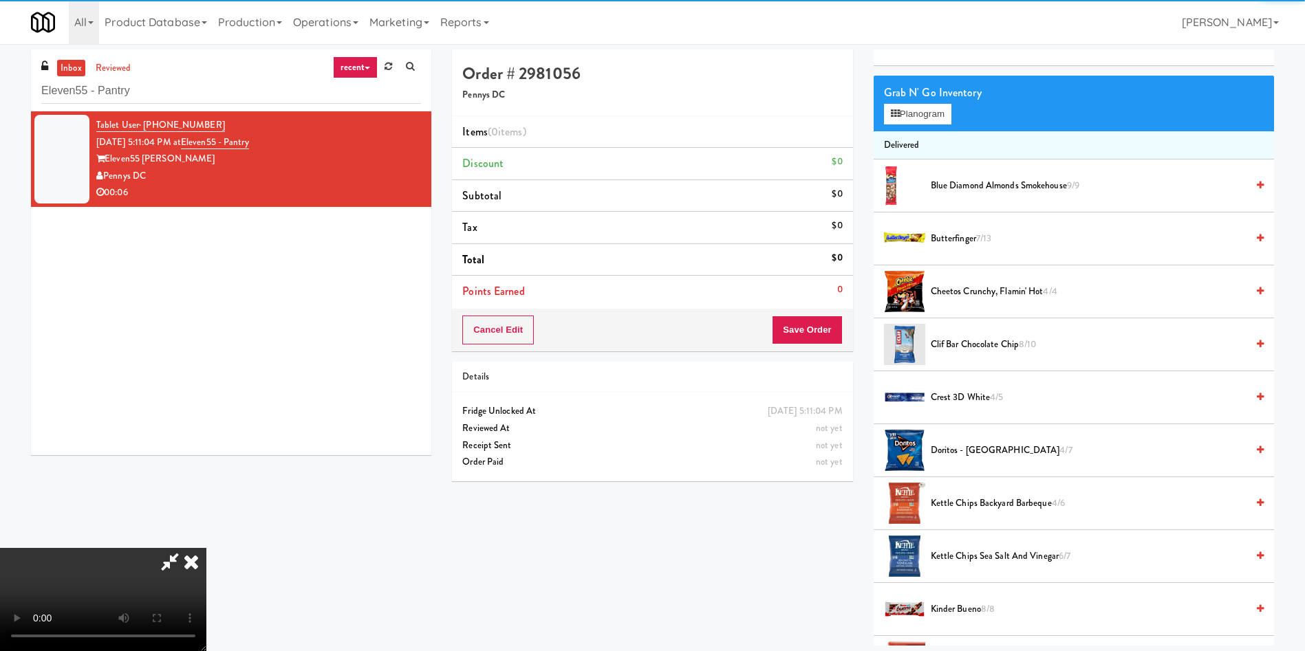
scroll to position [103, 0]
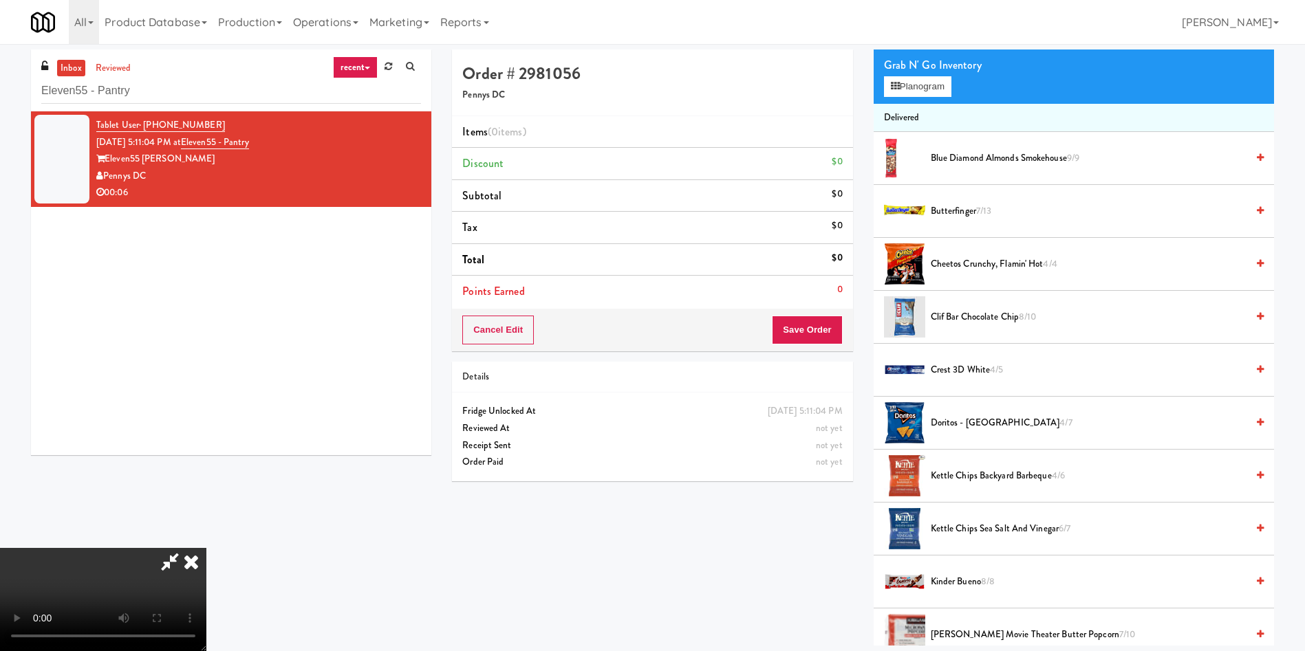
click at [206, 548] on video at bounding box center [103, 599] width 206 height 103
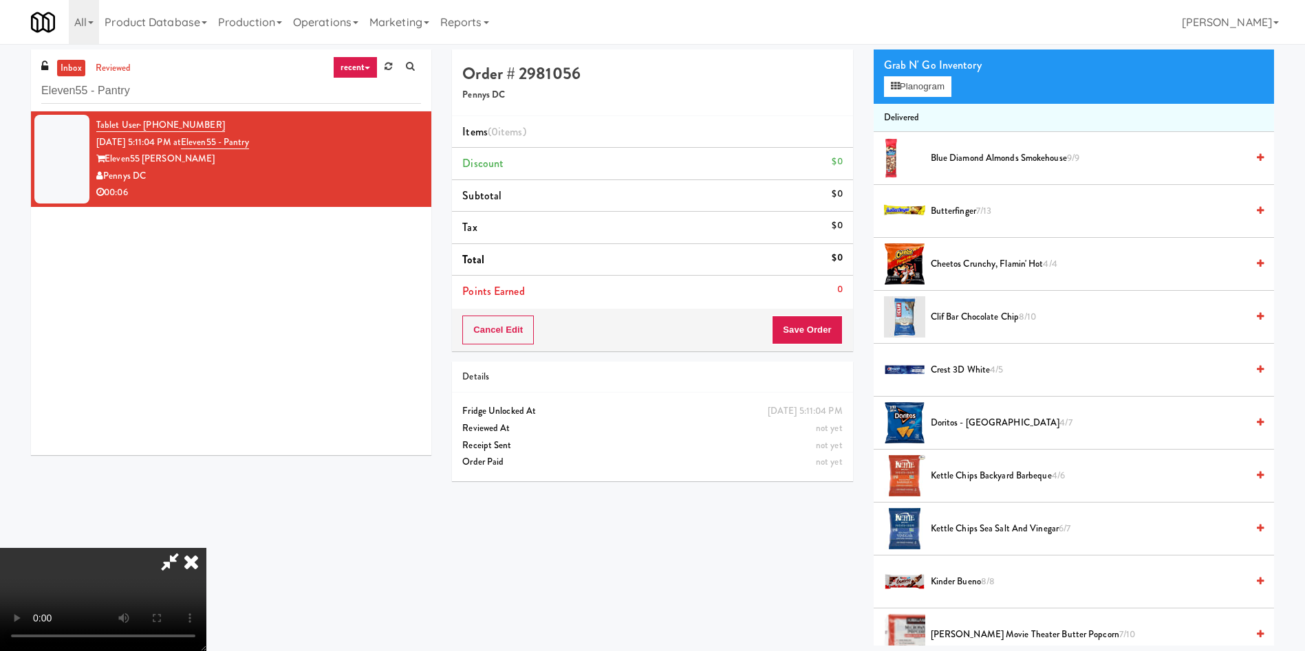
scroll to position [99, 0]
click at [206, 548] on video at bounding box center [103, 599] width 206 height 103
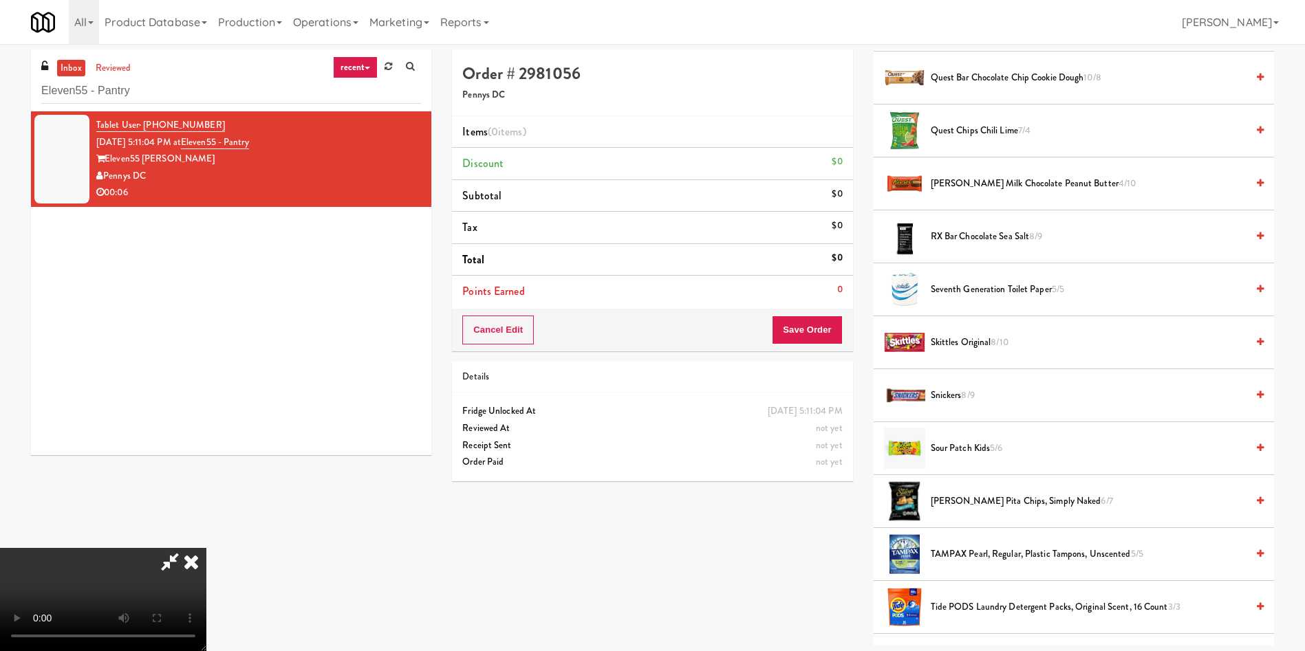
scroll to position [1445, 0]
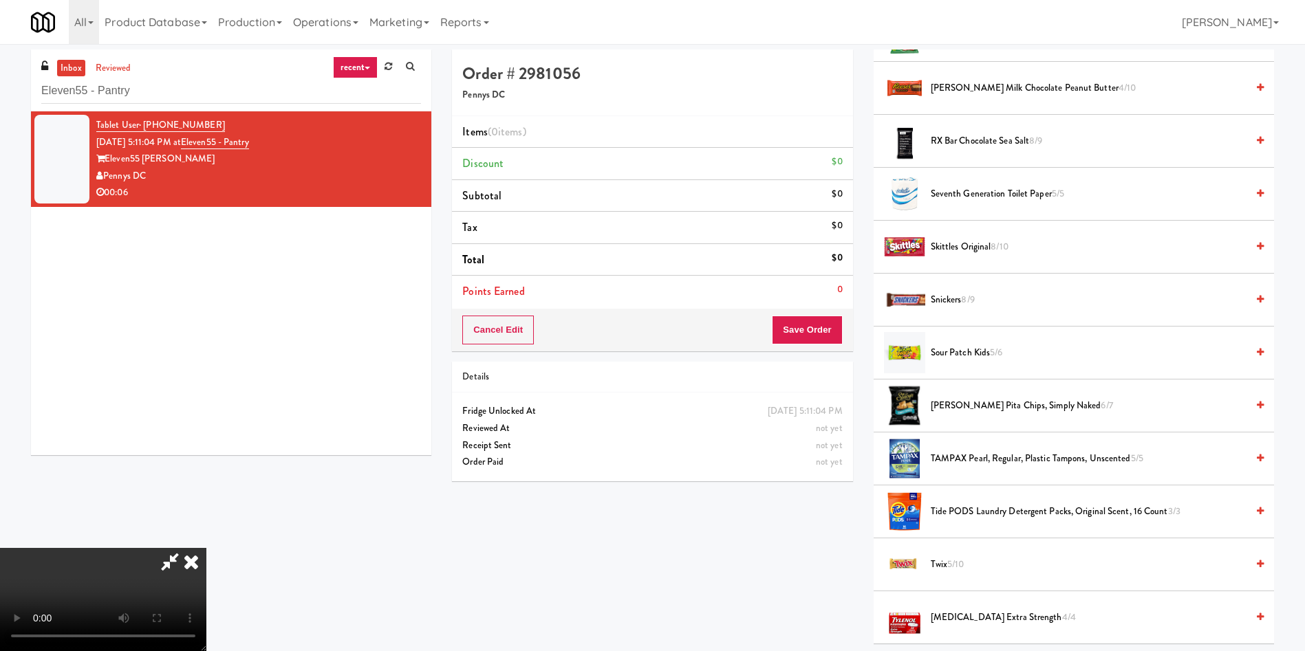
click at [951, 354] on span "Sour Patch Kids 5/6" at bounding box center [1089, 353] width 316 height 17
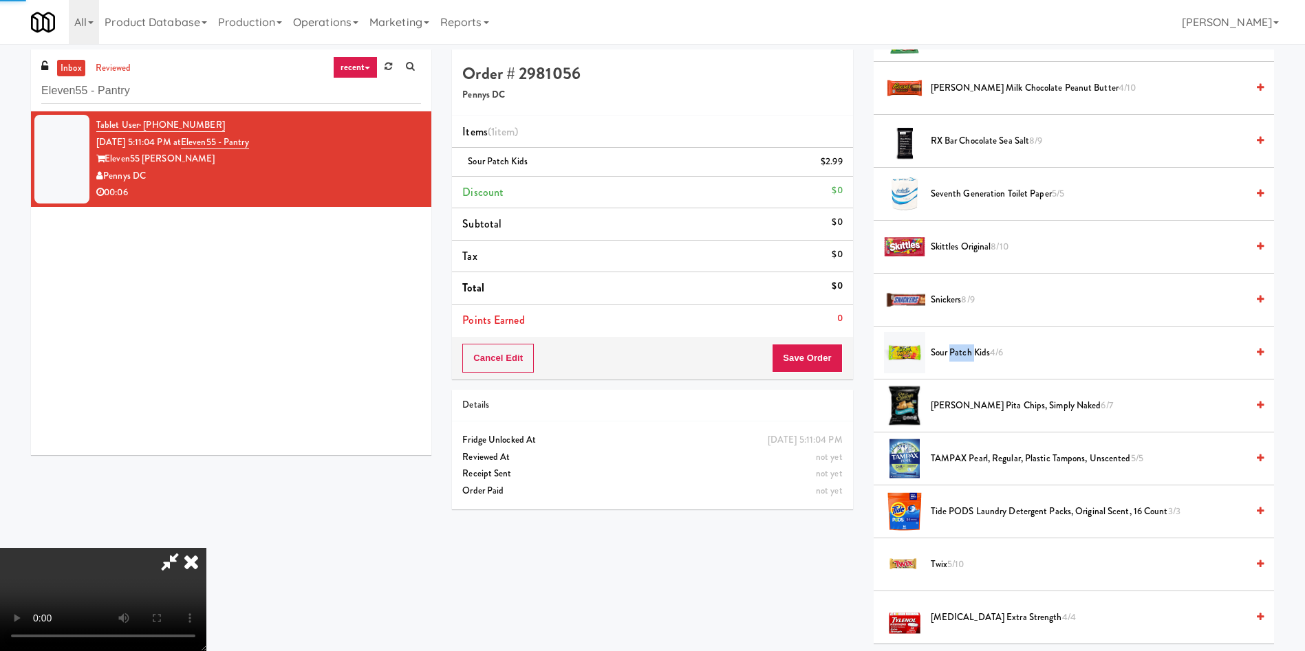
click at [951, 354] on span "Sour Patch Kids 4/6" at bounding box center [1089, 353] width 316 height 17
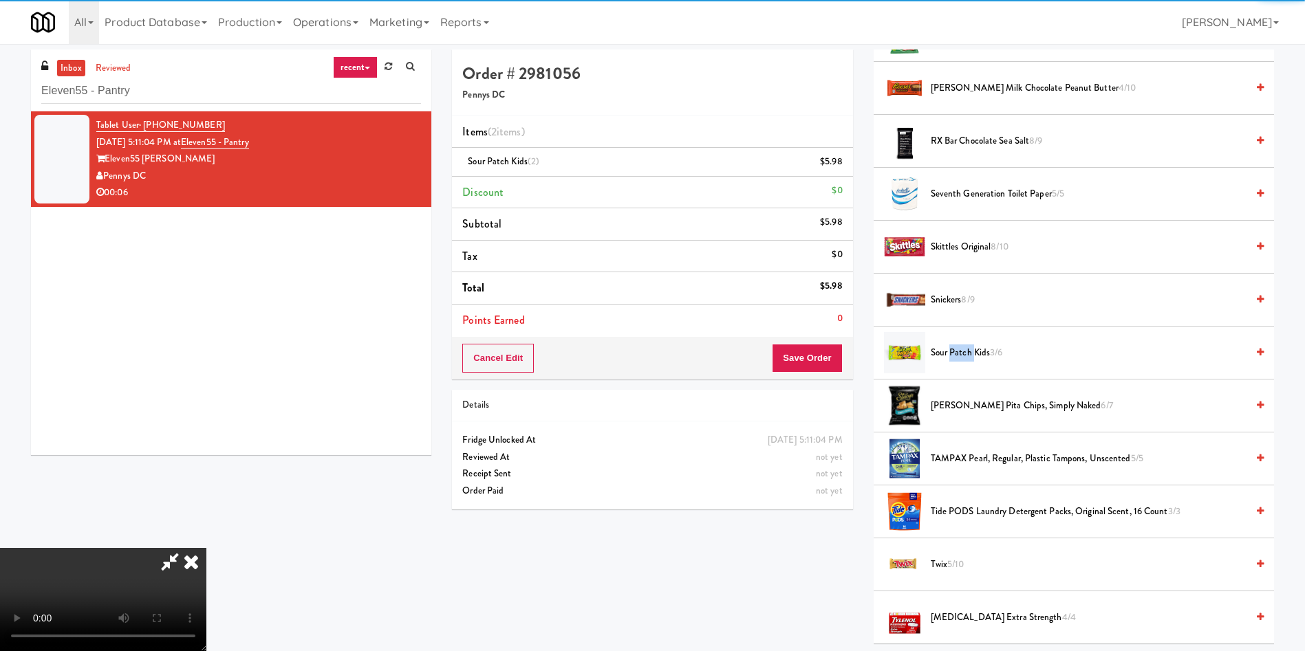
click at [206, 548] on video at bounding box center [103, 599] width 206 height 103
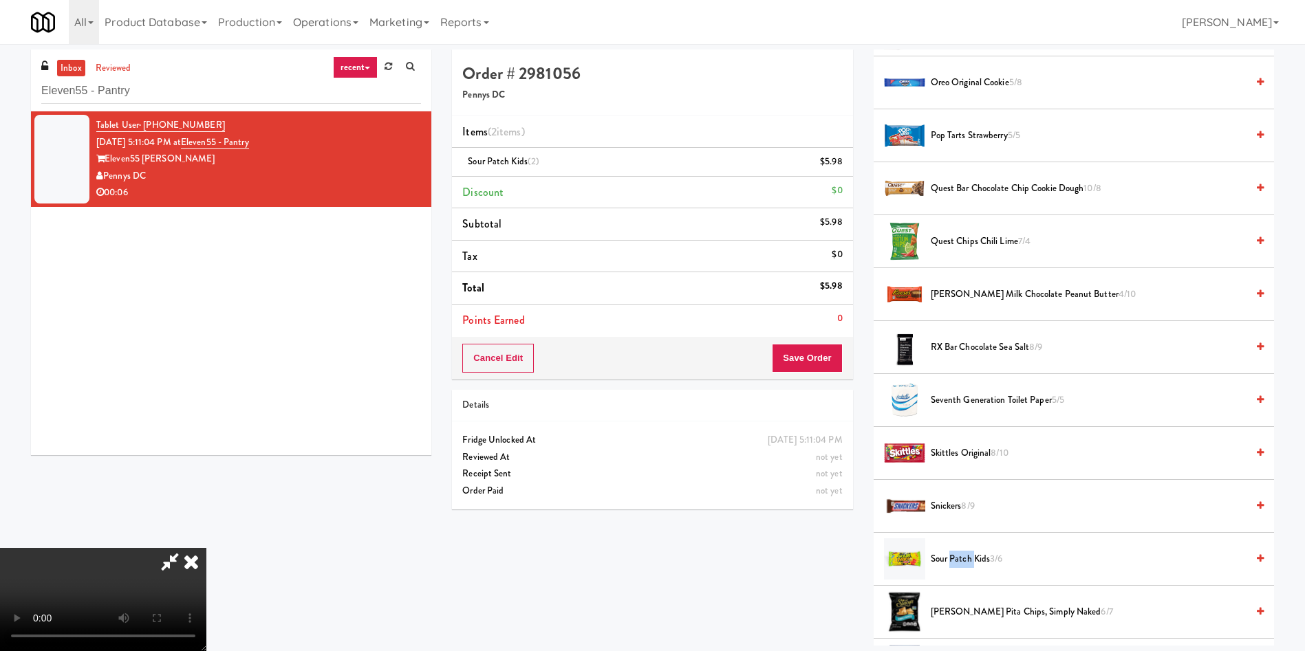
scroll to position [826, 0]
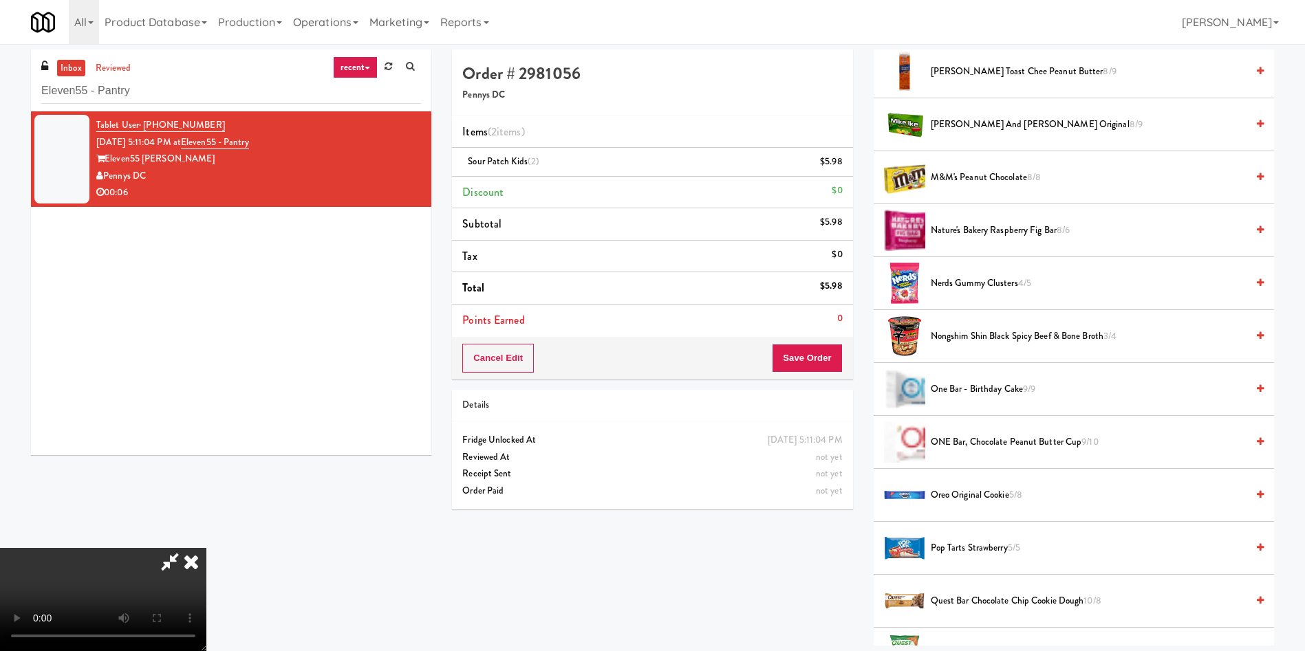
click at [206, 548] on video at bounding box center [103, 599] width 206 height 103
click at [843, 164] on icon at bounding box center [844, 166] width 7 height 9
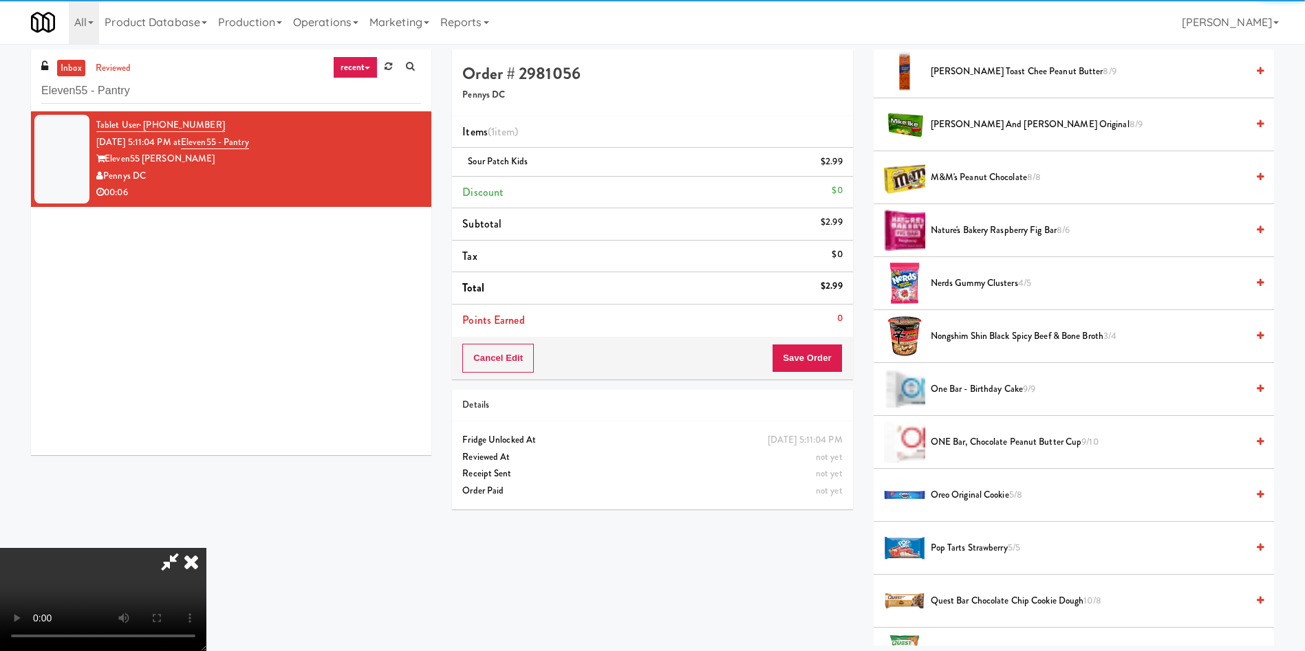
click at [206, 548] on video at bounding box center [103, 599] width 206 height 103
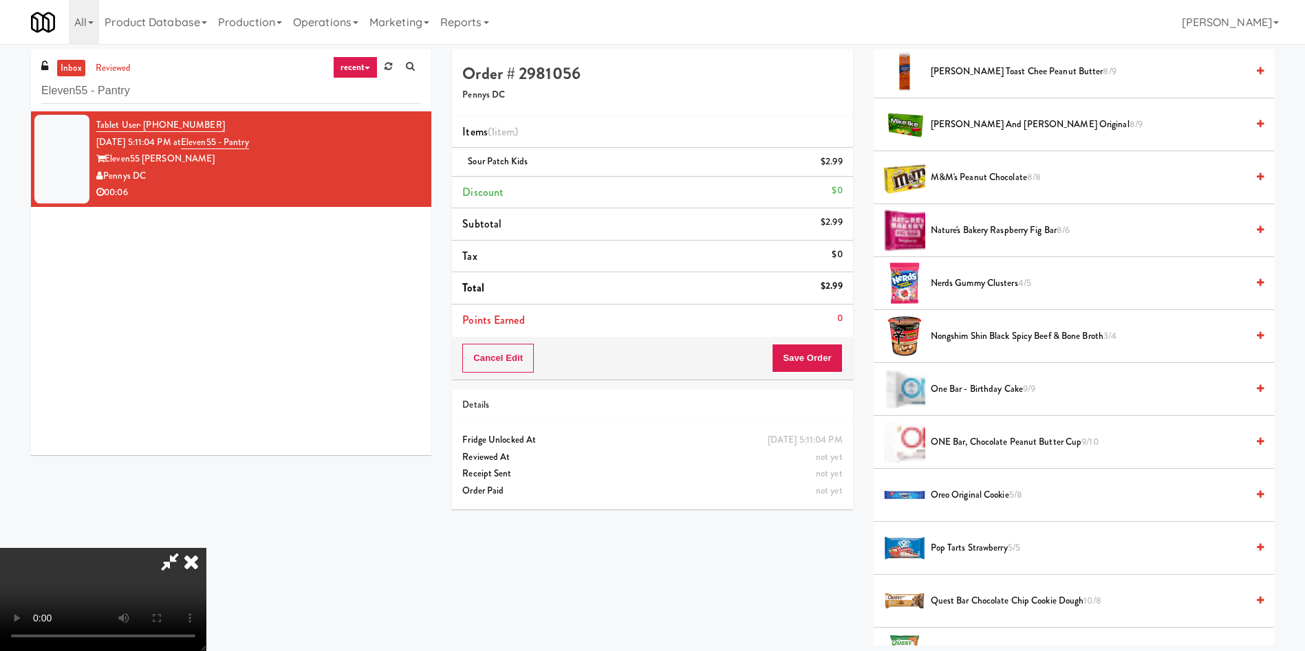
scroll to position [202, 0]
click at [206, 548] on video at bounding box center [103, 599] width 206 height 103
click at [833, 360] on button "Save Order" at bounding box center [807, 358] width 70 height 29
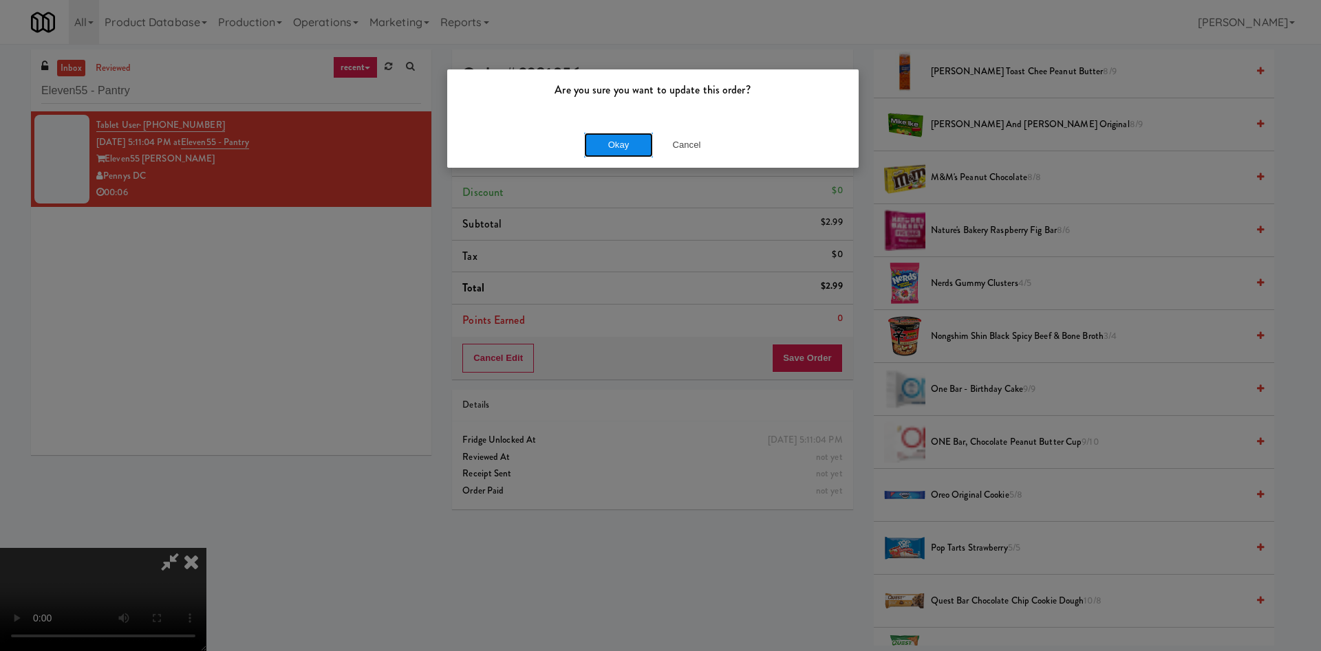
click at [645, 142] on button "Okay" at bounding box center [618, 145] width 69 height 25
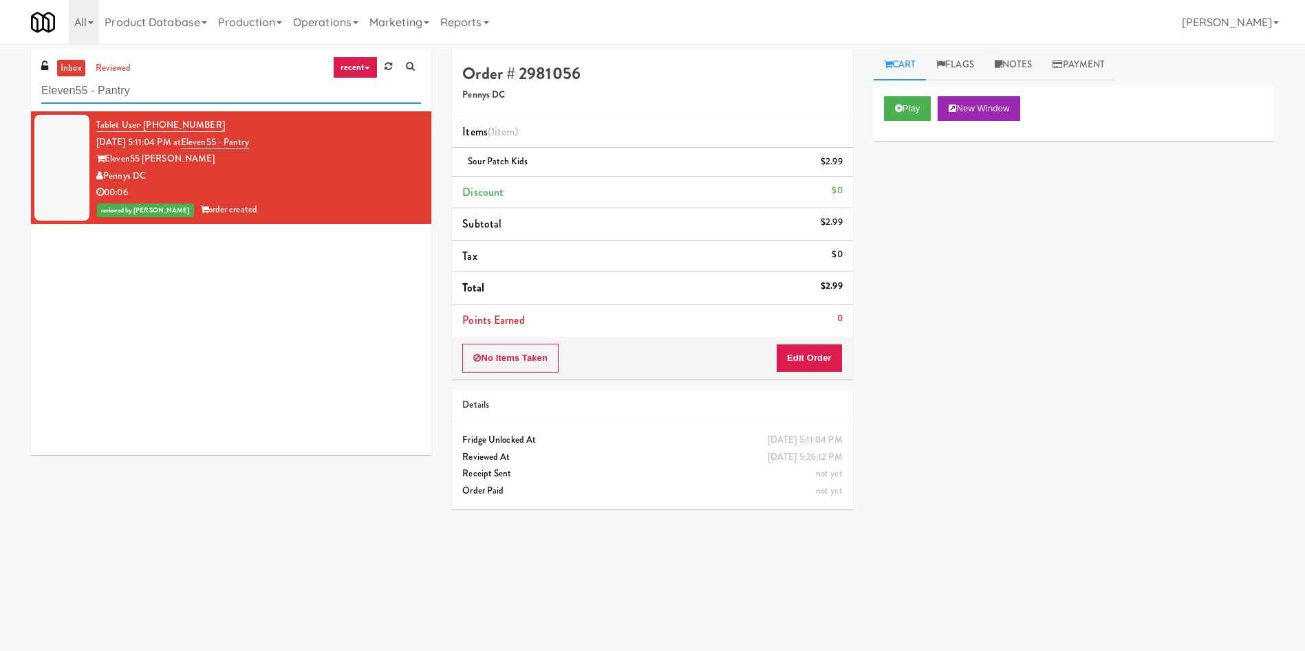
drag, startPoint x: 208, startPoint y: 93, endPoint x: 0, endPoint y: 92, distance: 208.4
click at [0, 92] on div "inbox reviewed recent all unclear take inventory issue suspicious failed recent…" at bounding box center [652, 326] width 1305 height 552
paste input "Kinetic - Left"
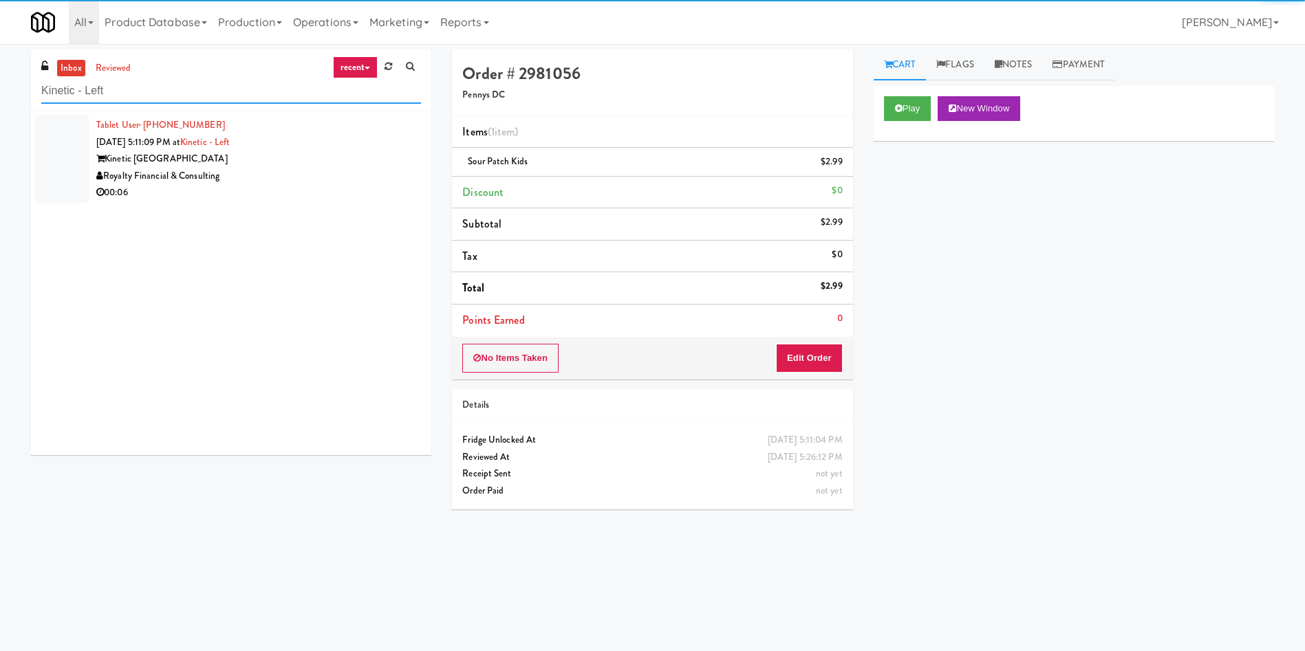
type input "Kinetic - Left"
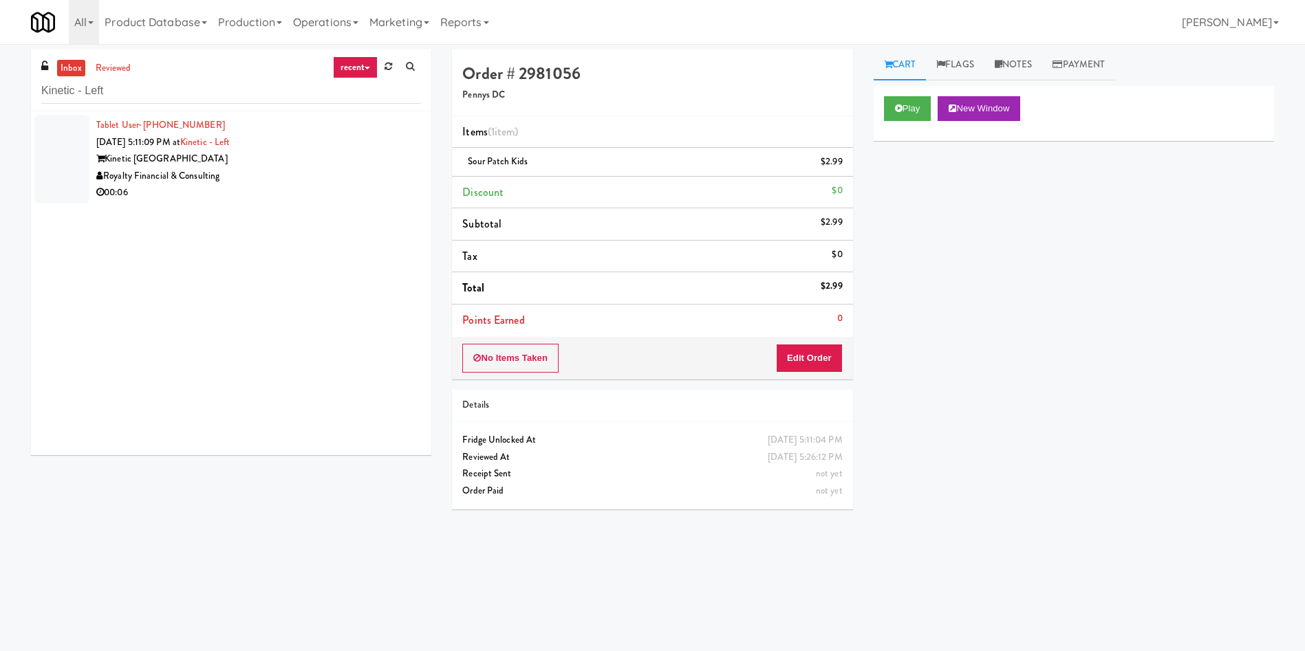
click at [37, 129] on div at bounding box center [61, 159] width 55 height 89
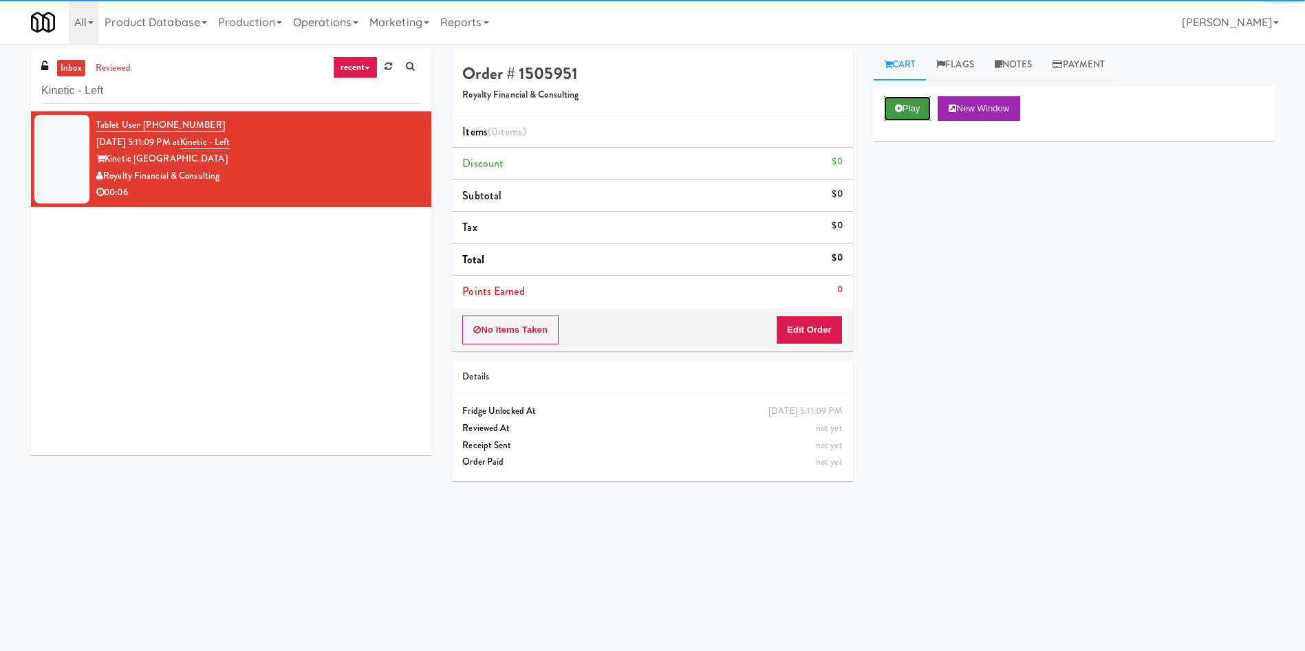
click at [917, 109] on button "Play" at bounding box center [907, 108] width 47 height 25
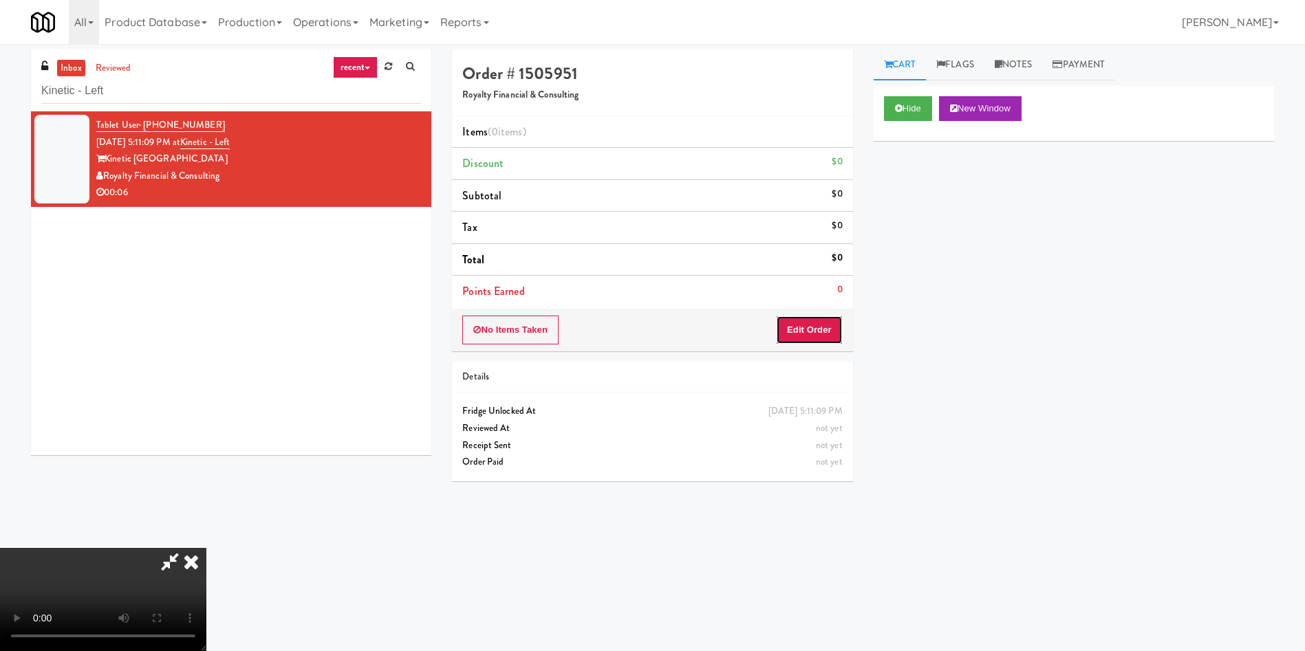
click at [804, 319] on button "Edit Order" at bounding box center [809, 330] width 67 height 29
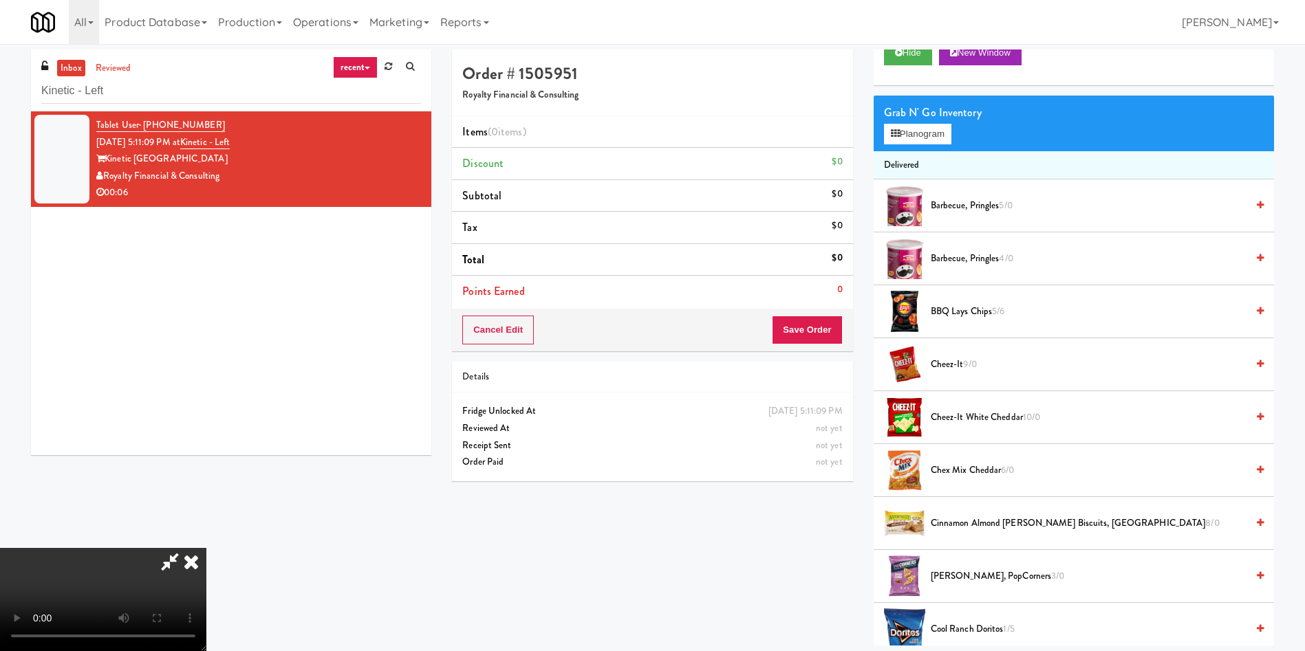
scroll to position [103, 0]
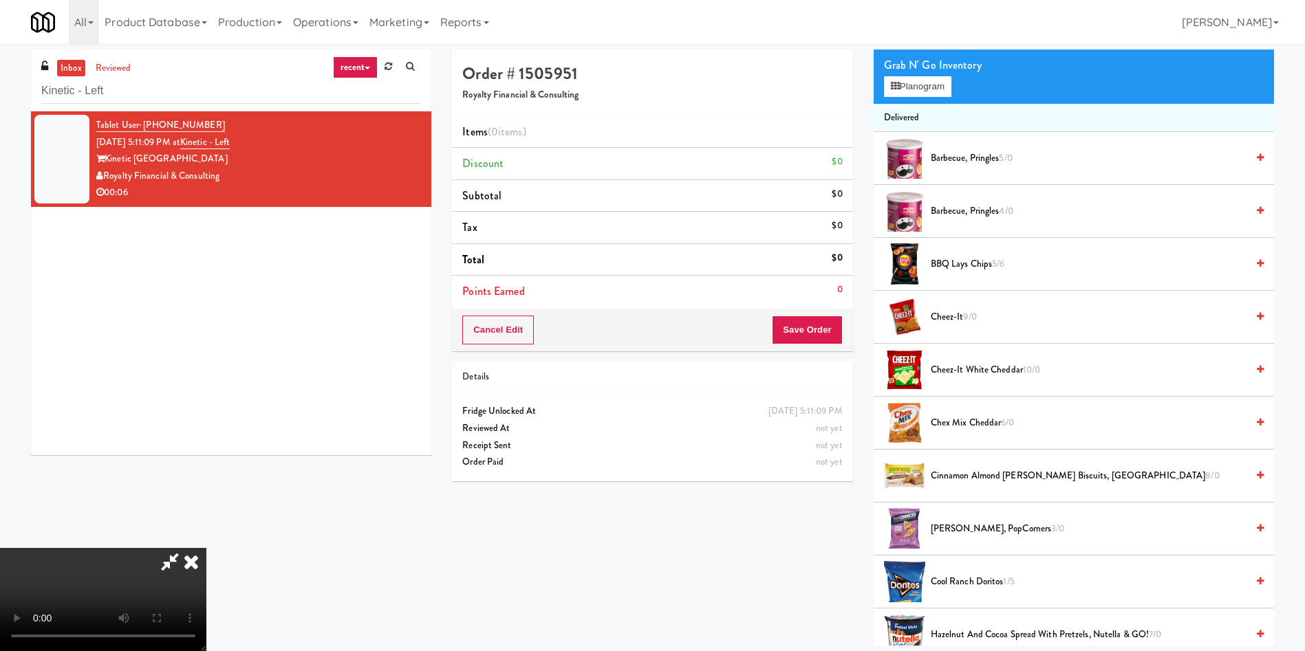
click at [206, 548] on video at bounding box center [103, 599] width 206 height 103
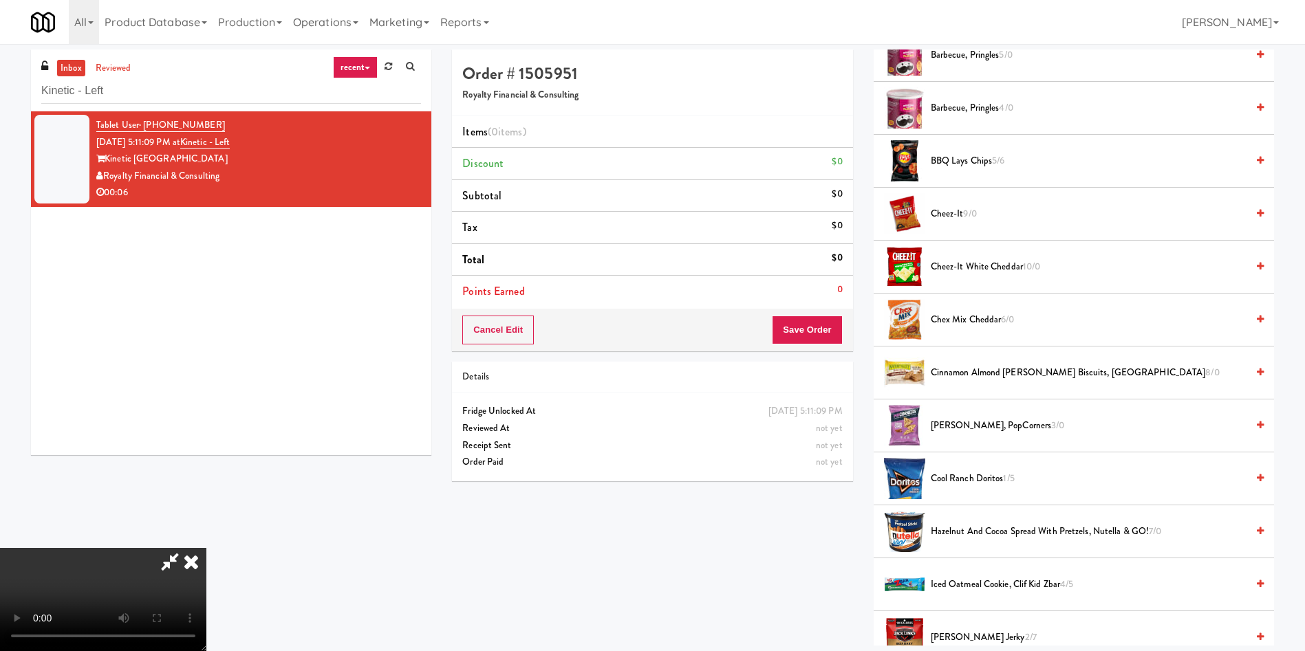
scroll to position [0, 0]
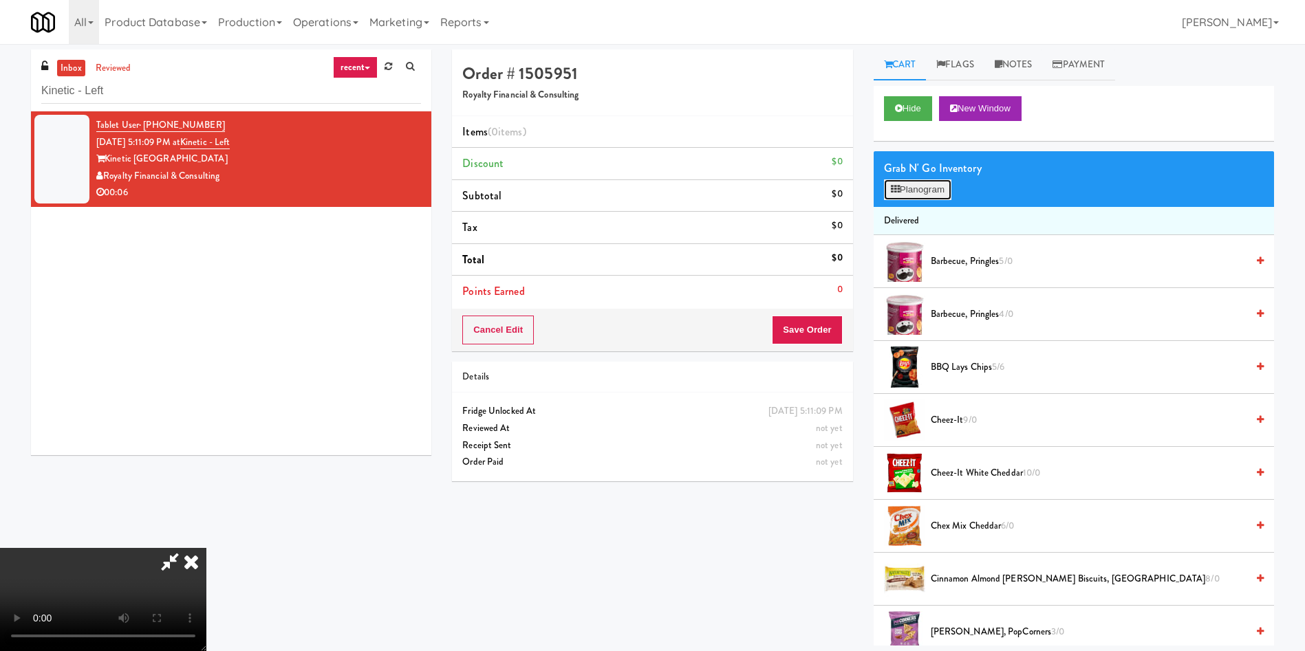
click at [947, 182] on button "Planogram" at bounding box center [917, 190] width 67 height 21
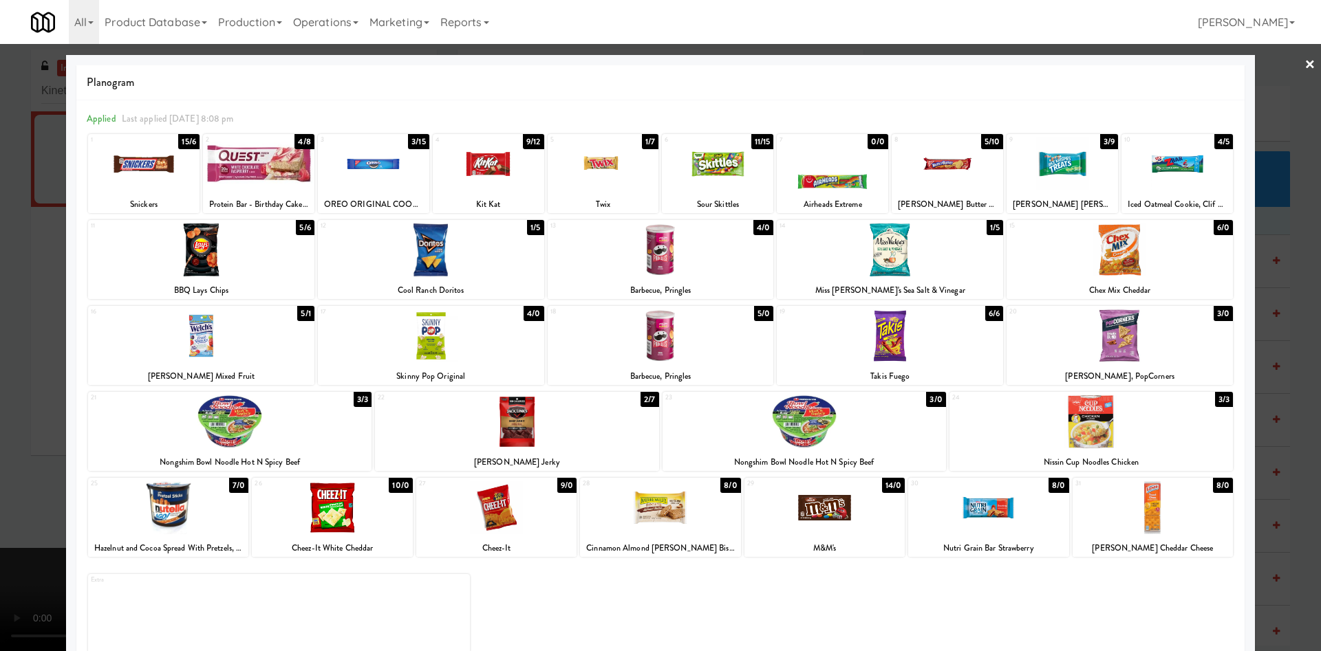
click at [876, 266] on div at bounding box center [890, 250] width 226 height 53
click at [1119, 353] on div at bounding box center [1119, 336] width 226 height 53
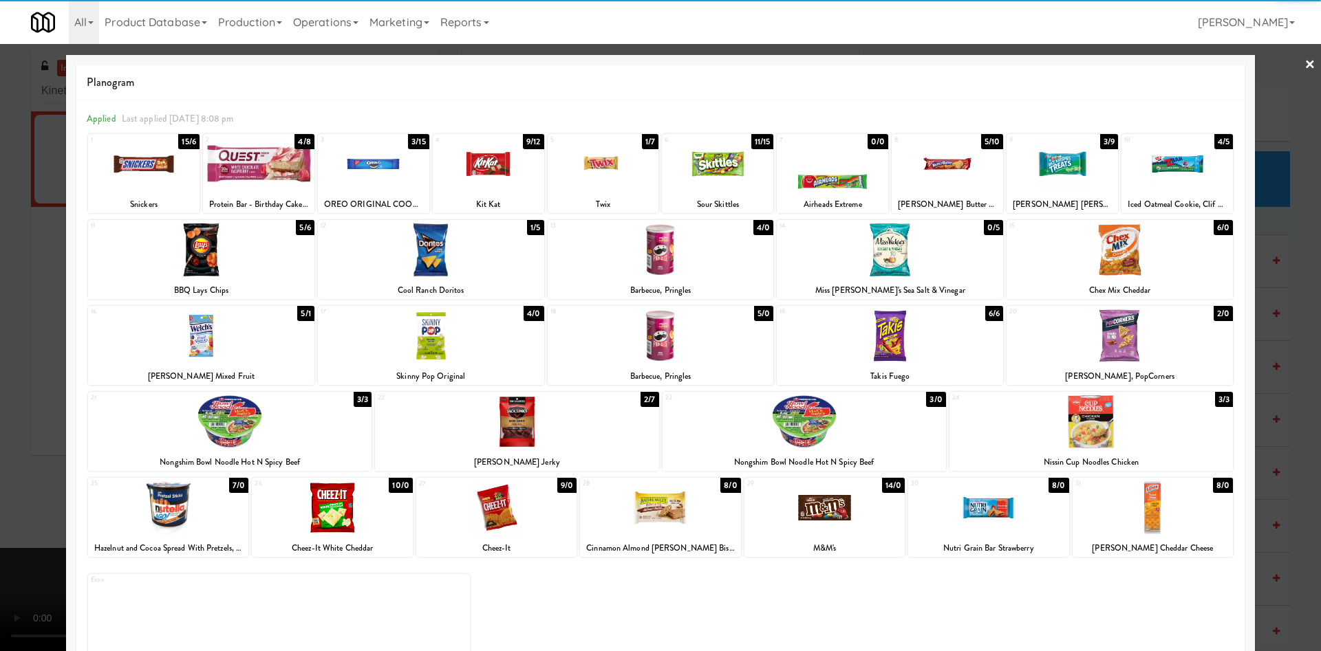
drag, startPoint x: 21, startPoint y: 310, endPoint x: 874, endPoint y: 310, distance: 852.3
click at [105, 310] on div "× Planogram Applied Last applied [DATE] 8:08 pm 1 15/6 Snickers 2 4/8 Protein B…" at bounding box center [660, 325] width 1321 height 651
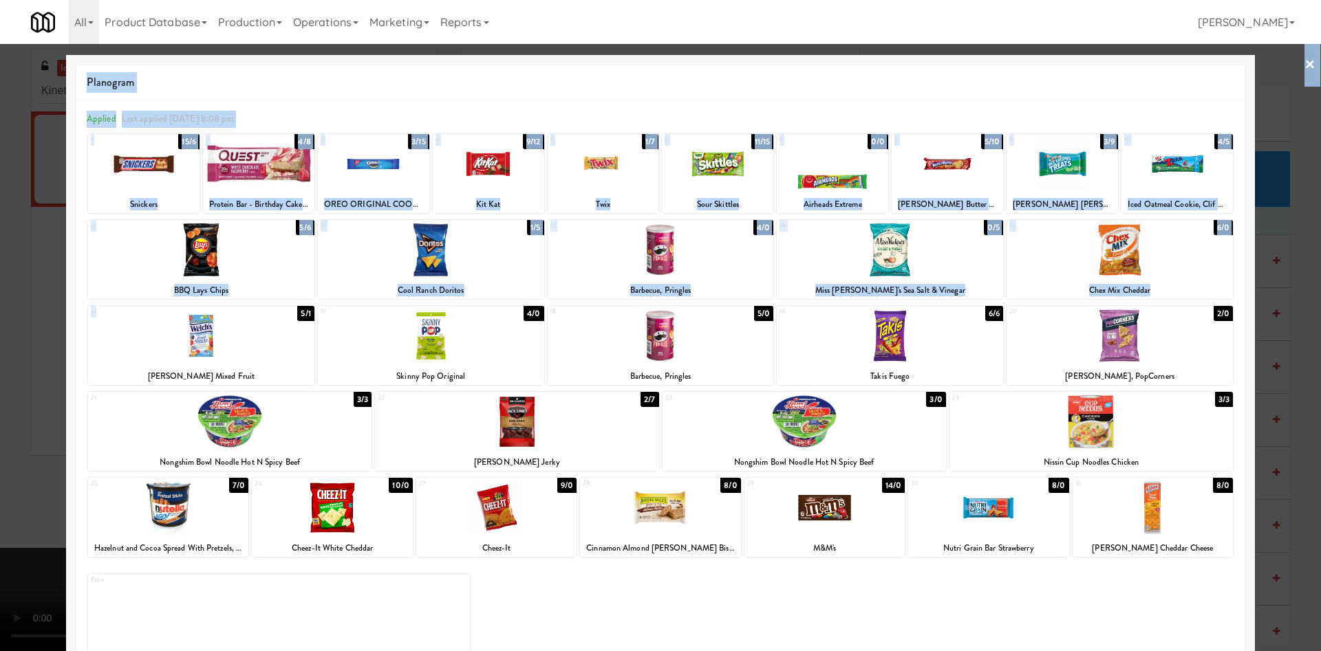
click at [7, 303] on div at bounding box center [660, 325] width 1321 height 651
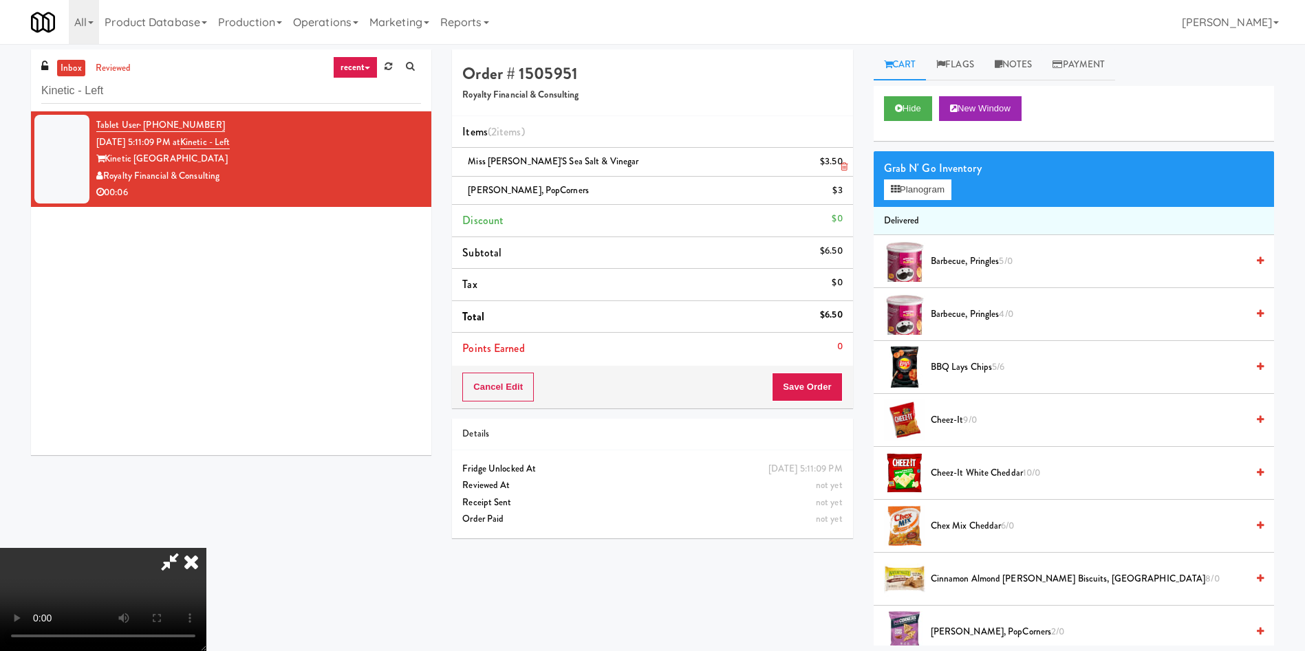
click at [844, 159] on link at bounding box center [841, 167] width 12 height 17
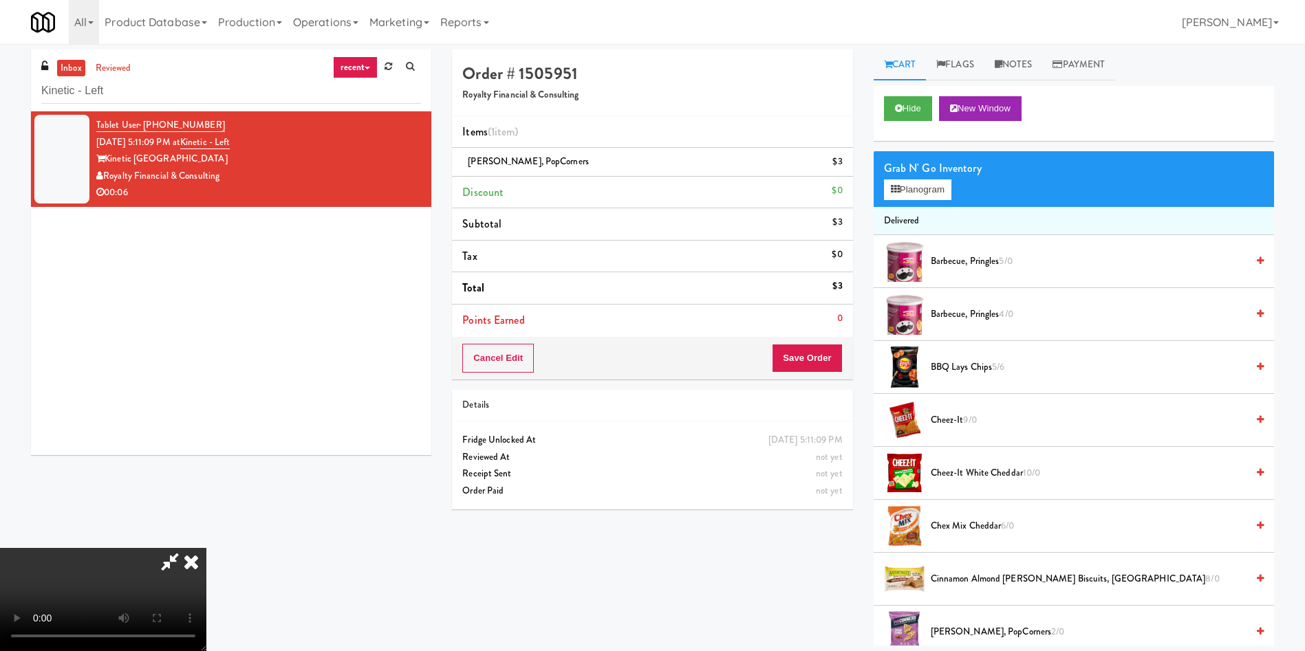
click at [206, 548] on video at bounding box center [103, 599] width 206 height 103
drag, startPoint x: 810, startPoint y: 360, endPoint x: 794, endPoint y: 366, distance: 17.6
click at [810, 362] on button "Save Order" at bounding box center [807, 358] width 70 height 29
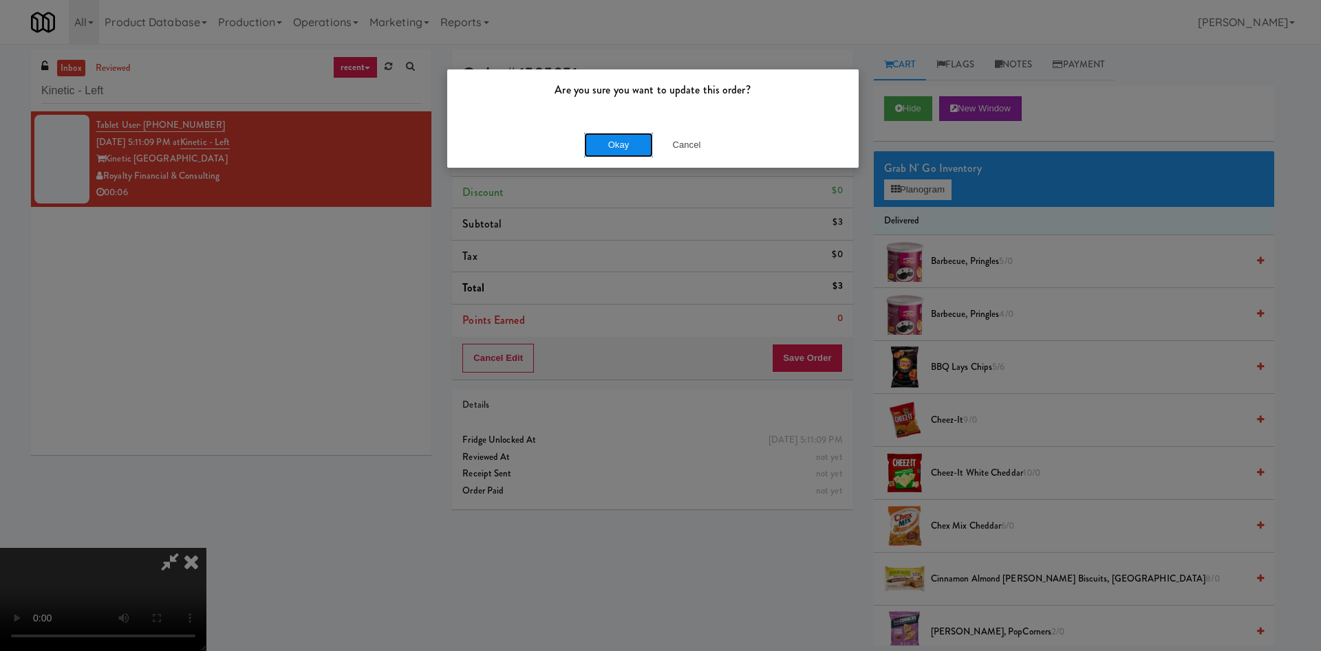
click at [607, 137] on button "Okay" at bounding box center [618, 145] width 69 height 25
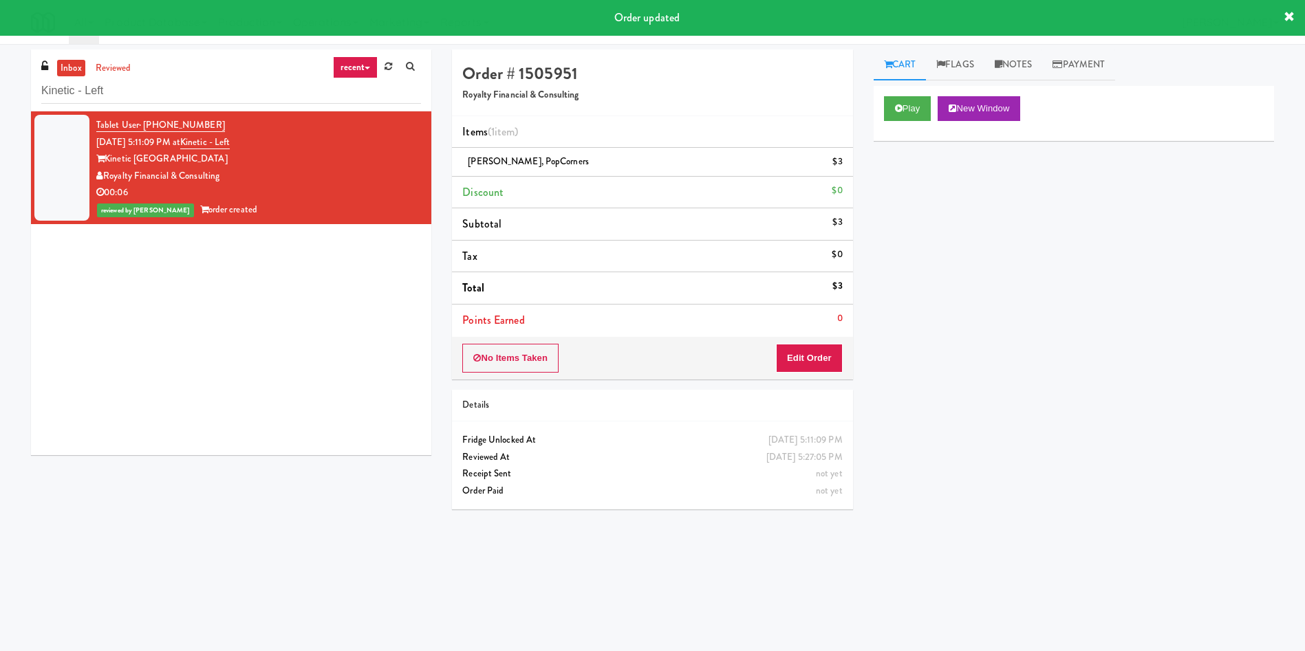
drag, startPoint x: 1024, startPoint y: 70, endPoint x: 1004, endPoint y: 101, distance: 36.5
click at [1019, 78] on link "Notes" at bounding box center [1013, 65] width 58 height 31
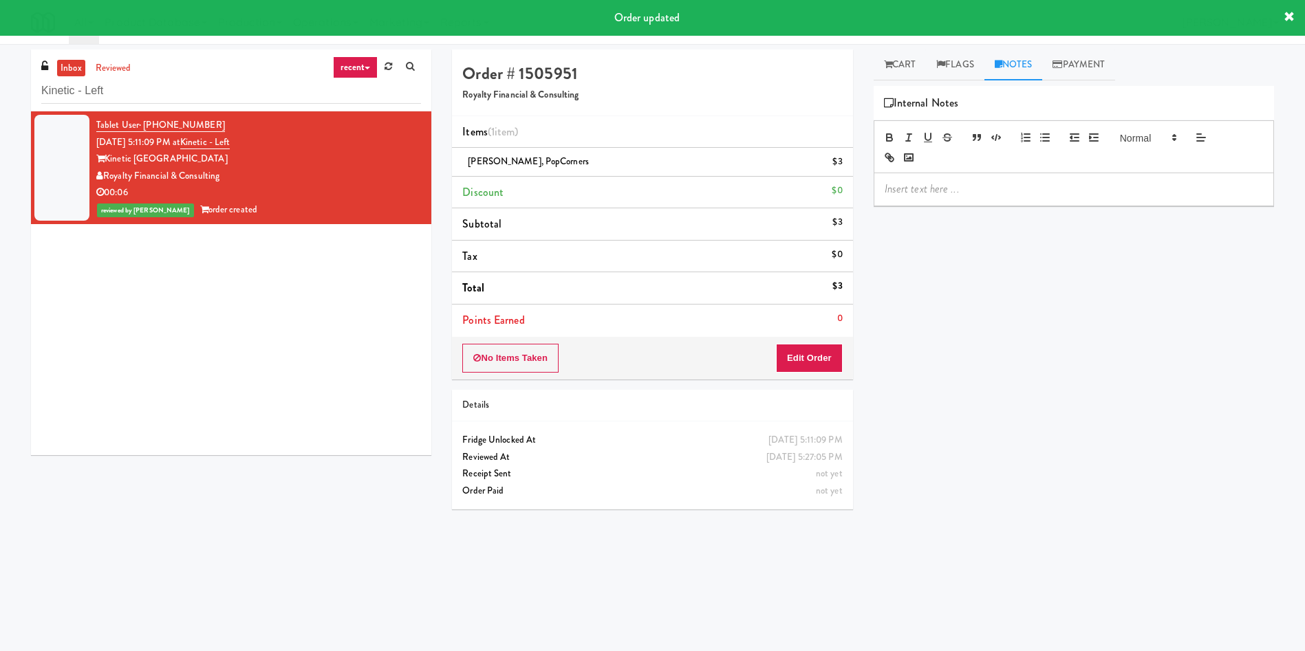
click at [984, 202] on div at bounding box center [1073, 189] width 399 height 32
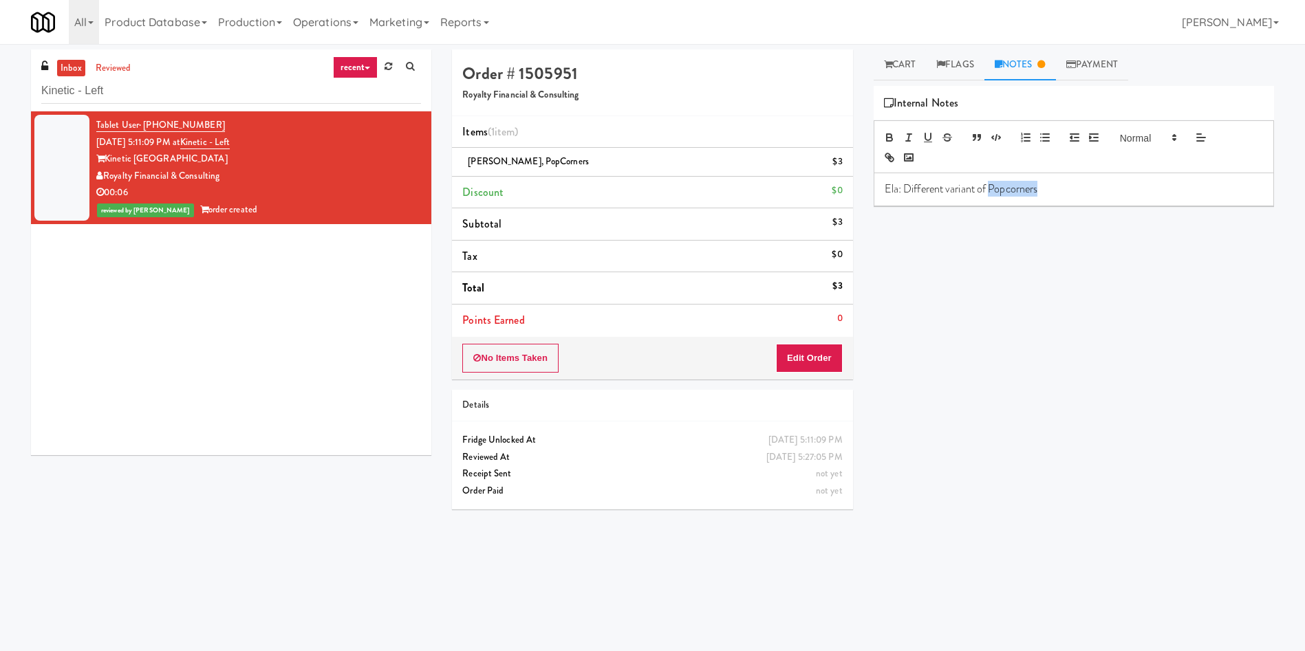
drag, startPoint x: 1042, startPoint y: 191, endPoint x: 991, endPoint y: 185, distance: 50.6
click at [991, 185] on p "Ela: Different variant of Popcorners" at bounding box center [1074, 189] width 378 height 15
drag, startPoint x: 894, startPoint y: 134, endPoint x: 914, endPoint y: 144, distance: 23.1
click at [893, 135] on icon "button" at bounding box center [889, 137] width 12 height 12
click at [1080, 187] on p "Ela: Different variant of Popcorners" at bounding box center [1074, 189] width 378 height 15
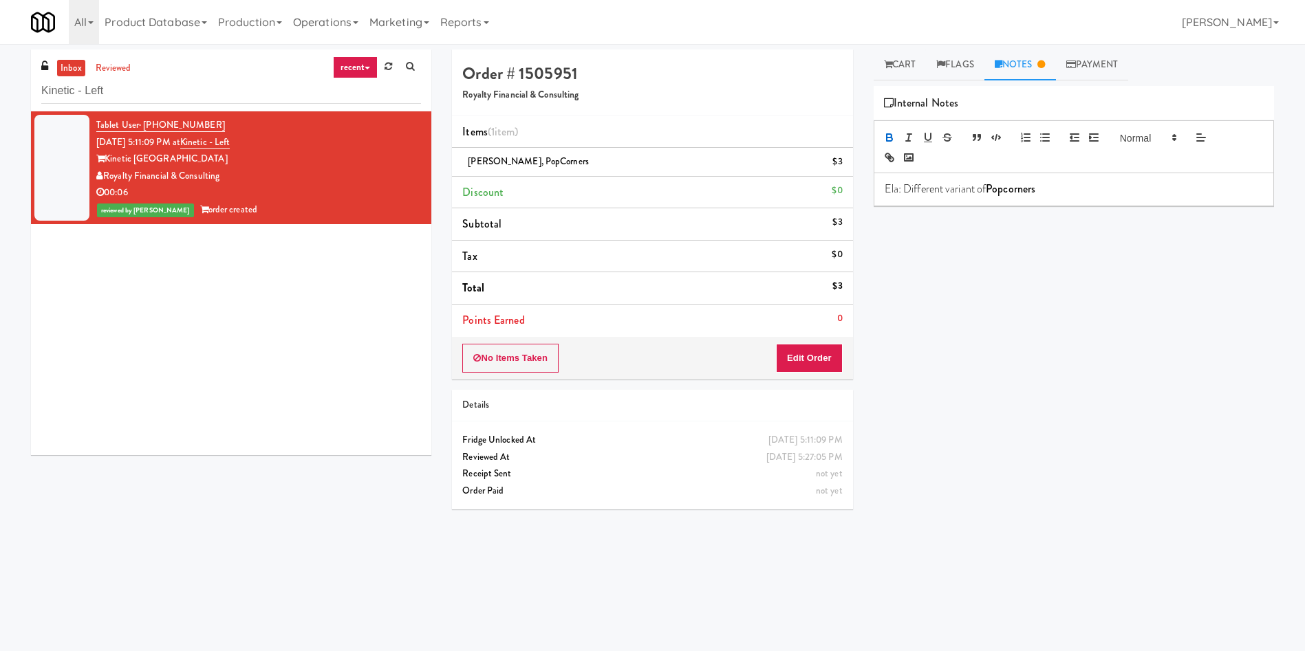
click at [967, 194] on p "Ela: Different variant of Popcorners" at bounding box center [1074, 189] width 378 height 15
click at [1101, 186] on p "Ela: Different variants of Popcorners" at bounding box center [1074, 189] width 378 height 15
drag, startPoint x: 1050, startPoint y: 184, endPoint x: 1272, endPoint y: 186, distance: 222.2
click at [1272, 186] on div "Cart Flags Notes Payment Play New Window Primary Flag Clear Flag if unable to d…" at bounding box center [1073, 326] width 421 height 552
click at [894, 134] on icon "button" at bounding box center [889, 137] width 12 height 12
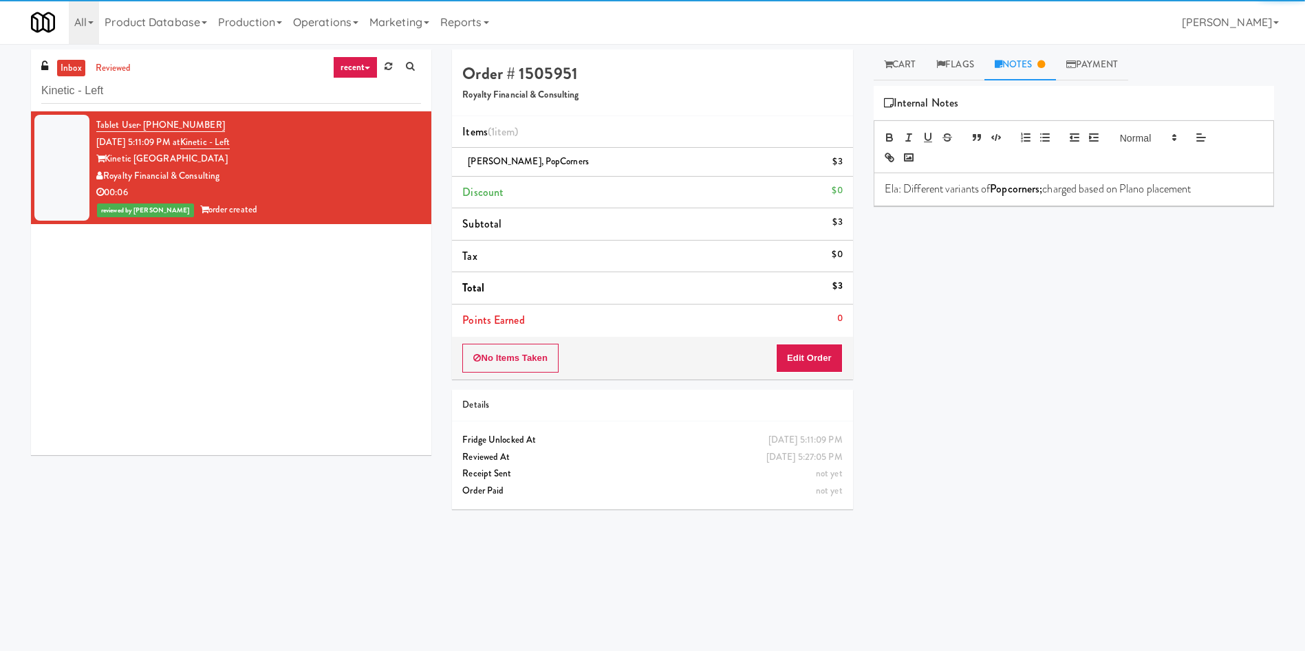
click at [1061, 345] on div "Play New Window Primary Flag Clear Flag if unable to determine what was taken o…" at bounding box center [1074, 344] width 400 height 516
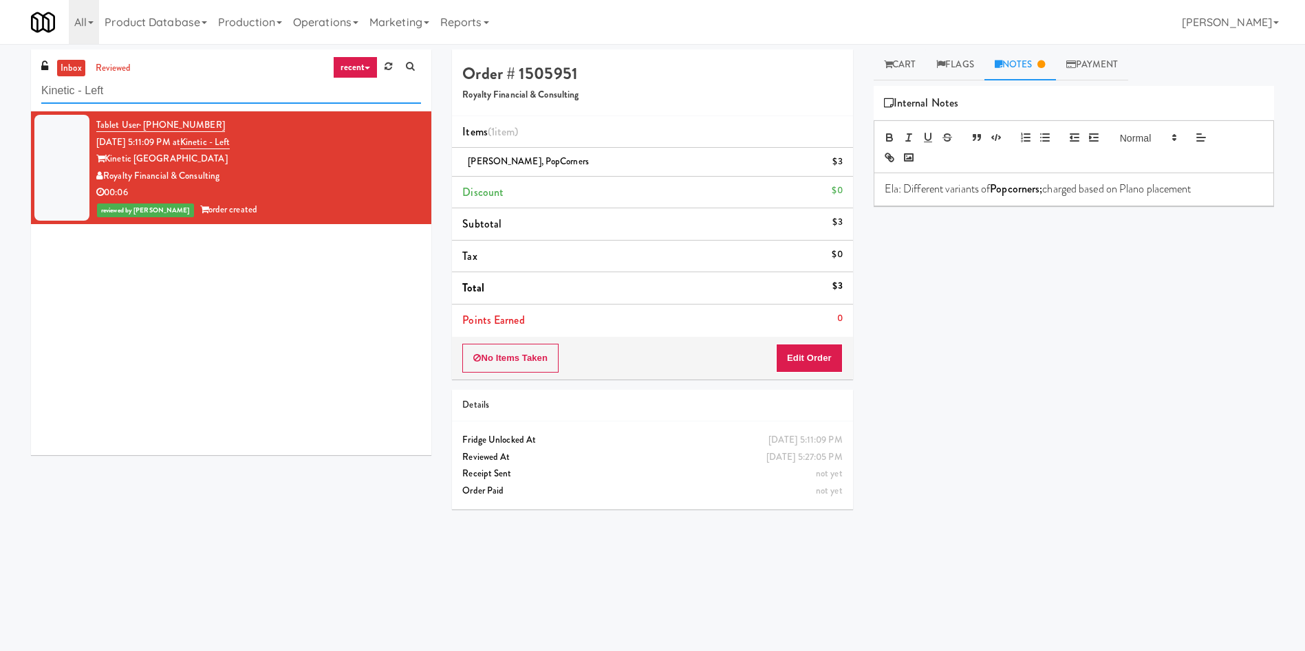
drag, startPoint x: 155, startPoint y: 87, endPoint x: 0, endPoint y: 74, distance: 155.3
click at [0, 74] on div "inbox reviewed recent all unclear take inventory issue suspicious failed recent…" at bounding box center [652, 326] width 1305 height 552
paste input "[PERSON_NAME] - Cooler - Righ"
type input "[PERSON_NAME] - Cooler - Right"
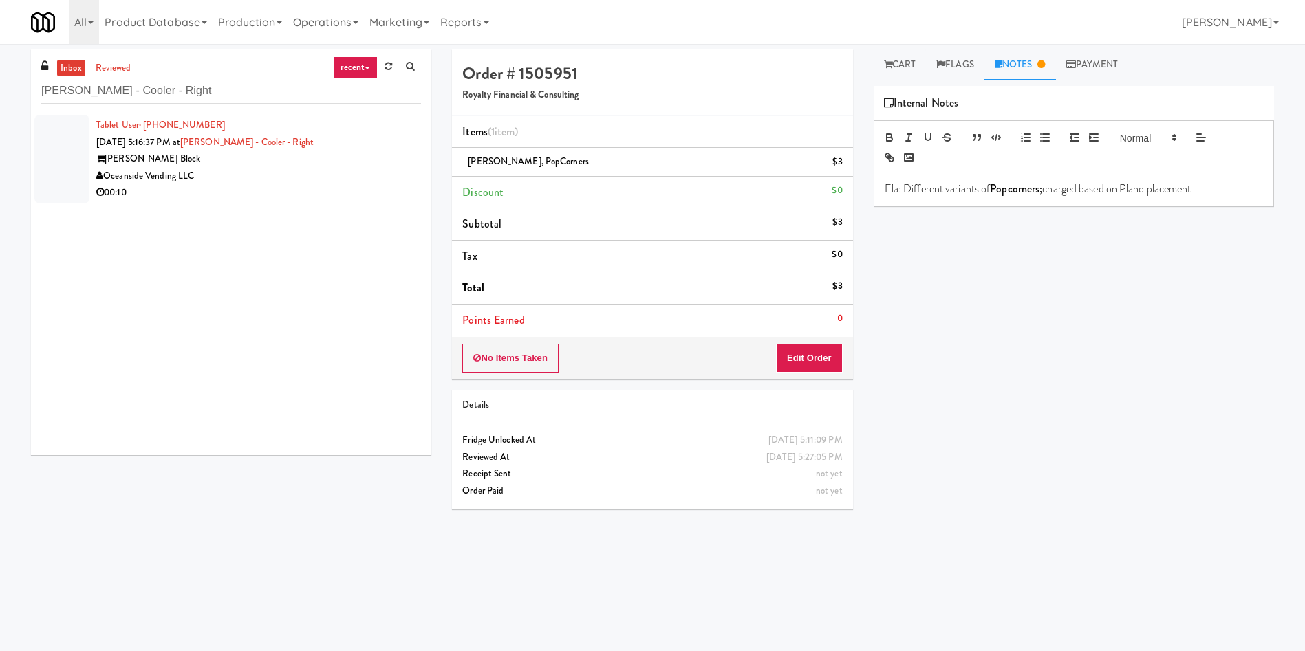
click at [78, 168] on div at bounding box center [61, 159] width 55 height 89
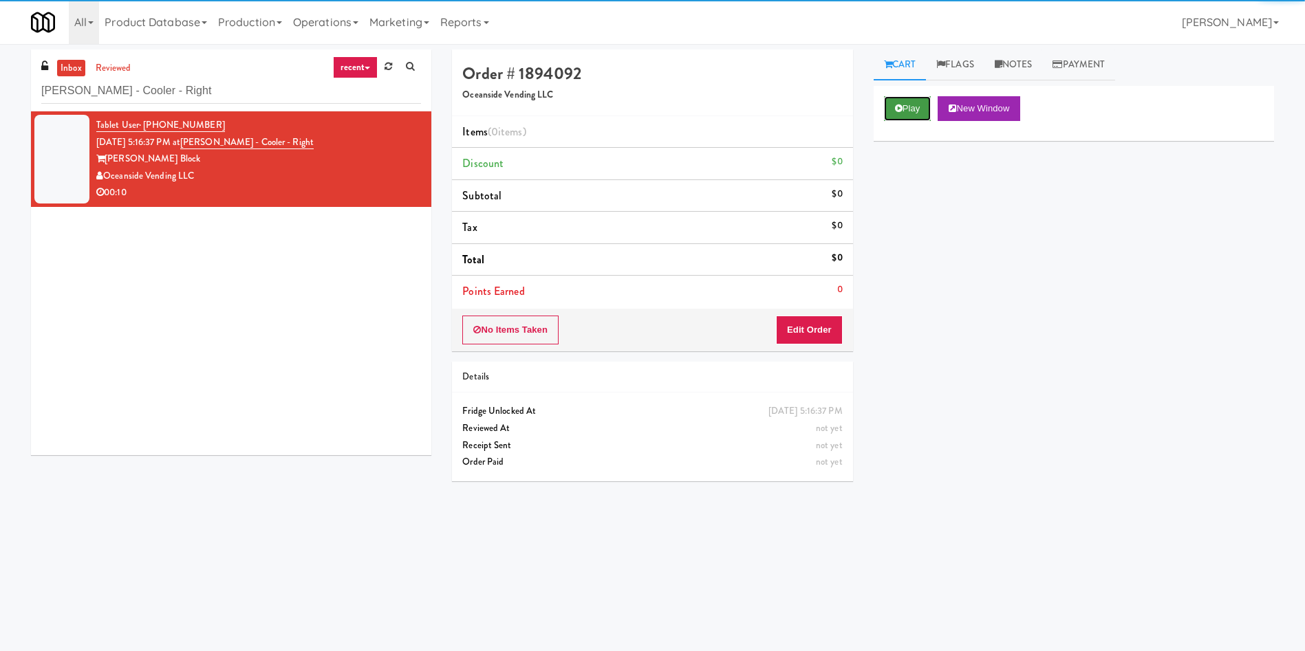
drag, startPoint x: 914, startPoint y: 109, endPoint x: 884, endPoint y: 181, distance: 77.7
click at [913, 109] on button "Play" at bounding box center [907, 108] width 47 height 25
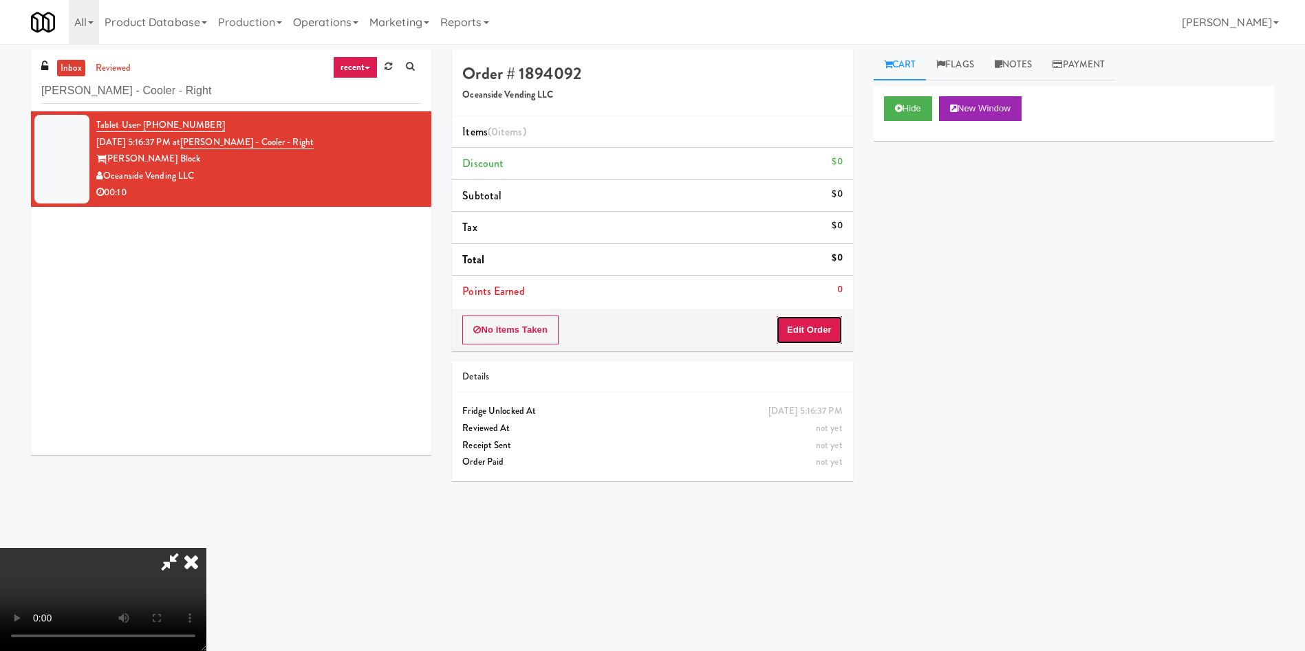
click at [826, 321] on button "Edit Order" at bounding box center [809, 330] width 67 height 29
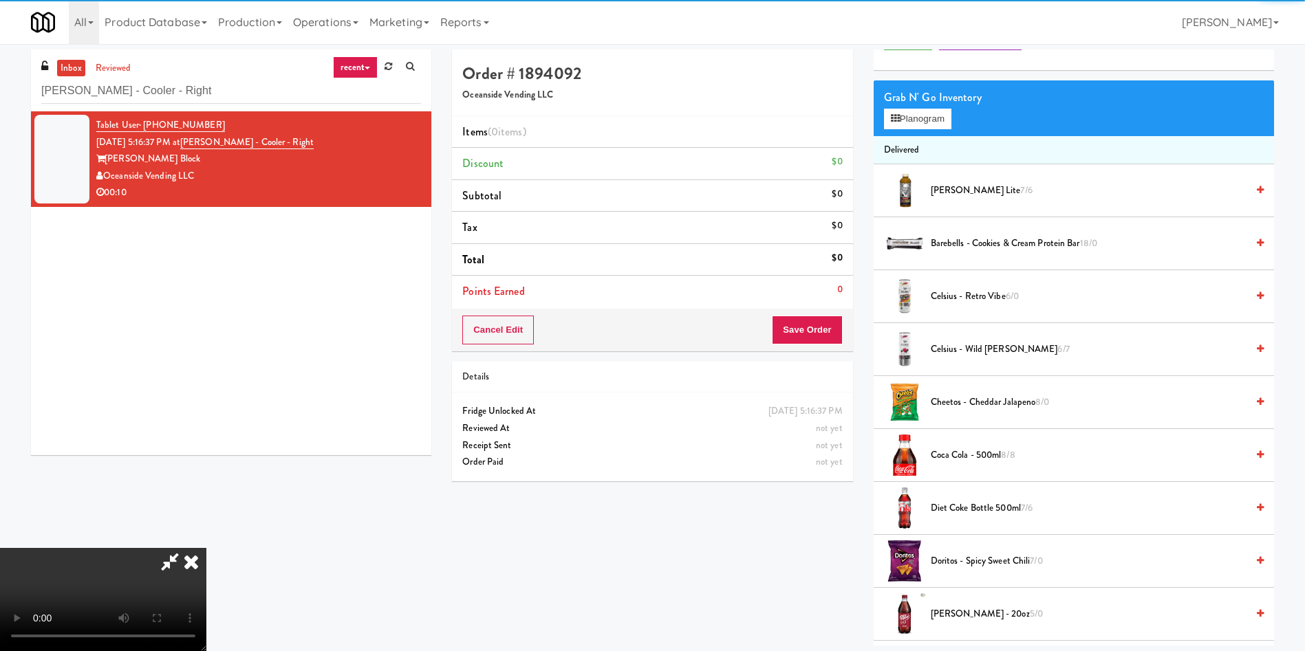
scroll to position [103, 0]
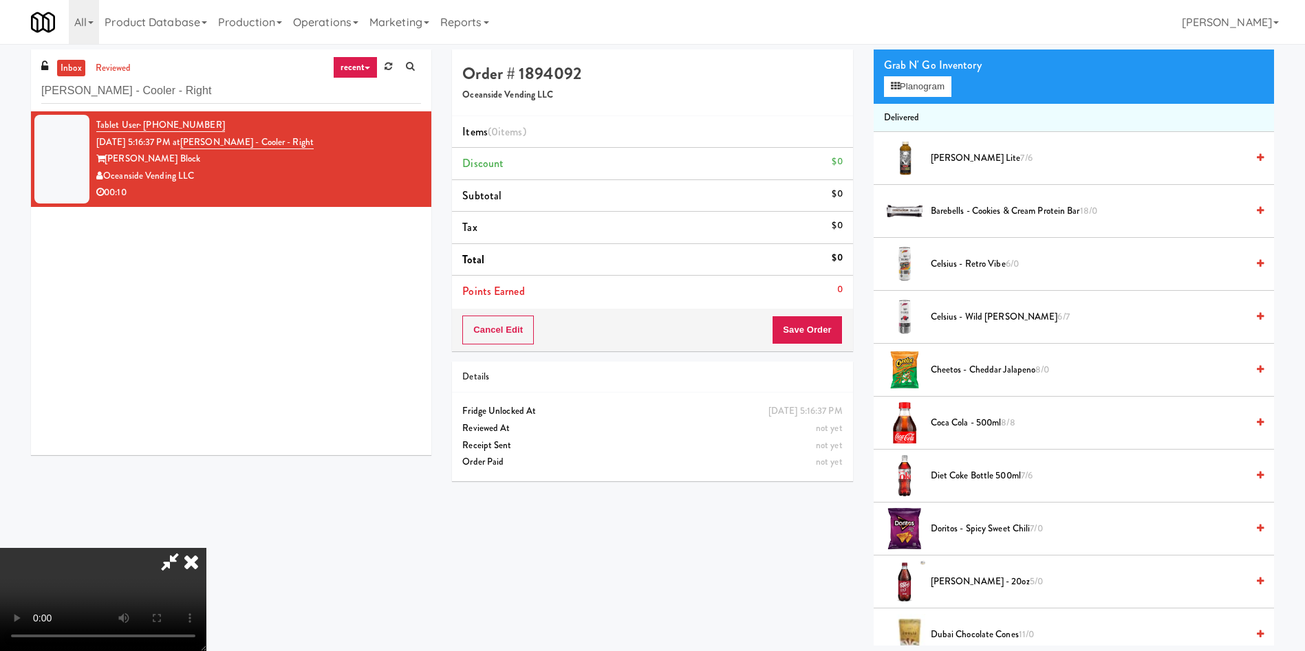
click at [602, 138] on li "Items (0 items )" at bounding box center [652, 132] width 400 height 32
click at [206, 548] on video at bounding box center [103, 599] width 206 height 103
click at [899, 84] on icon at bounding box center [895, 86] width 9 height 9
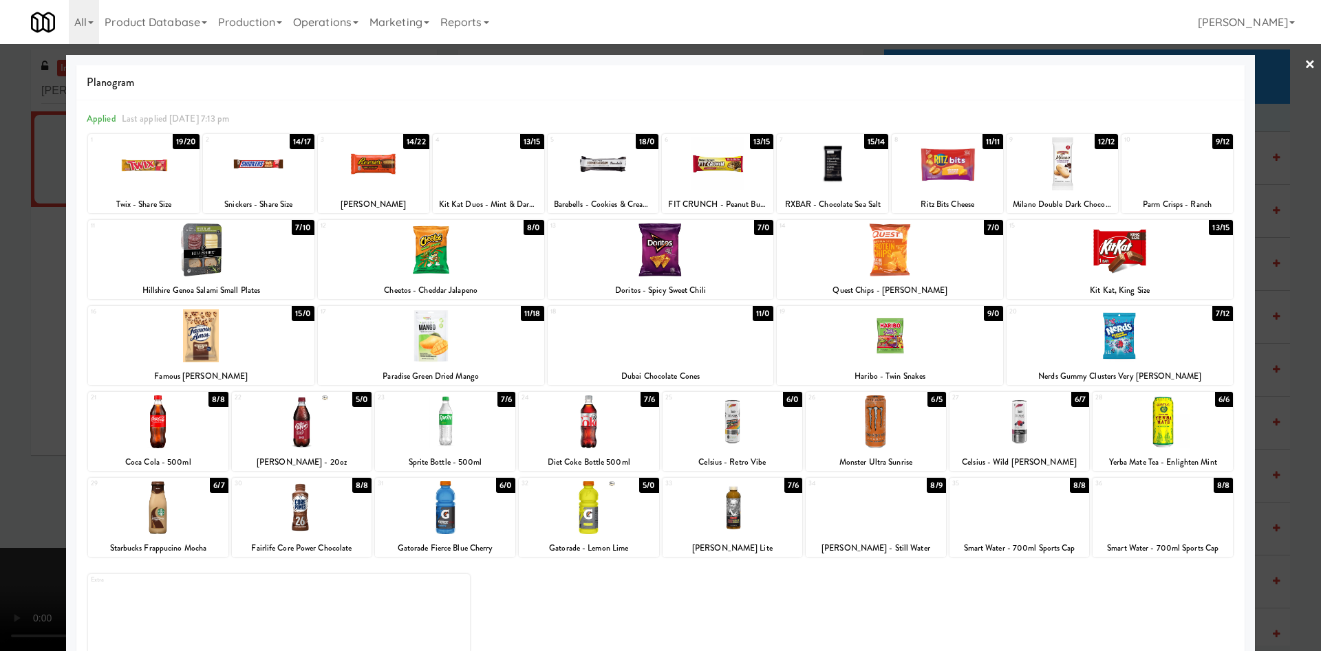
click at [1165, 430] on div at bounding box center [1162, 422] width 140 height 53
drag, startPoint x: 863, startPoint y: 512, endPoint x: 880, endPoint y: 583, distance: 72.8
click at [880, 583] on div "1 19/20 Twix - Share Size 2 14/17 Snickers - Share Size 3 14/22 [PERSON_NAME] 4…" at bounding box center [660, 394] width 1147 height 522
click at [984, 524] on div at bounding box center [1019, 508] width 140 height 53
click at [9, 402] on div at bounding box center [660, 325] width 1321 height 651
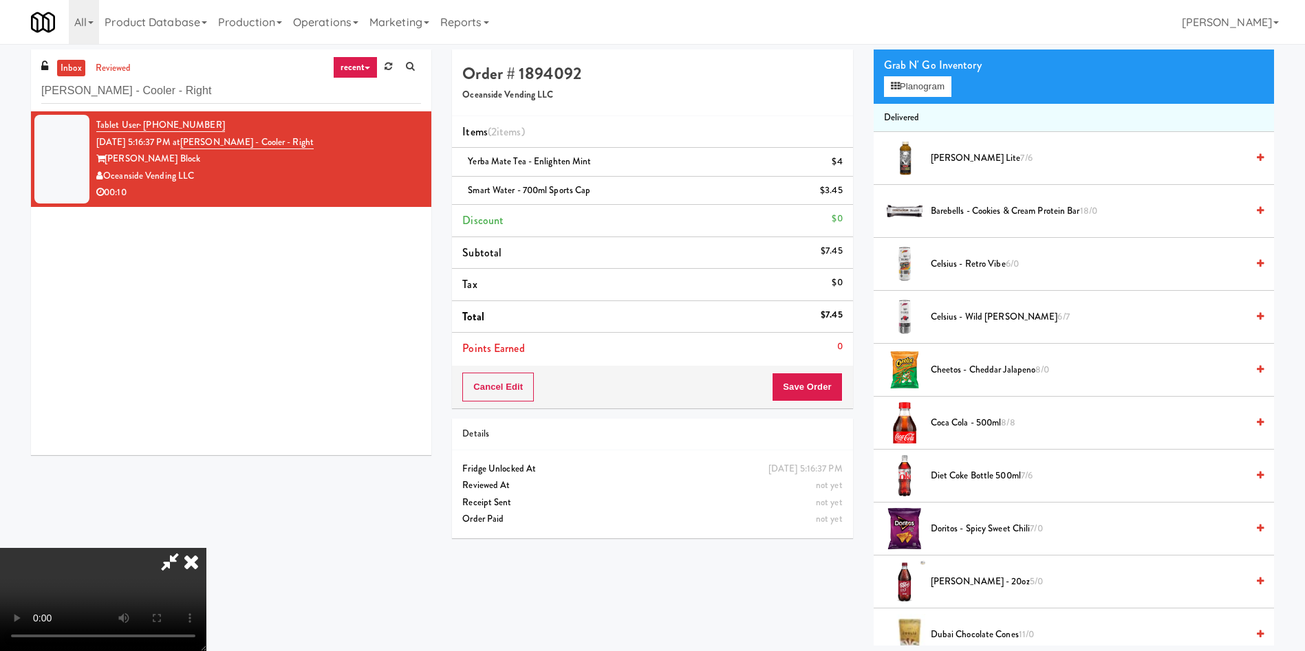
click at [206, 548] on video at bounding box center [103, 599] width 206 height 103
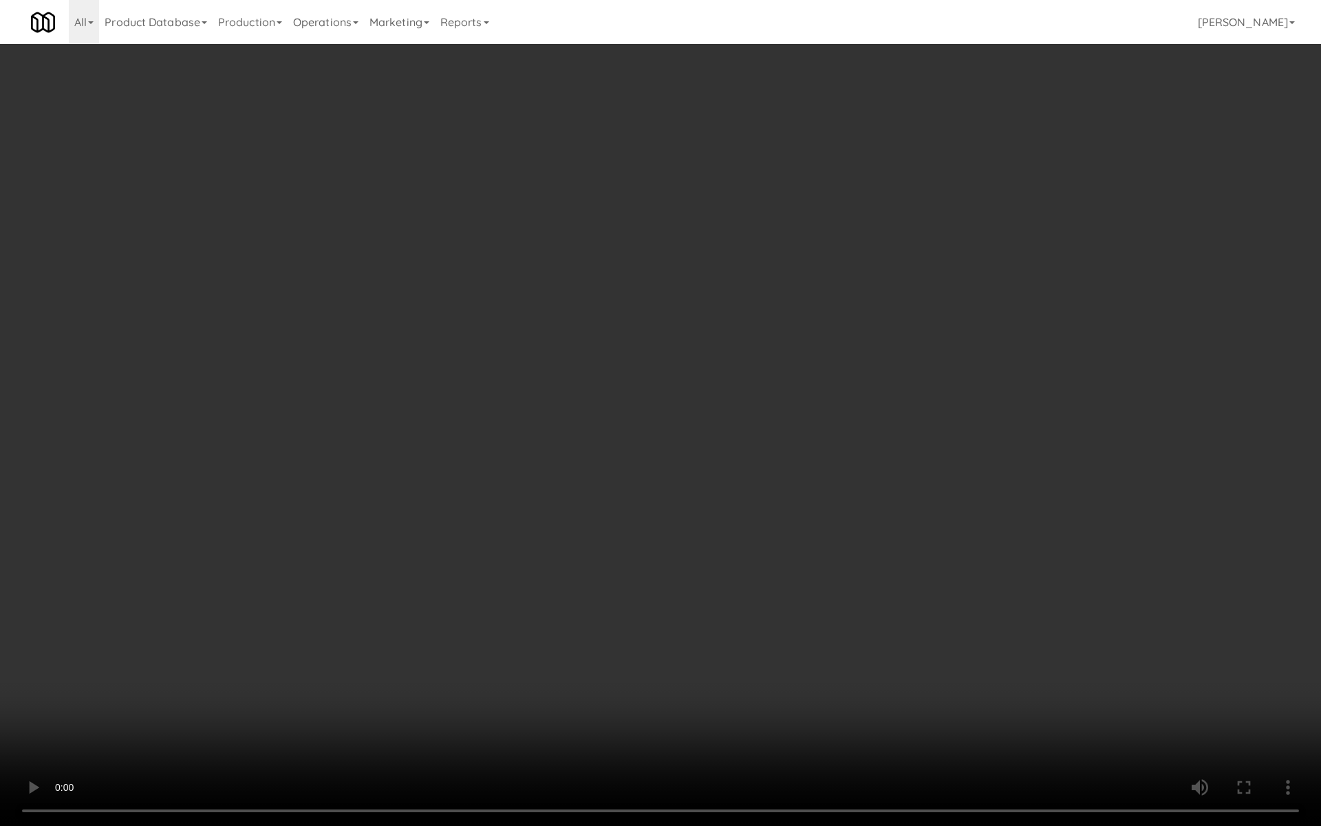
click at [310, 369] on video at bounding box center [660, 413] width 1321 height 826
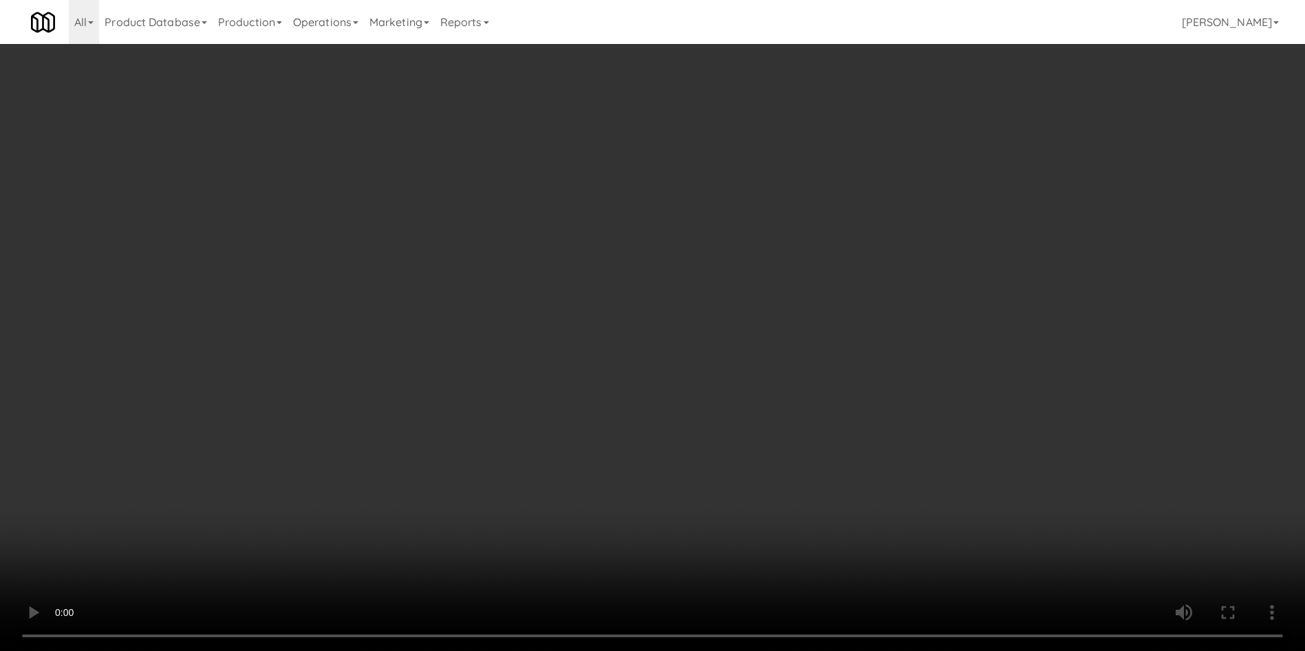
click at [844, 193] on icon at bounding box center [844, 195] width 7 height 9
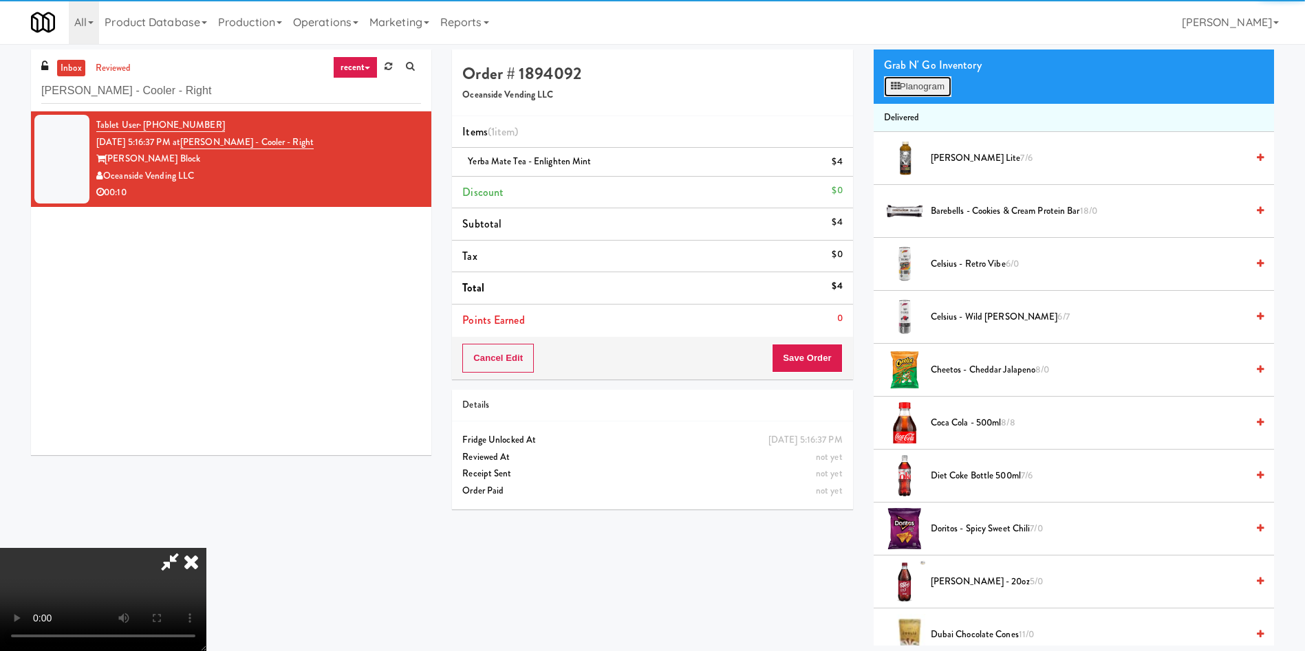
click at [934, 88] on button "Planogram" at bounding box center [917, 86] width 67 height 21
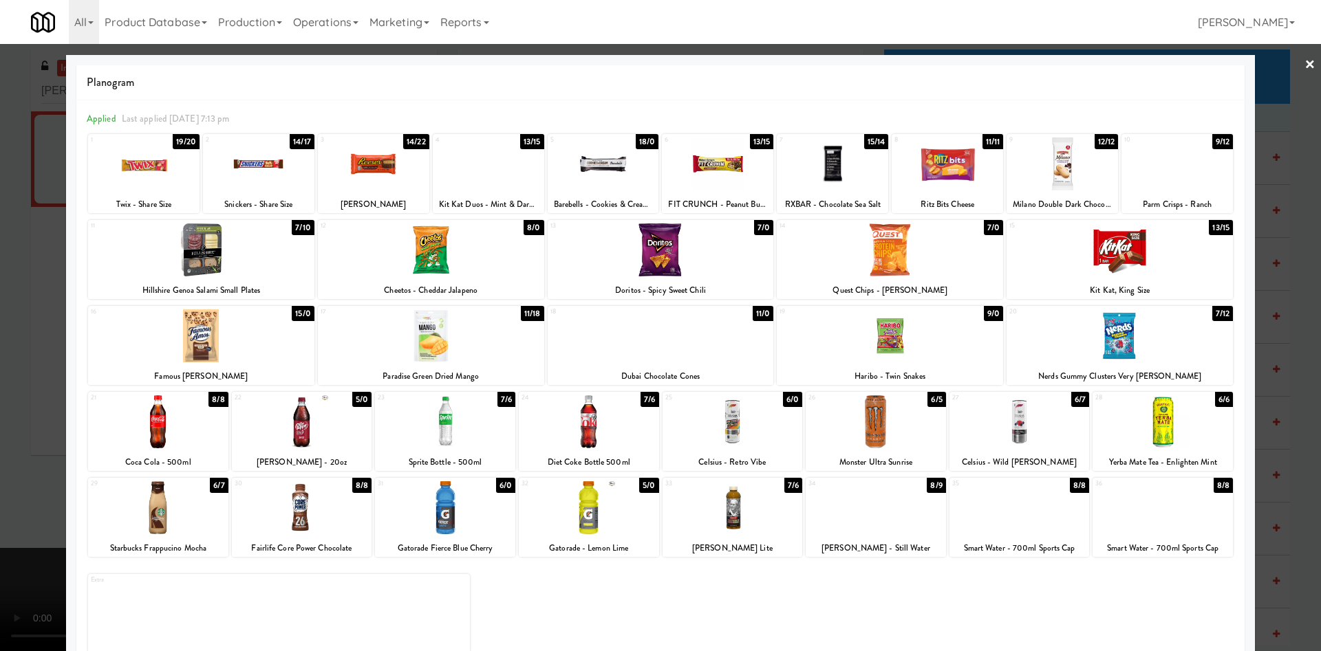
click at [411, 420] on div at bounding box center [445, 422] width 140 height 53
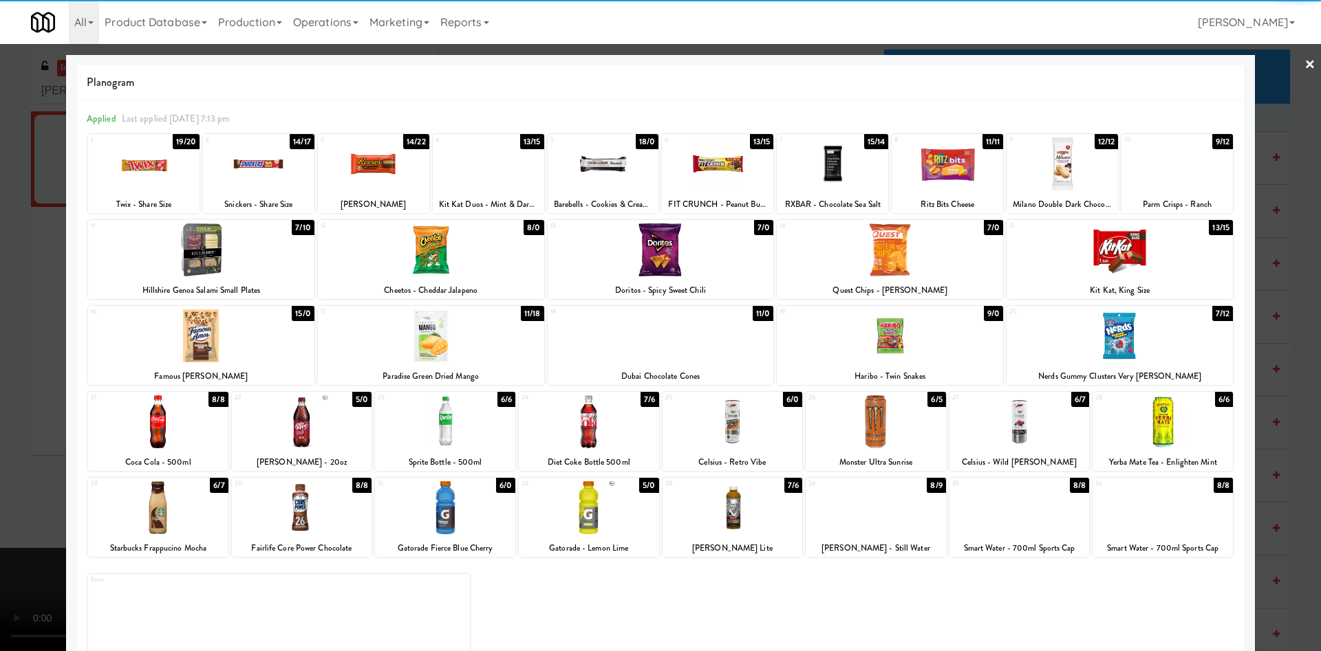
click at [29, 292] on div at bounding box center [660, 325] width 1321 height 651
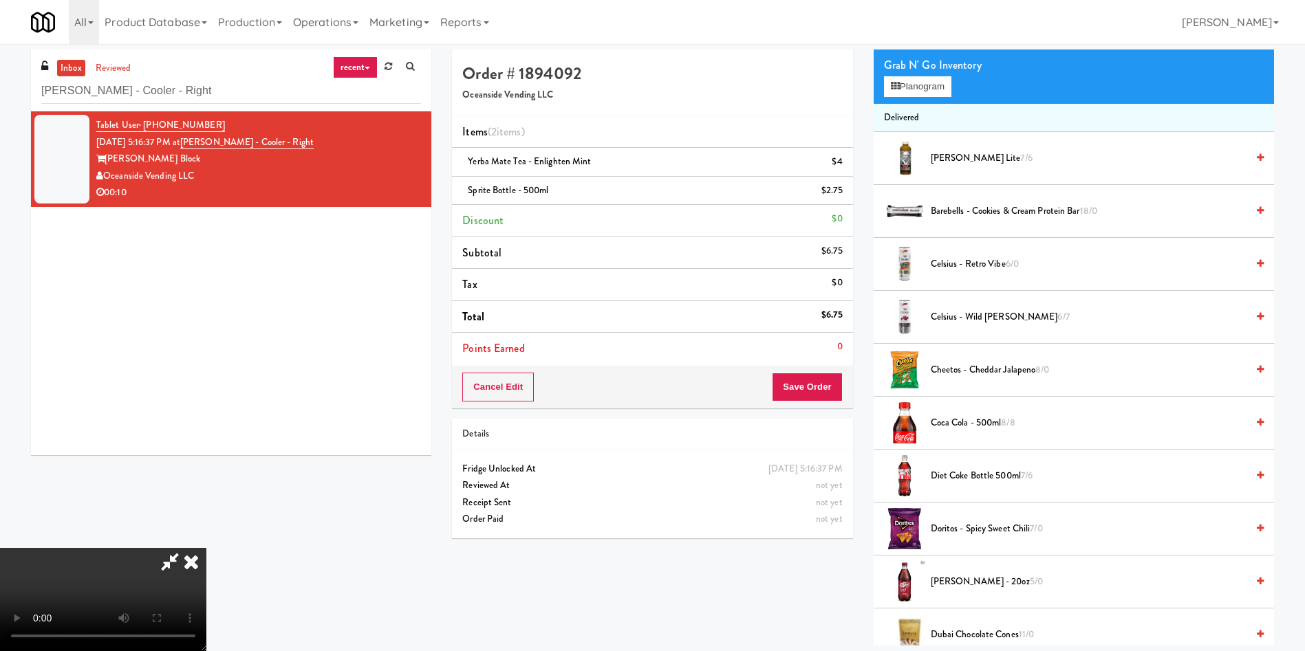
click at [206, 548] on video at bounding box center [103, 599] width 206 height 103
click at [828, 385] on button "Save Order" at bounding box center [807, 387] width 70 height 29
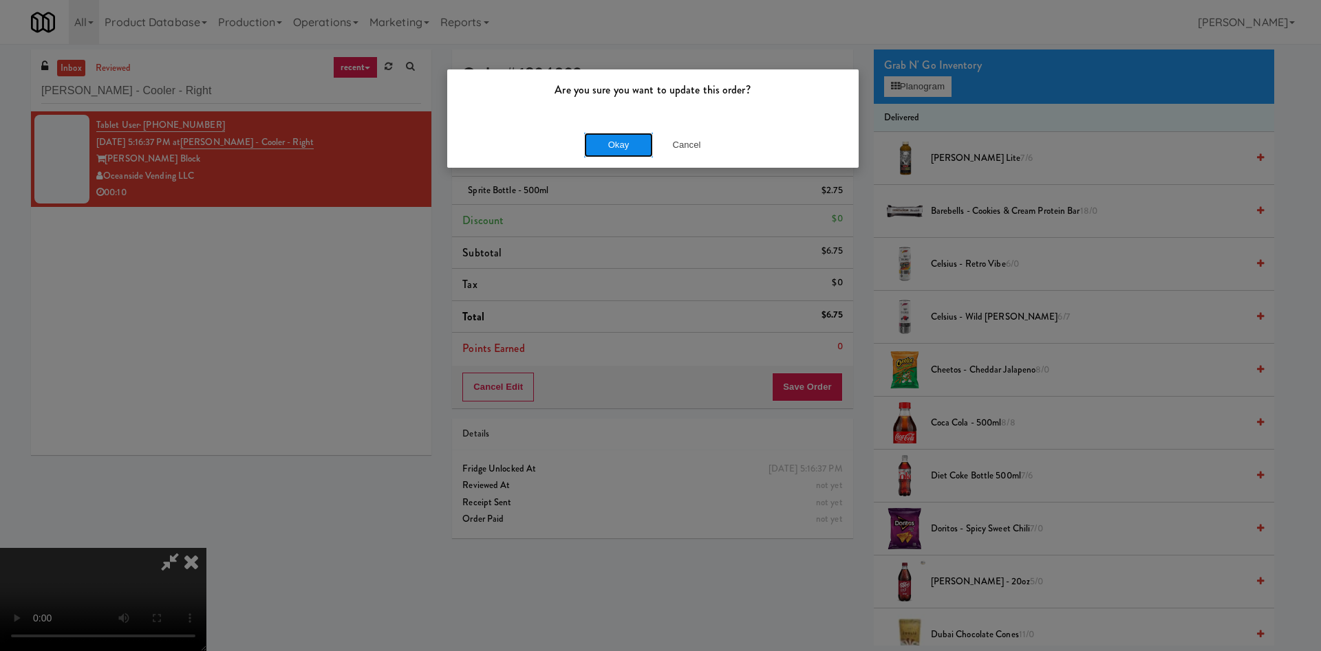
click at [610, 140] on button "Okay" at bounding box center [618, 145] width 69 height 25
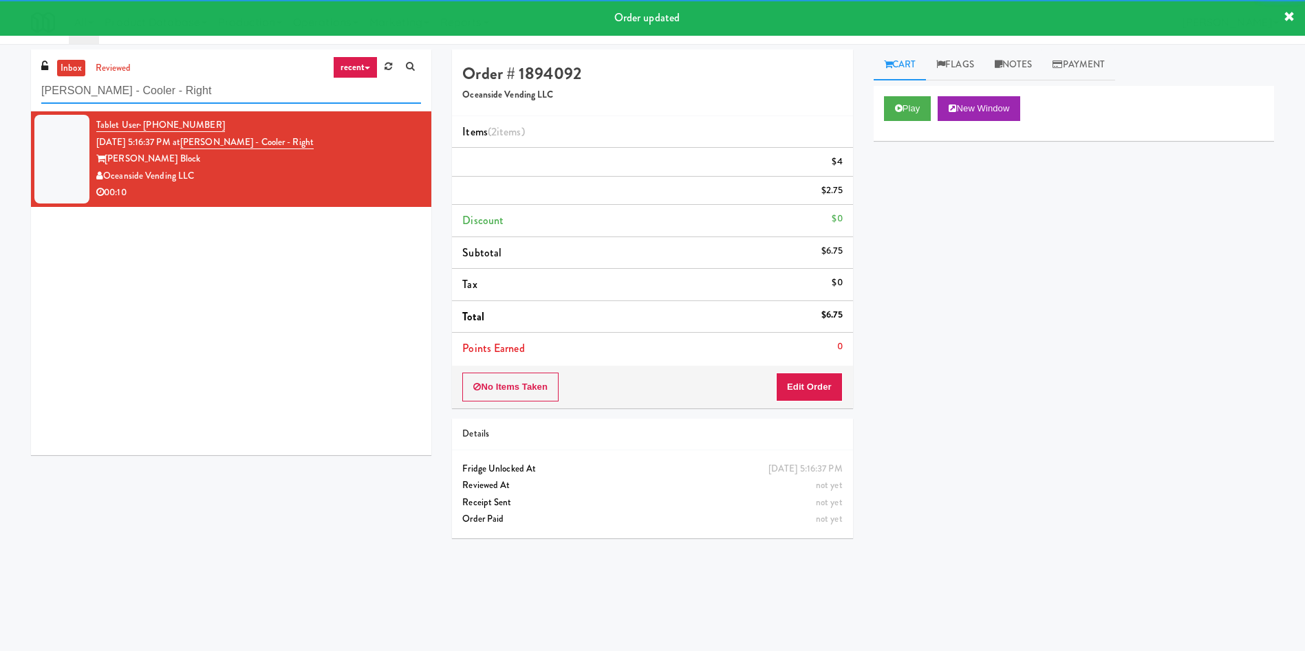
drag, startPoint x: 202, startPoint y: 93, endPoint x: 36, endPoint y: 85, distance: 166.7
click at [7, 90] on div "inbox reviewed recent all unclear take inventory issue suspicious failed recent…" at bounding box center [652, 326] width 1305 height 552
paste input "View 14 Combo"
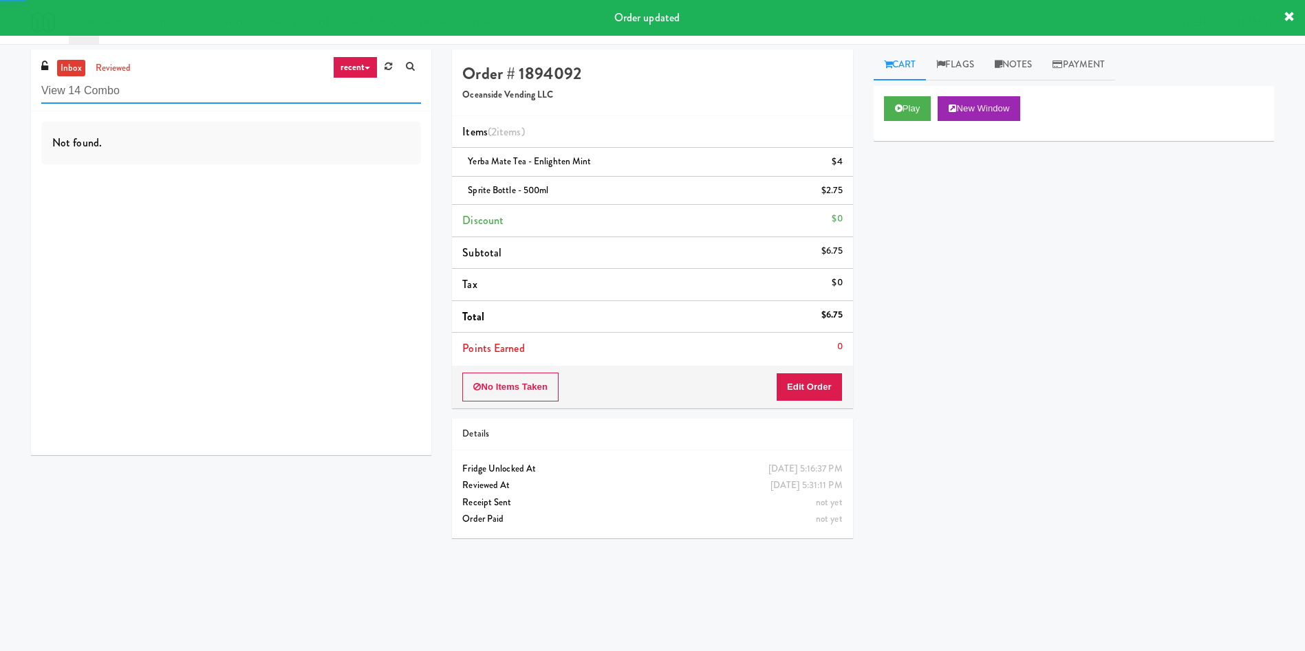
type input "View 14 Combo"
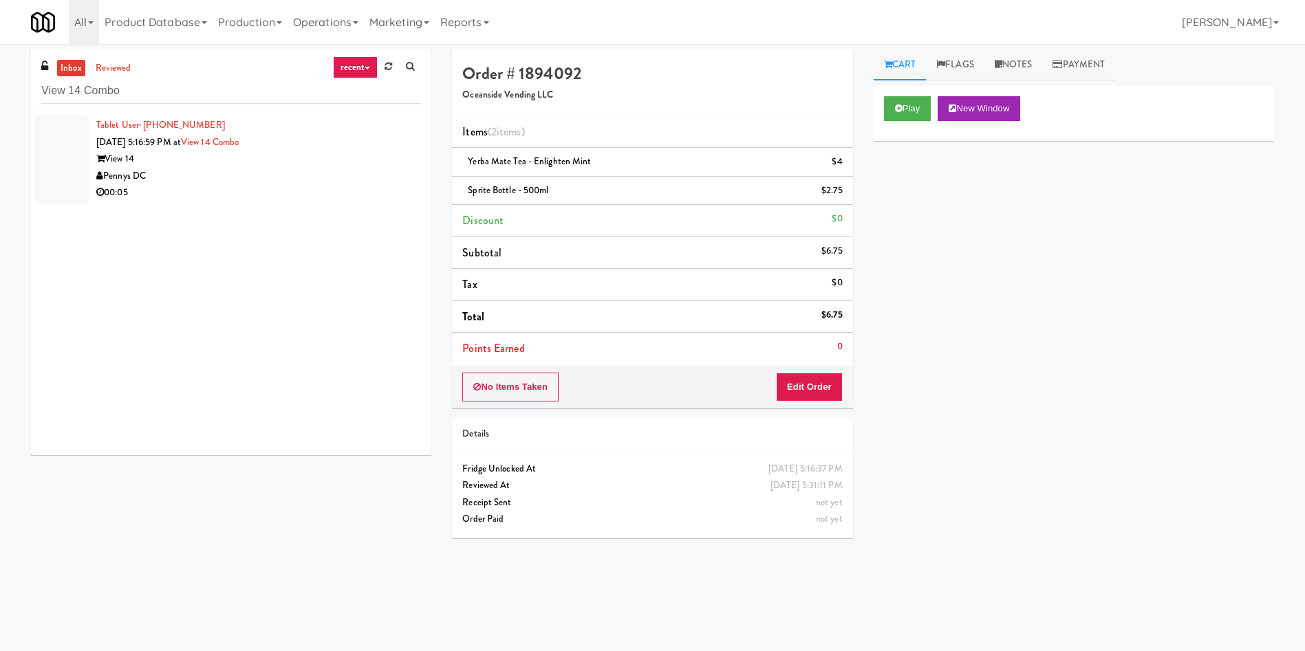
drag, startPoint x: 595, startPoint y: 76, endPoint x: 627, endPoint y: 74, distance: 31.7
click at [596, 75] on h4 "Order # 1894092" at bounding box center [652, 74] width 380 height 18
click at [999, 54] on link "Notes" at bounding box center [1013, 65] width 58 height 31
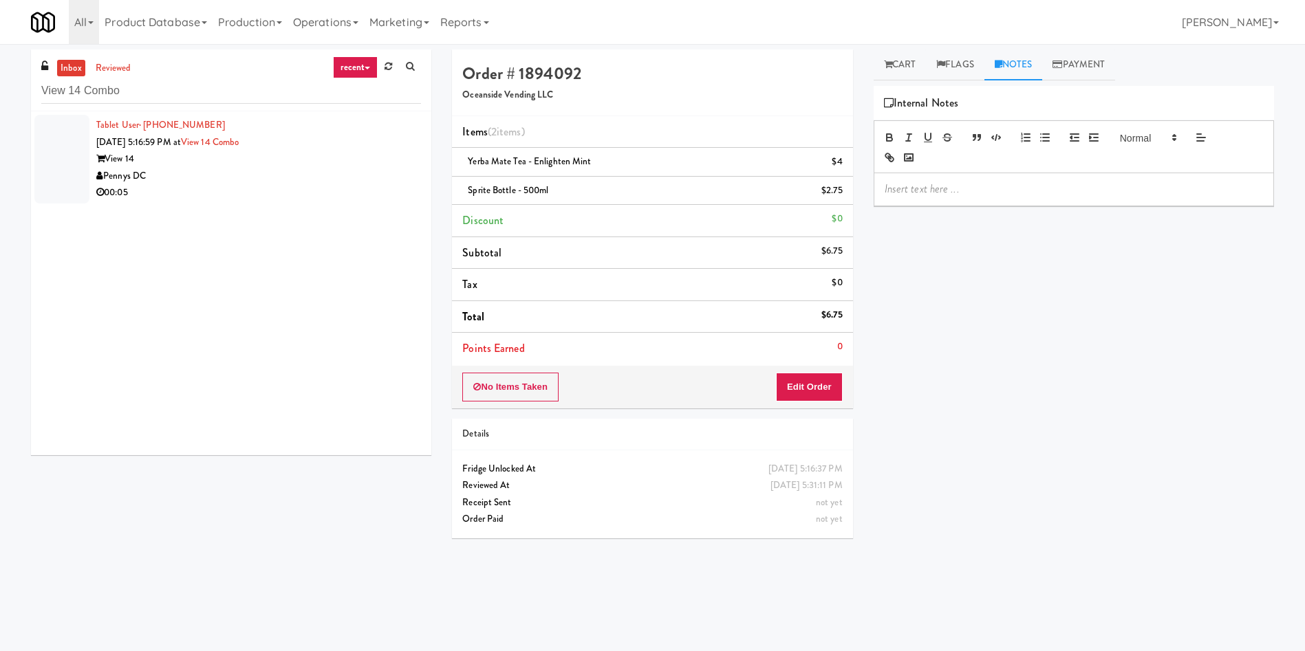
drag, startPoint x: 996, startPoint y: 184, endPoint x: 997, endPoint y: 194, distance: 9.7
click at [996, 186] on p at bounding box center [1074, 189] width 378 height 15
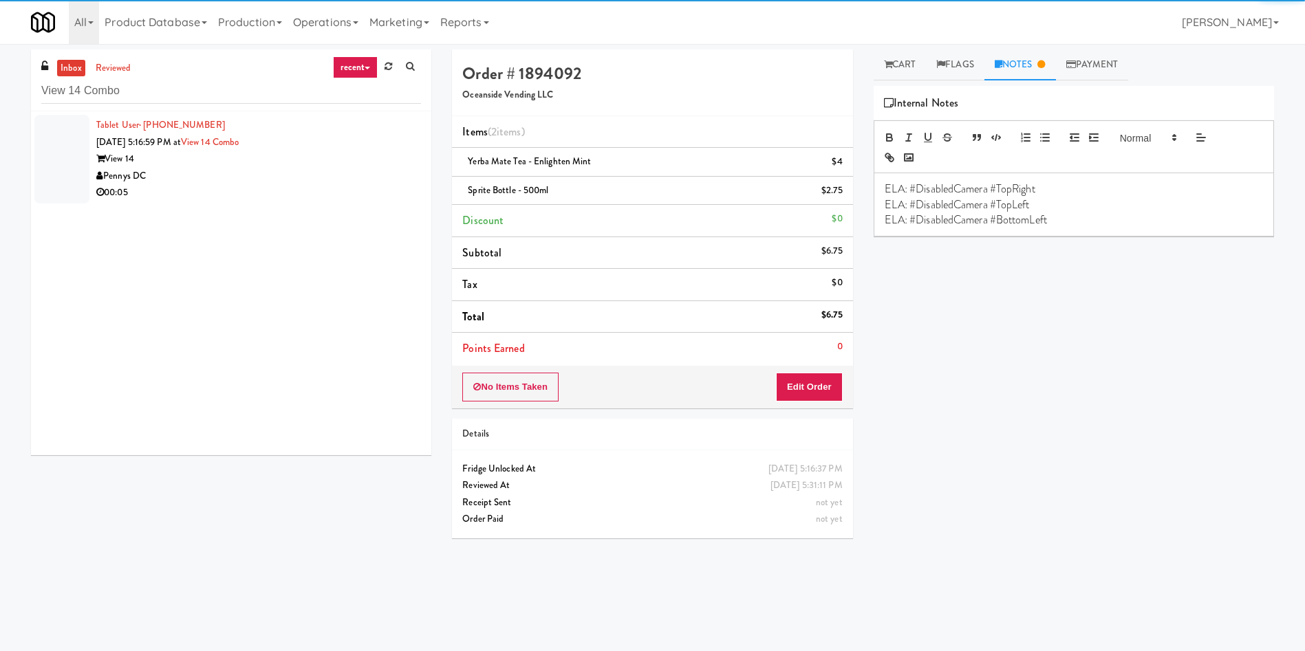
click at [1047, 204] on p "ELA: #DisabledCamera #TopLeft" at bounding box center [1074, 204] width 378 height 15
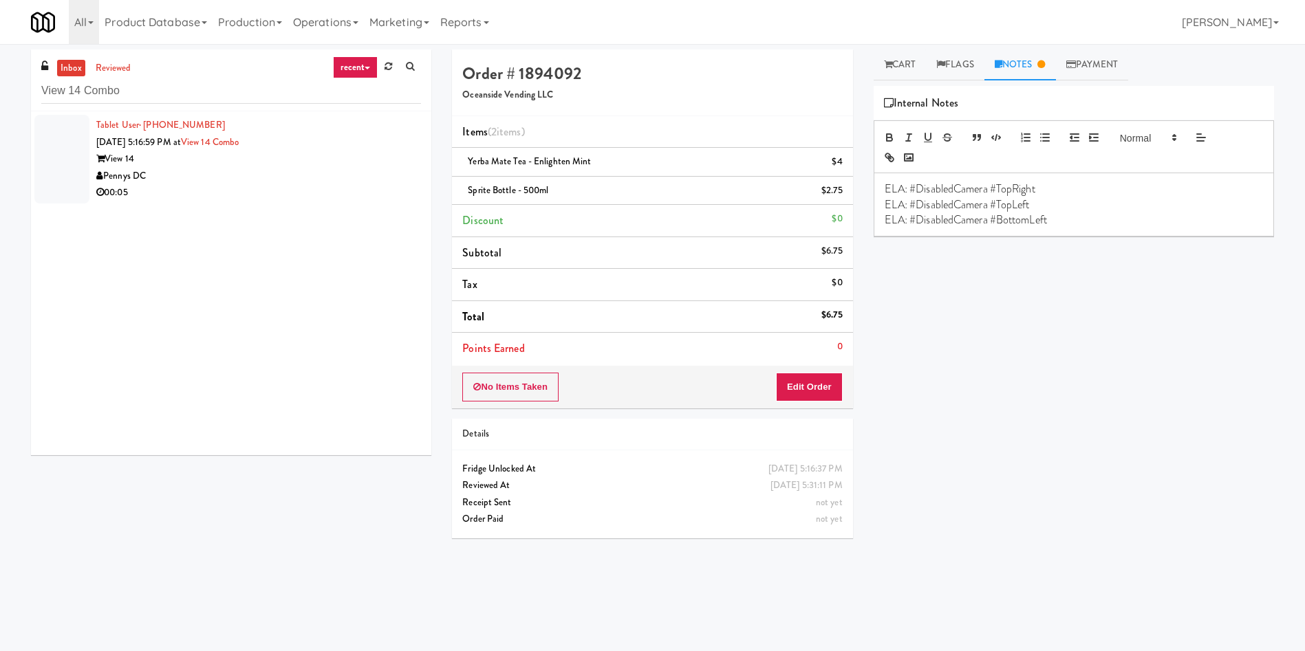
click at [1031, 200] on p "ELA: #DisabledCamera #TopLeft" at bounding box center [1074, 204] width 378 height 15
drag, startPoint x: 1035, startPoint y: 202, endPoint x: 854, endPoint y: 208, distance: 181.7
click at [854, 208] on div "Order # 1894092 Oceanside Vending LLC Items (2 items ) Yerba Mate Tea - Enlight…" at bounding box center [863, 326] width 843 height 552
drag, startPoint x: 988, startPoint y: 222, endPoint x: 856, endPoint y: 222, distance: 131.4
click at [856, 222] on div "Order # 1894092 Oceanside Vending LLC Items (2 items ) Yerba Mate Tea - Enlight…" at bounding box center [863, 326] width 843 height 552
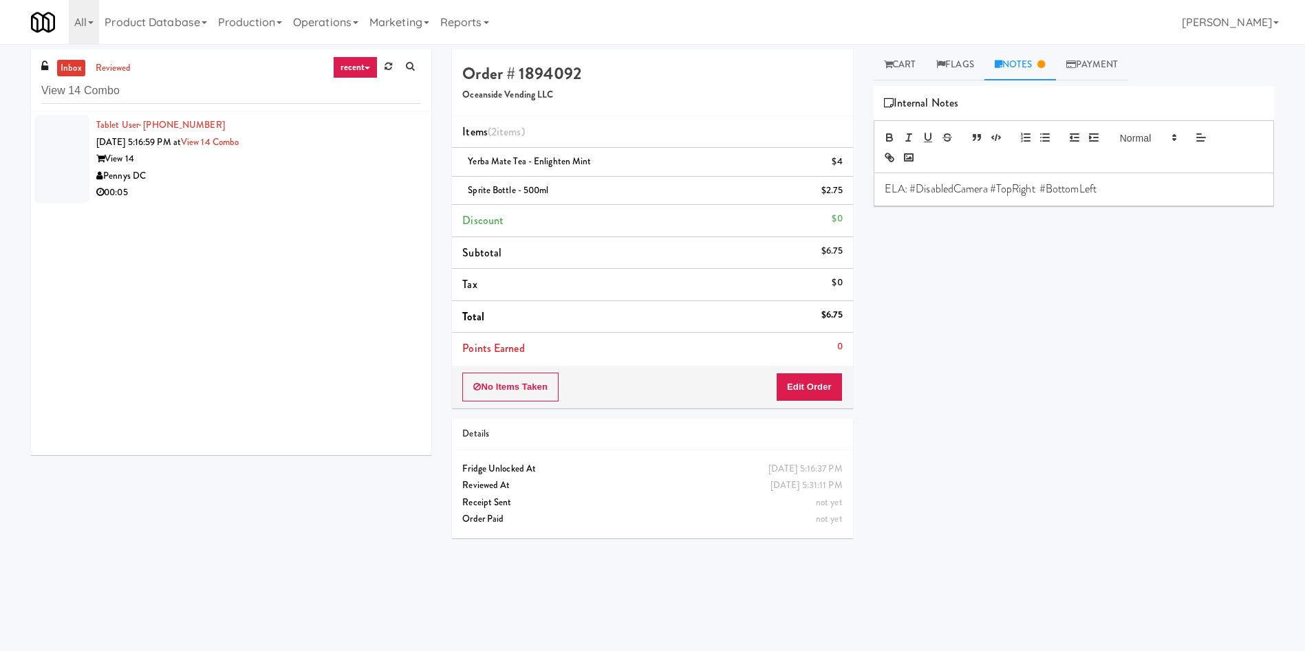
click at [288, 186] on div "00:05" at bounding box center [258, 192] width 325 height 17
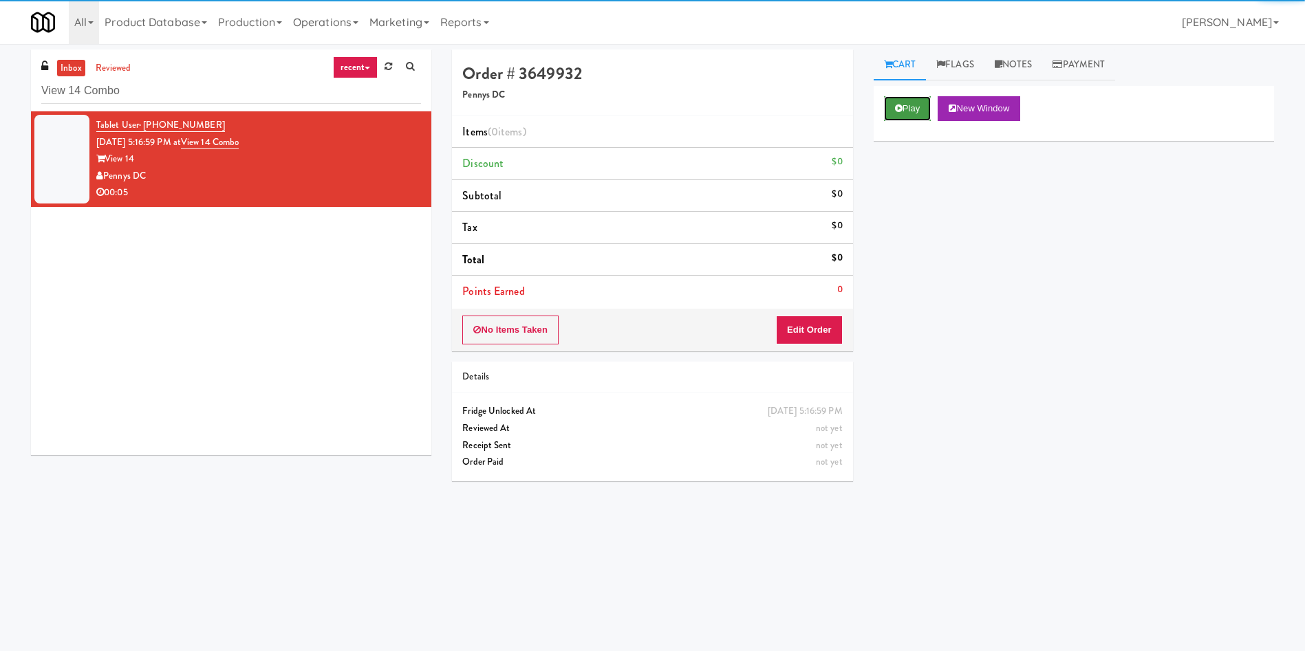
click at [931, 109] on button "Play" at bounding box center [907, 108] width 47 height 25
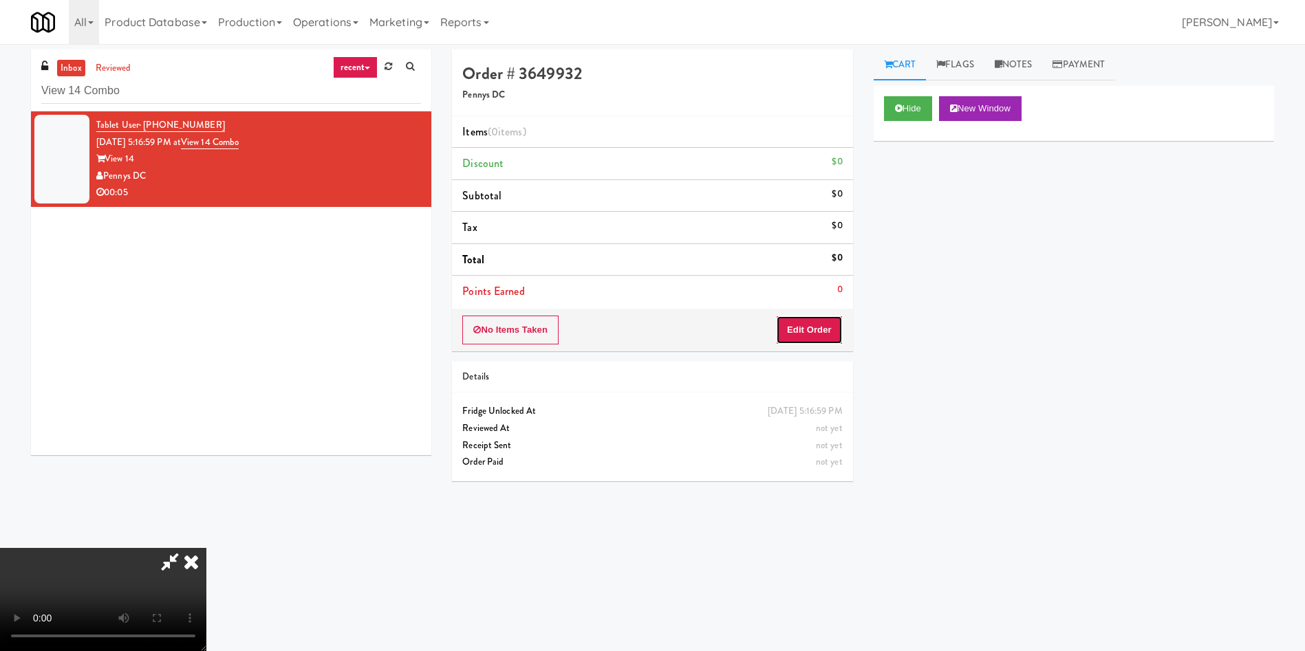
click at [821, 319] on button "Edit Order" at bounding box center [809, 330] width 67 height 29
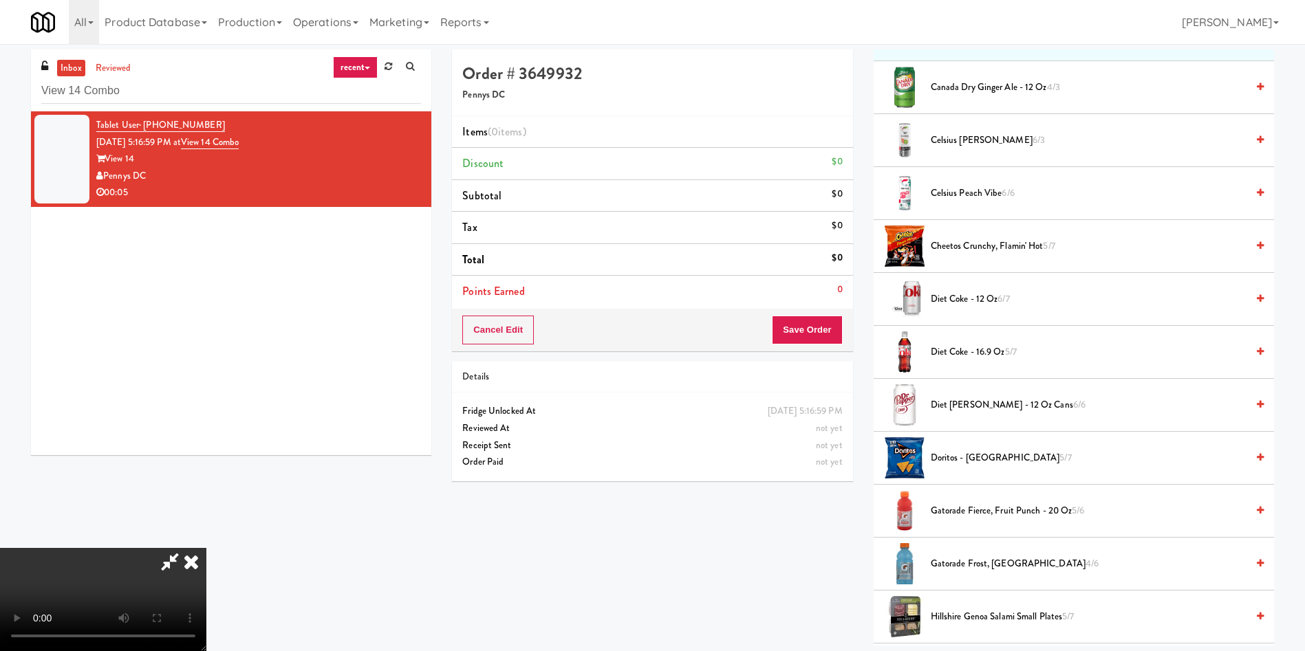
scroll to position [206, 0]
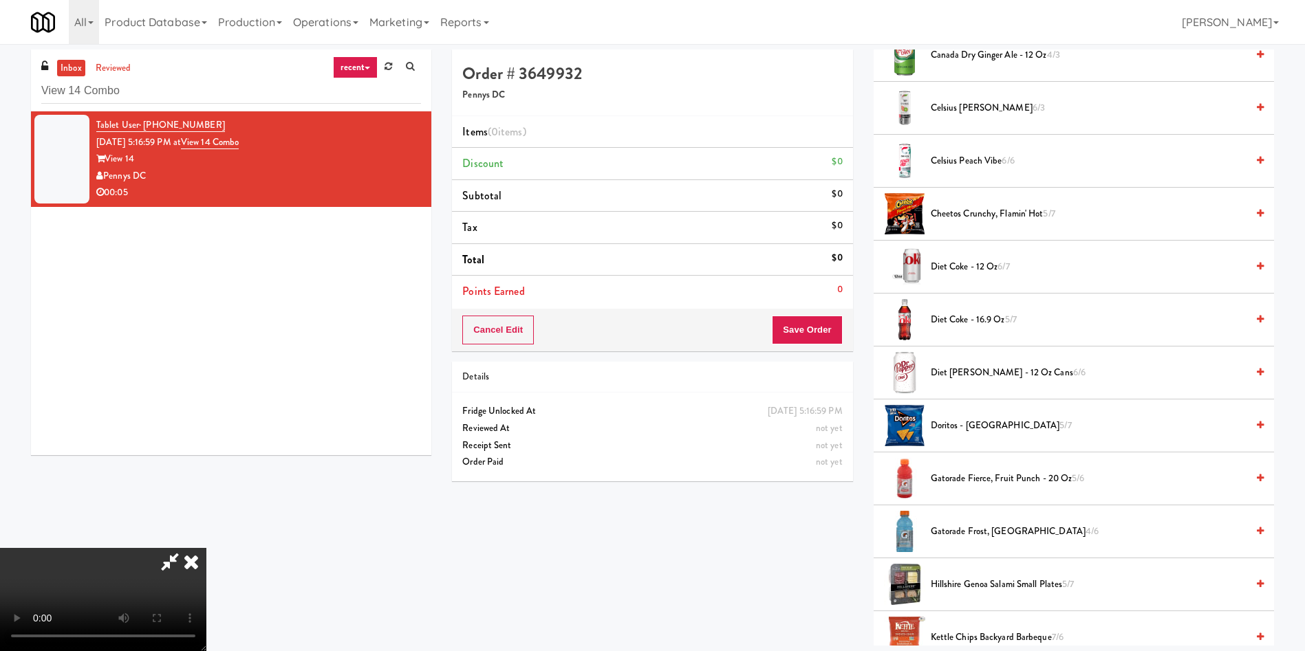
click at [206, 548] on video at bounding box center [103, 599] width 206 height 103
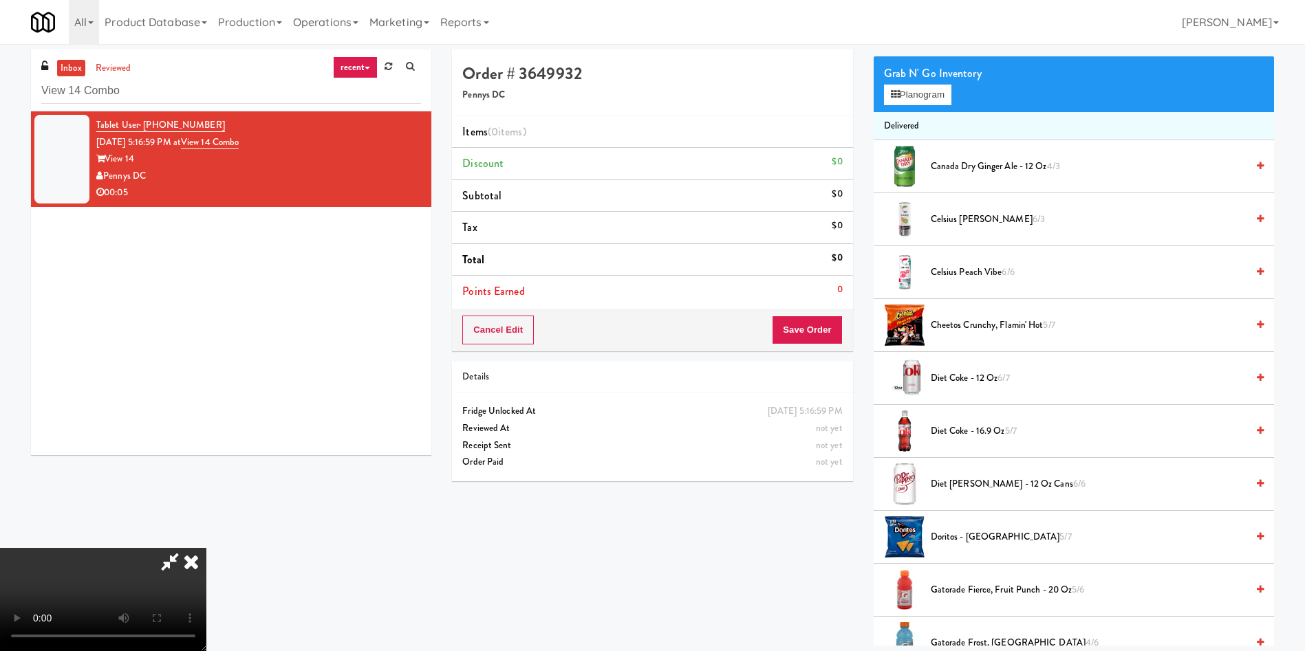
scroll to position [103, 0]
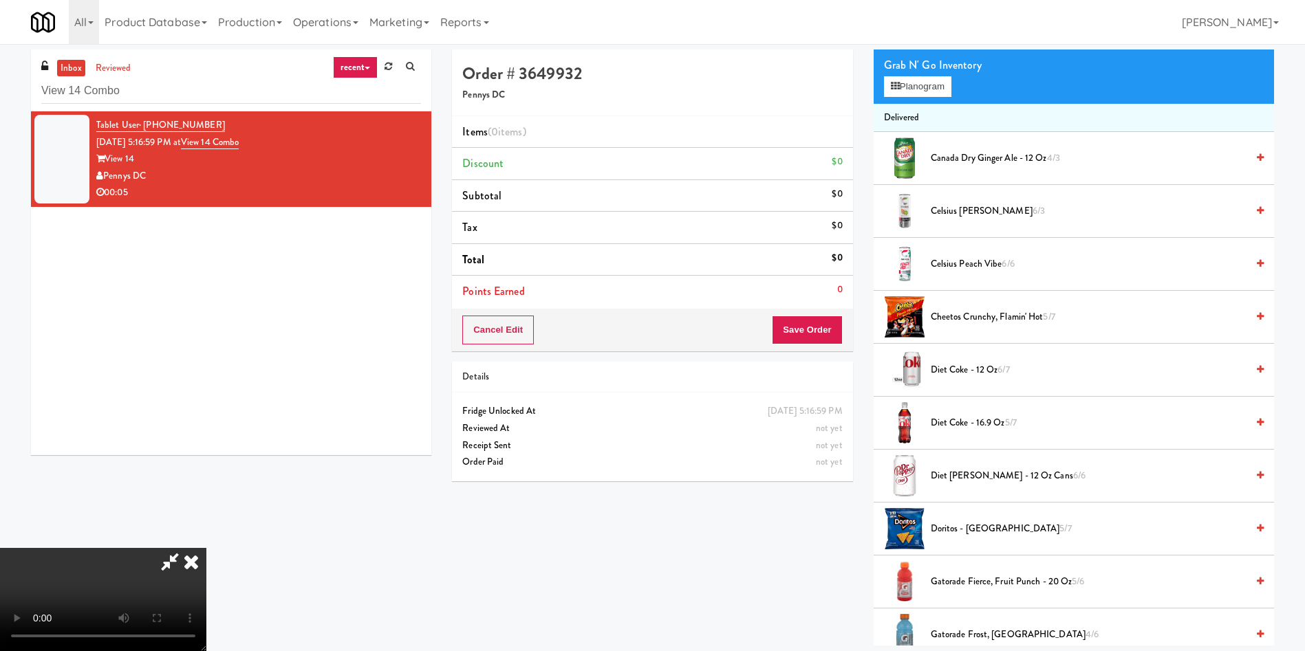
drag, startPoint x: 985, startPoint y: 160, endPoint x: 886, endPoint y: 215, distance: 113.3
click at [983, 160] on span "Canada Dry Ginger Ale - 12 oz 4/3" at bounding box center [1089, 158] width 316 height 17
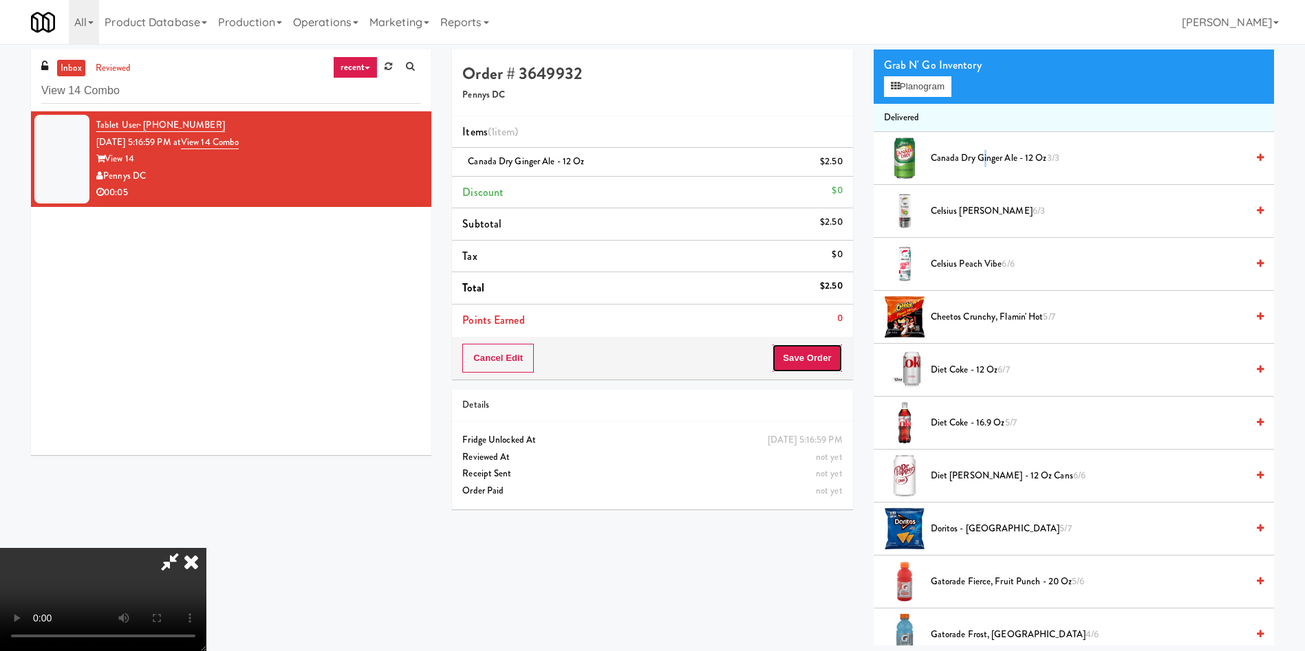
click at [813, 362] on button "Save Order" at bounding box center [807, 358] width 70 height 29
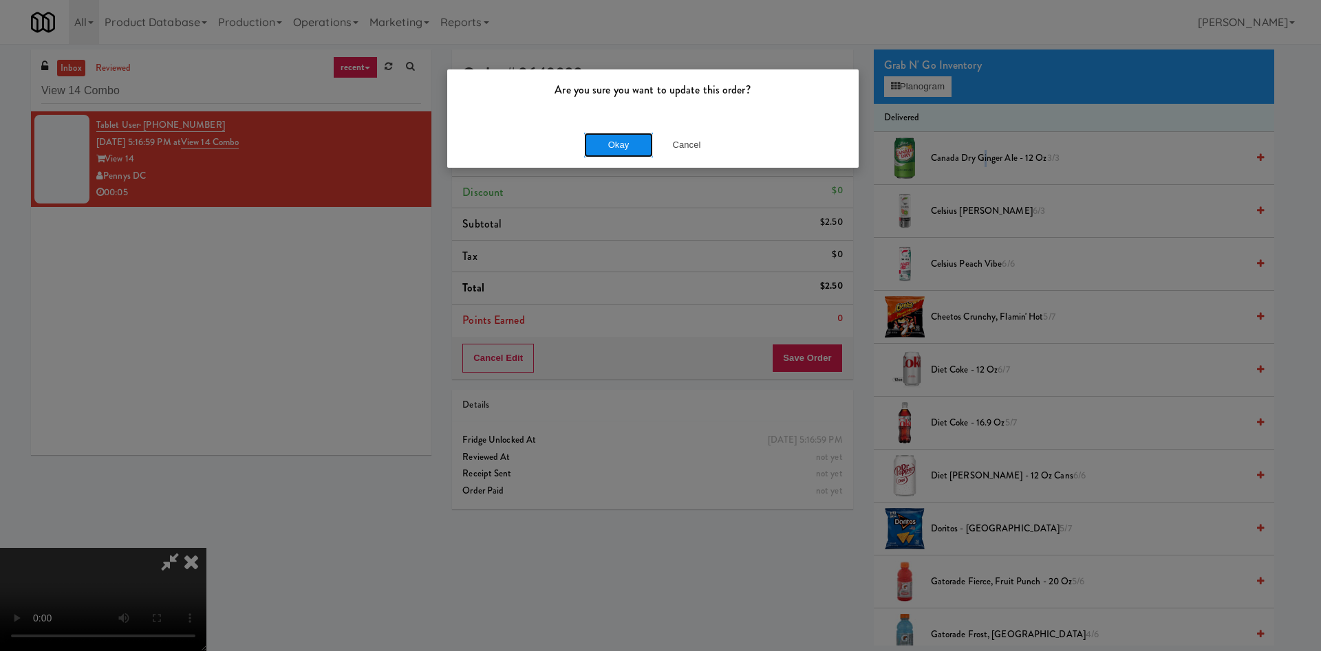
click at [614, 136] on button "Okay" at bounding box center [618, 145] width 69 height 25
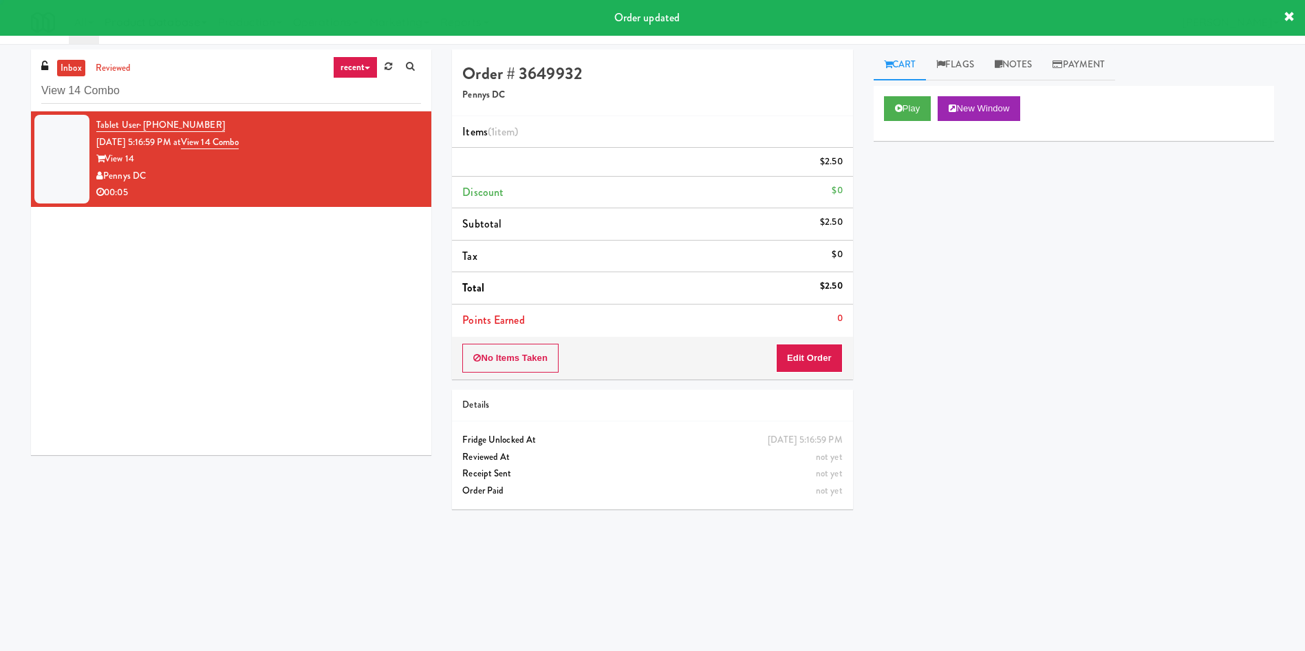
scroll to position [0, 0]
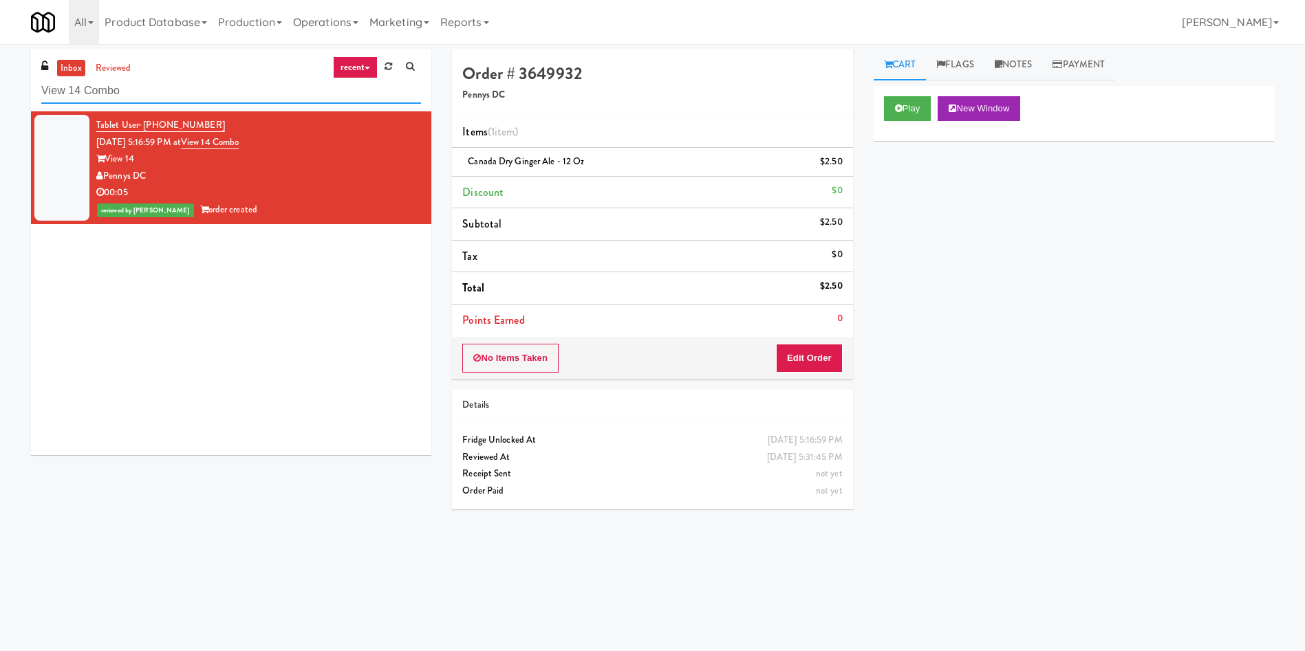
drag, startPoint x: 186, startPoint y: 95, endPoint x: 0, endPoint y: -19, distance: 217.7
click at [0, 0] on html "Are you sure you want to update this order? Okay Cancel Okay Are you sure you w…" at bounding box center [652, 325] width 1305 height 651
paste input "450 [GEOGRAPHIC_DATA] - Left - Fridge"
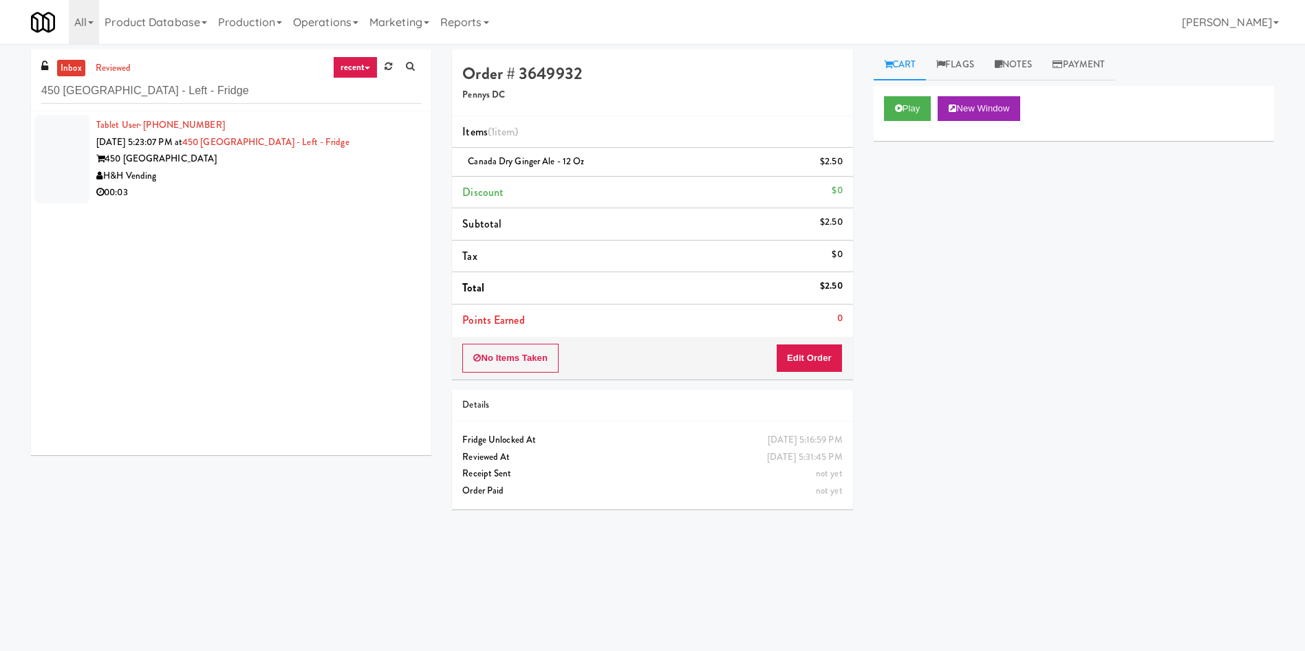
click at [77, 167] on div at bounding box center [61, 159] width 55 height 89
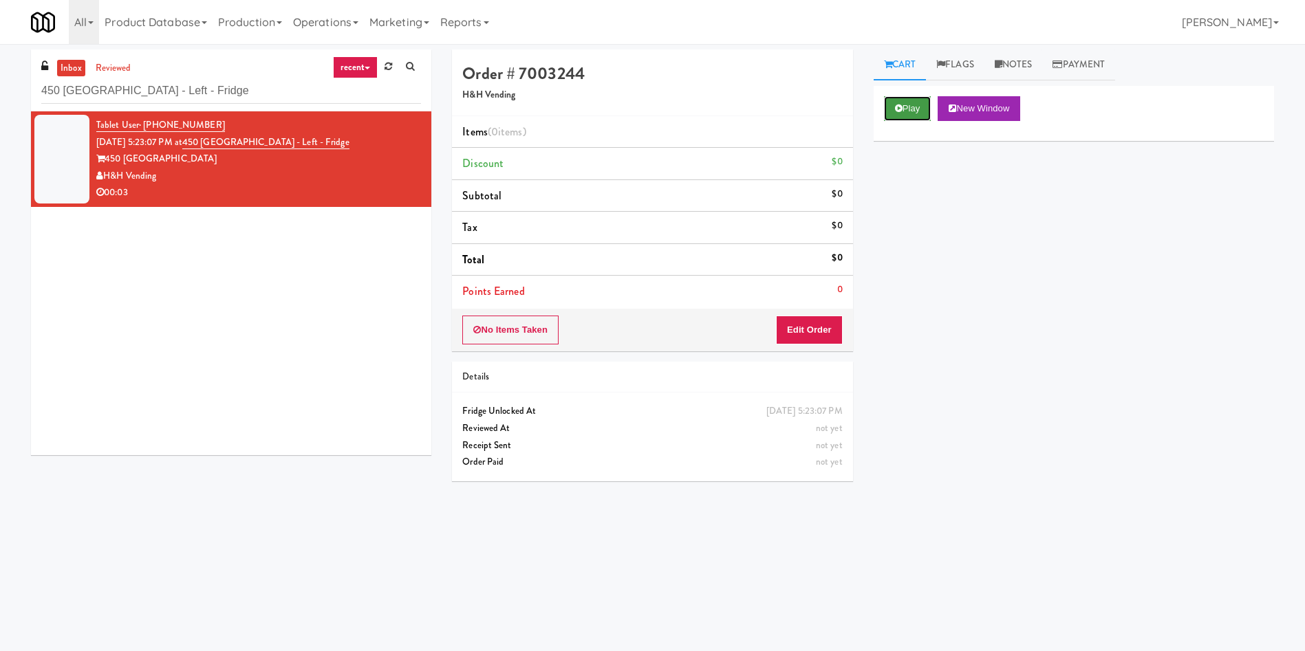
click at [916, 101] on button "Play" at bounding box center [907, 108] width 47 height 25
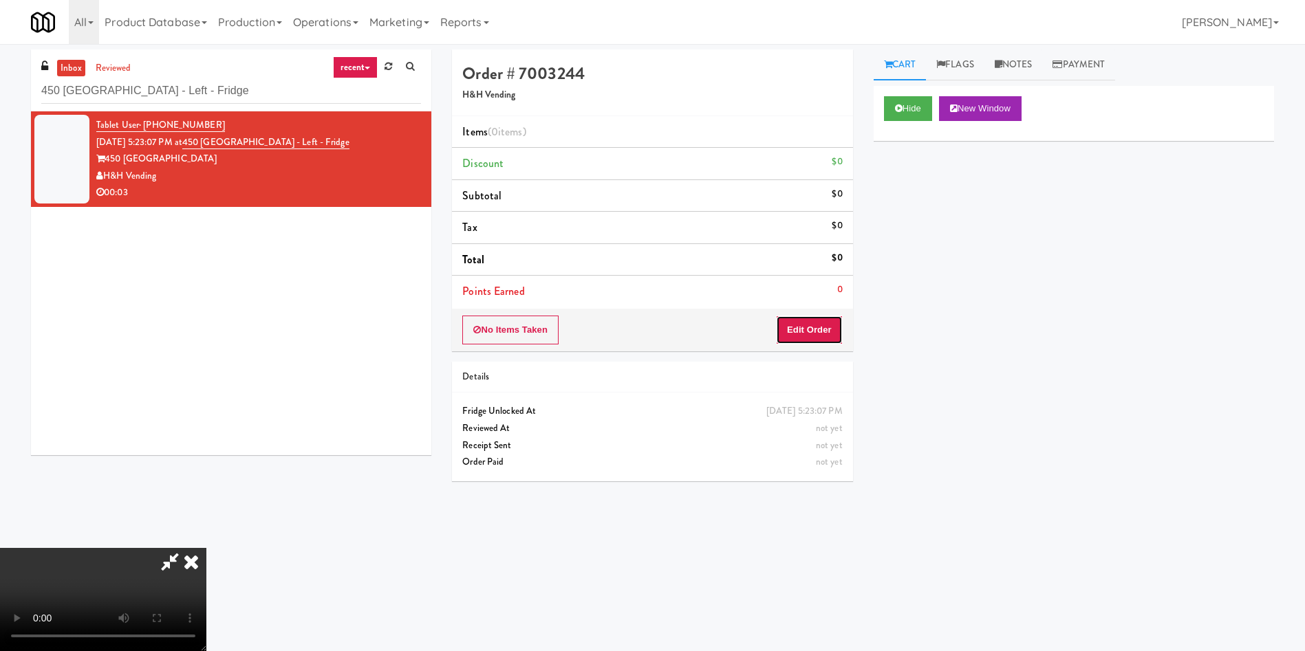
click at [817, 336] on button "Edit Order" at bounding box center [809, 330] width 67 height 29
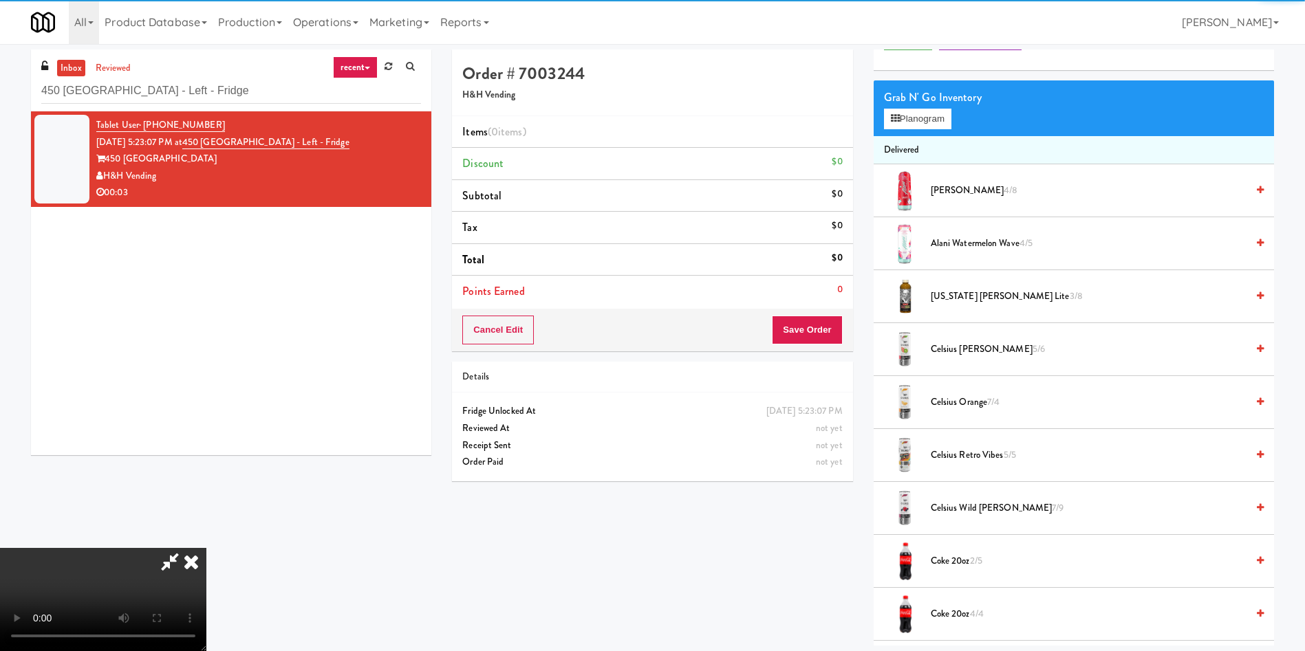
scroll to position [103, 0]
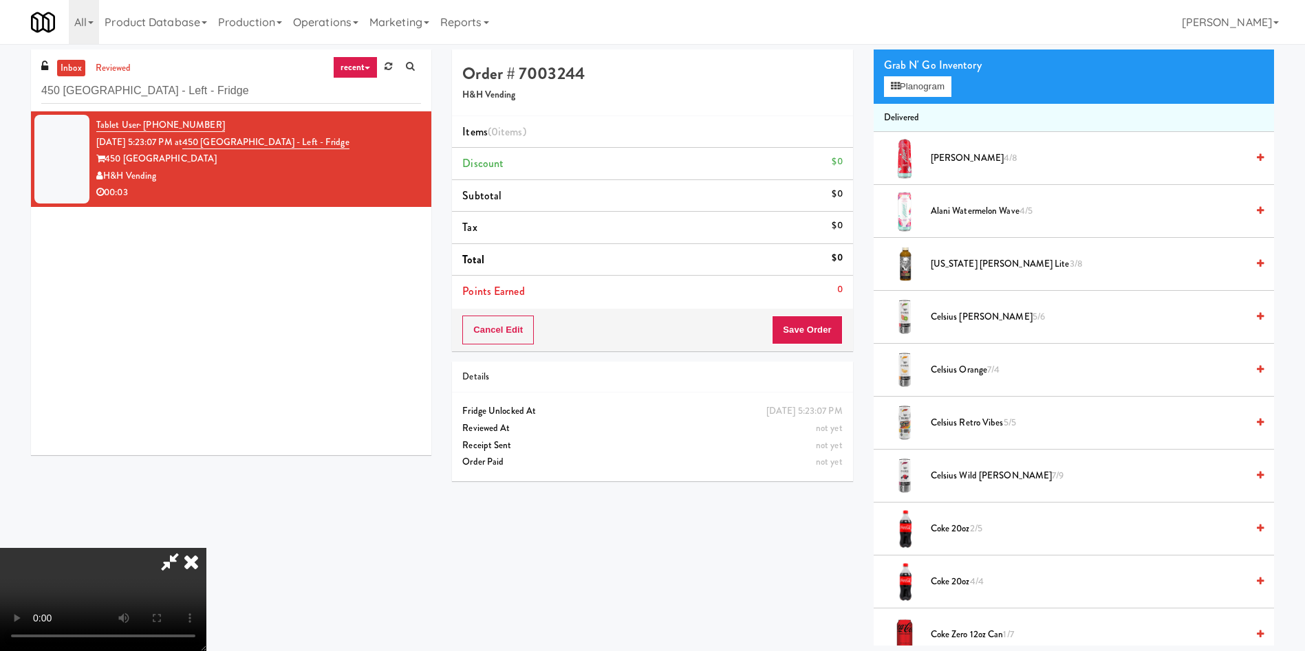
click at [206, 548] on video at bounding box center [103, 599] width 206 height 103
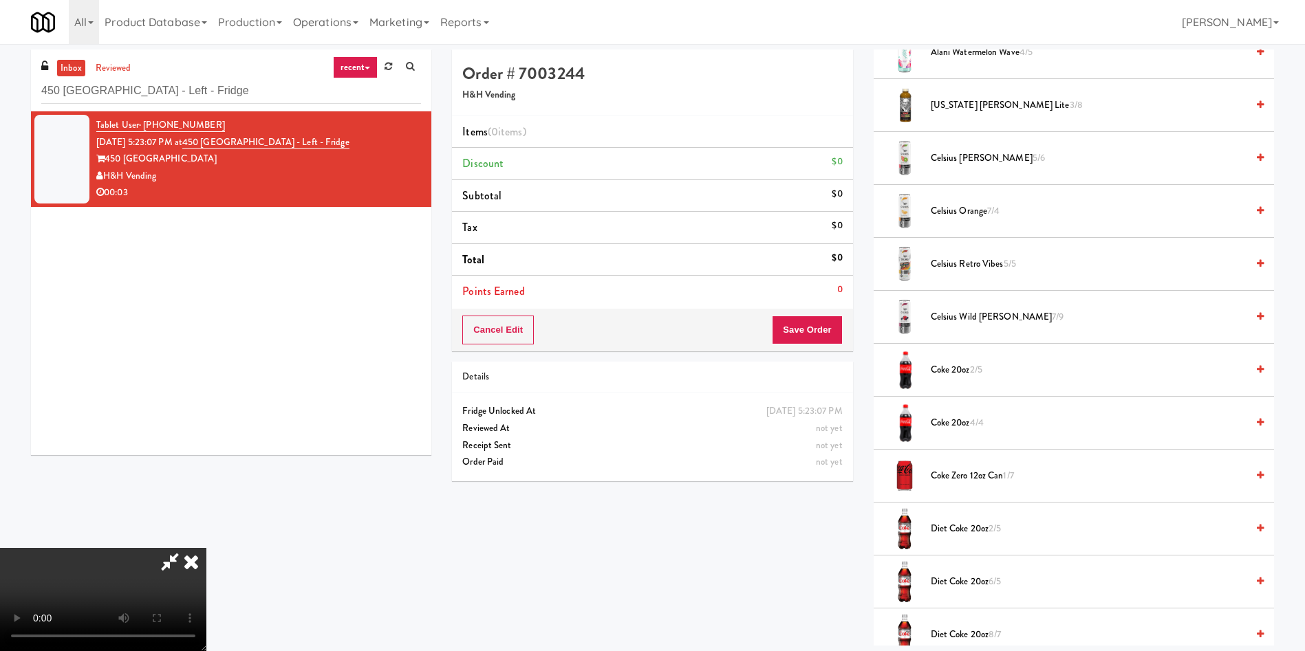
scroll to position [310, 0]
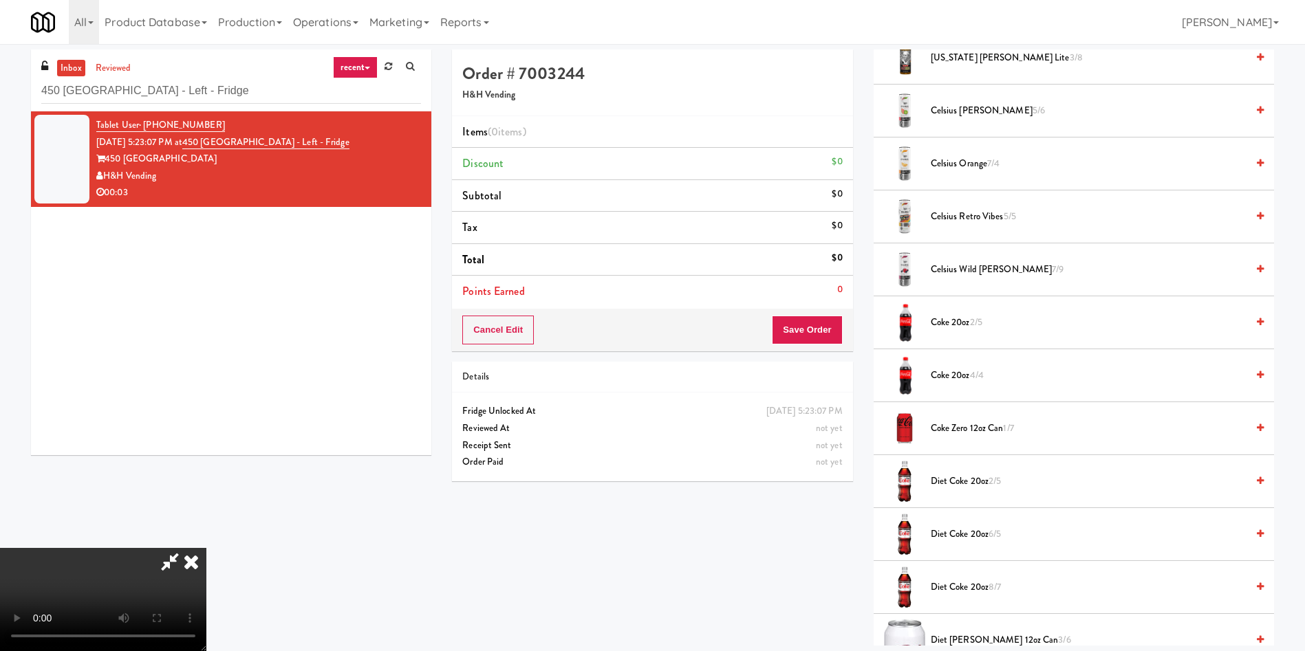
click at [975, 425] on span "Coke Zero 12oz can 1/7" at bounding box center [1089, 428] width 316 height 17
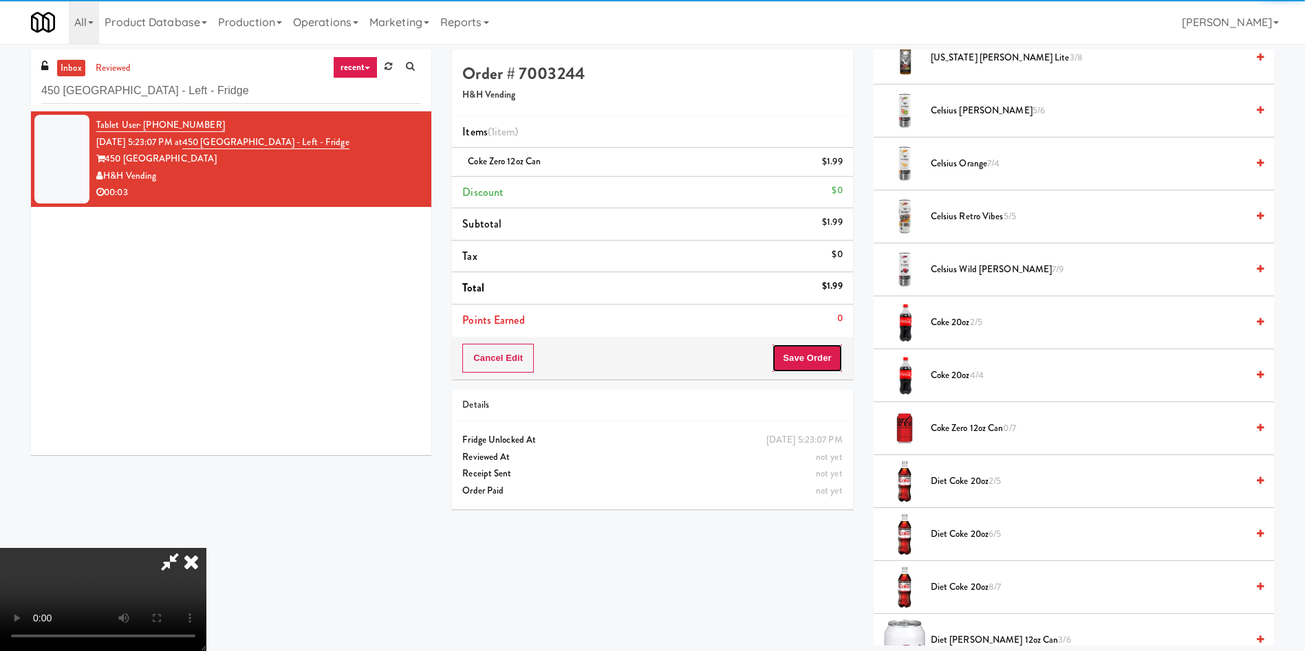
click at [810, 352] on button "Save Order" at bounding box center [807, 358] width 70 height 29
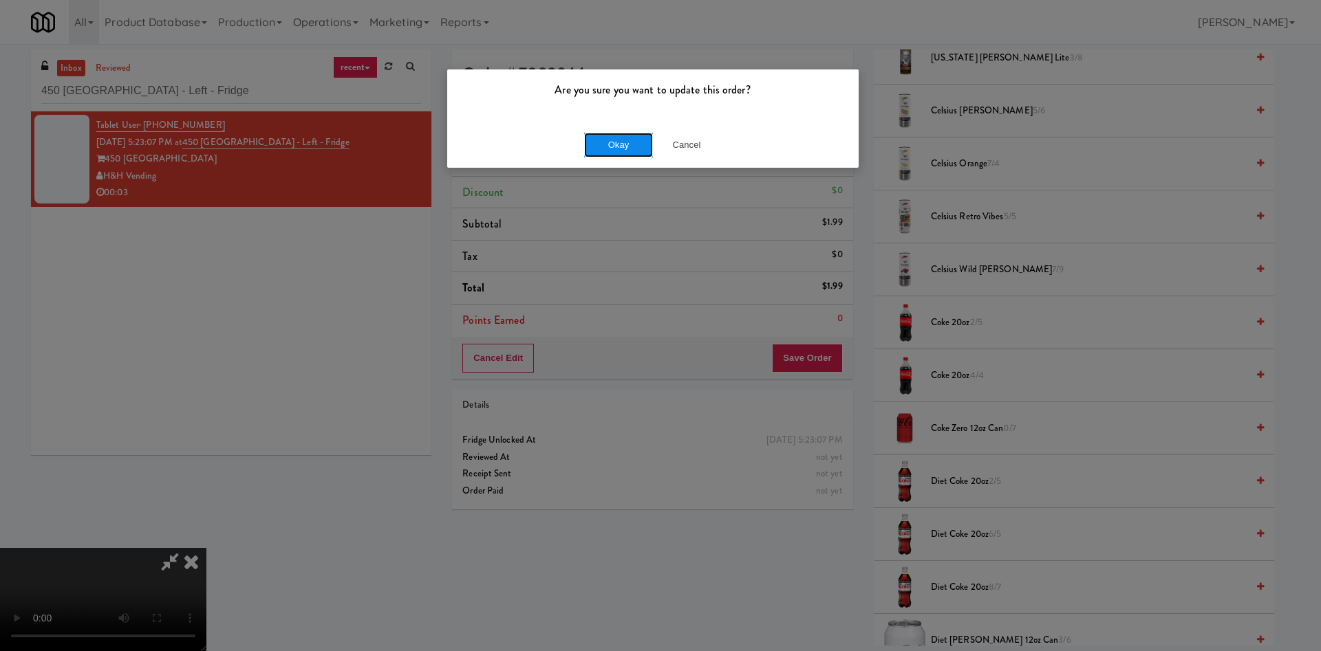
click at [612, 146] on button "Okay" at bounding box center [618, 145] width 69 height 25
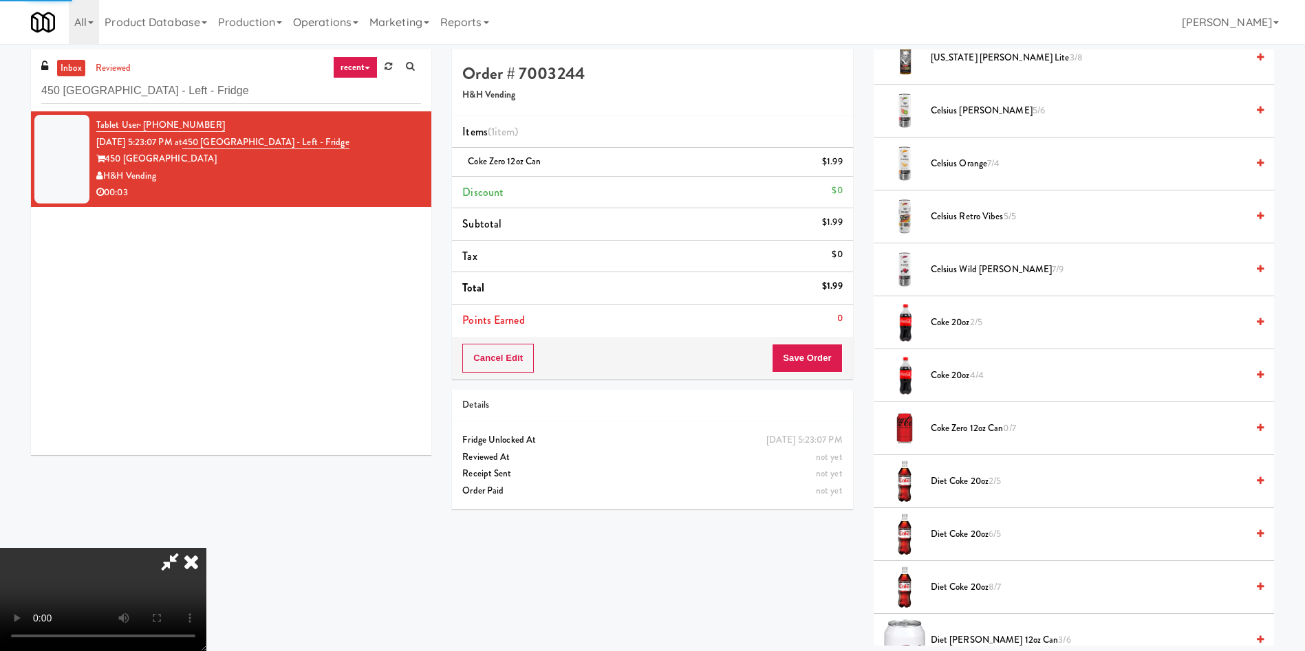
scroll to position [0, 0]
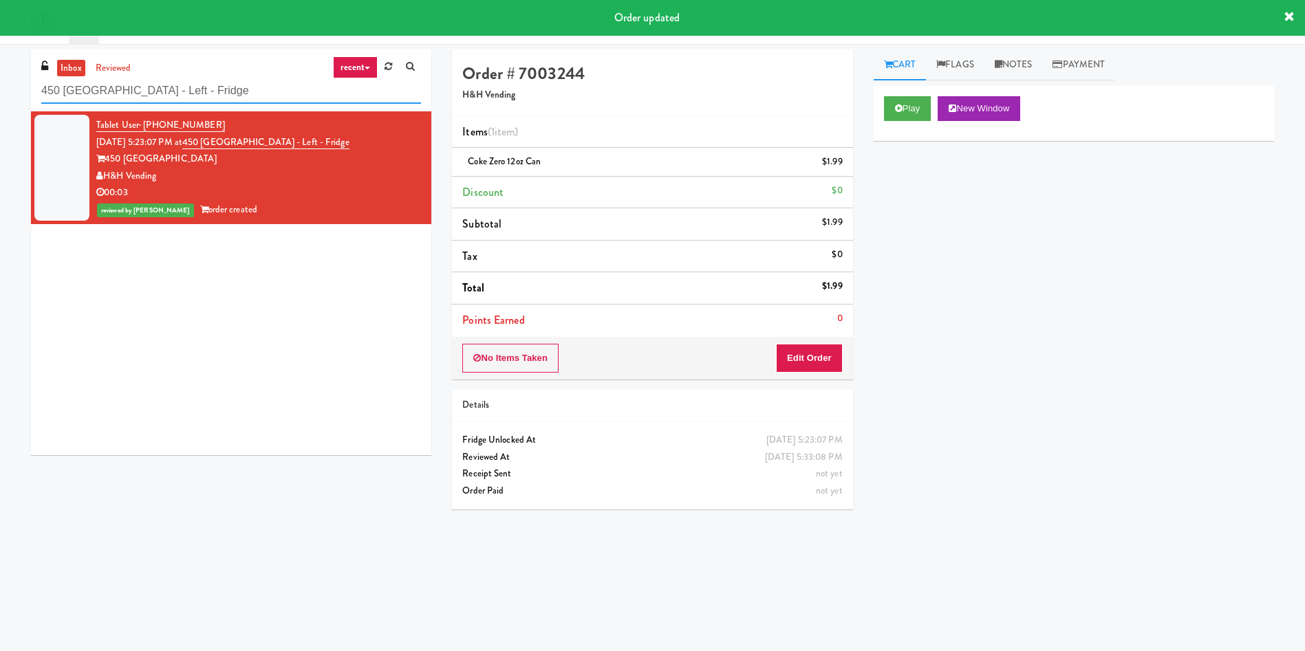
drag, startPoint x: 230, startPoint y: 94, endPoint x: 0, endPoint y: 94, distance: 230.5
click at [0, 94] on div "inbox reviewed recent all unclear take inventory issue suspicious failed recent…" at bounding box center [652, 326] width 1305 height 552
paste input "Laurel (Left)"
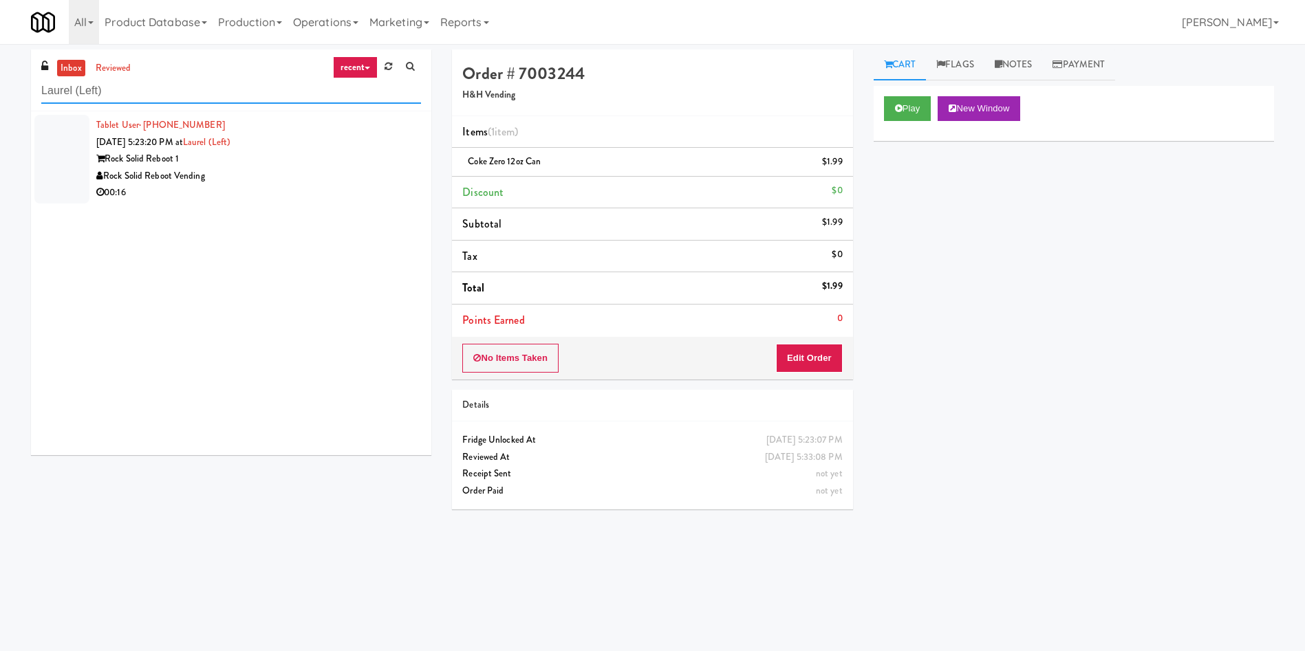
type input "Laurel (Left)"
click at [65, 171] on div at bounding box center [61, 159] width 55 height 89
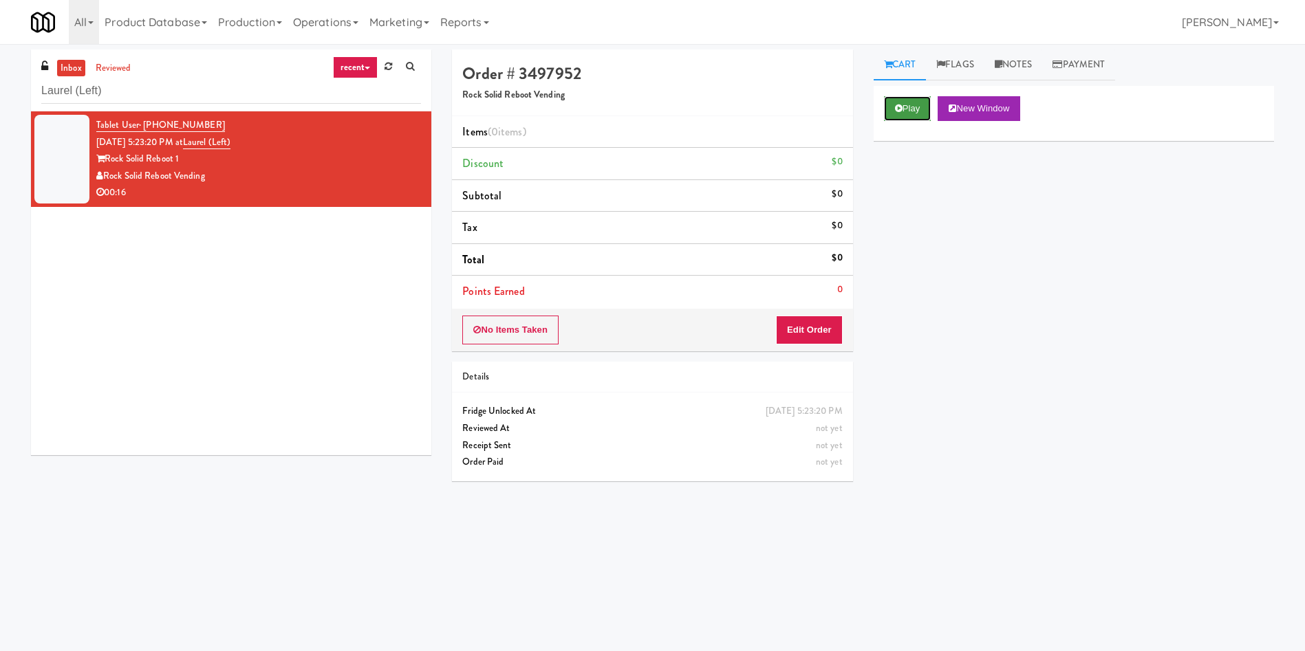
click at [905, 99] on button "Play" at bounding box center [907, 108] width 47 height 25
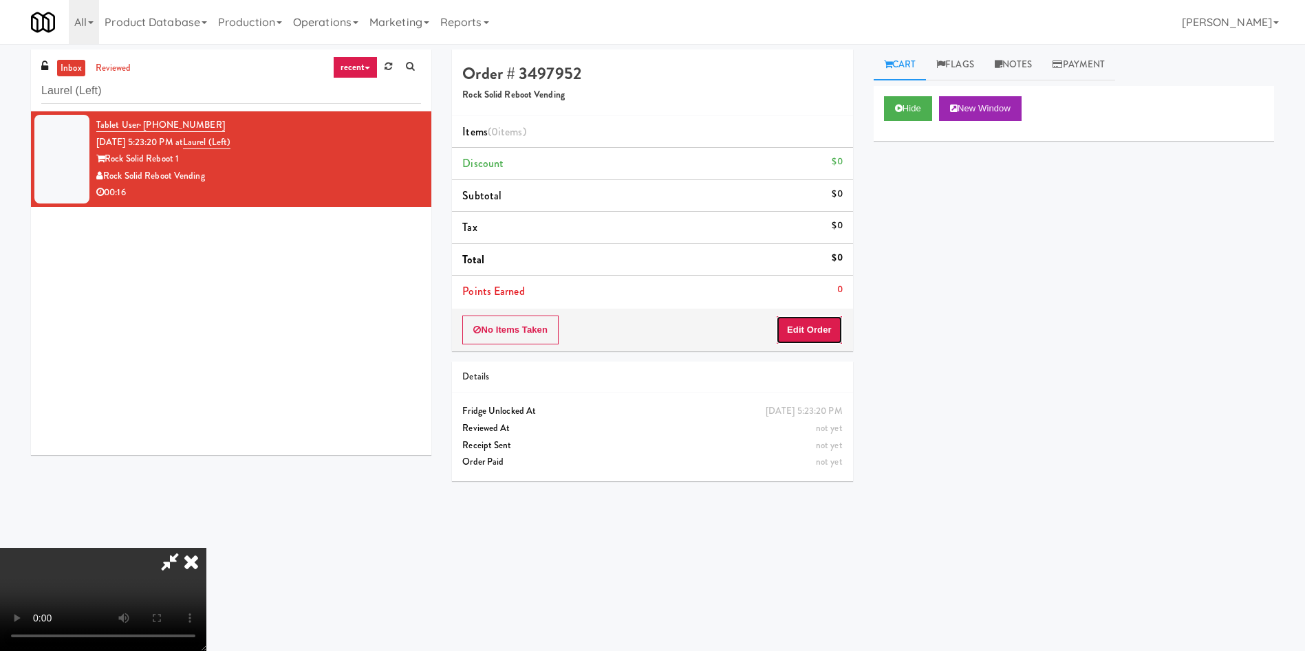
click at [799, 322] on button "Edit Order" at bounding box center [809, 330] width 67 height 29
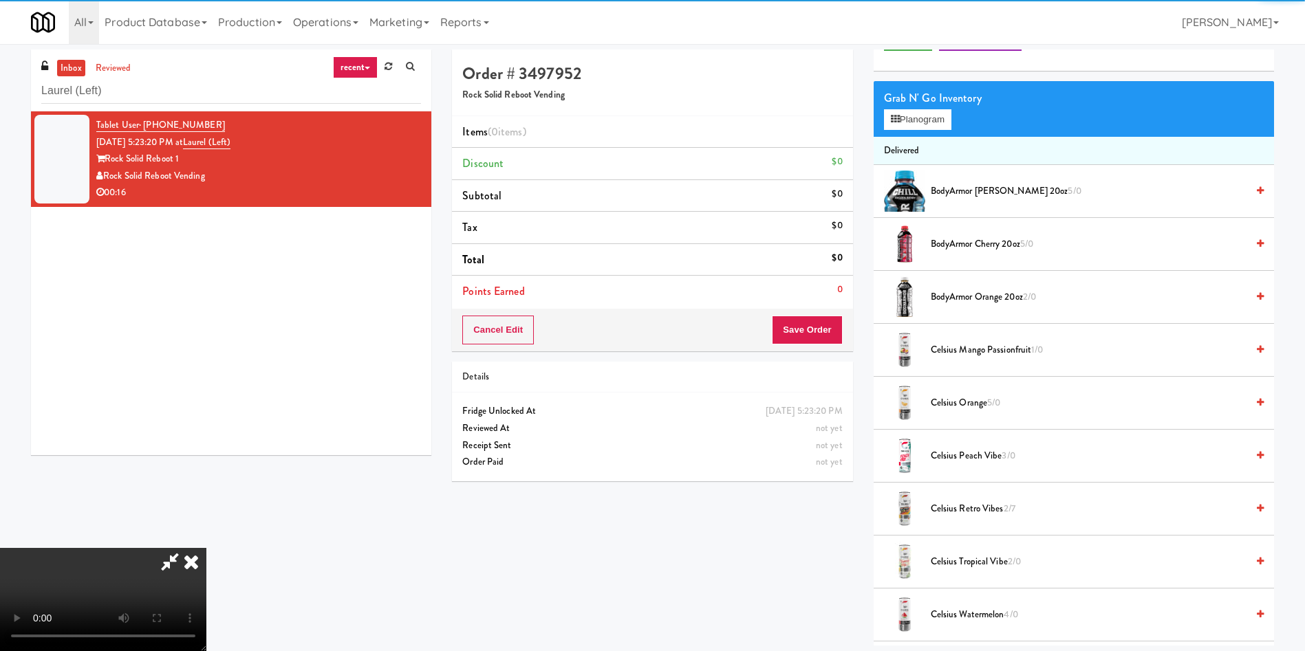
scroll to position [103, 0]
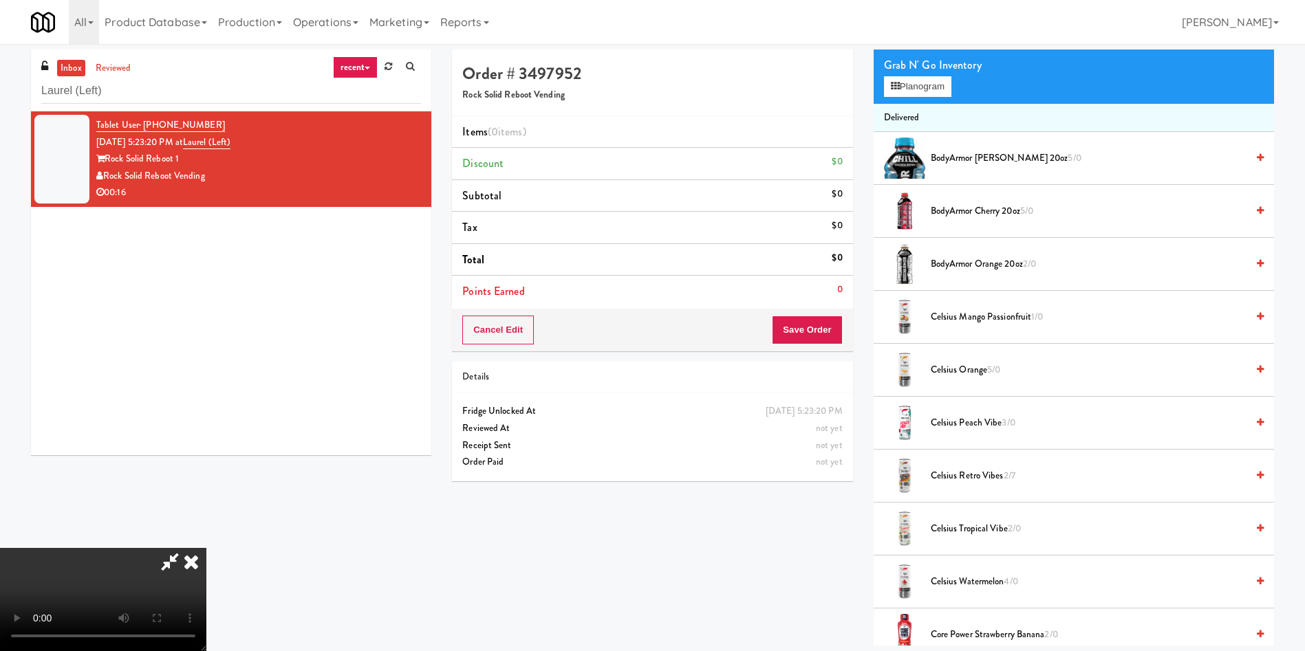
click at [206, 548] on video at bounding box center [103, 599] width 206 height 103
click at [923, 87] on button "Planogram" at bounding box center [917, 86] width 67 height 21
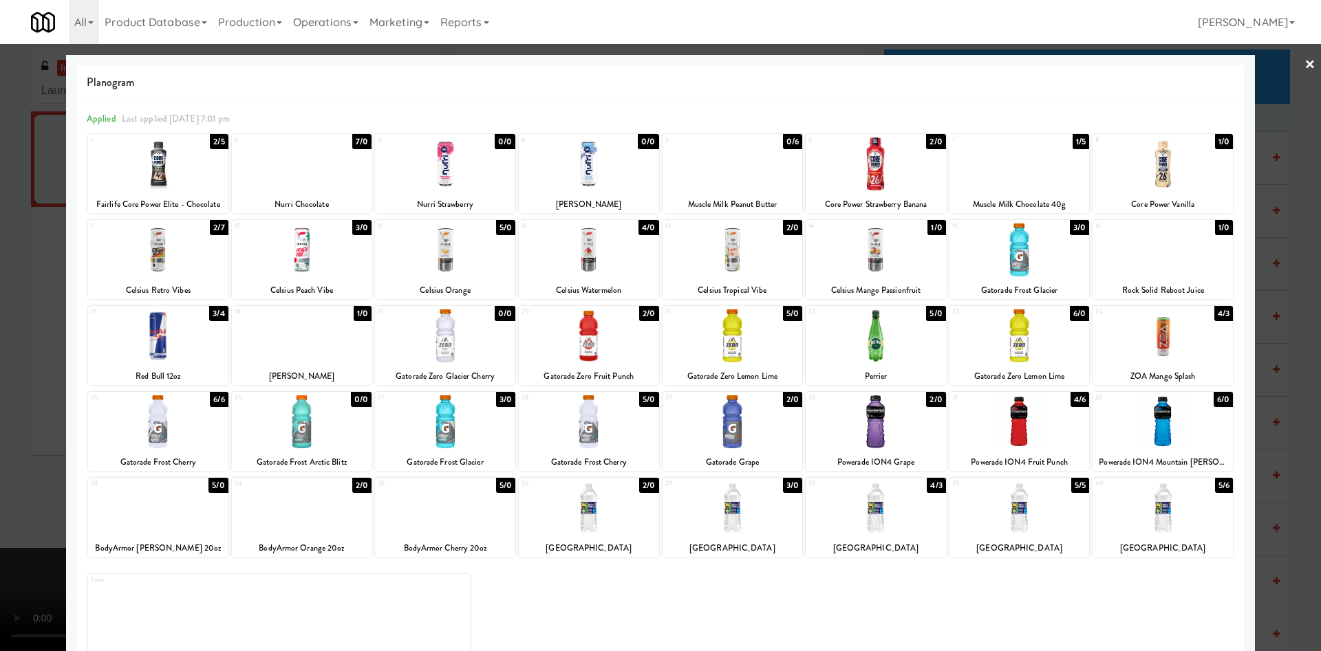
click at [1143, 326] on div at bounding box center [1162, 336] width 140 height 53
click at [43, 251] on div at bounding box center [660, 325] width 1321 height 651
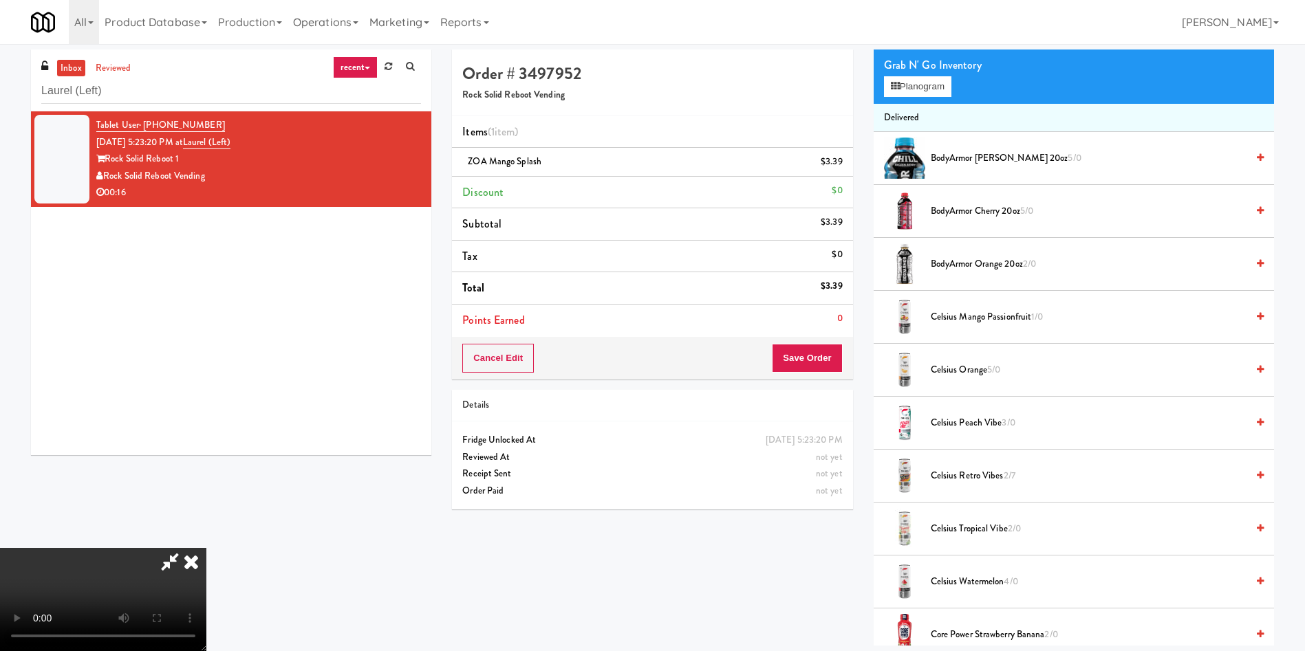
click at [206, 548] on video at bounding box center [103, 599] width 206 height 103
click at [817, 358] on button "Save Order" at bounding box center [807, 358] width 70 height 29
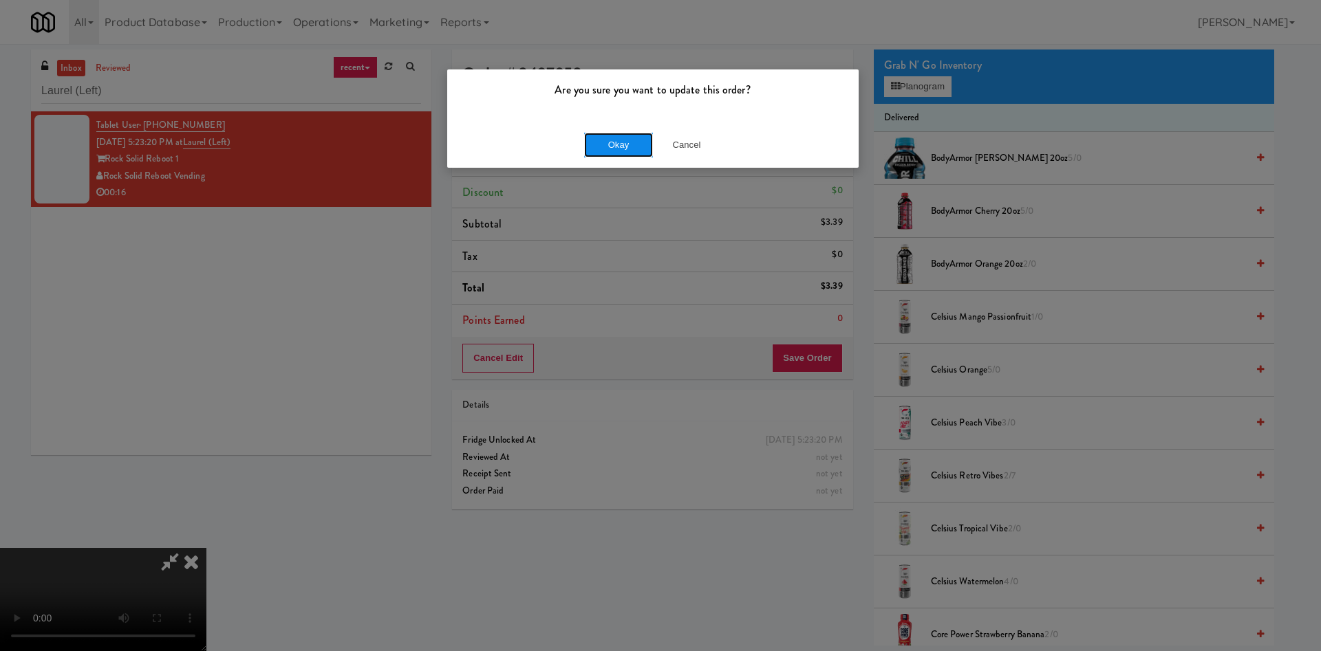
click at [628, 140] on button "Okay" at bounding box center [618, 145] width 69 height 25
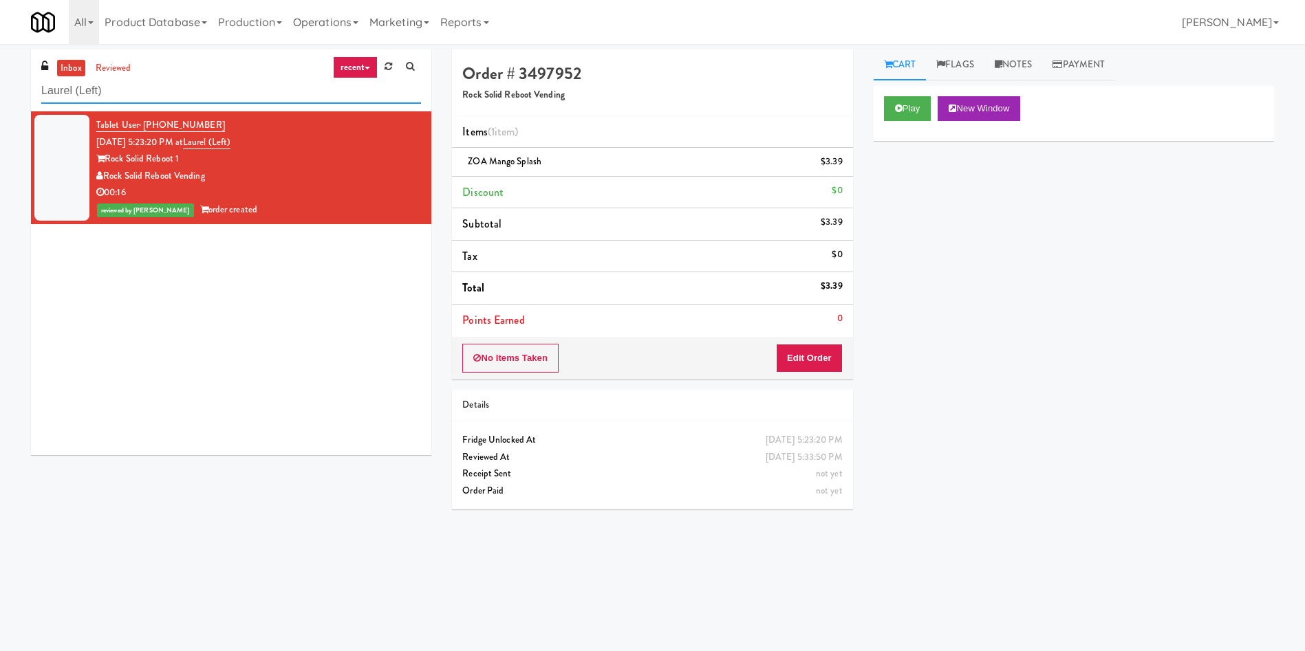
drag, startPoint x: 162, startPoint y: 85, endPoint x: 24, endPoint y: 17, distance: 154.4
click at [6, 44] on body "Are you sure you want to update this order? Okay Cancel Okay Are you sure you w…" at bounding box center [652, 369] width 1305 height 651
paste input "520 N [PERSON_NAME] - Right - Ambient"
type input "520 N [PERSON_NAME] - Right - Ambient"
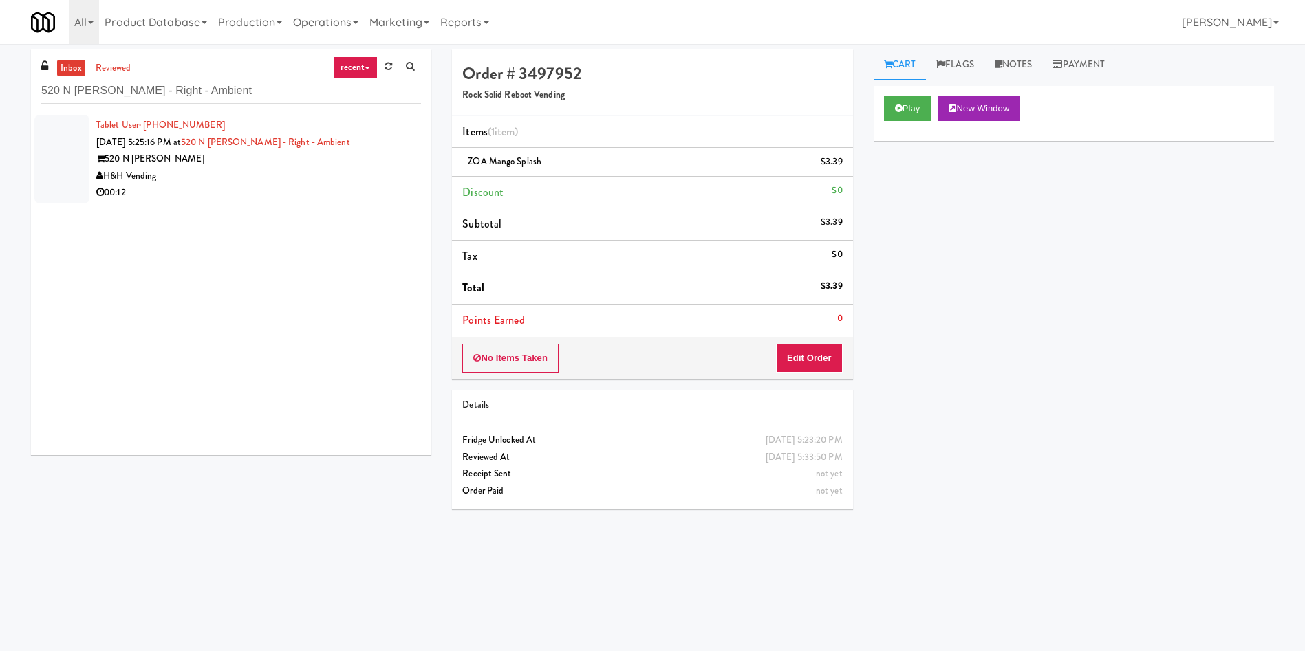
click at [59, 155] on div at bounding box center [61, 159] width 55 height 89
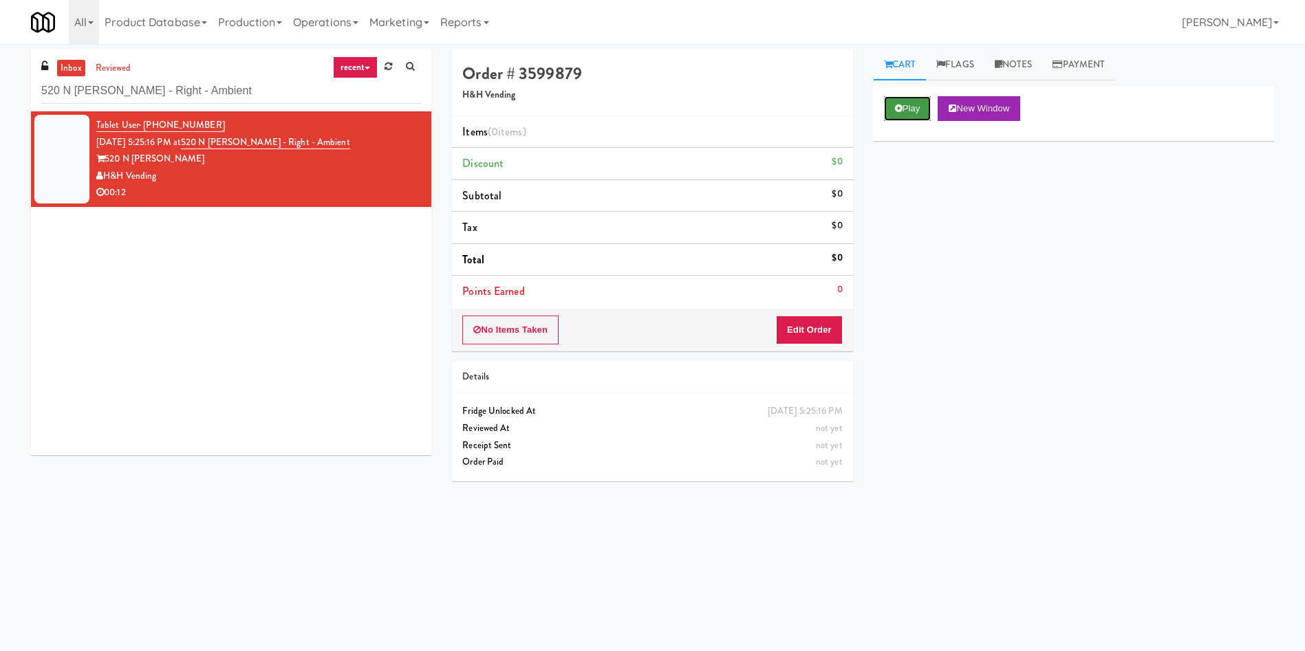
click at [907, 111] on button "Play" at bounding box center [907, 108] width 47 height 25
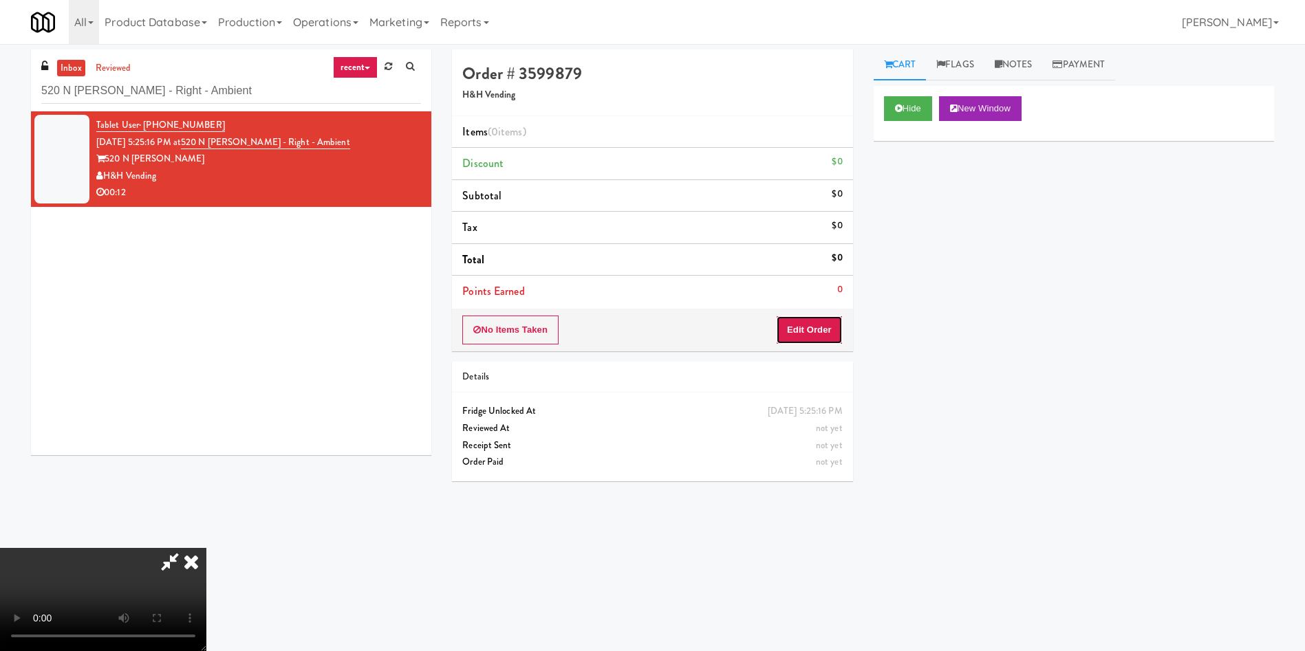
click at [796, 336] on button "Edit Order" at bounding box center [809, 330] width 67 height 29
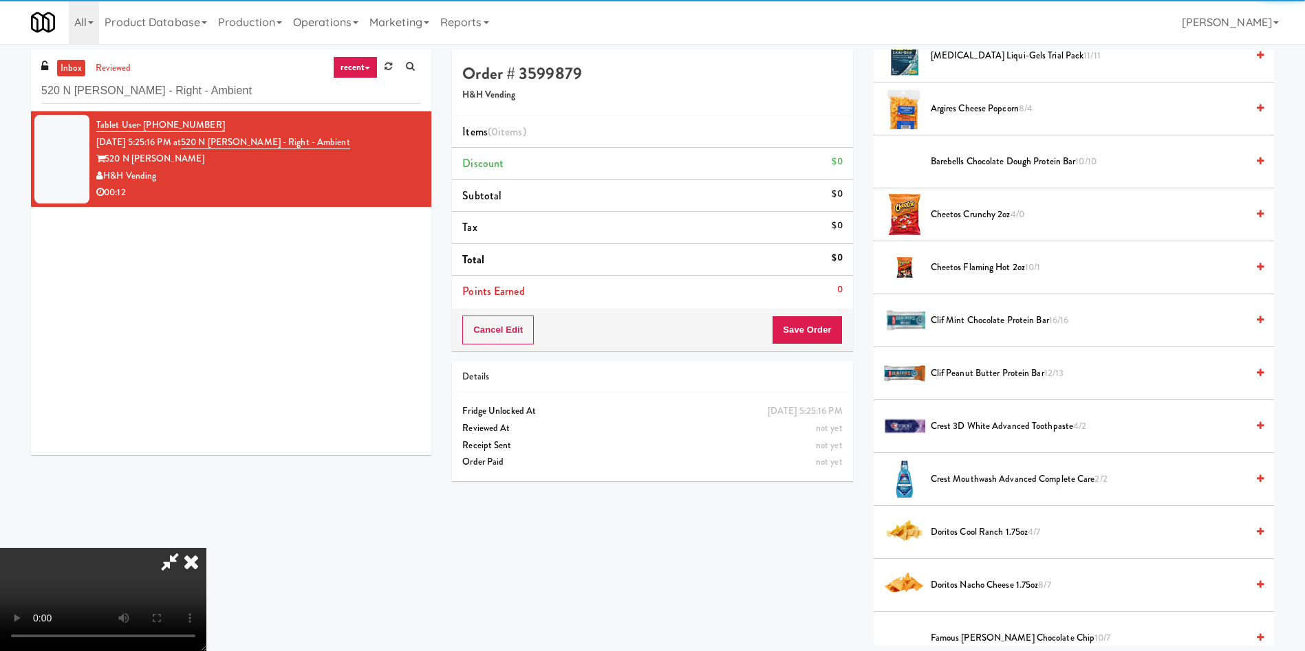
scroll to position [103, 0]
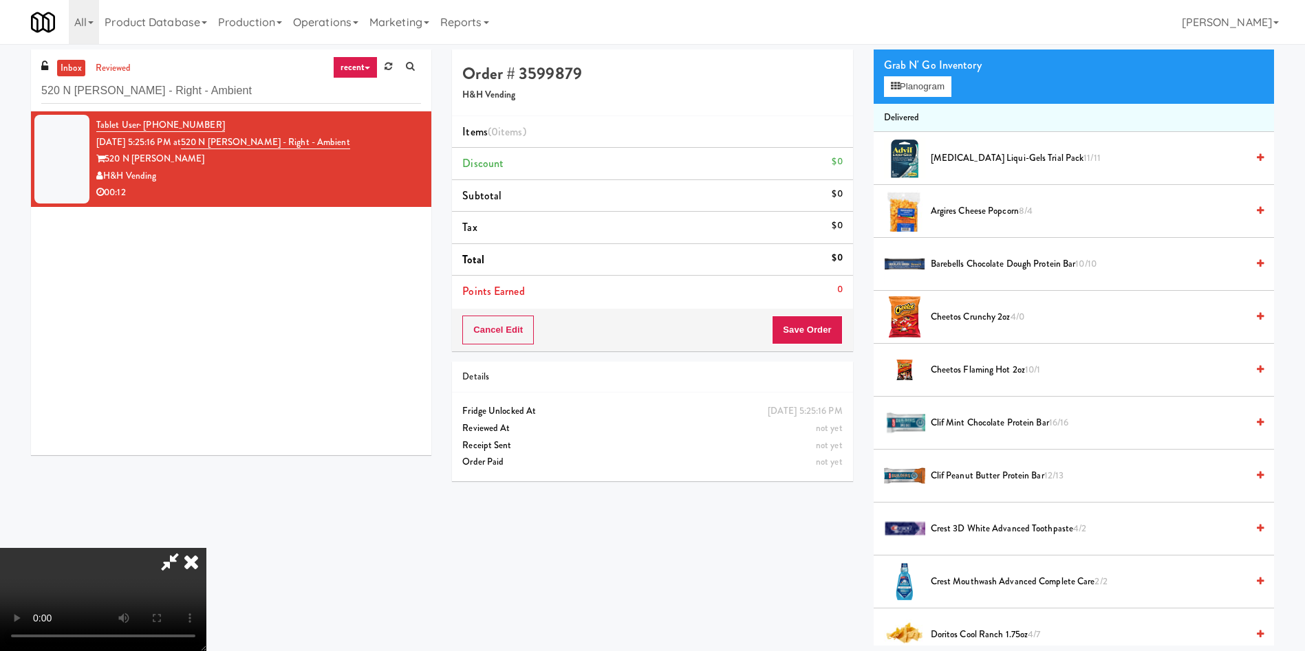
click at [206, 548] on video at bounding box center [103, 599] width 206 height 103
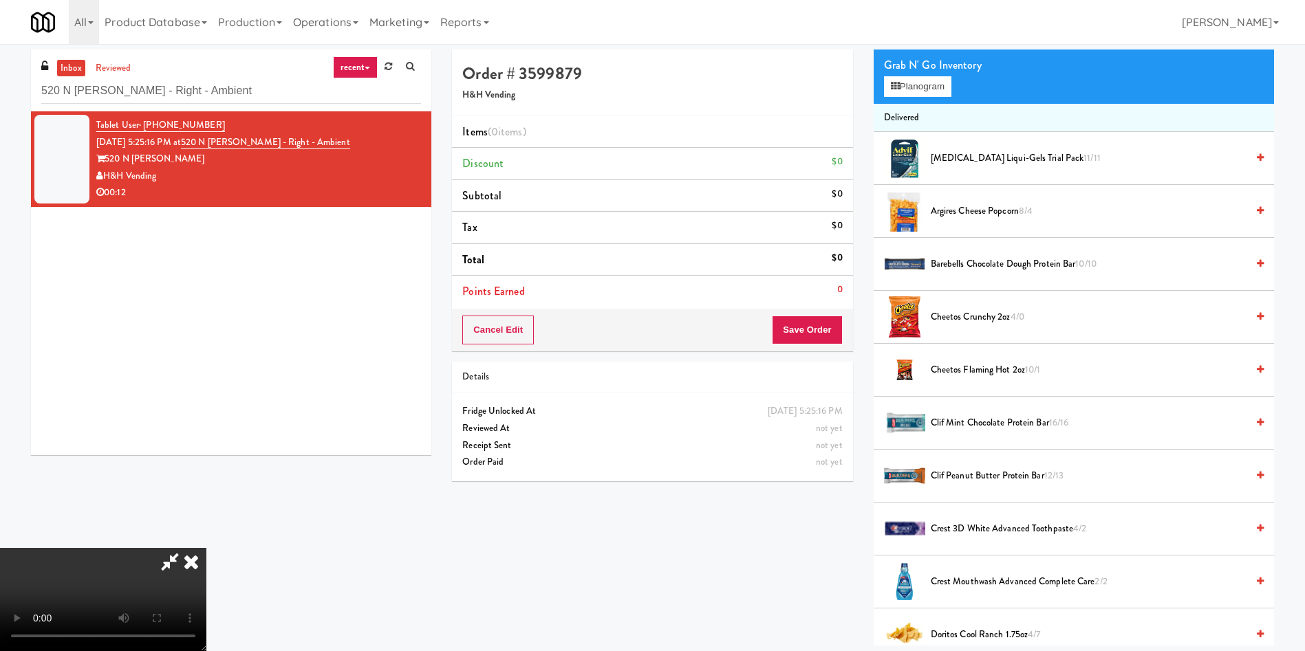
click at [206, 548] on video at bounding box center [103, 599] width 206 height 103
click at [922, 90] on button "Planogram" at bounding box center [917, 86] width 67 height 21
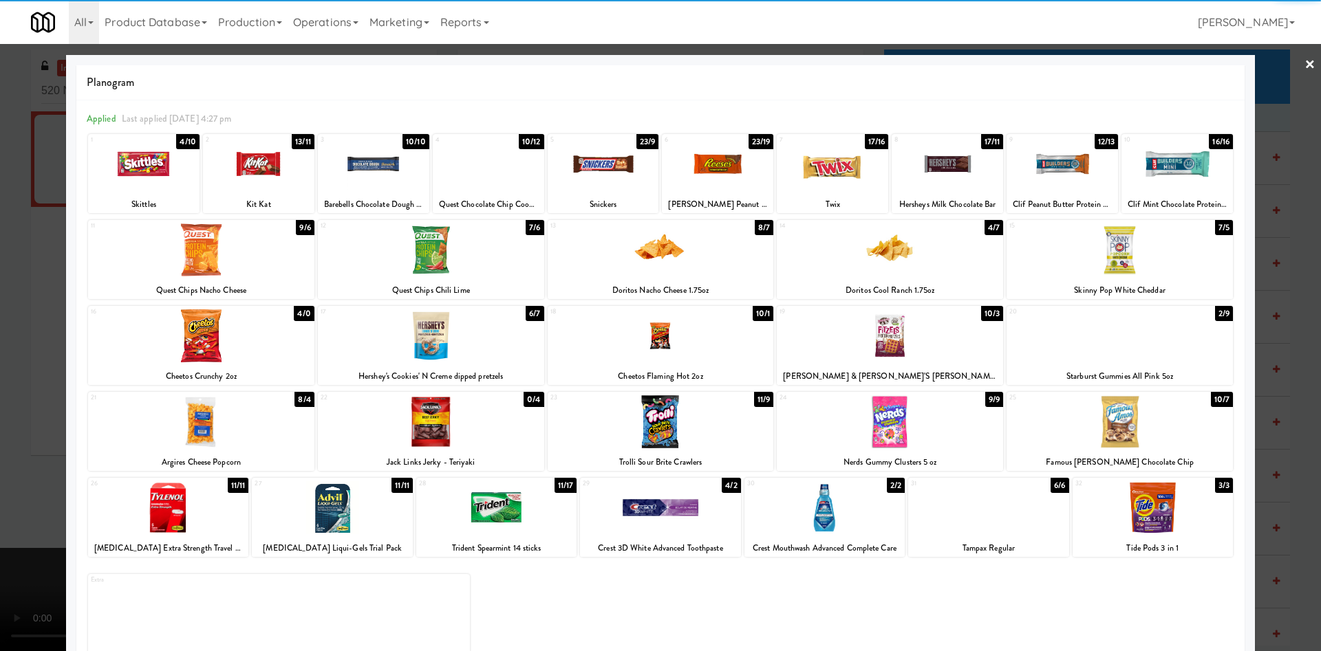
click at [1120, 510] on div at bounding box center [1152, 508] width 160 height 53
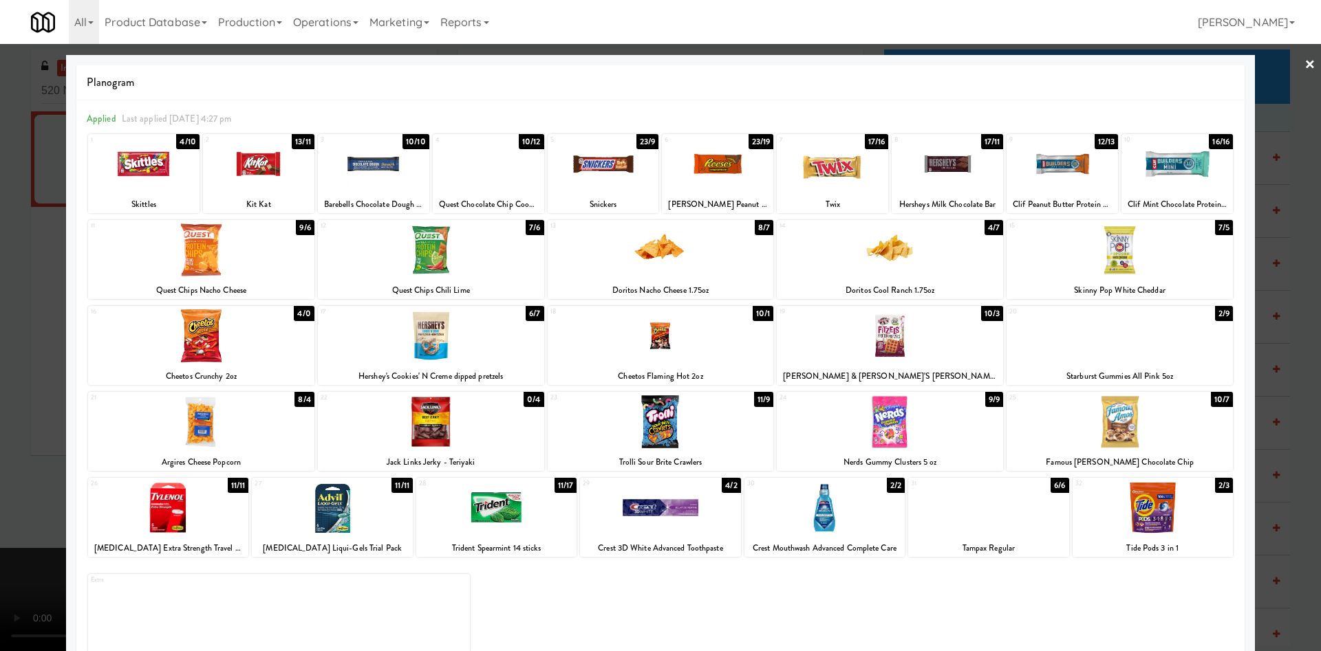
click at [0, 311] on div at bounding box center [660, 325] width 1321 height 651
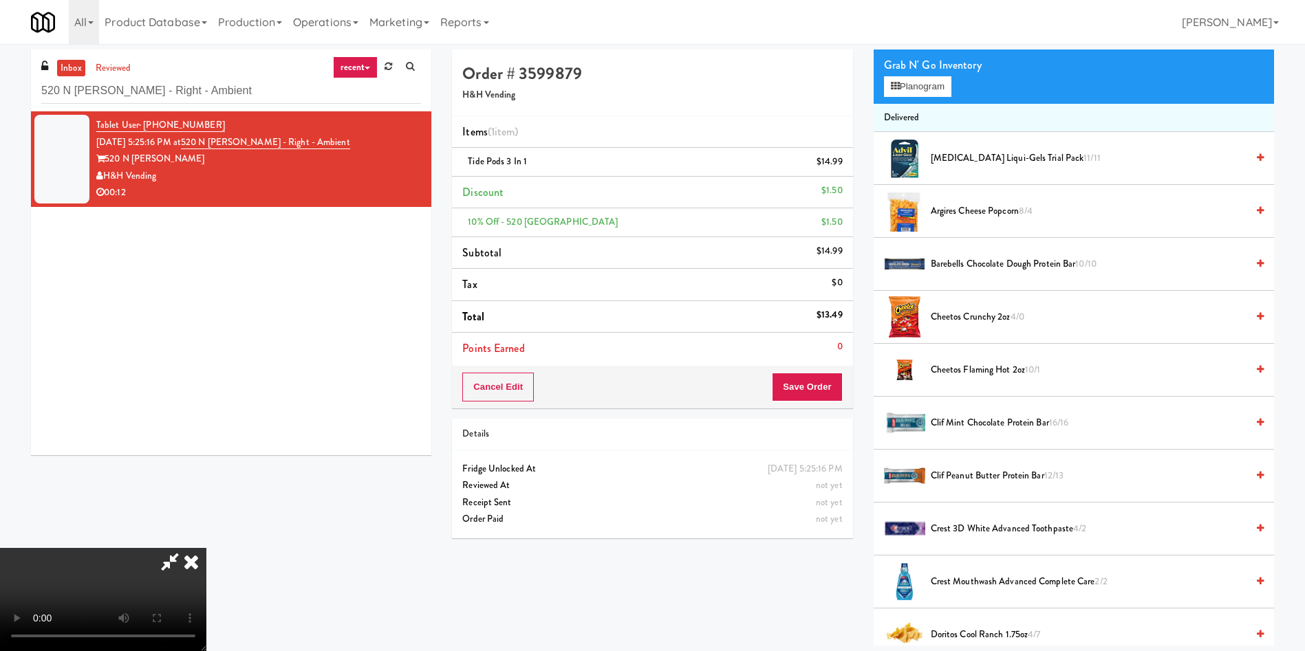
click at [206, 548] on video at bounding box center [103, 599] width 206 height 103
click at [1006, 169] on li "[MEDICAL_DATA] Liqui-Gels Trial Pack 11/11" at bounding box center [1074, 158] width 400 height 53
click at [1002, 156] on span "[MEDICAL_DATA] Liqui-Gels Trial Pack 11/11" at bounding box center [1089, 158] width 316 height 17
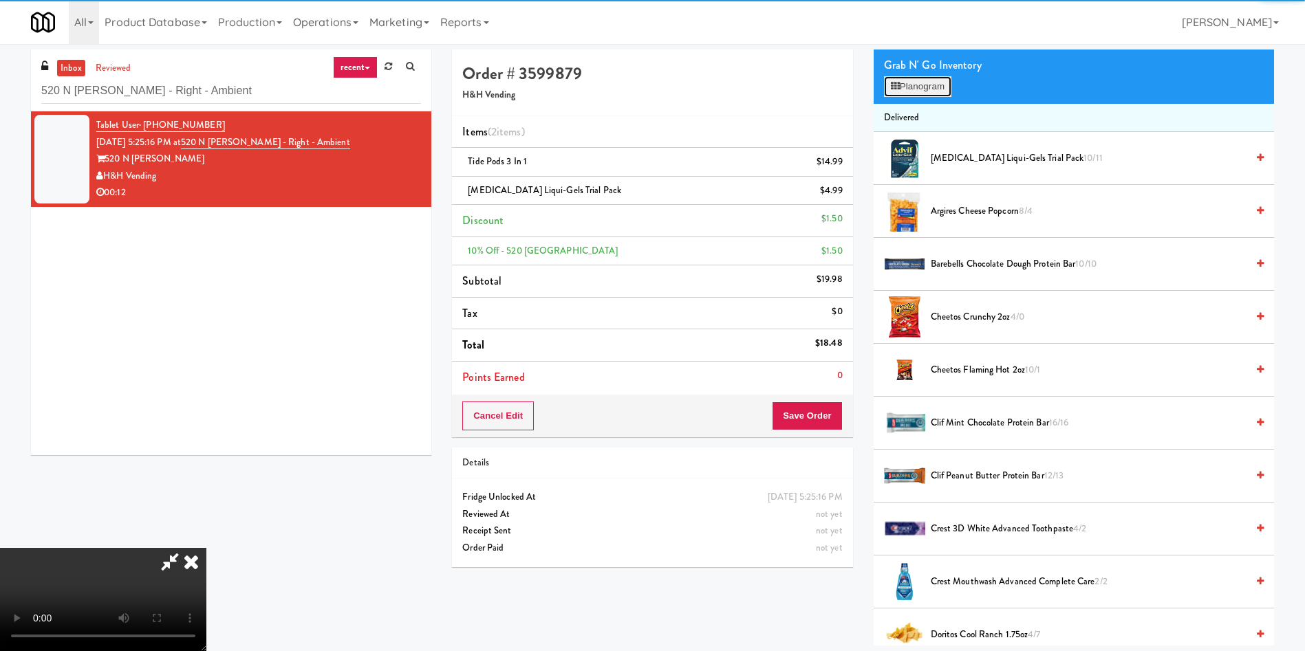
click at [905, 85] on button "Planogram" at bounding box center [917, 86] width 67 height 21
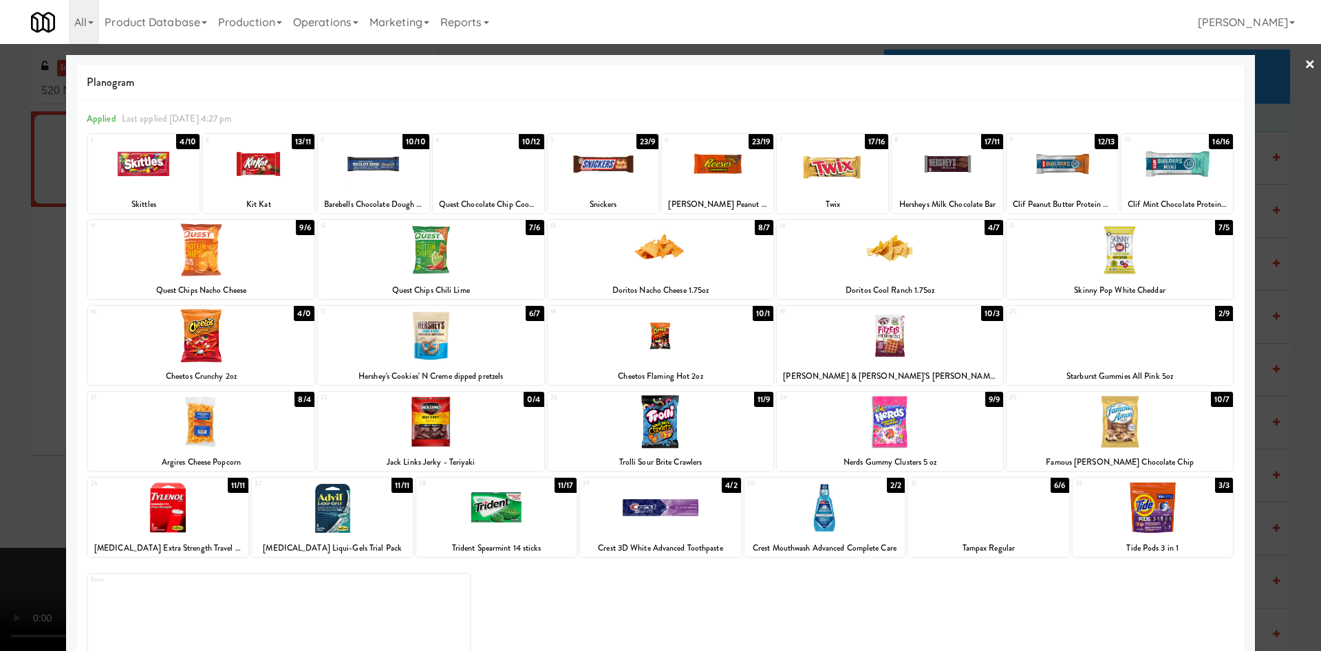
click at [3, 363] on div at bounding box center [660, 325] width 1321 height 651
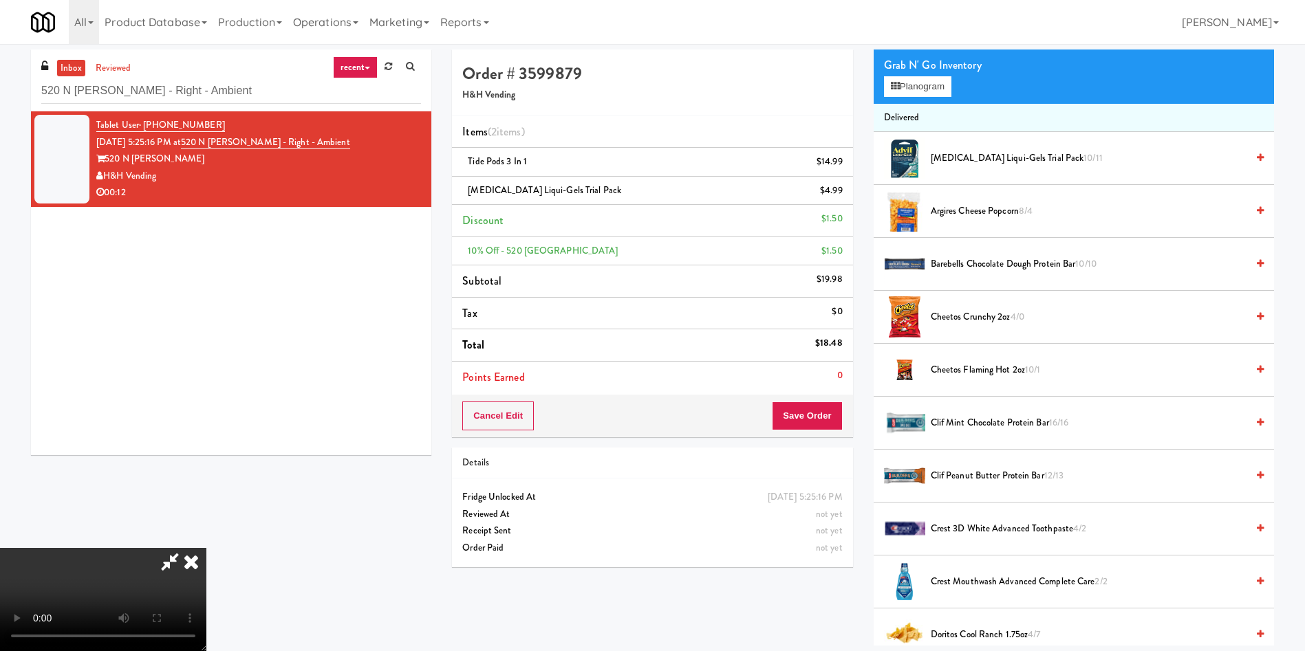
click at [206, 548] on video at bounding box center [103, 599] width 206 height 103
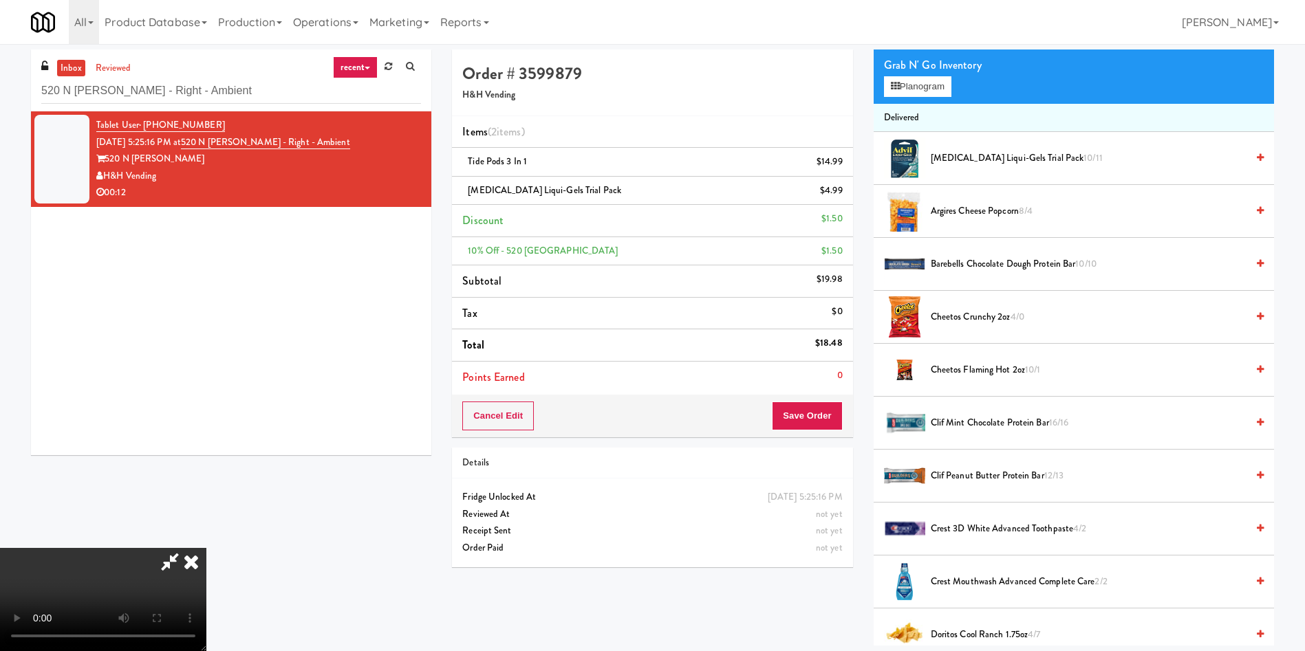
click at [206, 548] on video at bounding box center [103, 599] width 206 height 103
click at [823, 408] on button "Save Order" at bounding box center [807, 416] width 70 height 29
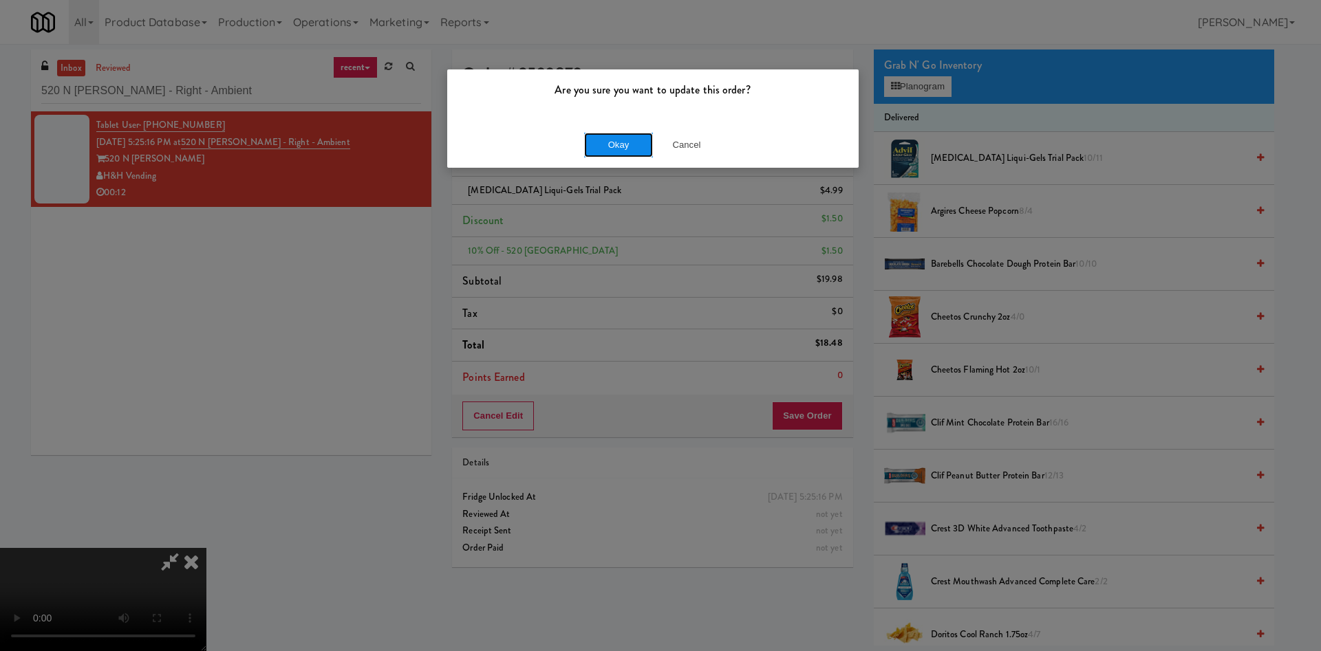
click at [609, 144] on button "Okay" at bounding box center [618, 145] width 69 height 25
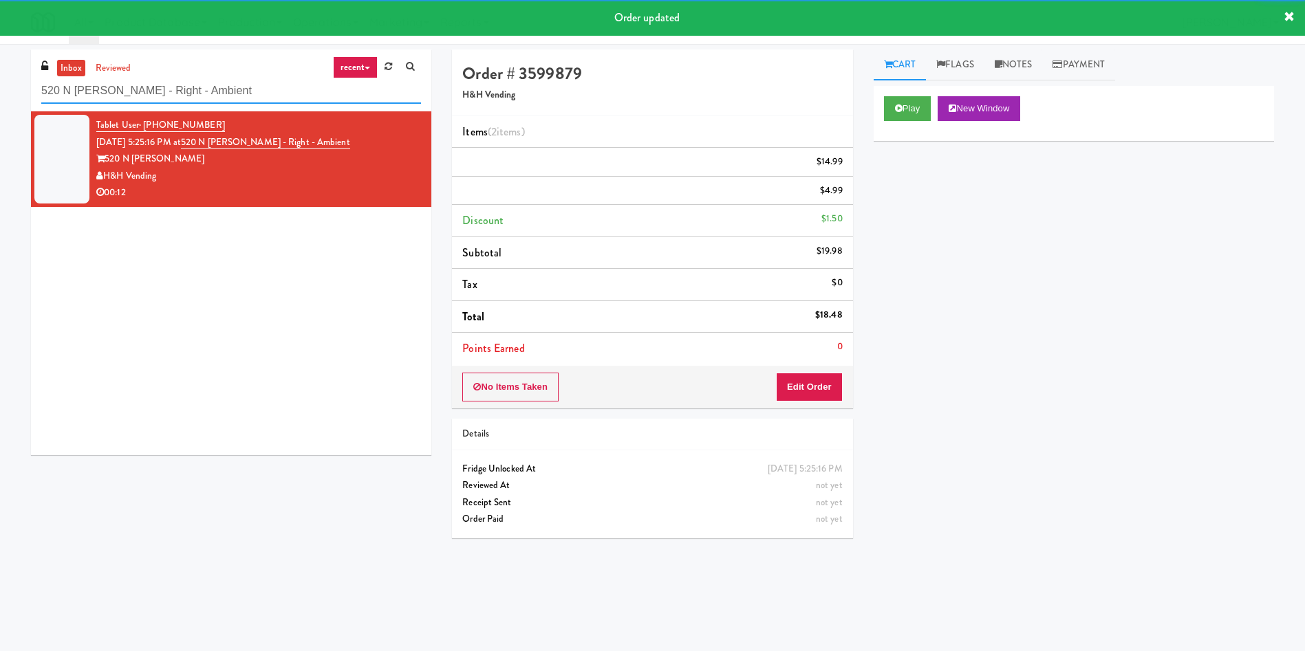
drag, startPoint x: 262, startPoint y: 94, endPoint x: 0, endPoint y: 94, distance: 262.1
click at [0, 94] on div "inbox reviewed recent all unclear take inventory issue suspicious failed recent…" at bounding box center [652, 326] width 1305 height 552
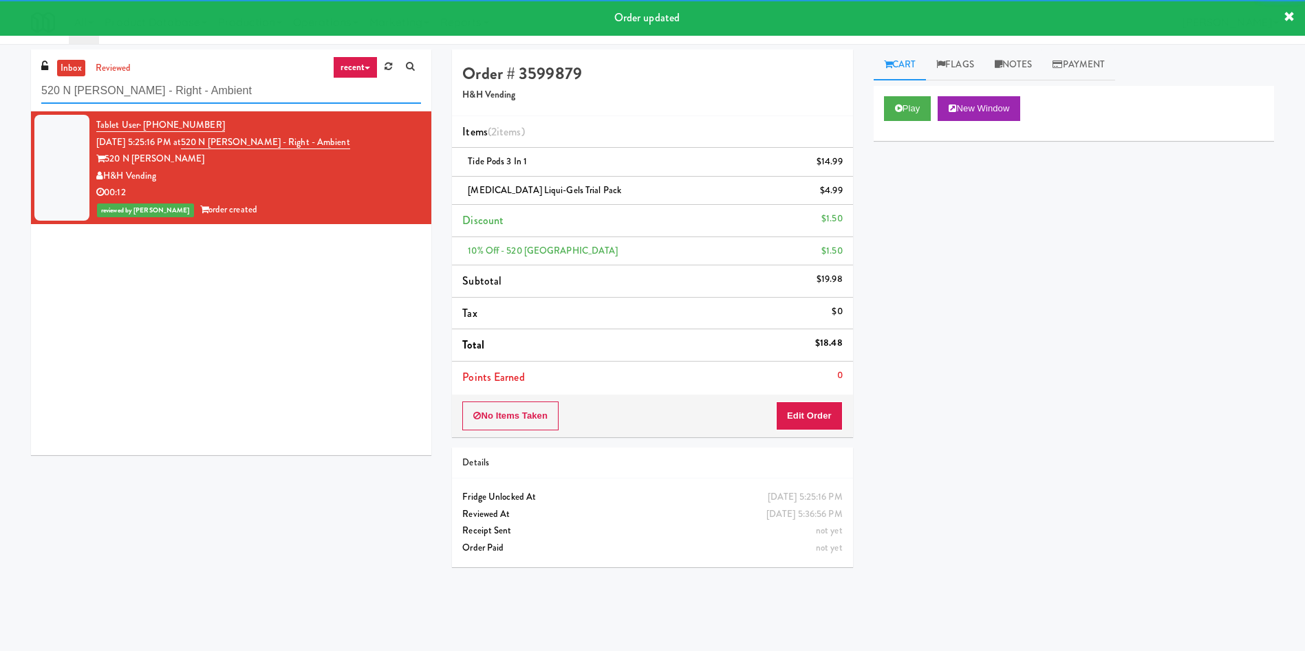
paste input "Fine - Lobby-Cooler-Righ"
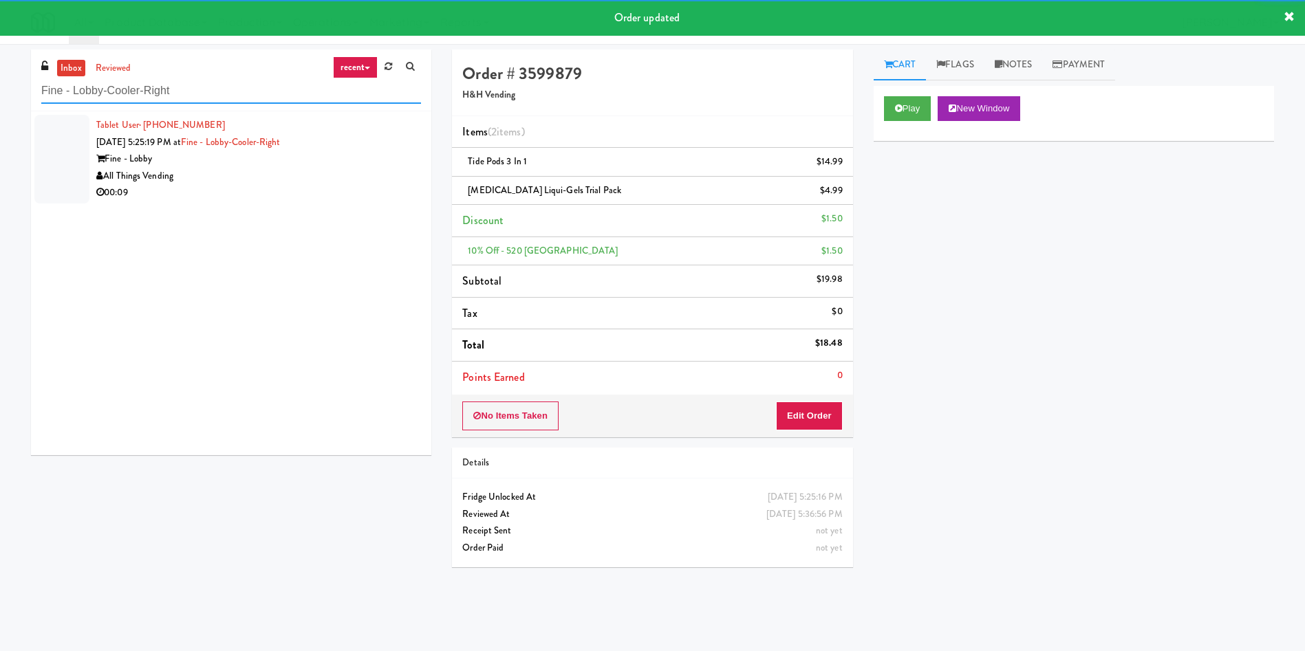
type input "Fine - Lobby-Cooler-Right"
drag, startPoint x: 69, startPoint y: 146, endPoint x: 798, endPoint y: 171, distance: 729.0
click at [108, 144] on div "Tablet User · (303) 204-2109 [DATE] 5:25:19 PM at Fine - Lobby-Cooler-Right Fin…" at bounding box center [258, 159] width 325 height 85
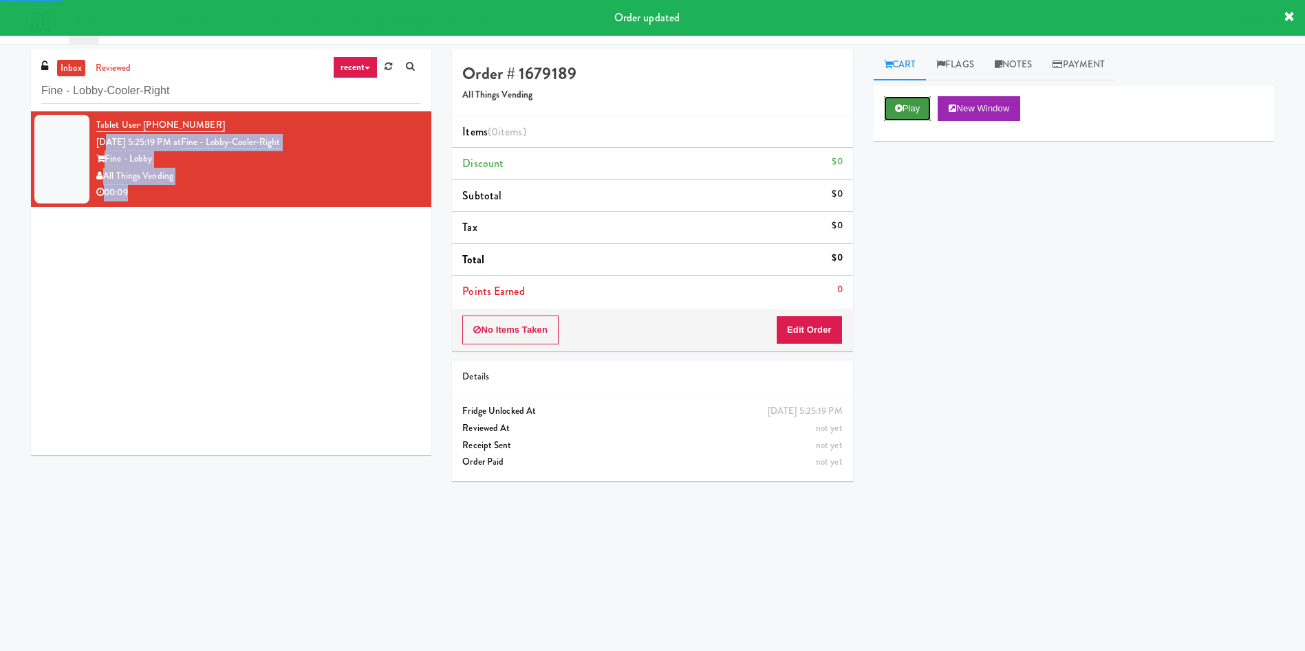
click at [916, 116] on button "Play" at bounding box center [907, 108] width 47 height 25
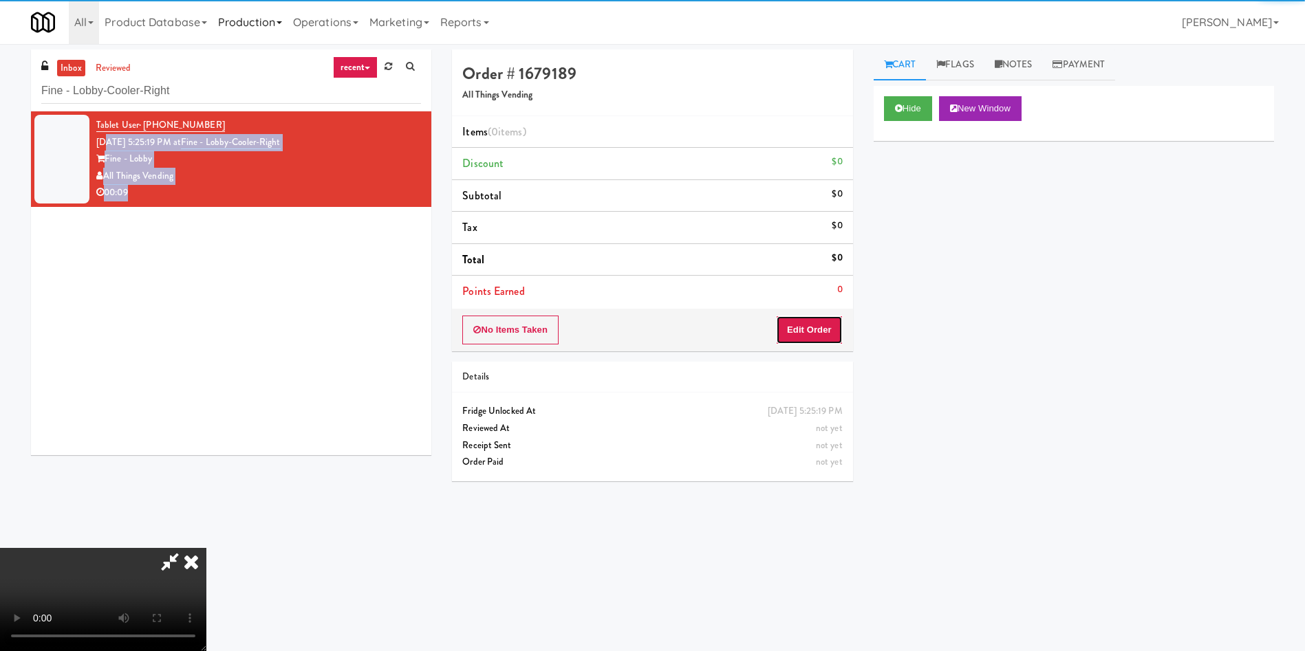
drag, startPoint x: 797, startPoint y: 321, endPoint x: 233, endPoint y: 17, distance: 641.4
click at [795, 321] on button "Edit Order" at bounding box center [809, 330] width 67 height 29
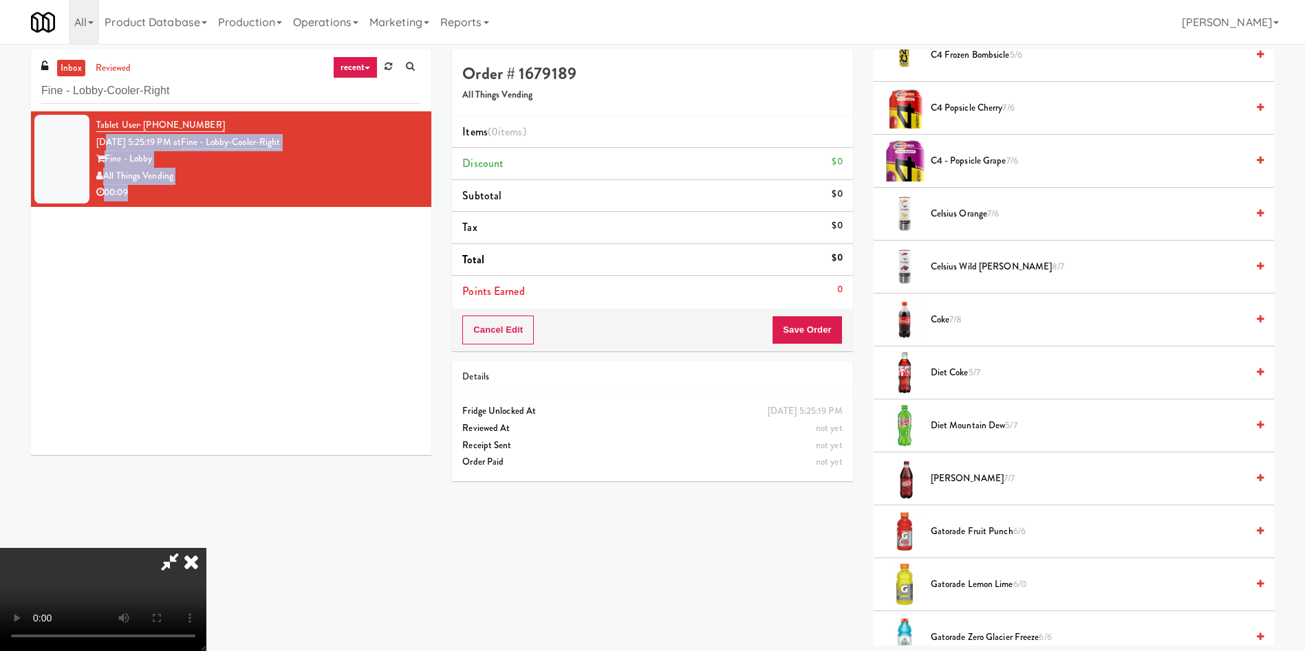
scroll to position [202, 0]
click at [206, 548] on video at bounding box center [103, 599] width 206 height 103
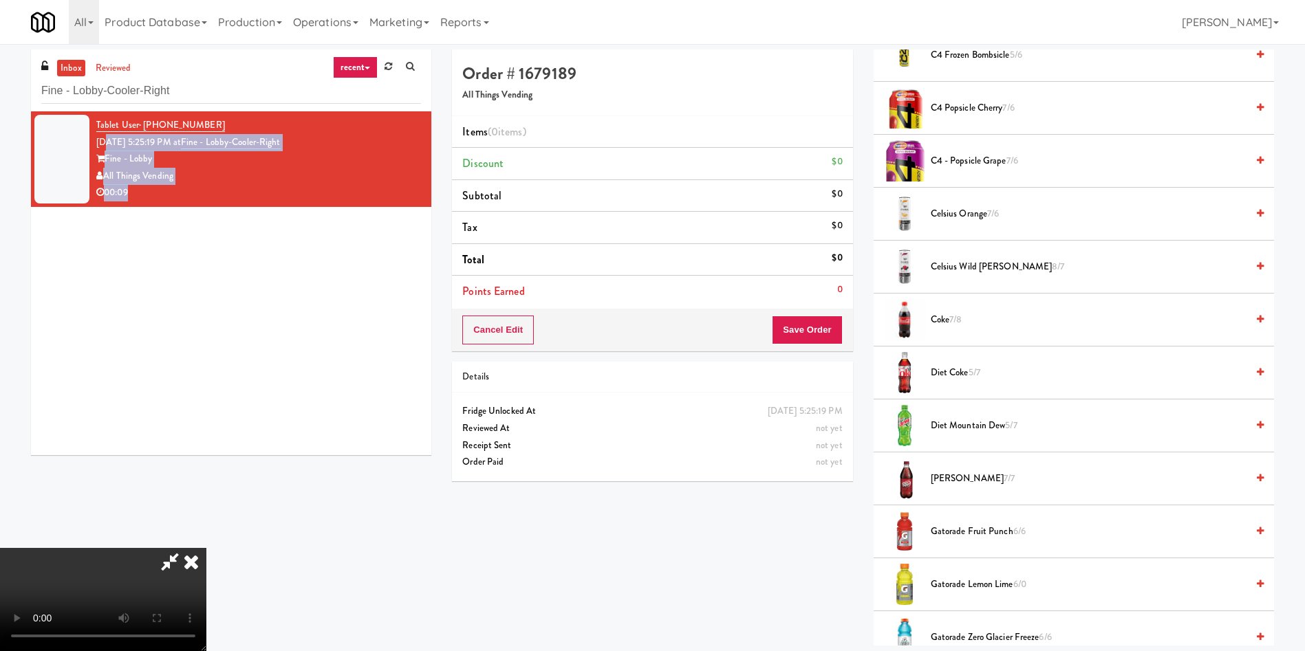
click at [206, 548] on video at bounding box center [103, 599] width 206 height 103
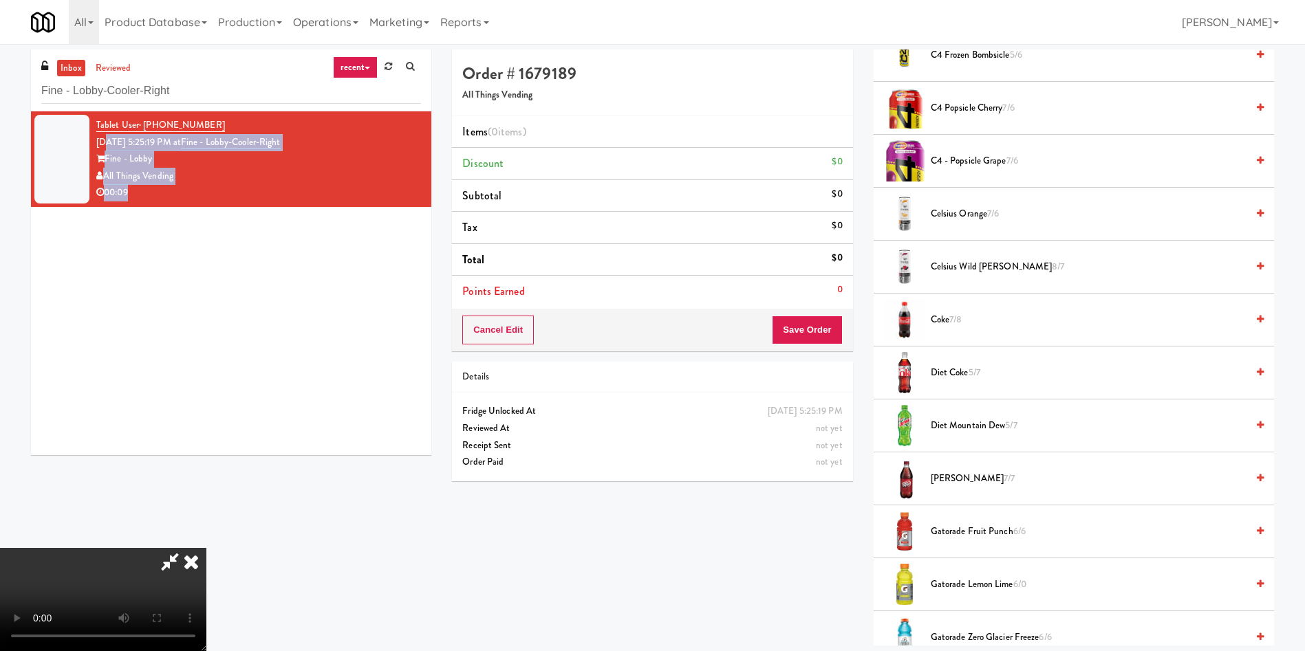
click at [206, 548] on video at bounding box center [103, 599] width 206 height 103
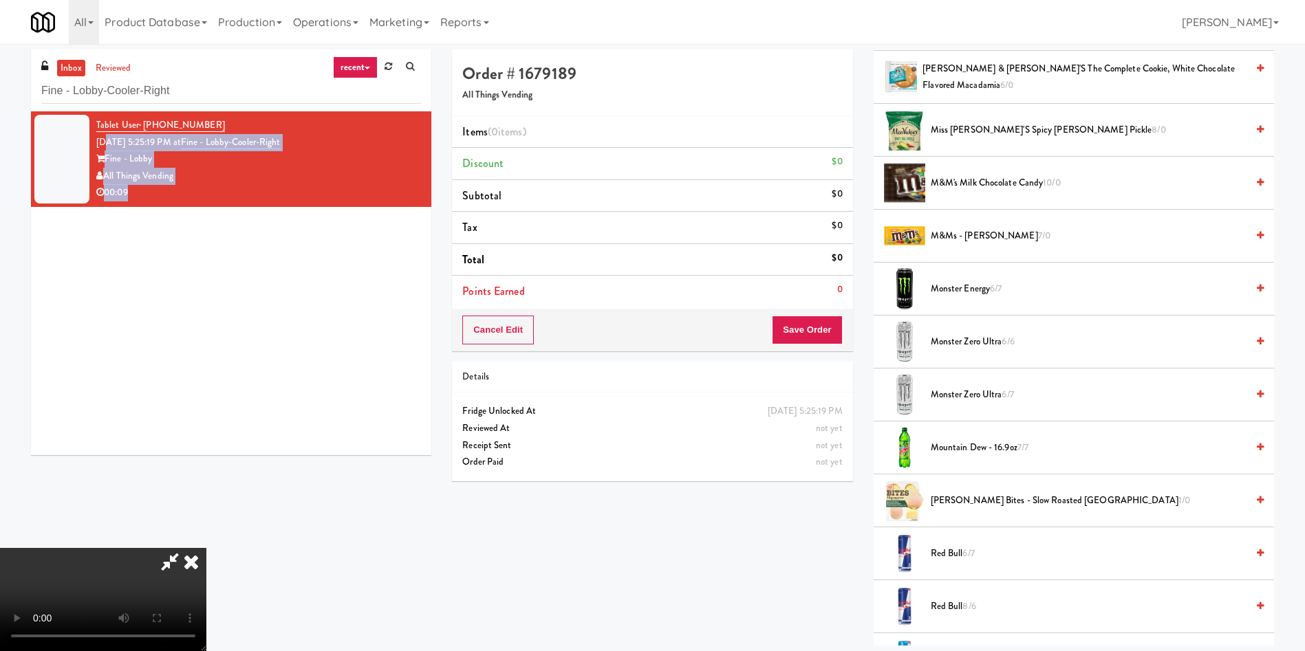
scroll to position [1238, 0]
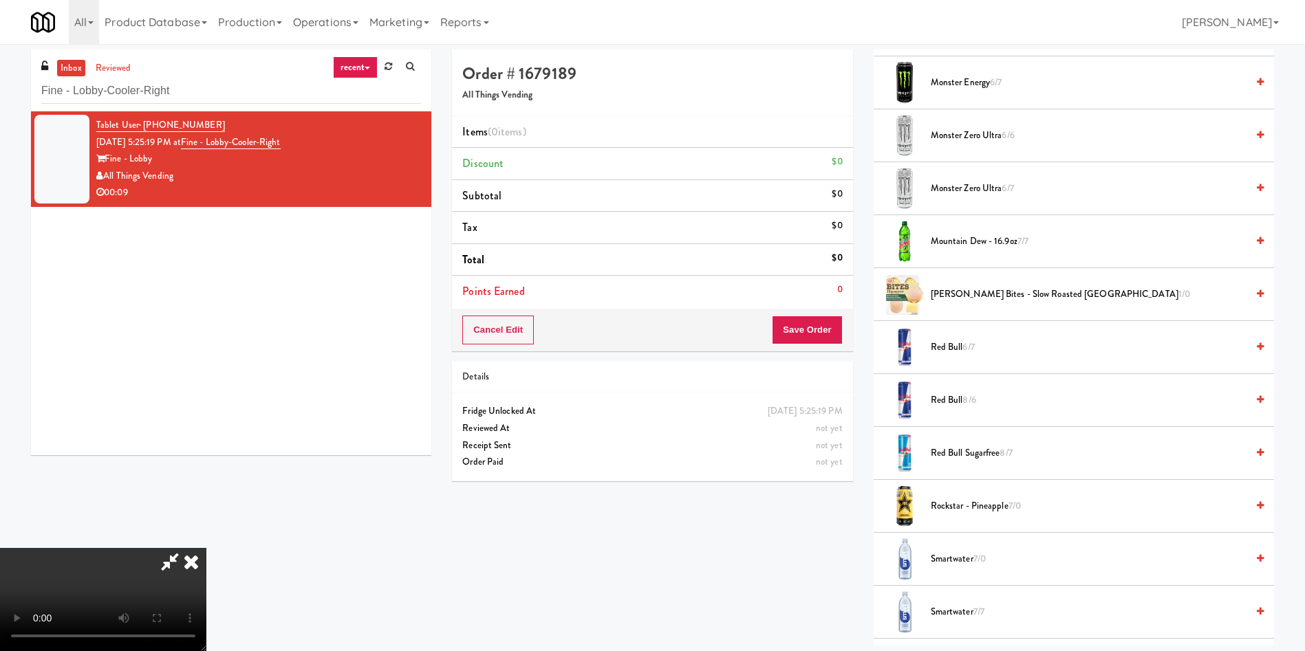
click at [965, 453] on span "Red Bull Sugarfree 8/7" at bounding box center [1089, 453] width 316 height 17
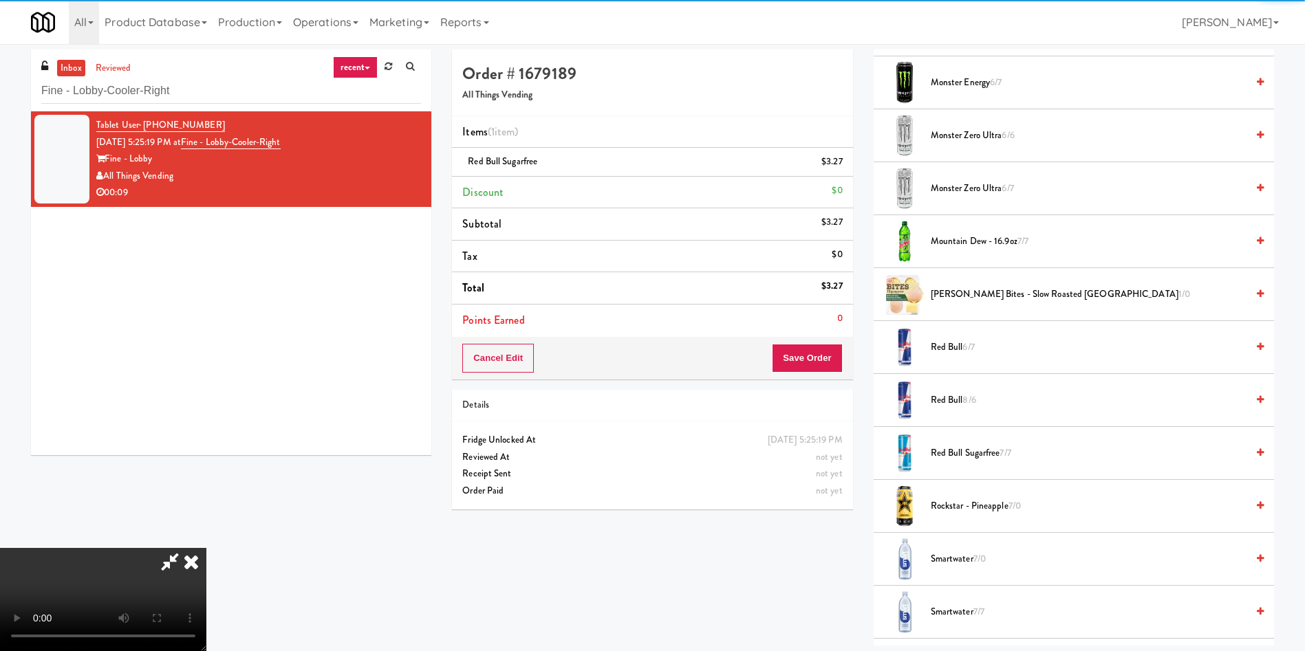
click at [206, 548] on video at bounding box center [103, 599] width 206 height 103
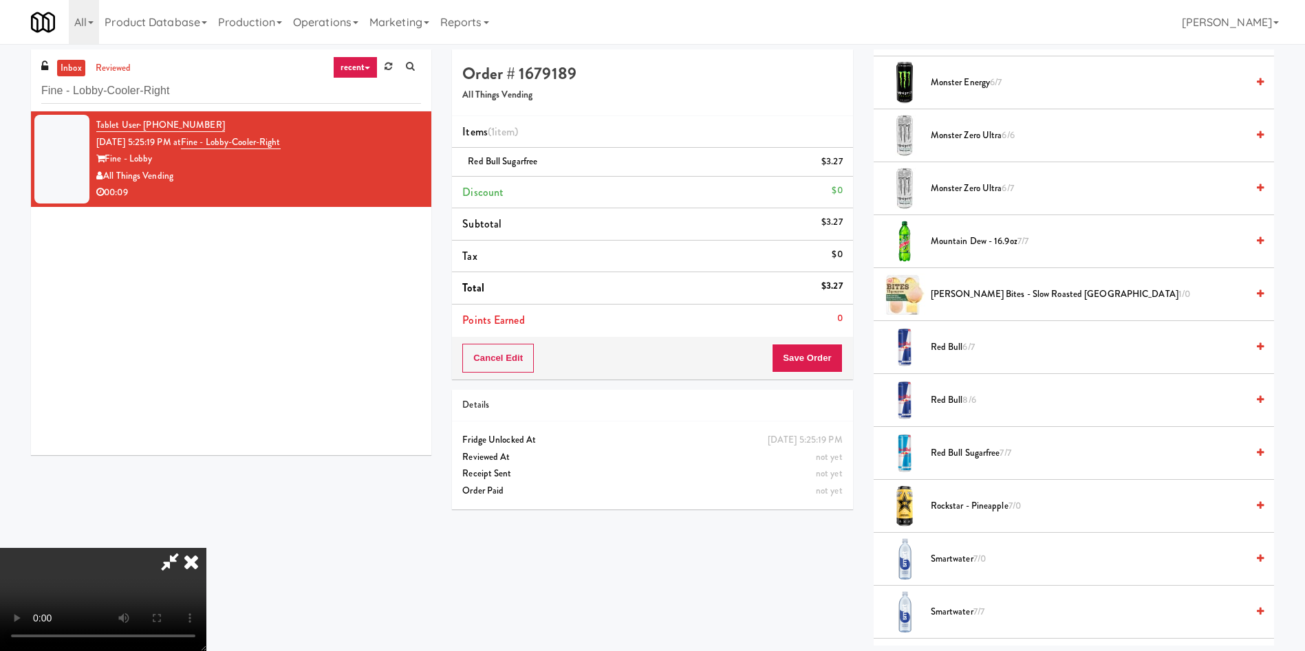
click at [206, 548] on video at bounding box center [103, 599] width 206 height 103
click at [942, 448] on span "Red Bull Sugarfree 7/7" at bounding box center [1089, 453] width 316 height 17
click at [795, 363] on button "Save Order" at bounding box center [807, 358] width 70 height 29
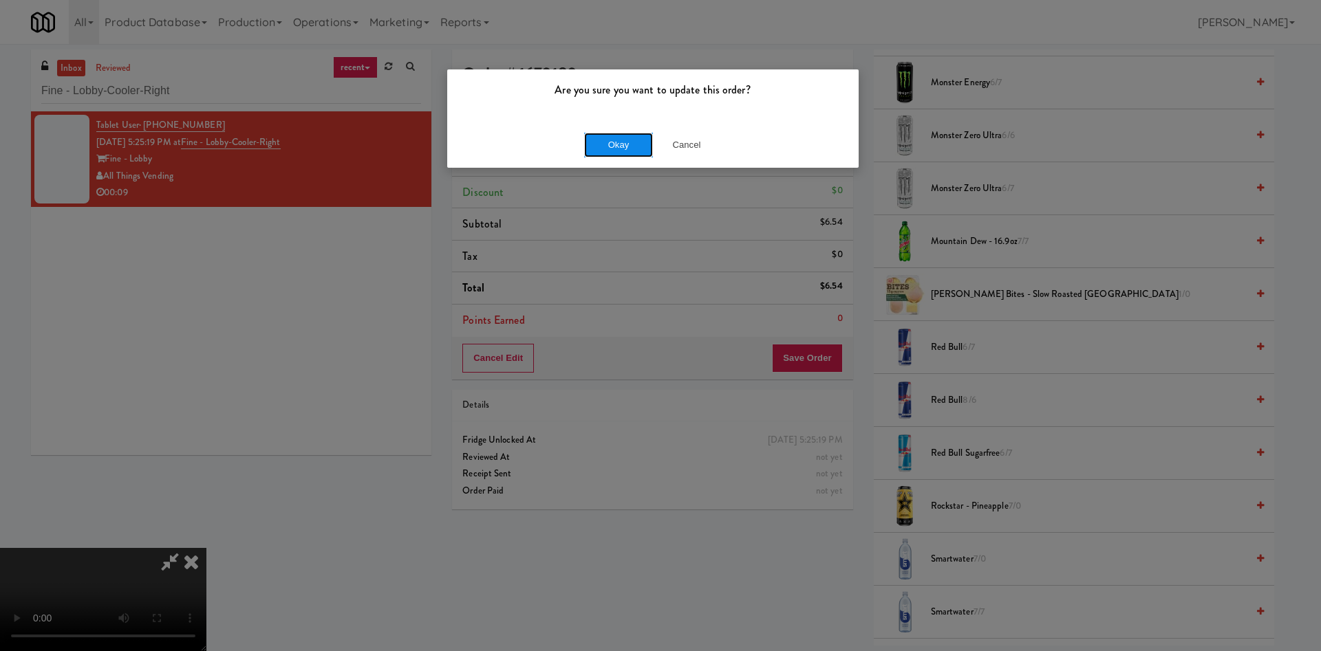
click at [620, 139] on button "Okay" at bounding box center [618, 145] width 69 height 25
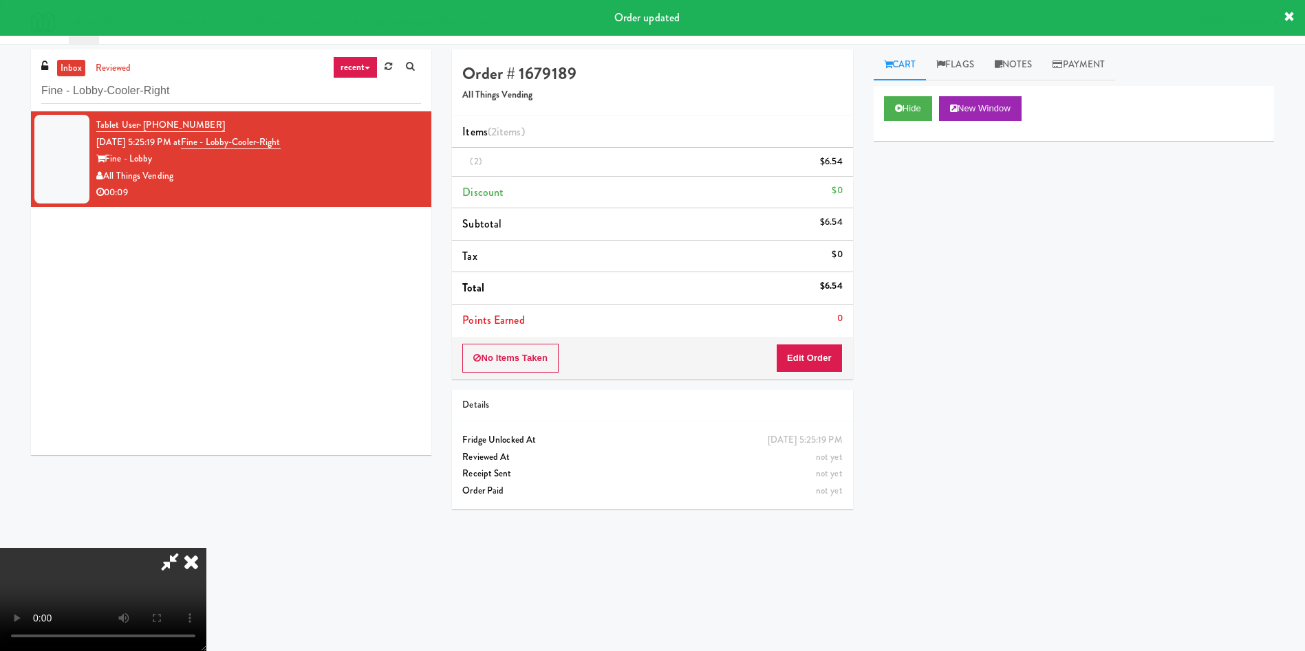
scroll to position [0, 0]
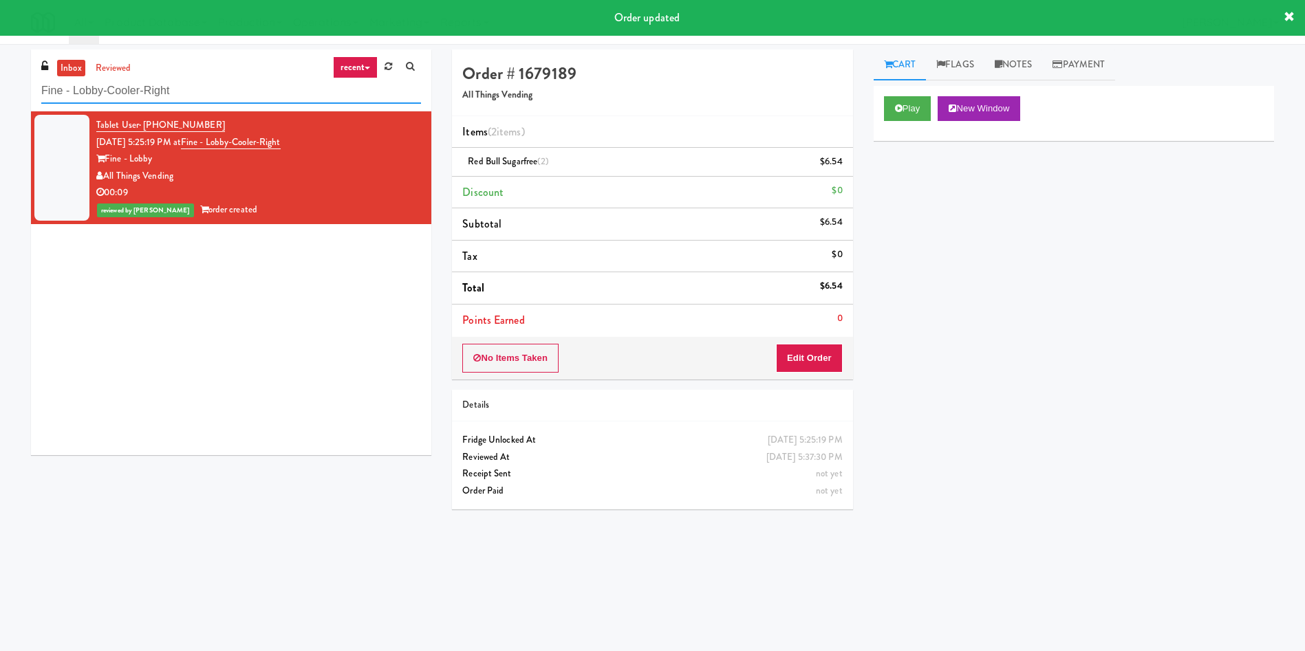
drag, startPoint x: 262, startPoint y: 98, endPoint x: 0, endPoint y: 97, distance: 262.1
click at [0, 97] on div "inbox reviewed recent all unclear take inventory issue suspicious failed recent…" at bounding box center [652, 326] width 1305 height 552
paste input "Atwater - Cooler - Lef"
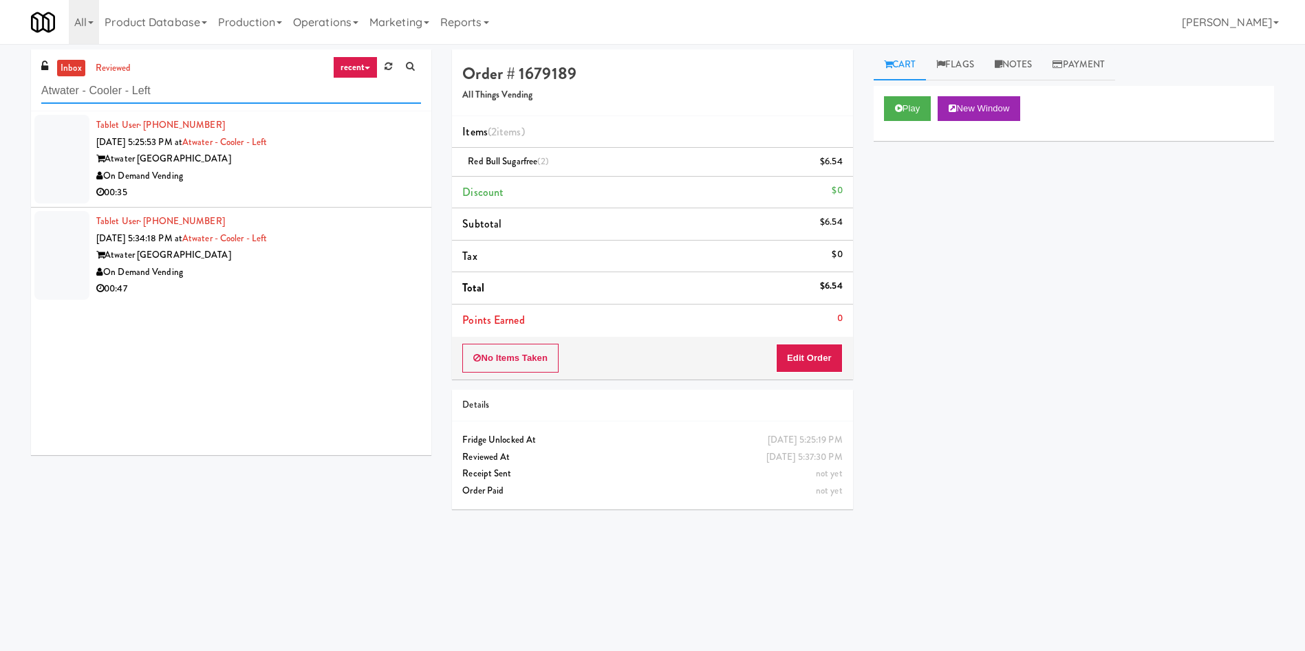
type input "Atwater - Cooler - Left"
click at [67, 152] on div at bounding box center [61, 159] width 55 height 89
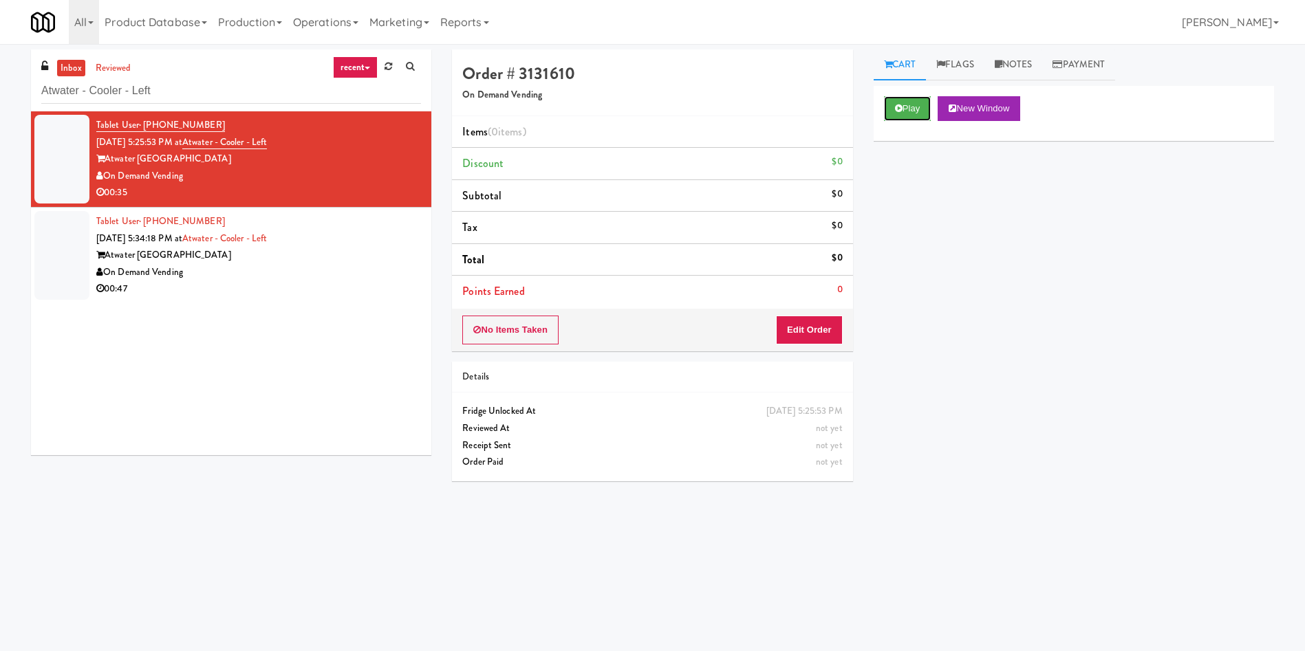
drag, startPoint x: 918, startPoint y: 109, endPoint x: 859, endPoint y: 228, distance: 132.0
click at [918, 109] on button "Play" at bounding box center [907, 108] width 47 height 25
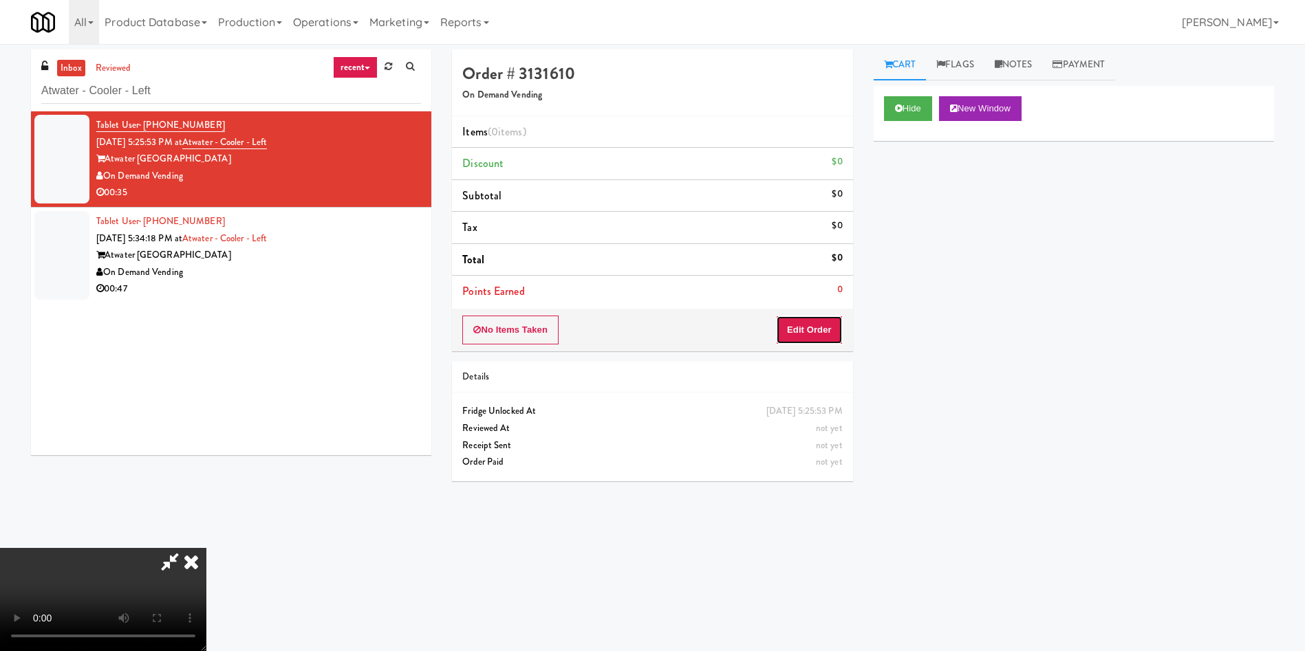
click at [820, 325] on button "Edit Order" at bounding box center [809, 330] width 67 height 29
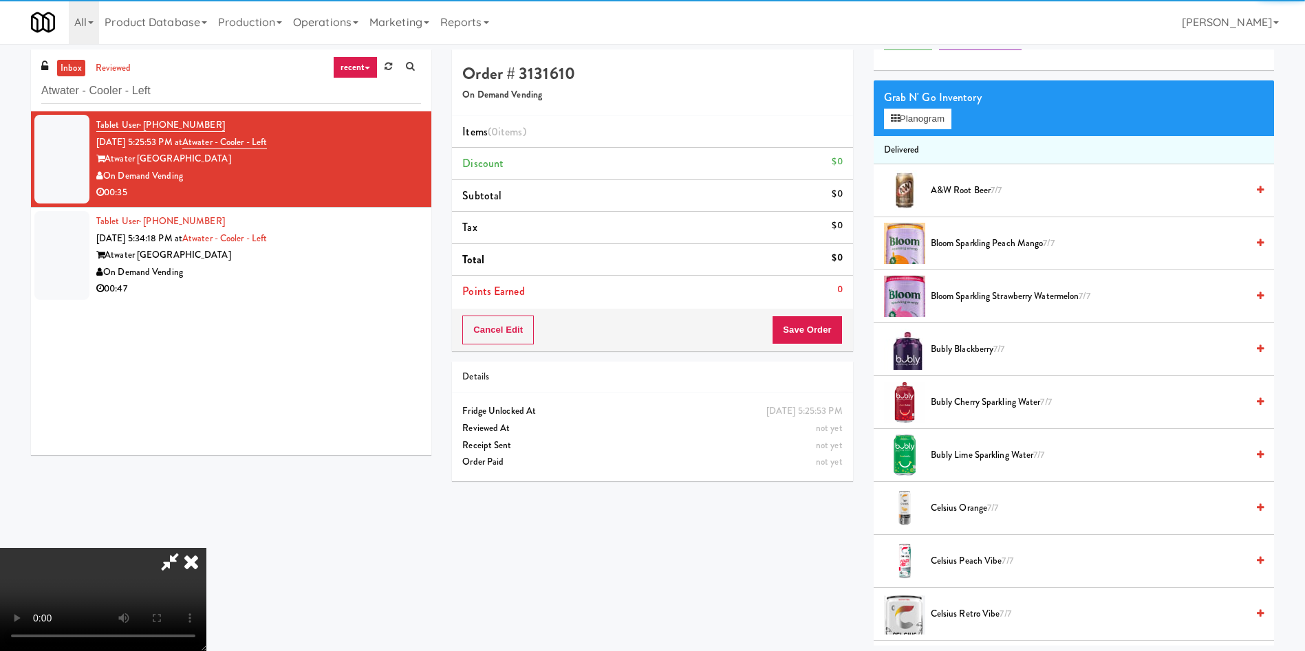
scroll to position [103, 0]
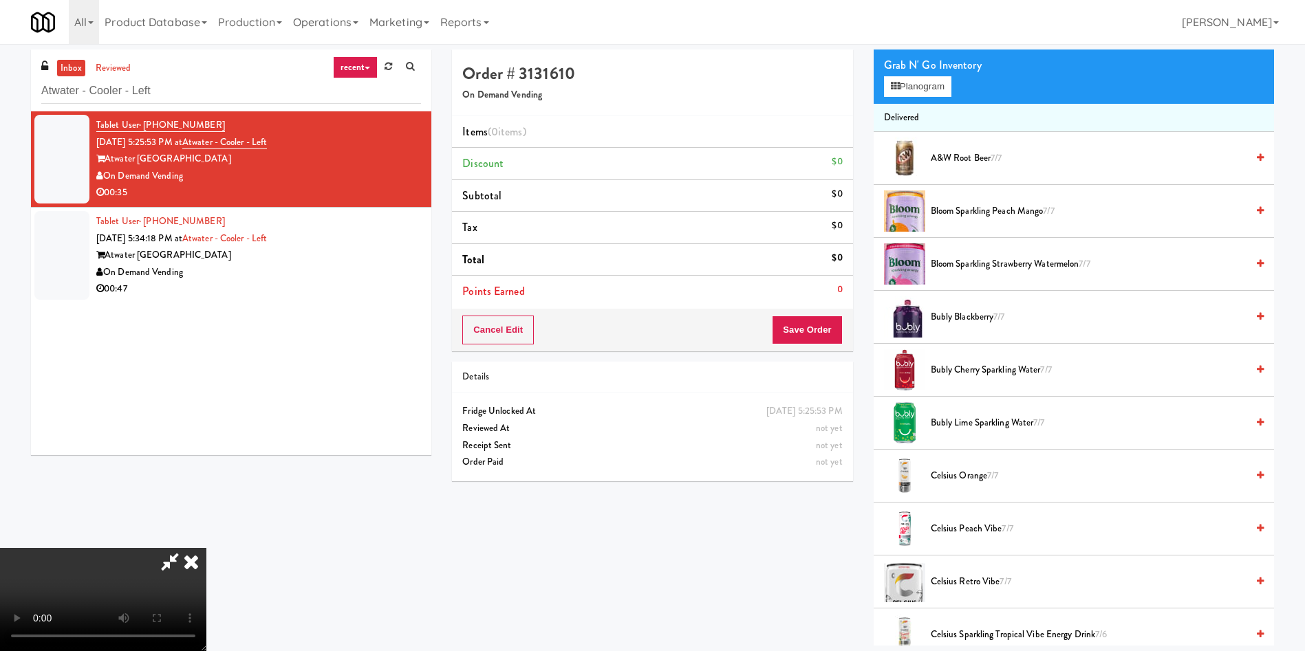
click at [206, 548] on video at bounding box center [103, 599] width 206 height 103
drag, startPoint x: 396, startPoint y: 464, endPoint x: 355, endPoint y: 550, distance: 95.1
click at [206, 548] on video at bounding box center [103, 599] width 206 height 103
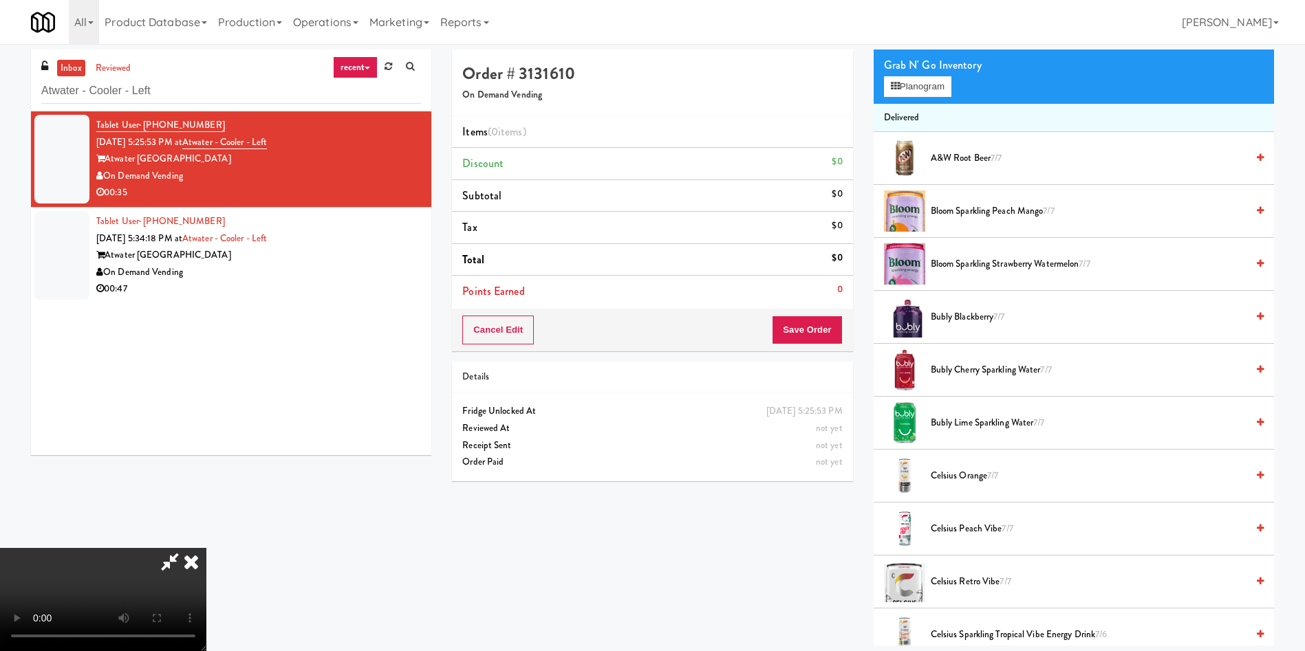
click at [206, 548] on video at bounding box center [103, 599] width 206 height 103
drag, startPoint x: 408, startPoint y: 420, endPoint x: 1028, endPoint y: 441, distance: 620.2
click at [206, 548] on video at bounding box center [103, 599] width 206 height 103
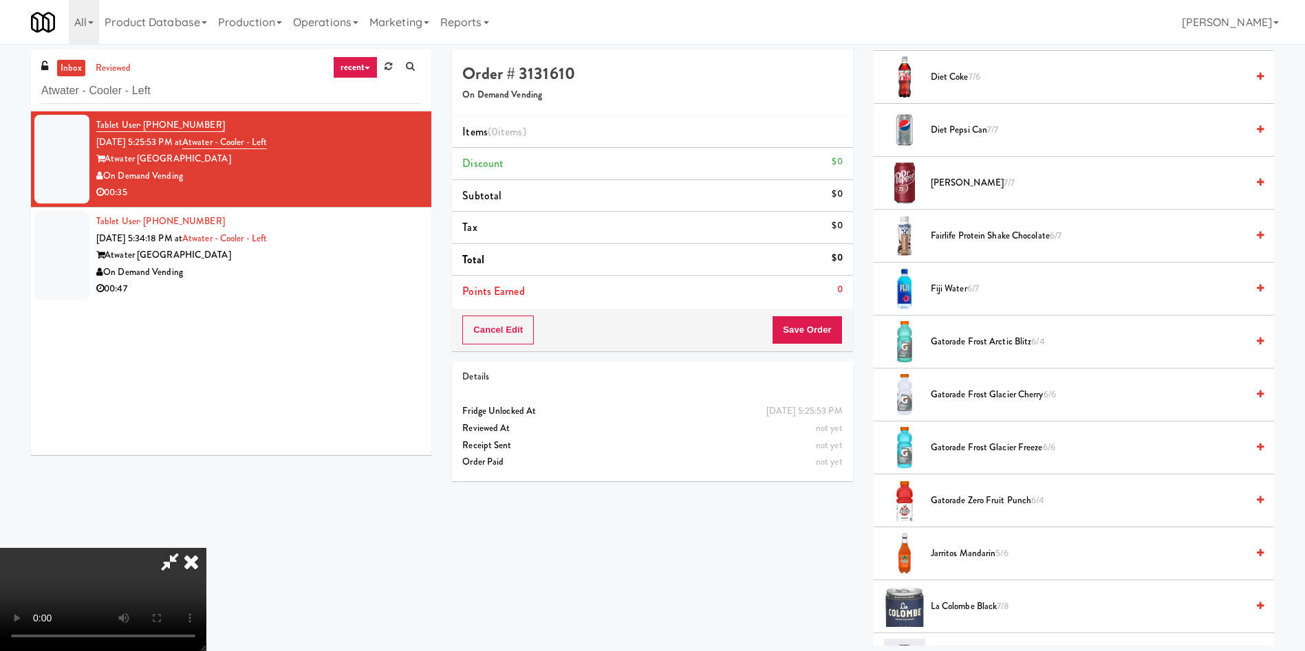
click at [206, 548] on video at bounding box center [103, 599] width 206 height 103
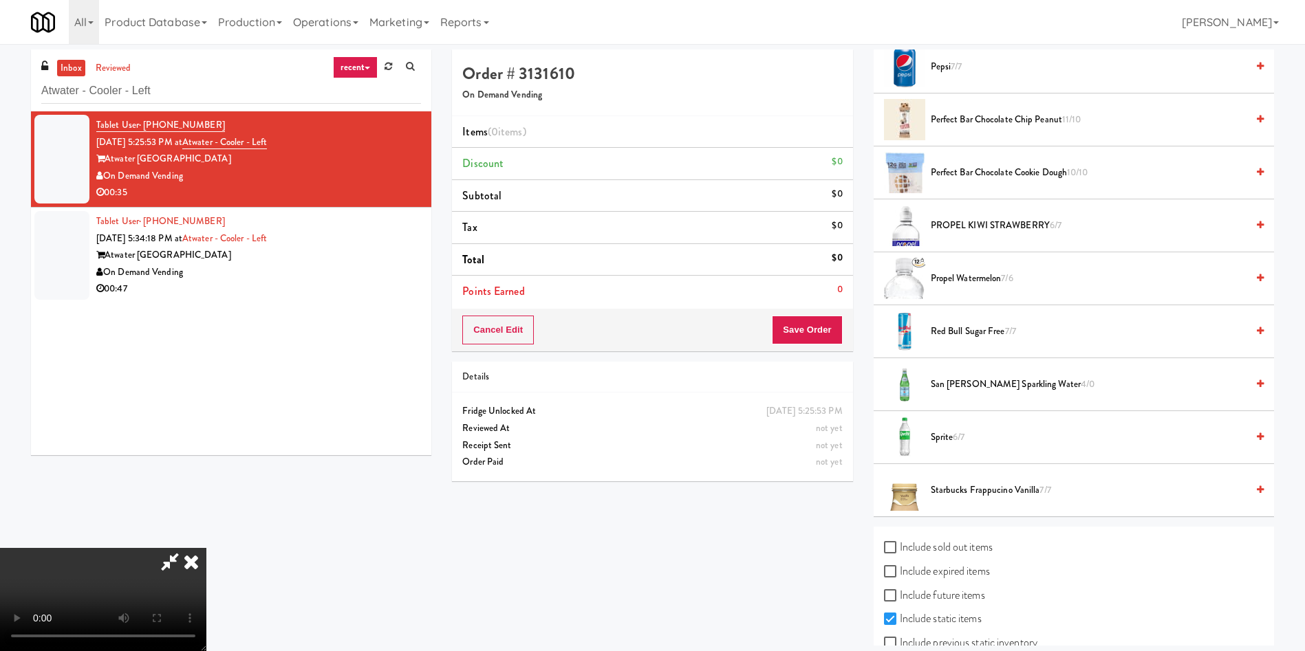
scroll to position [1857, 0]
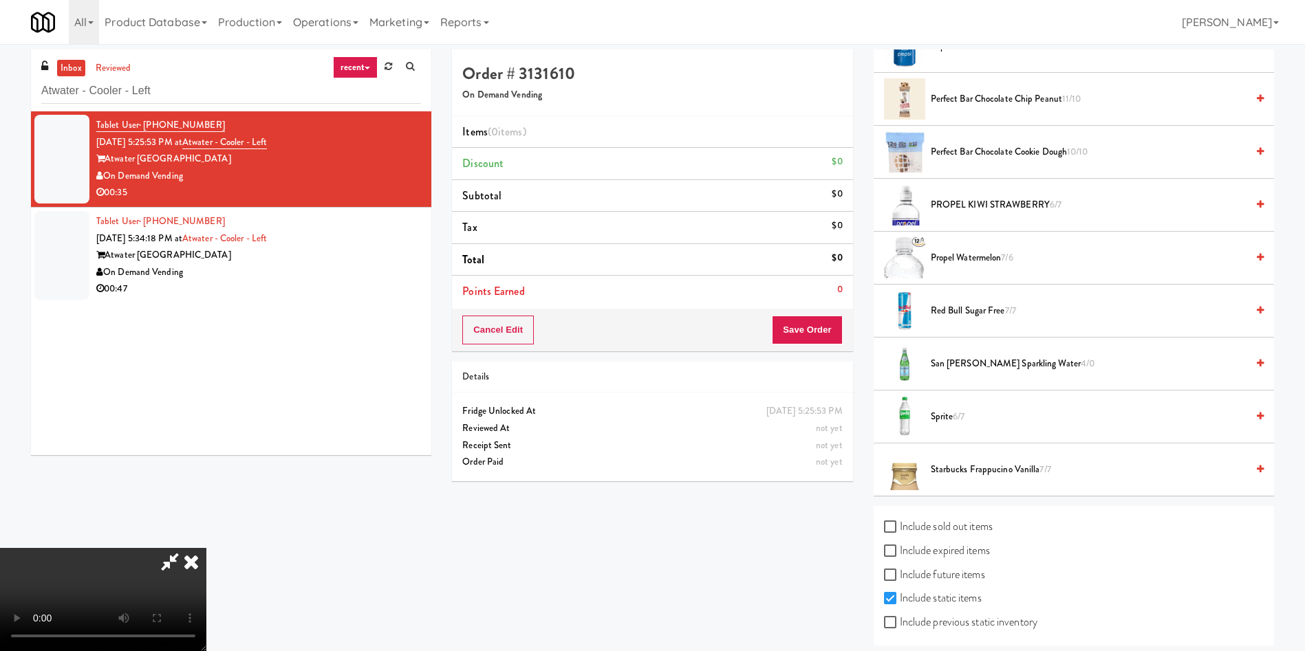
click at [956, 420] on span "6/7" at bounding box center [959, 416] width 12 height 13
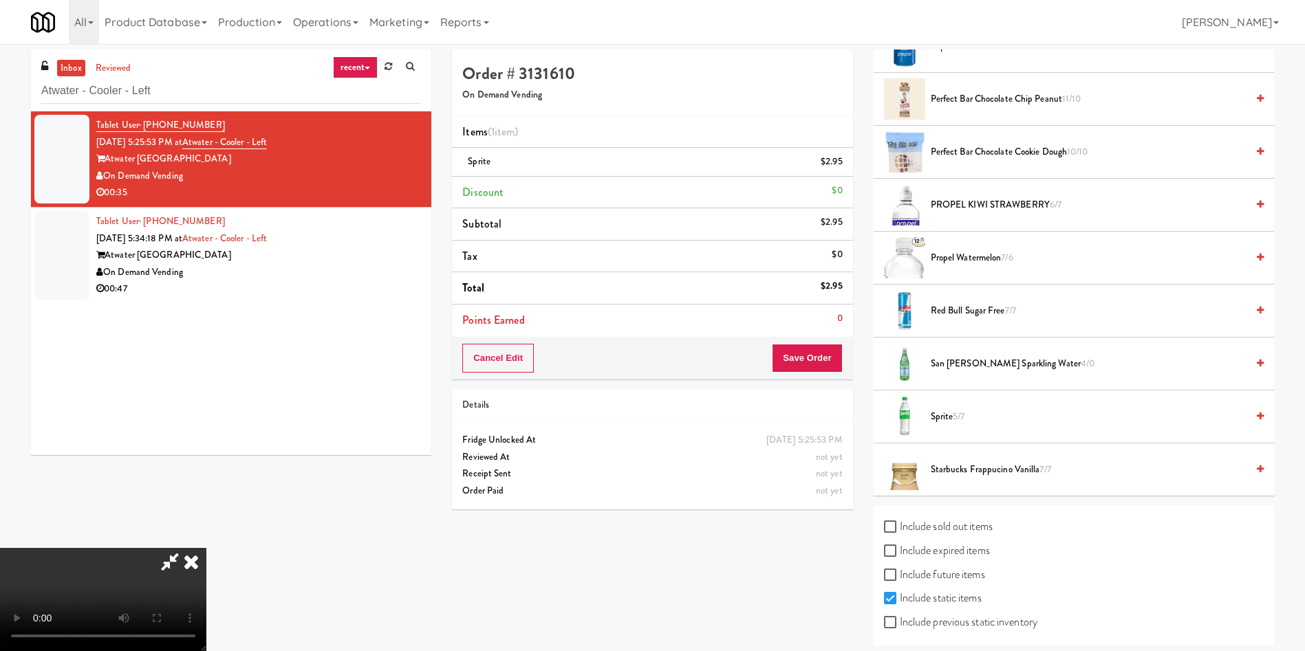
click at [206, 548] on video at bounding box center [103, 599] width 206 height 103
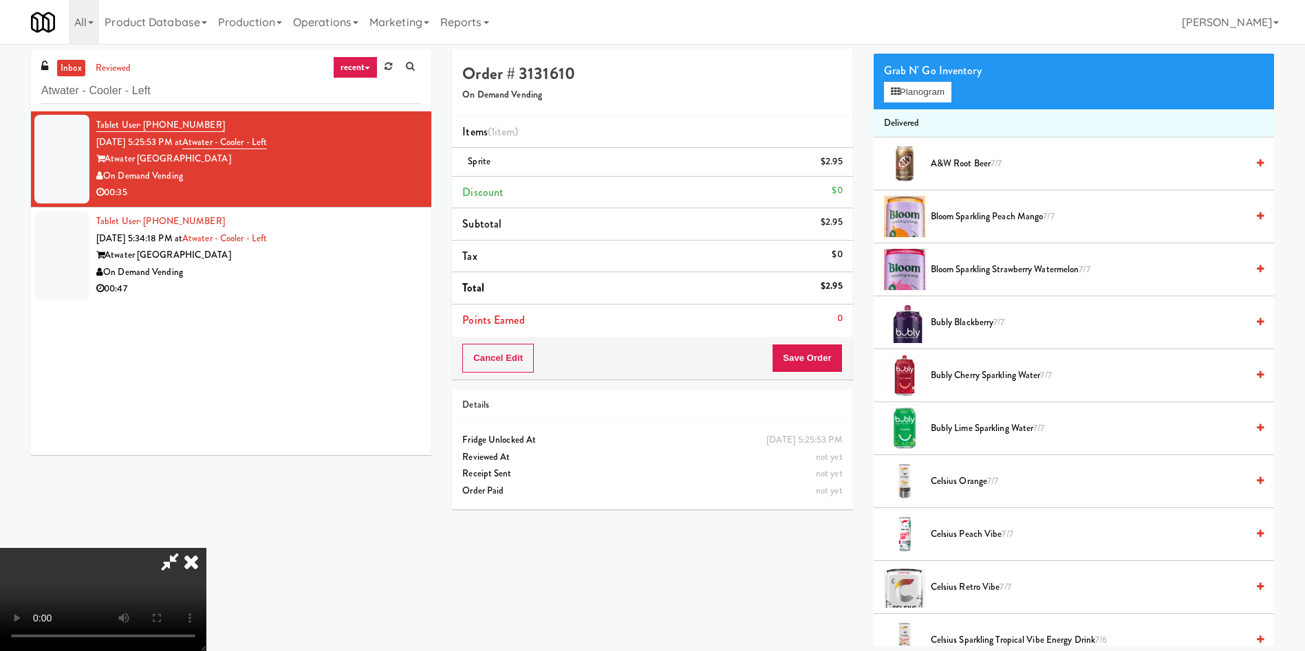
scroll to position [103, 0]
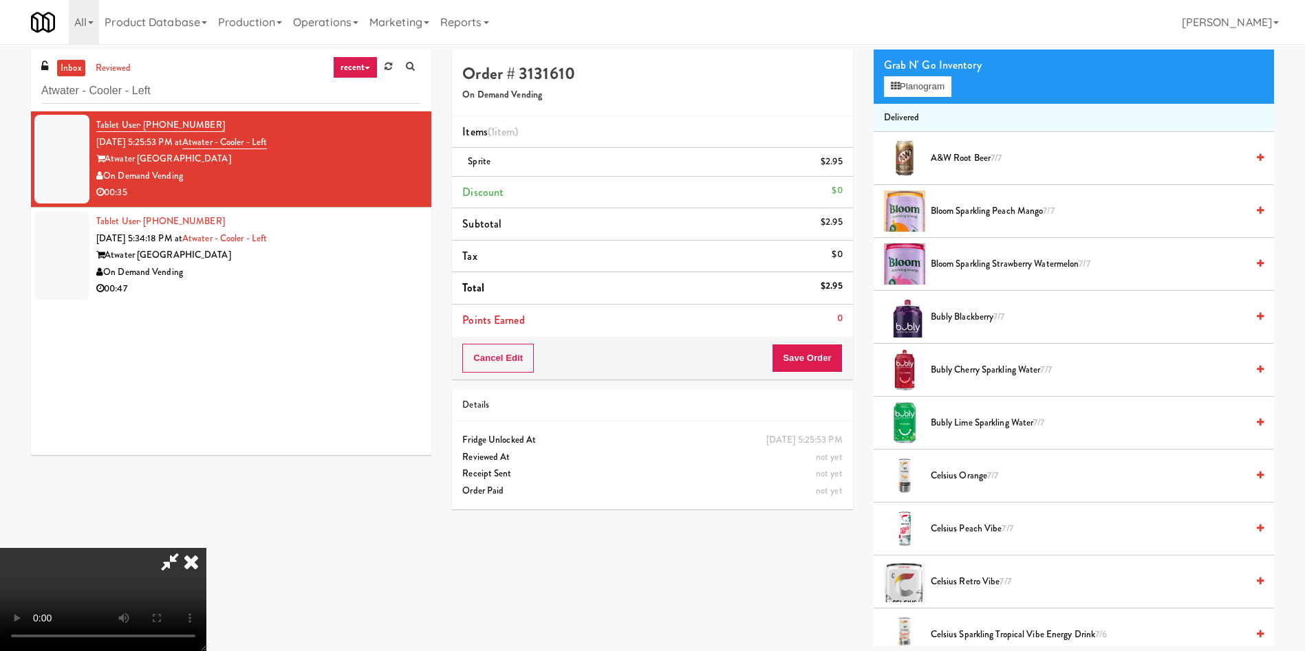
click at [206, 548] on video at bounding box center [103, 599] width 206 height 103
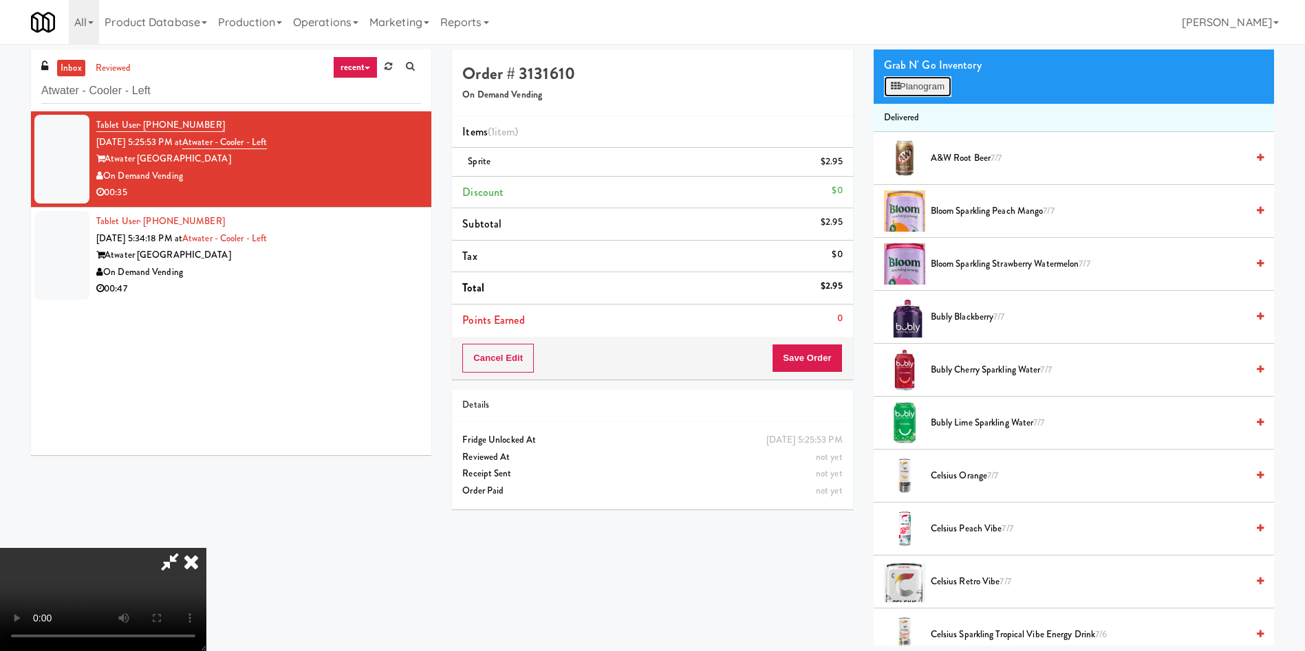
click at [885, 84] on button "Planogram" at bounding box center [917, 86] width 67 height 21
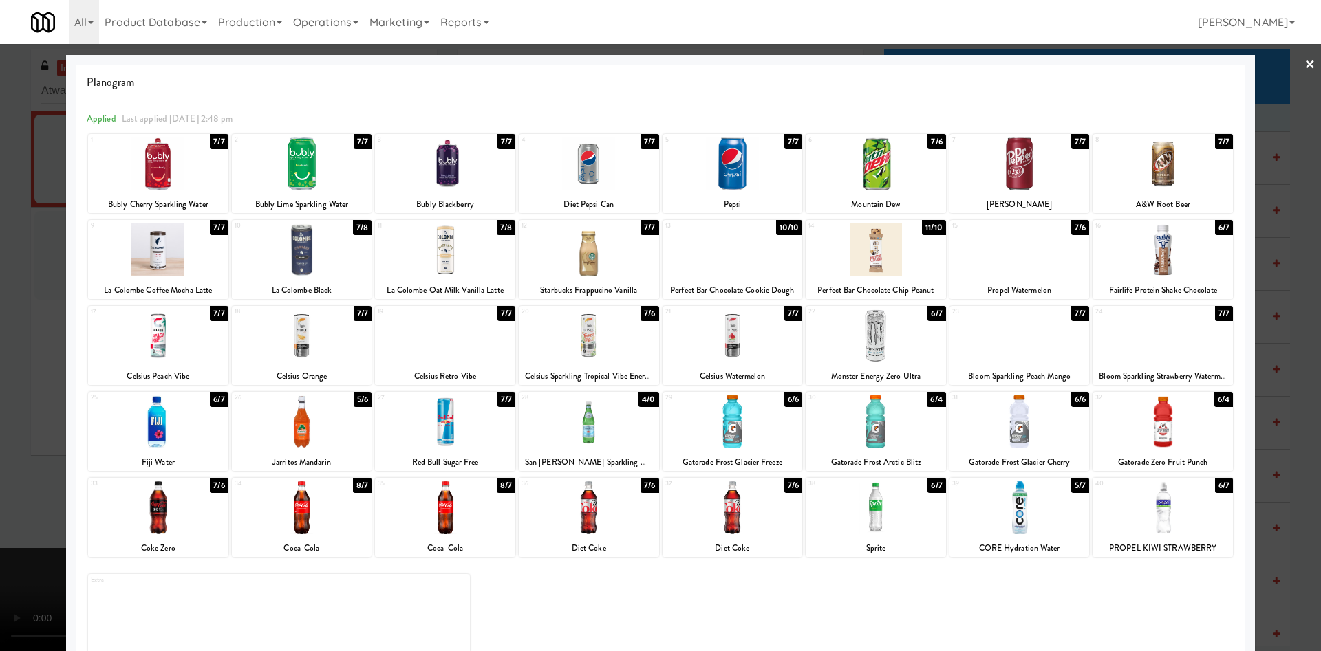
click at [609, 250] on div at bounding box center [589, 250] width 140 height 53
click at [28, 308] on div at bounding box center [660, 325] width 1321 height 651
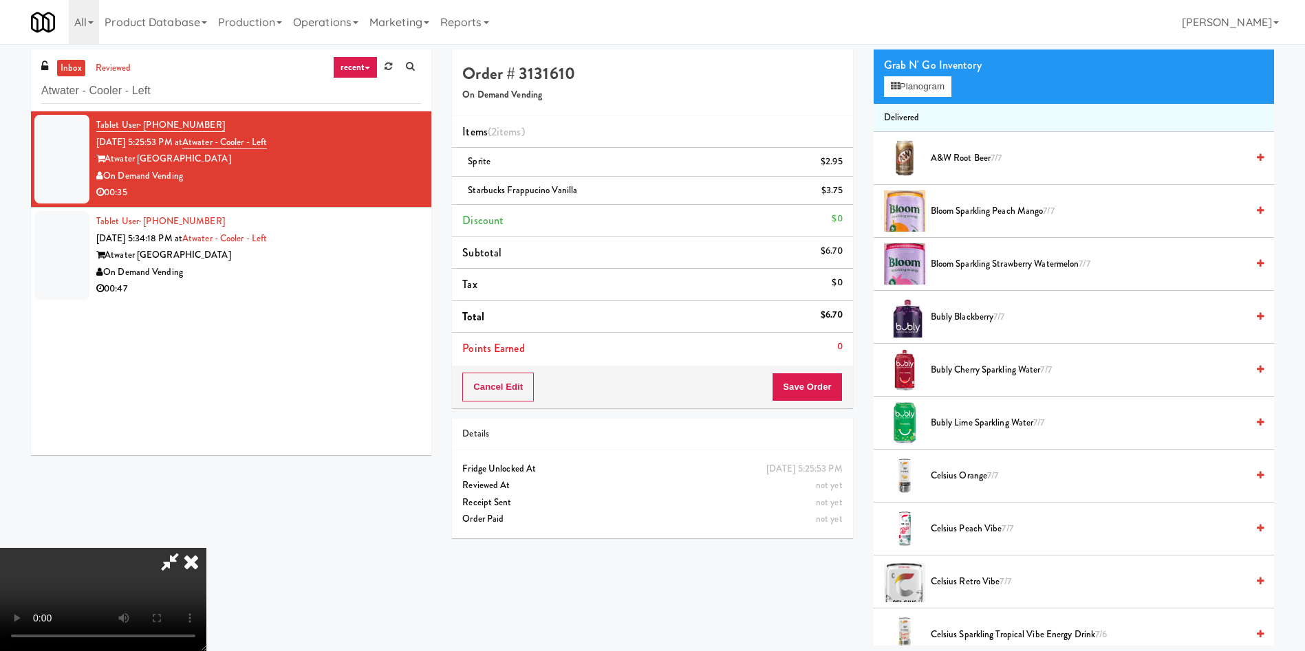
click at [206, 548] on video at bounding box center [103, 599] width 206 height 103
click at [810, 403] on div "Cancel Edit Save Order" at bounding box center [652, 387] width 400 height 43
click at [803, 389] on button "Save Order" at bounding box center [807, 387] width 70 height 29
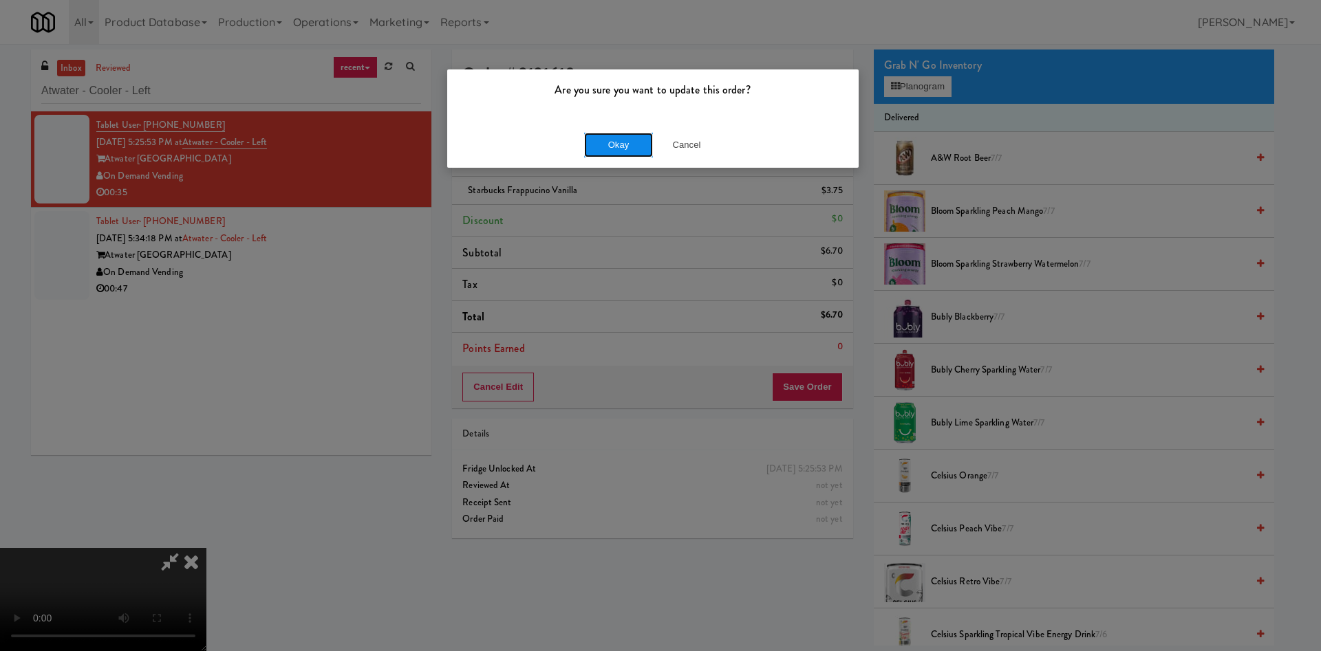
click at [623, 147] on button "Okay" at bounding box center [618, 145] width 69 height 25
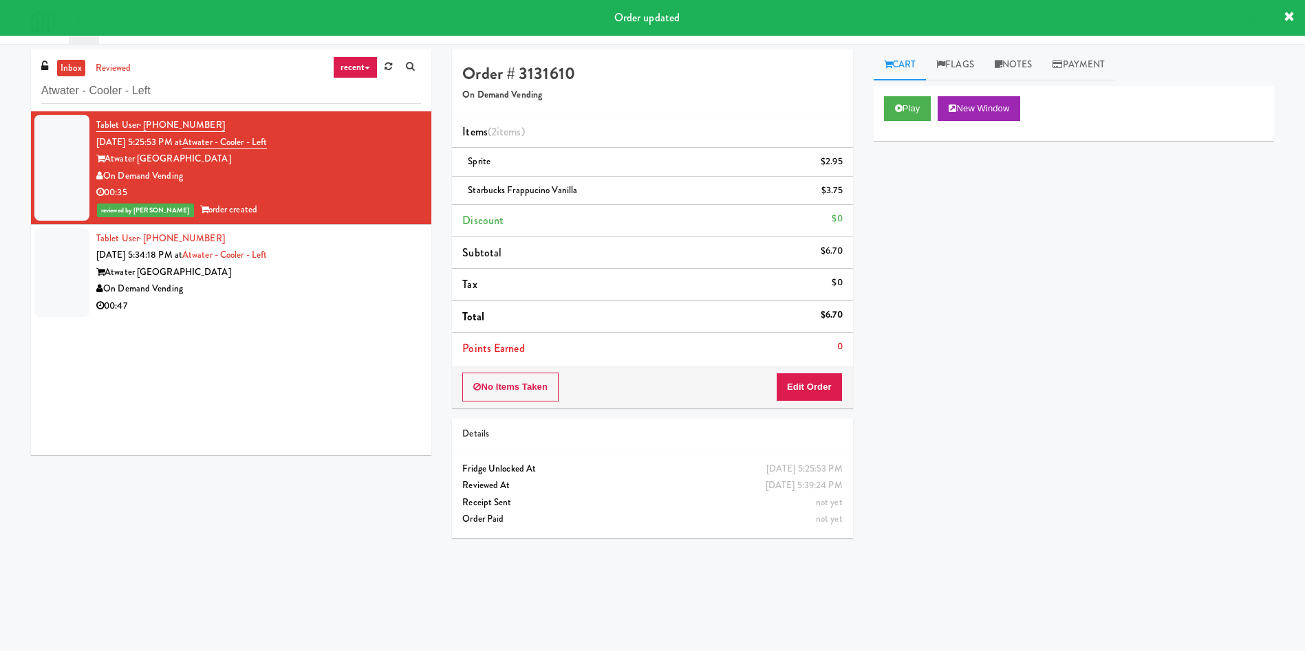
click at [1024, 45] on div "inbox reviewed recent all unclear take inventory issue suspicious failed recent…" at bounding box center [652, 323] width 1305 height 558
drag, startPoint x: 1022, startPoint y: 63, endPoint x: 949, endPoint y: 131, distance: 99.7
click at [1022, 63] on link "Notes" at bounding box center [1013, 65] width 58 height 31
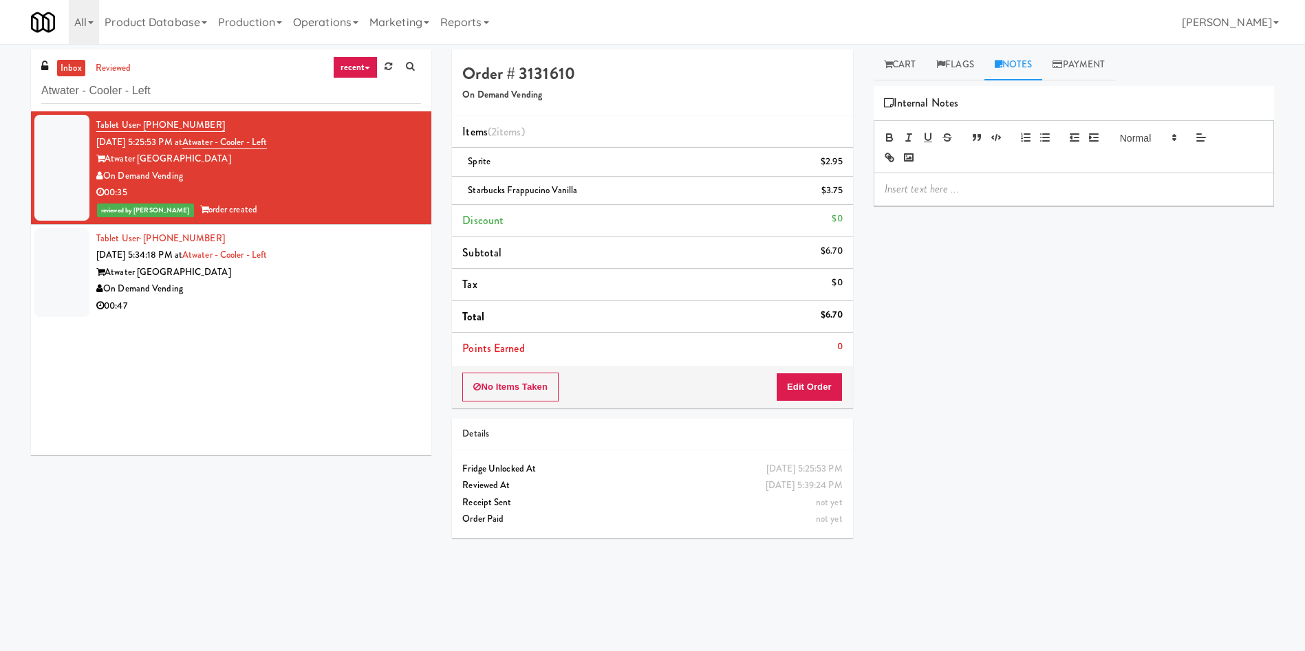
drag, startPoint x: 946, startPoint y: 173, endPoint x: 939, endPoint y: 202, distance: 30.4
click at [946, 173] on div at bounding box center [1073, 189] width 399 height 32
click at [943, 195] on p at bounding box center [1074, 189] width 378 height 15
click at [997, 188] on p "Ela: Different variant of SB ; charged based on Plano placement" at bounding box center [1074, 189] width 378 height 15
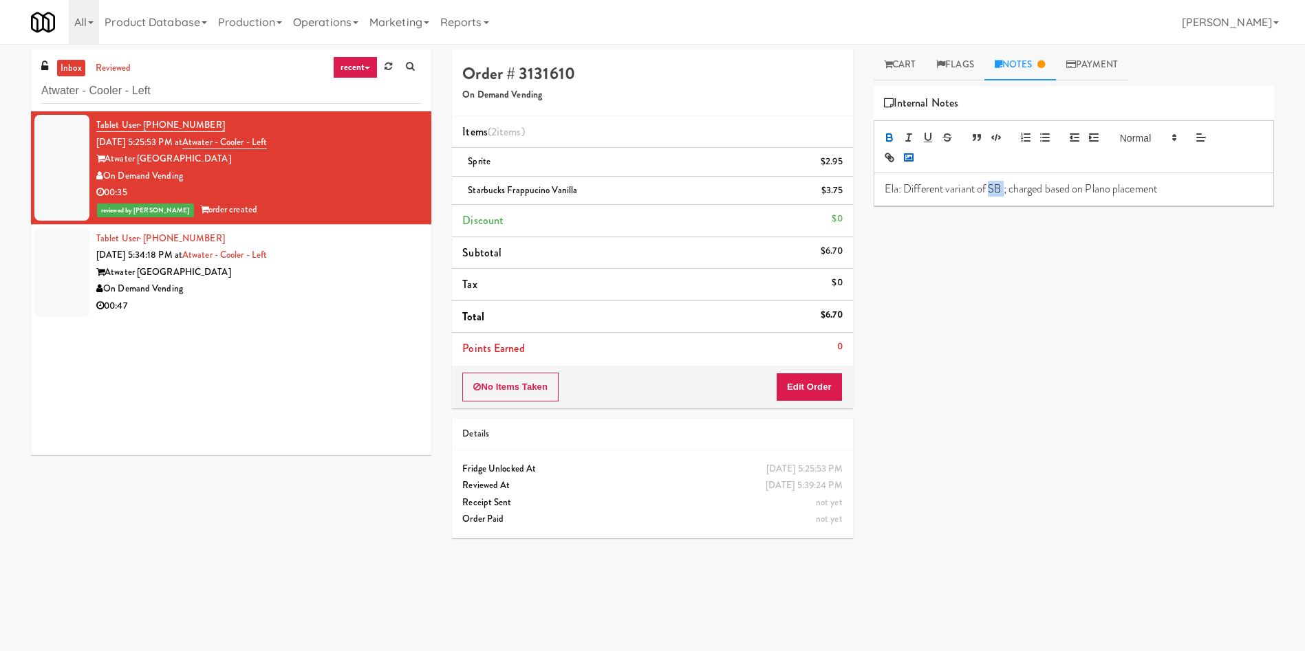
drag, startPoint x: 894, startPoint y: 133, endPoint x: 915, endPoint y: 155, distance: 29.7
click at [894, 133] on icon "button" at bounding box center [889, 137] width 12 height 12
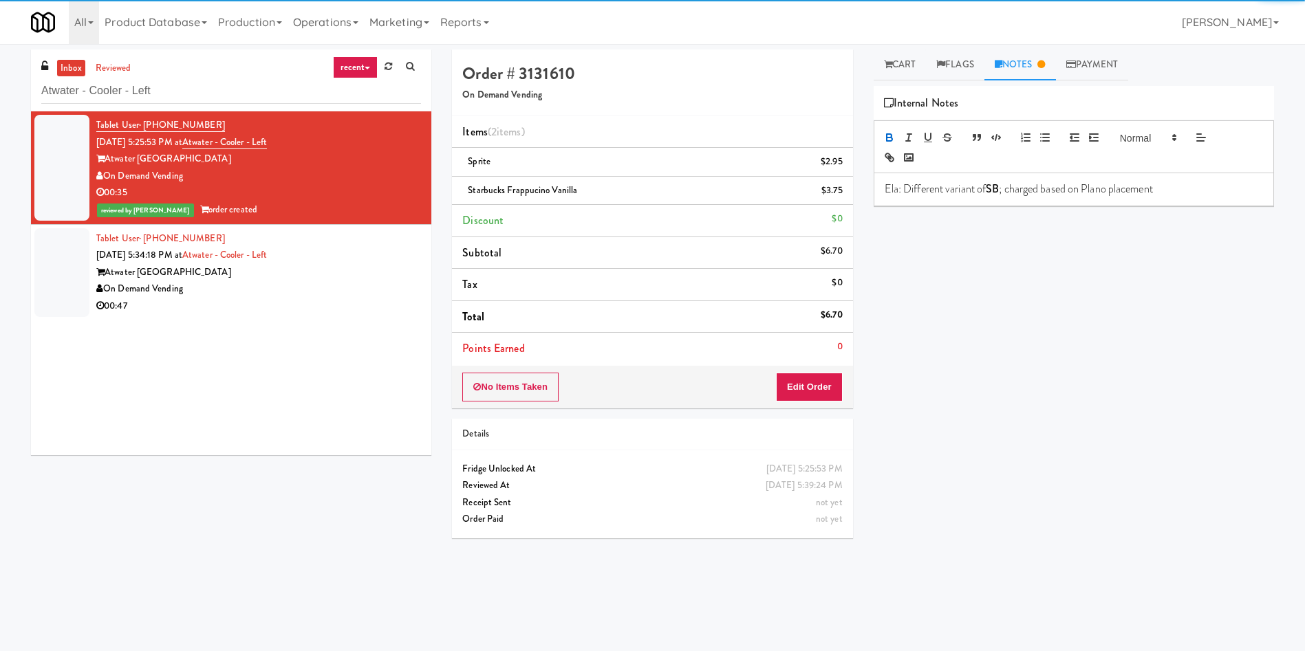
drag, startPoint x: 1002, startPoint y: 270, endPoint x: 908, endPoint y: 319, distance: 105.2
click at [1002, 270] on div "Play New Window Primary Flag Clear Flag if unable to determine what was taken o…" at bounding box center [1074, 344] width 400 height 516
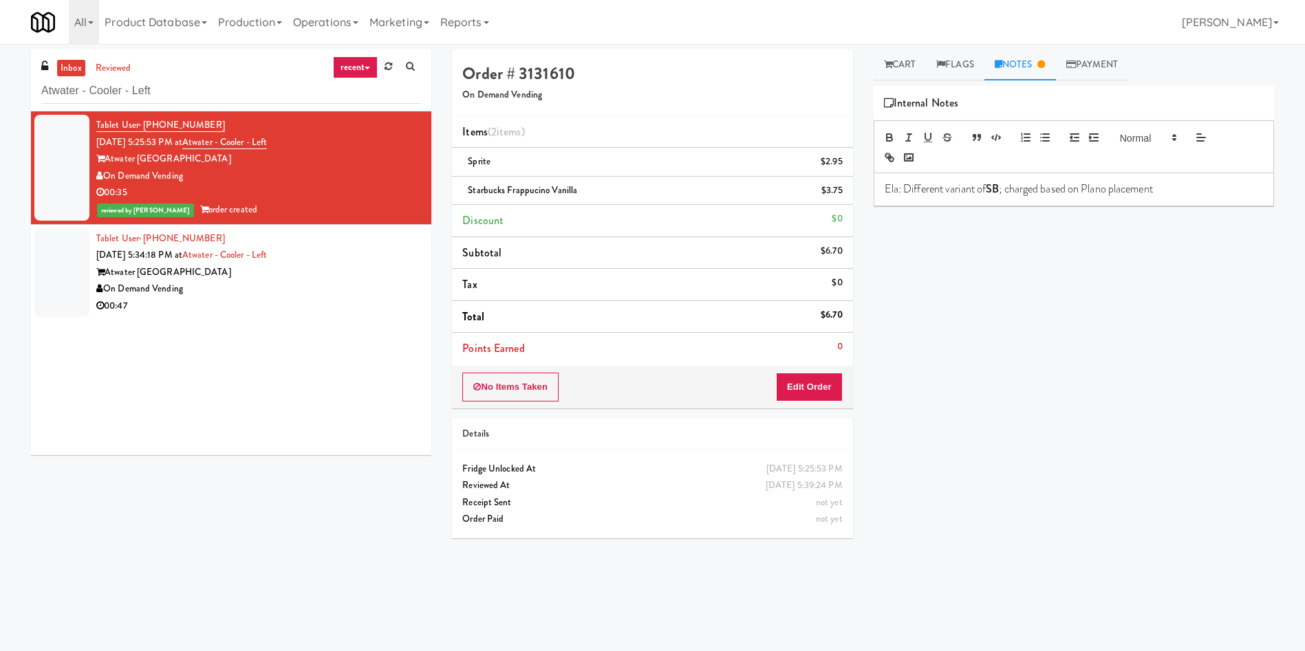
click at [63, 272] on div at bounding box center [61, 272] width 55 height 89
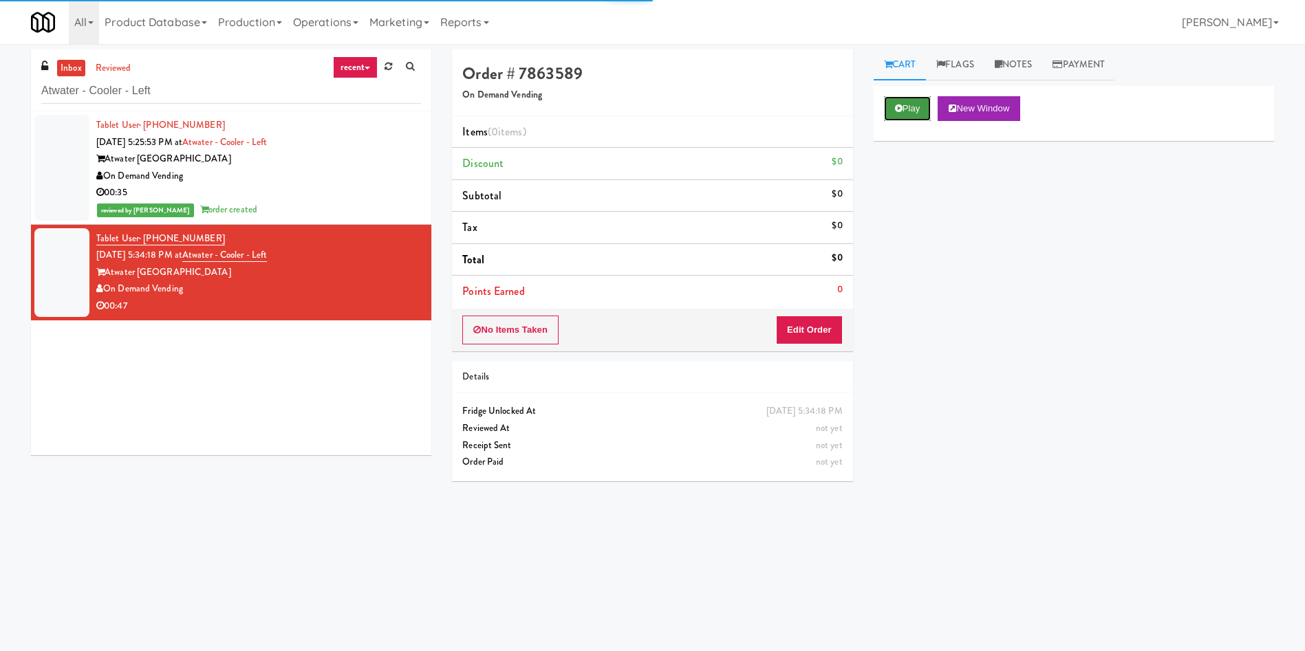
click at [931, 106] on button "Play" at bounding box center [907, 108] width 47 height 25
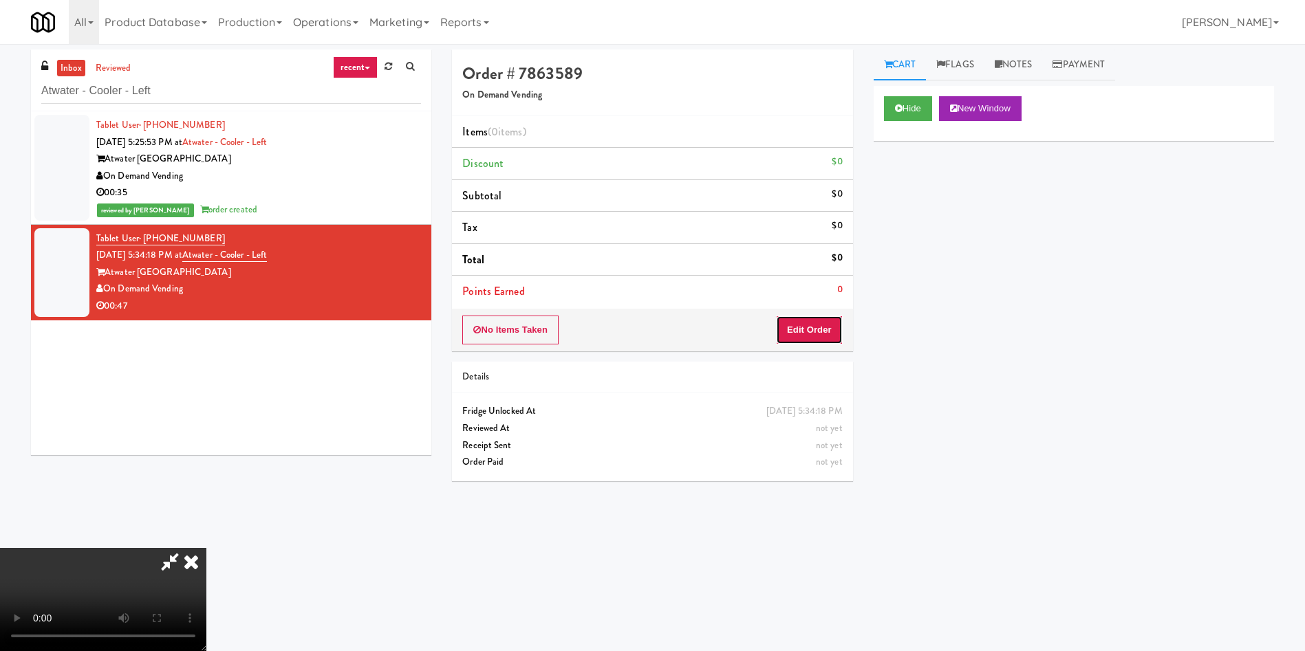
click at [826, 335] on button "Edit Order" at bounding box center [809, 330] width 67 height 29
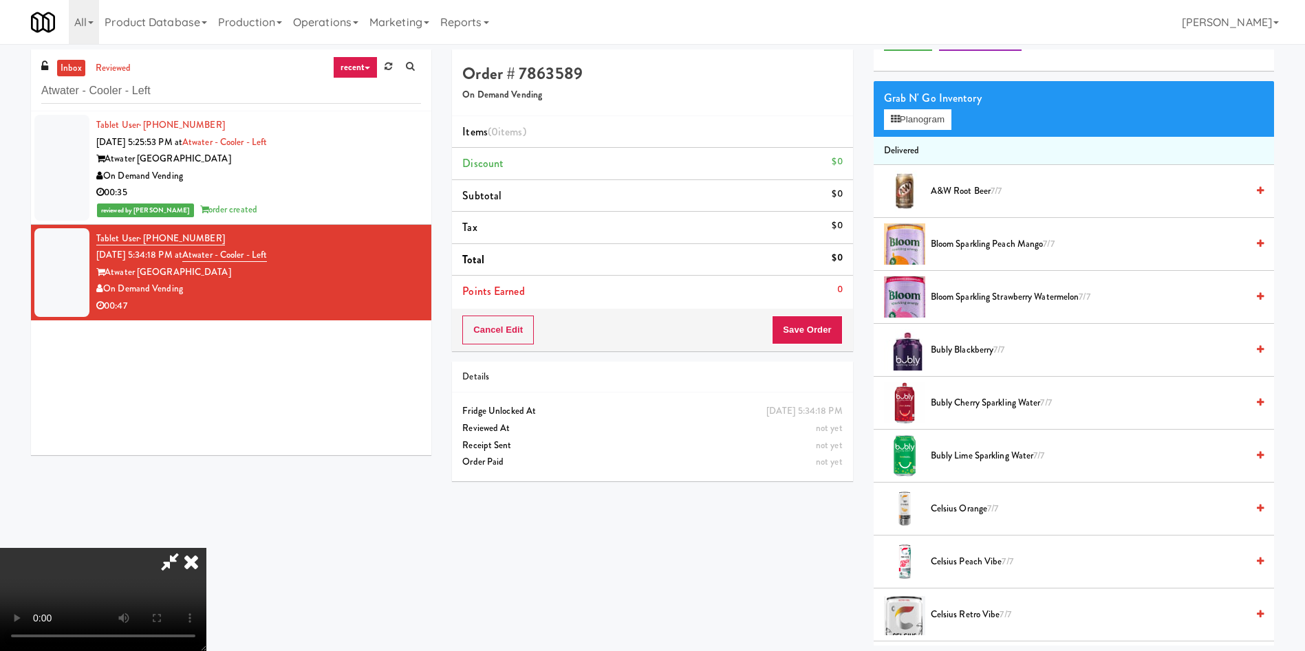
scroll to position [103, 0]
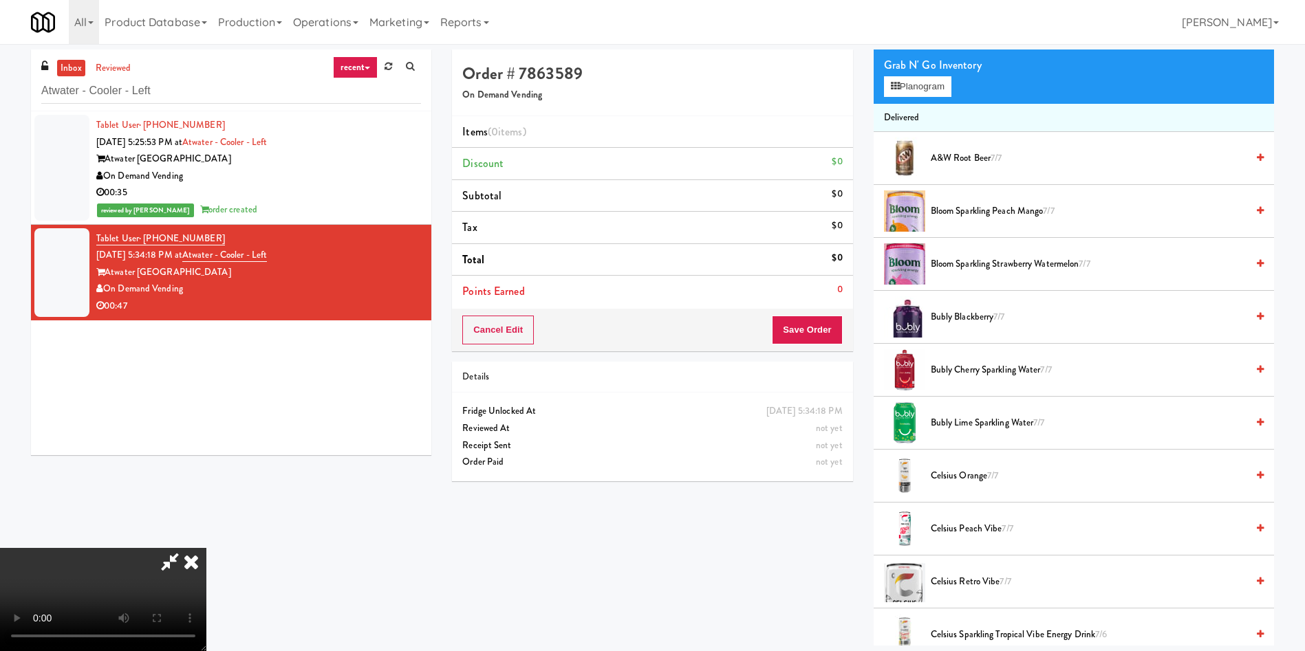
click at [196, 548] on video at bounding box center [103, 599] width 206 height 103
click at [152, 548] on video at bounding box center [103, 599] width 206 height 103
click at [206, 548] on video at bounding box center [103, 599] width 206 height 103
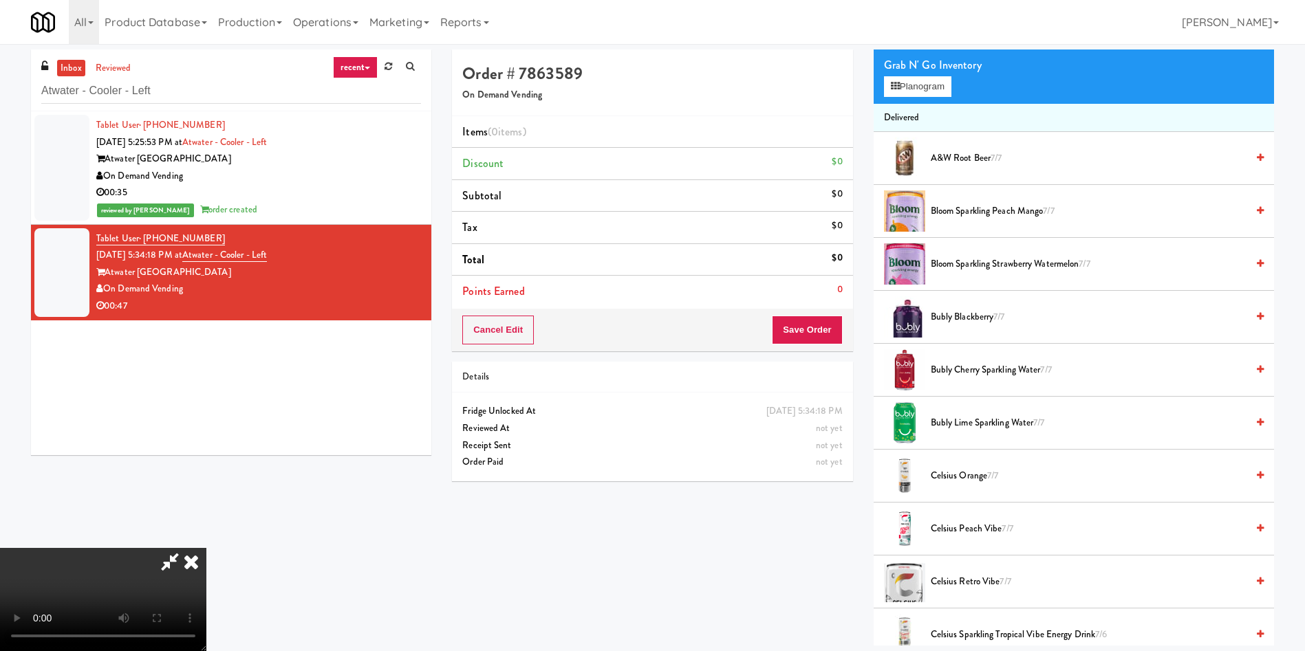
click at [206, 548] on video at bounding box center [103, 599] width 206 height 103
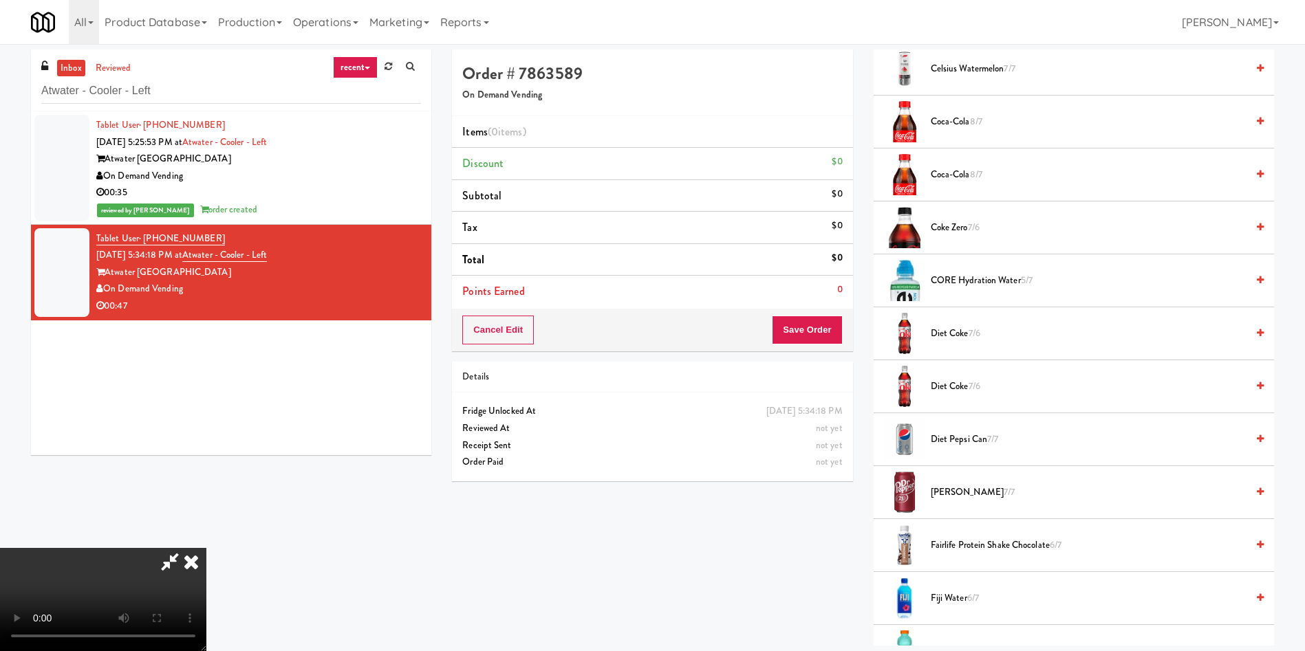
scroll to position [929, 0]
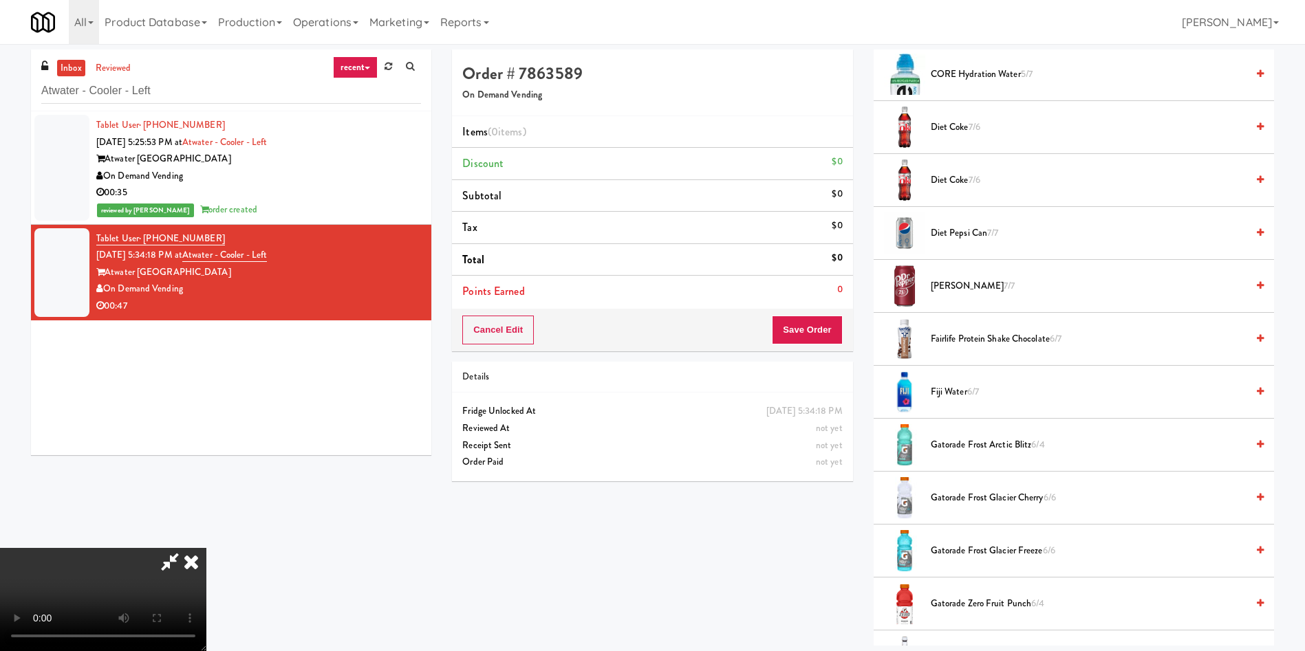
click at [968, 292] on span "[PERSON_NAME] 7/7" at bounding box center [1089, 286] width 316 height 17
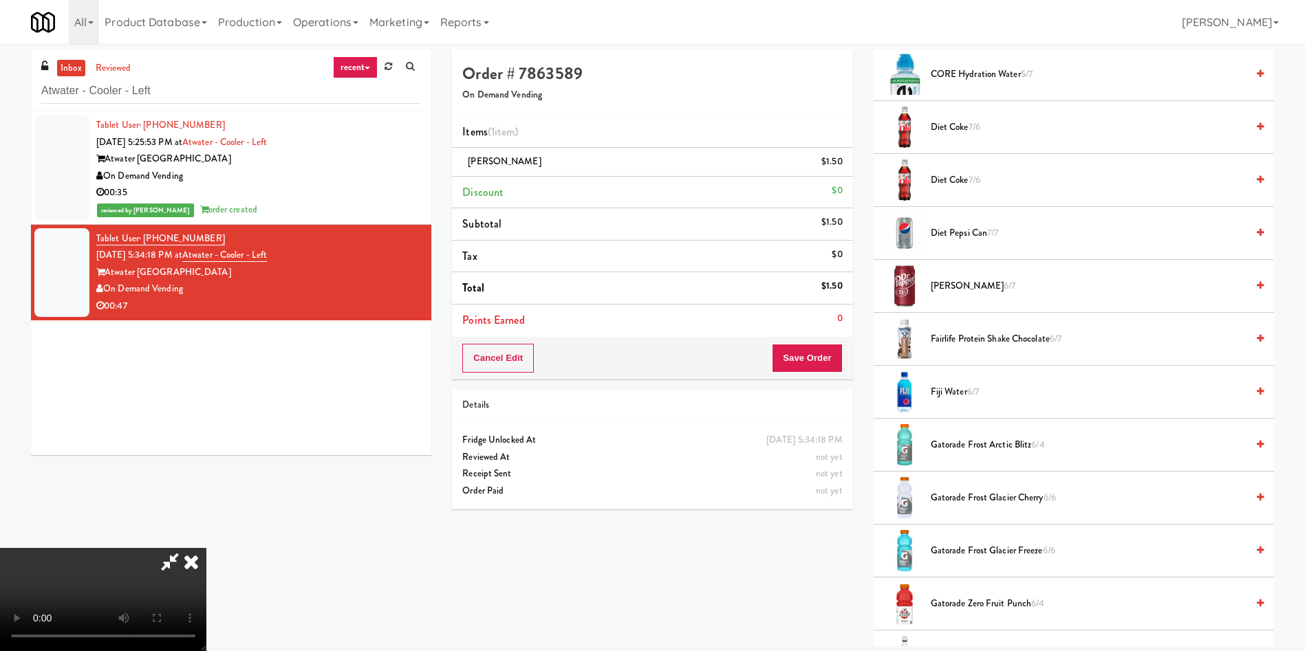
click at [206, 548] on video at bounding box center [103, 599] width 206 height 103
click at [953, 288] on span "[PERSON_NAME] 6/7" at bounding box center [1089, 286] width 316 height 17
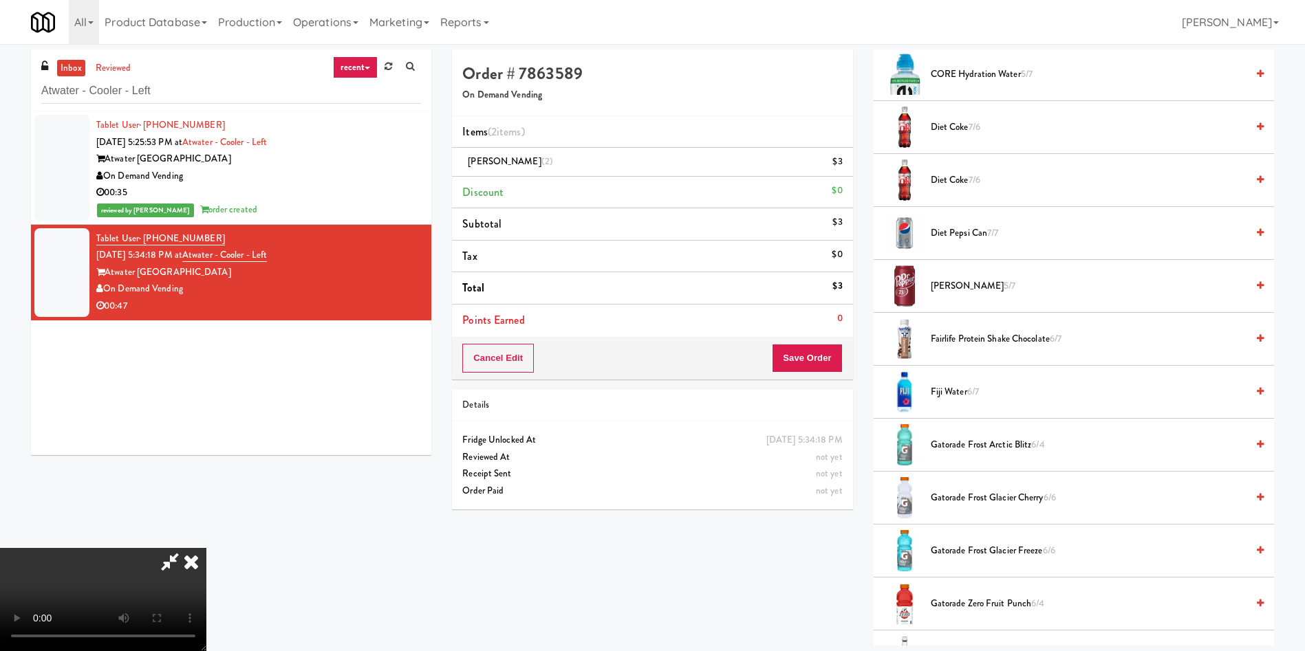
click at [206, 548] on video at bounding box center [103, 599] width 206 height 103
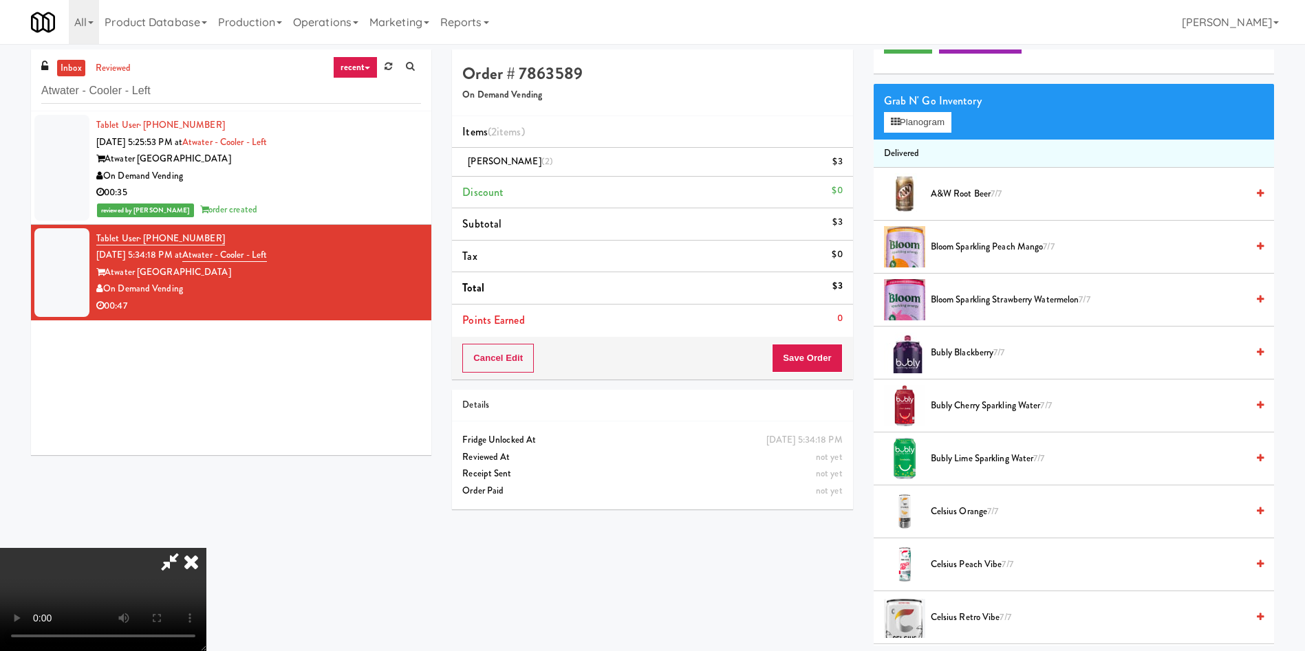
scroll to position [0, 0]
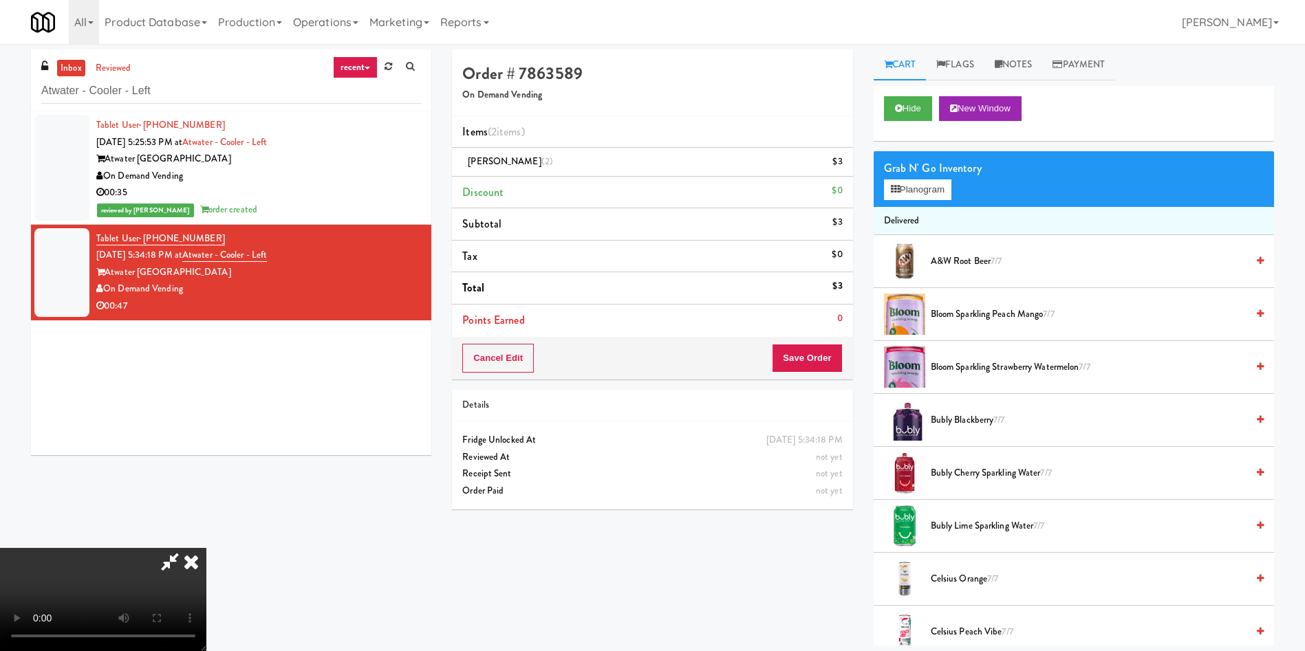
click at [206, 548] on video at bounding box center [103, 599] width 206 height 103
drag, startPoint x: 578, startPoint y: 355, endPoint x: 915, endPoint y: 223, distance: 362.0
click at [206, 548] on video at bounding box center [103, 599] width 206 height 103
click at [899, 186] on button "Planogram" at bounding box center [917, 190] width 67 height 21
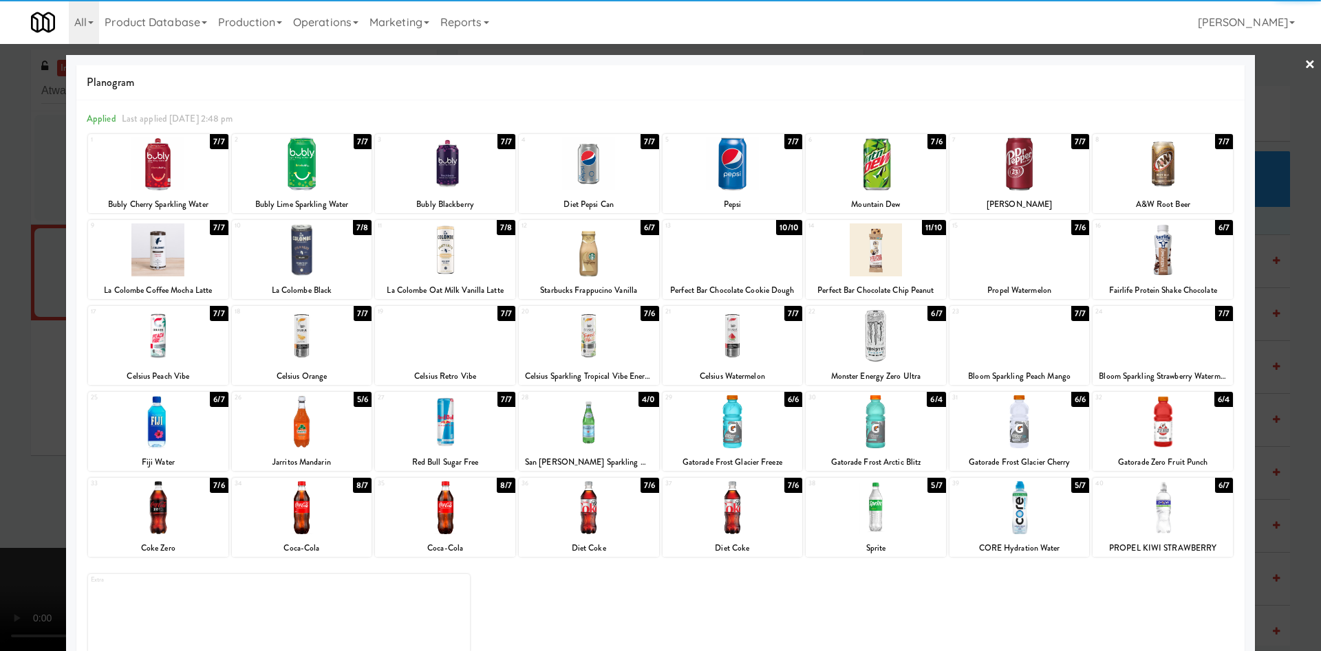
click at [475, 181] on div at bounding box center [445, 164] width 140 height 53
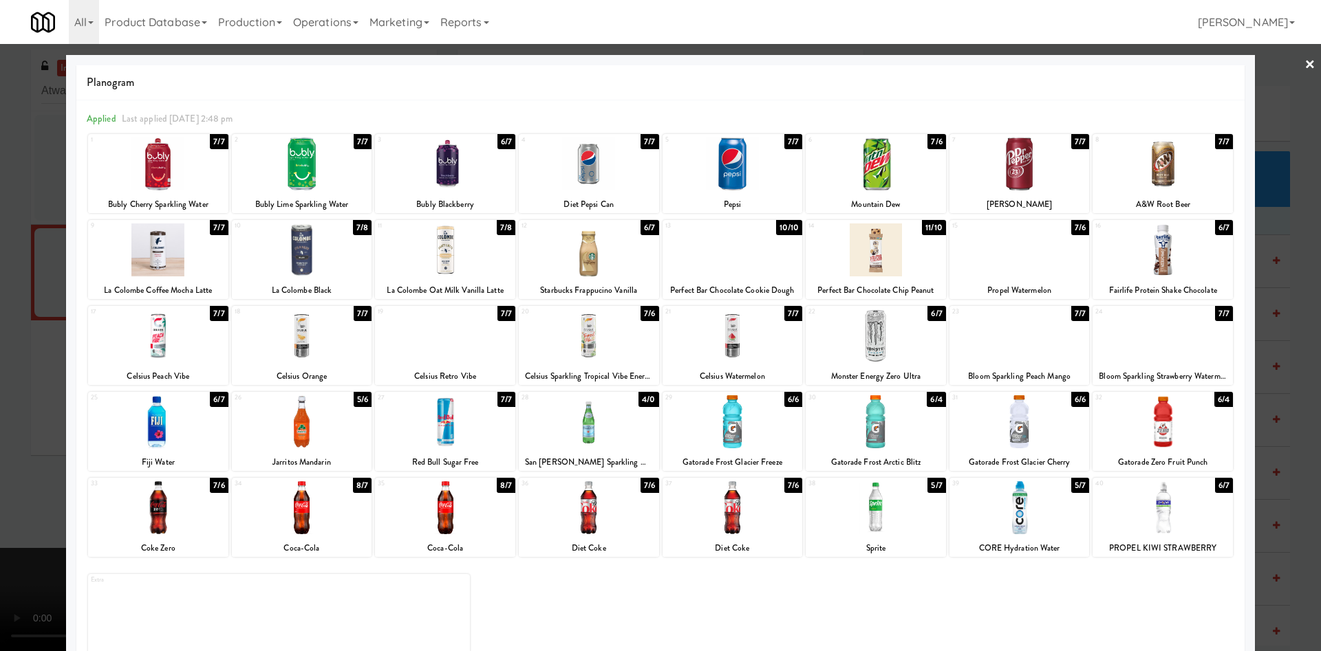
drag, startPoint x: 3, startPoint y: 359, endPoint x: 299, endPoint y: 354, distance: 295.8
click at [3, 360] on div at bounding box center [660, 325] width 1321 height 651
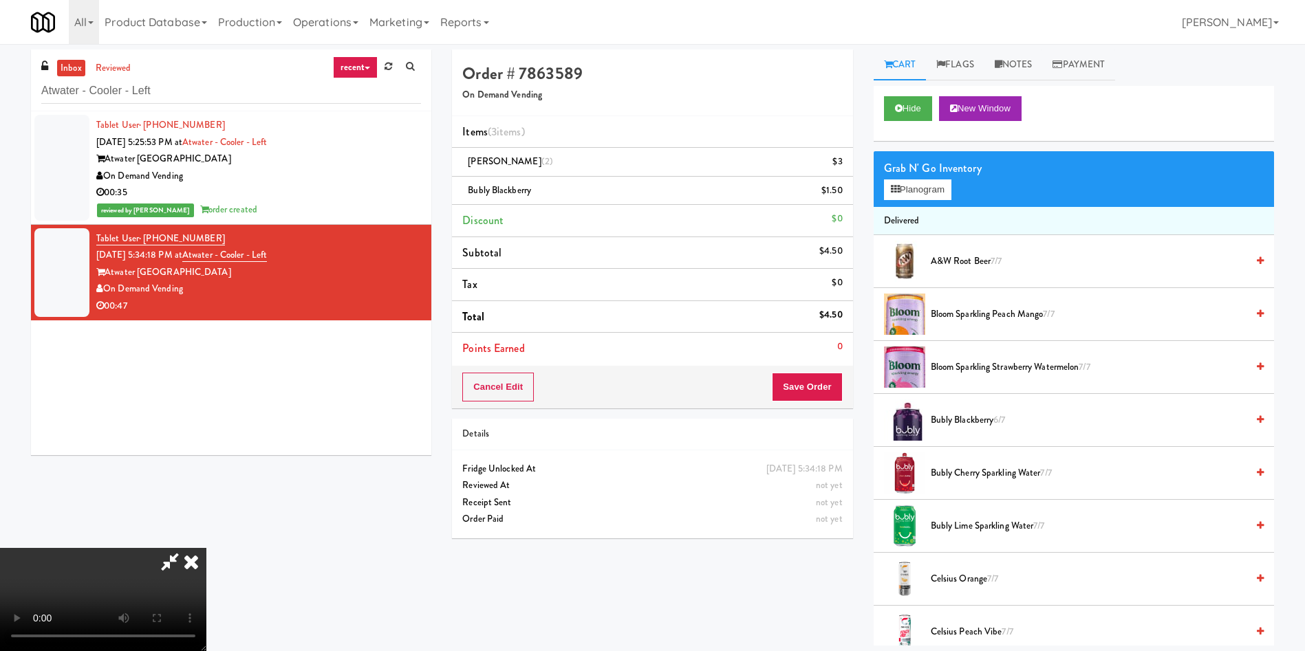
click at [206, 548] on video at bounding box center [103, 599] width 206 height 103
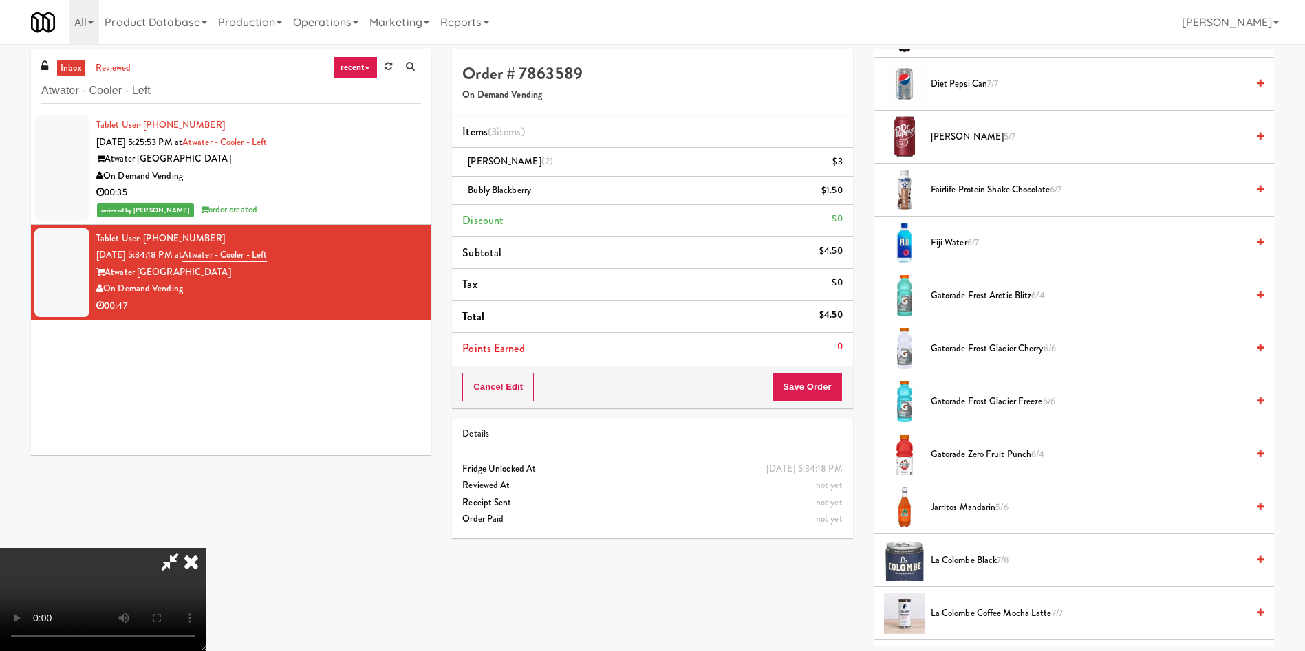
scroll to position [1238, 0]
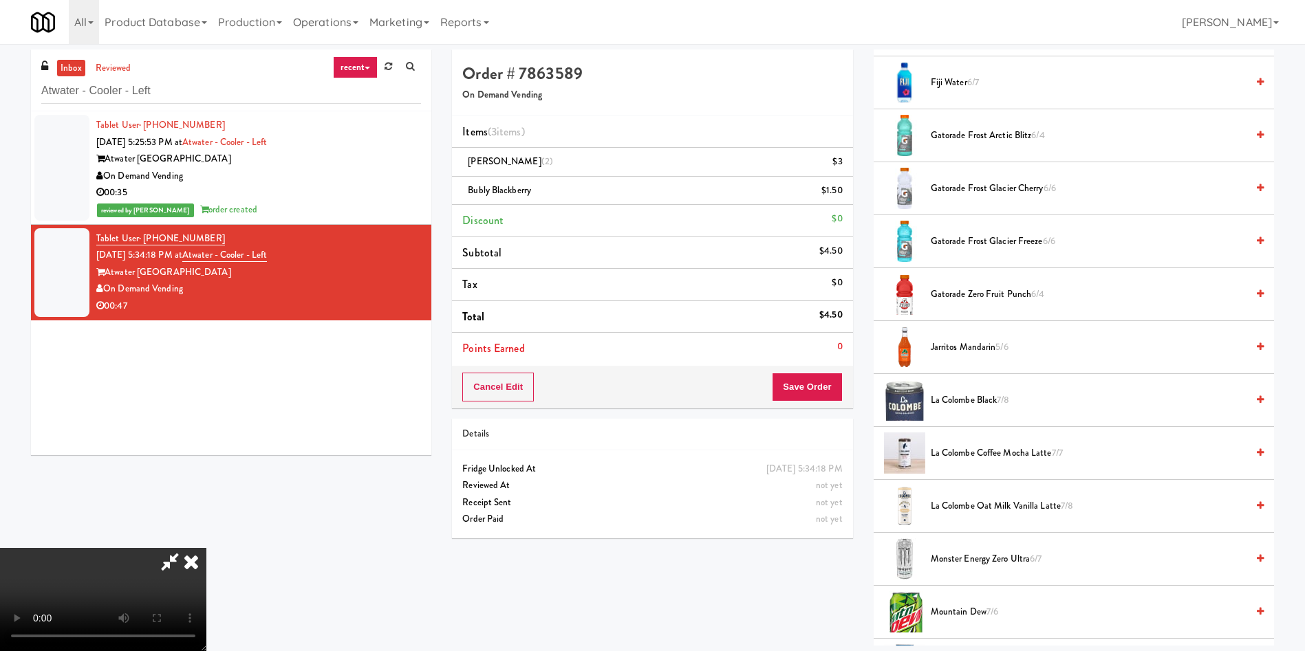
click at [206, 548] on video at bounding box center [103, 599] width 206 height 103
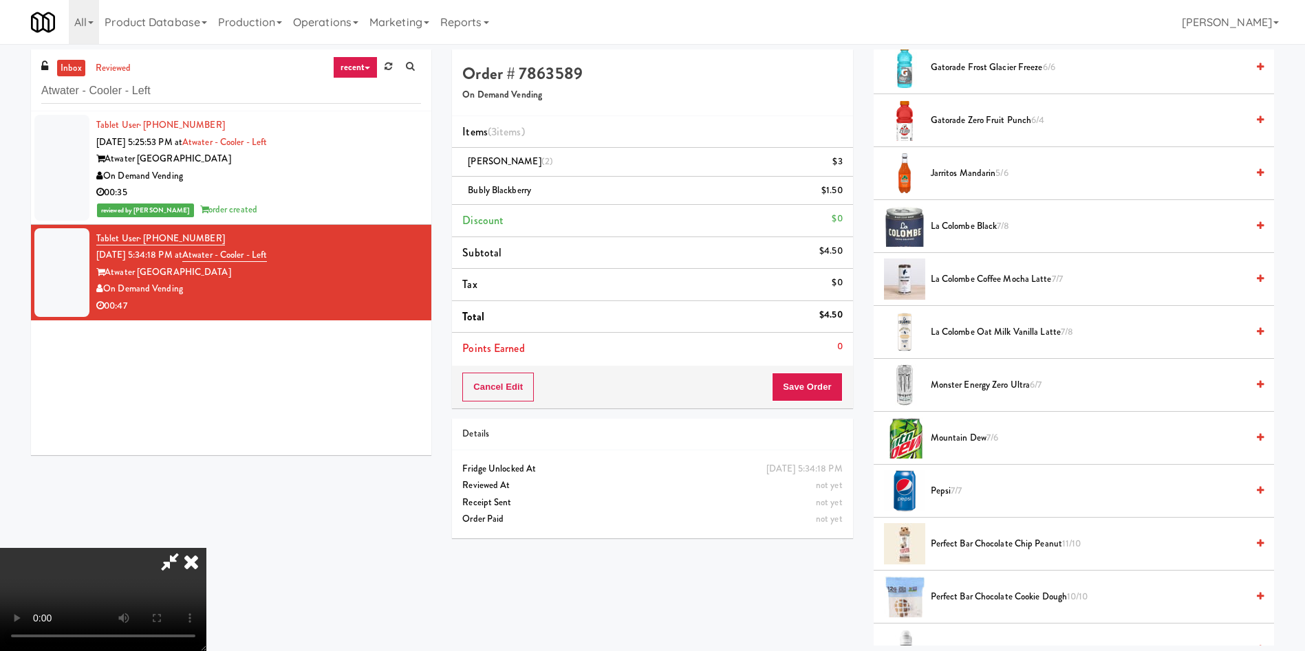
scroll to position [1651, 0]
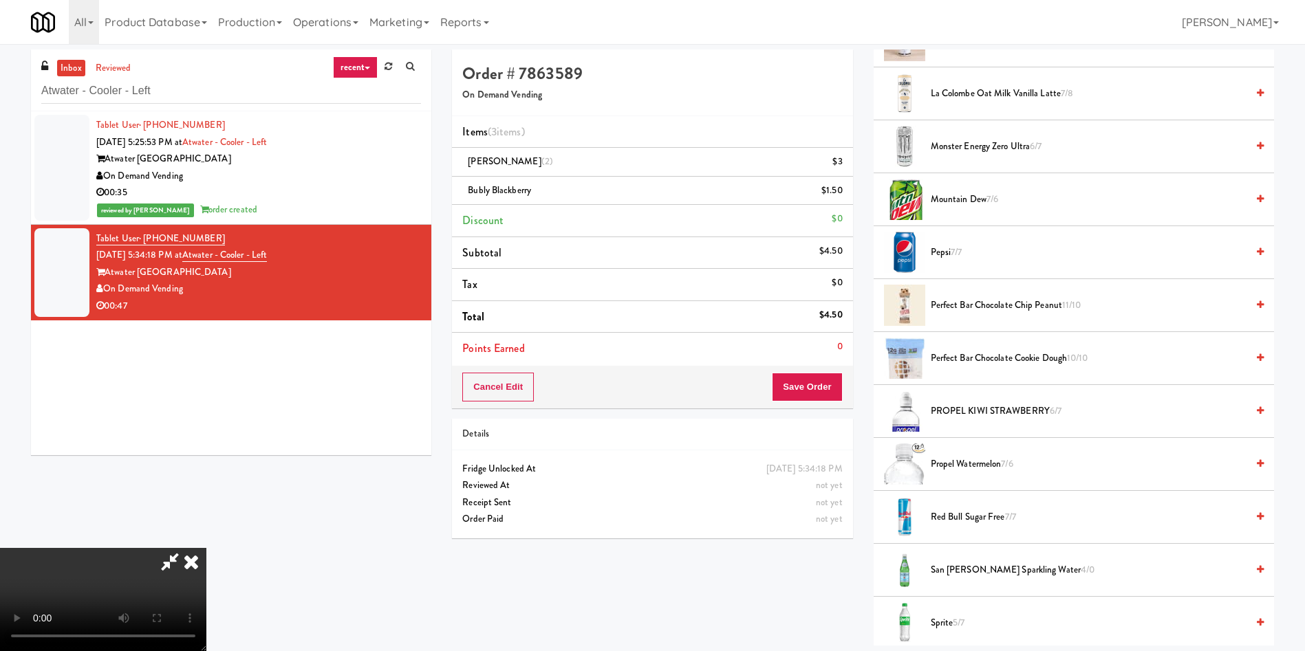
click at [938, 618] on span "Sprite 5/7" at bounding box center [1089, 623] width 316 height 17
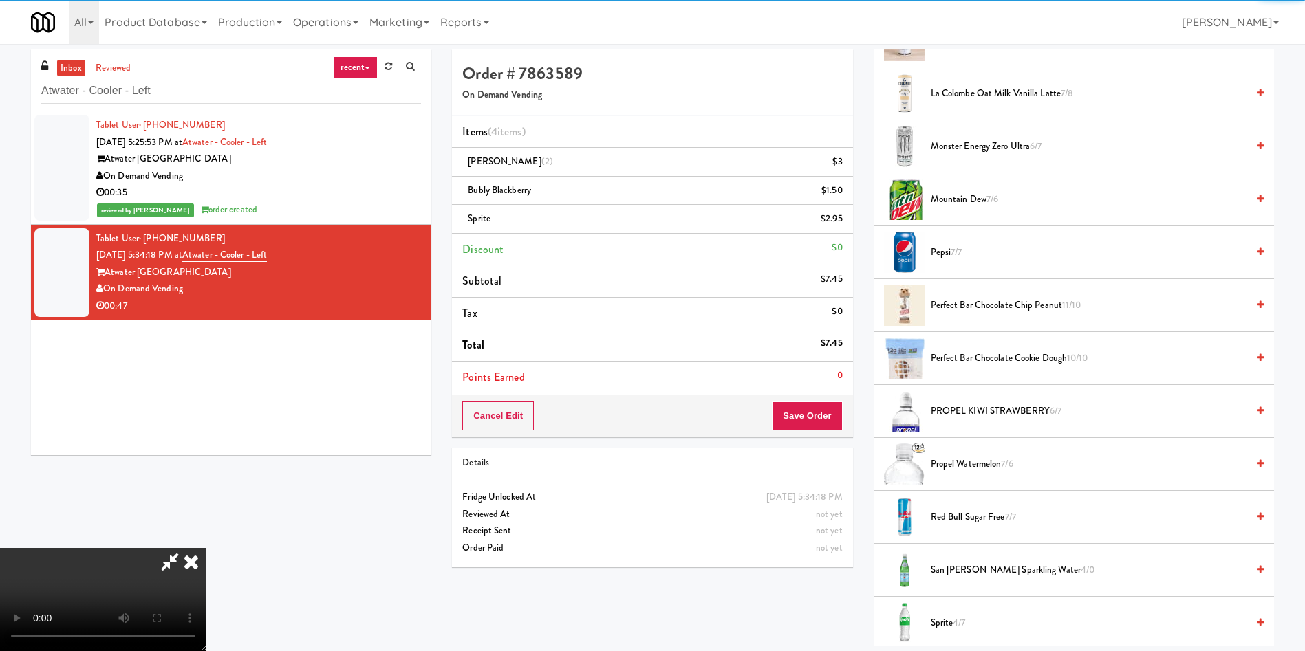
click at [206, 548] on video at bounding box center [103, 599] width 206 height 103
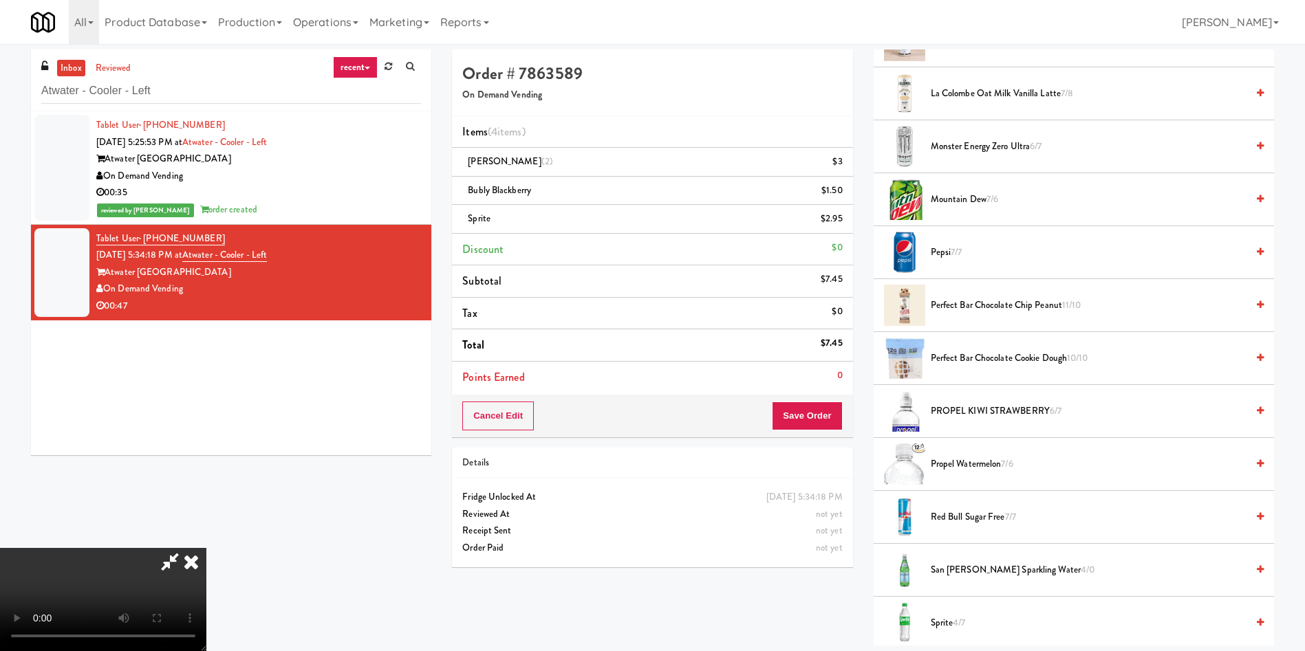
click at [206, 548] on video at bounding box center [103, 599] width 206 height 103
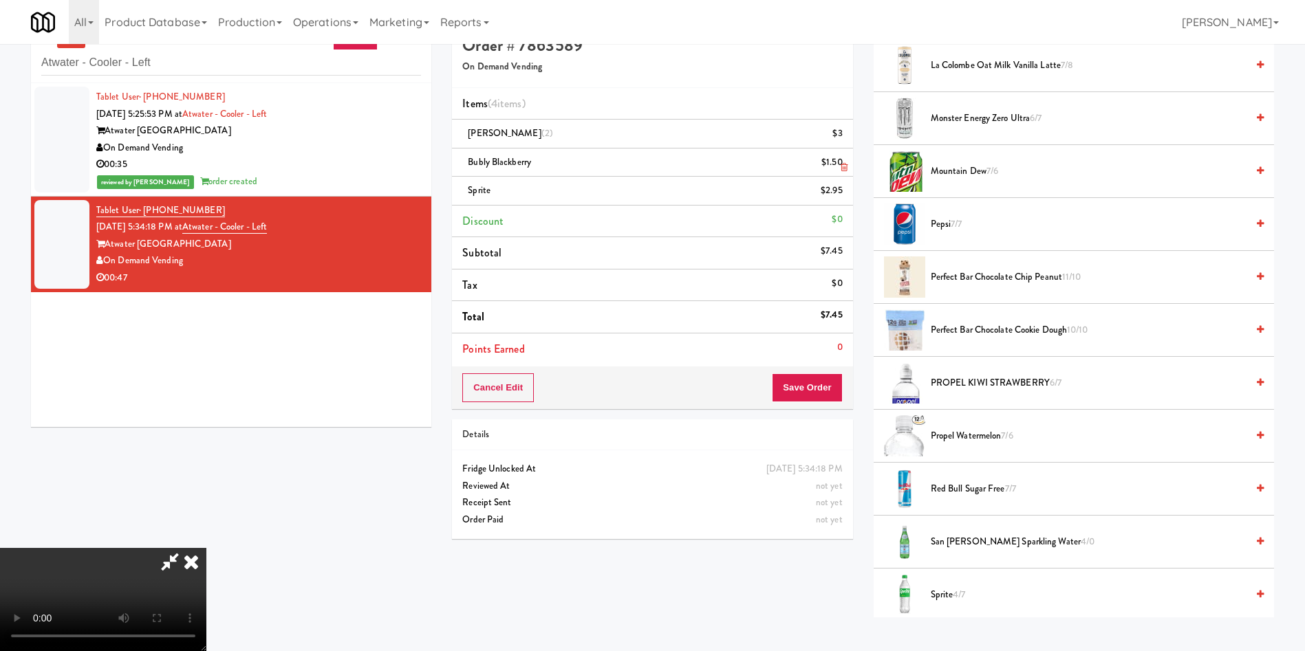
scroll to position [44, 0]
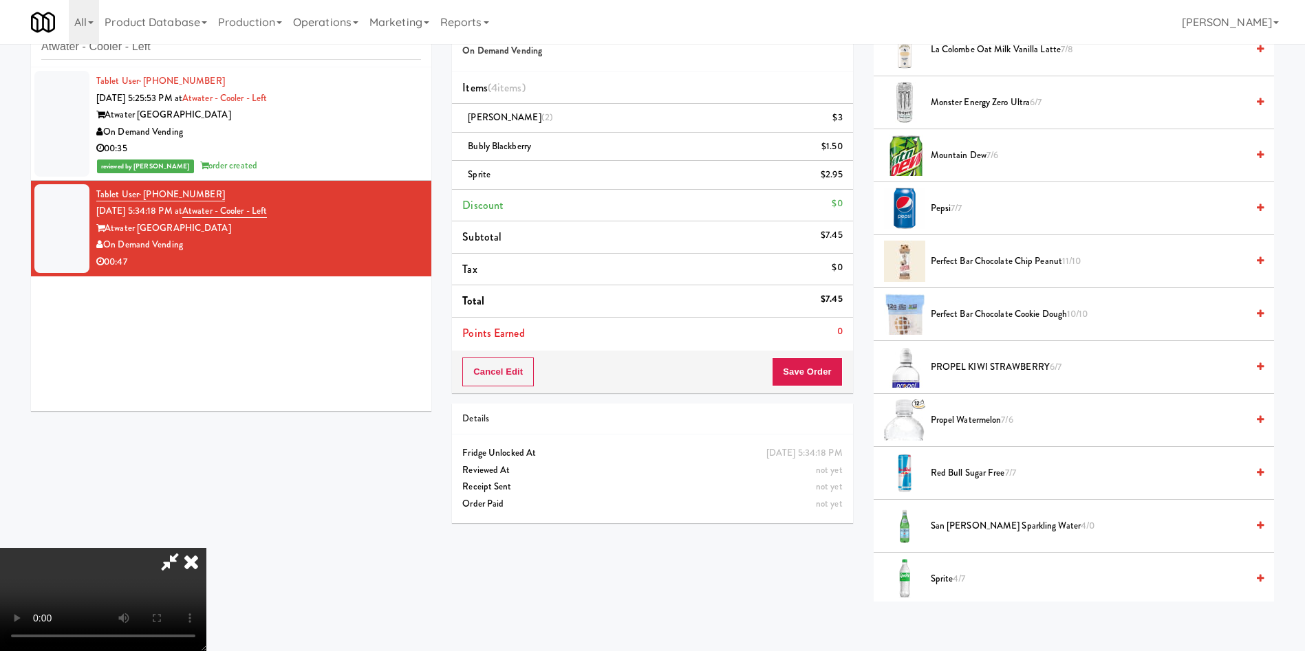
click at [206, 548] on video at bounding box center [103, 599] width 206 height 103
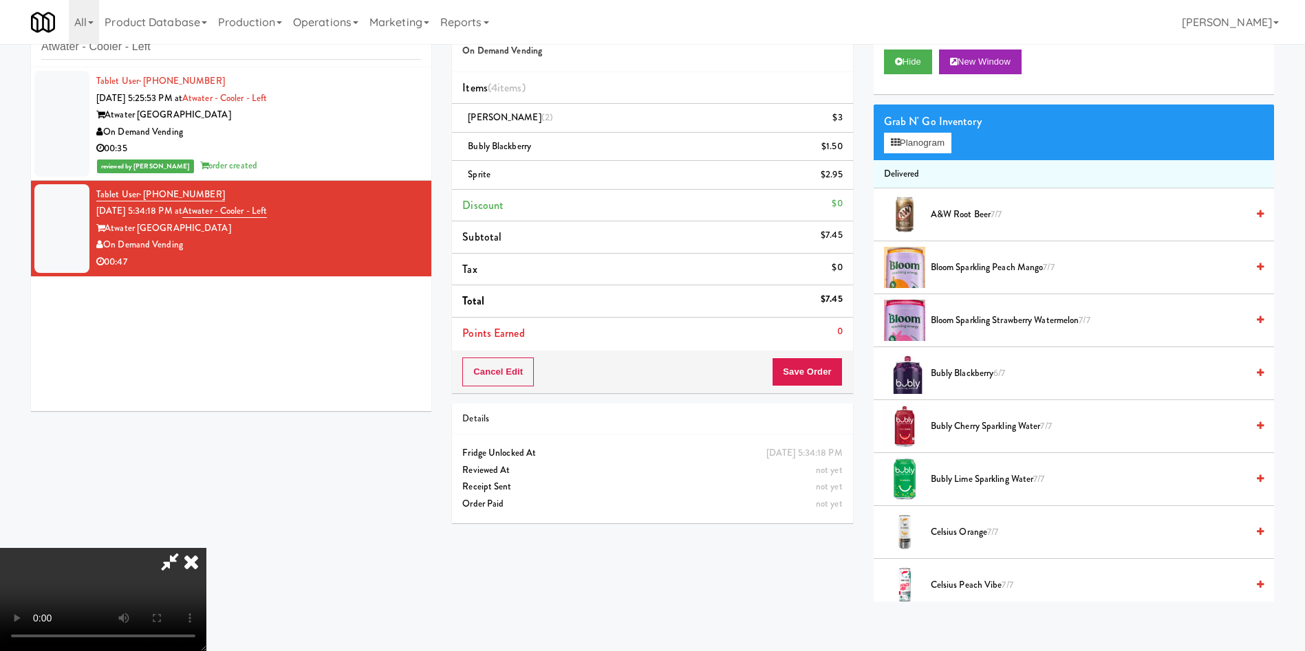
scroll to position [0, 0]
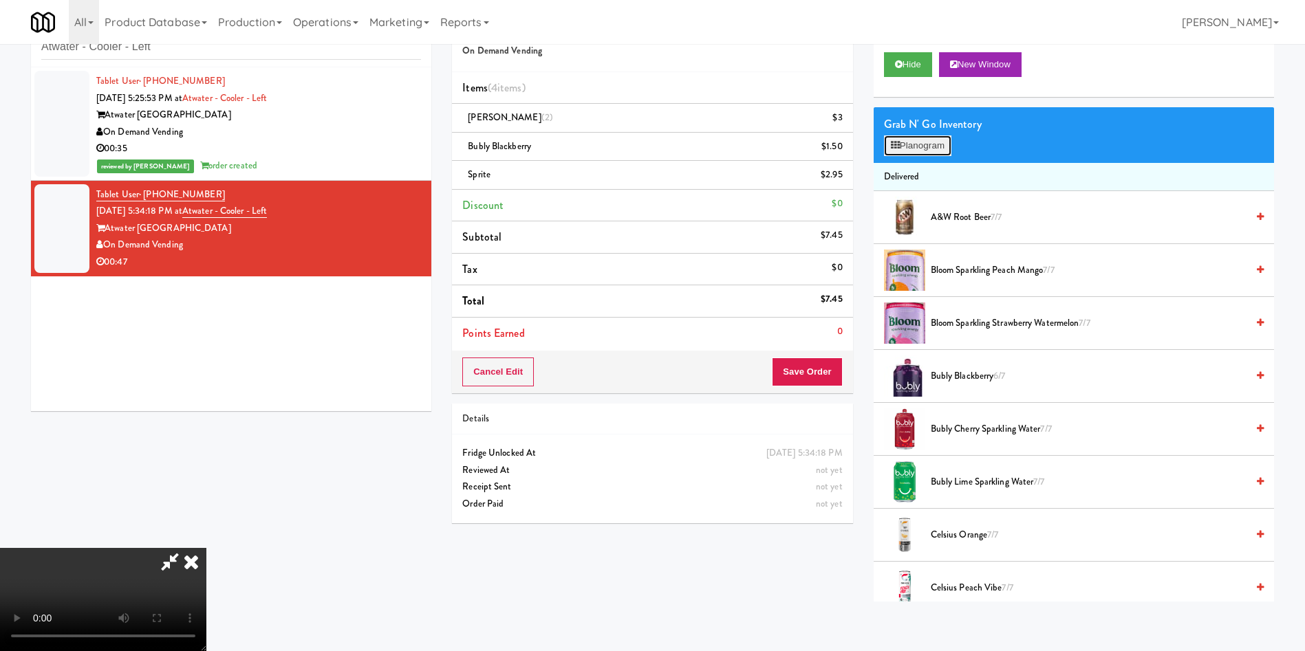
click at [937, 138] on button "Planogram" at bounding box center [917, 146] width 67 height 21
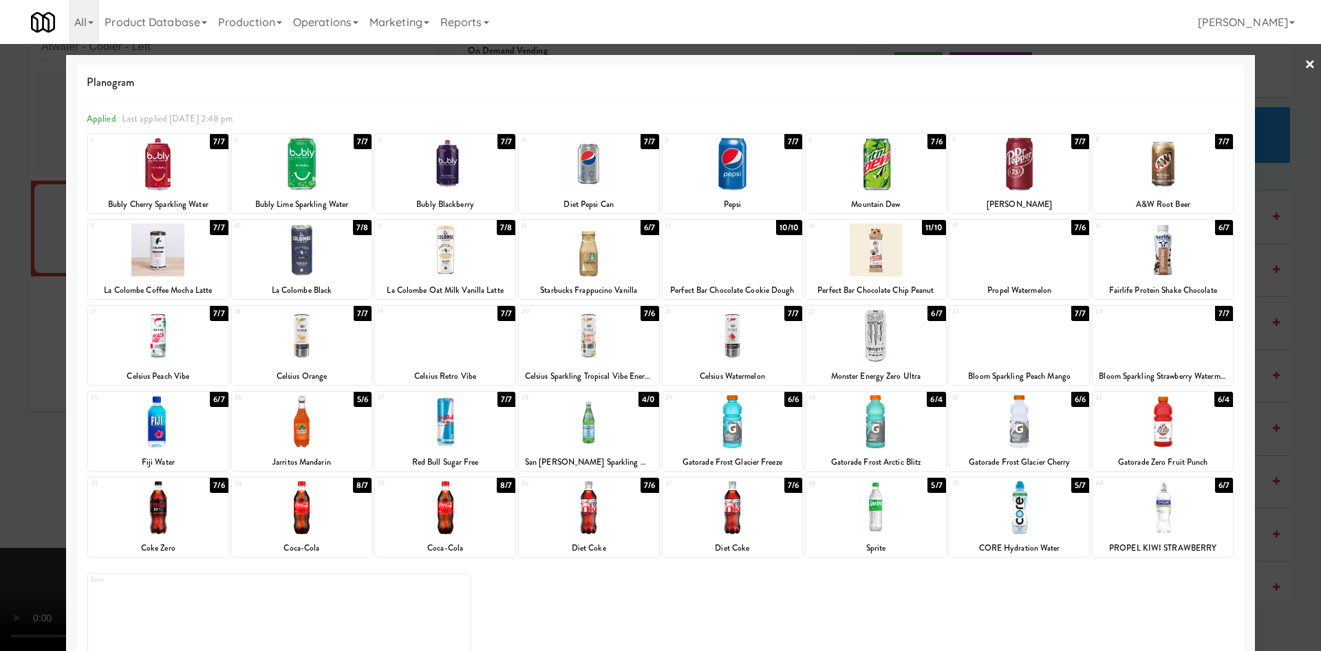
click at [1013, 348] on div at bounding box center [1019, 336] width 140 height 53
click at [0, 367] on div at bounding box center [660, 325] width 1321 height 651
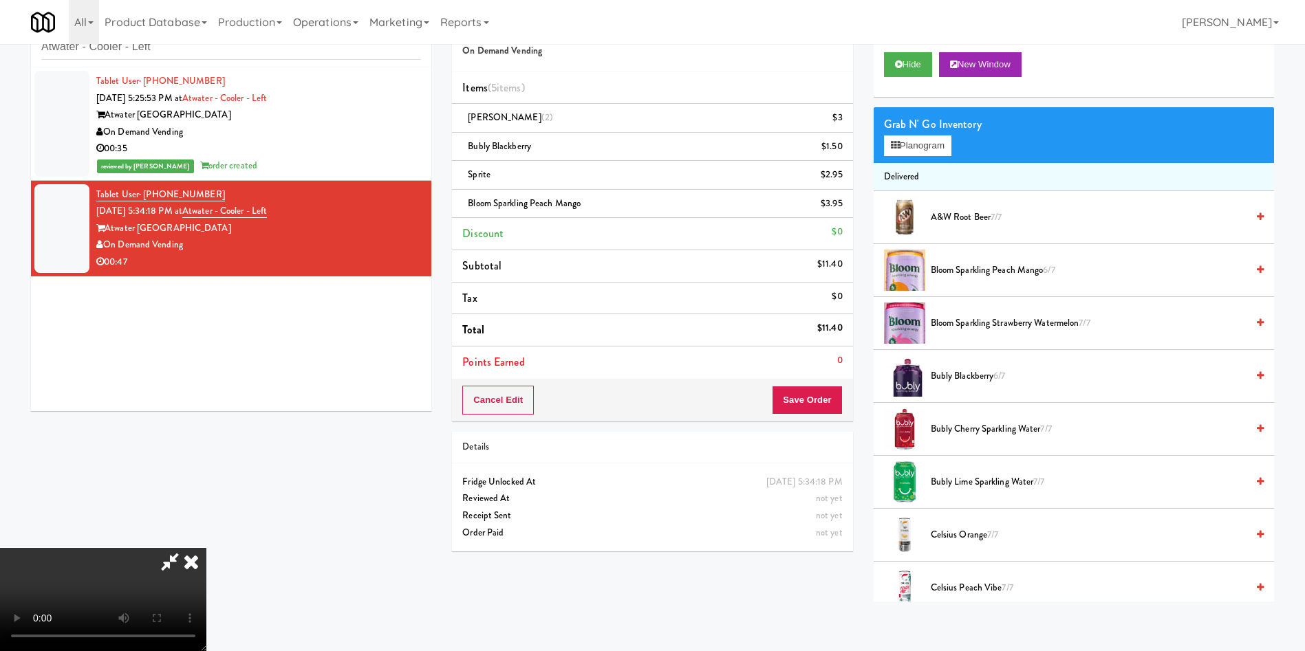
click at [206, 548] on video at bounding box center [103, 599] width 206 height 103
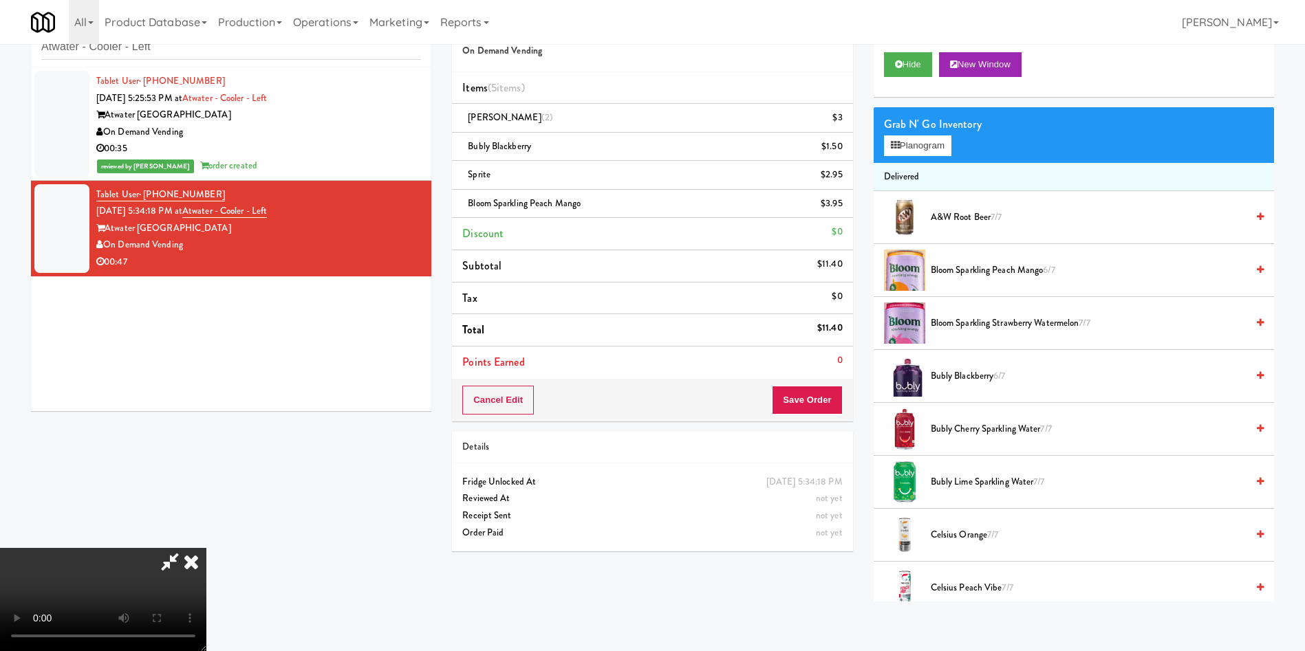
click at [206, 548] on video at bounding box center [103, 599] width 206 height 103
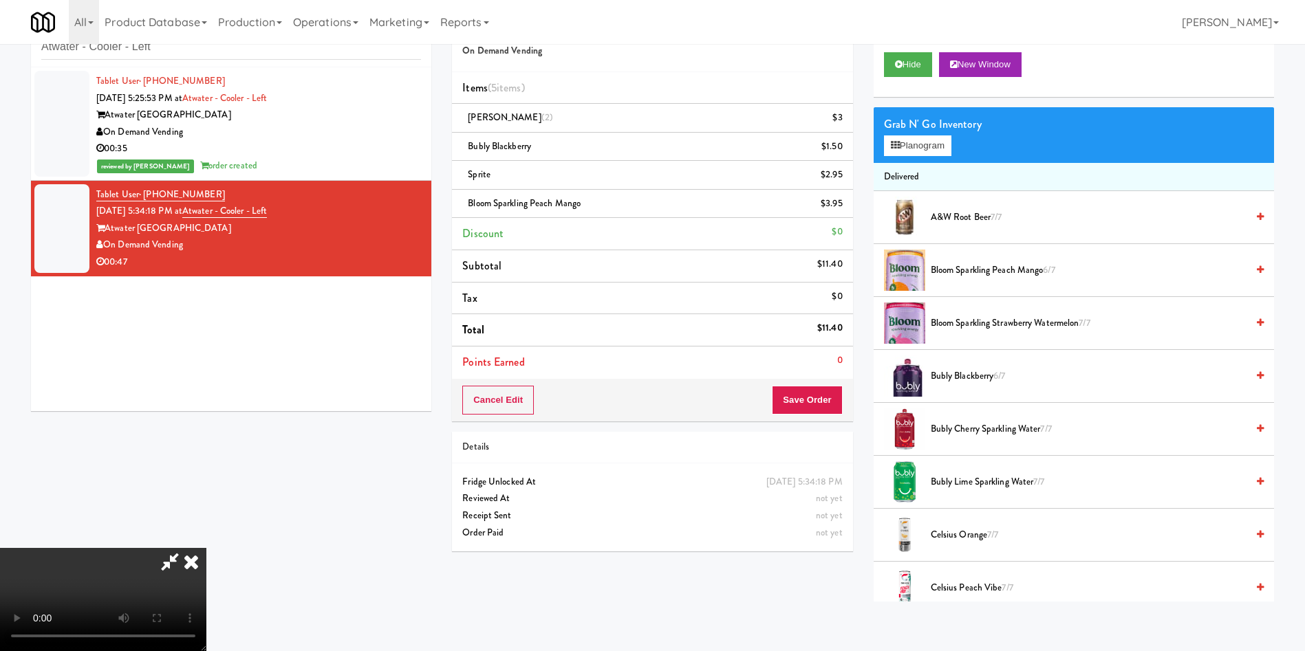
click at [206, 548] on video at bounding box center [103, 599] width 206 height 103
click at [833, 410] on button "Save Order" at bounding box center [807, 400] width 70 height 29
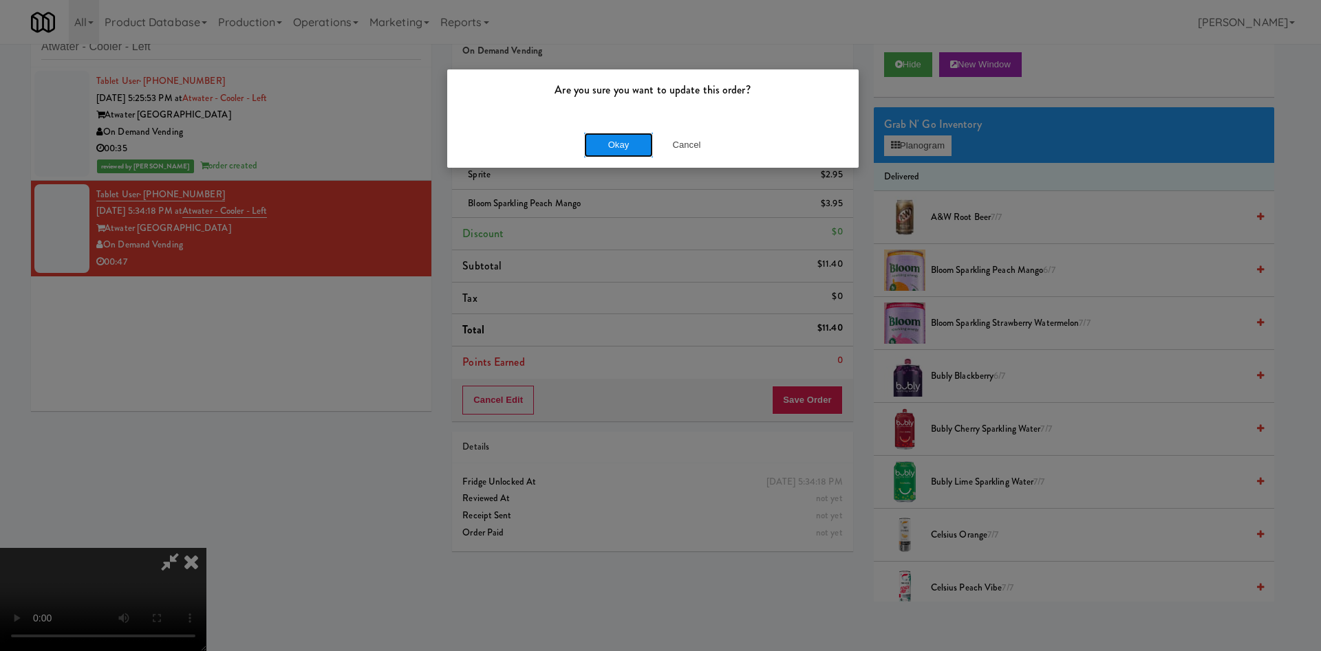
click at [625, 136] on button "Okay" at bounding box center [618, 145] width 69 height 25
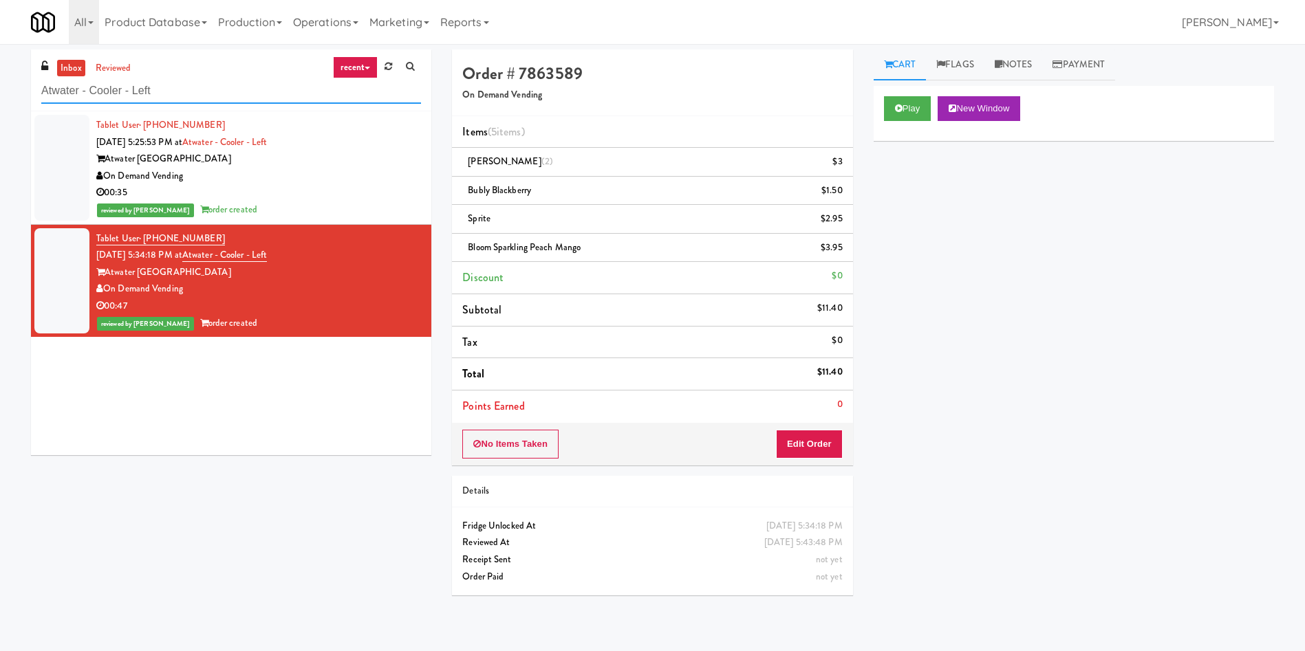
drag, startPoint x: 0, startPoint y: 92, endPoint x: 14, endPoint y: 85, distance: 15.7
click at [0, 87] on div "inbox reviewed recent all unclear take inventory issue suspicious failed recent…" at bounding box center [652, 328] width 1305 height 557
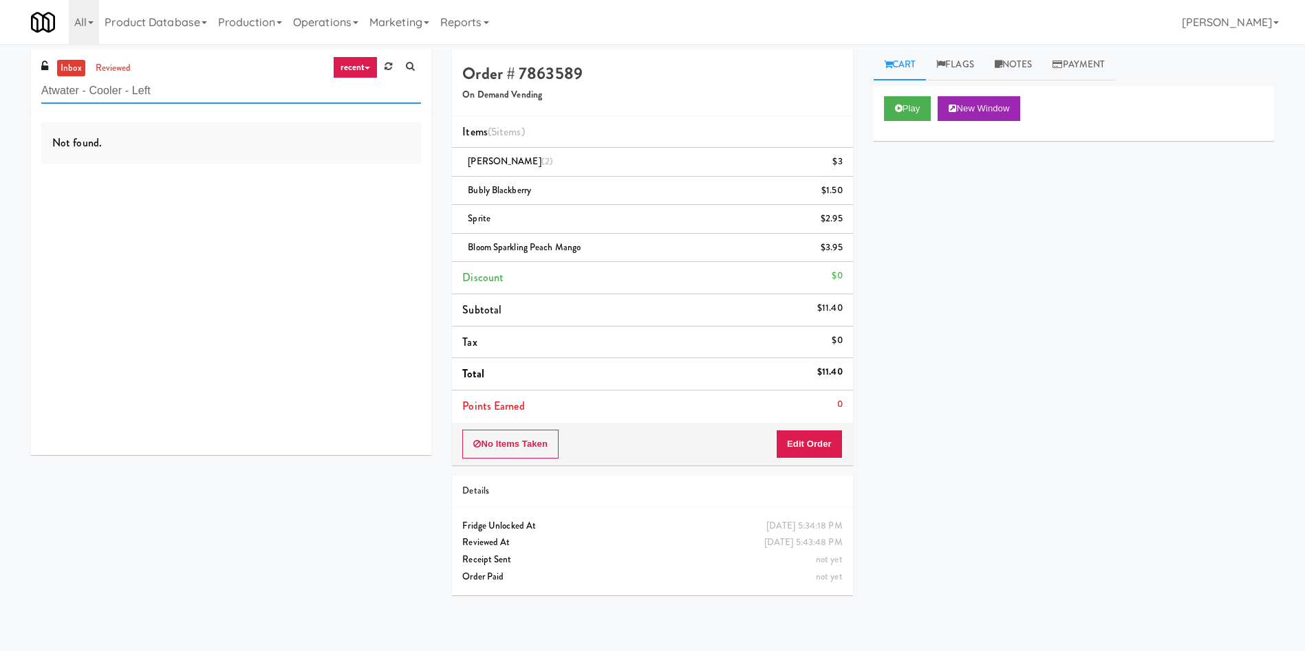
paste input "rgen"
drag, startPoint x: 180, startPoint y: 86, endPoint x: 0, endPoint y: 62, distance: 181.8
click at [0, 62] on div "inbox reviewed recent all unclear take inventory issue suspicious failed recent…" at bounding box center [652, 328] width 1305 height 557
type input "Argent"
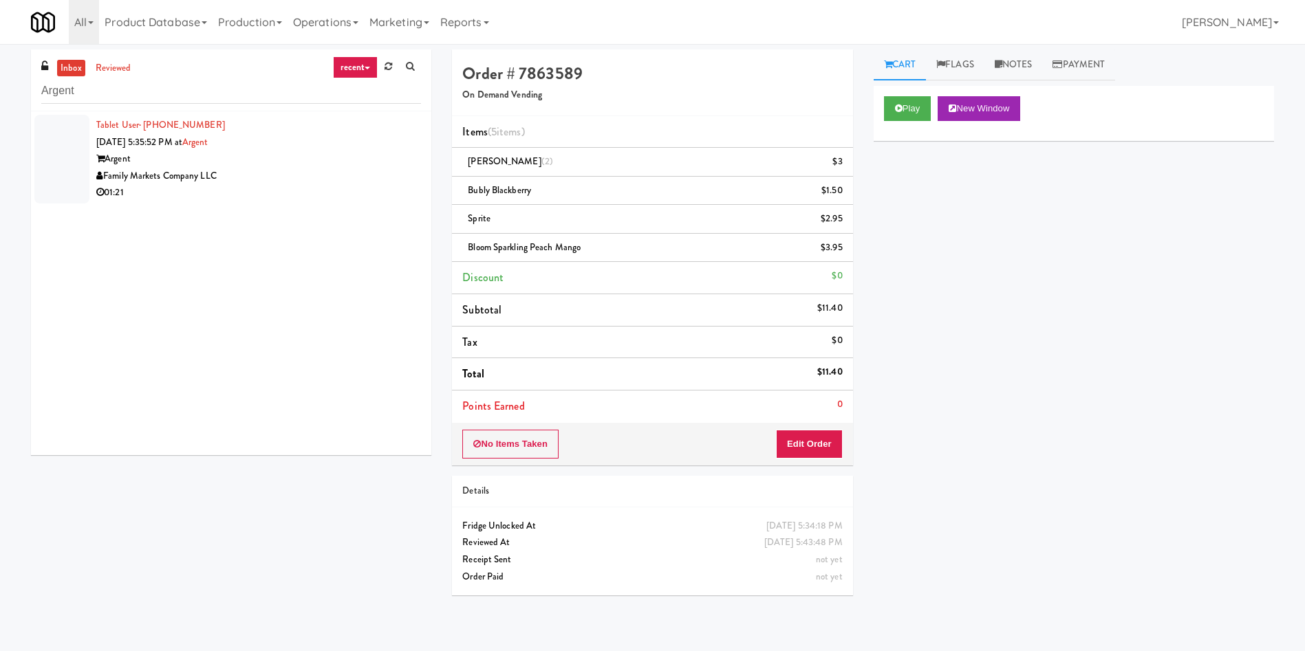
click at [63, 127] on div at bounding box center [61, 159] width 55 height 89
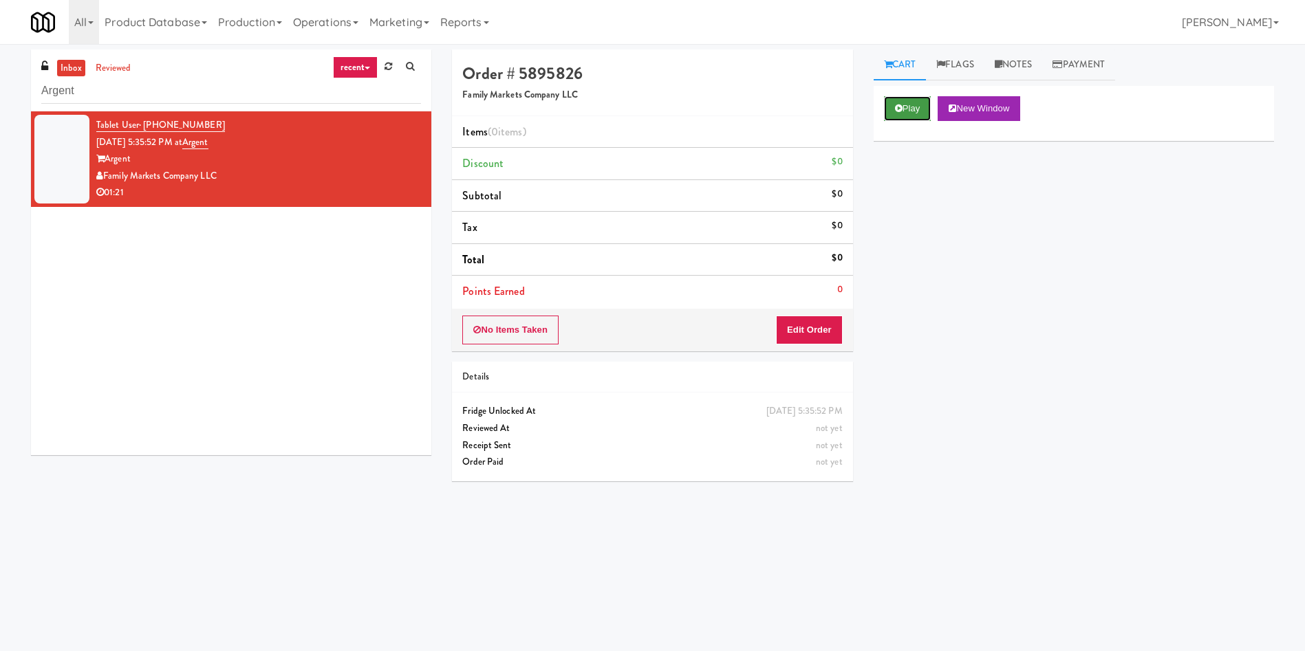
drag, startPoint x: 903, startPoint y: 105, endPoint x: 865, endPoint y: 188, distance: 91.7
click at [903, 106] on button "Play" at bounding box center [907, 108] width 47 height 25
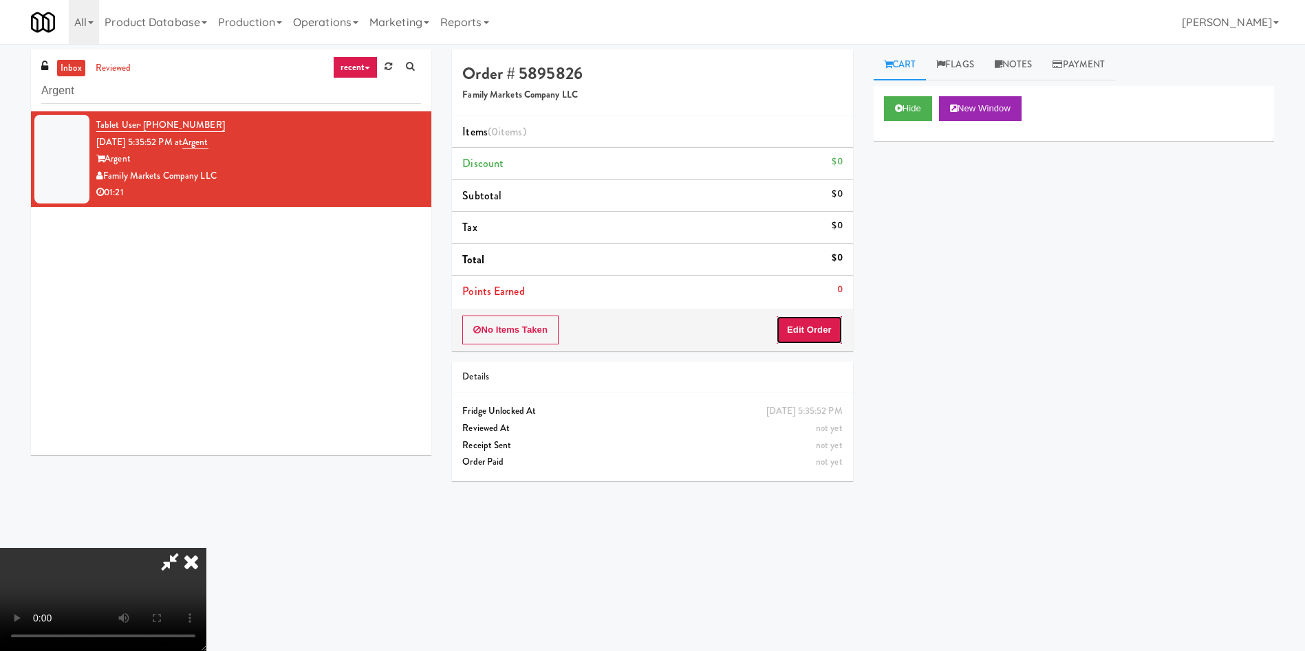
click at [796, 327] on button "Edit Order" at bounding box center [809, 330] width 67 height 29
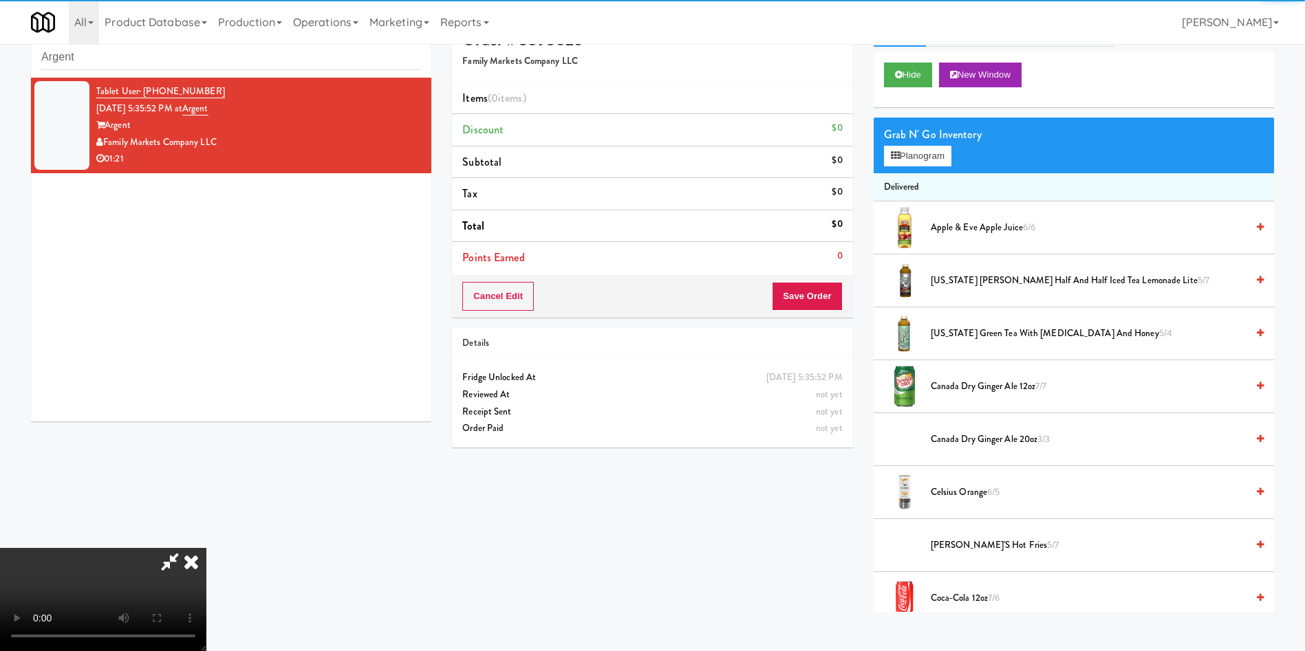
scroll to position [44, 0]
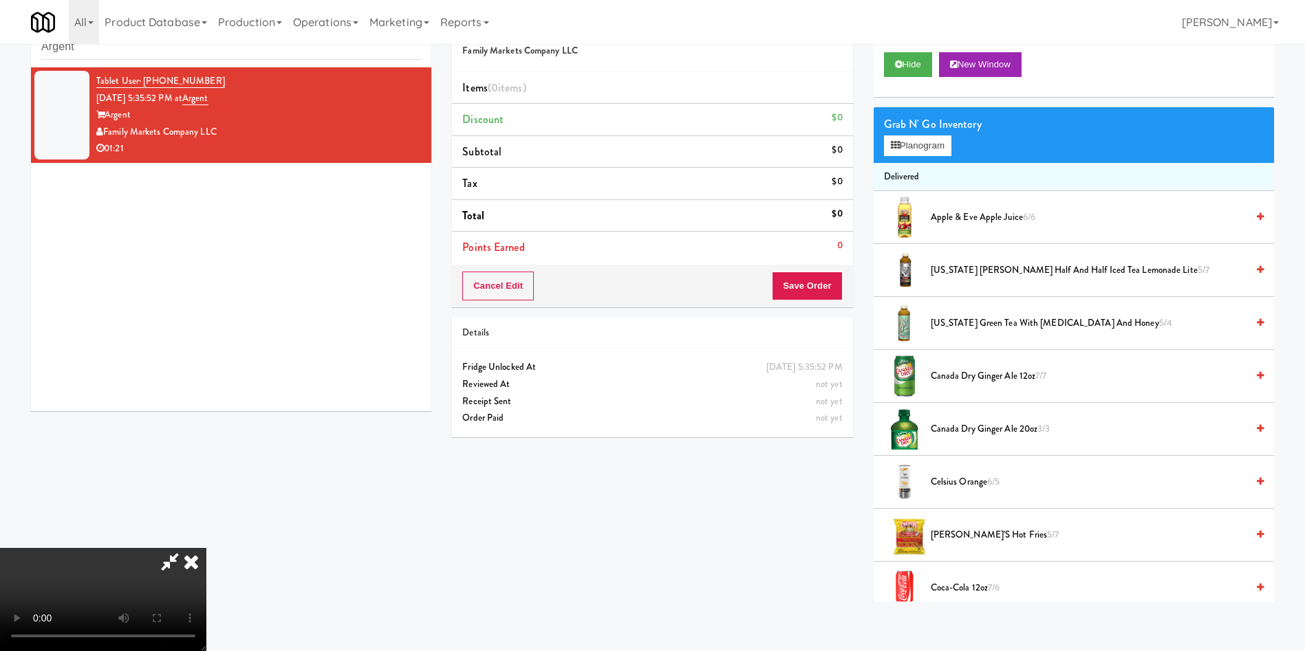
click at [206, 548] on video at bounding box center [103, 599] width 206 height 103
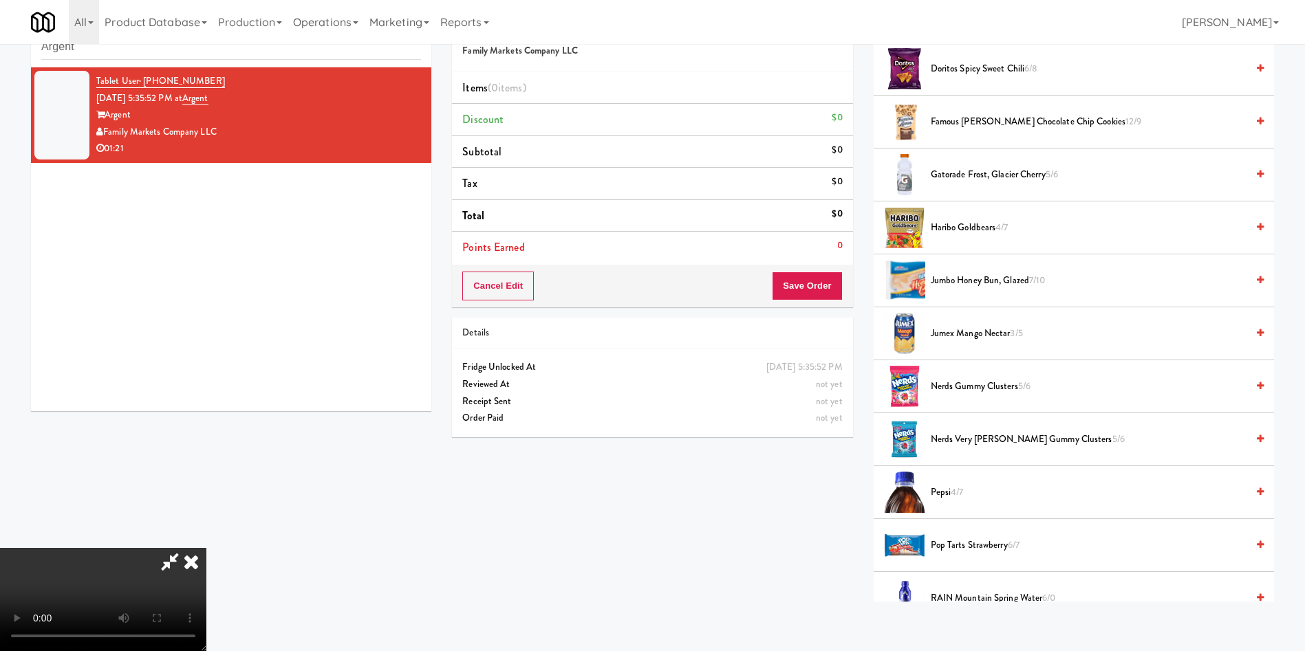
scroll to position [929, 0]
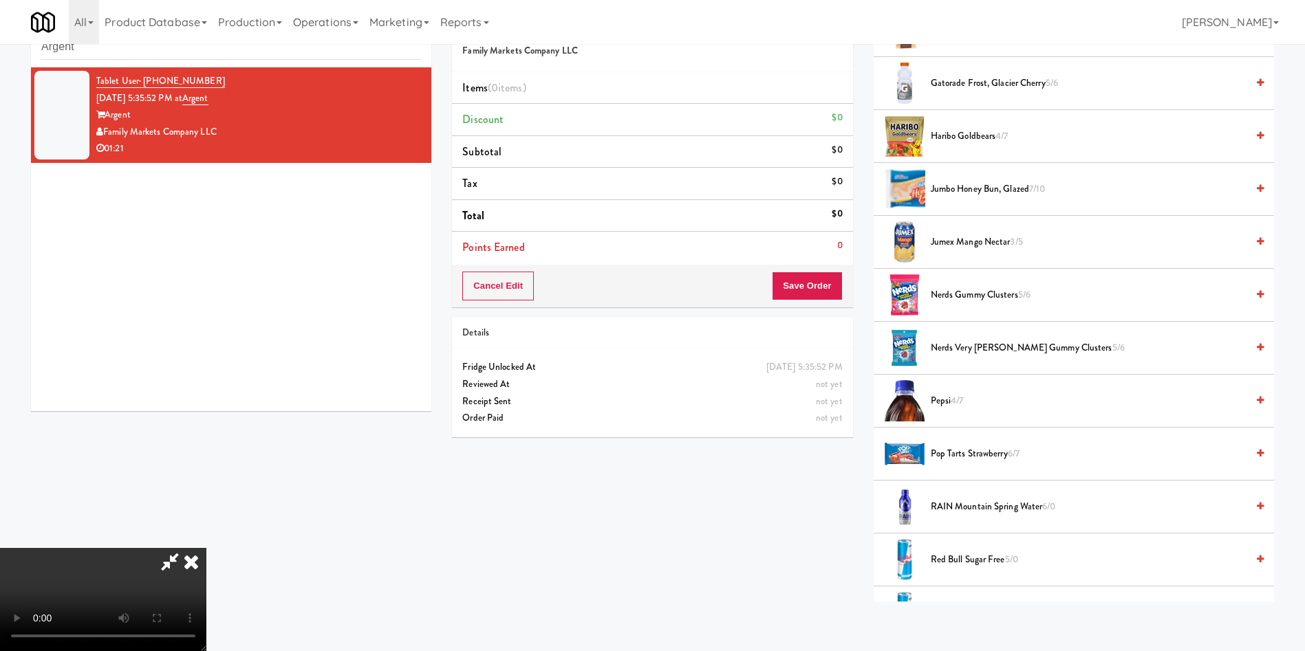
click at [959, 127] on li "Haribo Goldbears 4/7" at bounding box center [1074, 136] width 400 height 53
click at [958, 136] on span "Haribo Goldbears 4/7" at bounding box center [1089, 136] width 316 height 17
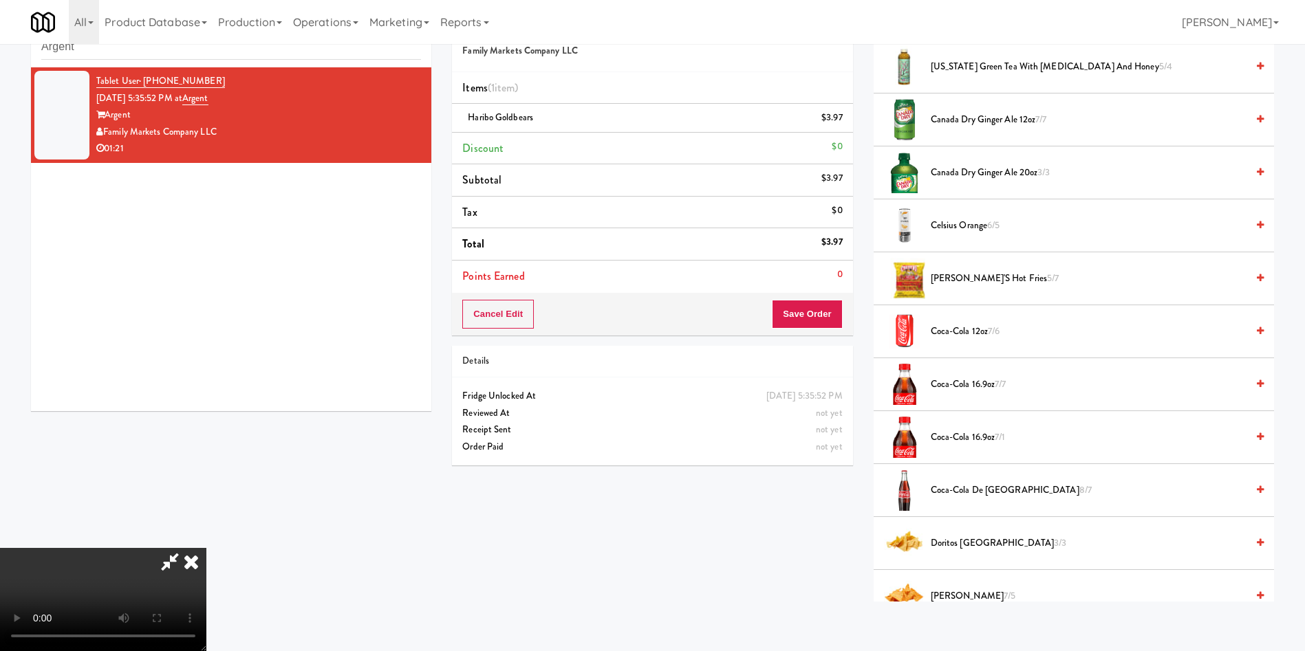
scroll to position [206, 0]
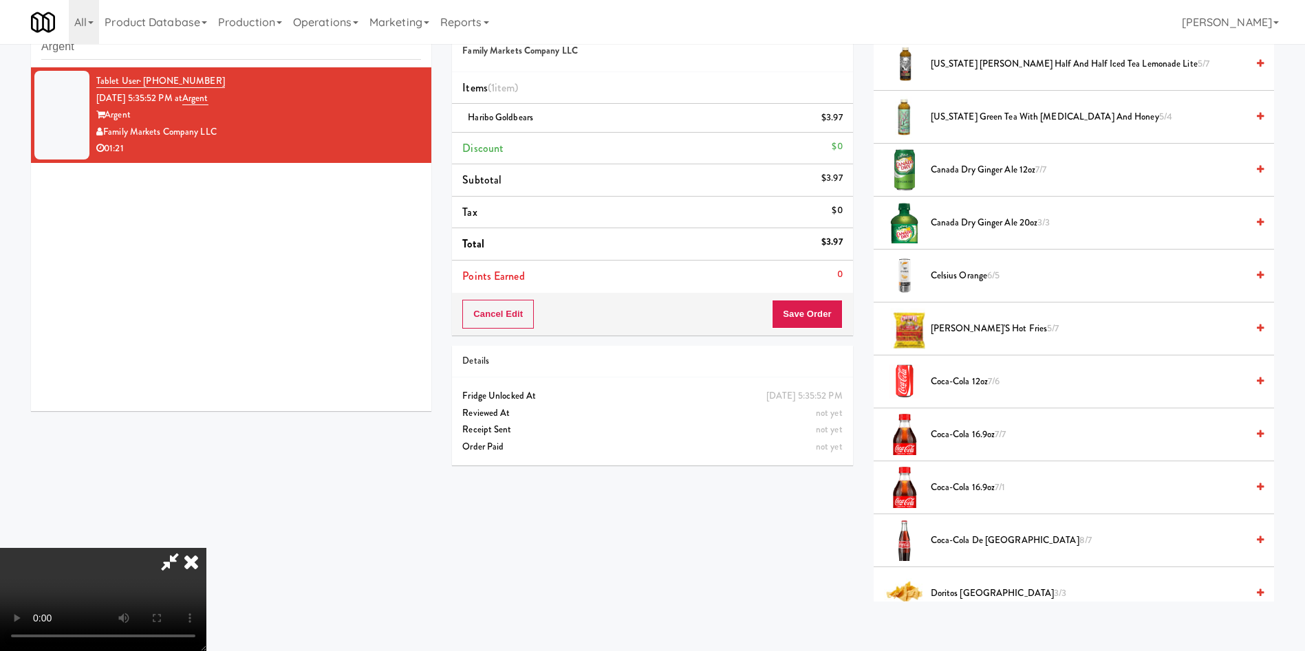
click at [206, 548] on video at bounding box center [103, 599] width 206 height 103
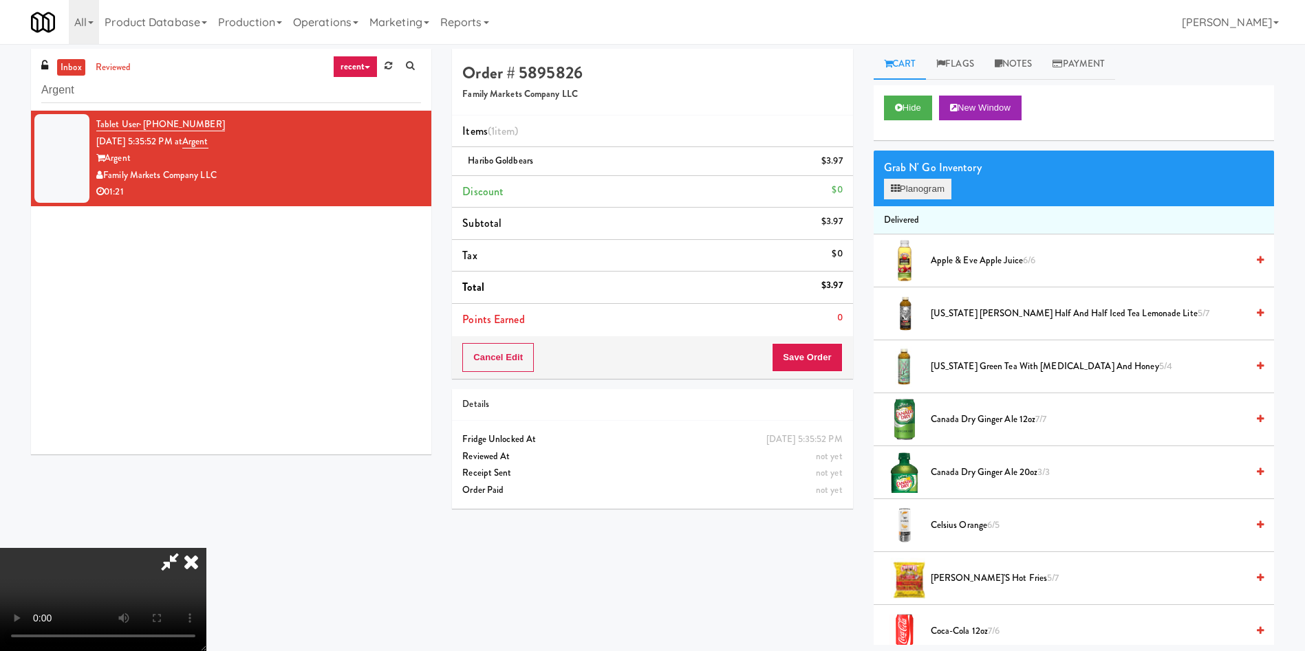
scroll to position [0, 0]
click at [921, 183] on button "Planogram" at bounding box center [917, 190] width 67 height 21
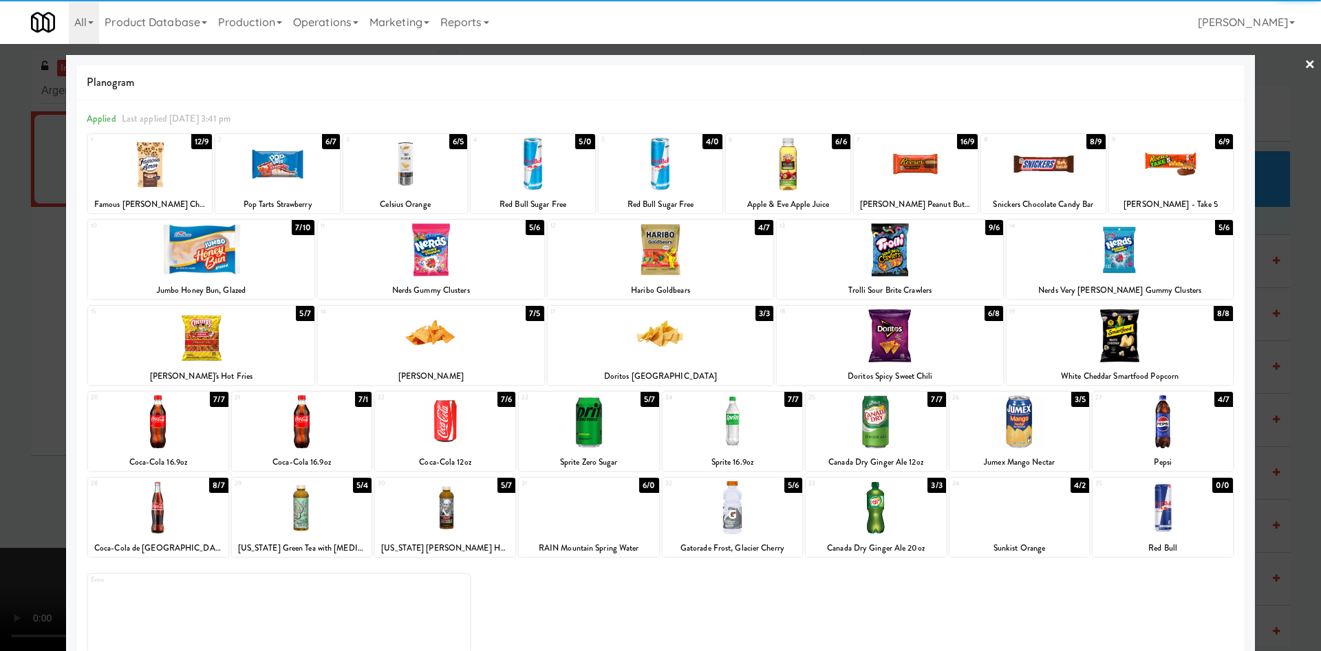
click at [286, 164] on div at bounding box center [277, 164] width 124 height 53
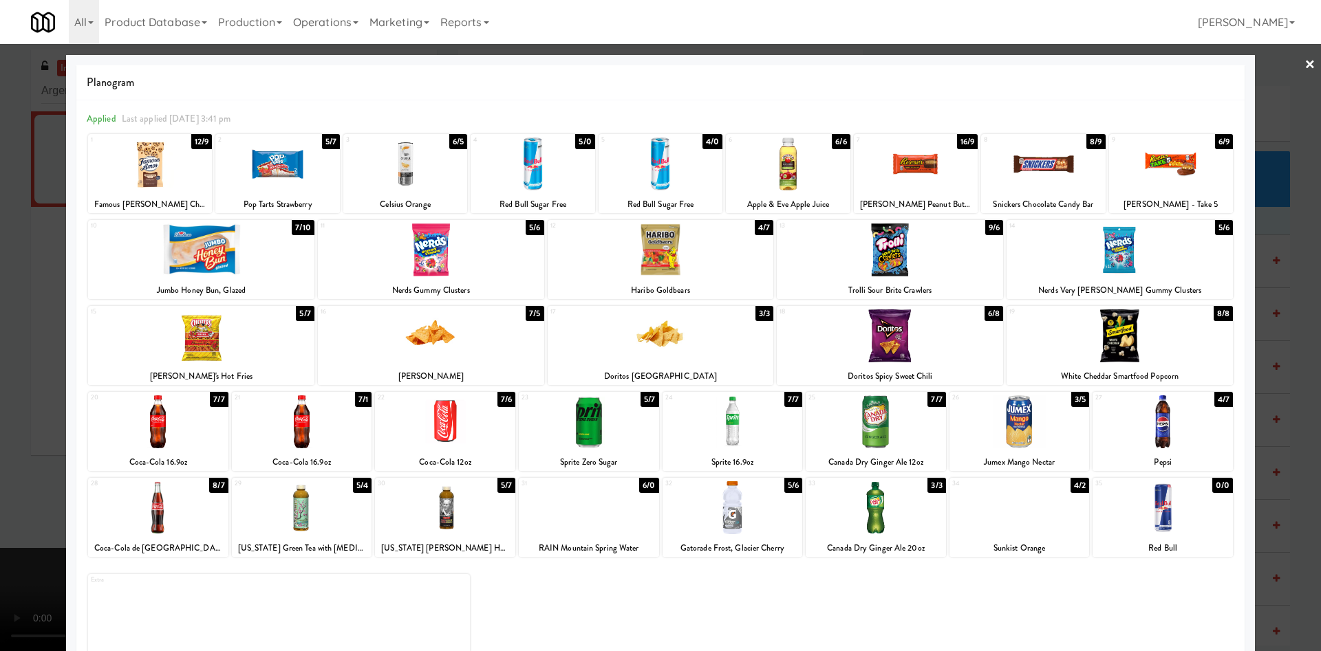
click at [6, 400] on div at bounding box center [660, 325] width 1321 height 651
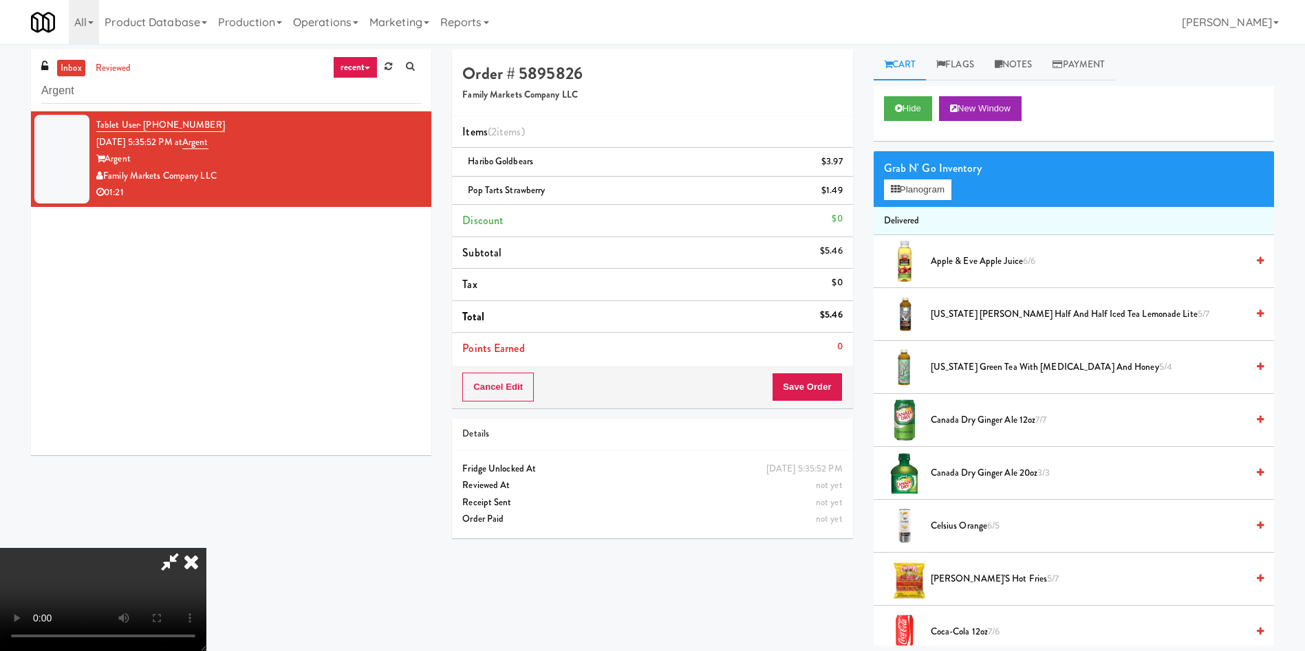
click at [206, 548] on video at bounding box center [103, 599] width 206 height 103
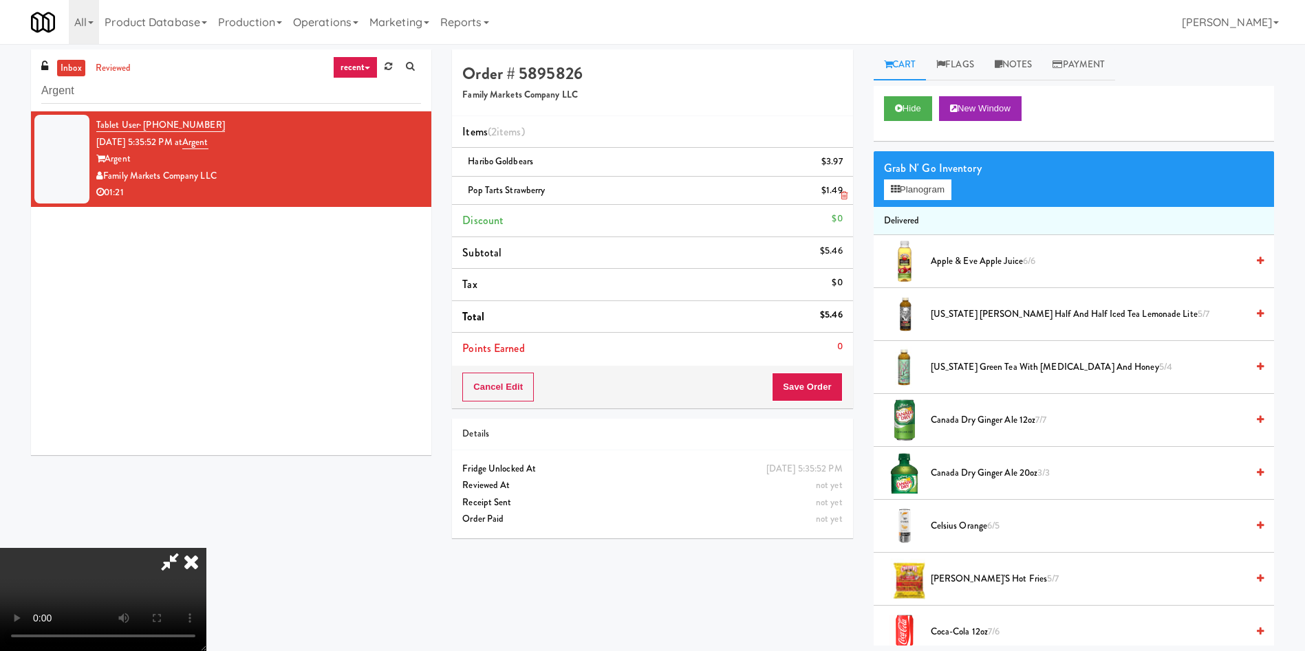
click at [845, 199] on icon at bounding box center [844, 195] width 7 height 9
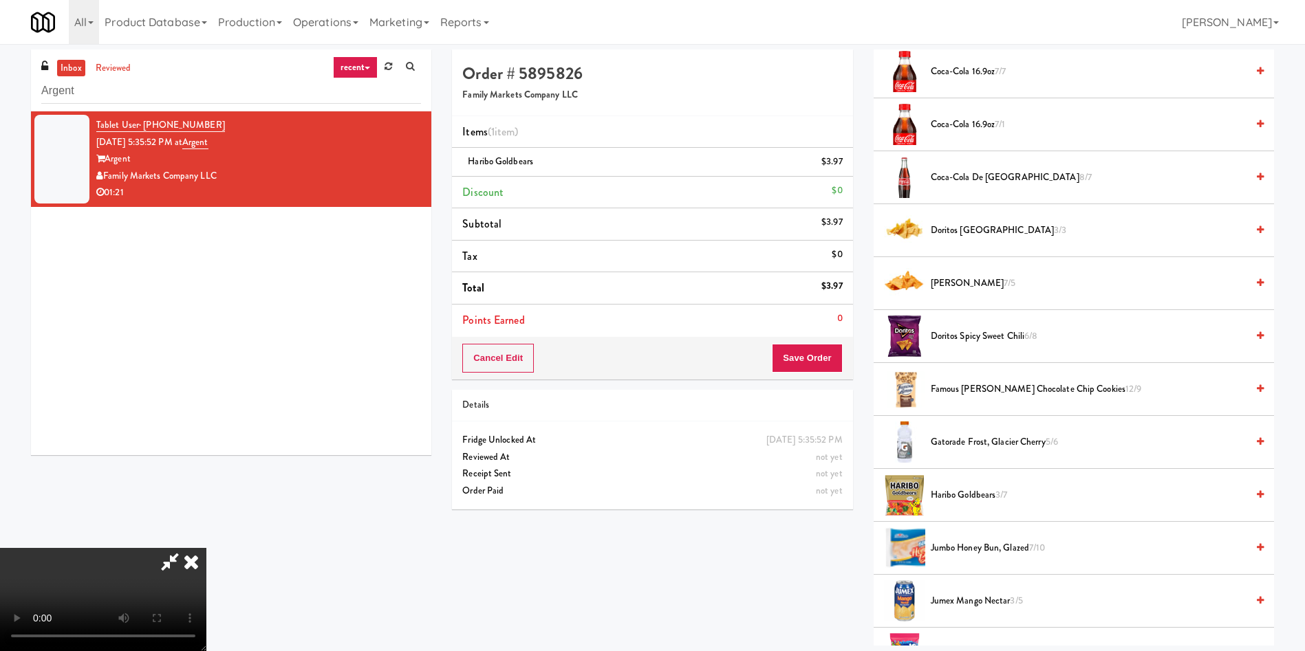
scroll to position [619, 0]
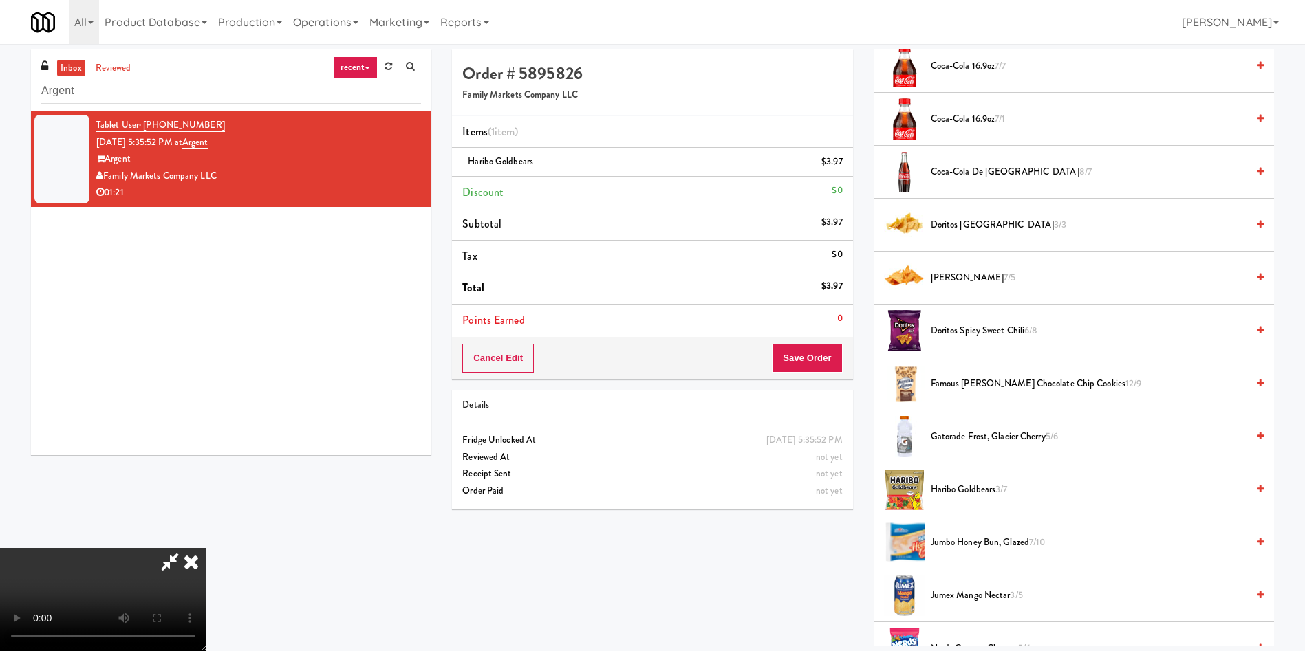
click at [968, 377] on span "Famous [PERSON_NAME] Chocolate Chip Cookies 12/9" at bounding box center [1089, 384] width 316 height 17
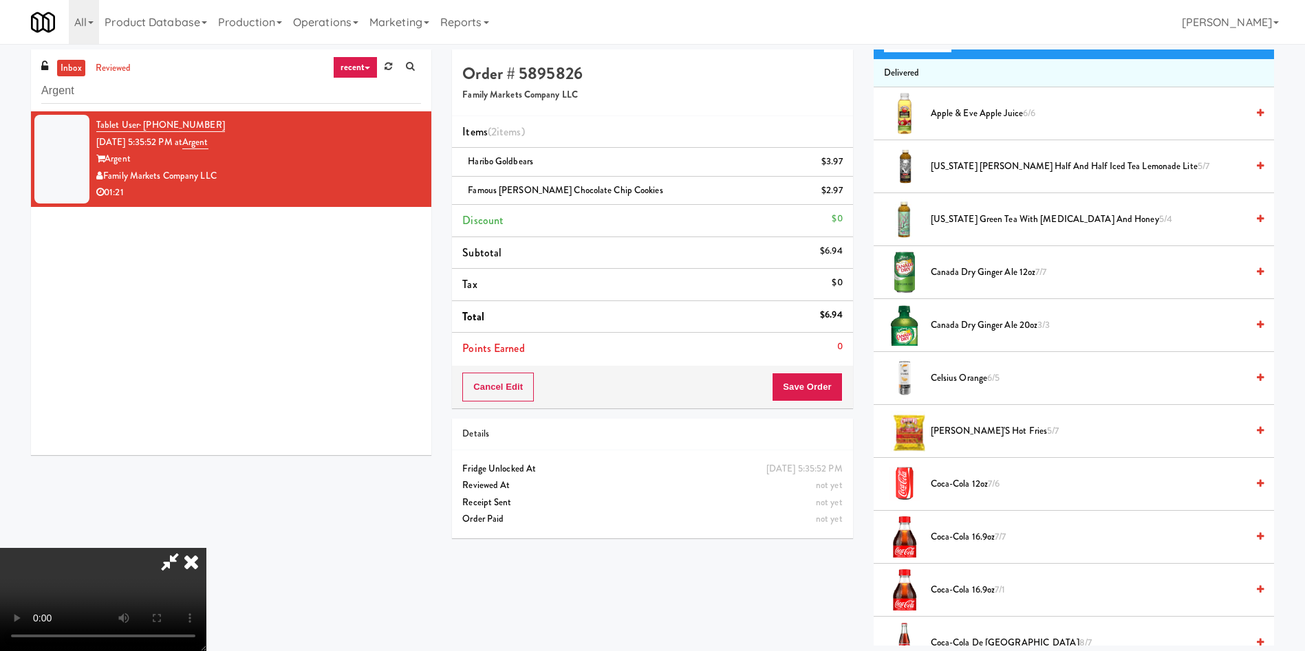
scroll to position [0, 0]
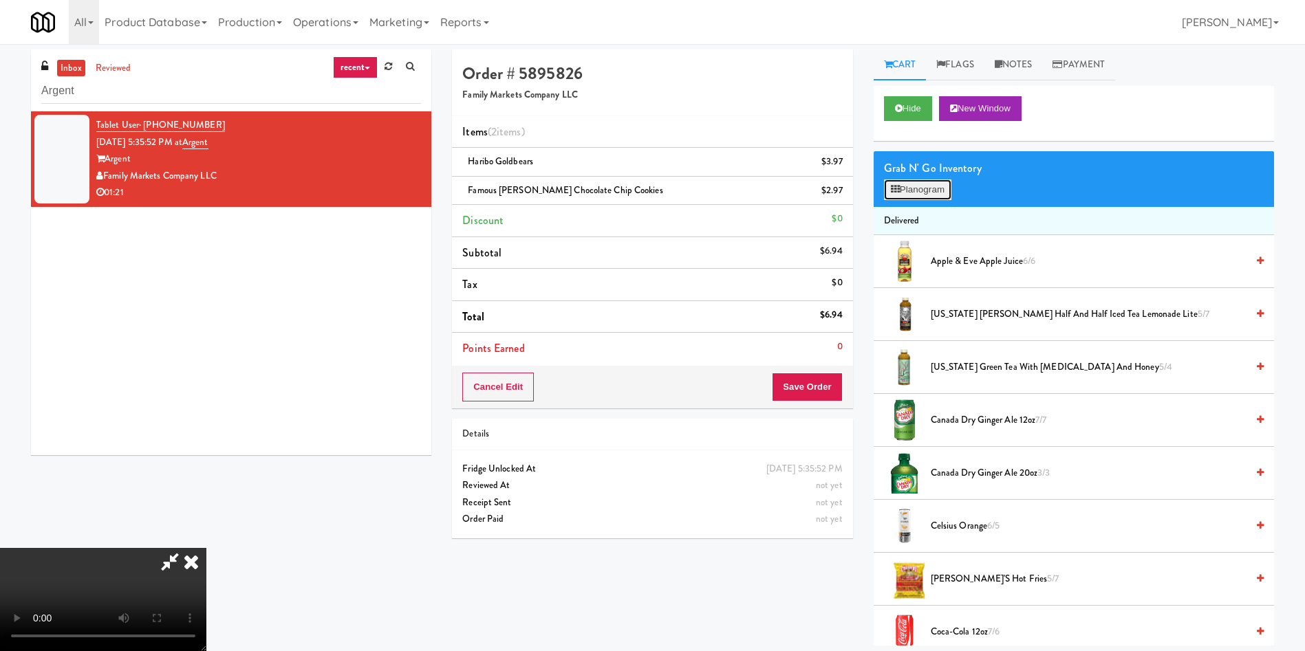
click at [930, 188] on button "Planogram" at bounding box center [917, 190] width 67 height 21
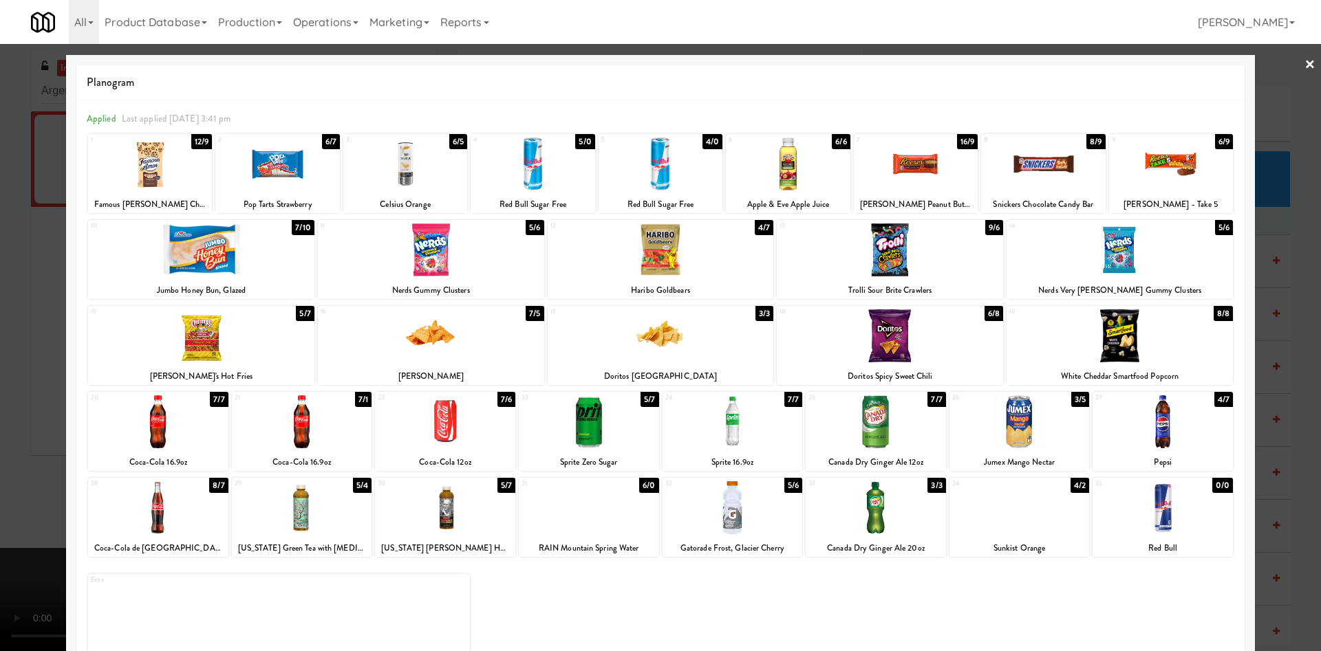
click at [15, 325] on div at bounding box center [660, 325] width 1321 height 651
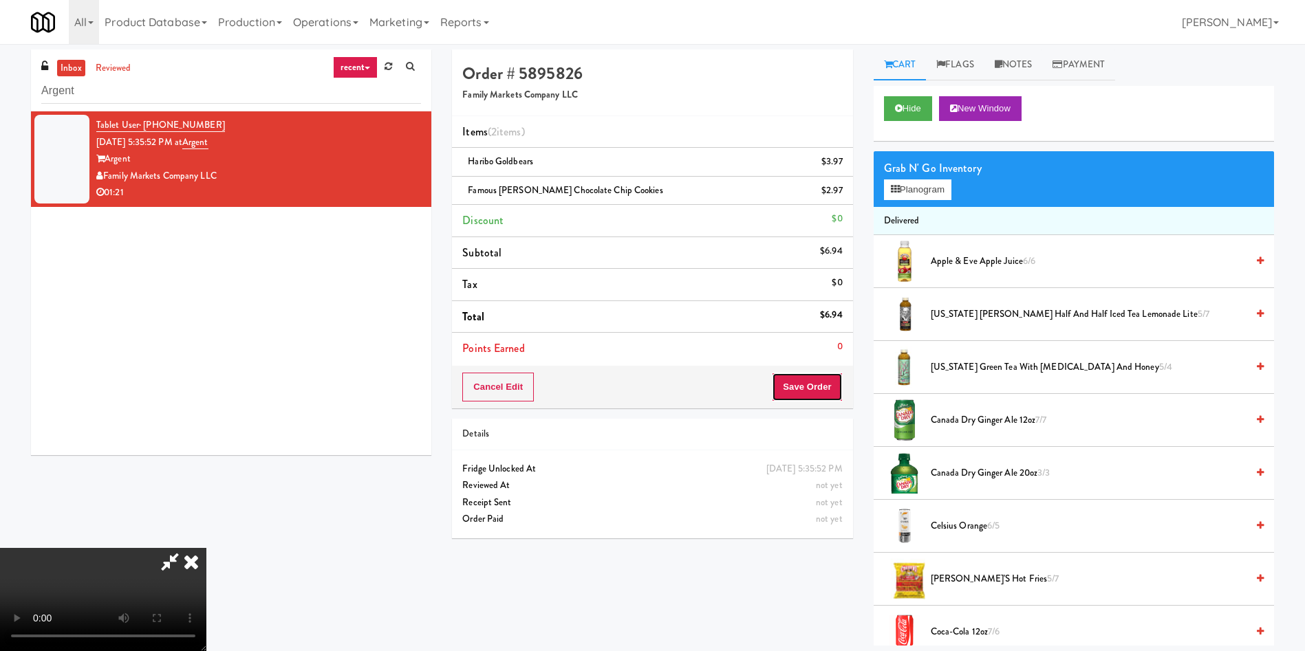
click at [828, 382] on button "Save Order" at bounding box center [807, 387] width 70 height 29
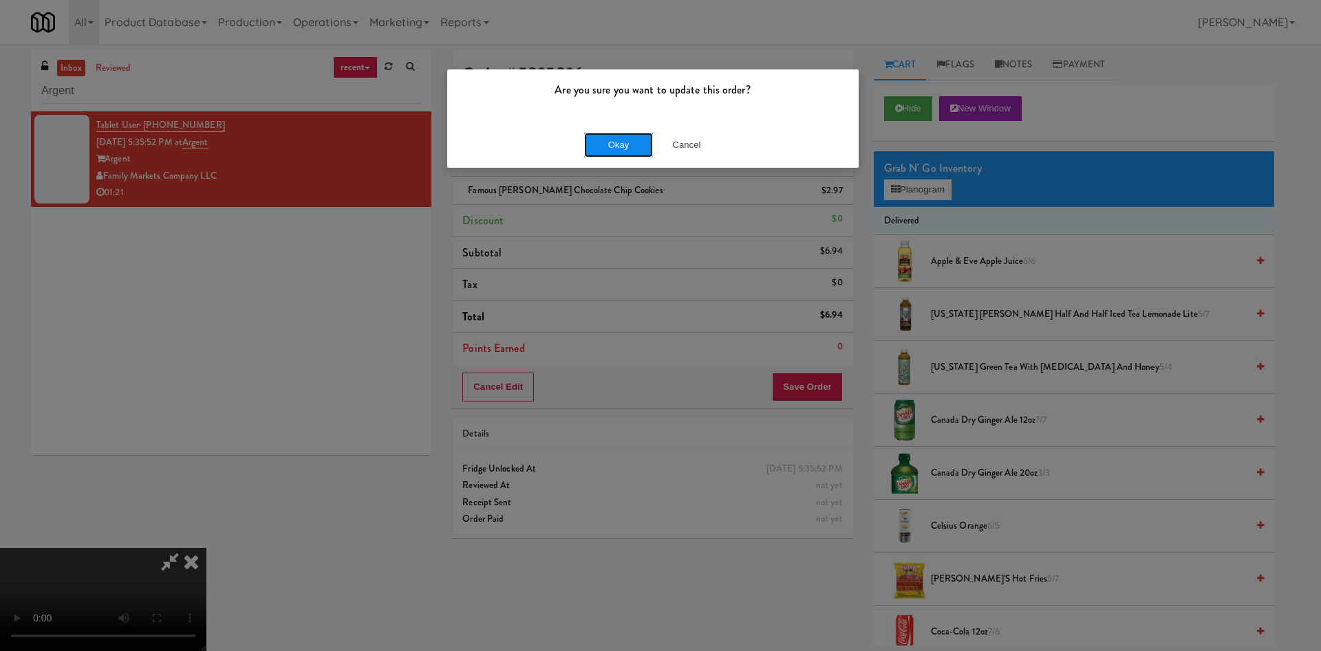
click at [616, 145] on button "Okay" at bounding box center [618, 145] width 69 height 25
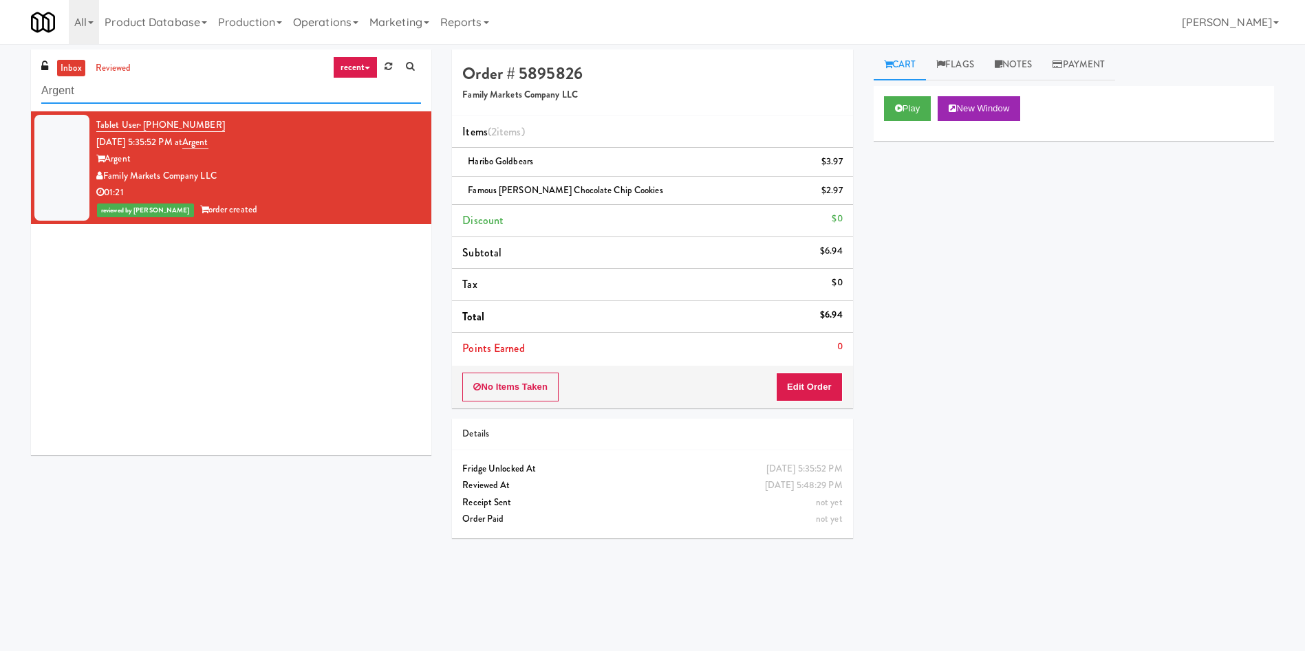
drag, startPoint x: 109, startPoint y: 92, endPoint x: 2, endPoint y: 86, distance: 106.8
click at [0, 89] on div "inbox reviewed recent all unclear take inventory issue suspicious failed recent…" at bounding box center [652, 326] width 1305 height 552
paste input "Revolution Mill - Cooler"
type input "Revolution Mill - Cooler"
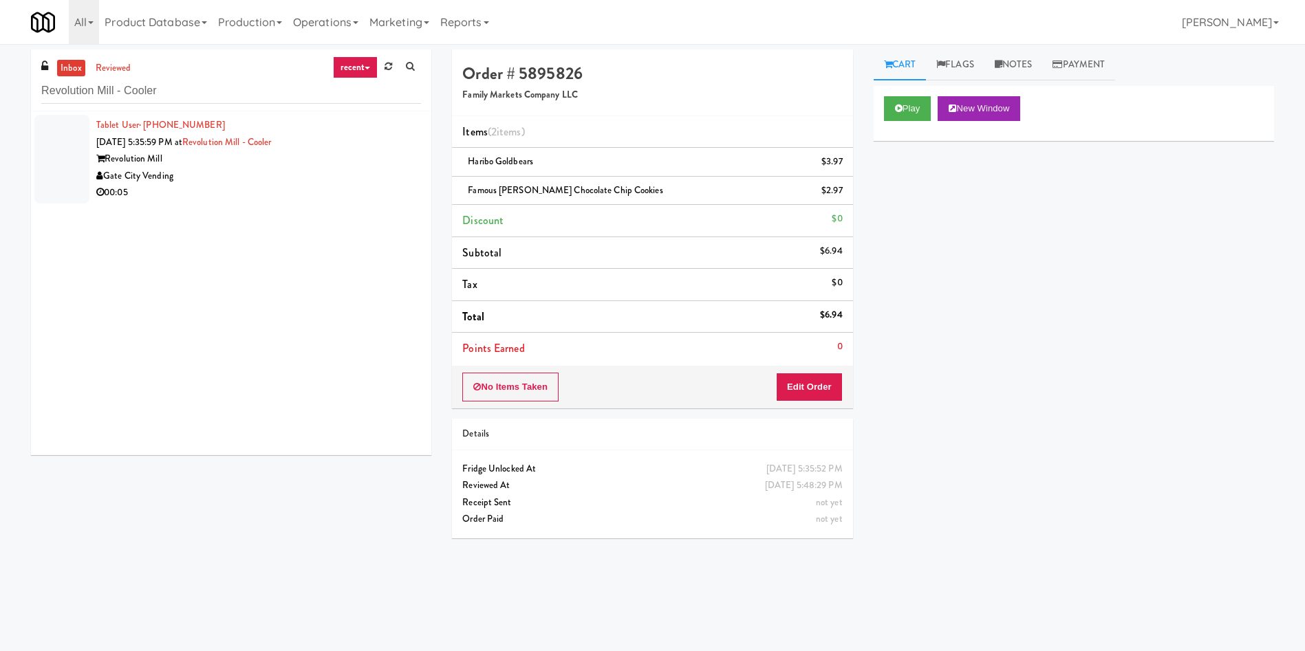
click at [80, 159] on div at bounding box center [61, 159] width 55 height 89
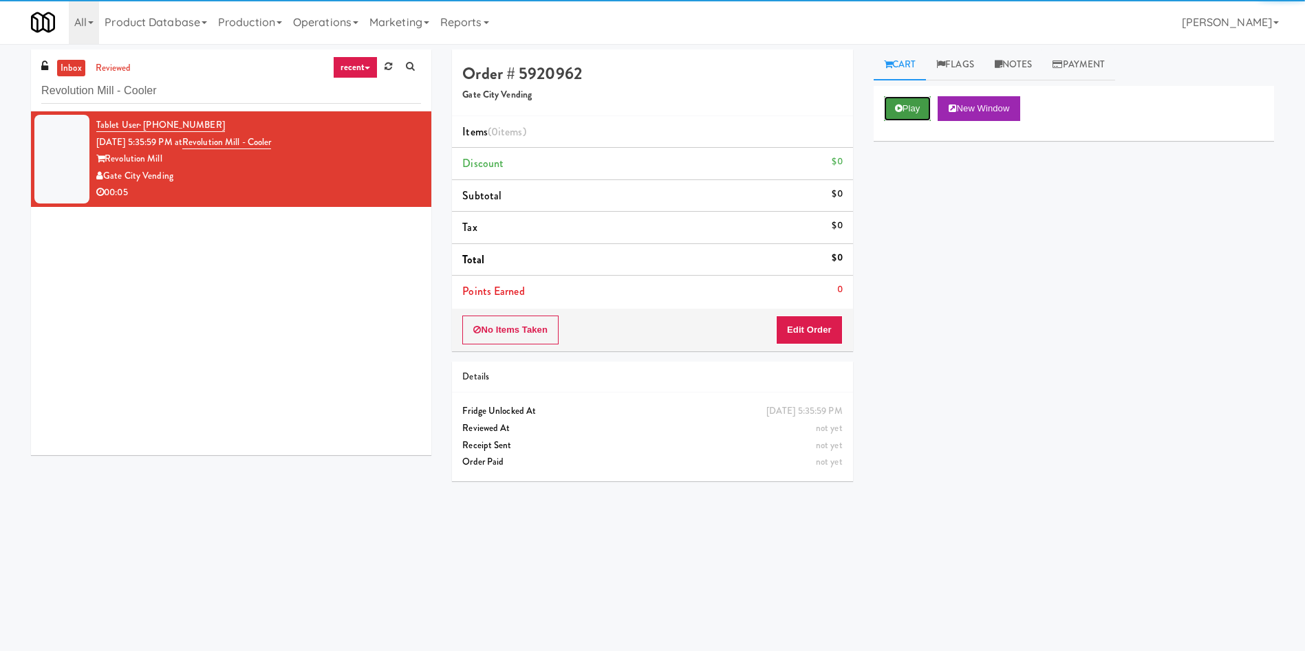
drag, startPoint x: 923, startPoint y: 111, endPoint x: 804, endPoint y: 232, distance: 169.3
click at [918, 114] on button "Play" at bounding box center [907, 108] width 47 height 25
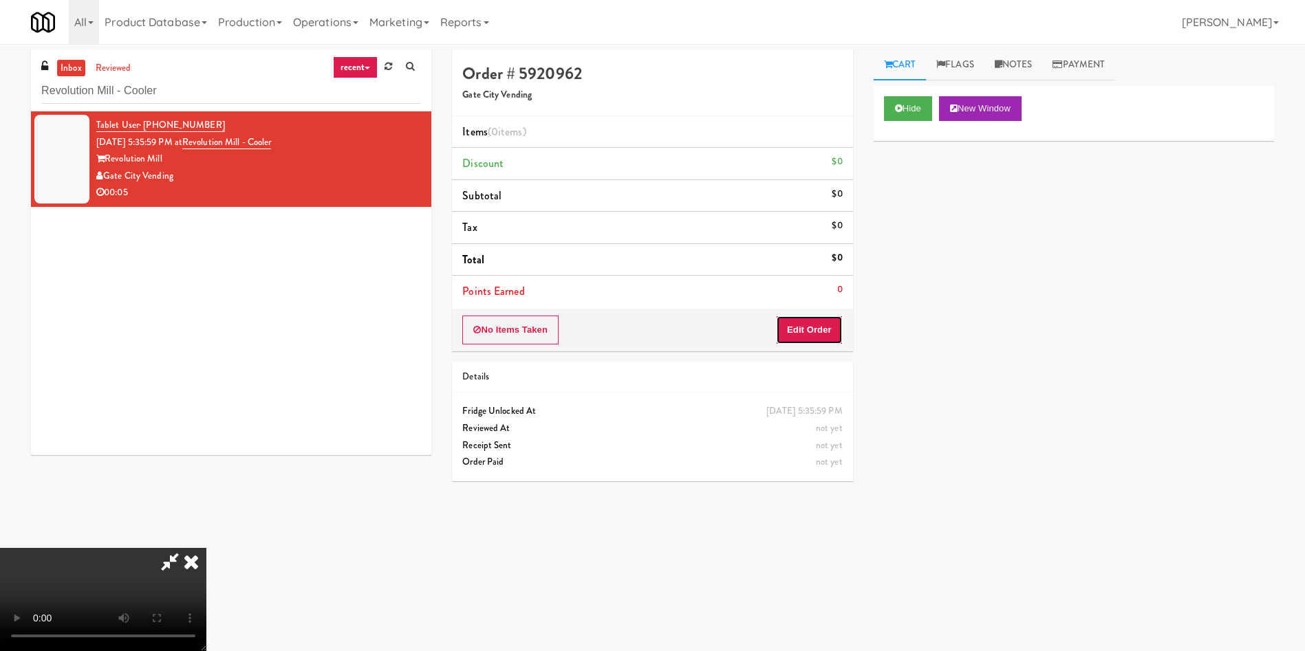
click at [799, 321] on button "Edit Order" at bounding box center [809, 330] width 67 height 29
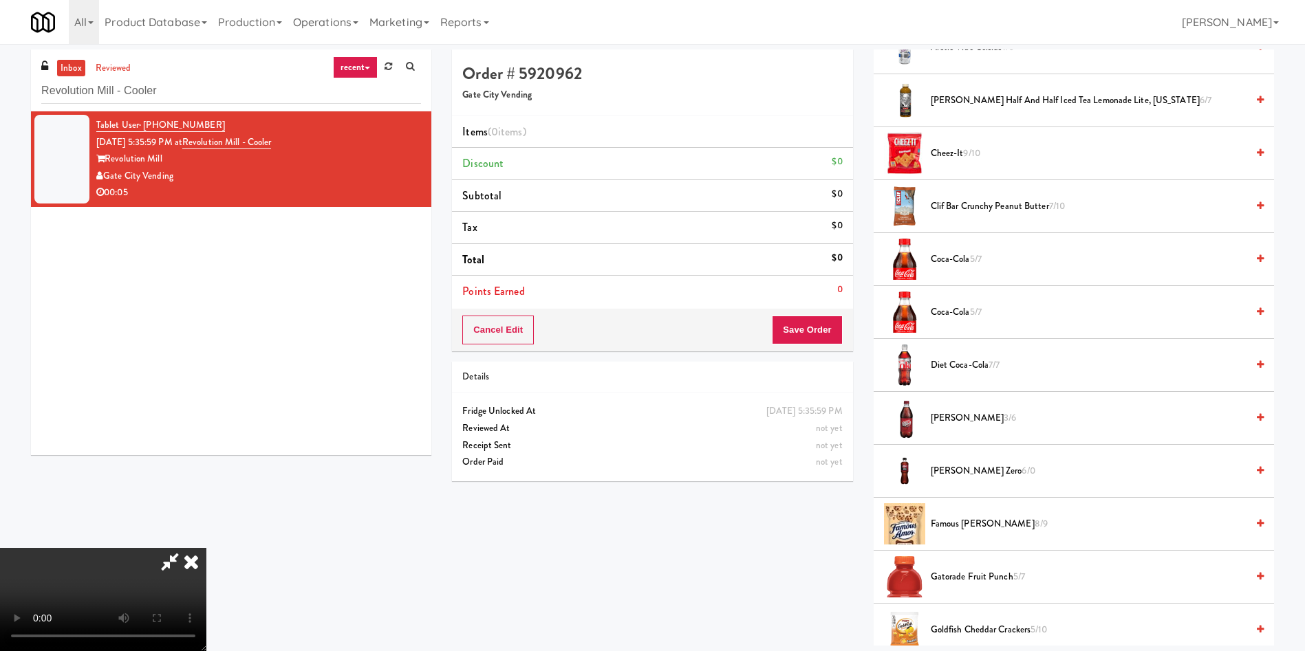
scroll to position [413, 0]
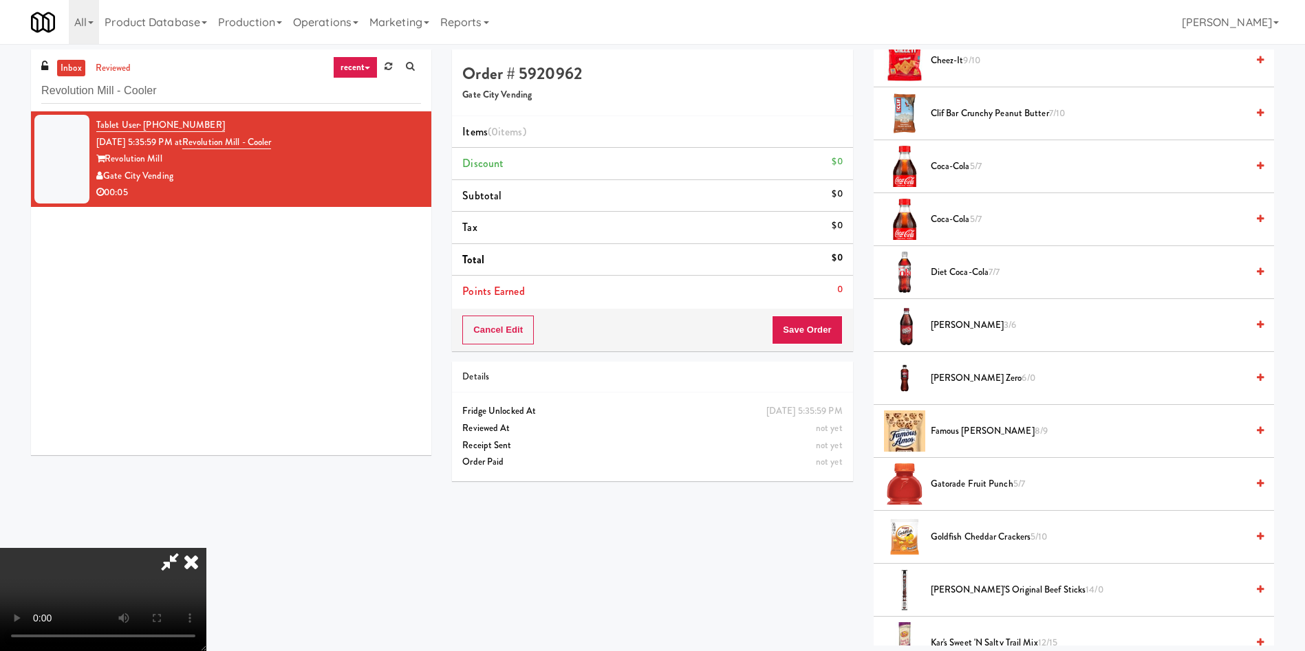
click at [962, 270] on span "Diet Coca-Cola 7/7" at bounding box center [1089, 272] width 316 height 17
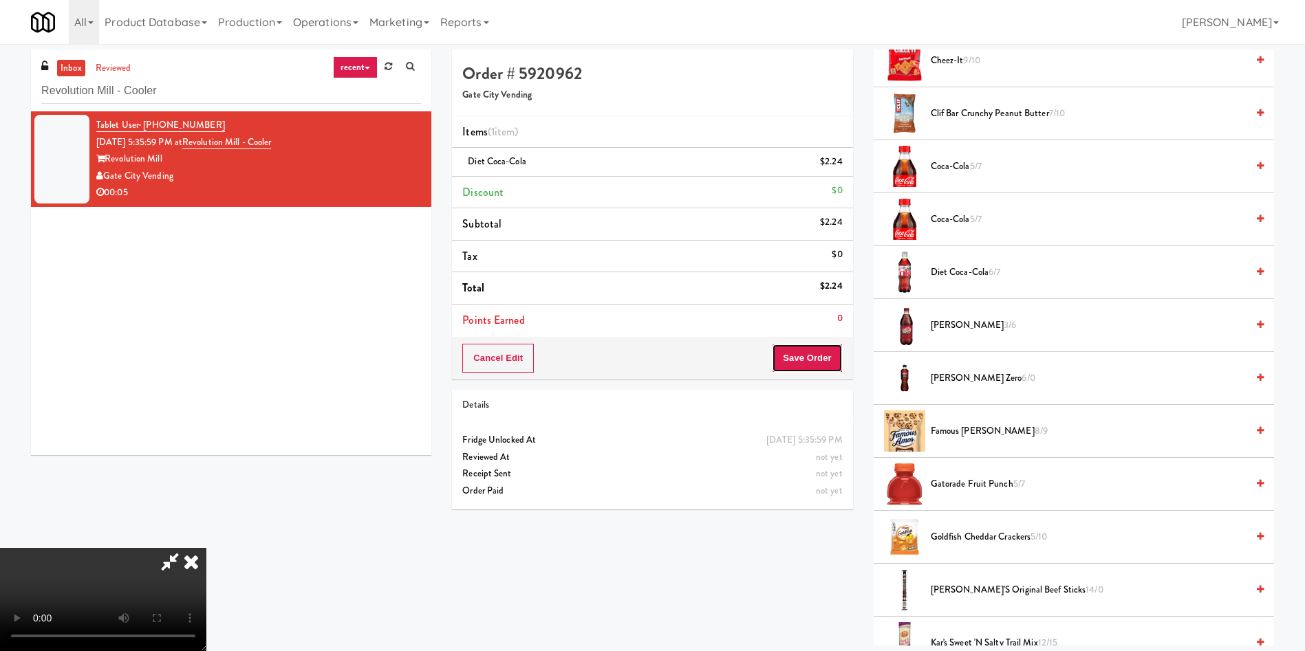
click at [819, 345] on button "Save Order" at bounding box center [807, 358] width 70 height 29
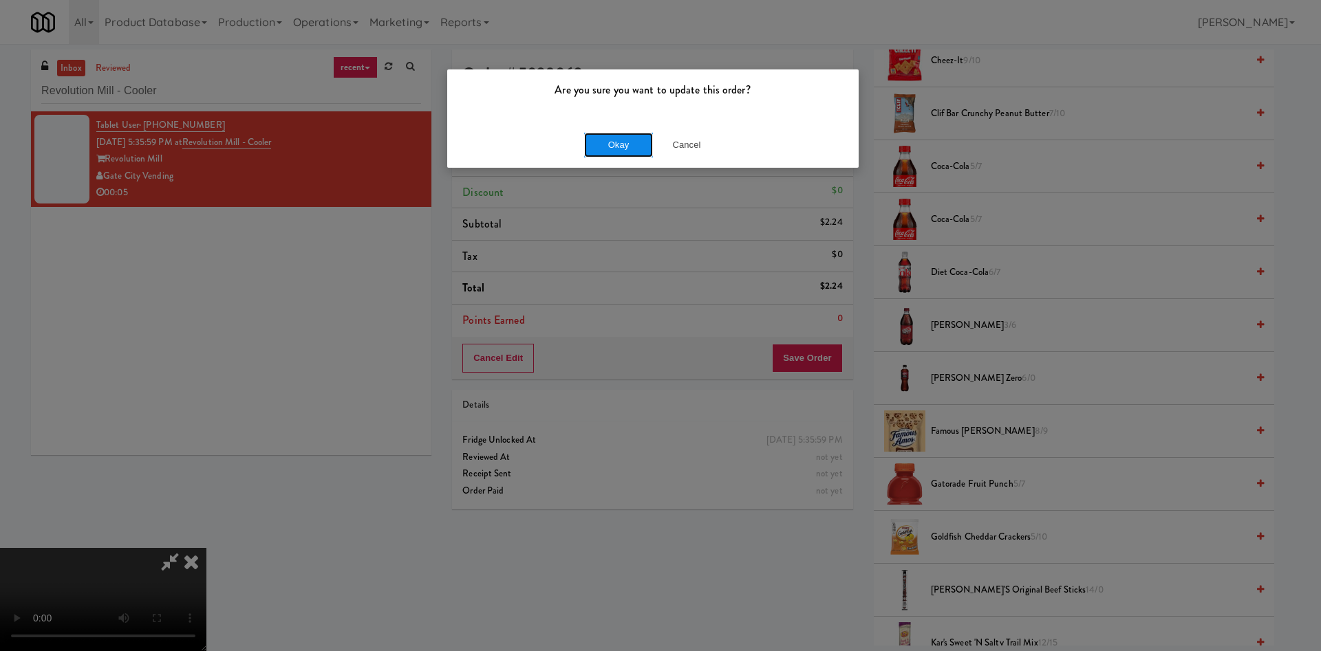
click at [631, 142] on button "Okay" at bounding box center [618, 145] width 69 height 25
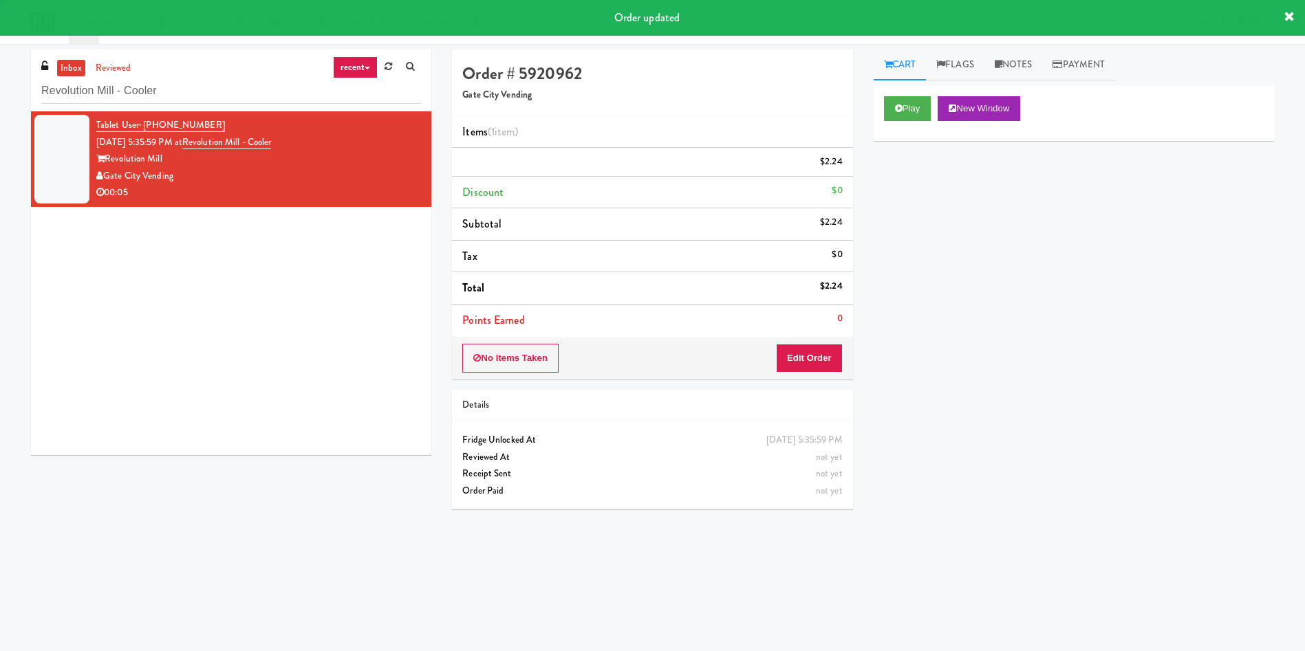
scroll to position [0, 0]
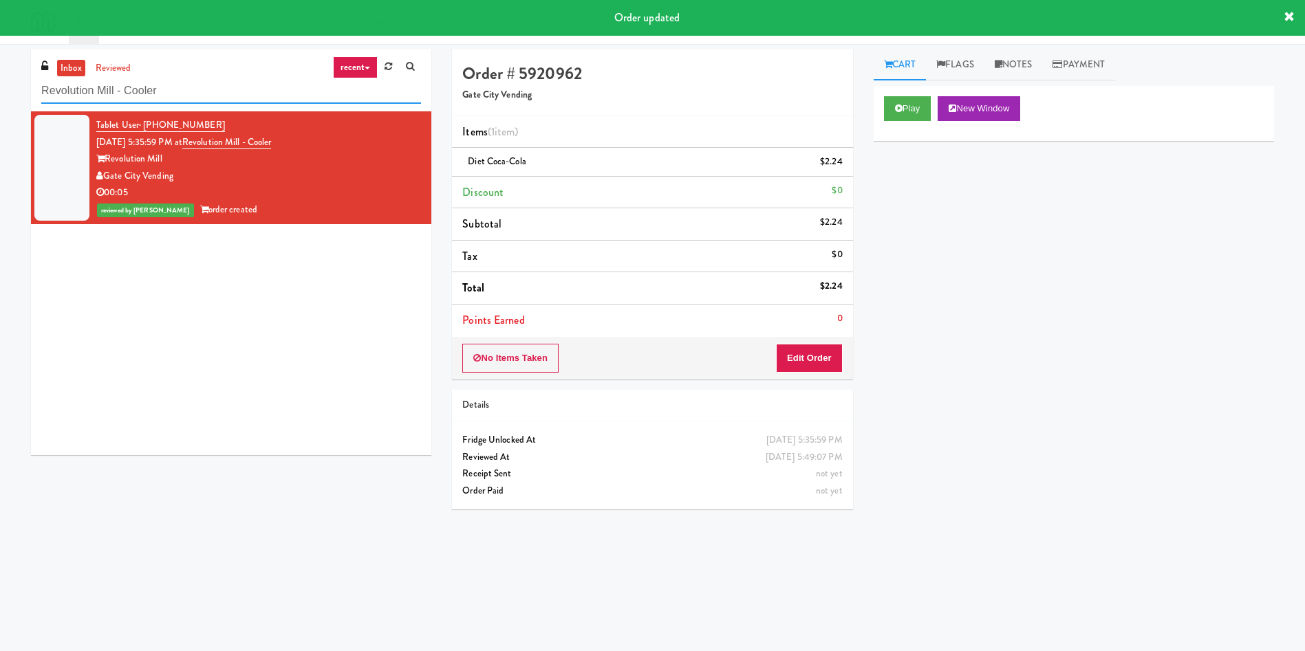
drag, startPoint x: 235, startPoint y: 87, endPoint x: 0, endPoint y: 79, distance: 235.4
click at [0, 79] on div "inbox reviewed recent all unclear take inventory issue suspicious failed recent…" at bounding box center [652, 326] width 1305 height 552
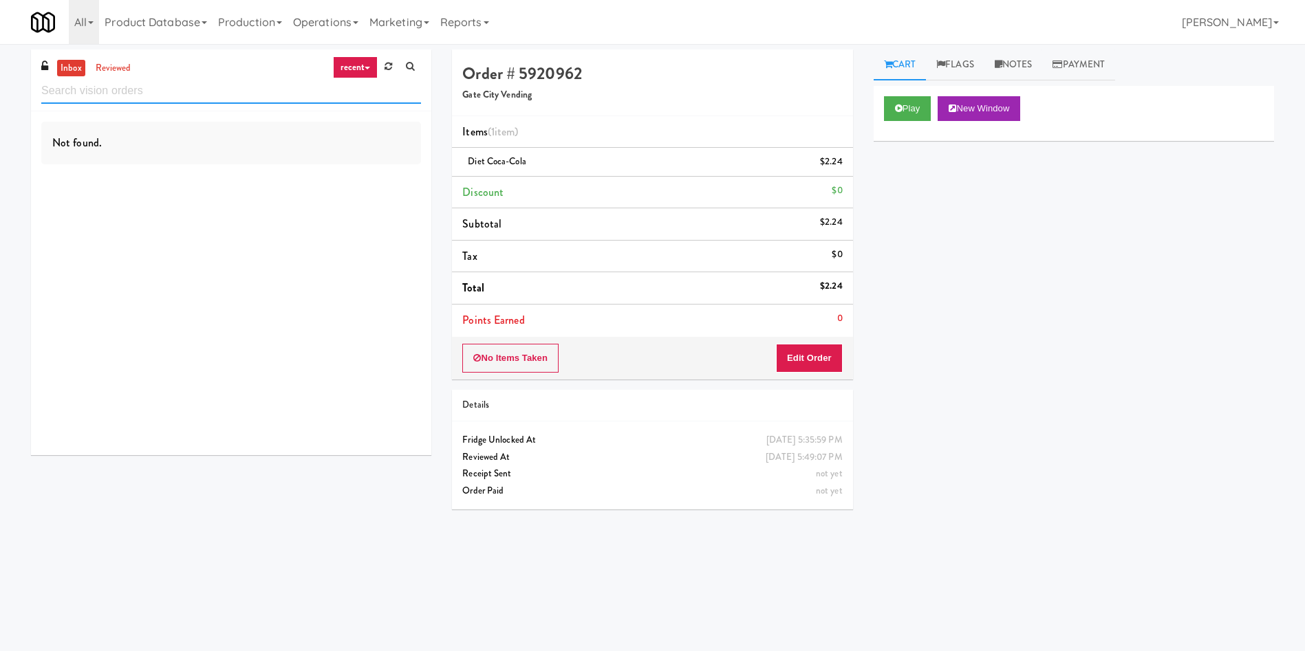
paste input "Kinetic- Drinks"
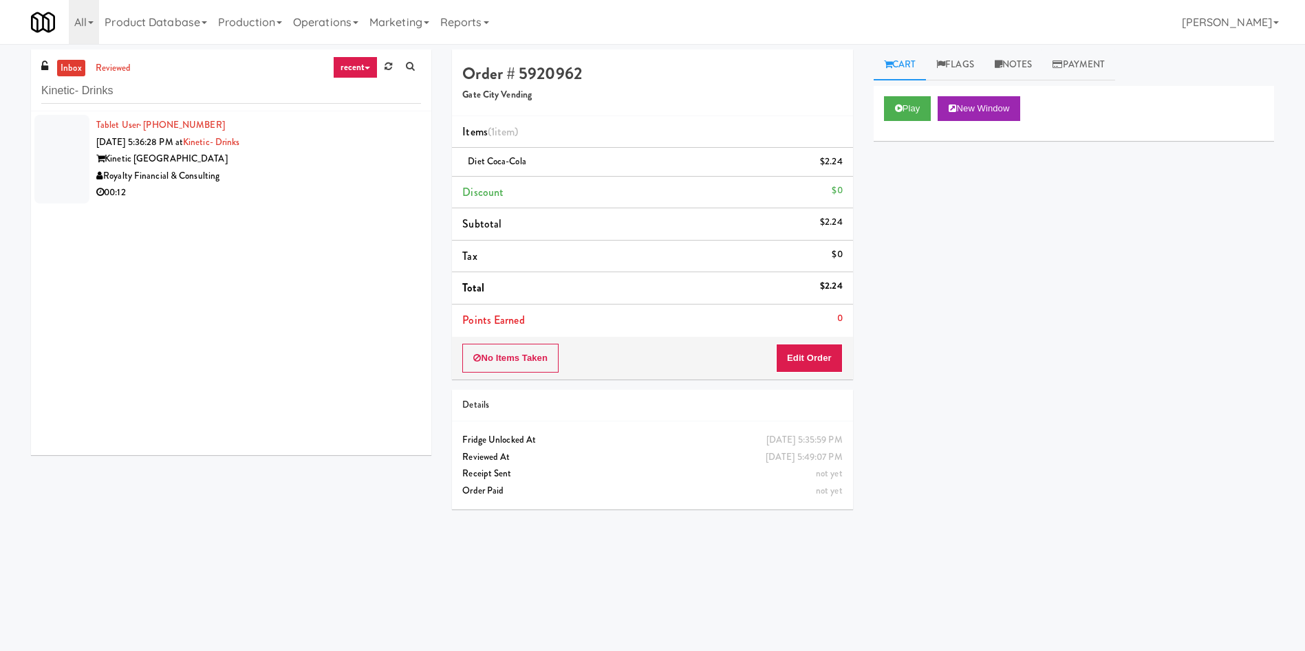
click at [74, 159] on div at bounding box center [61, 159] width 55 height 89
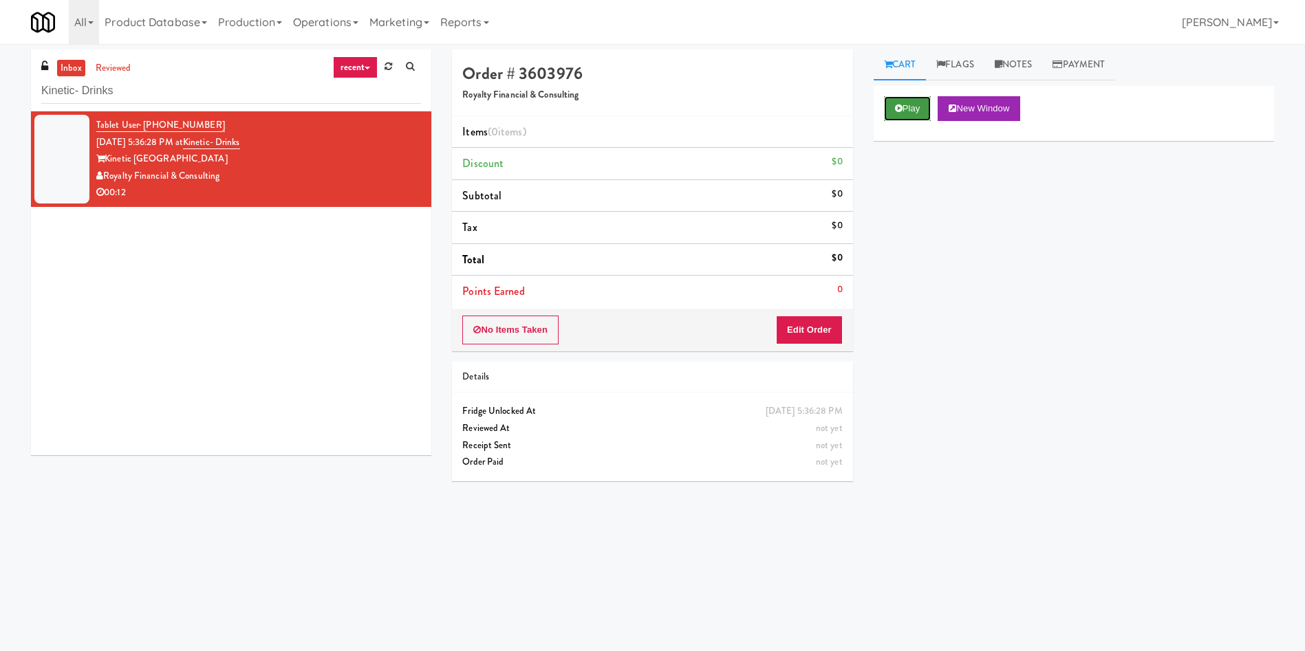
click at [901, 104] on icon at bounding box center [899, 108] width 8 height 9
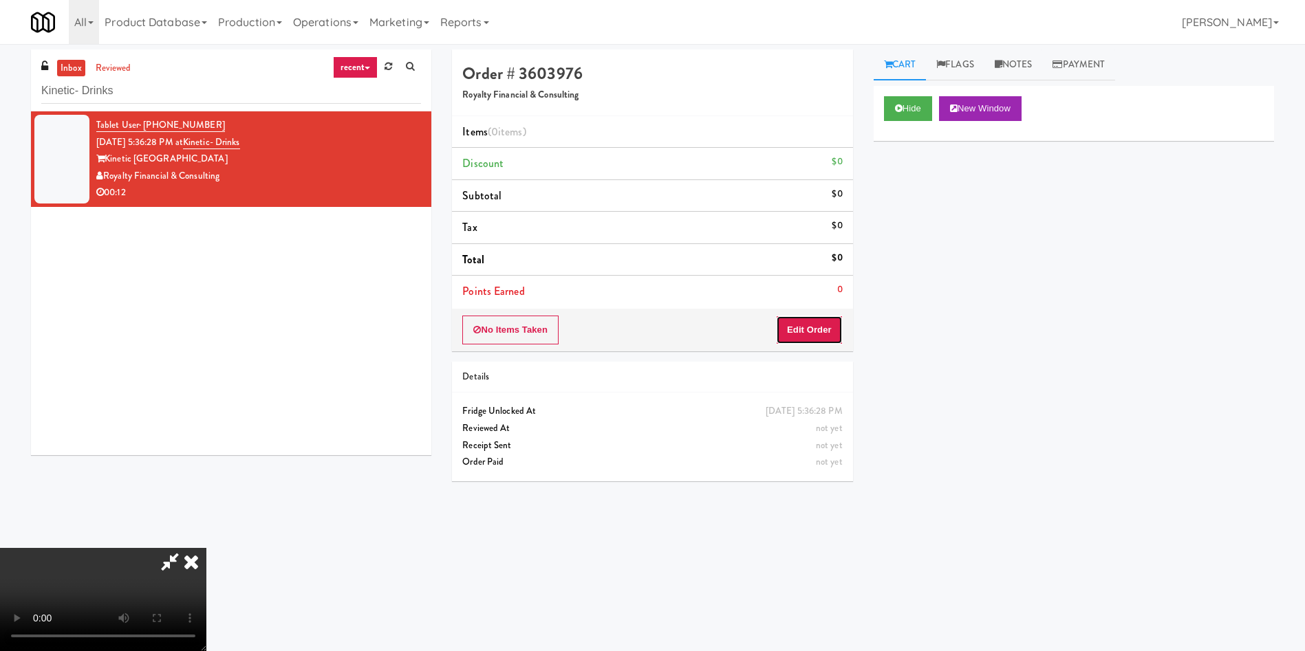
click at [830, 319] on button "Edit Order" at bounding box center [809, 330] width 67 height 29
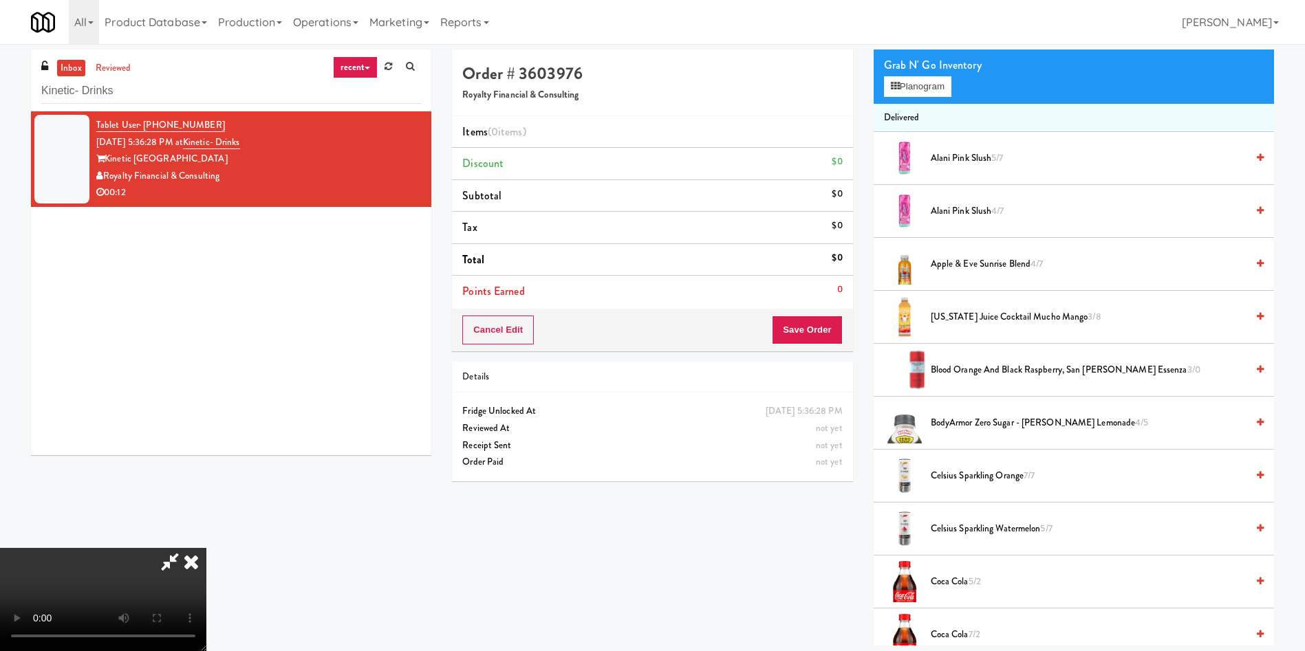
scroll to position [202, 0]
click at [206, 548] on video at bounding box center [103, 599] width 206 height 103
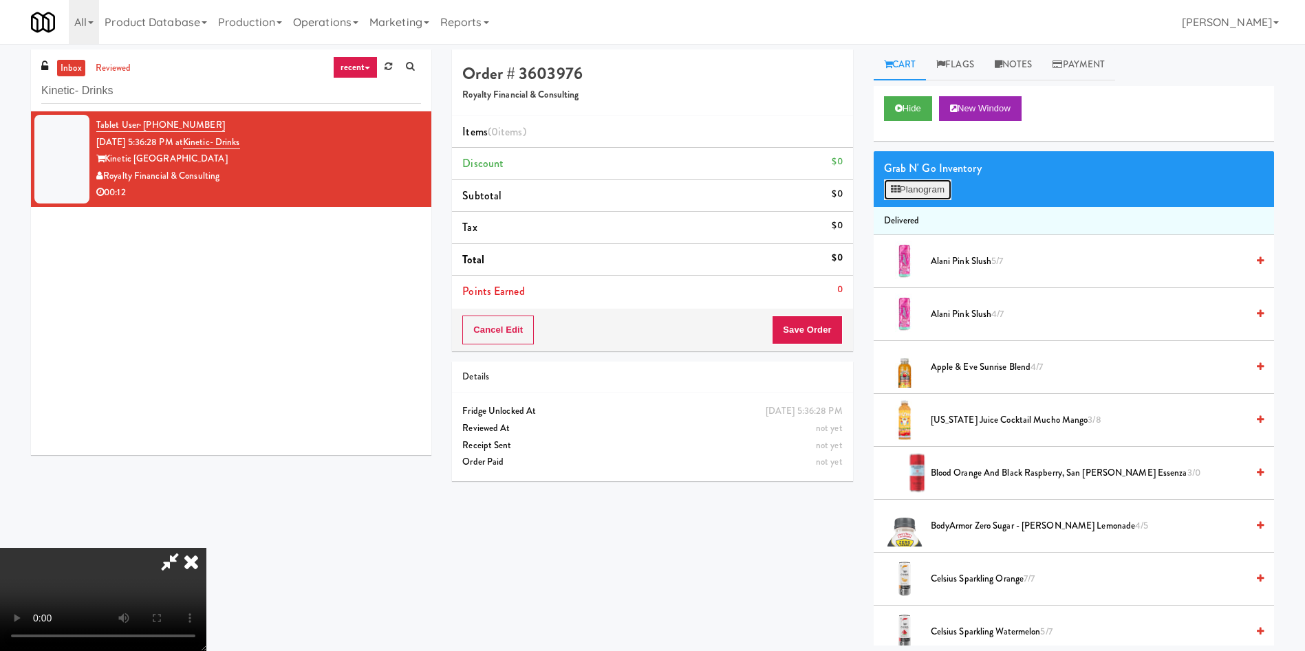
click at [895, 183] on button "Planogram" at bounding box center [917, 190] width 67 height 21
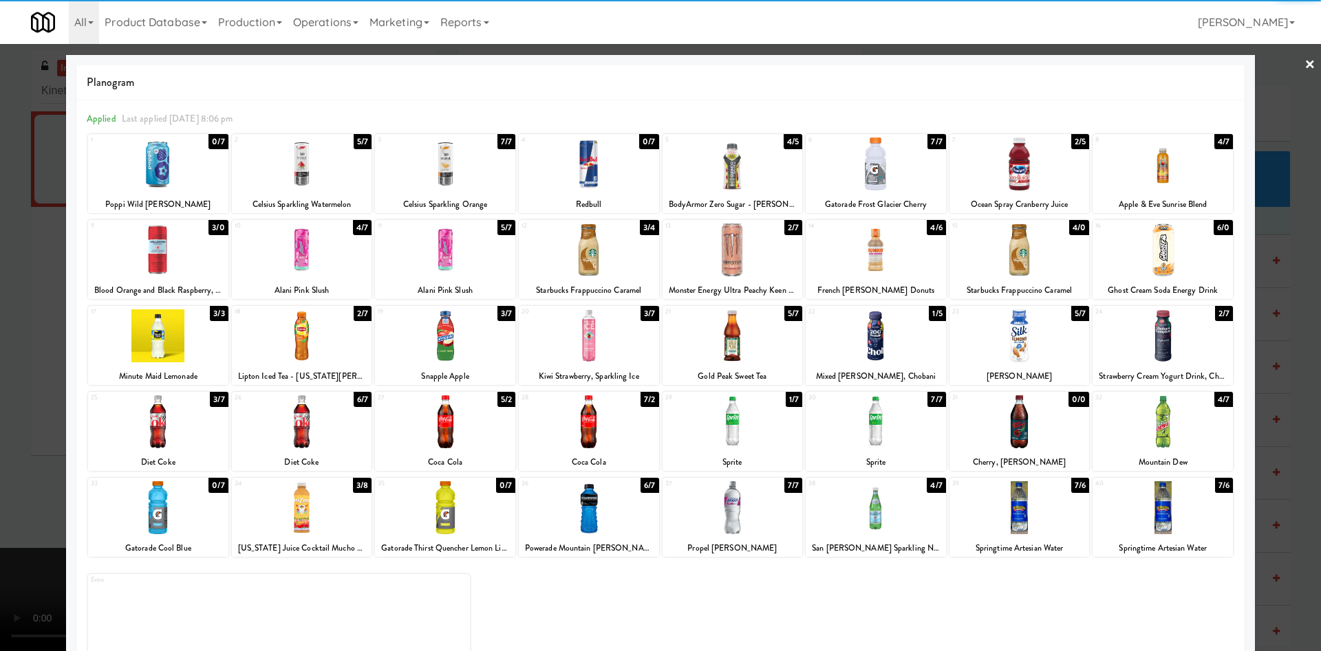
click at [321, 524] on div at bounding box center [302, 508] width 140 height 53
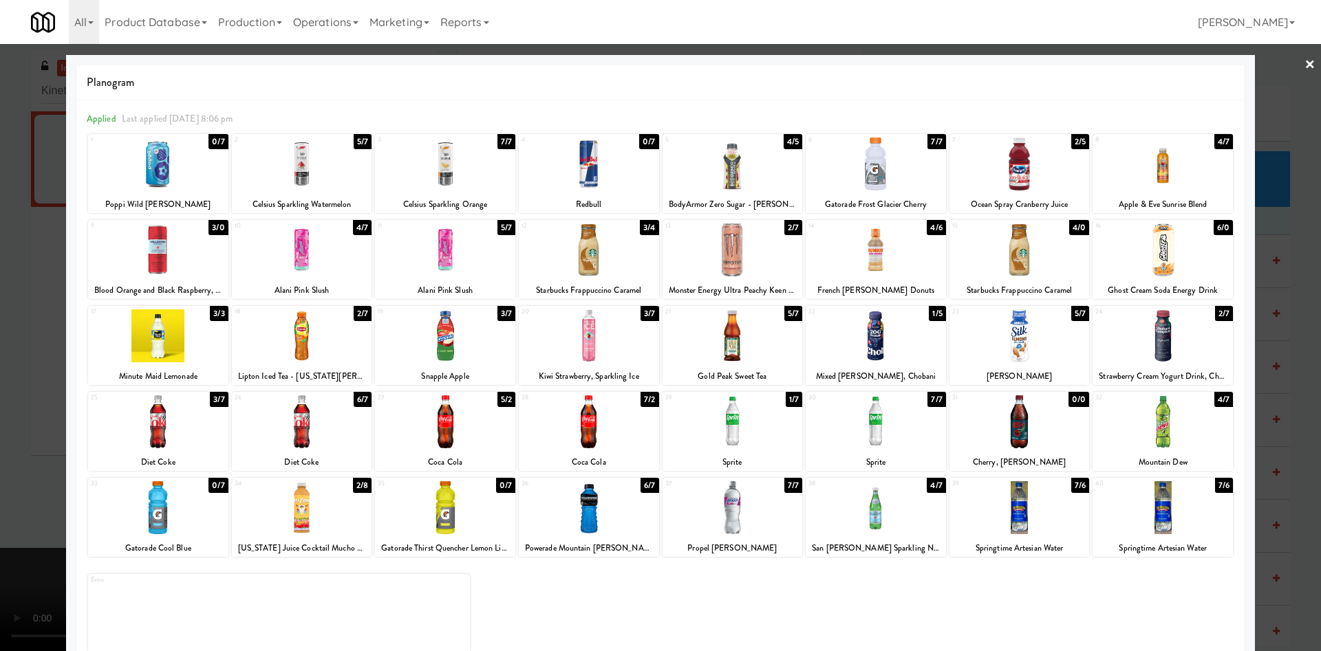
click at [56, 323] on div at bounding box center [660, 325] width 1321 height 651
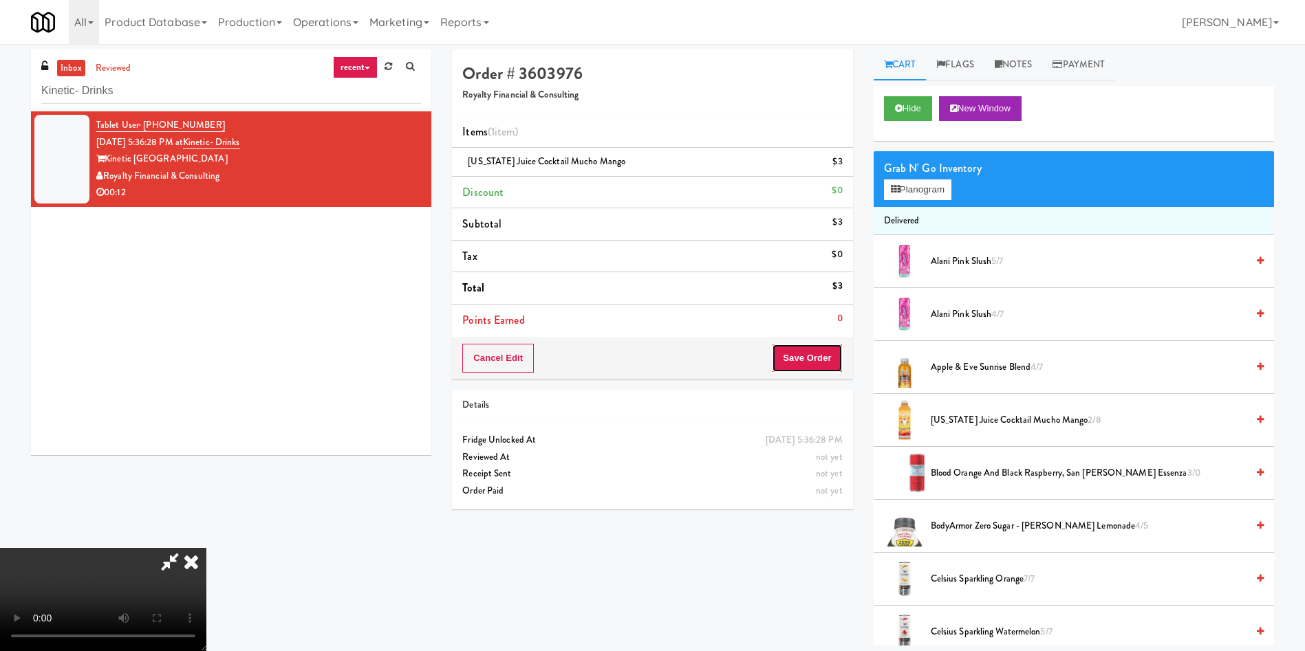
click at [792, 352] on button "Save Order" at bounding box center [807, 358] width 70 height 29
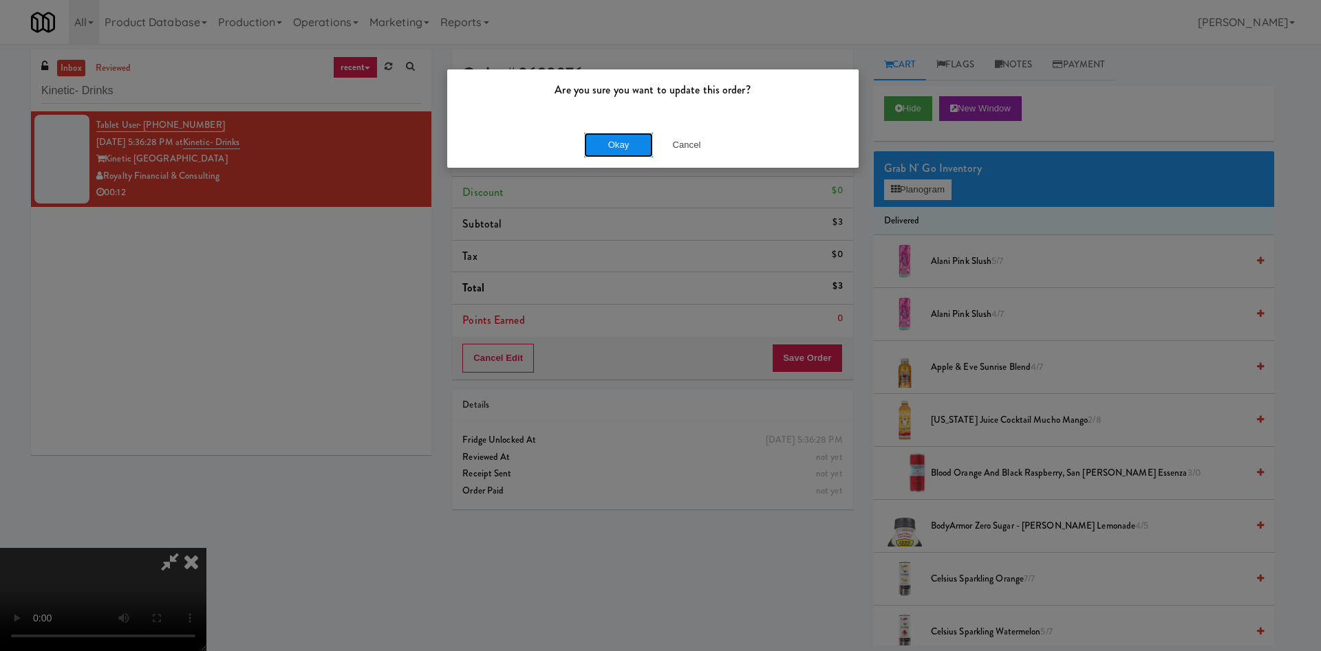
click at [633, 133] on button "Okay" at bounding box center [618, 145] width 69 height 25
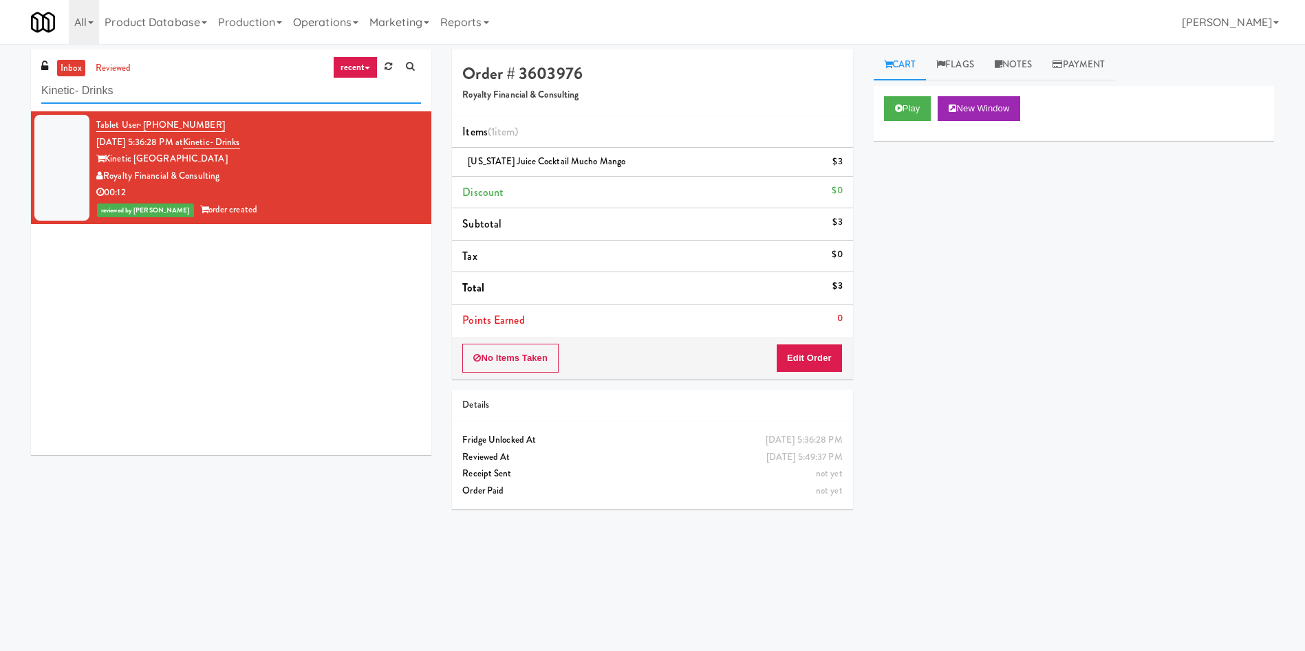
drag, startPoint x: 208, startPoint y: 92, endPoint x: 3, endPoint y: 81, distance: 205.3
click at [0, 91] on div "inbox reviewed recent all unclear take inventory issue suspicious failed recent…" at bounding box center [652, 326] width 1305 height 552
paste input "680 LSD Pantry"
type input "680 LSD Pantry"
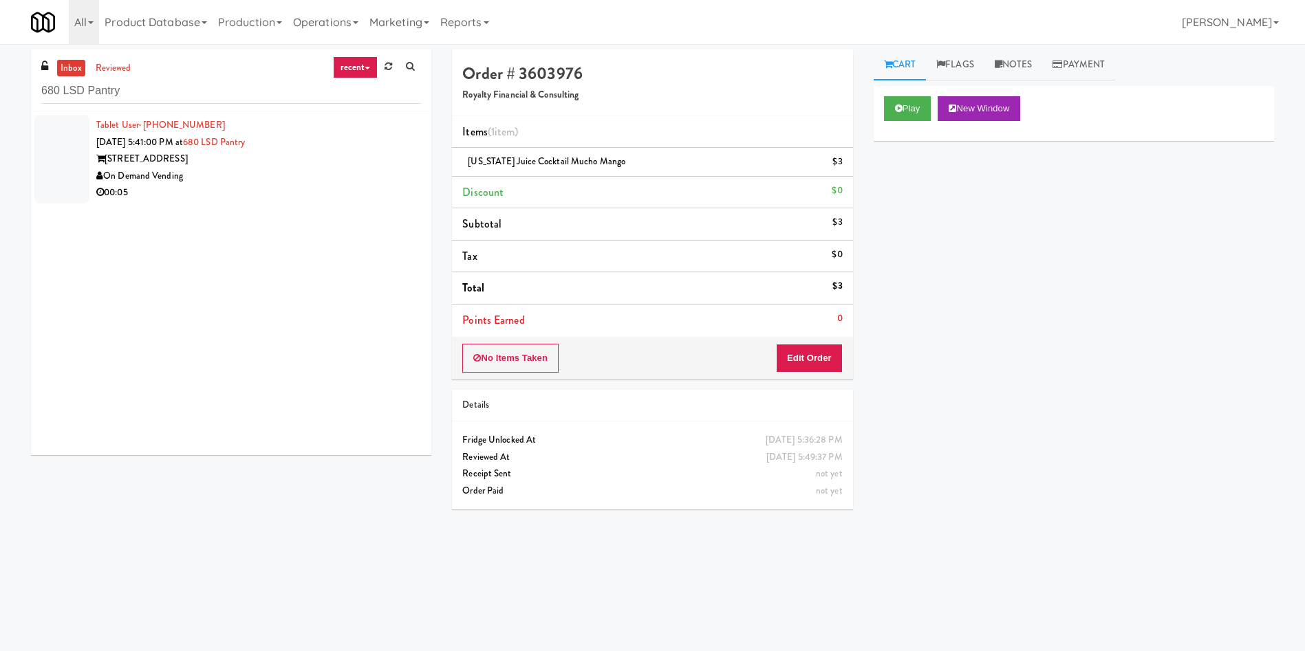
click at [61, 140] on div at bounding box center [61, 159] width 55 height 89
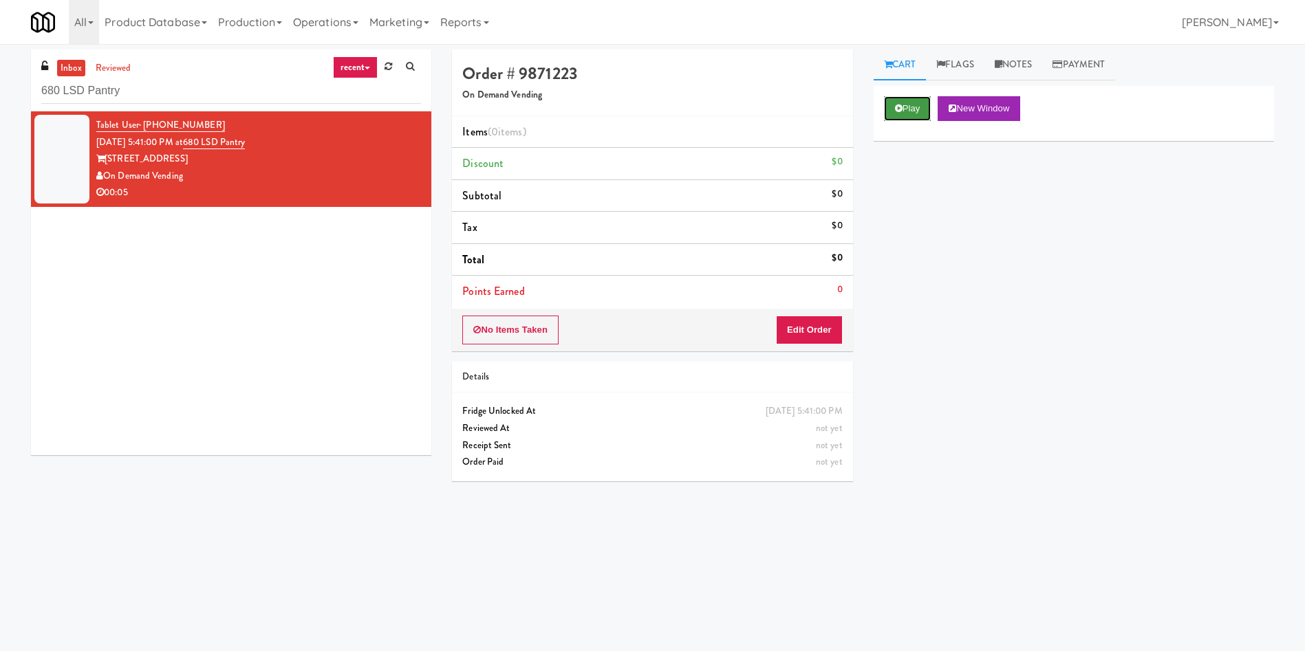
click at [904, 107] on button "Play" at bounding box center [907, 108] width 47 height 25
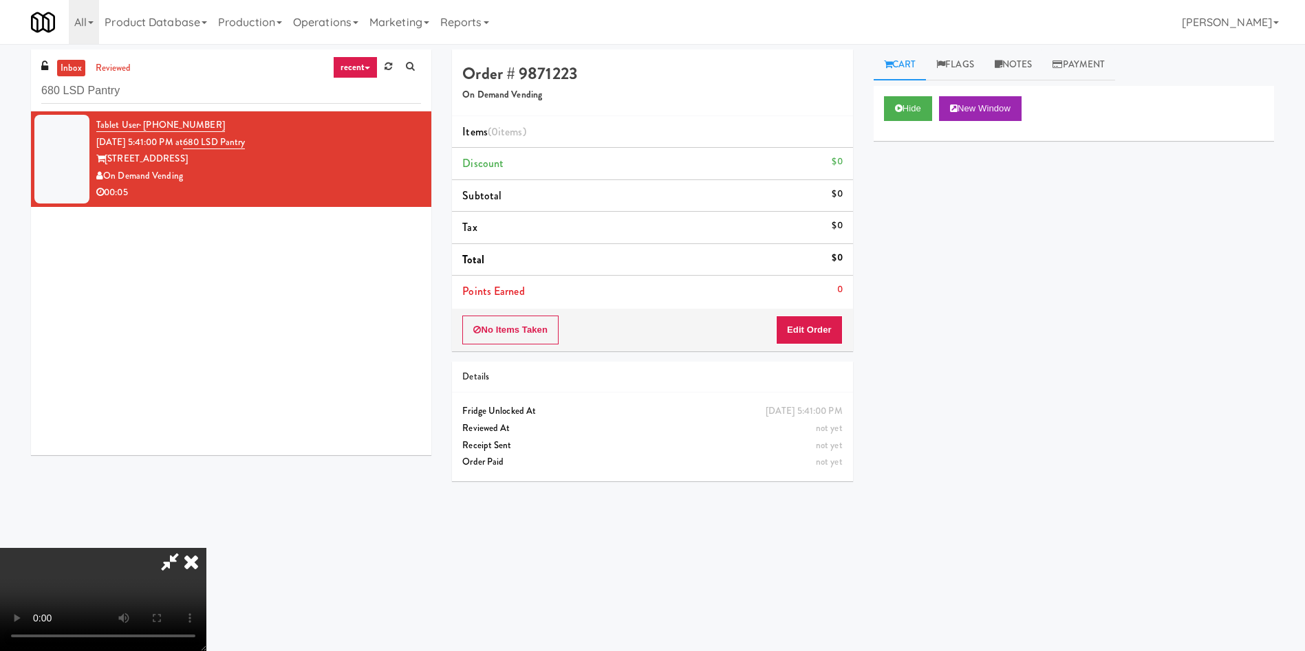
click at [801, 314] on div "No Items Taken Edit Order" at bounding box center [652, 330] width 400 height 43
click at [812, 330] on button "Edit Order" at bounding box center [809, 330] width 67 height 29
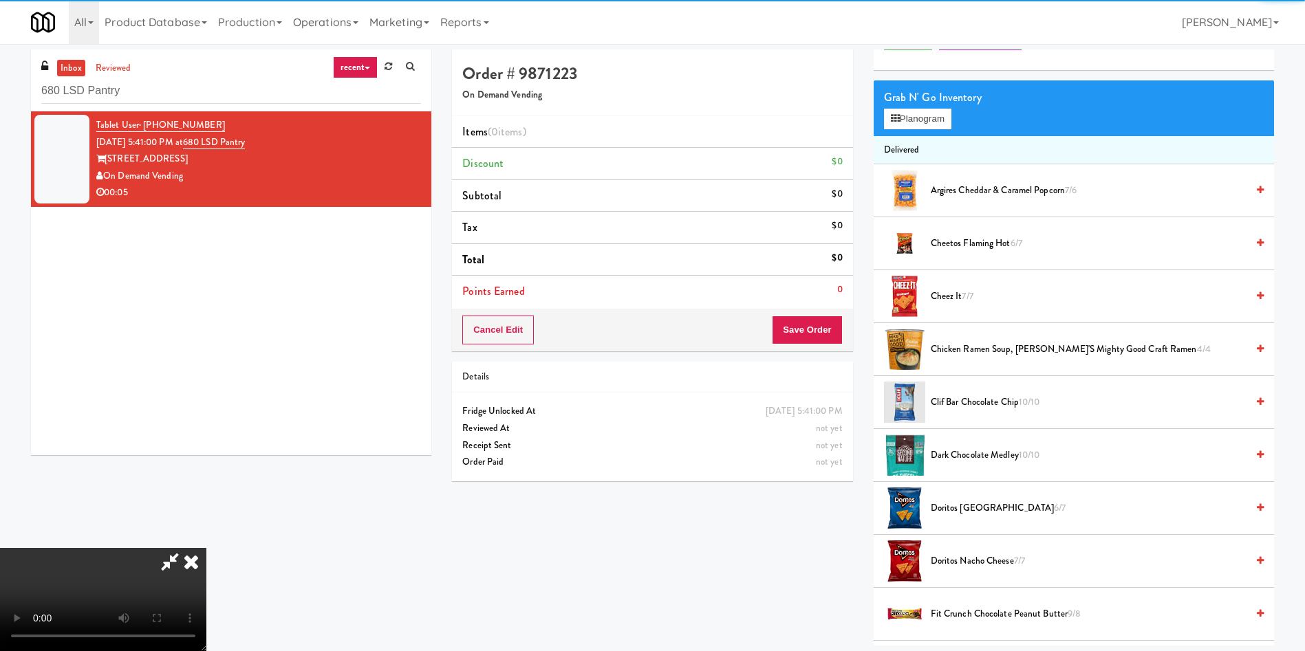
scroll to position [103, 0]
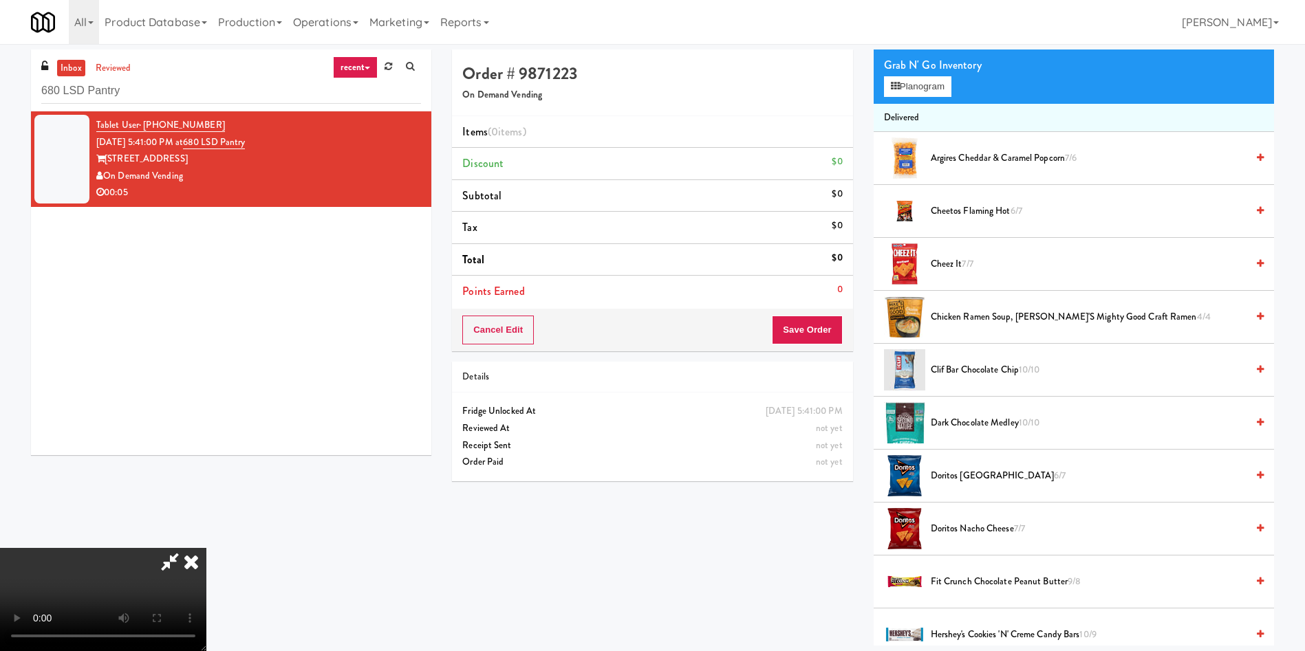
click at [206, 548] on video at bounding box center [103, 599] width 206 height 103
drag, startPoint x: 573, startPoint y: 424, endPoint x: 762, endPoint y: 374, distance: 195.7
click at [206, 548] on video at bounding box center [103, 599] width 206 height 103
click at [978, 221] on li "Cheetos Flaming Hot 6/7" at bounding box center [1074, 211] width 400 height 53
click at [975, 214] on span "Cheetos Flaming Hot 6/7" at bounding box center [1089, 211] width 316 height 17
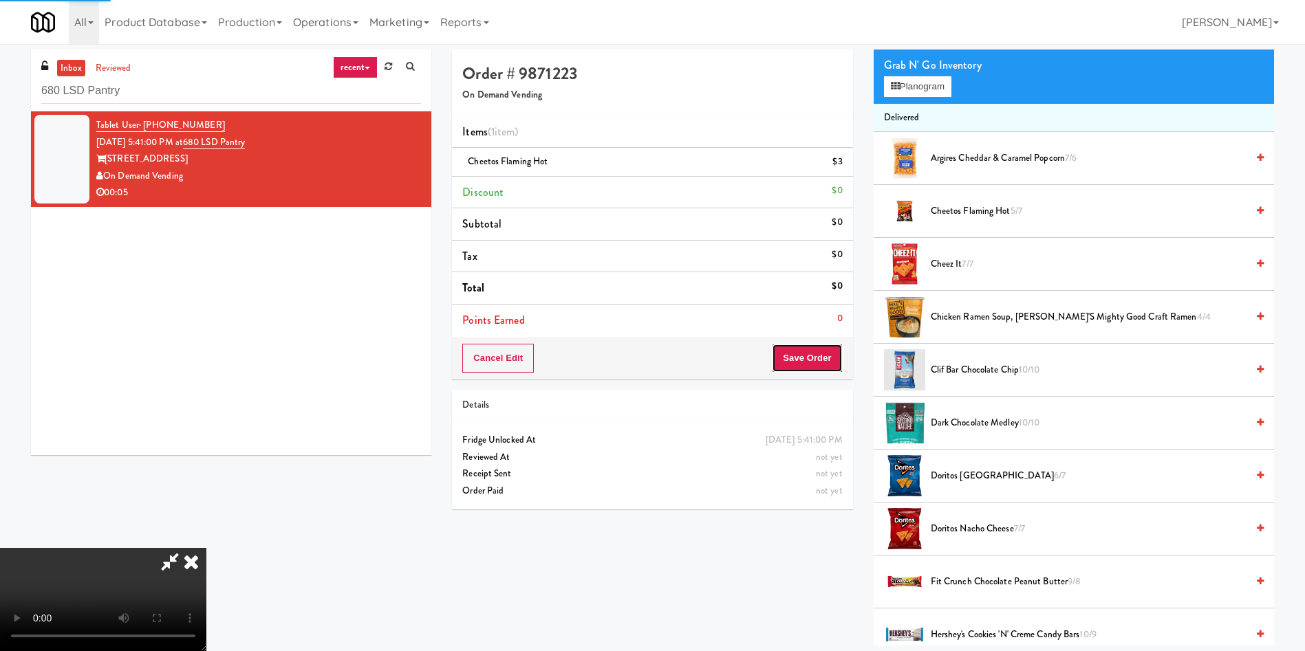
click at [789, 360] on button "Save Order" at bounding box center [807, 358] width 70 height 29
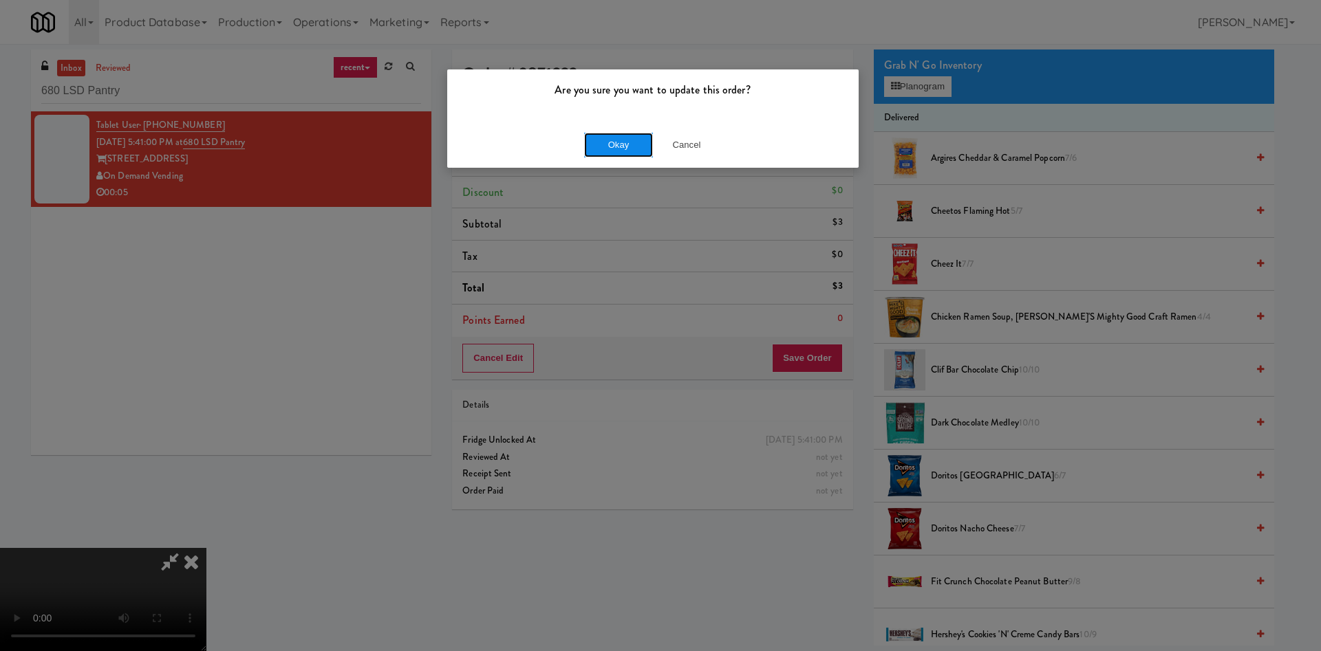
click at [637, 152] on button "Okay" at bounding box center [618, 145] width 69 height 25
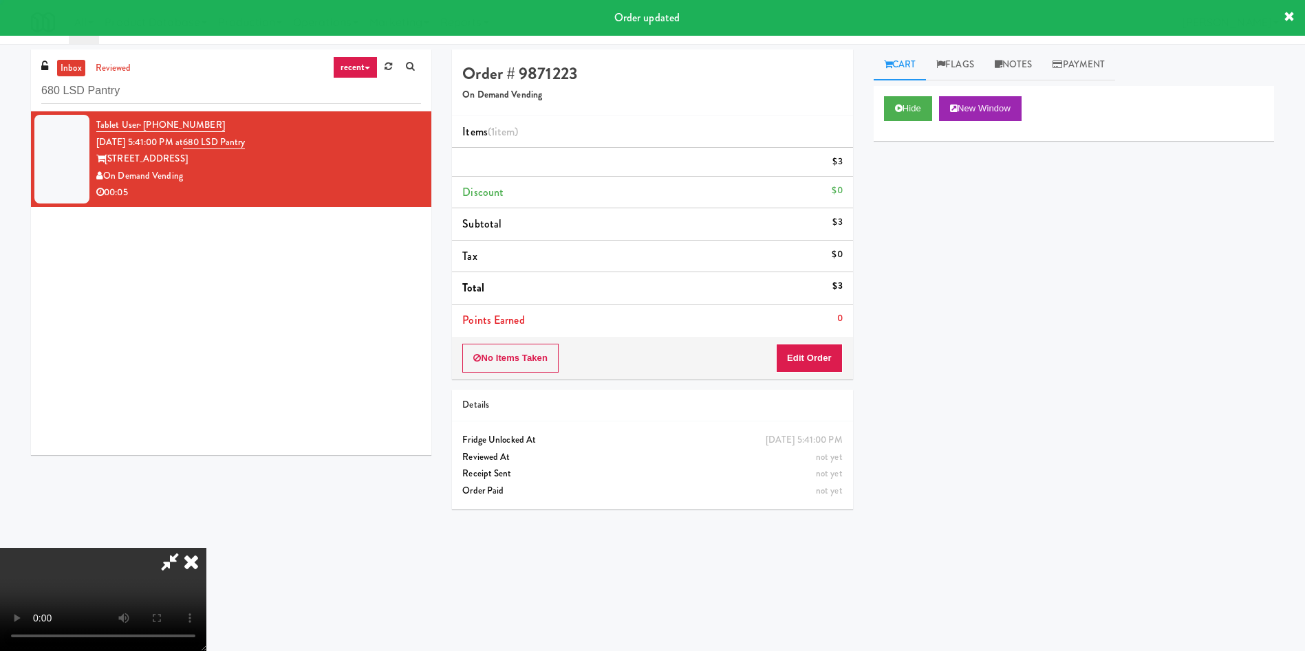
scroll to position [0, 0]
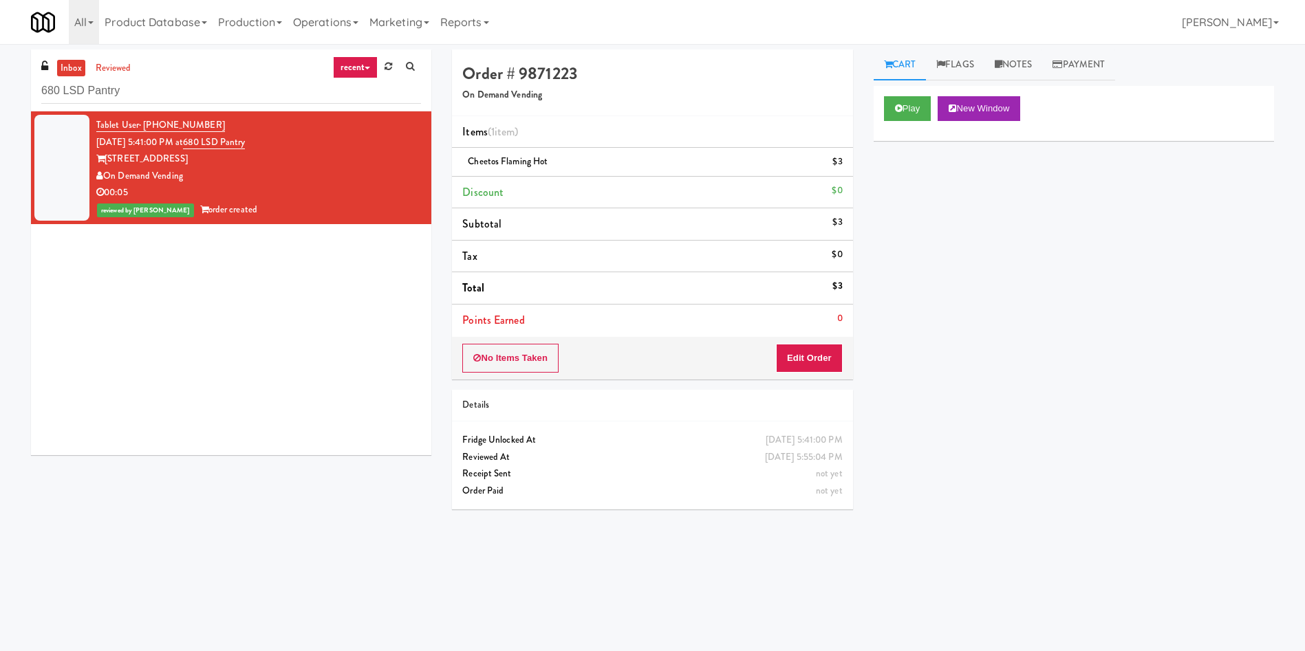
drag, startPoint x: 599, startPoint y: 72, endPoint x: 817, endPoint y: 118, distance: 222.2
click at [648, 87] on div "Order # 9871223 On Demand Vending" at bounding box center [652, 83] width 400 height 67
click at [1035, 72] on link "Notes" at bounding box center [1013, 65] width 58 height 31
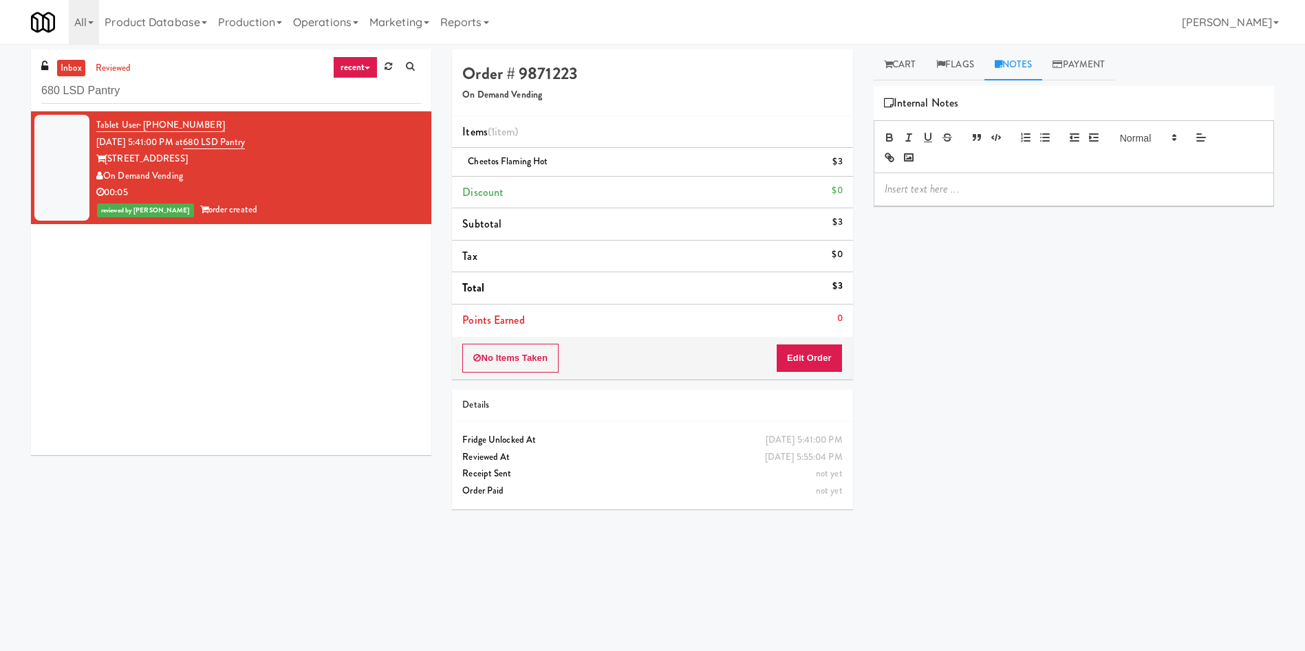
drag, startPoint x: 989, startPoint y: 160, endPoint x: 989, endPoint y: 182, distance: 22.0
click at [989, 161] on div at bounding box center [1074, 146] width 400 height 53
click at [985, 193] on p at bounding box center [1074, 189] width 378 height 15
paste input "Spaces [PERSON_NAME]"
drag, startPoint x: 194, startPoint y: 88, endPoint x: 24, endPoint y: 69, distance: 170.9
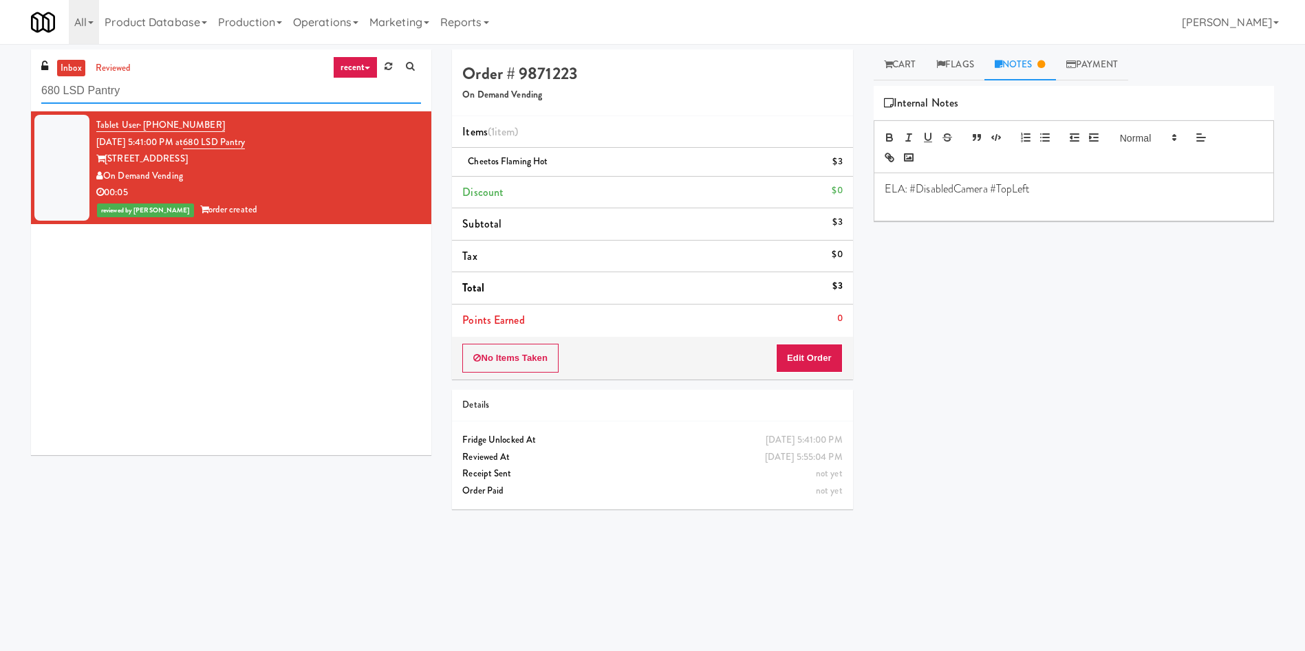
click at [0, 70] on div "inbox reviewed recent all unclear take inventory issue suspicious failed recent…" at bounding box center [652, 326] width 1305 height 552
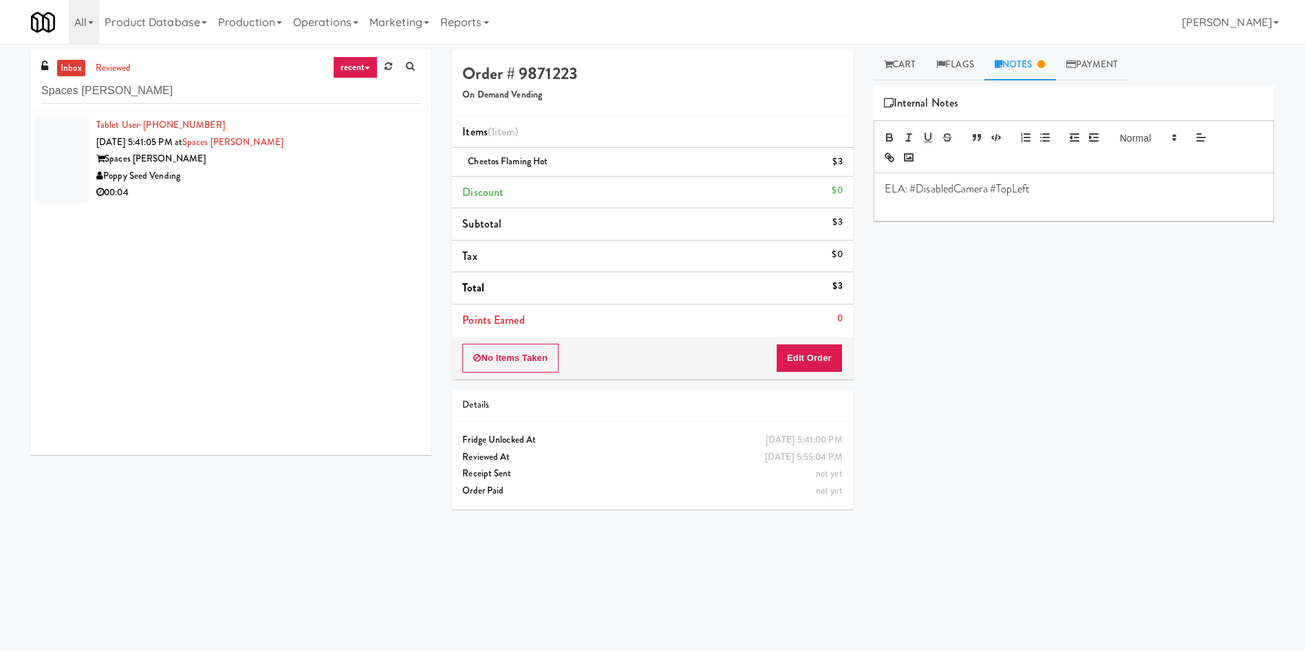
click at [74, 164] on div at bounding box center [61, 159] width 55 height 89
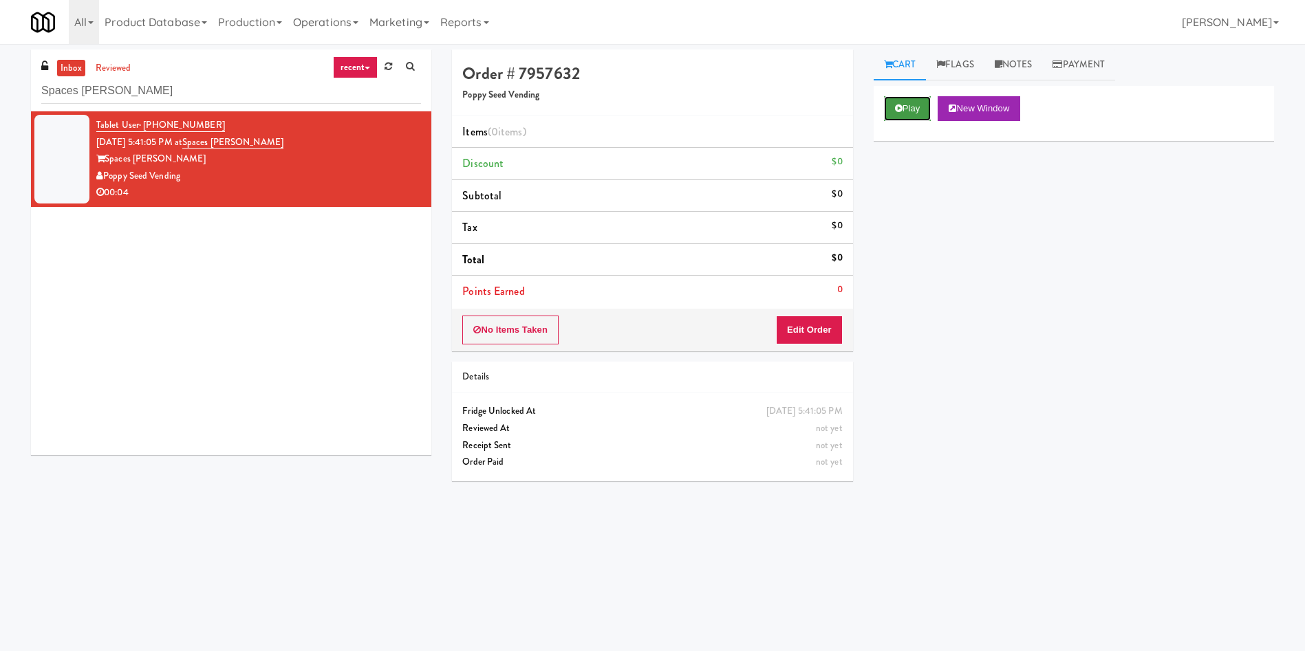
click at [910, 104] on button "Play" at bounding box center [907, 108] width 47 height 25
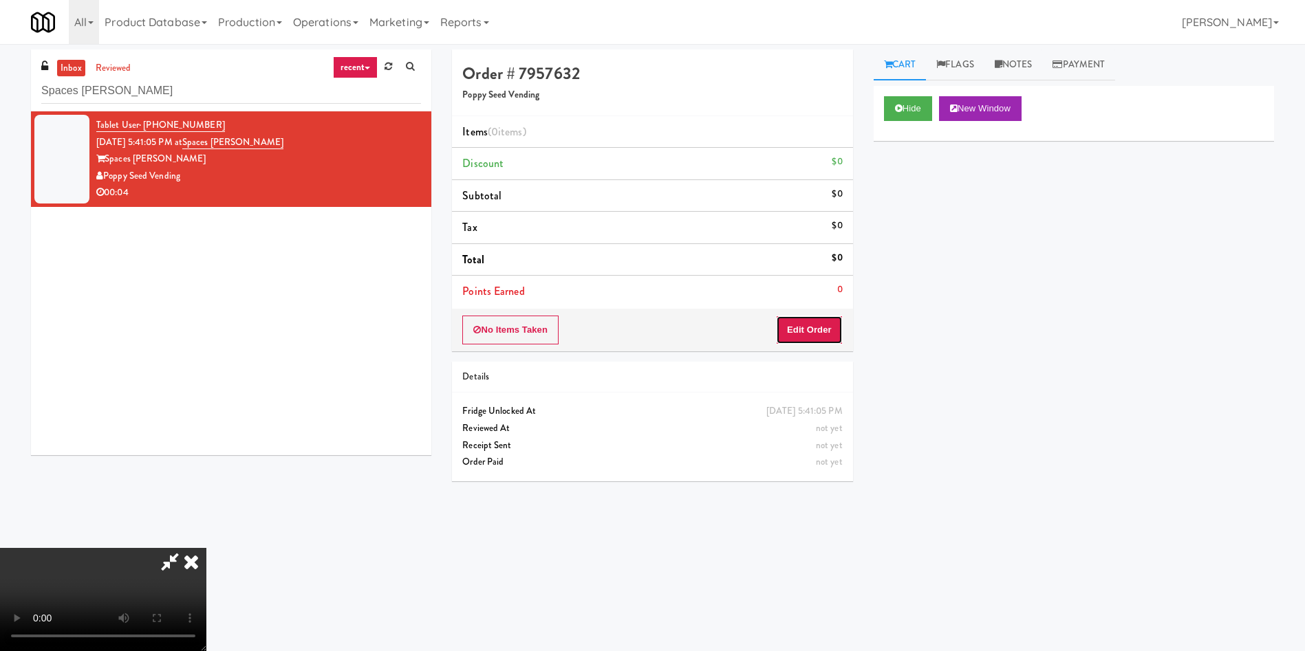
click at [801, 335] on button "Edit Order" at bounding box center [809, 330] width 67 height 29
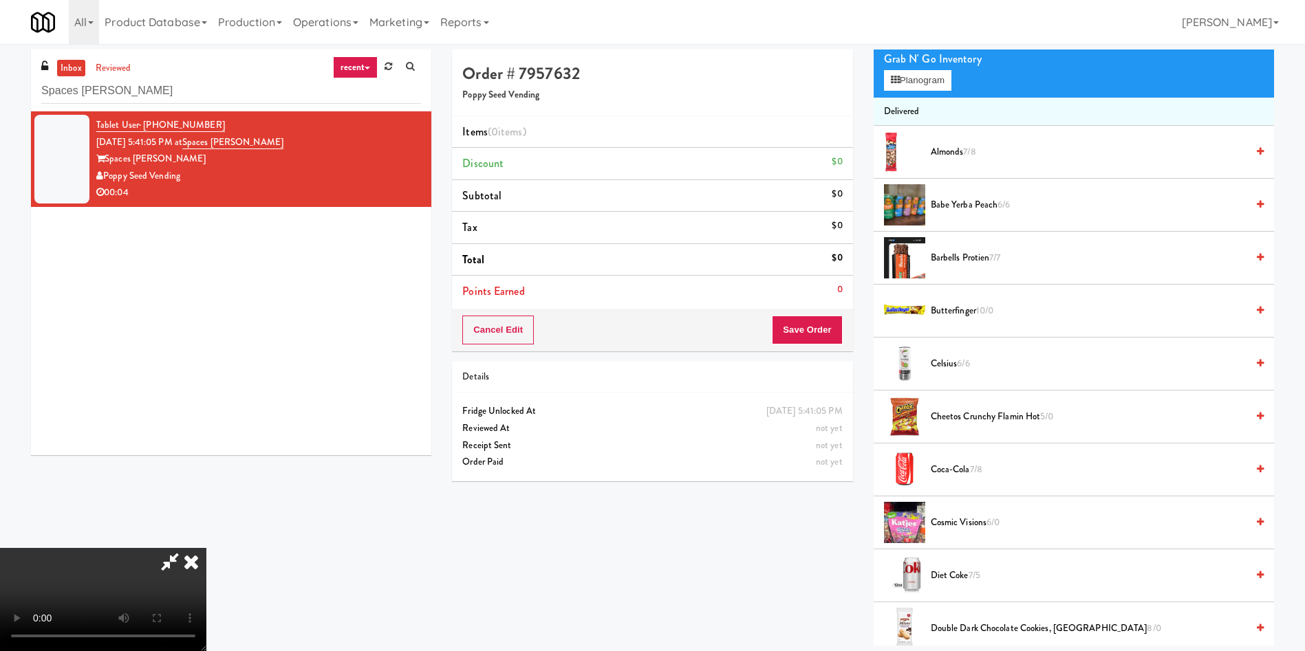
scroll to position [103, 0]
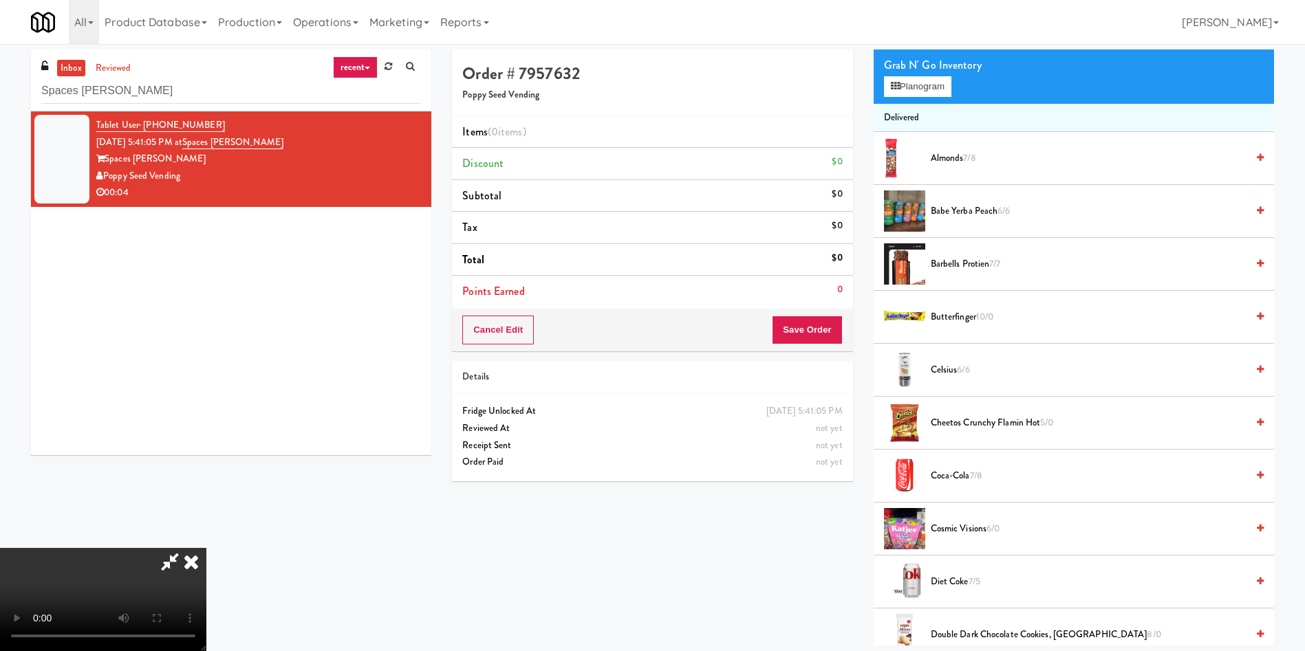
click at [206, 548] on video at bounding box center [103, 599] width 206 height 103
click at [909, 83] on button "Planogram" at bounding box center [917, 86] width 67 height 21
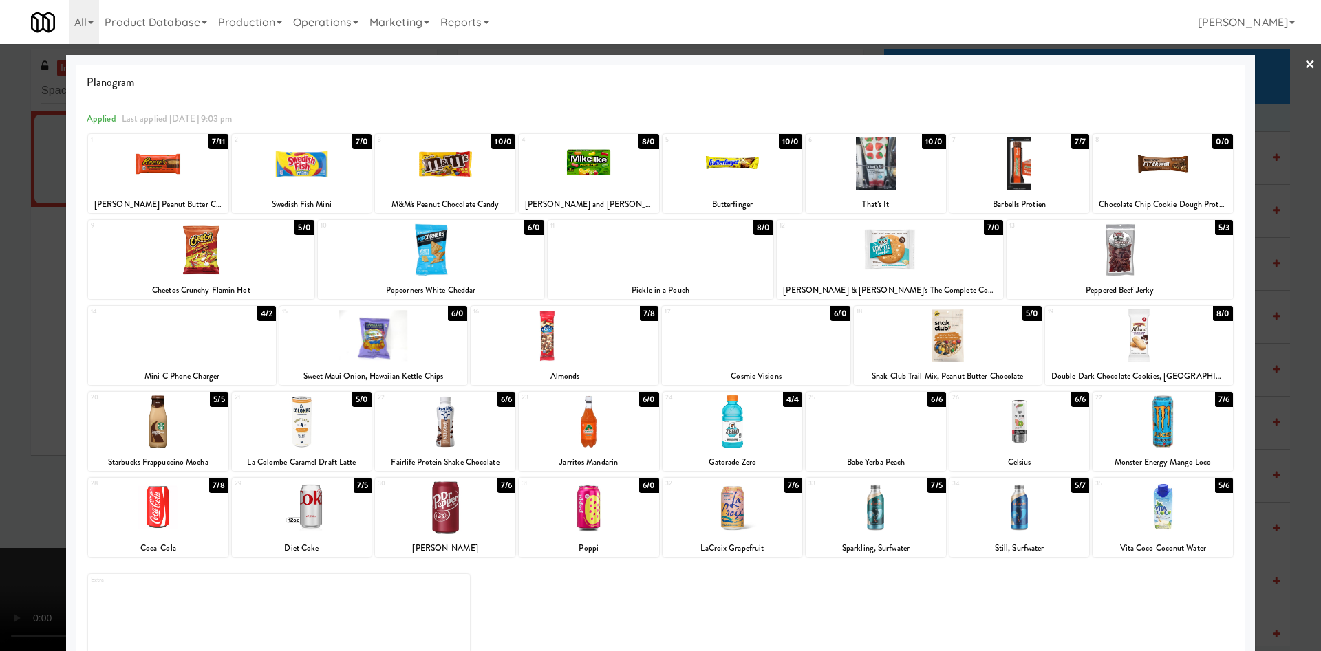
click at [161, 427] on div at bounding box center [158, 422] width 140 height 53
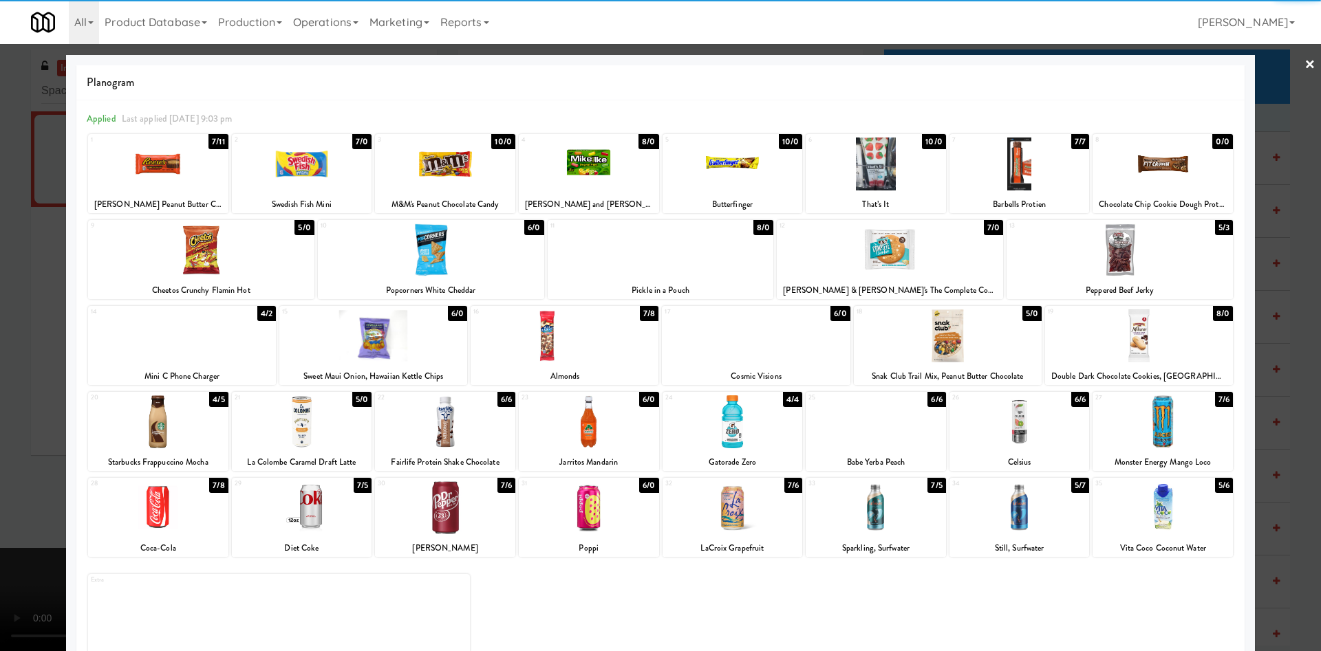
click at [28, 315] on div at bounding box center [660, 325] width 1321 height 651
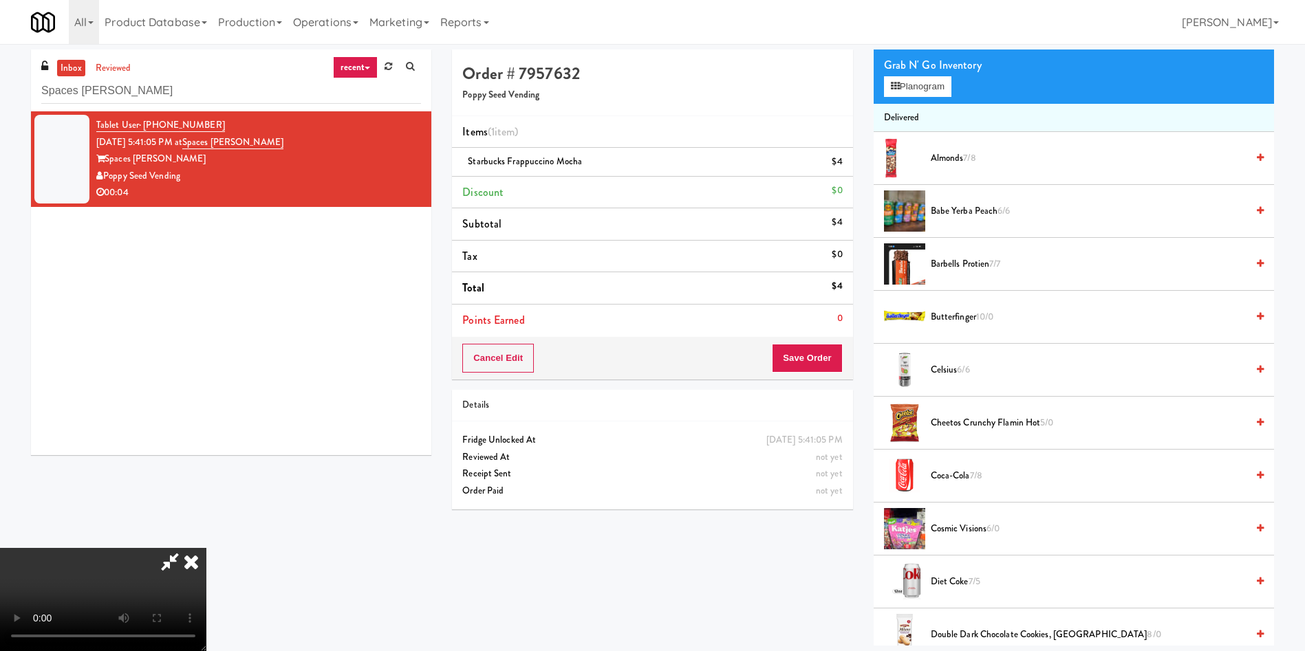
click at [206, 548] on video at bounding box center [103, 599] width 206 height 103
click at [826, 354] on button "Save Order" at bounding box center [807, 358] width 70 height 29
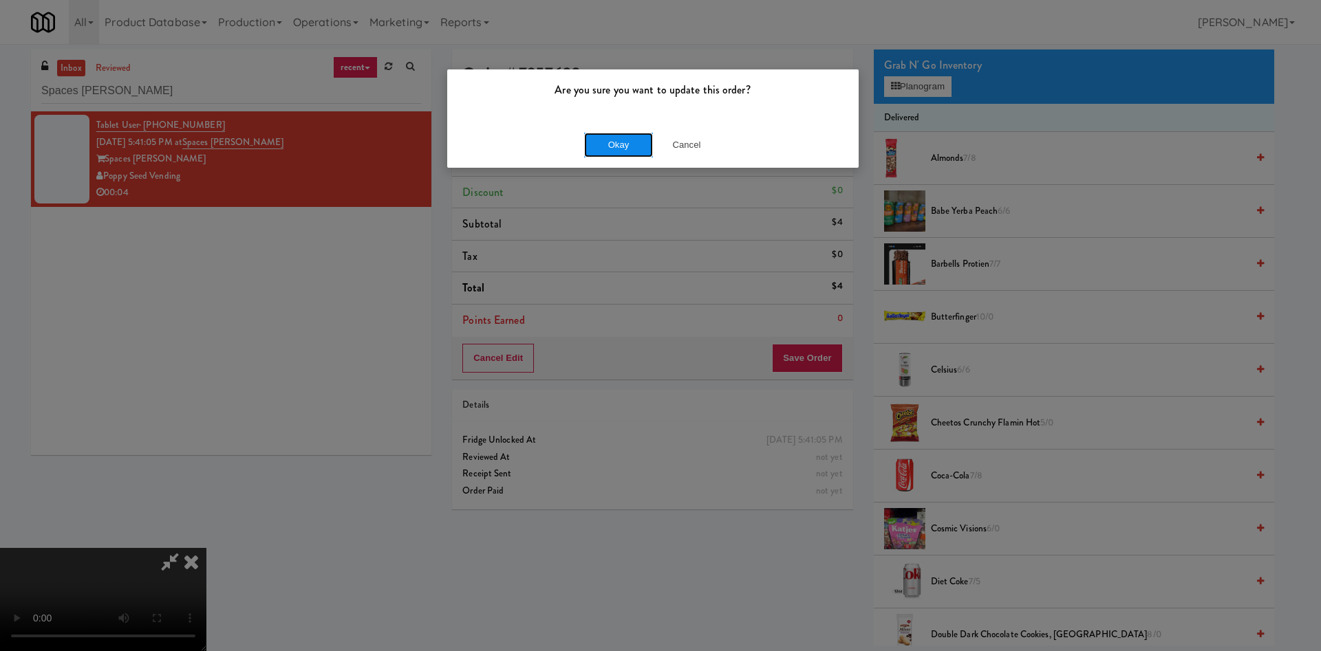
click at [610, 142] on button "Okay" at bounding box center [618, 145] width 69 height 25
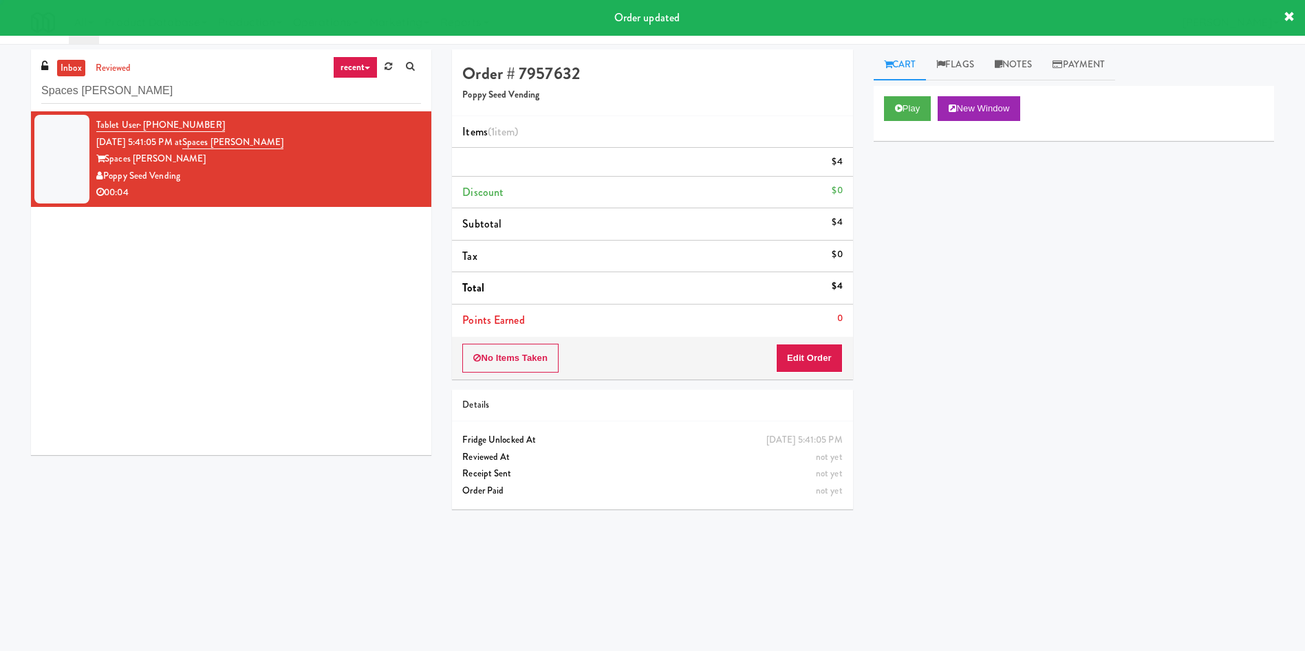
scroll to position [0, 0]
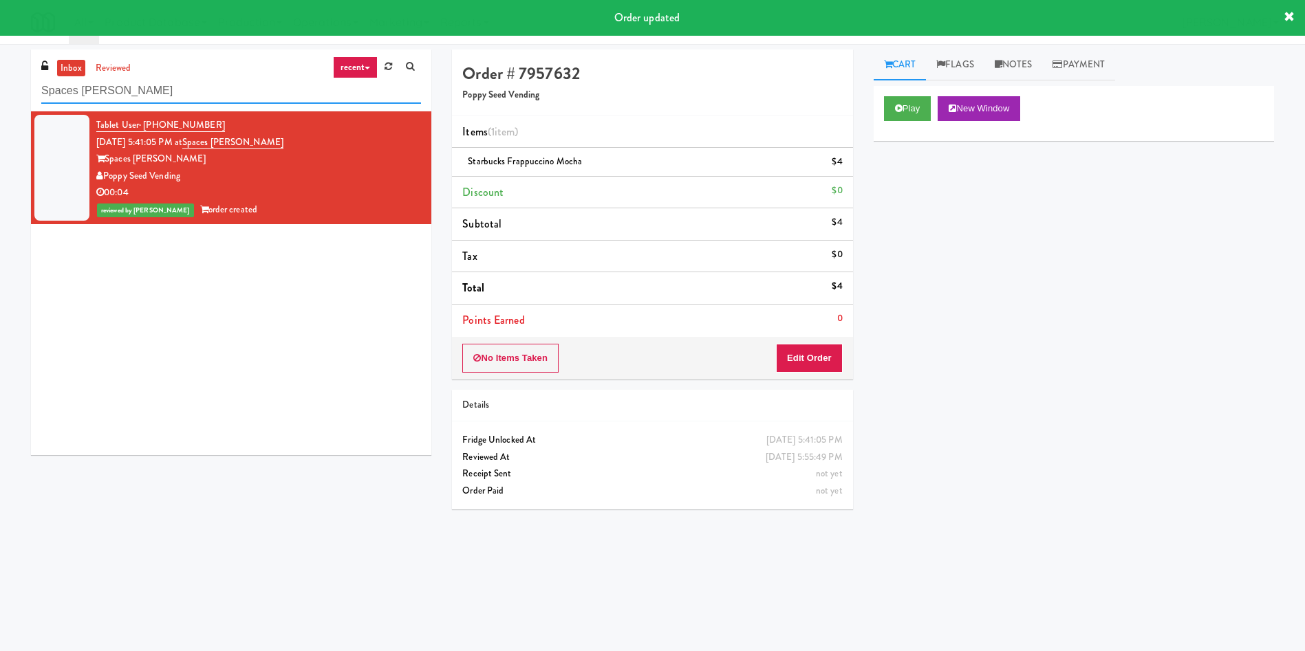
drag, startPoint x: 151, startPoint y: 86, endPoint x: 0, endPoint y: 82, distance: 151.4
click at [0, 82] on div "inbox reviewed recent all unclear take inventory issue suspicious failed recent…" at bounding box center [652, 326] width 1305 height 552
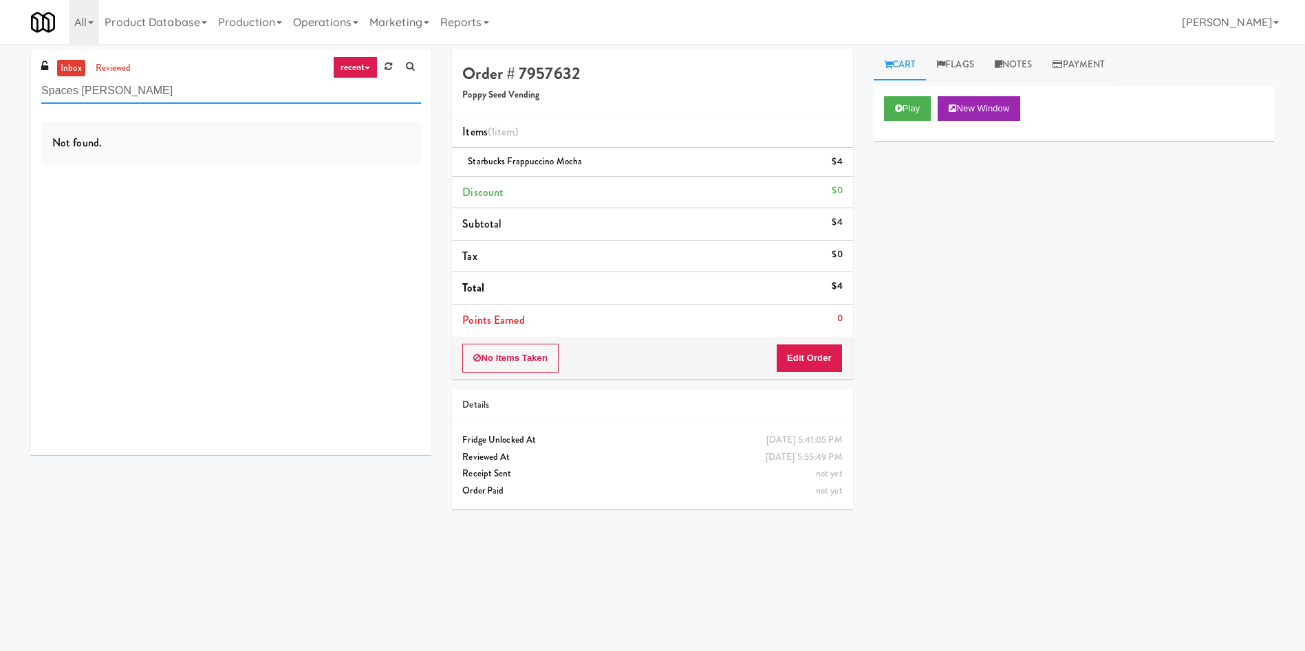
drag, startPoint x: 152, startPoint y: 91, endPoint x: 0, endPoint y: 91, distance: 152.0
click at [0, 91] on div "inbox reviewed recent all unclear take inventory issue suspicious failed recent…" at bounding box center [652, 326] width 1305 height 552
paste input "ur Club - Main - Cool"
type input "Sur Club - Main - Cooler"
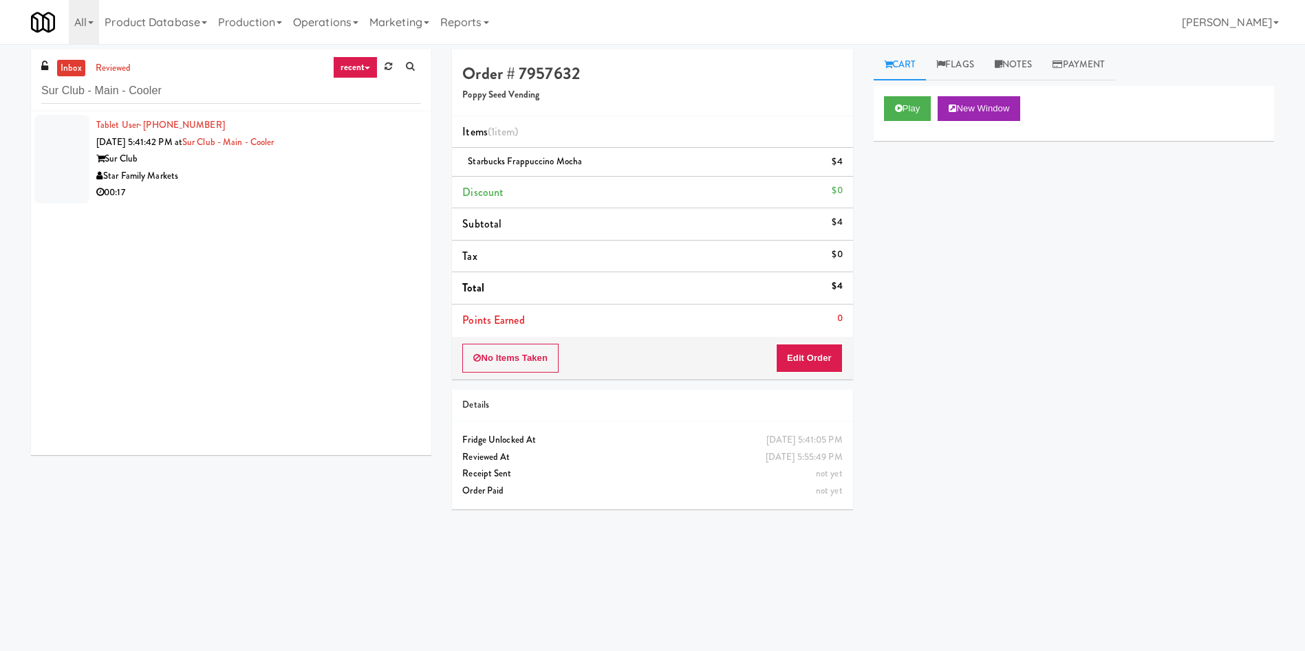
click at [65, 149] on div at bounding box center [61, 159] width 55 height 89
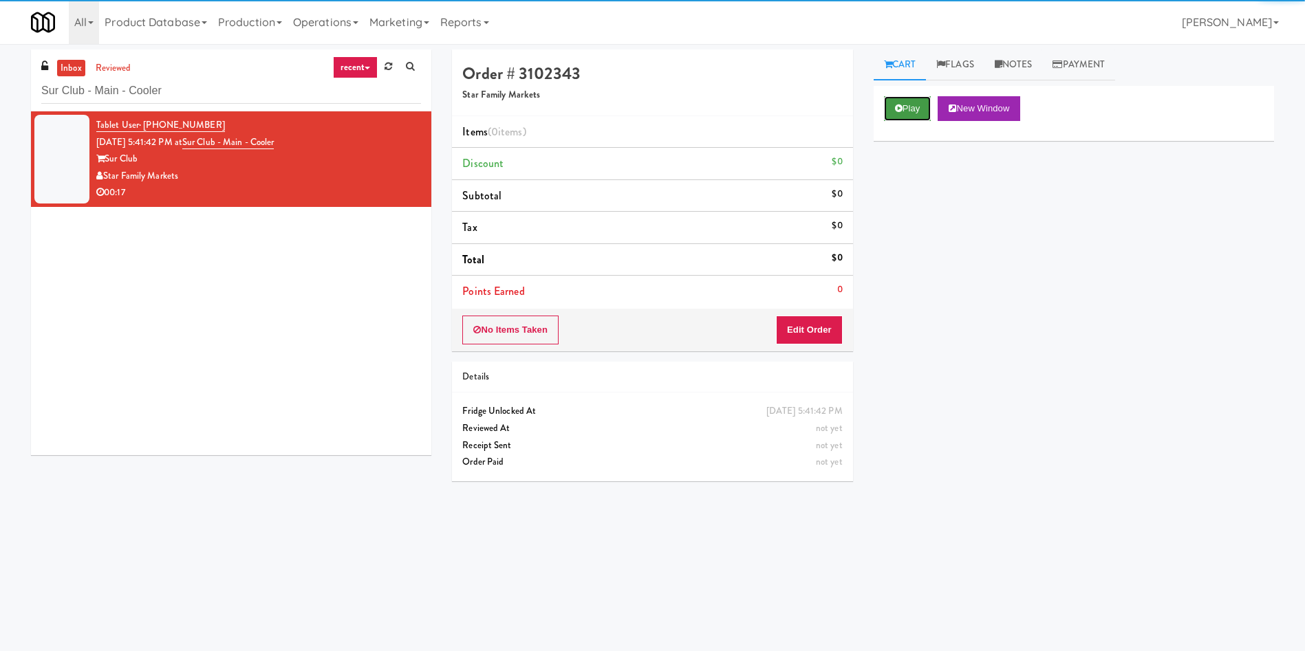
click at [885, 100] on button "Play" at bounding box center [907, 108] width 47 height 25
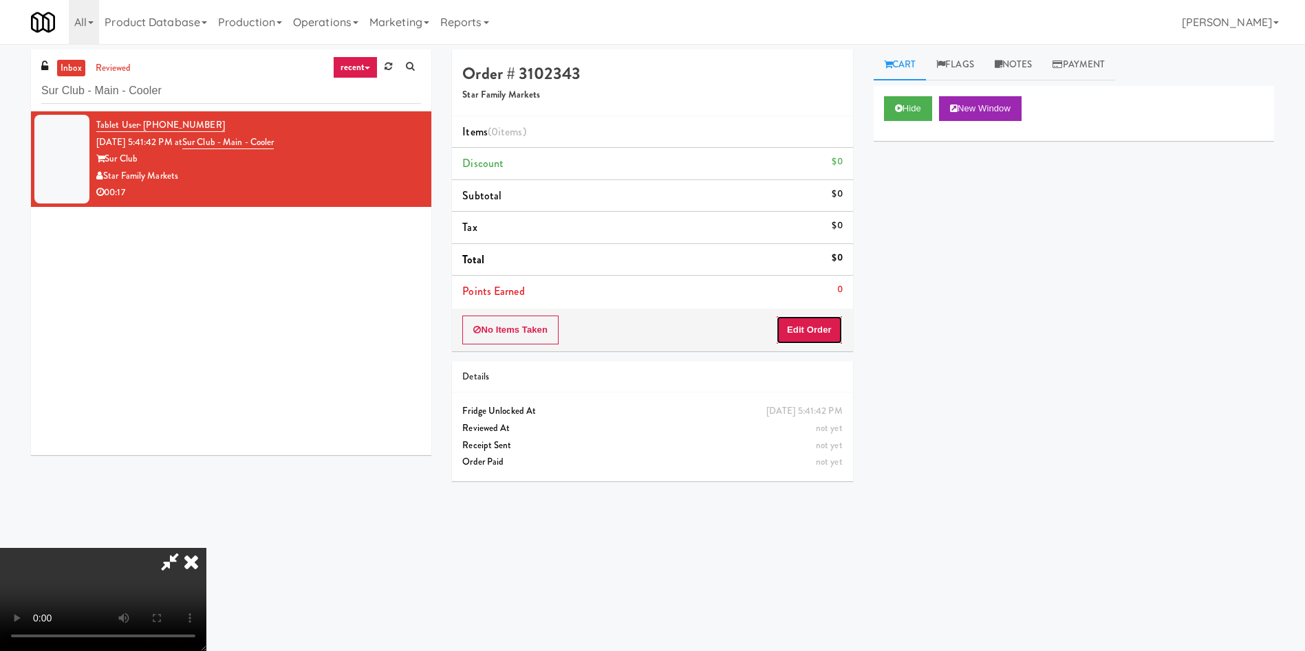
click at [823, 322] on button "Edit Order" at bounding box center [809, 330] width 67 height 29
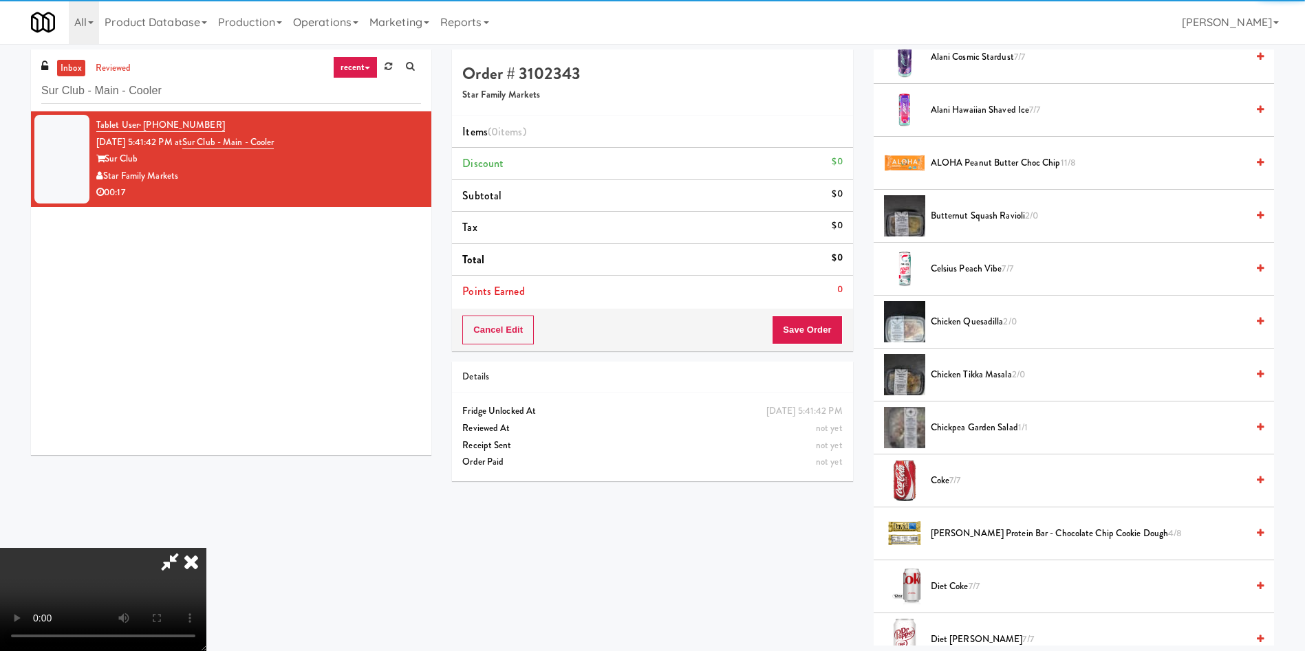
scroll to position [206, 0]
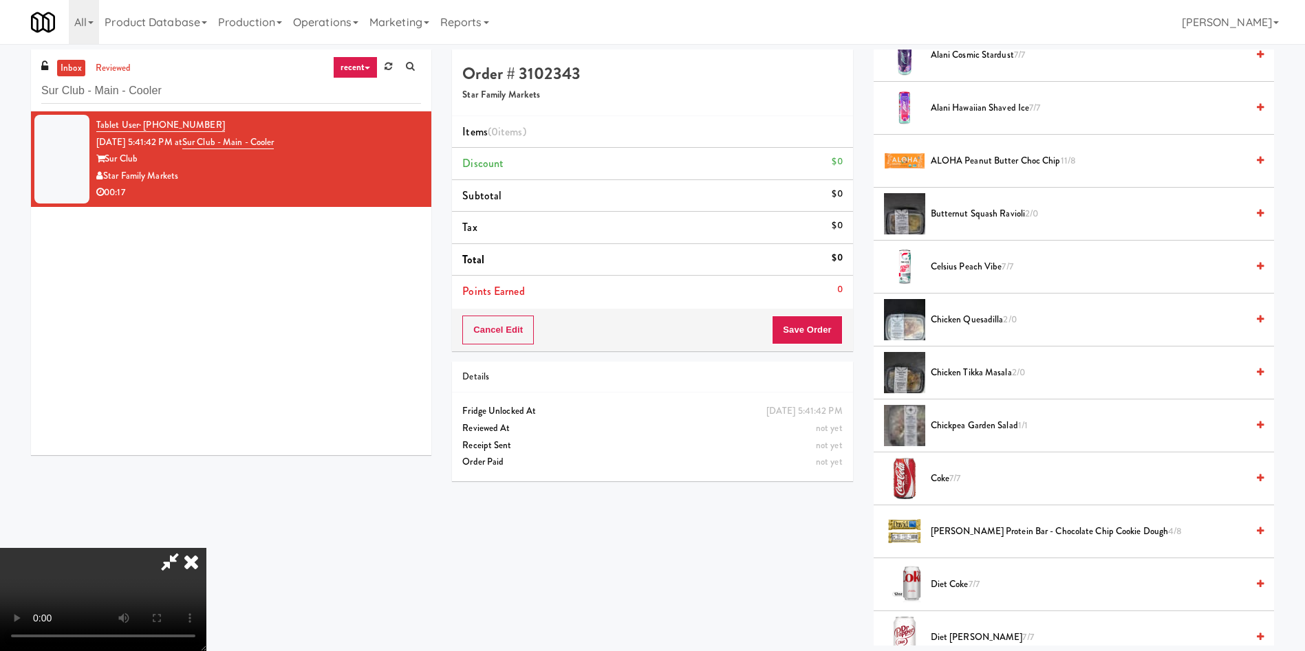
click at [206, 548] on video at bounding box center [103, 599] width 206 height 103
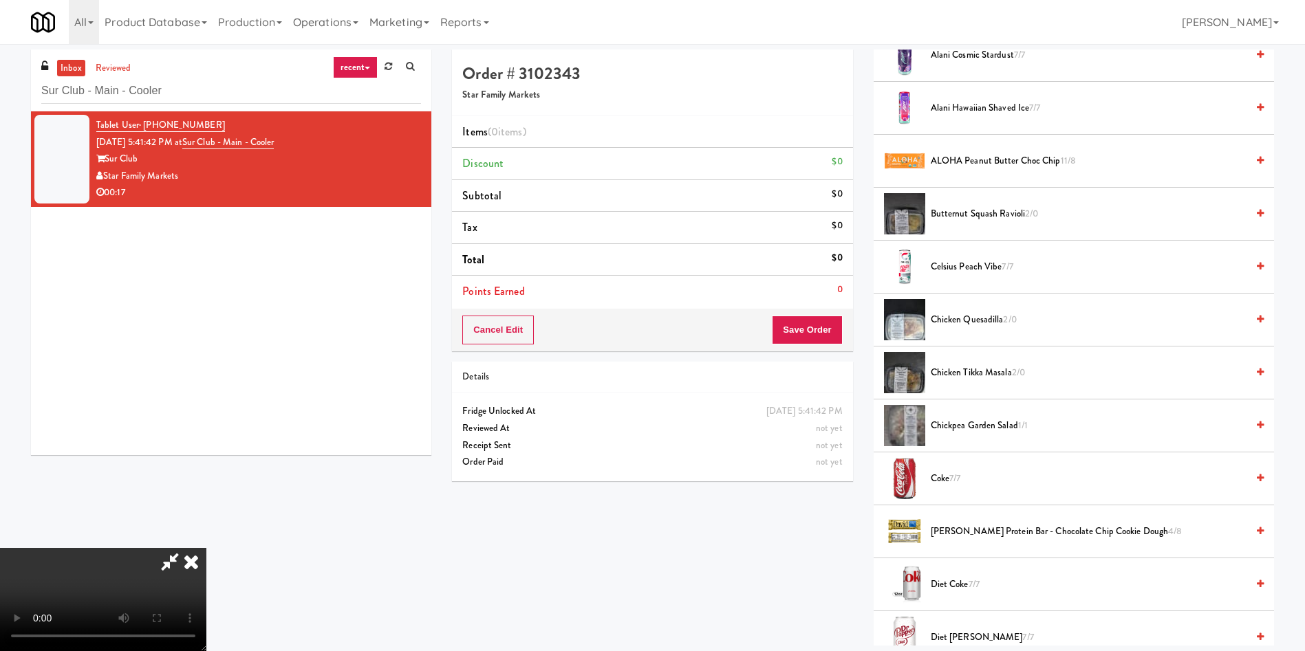
click at [206, 548] on video at bounding box center [103, 599] width 206 height 103
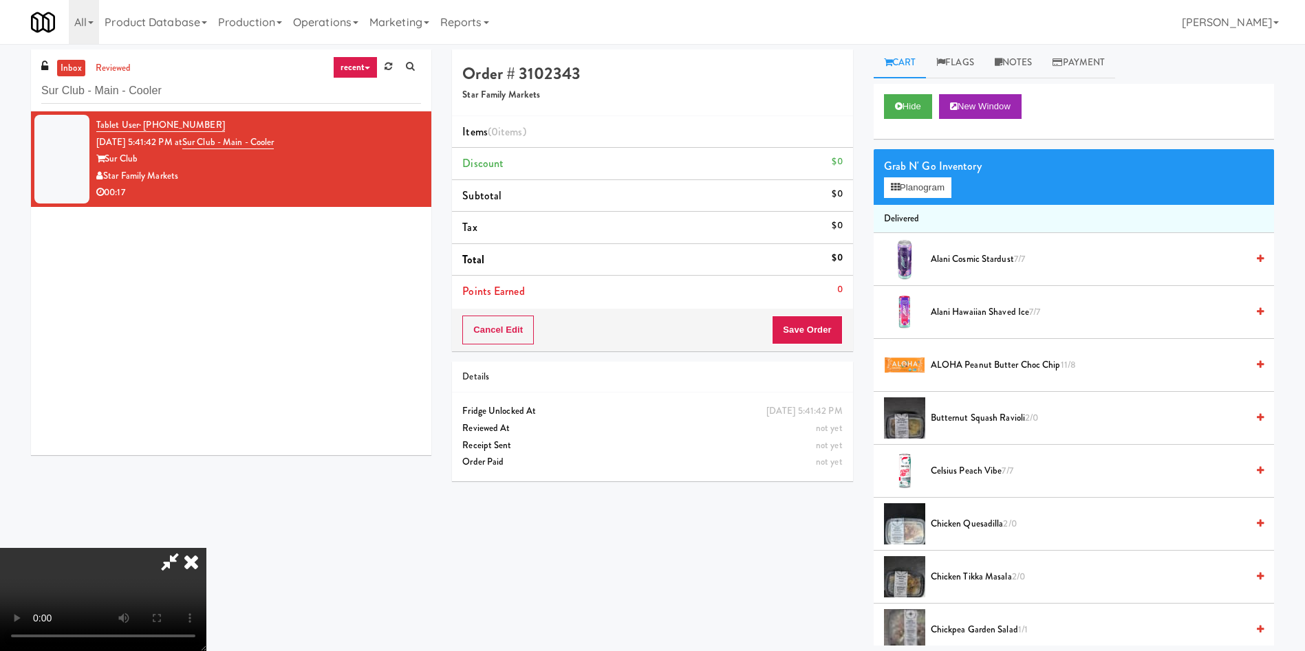
scroll to position [0, 0]
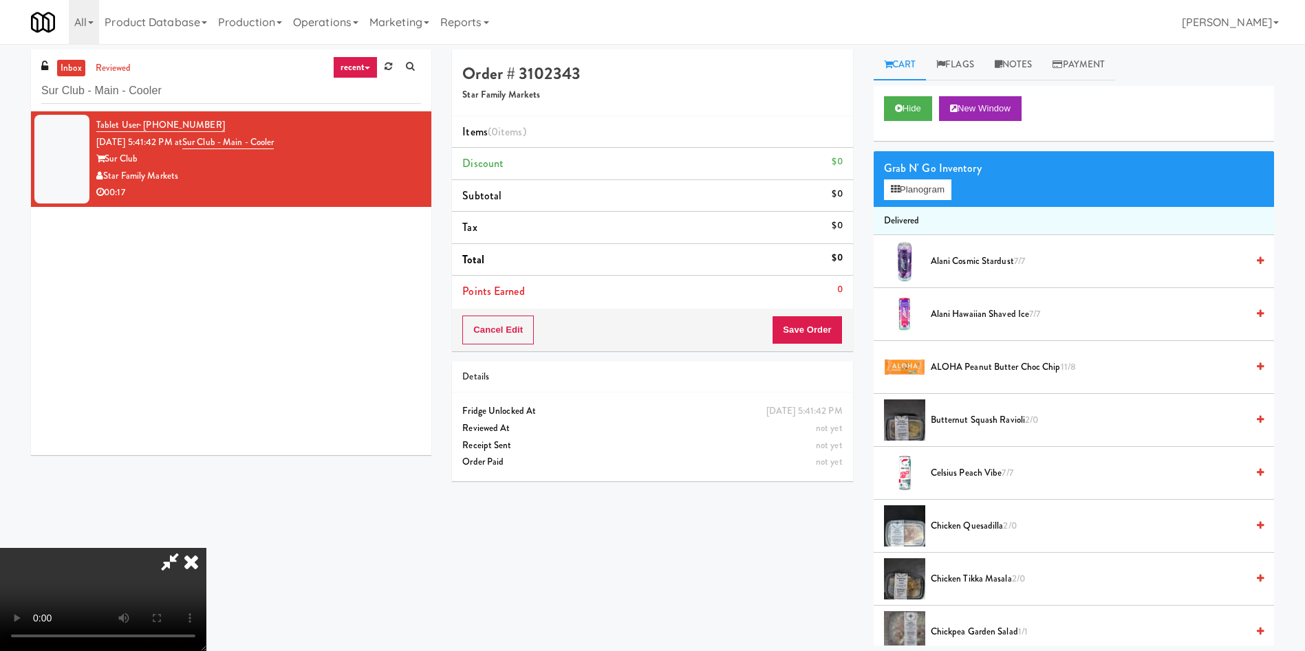
click at [206, 548] on video at bounding box center [103, 599] width 206 height 103
click at [907, 190] on button "Planogram" at bounding box center [917, 190] width 67 height 21
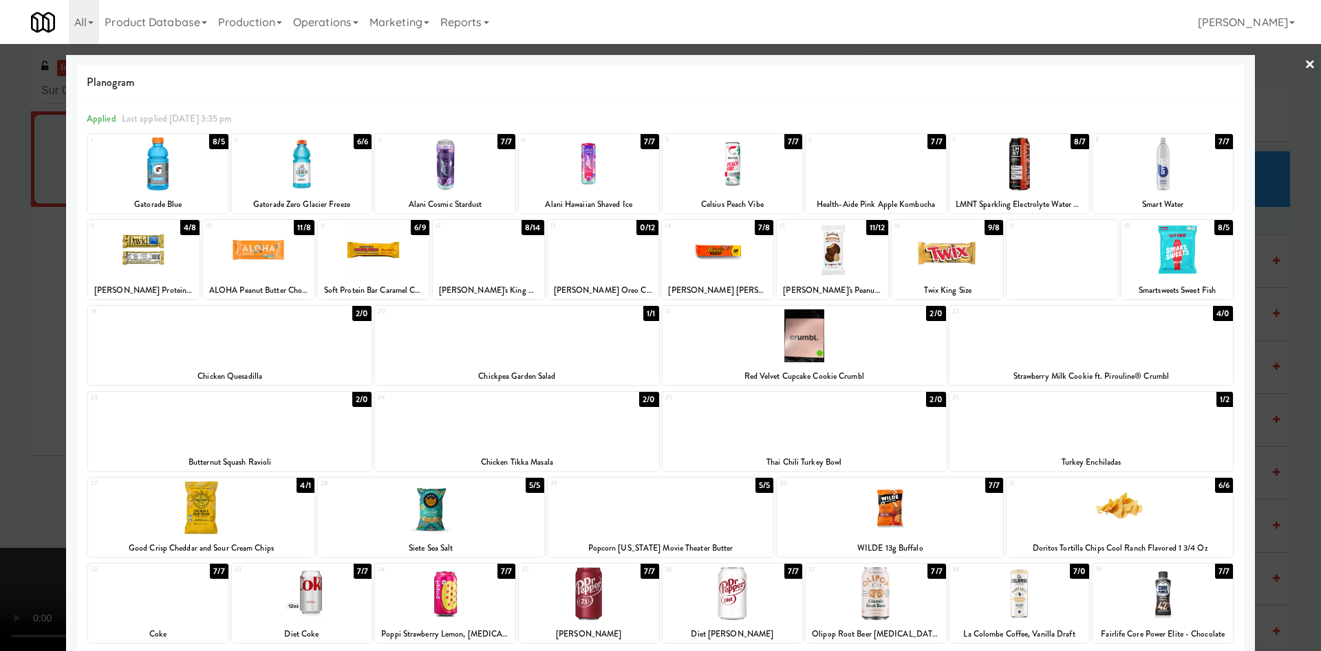
click at [834, 344] on div at bounding box center [803, 336] width 283 height 53
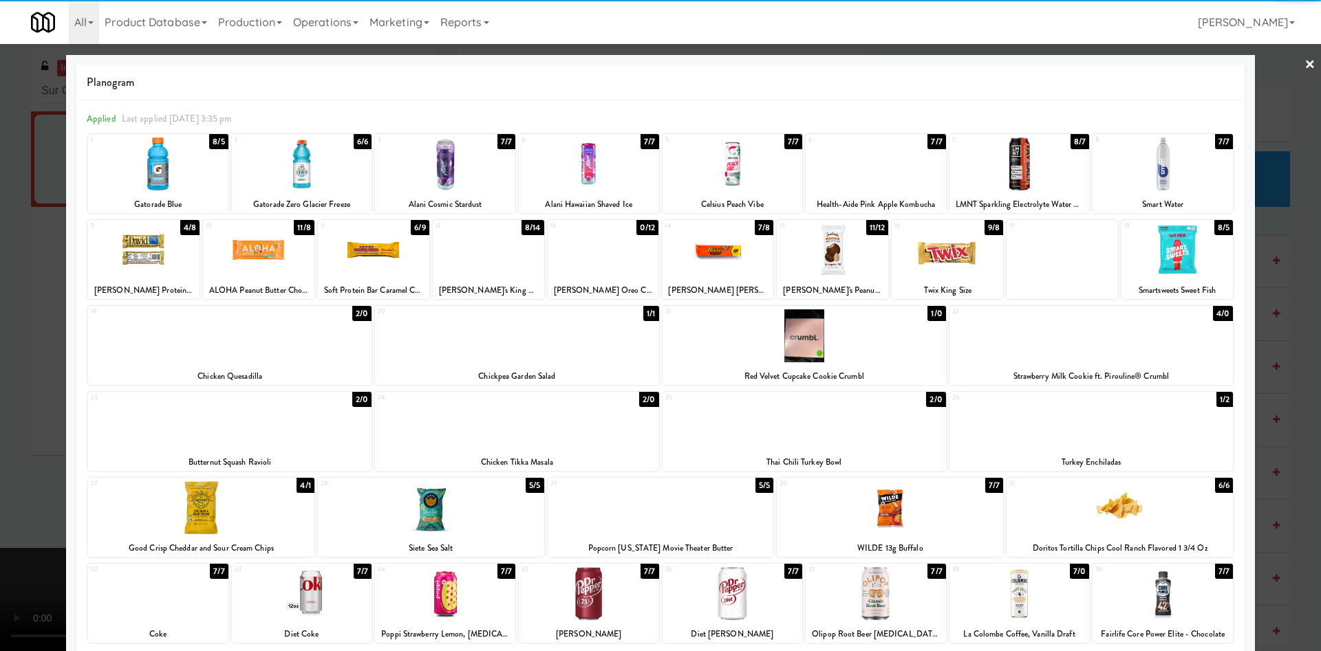
click at [12, 314] on div at bounding box center [660, 325] width 1321 height 651
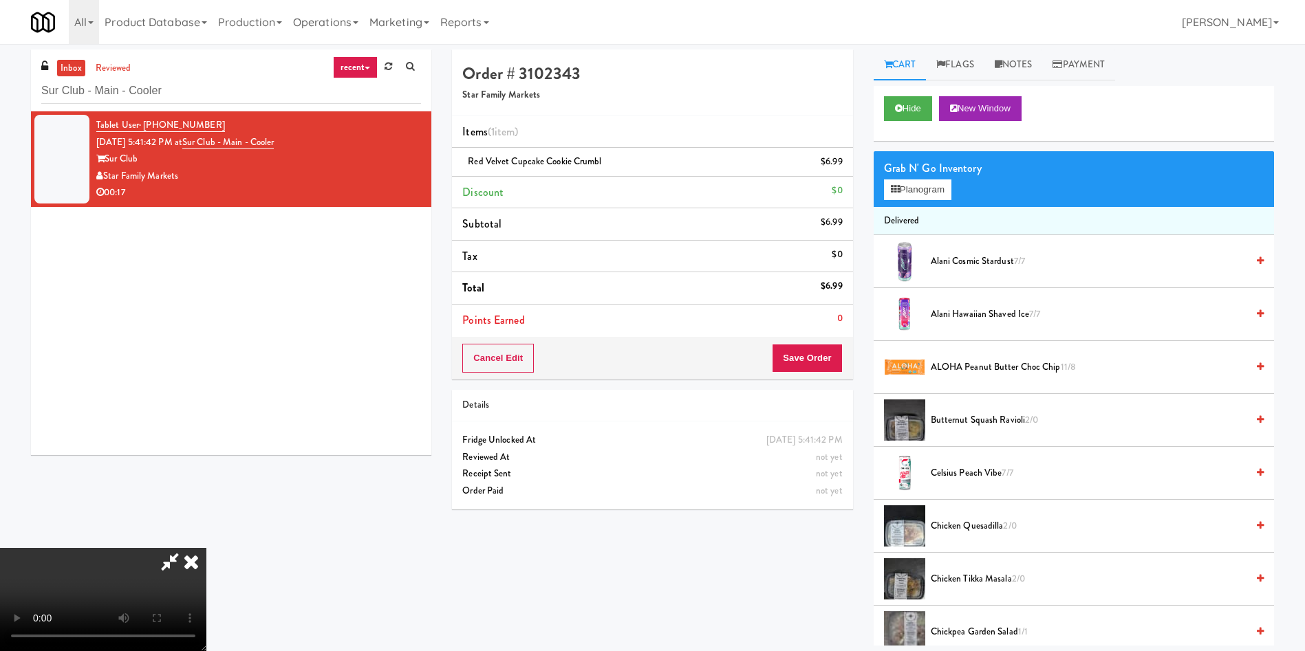
click at [206, 548] on video at bounding box center [103, 599] width 206 height 103
click at [927, 182] on button "Planogram" at bounding box center [917, 190] width 67 height 21
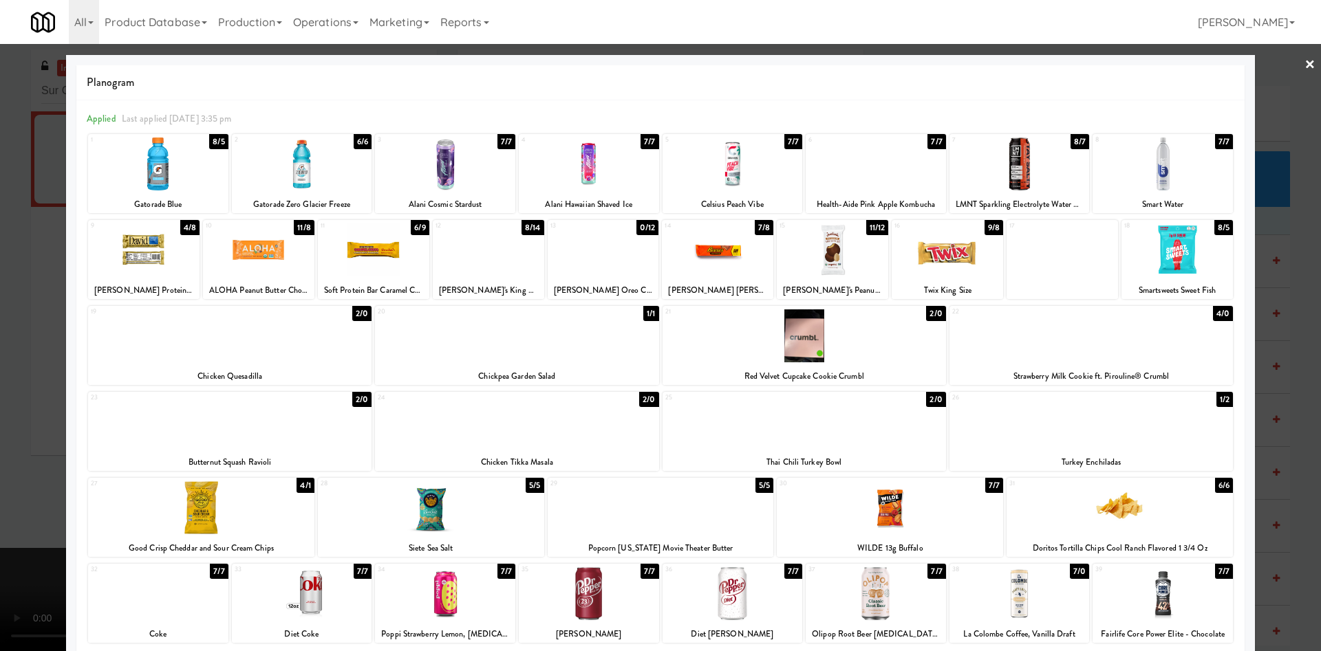
click at [815, 263] on div at bounding box center [832, 250] width 111 height 53
click at [11, 380] on div at bounding box center [660, 325] width 1321 height 651
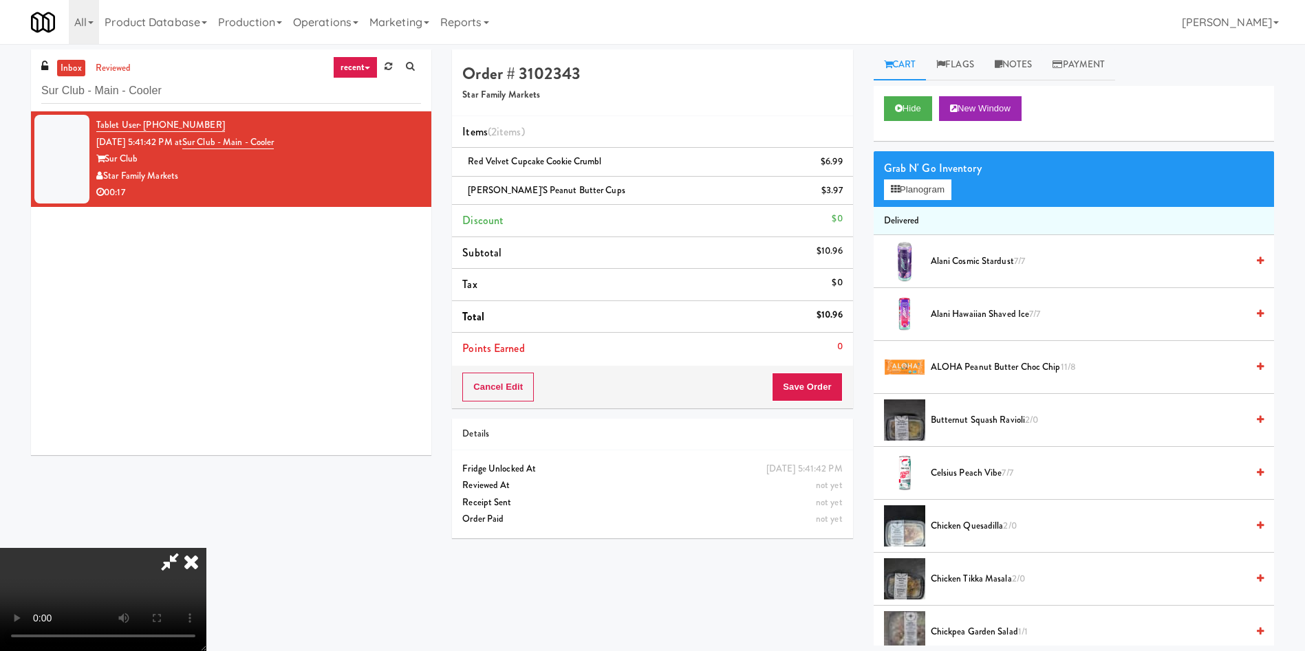
click at [206, 548] on video at bounding box center [103, 599] width 206 height 103
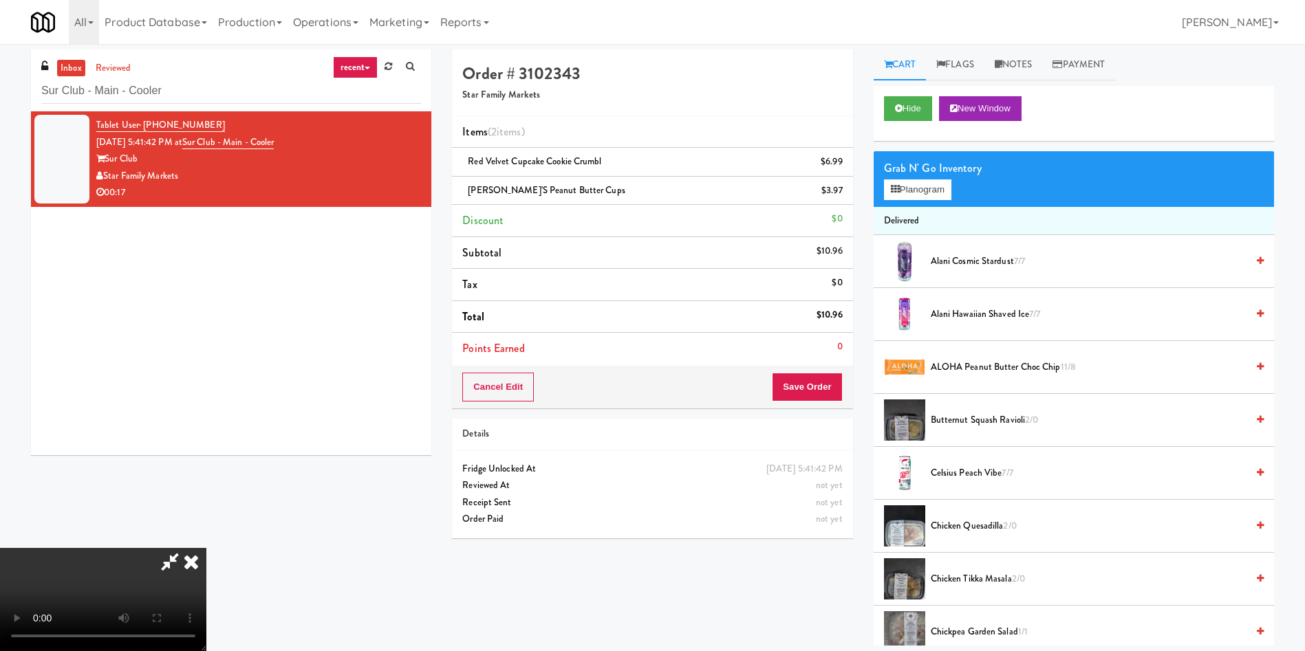
click at [206, 548] on video at bounding box center [103, 599] width 206 height 103
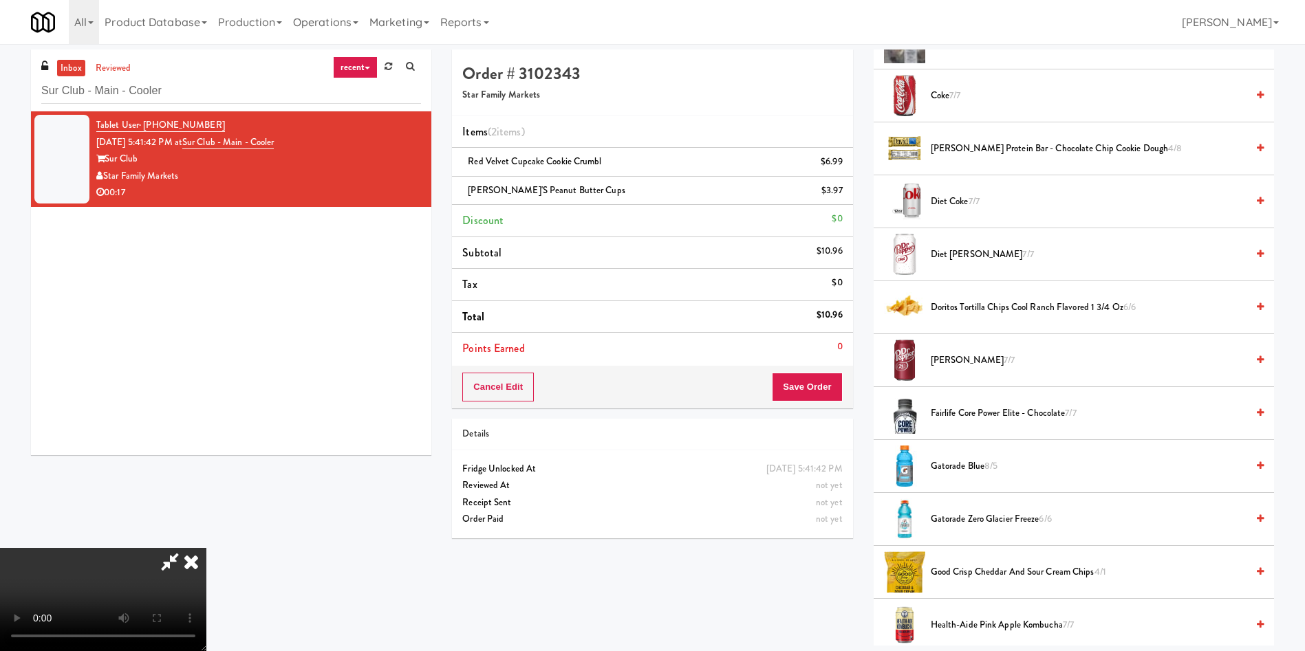
scroll to position [722, 0]
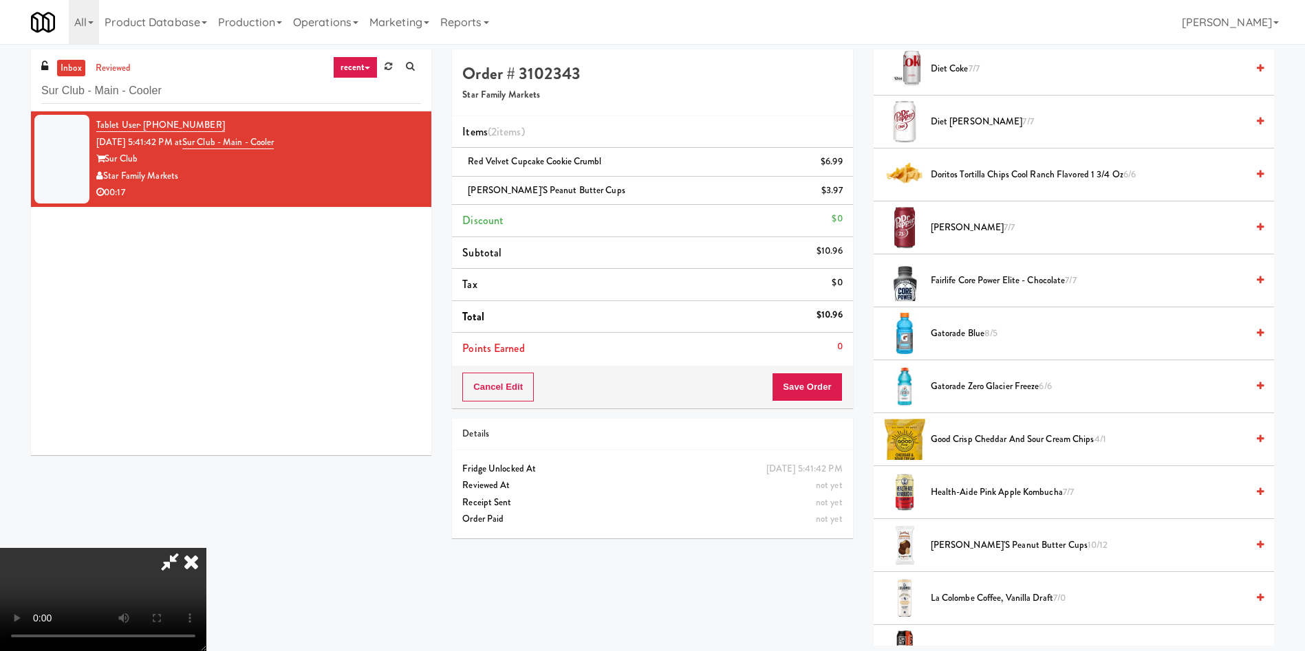
click at [960, 391] on span "Gatorade Zero Glacier Freeze 6/6" at bounding box center [1089, 386] width 316 height 17
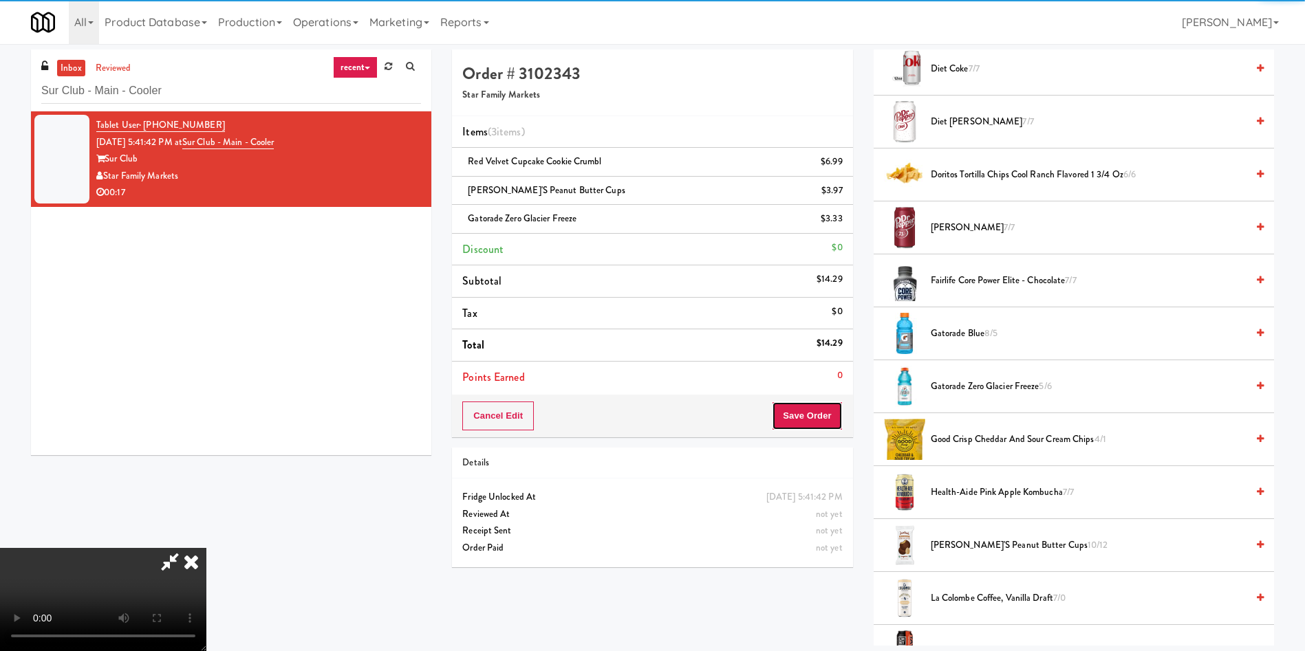
click at [811, 408] on button "Save Order" at bounding box center [807, 416] width 70 height 29
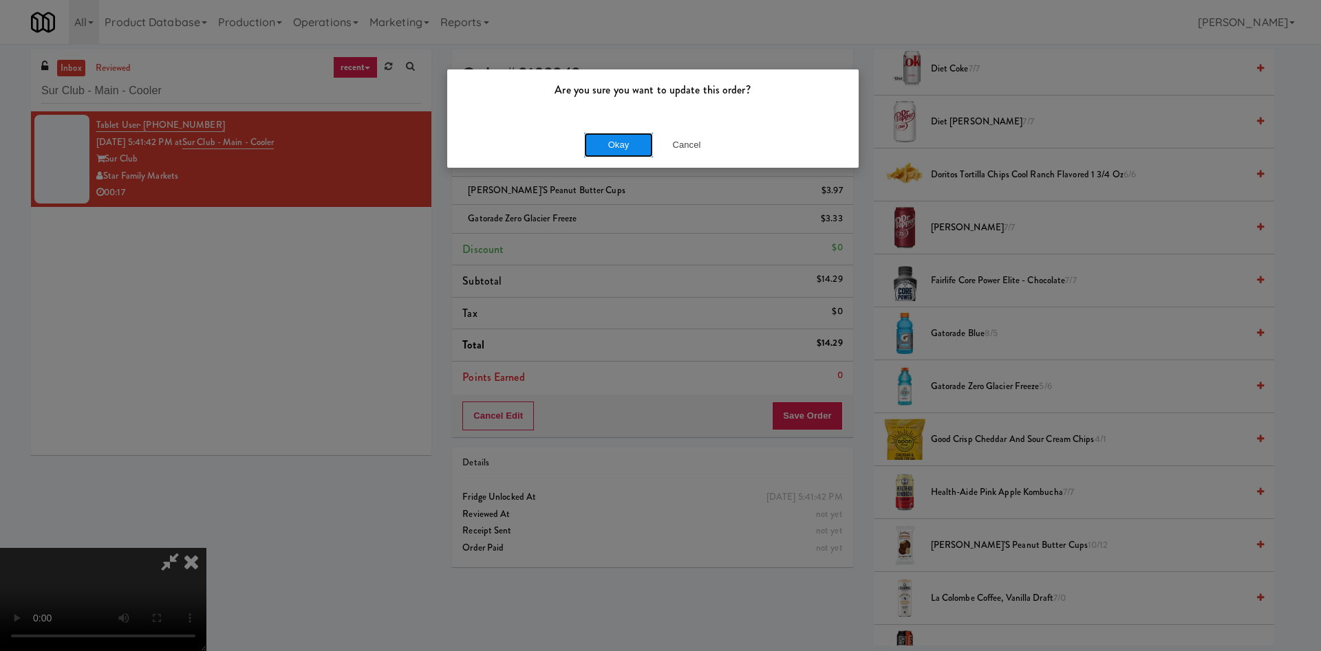
click at [619, 149] on button "Okay" at bounding box center [618, 145] width 69 height 25
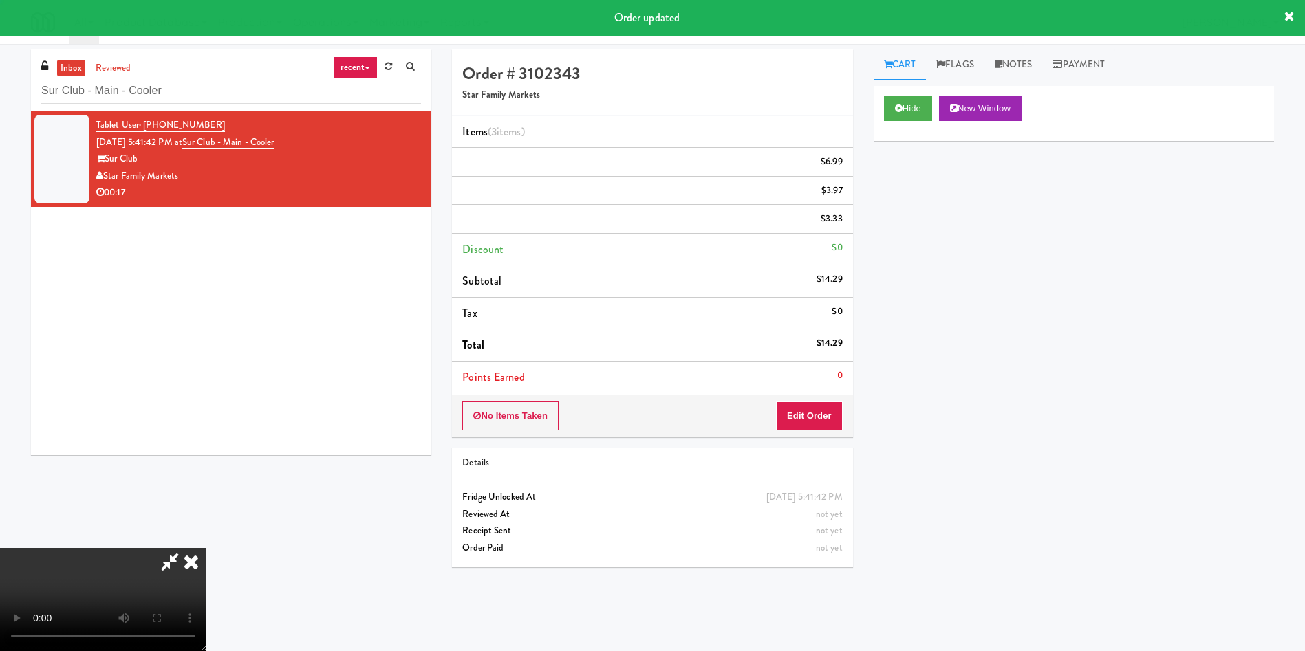
scroll to position [0, 0]
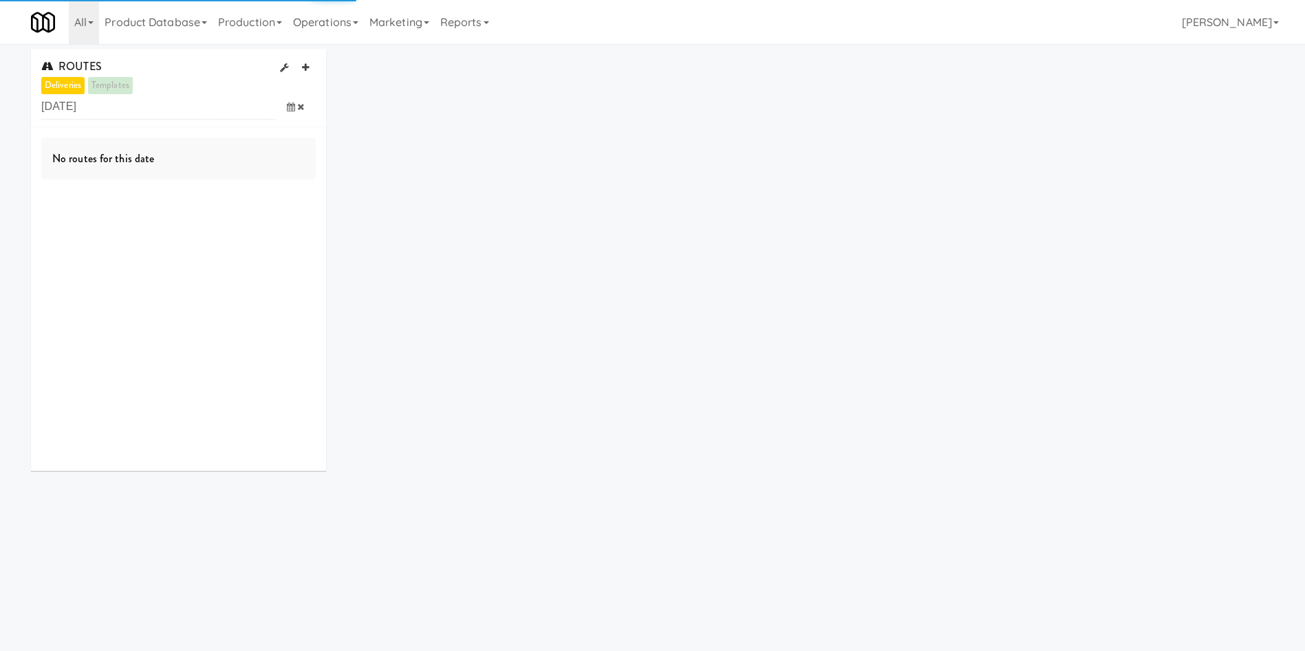
click at [291, 105] on icon at bounding box center [291, 107] width 8 height 9
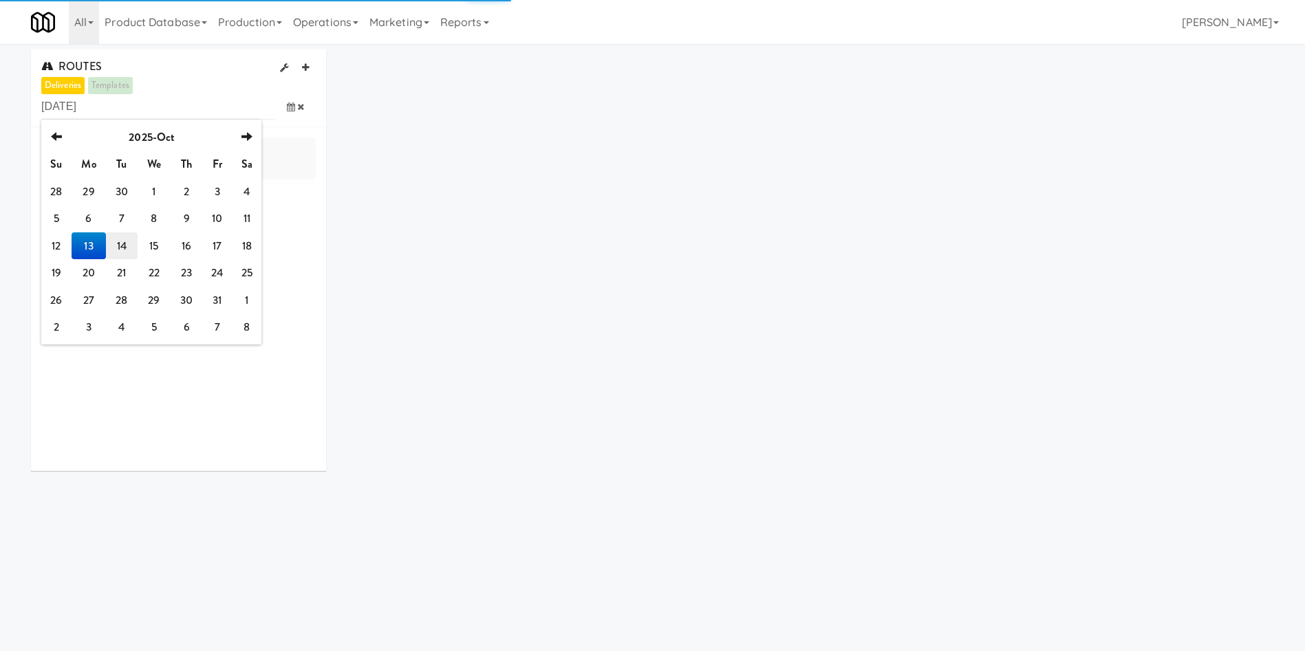
click at [125, 237] on td "14" at bounding box center [121, 247] width 31 height 28
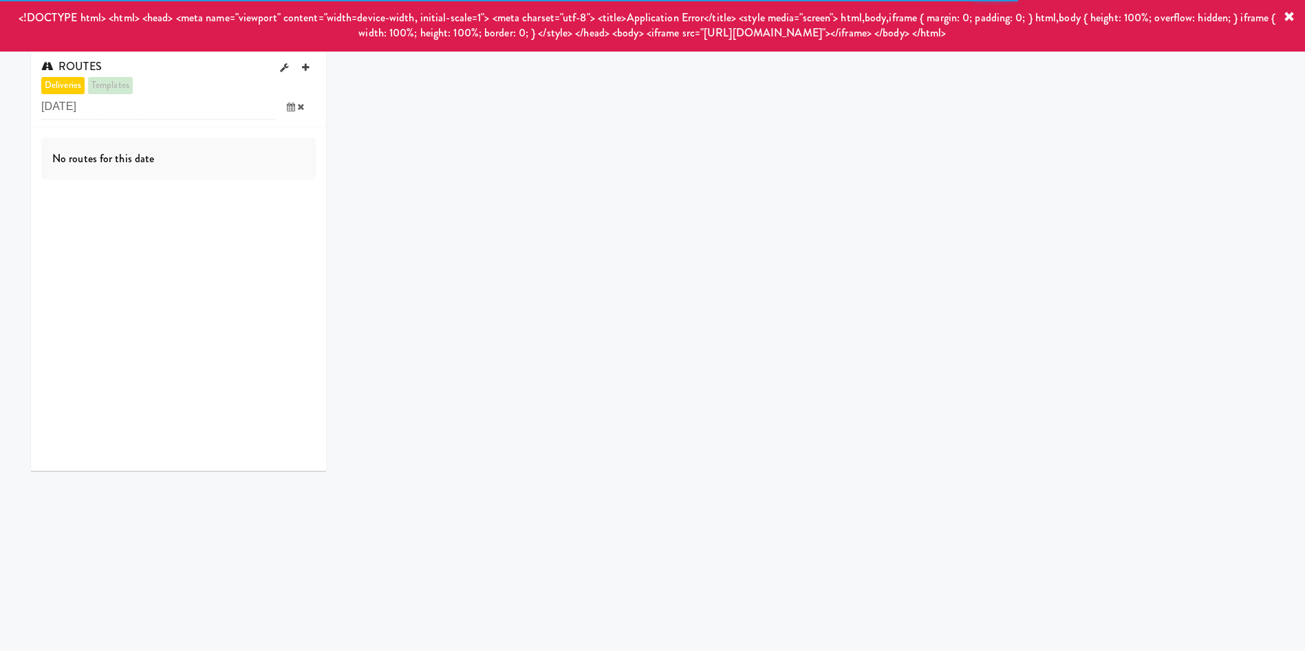
click at [292, 108] on icon at bounding box center [291, 107] width 8 height 9
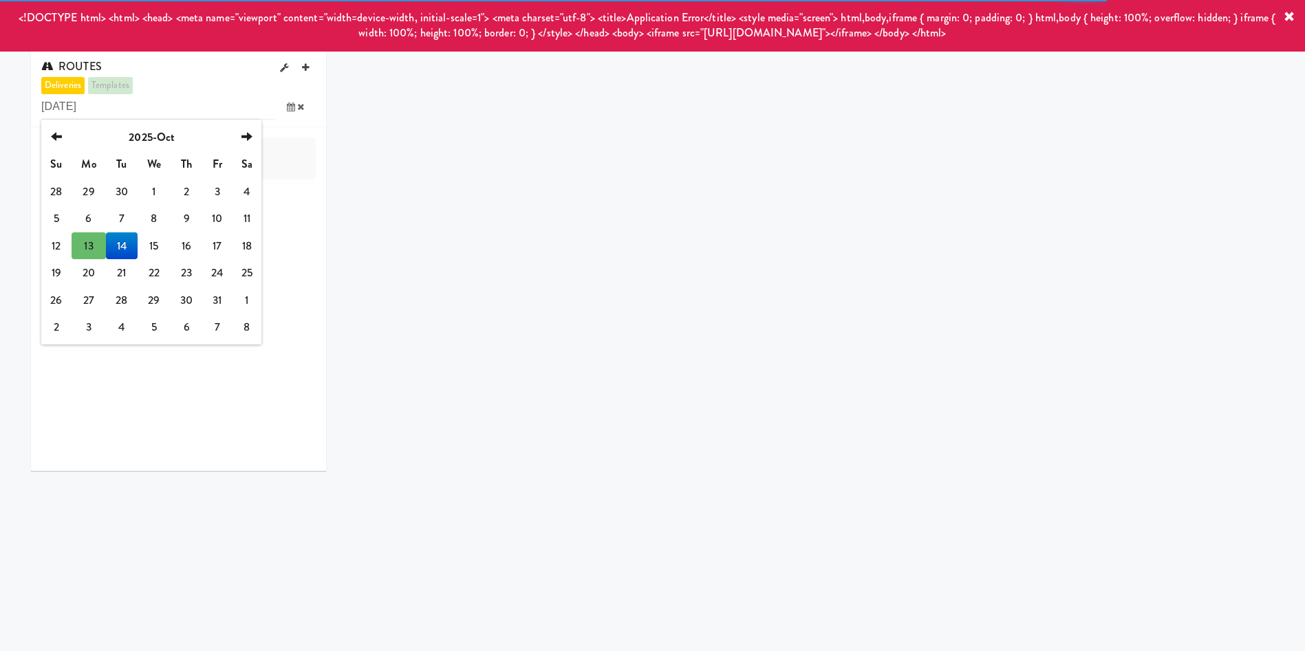
click at [120, 244] on td "14" at bounding box center [121, 247] width 31 height 28
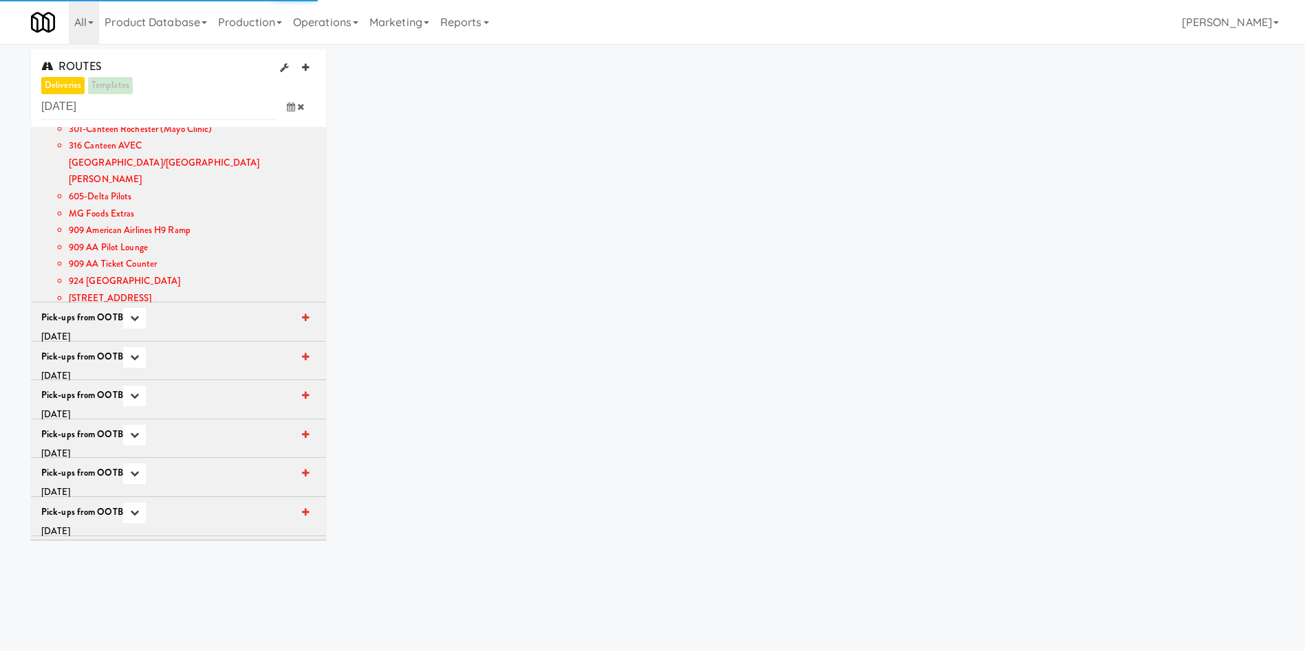
scroll to position [305, 0]
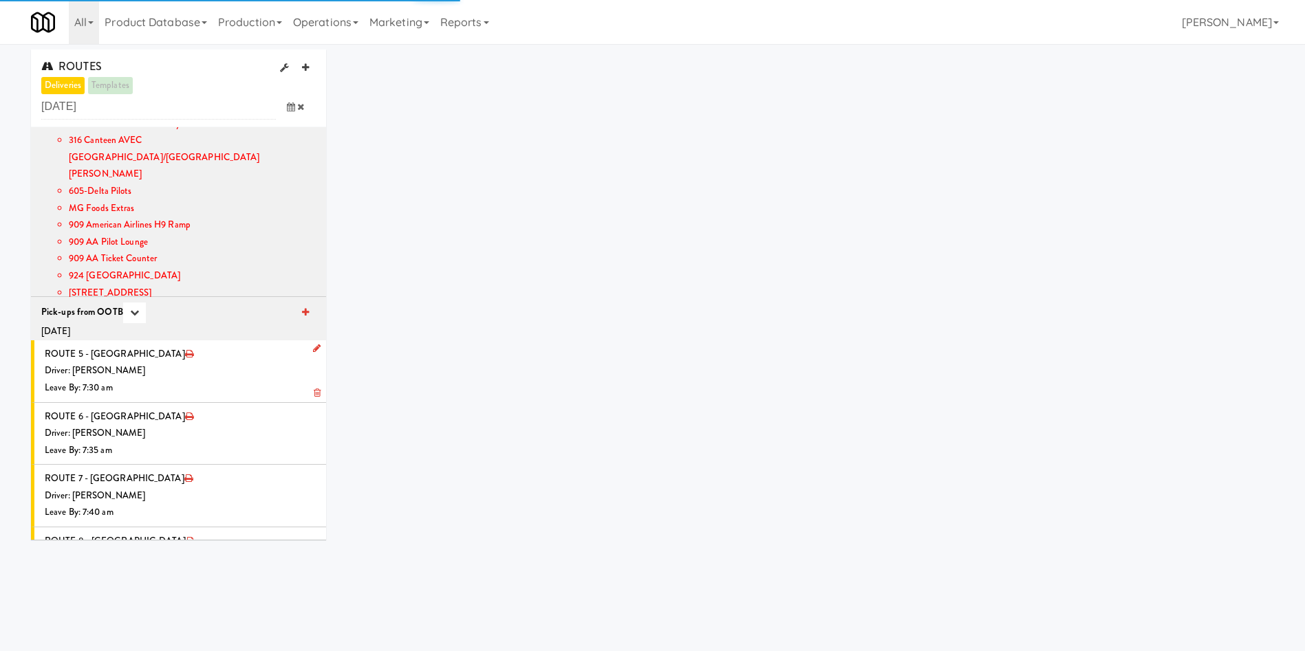
click at [183, 380] on div "Leave By: 7:30 am" at bounding box center [180, 388] width 271 height 17
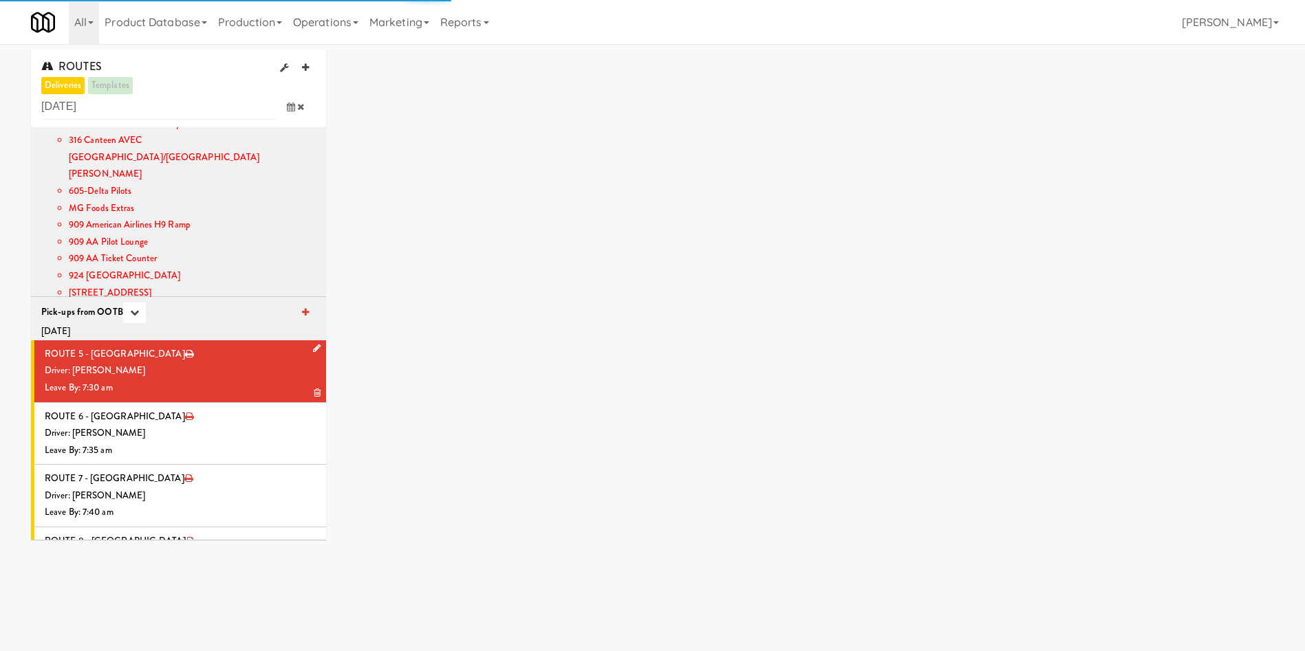
scroll to position [511, 0]
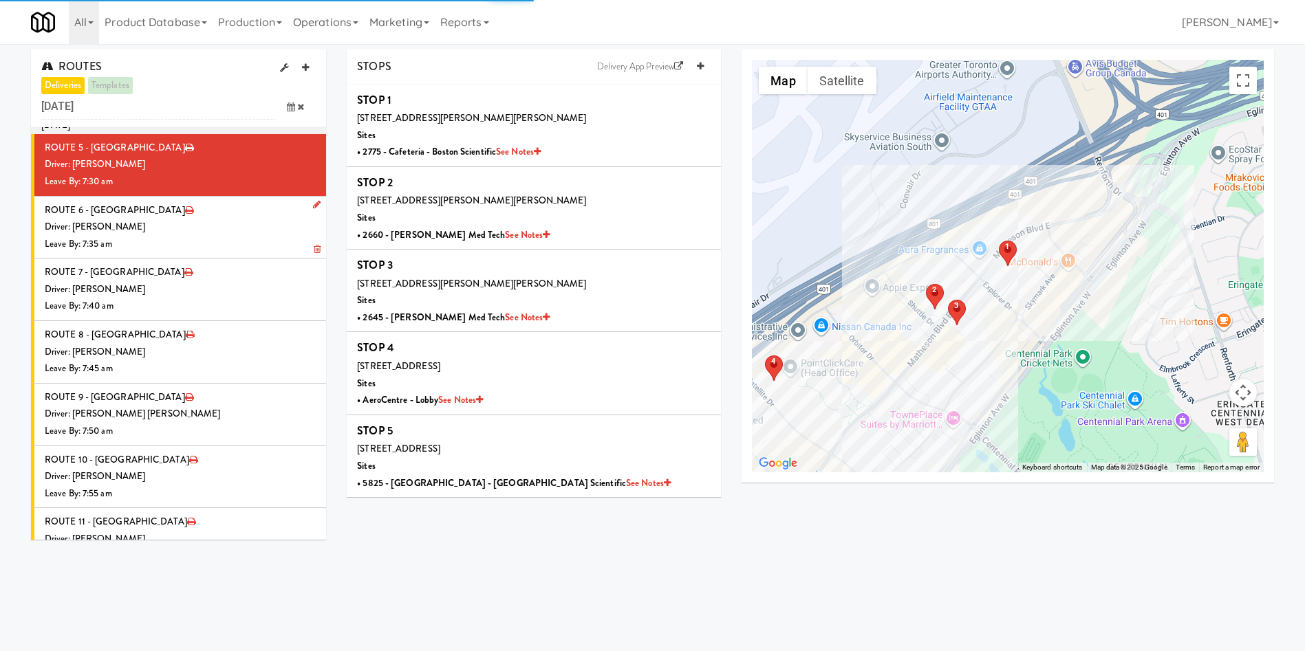
click at [202, 236] on div "Leave By: 7:35 am" at bounding box center [180, 244] width 271 height 17
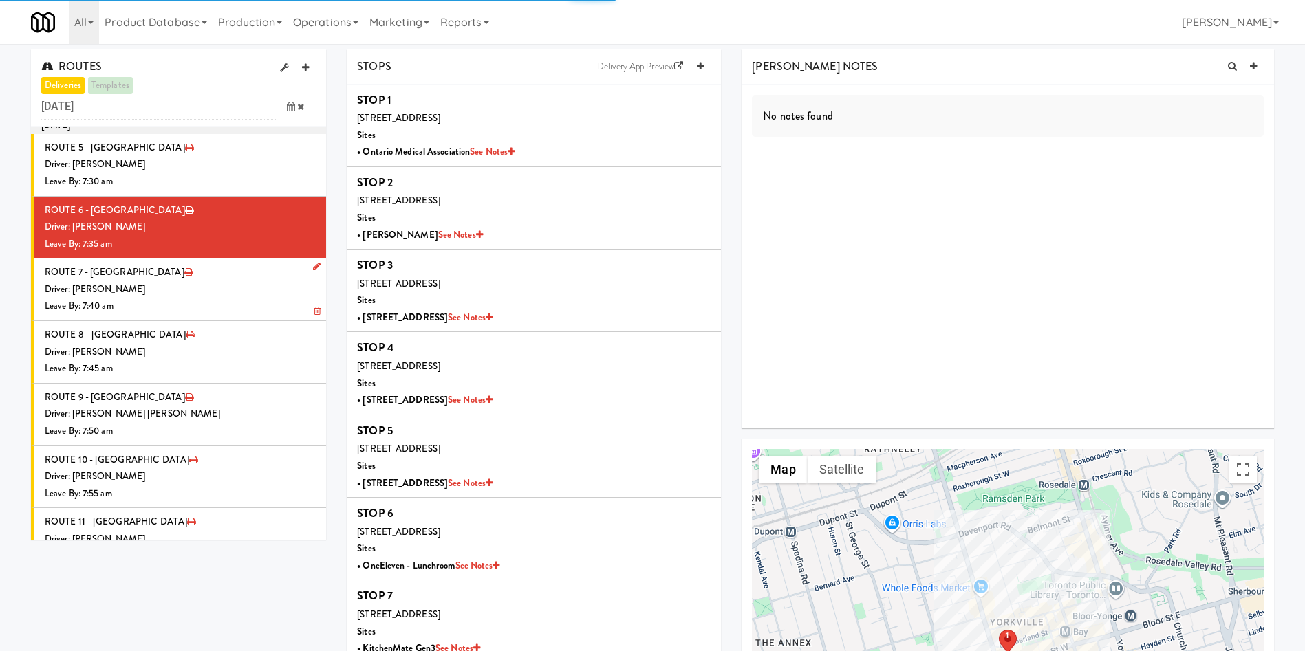
click at [202, 281] on div "Driver: Walid Limam" at bounding box center [180, 289] width 271 height 17
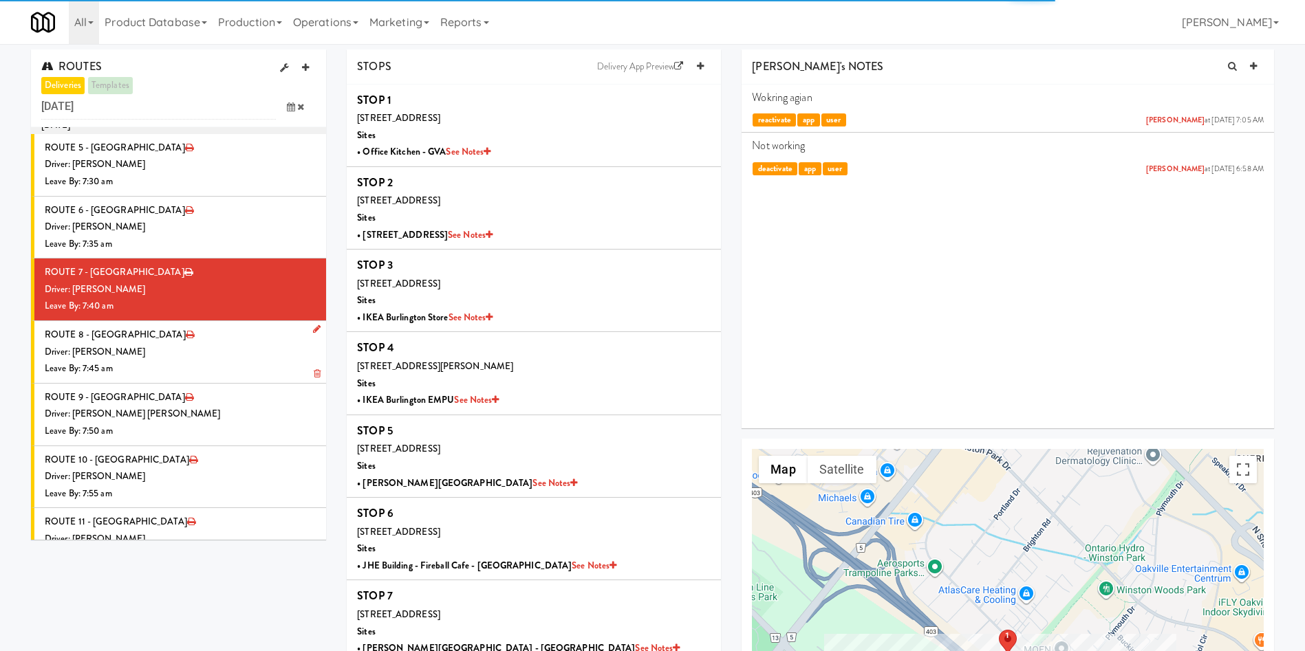
click at [197, 360] on div "Leave By: 7:45 am" at bounding box center [180, 368] width 271 height 17
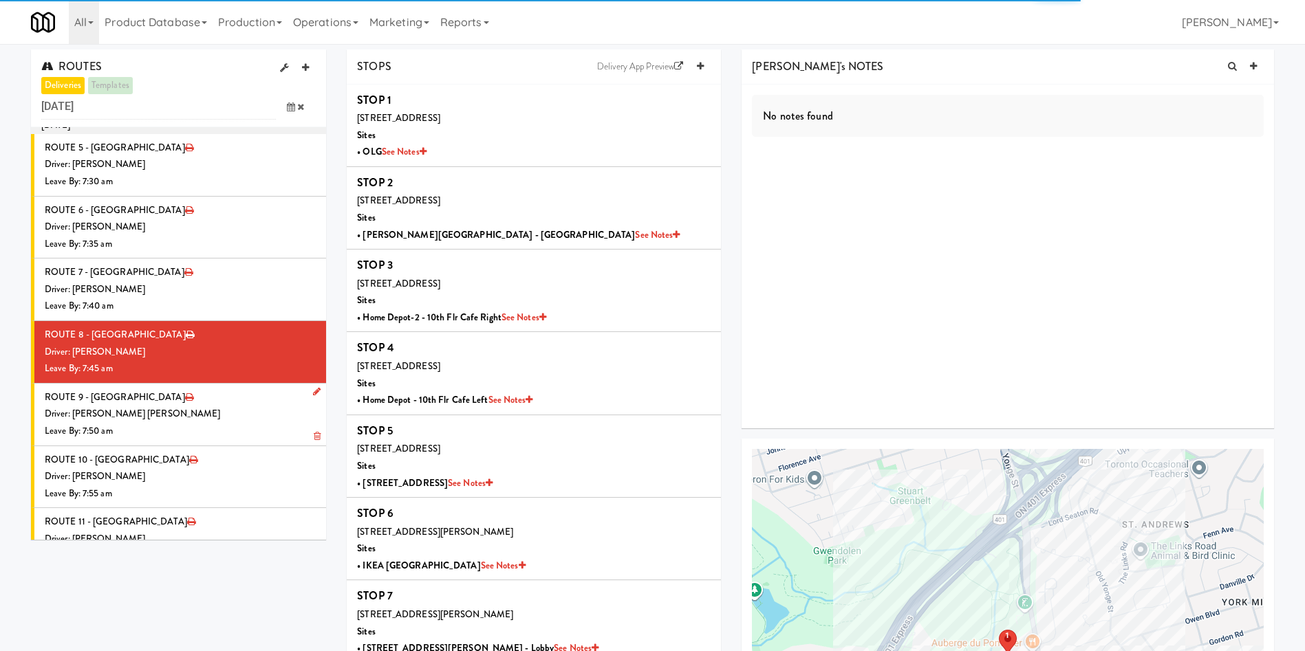
click at [184, 423] on div "Leave By: 7:50 am" at bounding box center [180, 431] width 271 height 17
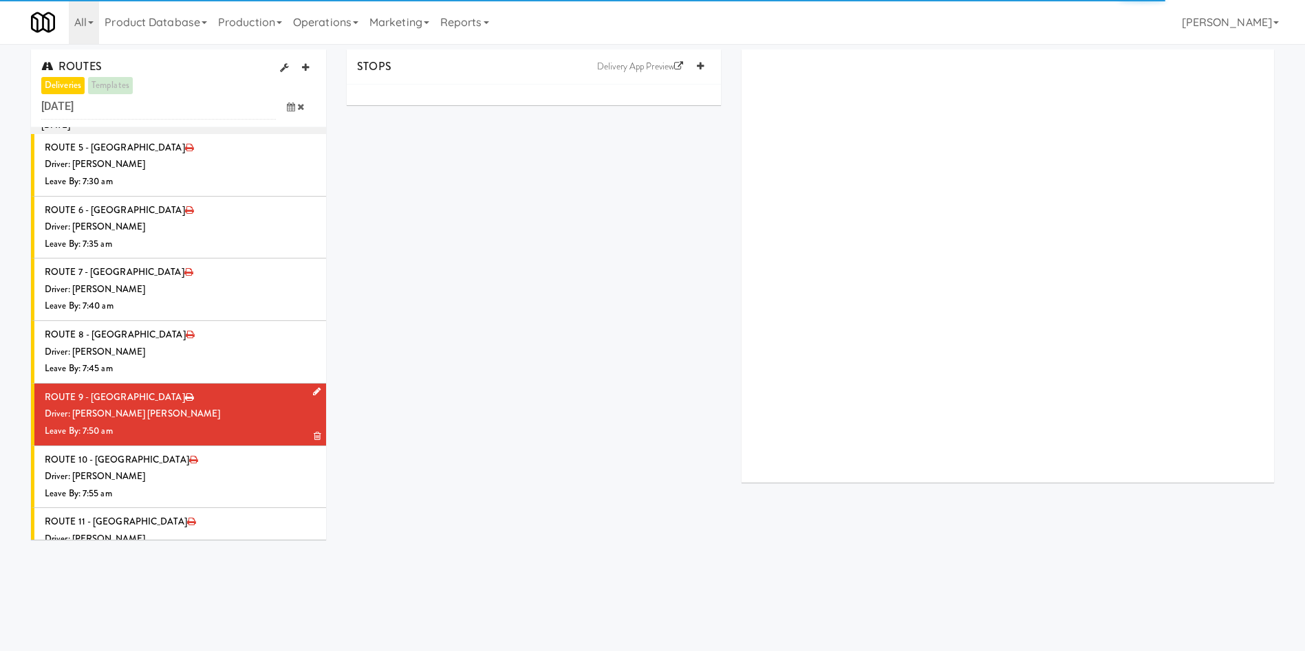
scroll to position [614, 0]
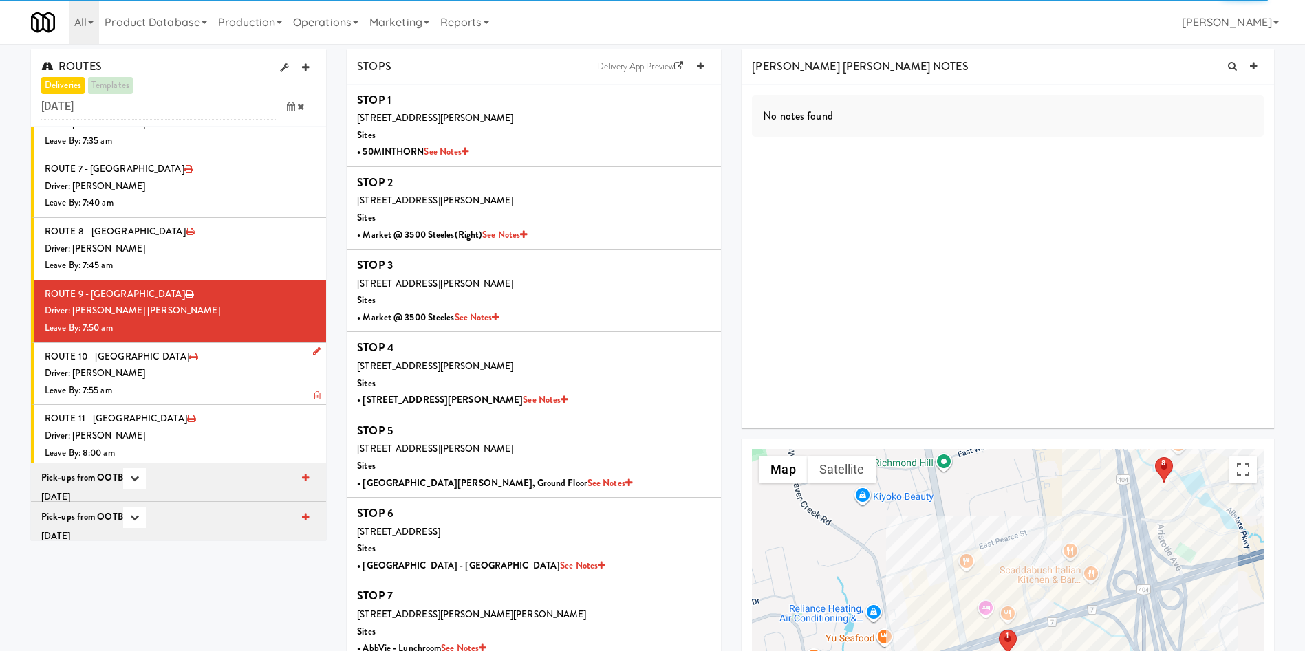
click at [219, 365] on div "Driver: Pedro Herrera" at bounding box center [180, 373] width 271 height 17
